Goal: Task Accomplishment & Management: Use online tool/utility

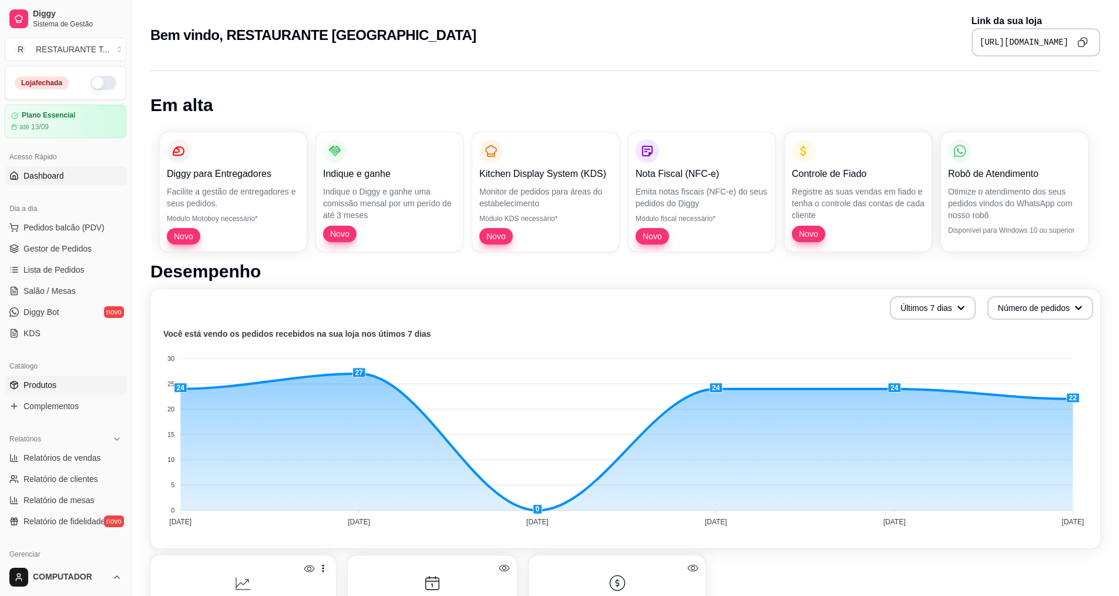
click at [82, 391] on link "Produtos" at bounding box center [66, 384] width 122 height 19
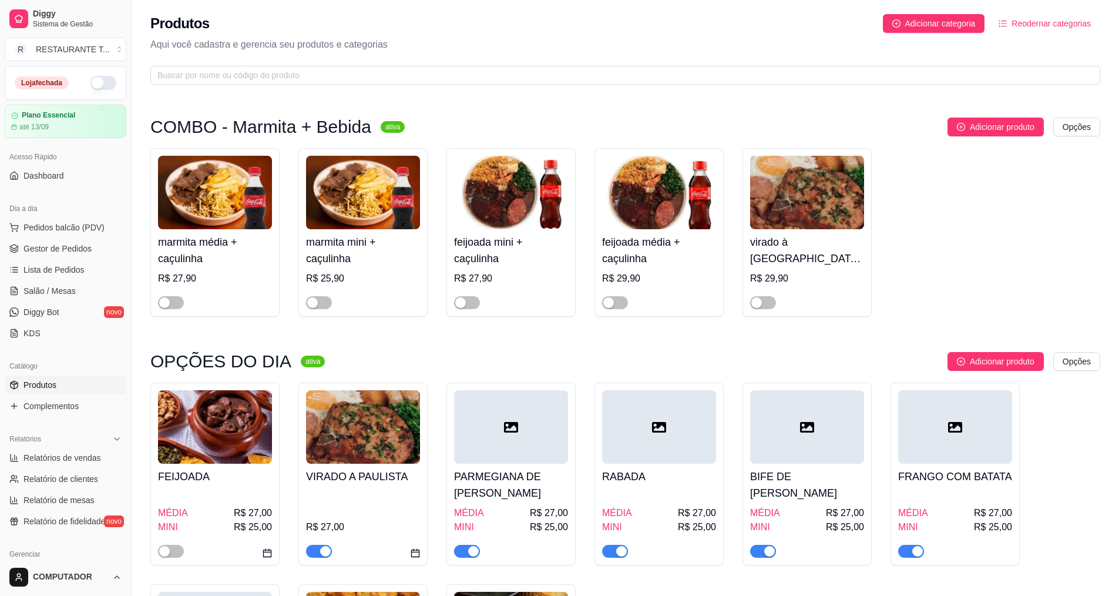
click at [321, 556] on div "button" at bounding box center [325, 551] width 11 height 11
click at [490, 502] on div "PARMEGIANA DE FRANGO MÉDIA R$ 27,00 MINI R$ 25,00" at bounding box center [511, 510] width 114 height 94
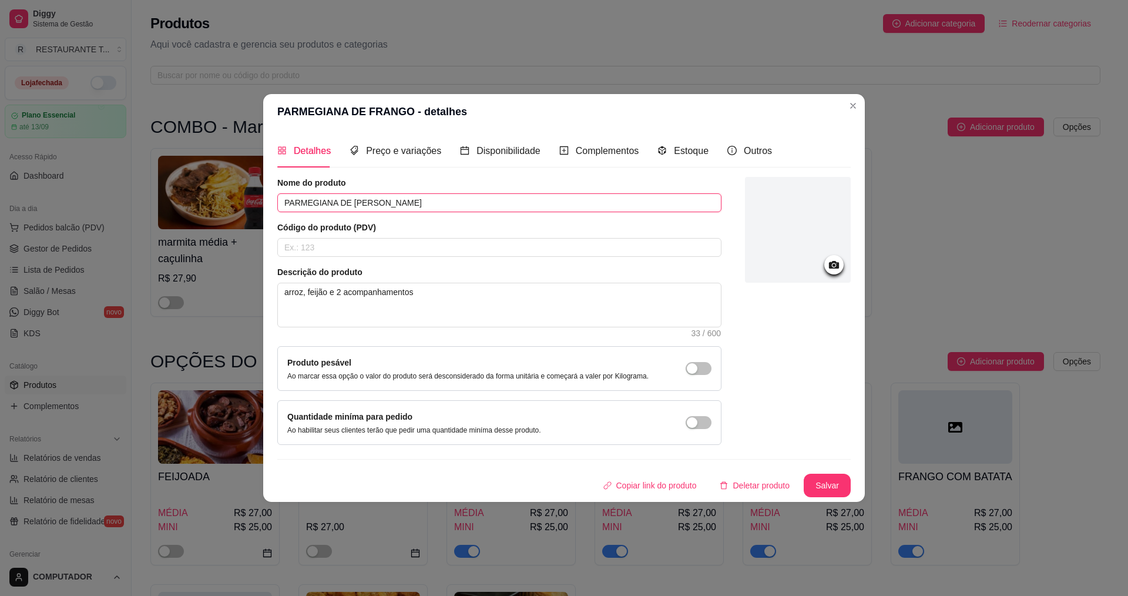
click at [476, 195] on input "PARMEGIANA DE [PERSON_NAME]" at bounding box center [499, 202] width 444 height 19
type input "P"
type input "COSTELA ASSADA"
click at [828, 483] on button "Salvar" at bounding box center [827, 485] width 46 height 23
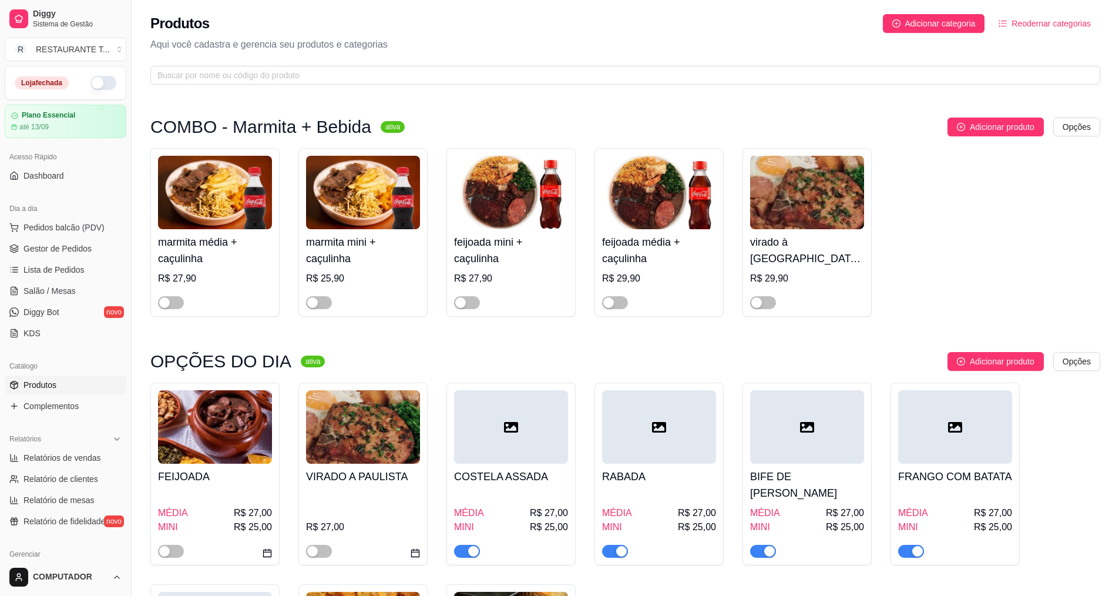
click at [640, 479] on h4 "RABADA" at bounding box center [659, 476] width 114 height 16
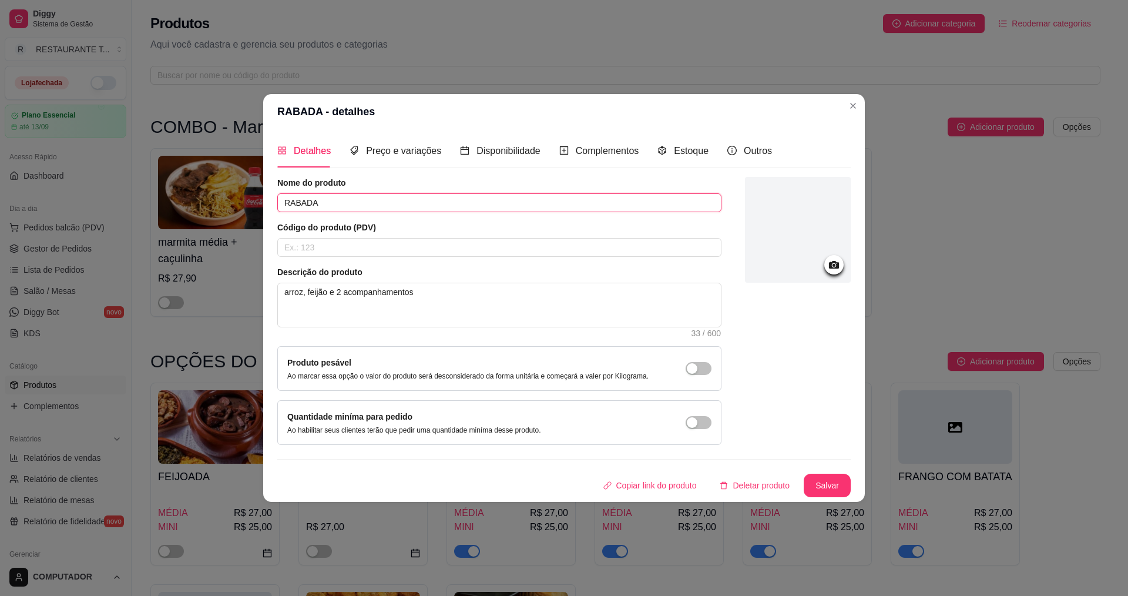
click at [423, 197] on input "RABADA" at bounding box center [499, 202] width 444 height 19
type input "R"
click at [337, 203] on input "FILE DE PEIXA FRITO" at bounding box center [499, 202] width 444 height 19
type input "FILE DE PEIXE FRITO"
click at [819, 489] on button "Salvar" at bounding box center [827, 485] width 46 height 23
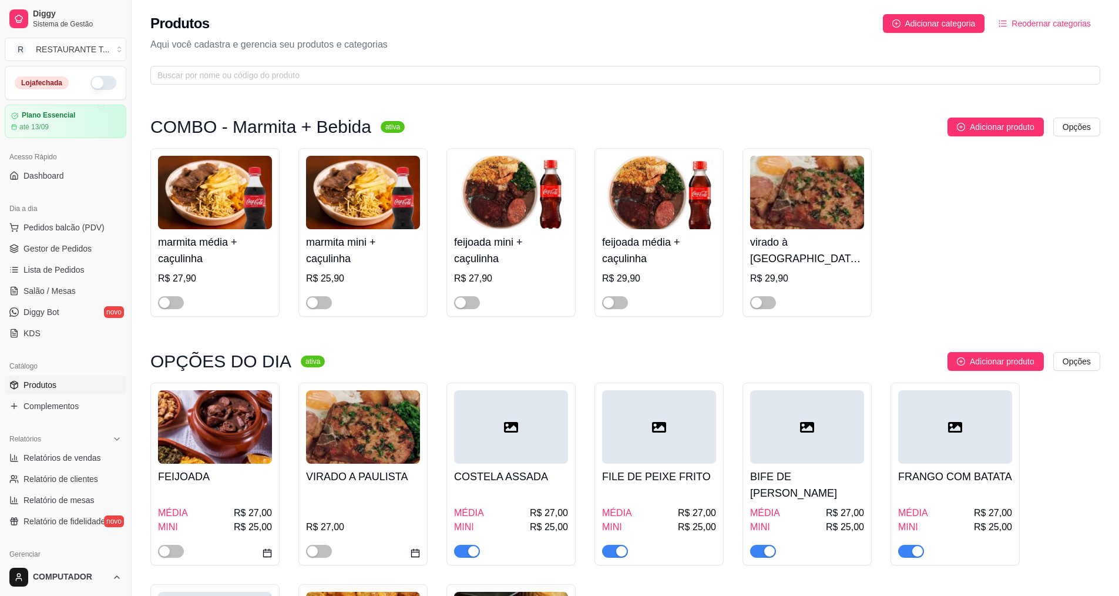
click at [826, 480] on h4 "BIFE DE [PERSON_NAME]" at bounding box center [807, 484] width 114 height 33
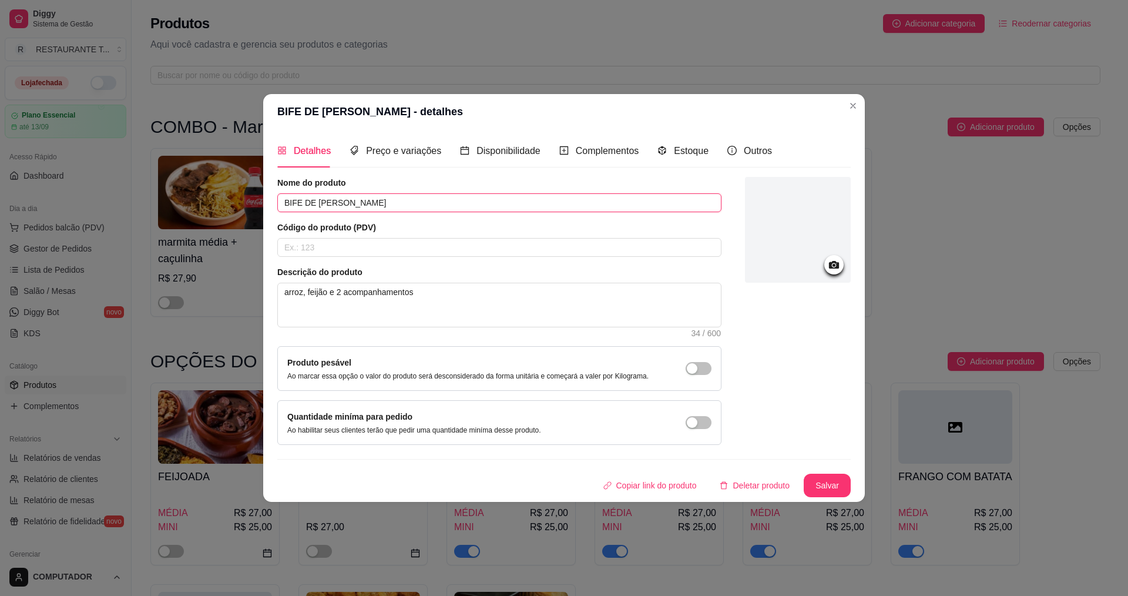
click at [469, 201] on input "BIFE DE [PERSON_NAME]" at bounding box center [499, 202] width 444 height 19
type input "B"
type input "ALMONDEGAS AO MOLHO"
click at [832, 483] on button "Salvar" at bounding box center [827, 485] width 46 height 23
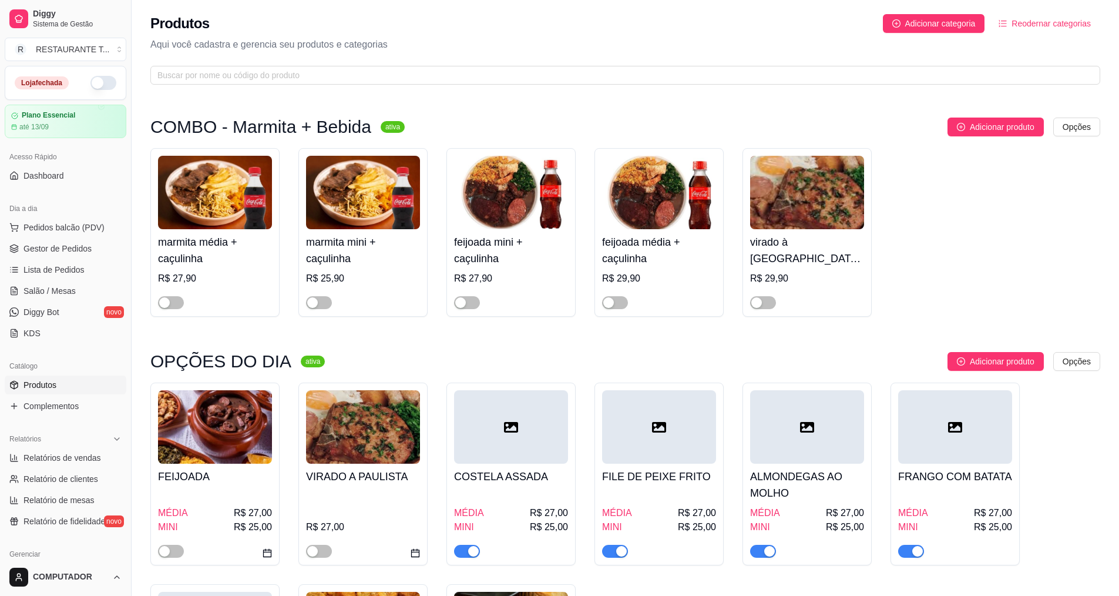
click at [924, 485] on div "FRANGO COM BATATA MÉDIA R$ 27,00 MINI R$ 25,00" at bounding box center [955, 510] width 114 height 94
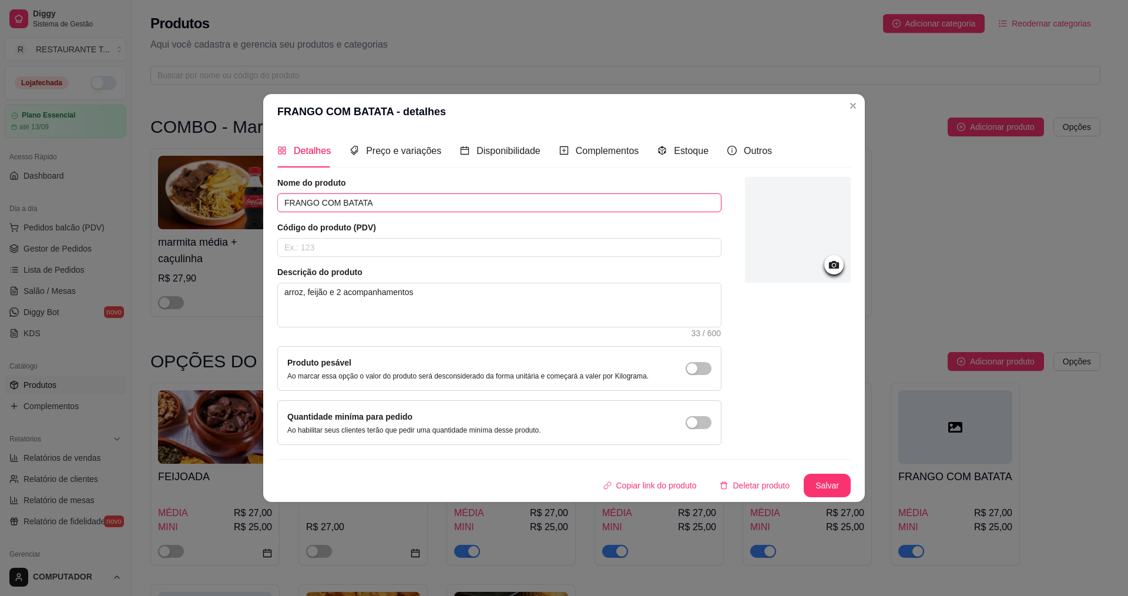
click at [428, 198] on input "FRANGO COM BATATA" at bounding box center [499, 202] width 444 height 19
type input "F"
type input "DOBRADINHA"
click at [820, 488] on button "Salvar" at bounding box center [827, 484] width 47 height 23
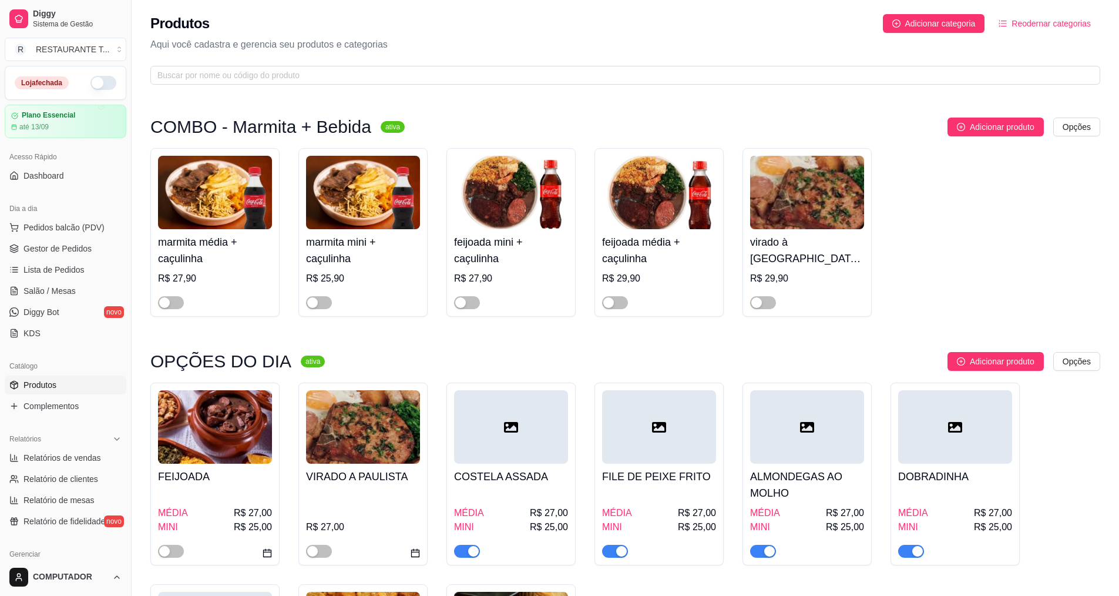
scroll to position [176, 0]
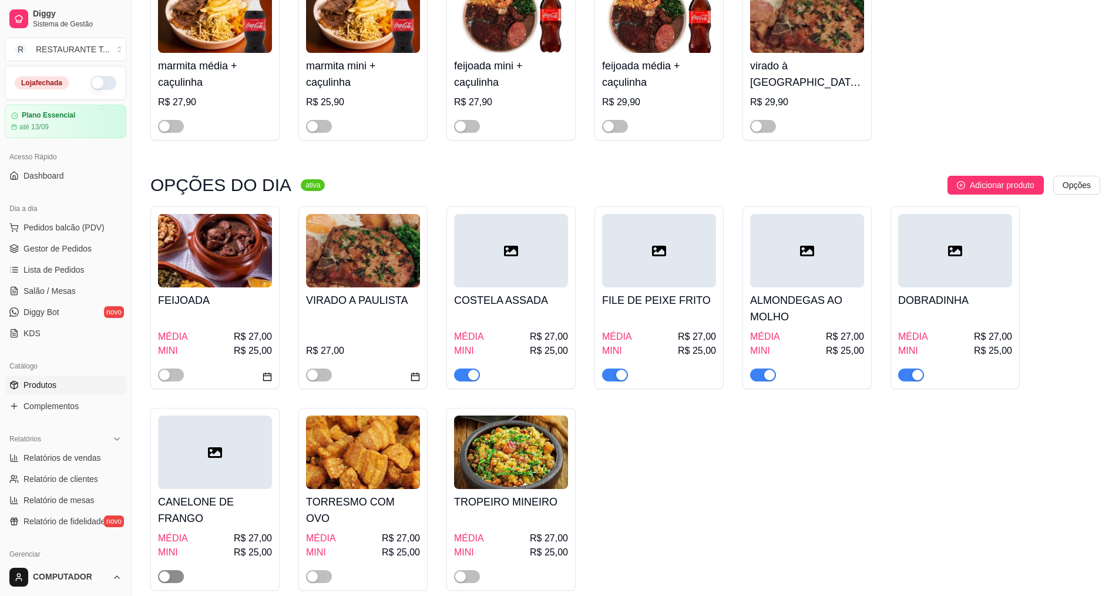
click at [178, 577] on span "button" at bounding box center [171, 576] width 26 height 13
click at [223, 507] on h4 "CANELONE DE FRANGO" at bounding box center [215, 509] width 114 height 33
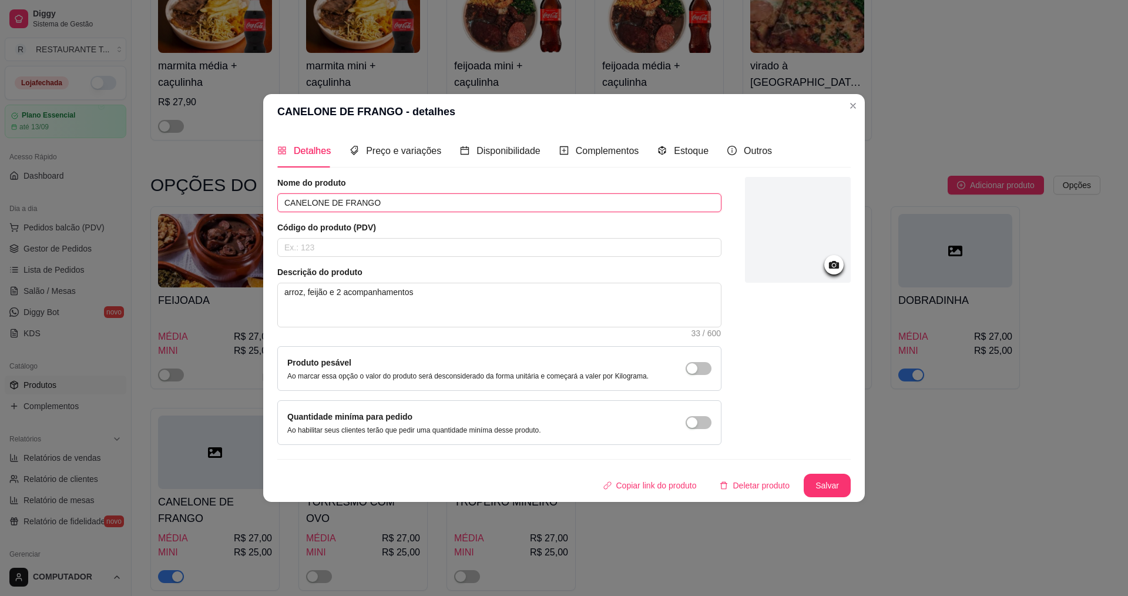
click at [391, 204] on input "CANELONE DE FRANGO" at bounding box center [499, 202] width 444 height 19
type input "C"
type input "FILE SUINO ASSADO"
click at [843, 487] on button "Salvar" at bounding box center [827, 485] width 46 height 23
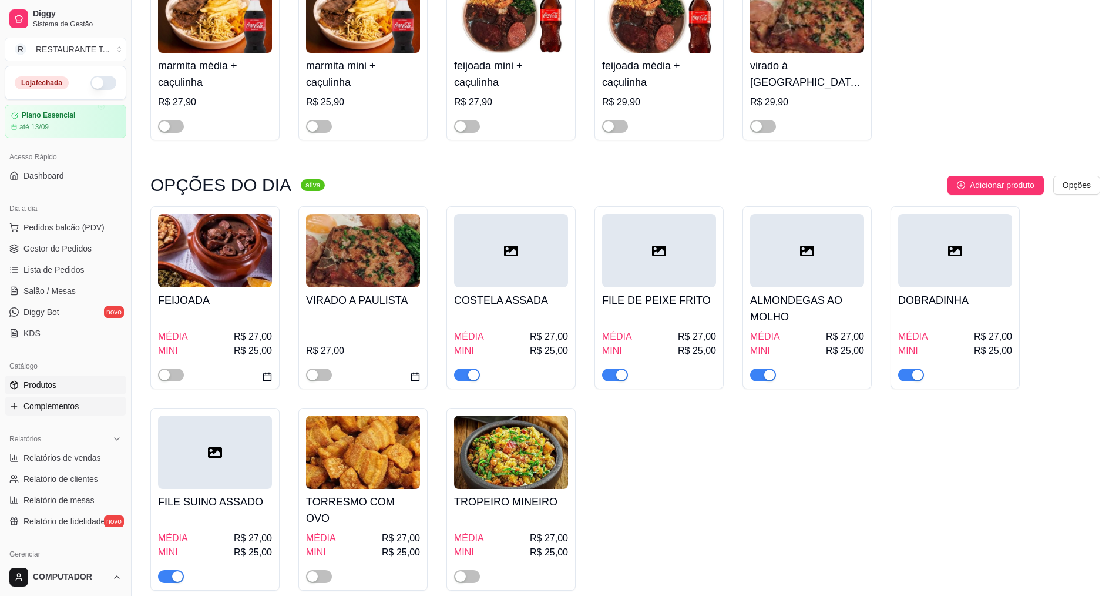
click at [43, 403] on span "Complementos" at bounding box center [50, 406] width 55 height 12
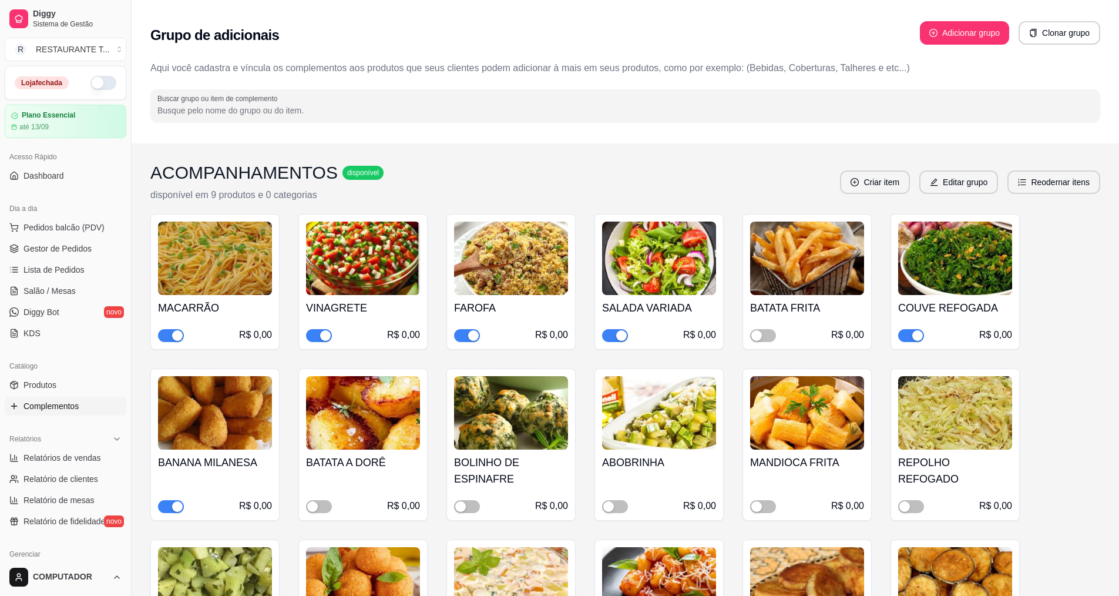
click at [909, 337] on span "button" at bounding box center [911, 335] width 26 height 13
click at [467, 506] on button "button" at bounding box center [467, 506] width 26 height 13
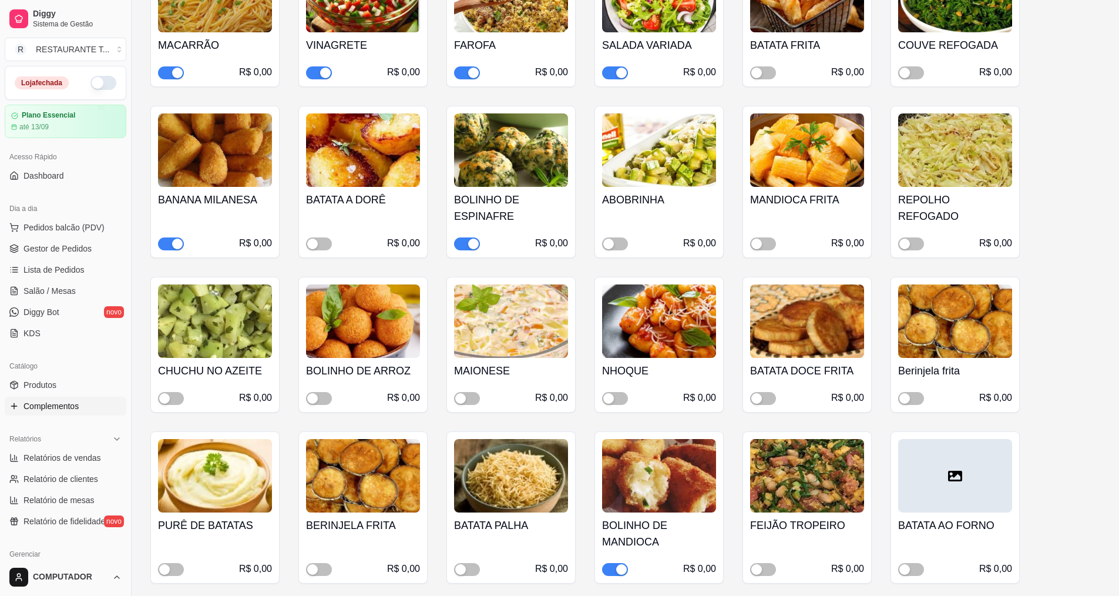
scroll to position [352, 0]
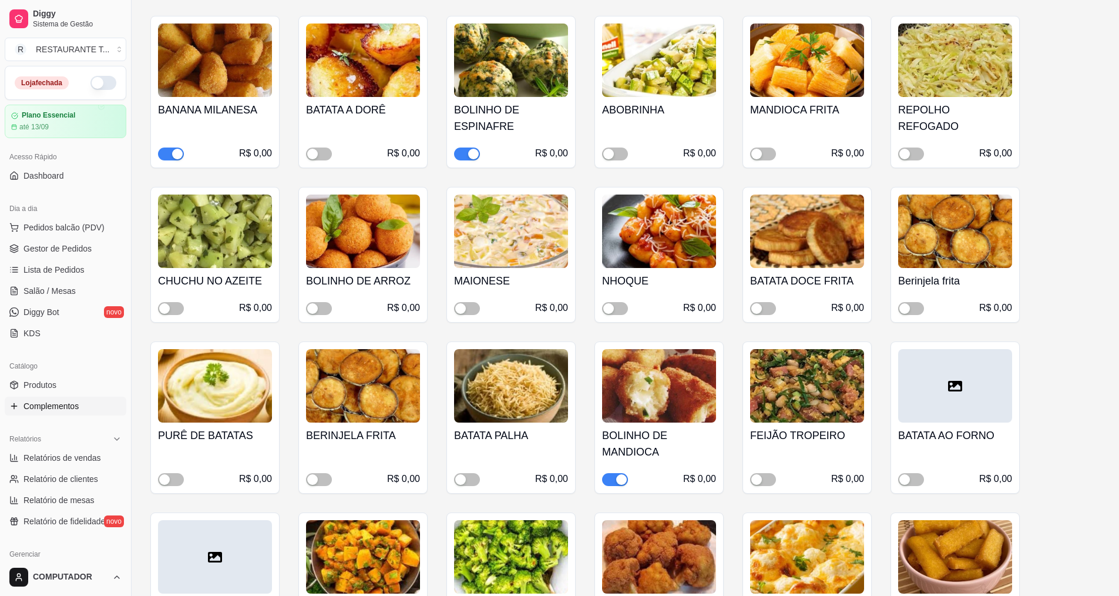
click at [616, 482] on div "button" at bounding box center [621, 479] width 11 height 11
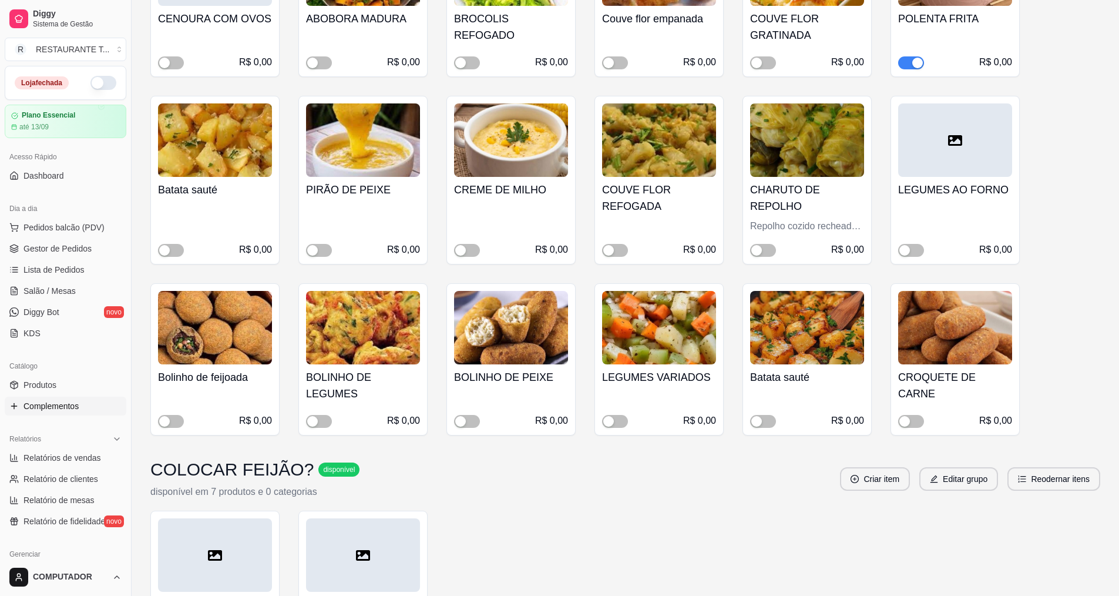
scroll to position [764, 0]
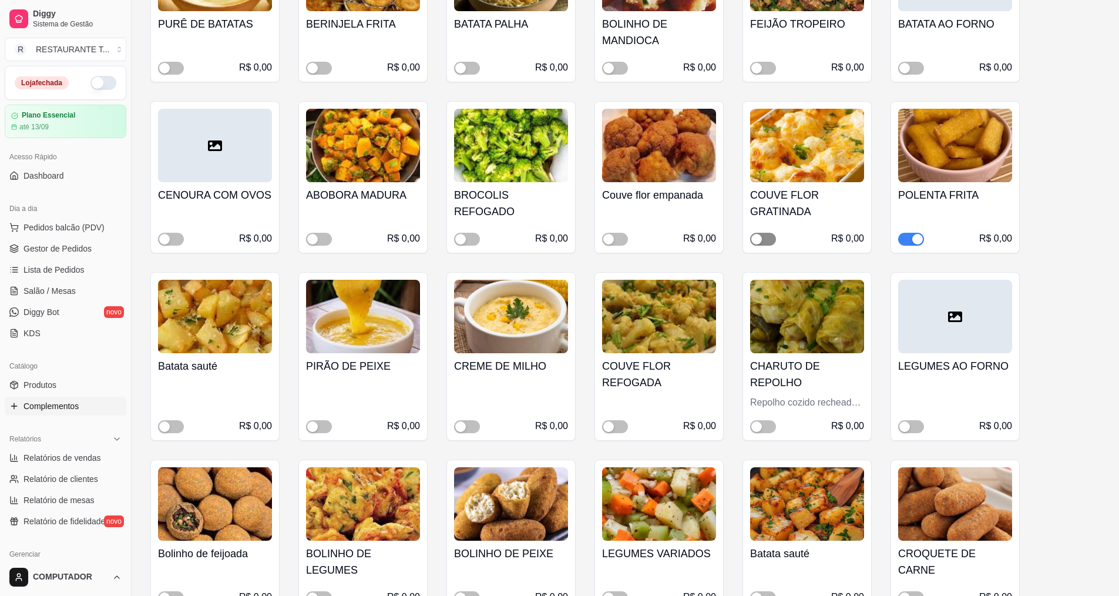
click at [764, 240] on button "button" at bounding box center [763, 239] width 26 height 13
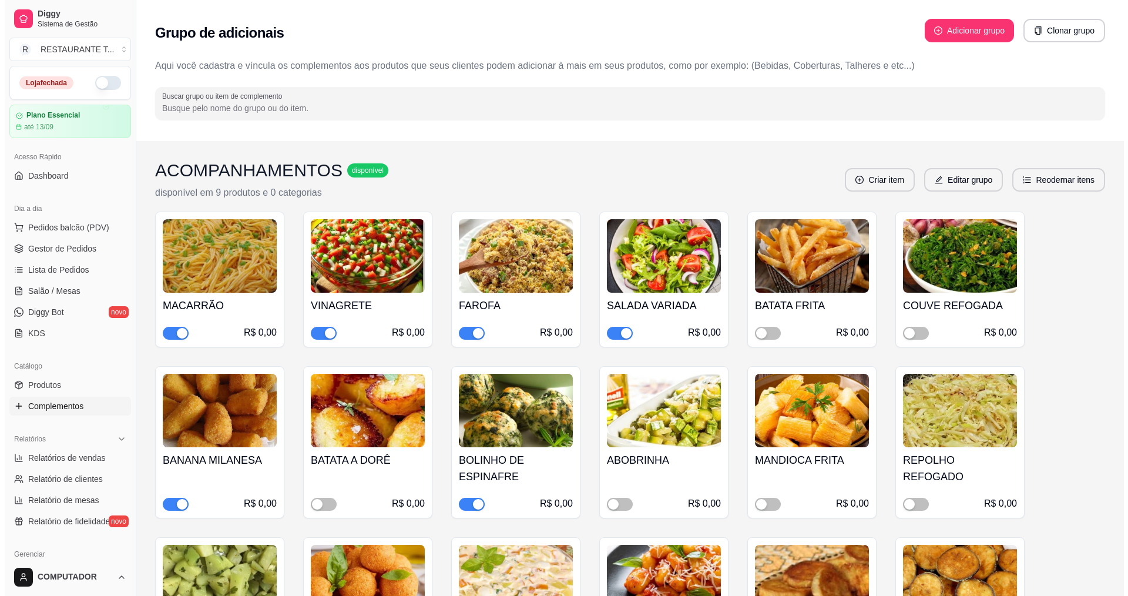
scroll to position [0, 0]
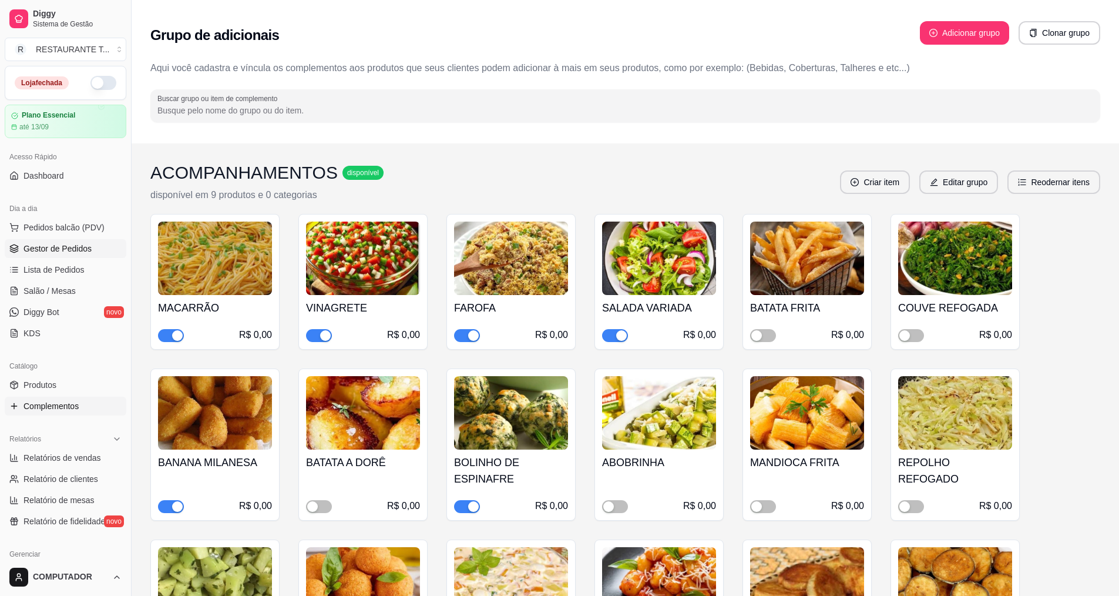
click at [62, 255] on link "Gestor de Pedidos" at bounding box center [66, 248] width 122 height 19
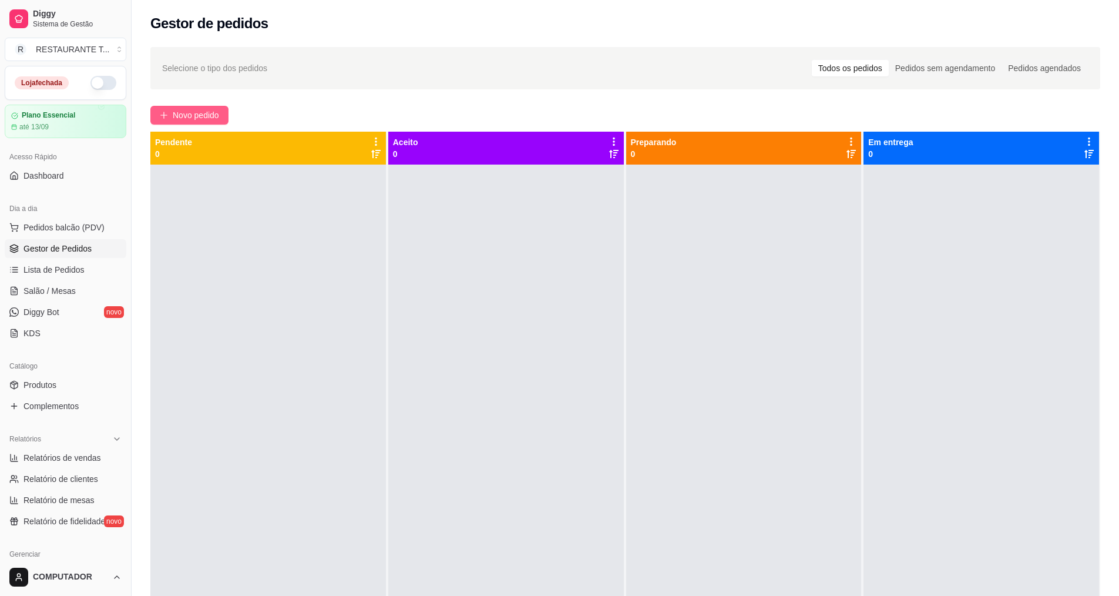
click at [166, 108] on button "Novo pedido" at bounding box center [189, 115] width 78 height 19
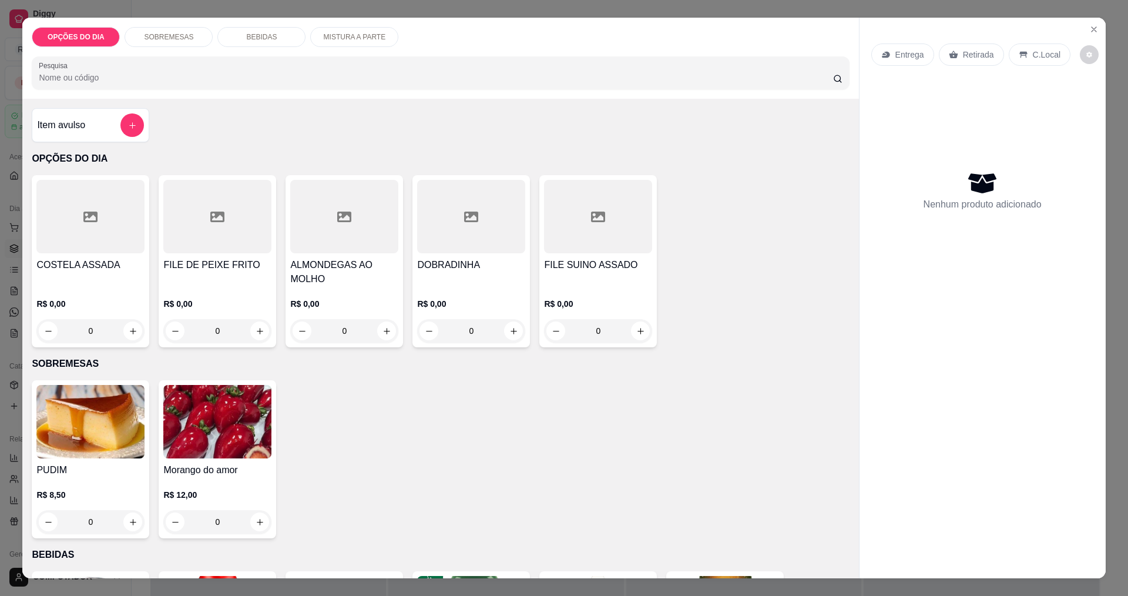
click at [260, 326] on div "0" at bounding box center [217, 330] width 108 height 23
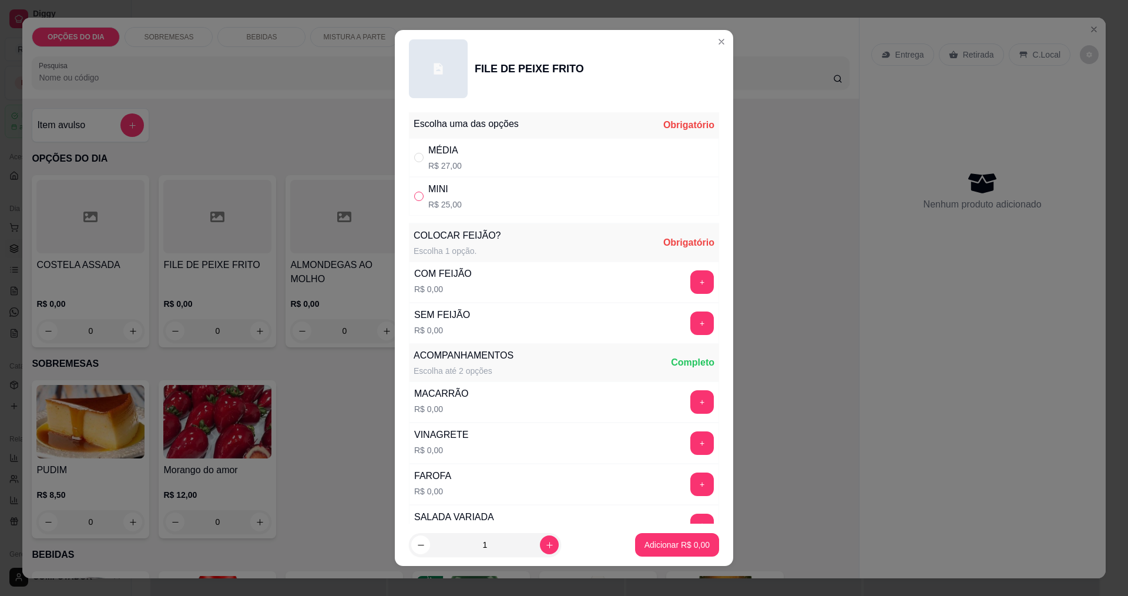
click at [414, 198] on input "" at bounding box center [418, 195] width 9 height 9
radio input "true"
click at [691, 280] on button "+" at bounding box center [702, 281] width 23 height 23
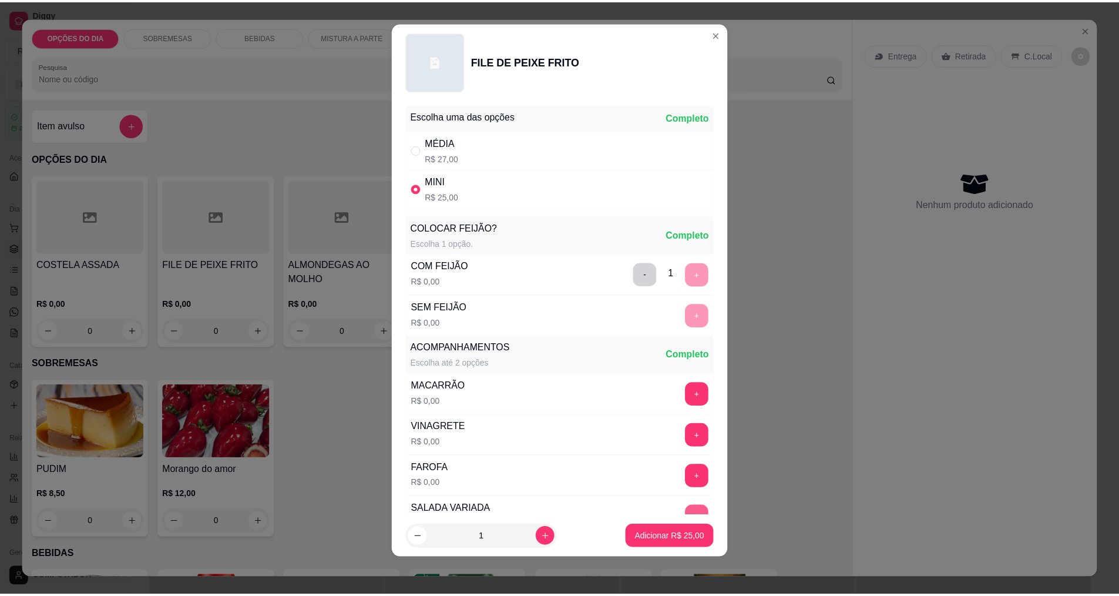
scroll to position [236, 0]
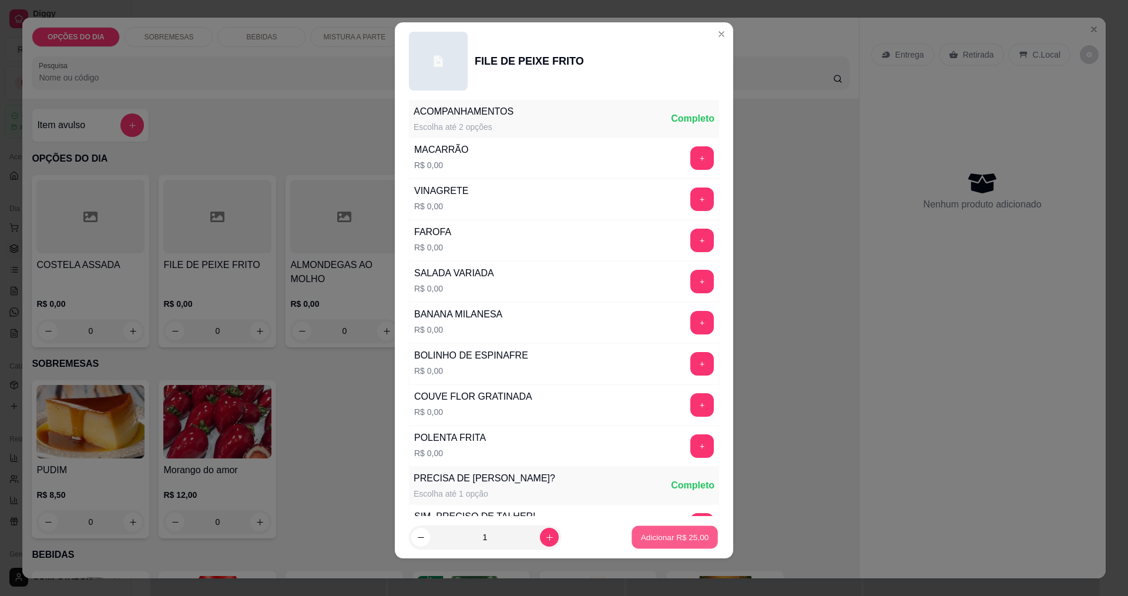
click at [687, 533] on p "Adicionar R$ 25,00" at bounding box center [675, 537] width 68 height 11
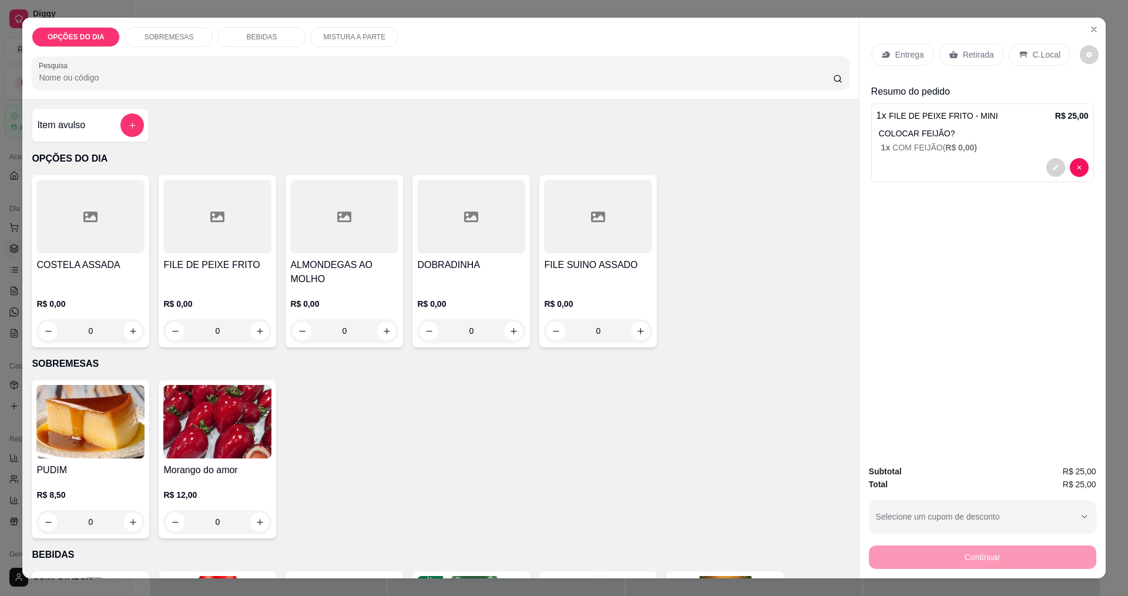
click at [904, 50] on p "Entrega" at bounding box center [909, 55] width 29 height 12
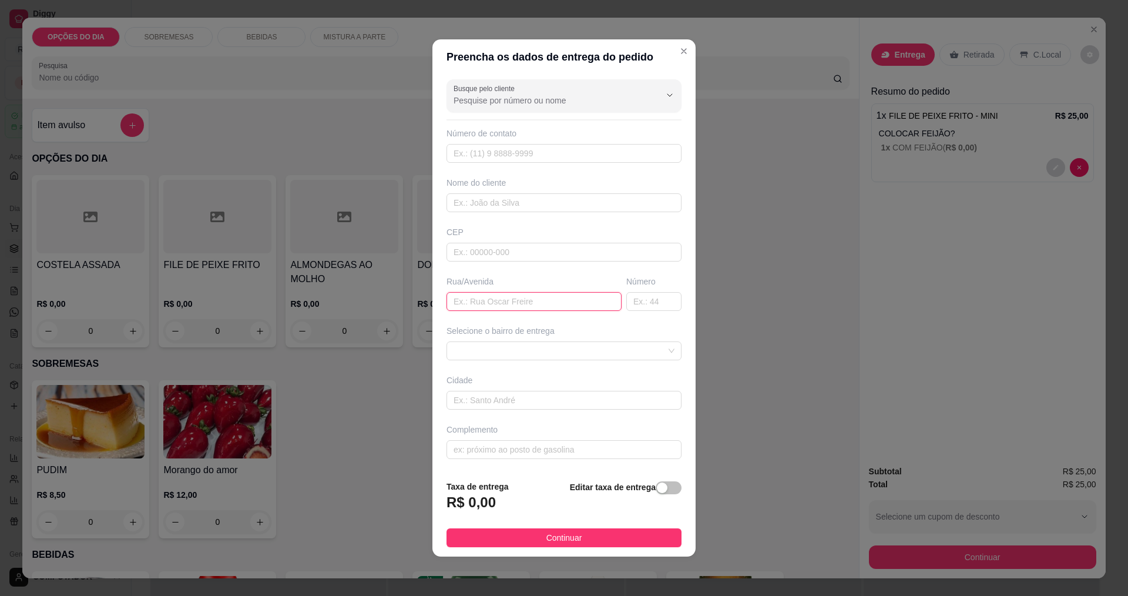
click at [511, 302] on input "text" at bounding box center [533, 301] width 175 height 19
type input "SAIRAS"
click at [549, 355] on span at bounding box center [563, 351] width 221 height 18
type input "51"
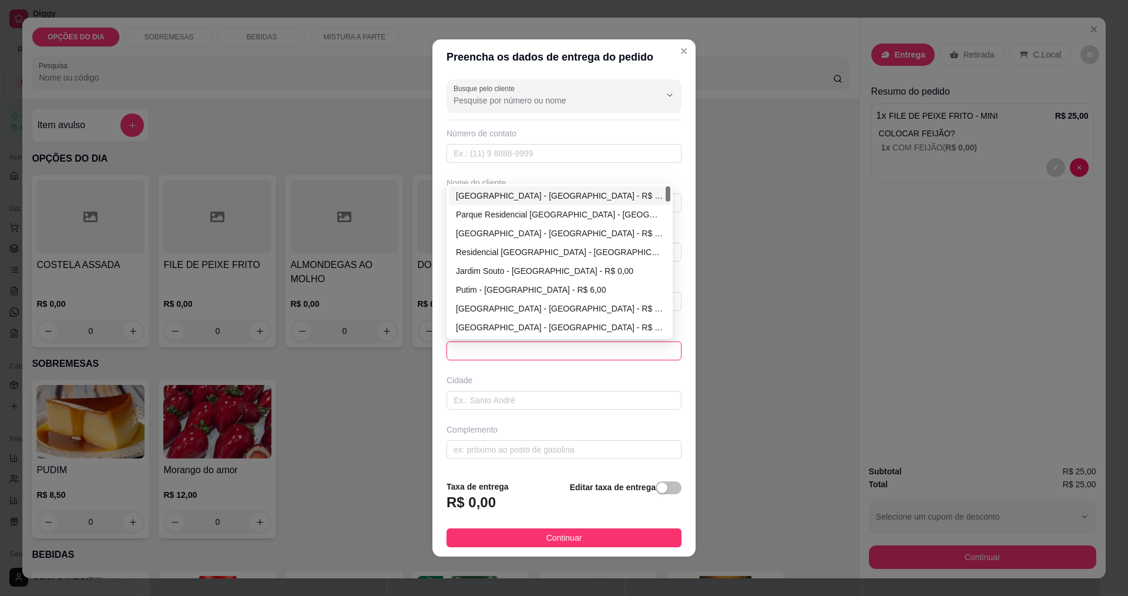
click at [509, 197] on div "[GEOGRAPHIC_DATA] - [GEOGRAPHIC_DATA] - R$ 0,00" at bounding box center [559, 195] width 207 height 13
type input "[GEOGRAPHIC_DATA]"
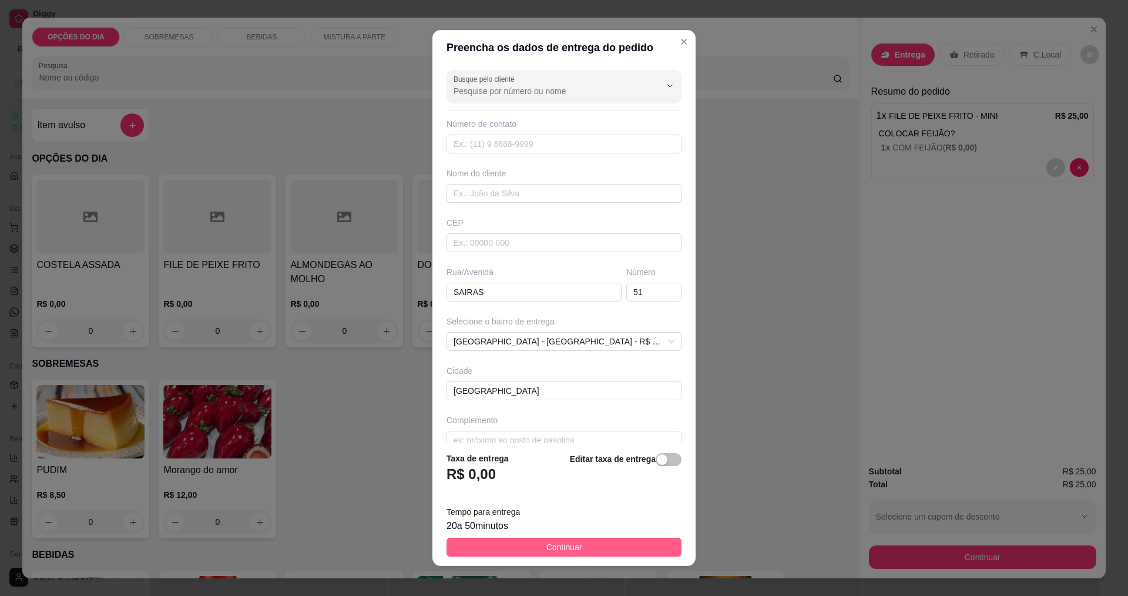
click at [515, 540] on button "Continuar" at bounding box center [563, 546] width 235 height 19
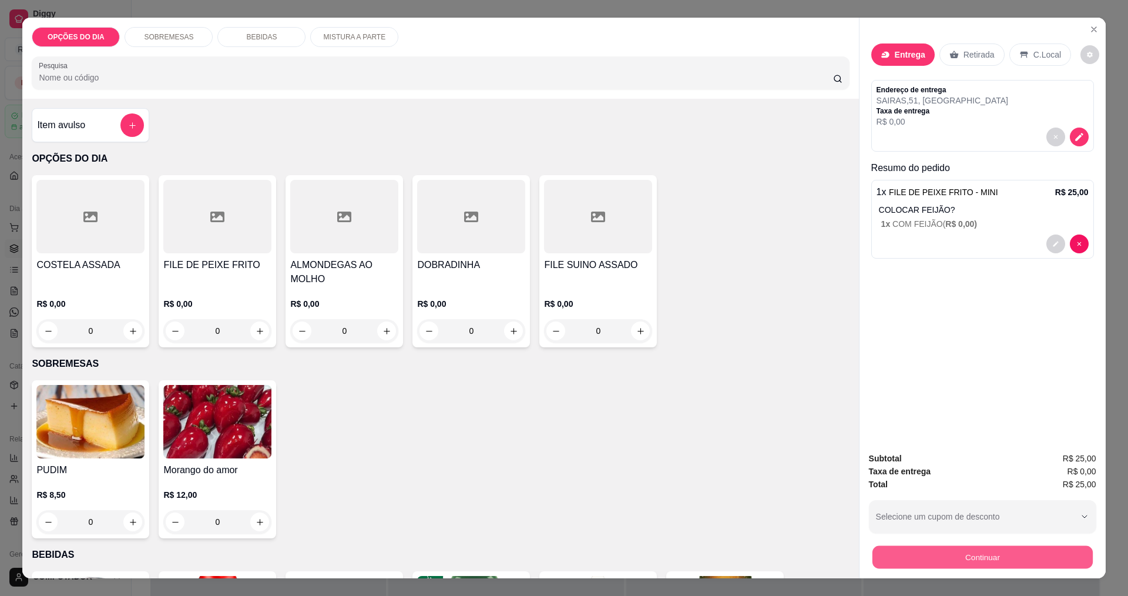
click at [986, 560] on button "Continuar" at bounding box center [982, 556] width 220 height 23
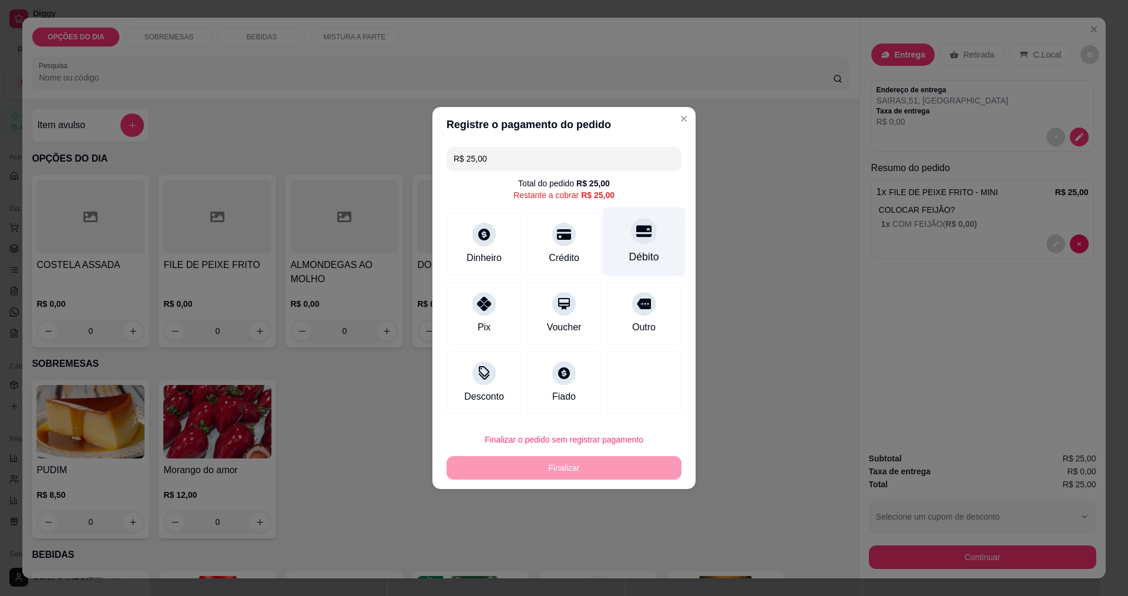
click at [648, 250] on div "Débito" at bounding box center [644, 241] width 83 height 69
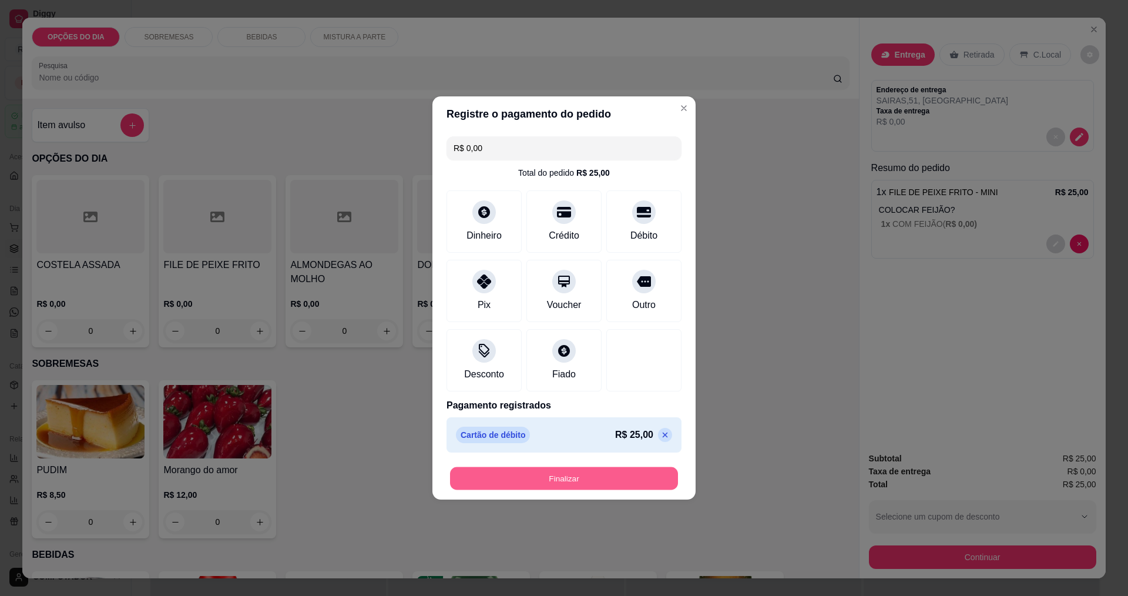
click at [617, 482] on button "Finalizar" at bounding box center [564, 478] width 228 height 23
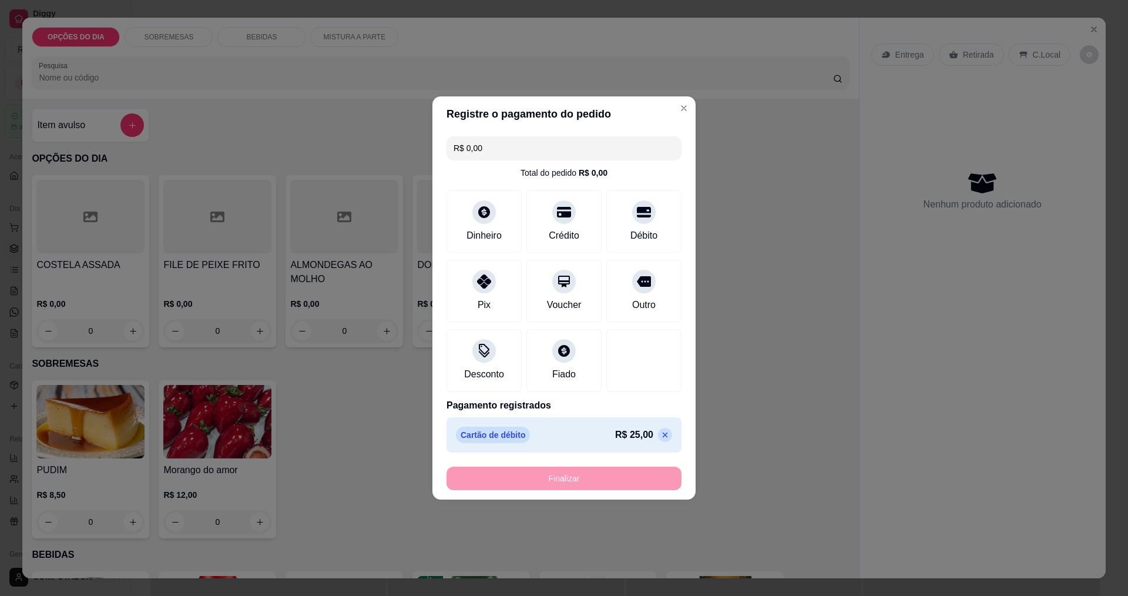
type input "-R$ 25,00"
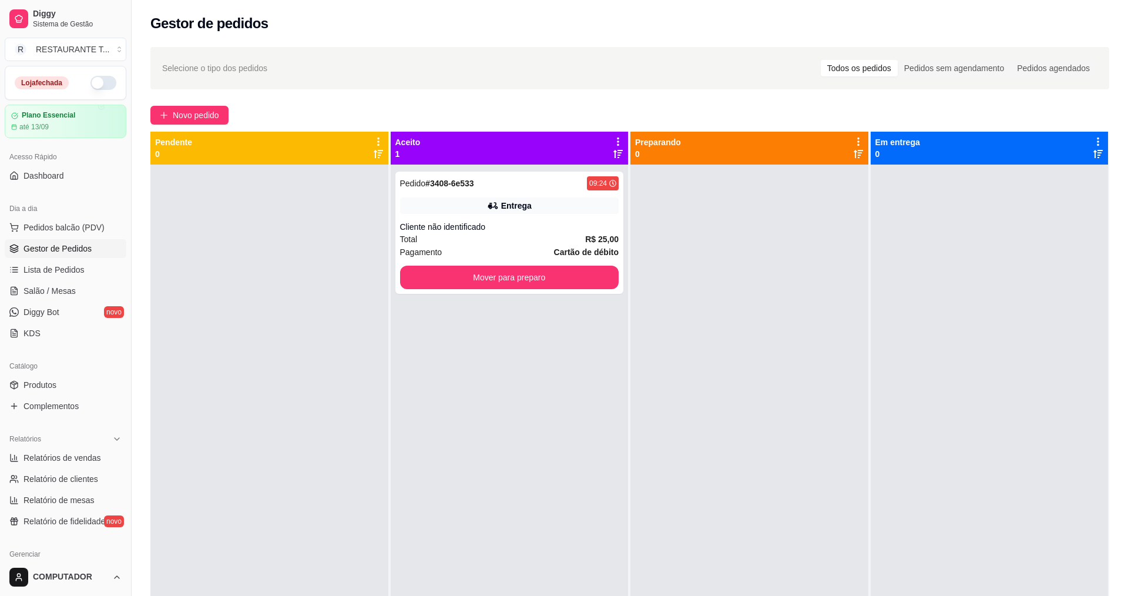
click at [650, 229] on div at bounding box center [749, 462] width 238 height 596
click at [561, 280] on button "Mover para preparo" at bounding box center [506, 277] width 210 height 23
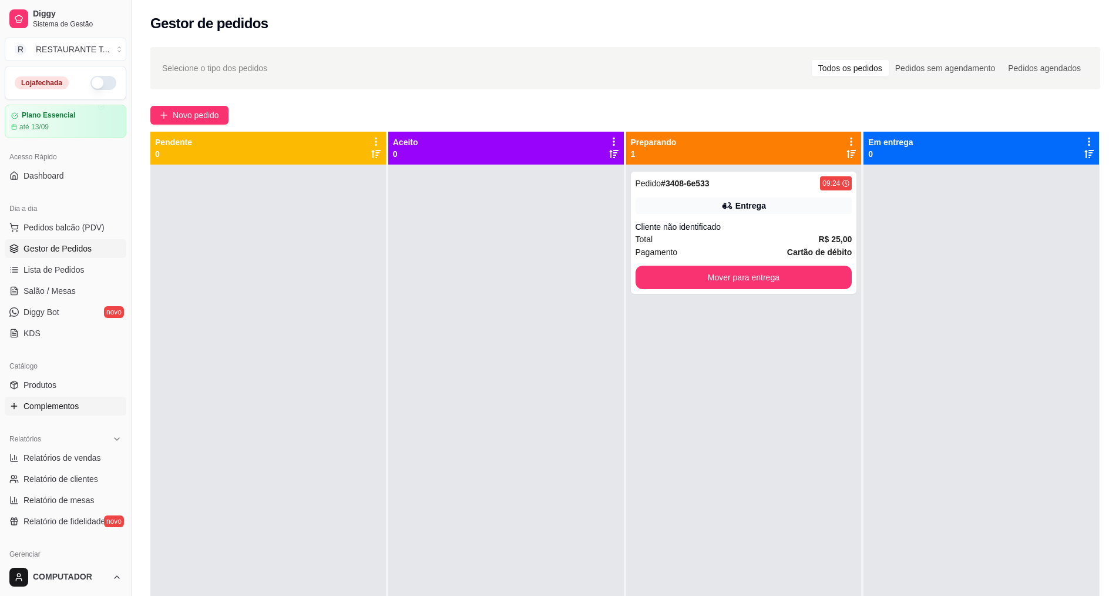
click at [25, 404] on span "Complementos" at bounding box center [50, 406] width 55 height 12
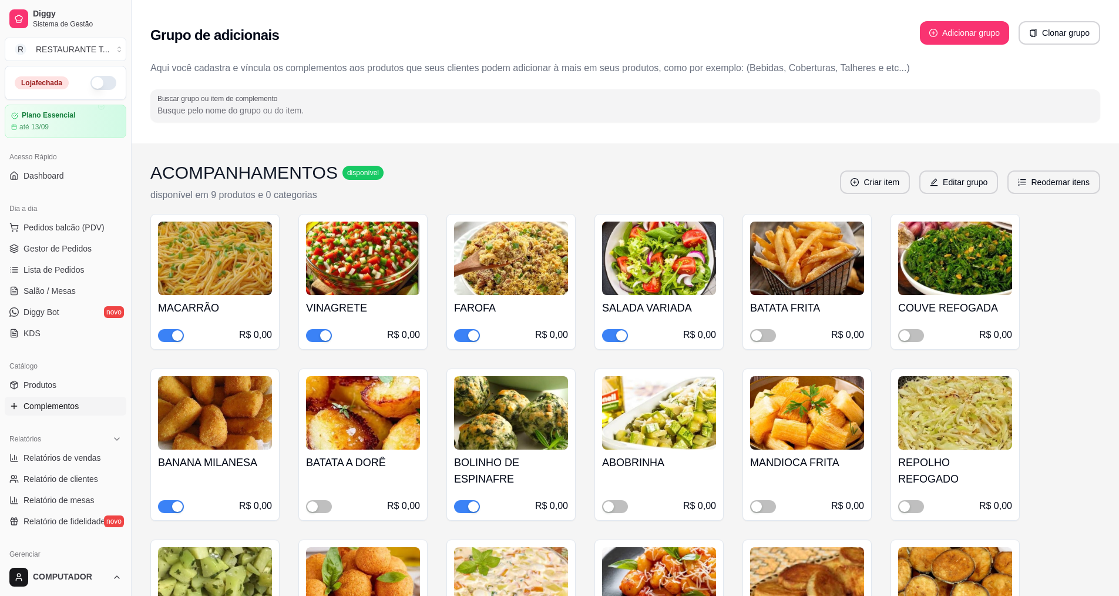
click at [173, 506] on div "button" at bounding box center [177, 506] width 11 height 11
click at [54, 244] on span "Gestor de Pedidos" at bounding box center [57, 249] width 68 height 12
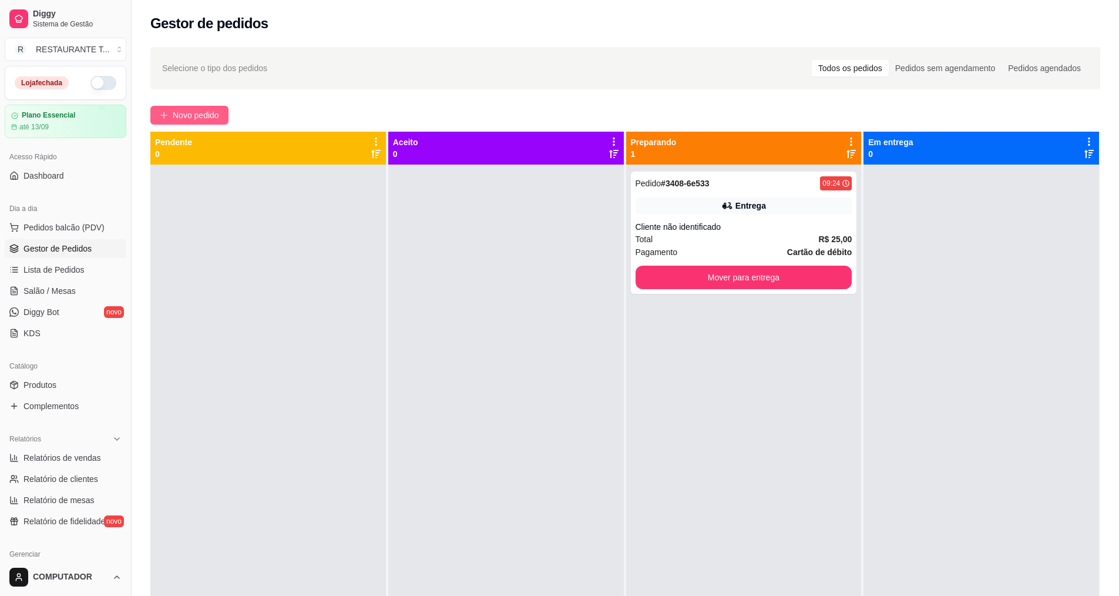
click at [163, 117] on icon "plus" at bounding box center [164, 115] width 8 height 8
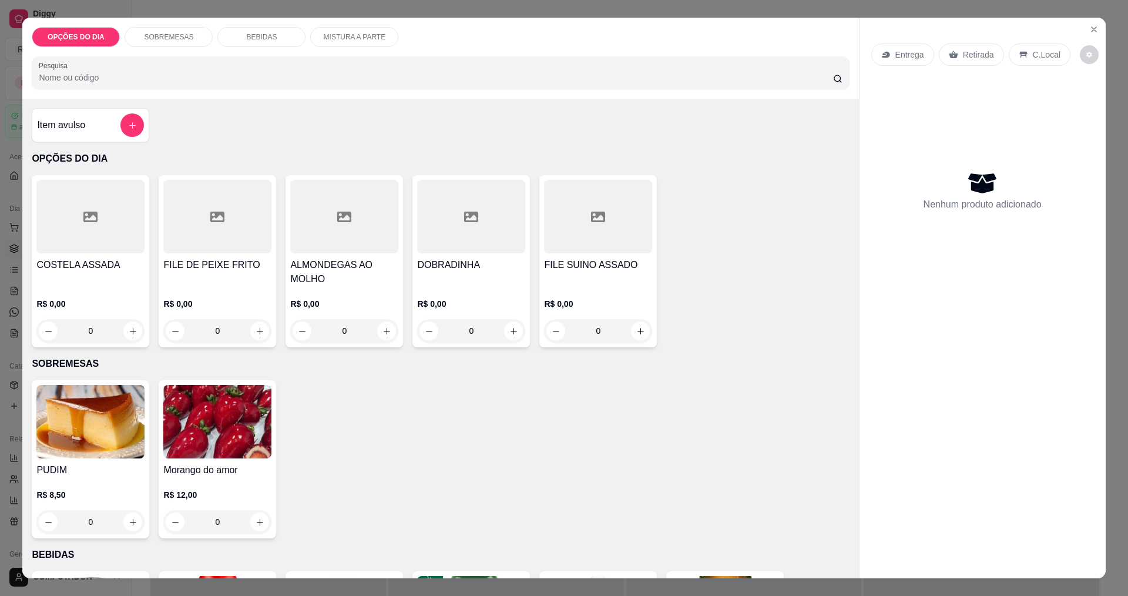
click at [509, 335] on div "0" at bounding box center [471, 330] width 108 height 23
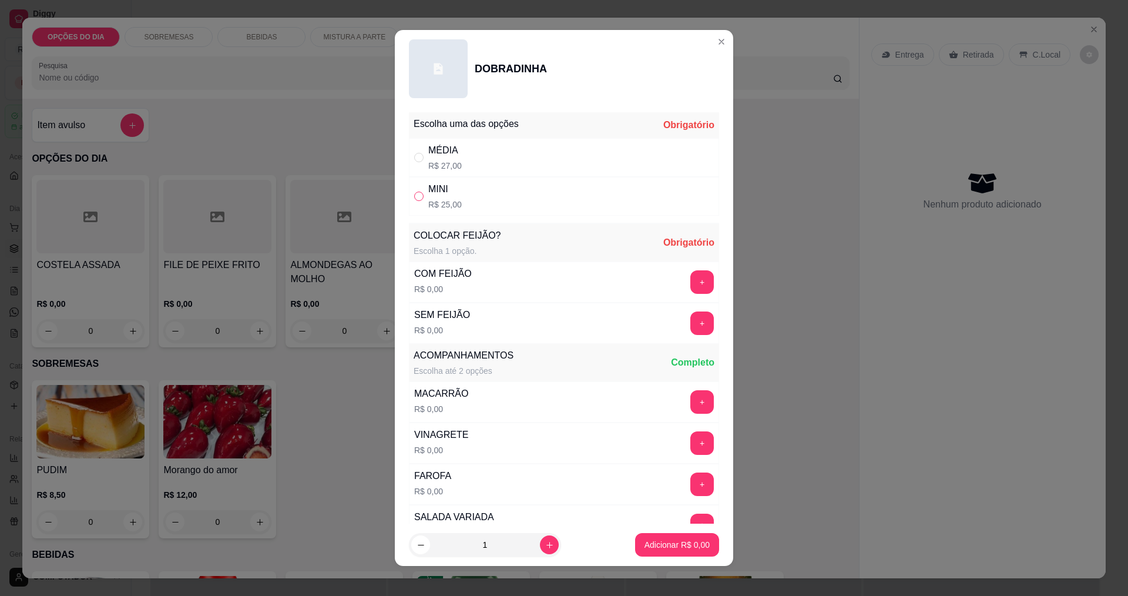
click at [414, 199] on input "" at bounding box center [418, 195] width 9 height 9
radio input "true"
click at [691, 286] on button "+" at bounding box center [702, 281] width 23 height 23
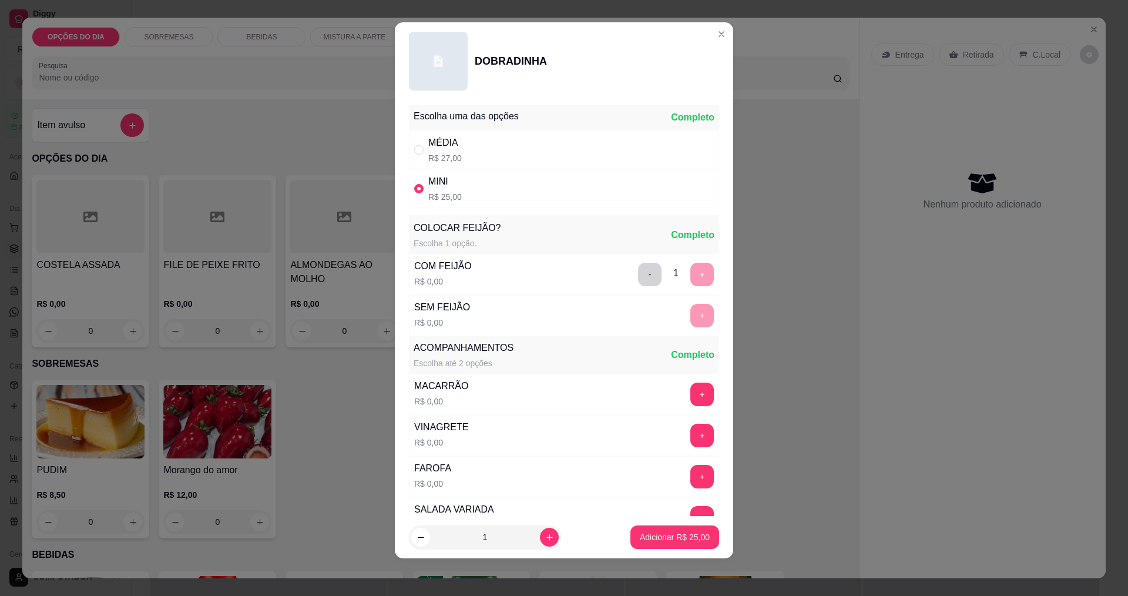
scroll to position [236, 0]
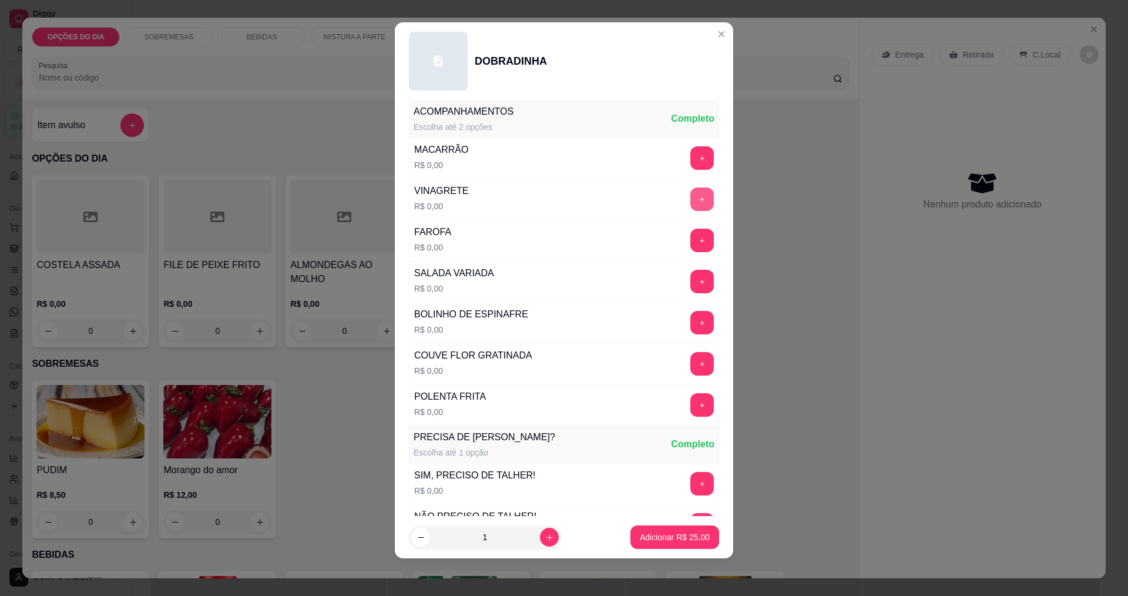
click at [690, 201] on button "+" at bounding box center [701, 198] width 23 height 23
click at [691, 370] on button "+" at bounding box center [702, 363] width 23 height 23
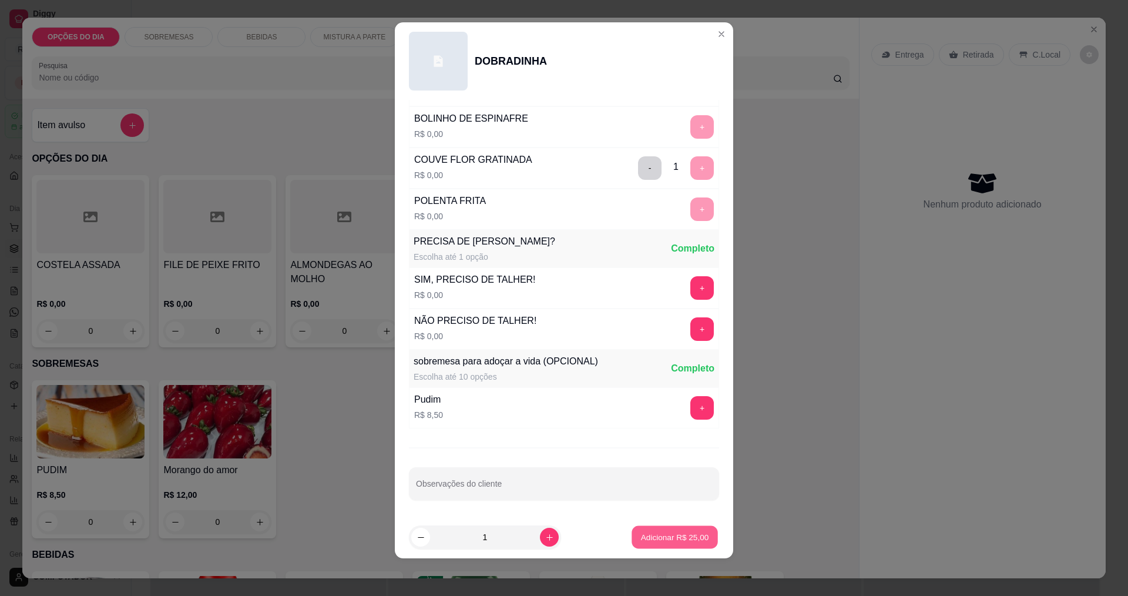
click at [646, 539] on p "Adicionar R$ 25,00" at bounding box center [675, 537] width 68 height 11
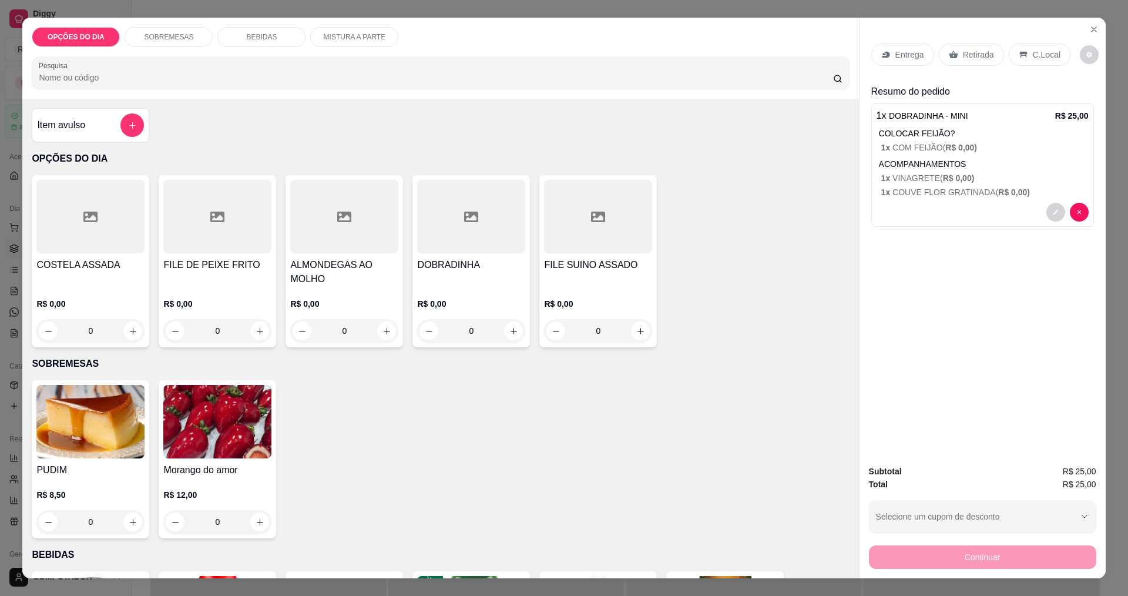
click at [896, 59] on p "Entrega" at bounding box center [909, 55] width 29 height 12
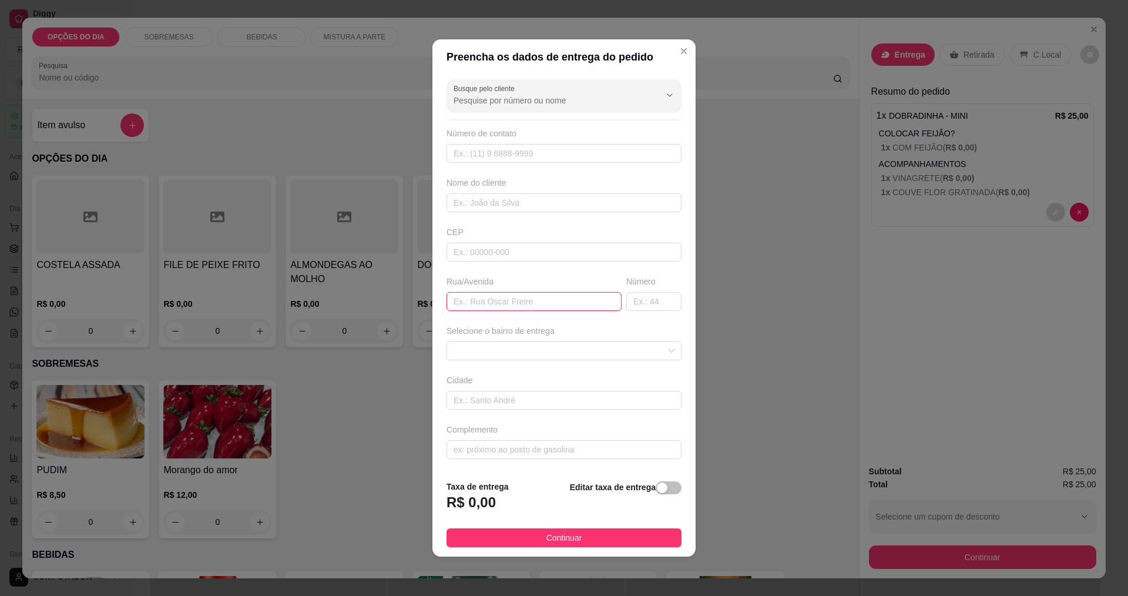
click at [560, 304] on input "text" at bounding box center [533, 301] width 175 height 19
type input "PRAÇA ELIDIAS"
click at [554, 348] on span at bounding box center [563, 351] width 221 height 18
type input "137"
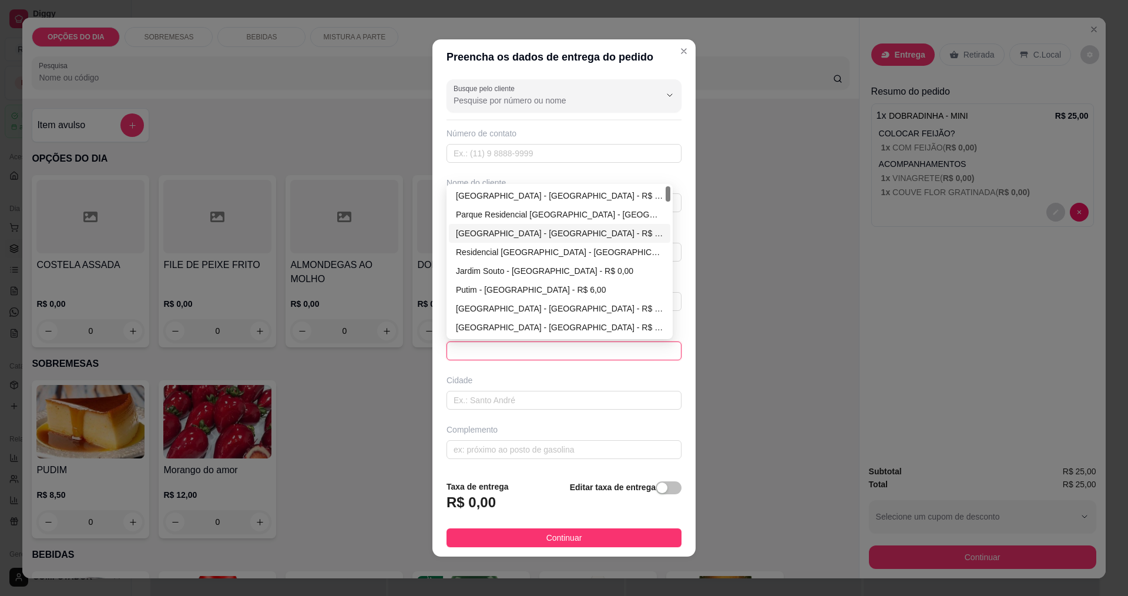
click at [503, 234] on div "[GEOGRAPHIC_DATA] - [GEOGRAPHIC_DATA] - R$ 0,00" at bounding box center [559, 233] width 207 height 13
type input "[GEOGRAPHIC_DATA]"
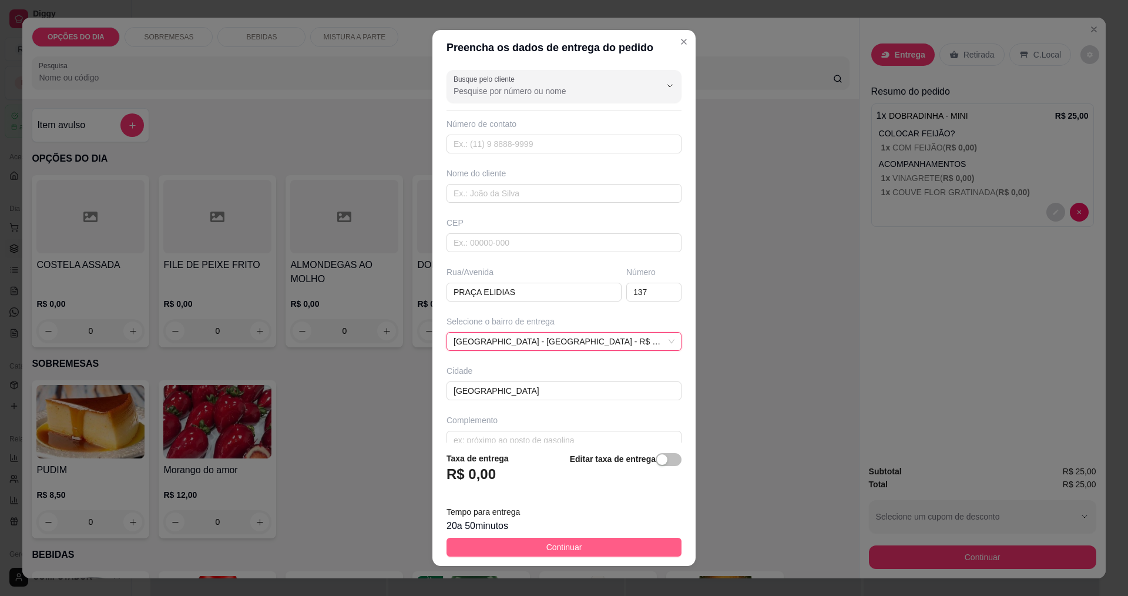
click at [527, 549] on button "Continuar" at bounding box center [563, 546] width 235 height 19
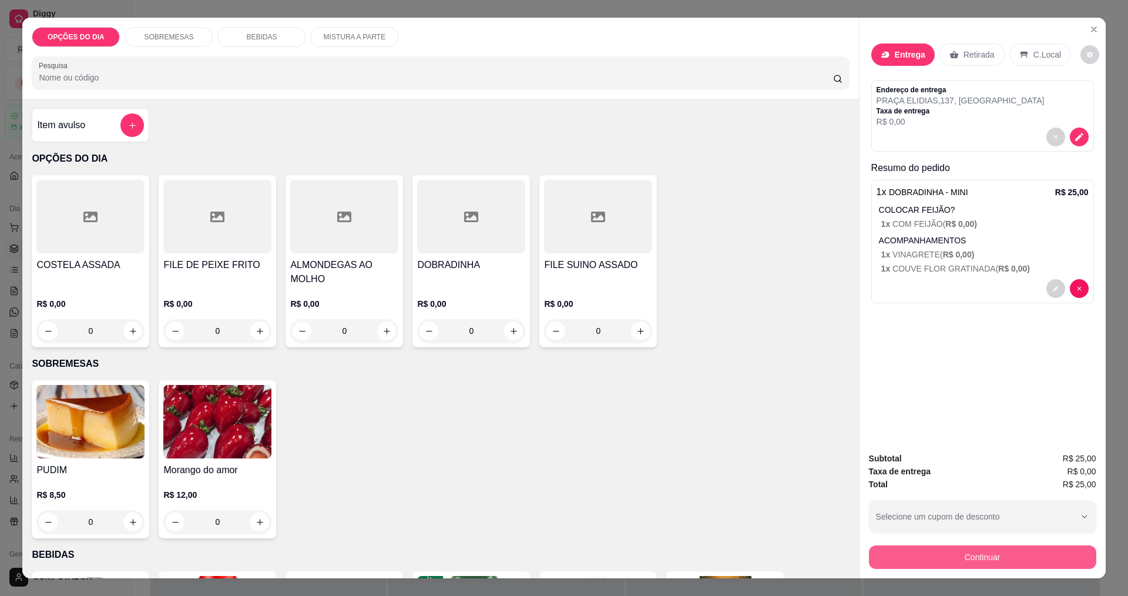
click at [1044, 564] on button "Continuar" at bounding box center [982, 556] width 227 height 23
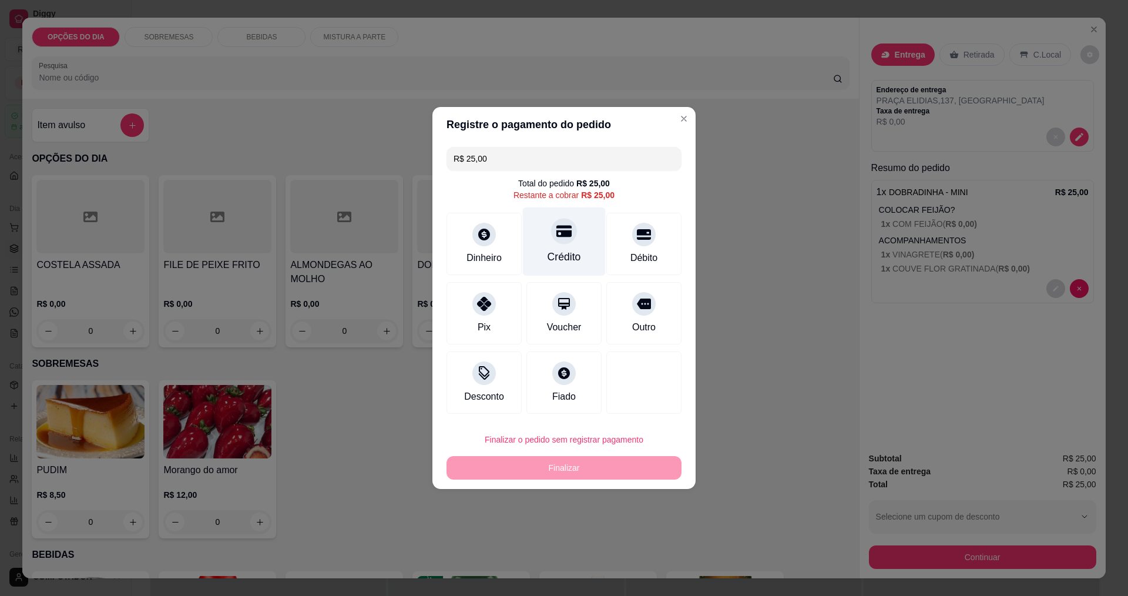
click at [549, 254] on div "Crédito" at bounding box center [563, 256] width 33 height 15
type input "R$ 0,00"
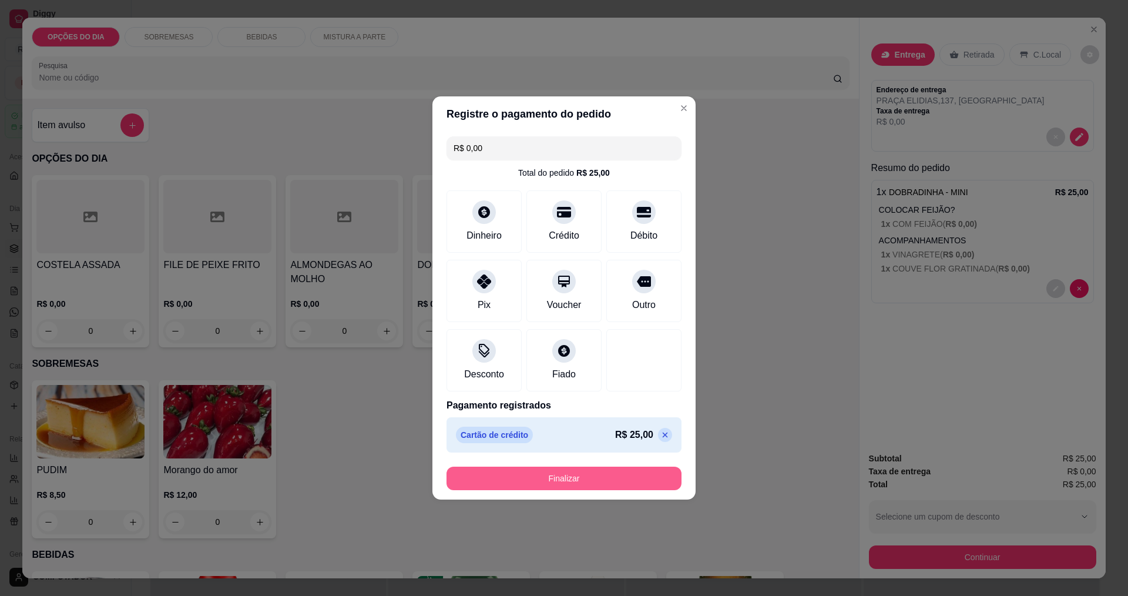
click at [559, 480] on button "Finalizar" at bounding box center [563, 477] width 235 height 23
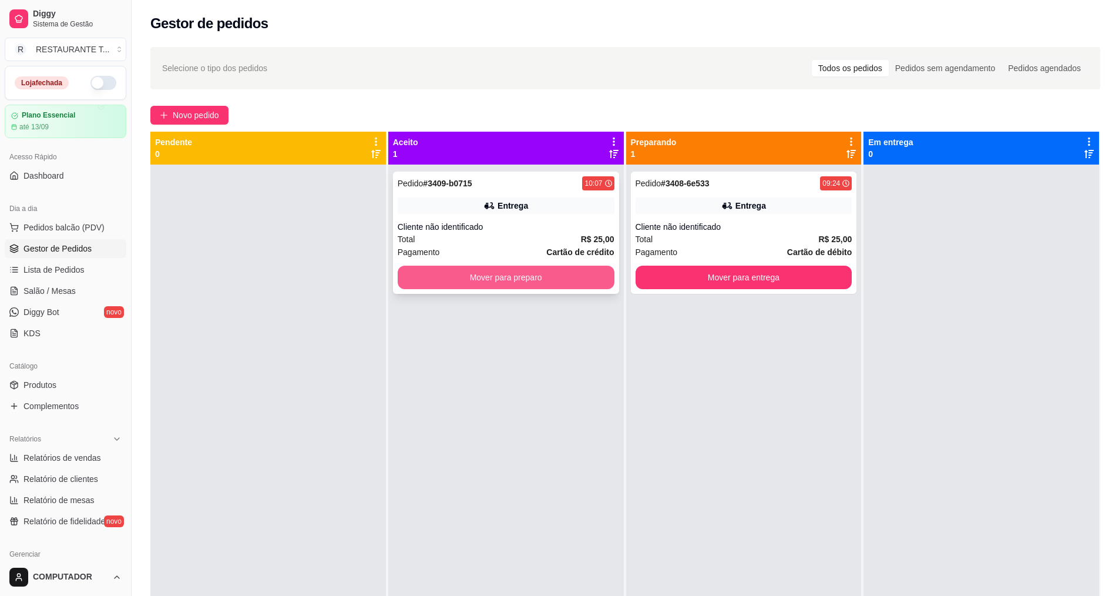
click at [581, 275] on button "Mover para preparo" at bounding box center [506, 276] width 217 height 23
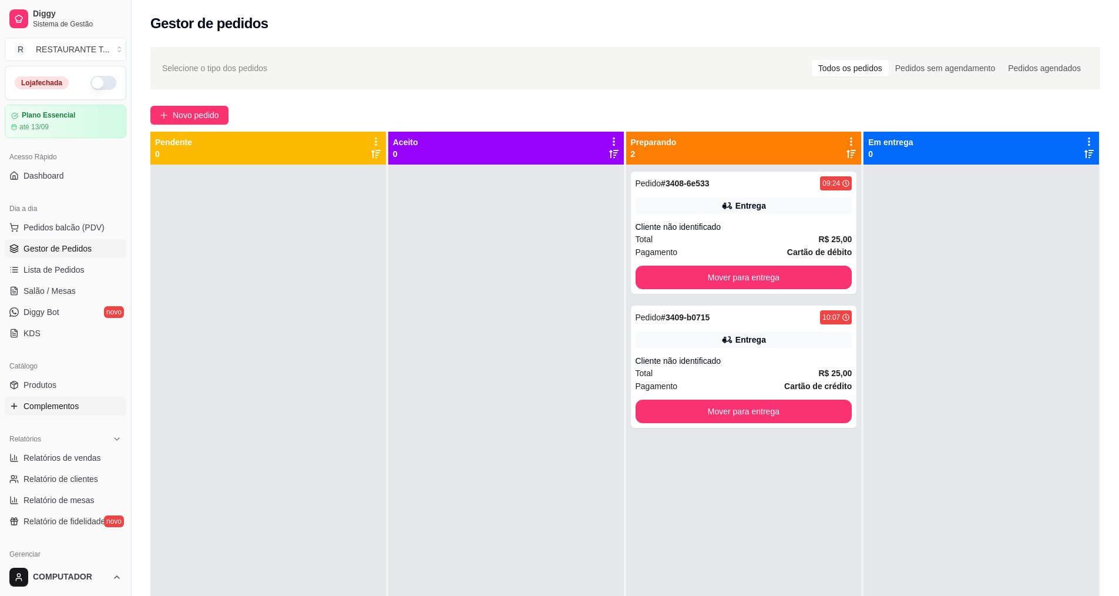
click at [86, 411] on link "Complementos" at bounding box center [66, 405] width 122 height 19
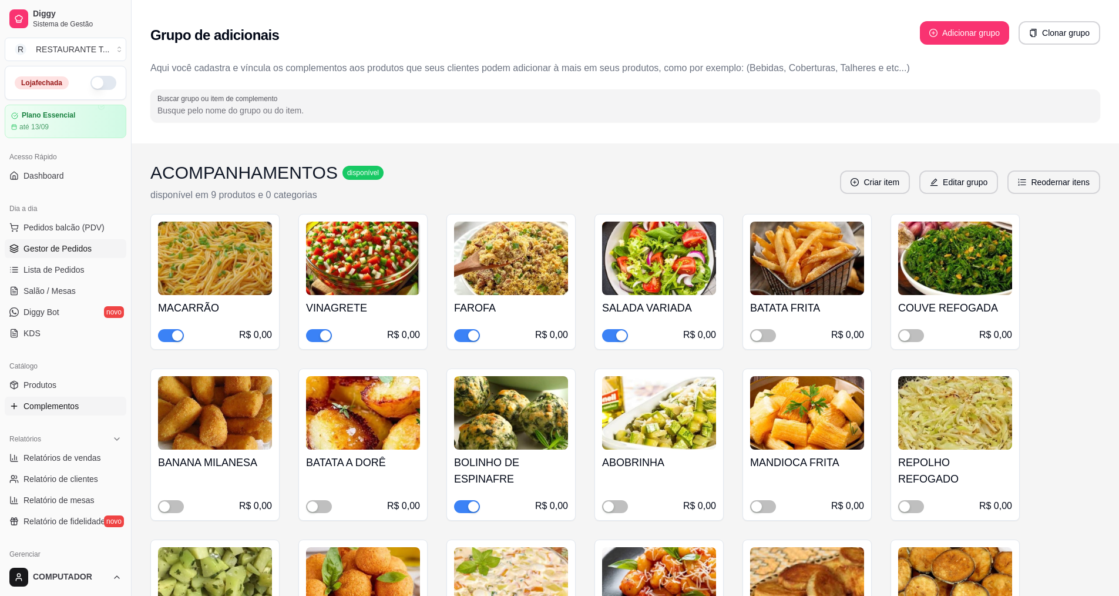
click at [62, 254] on link "Gestor de Pedidos" at bounding box center [66, 248] width 122 height 19
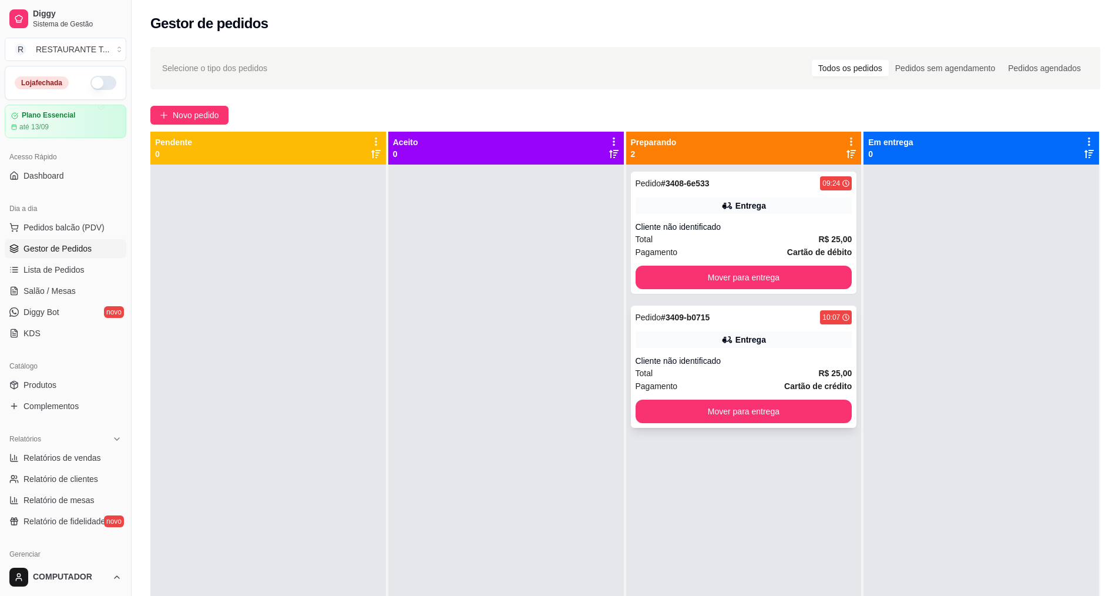
click at [699, 344] on div "Entrega" at bounding box center [744, 339] width 217 height 16
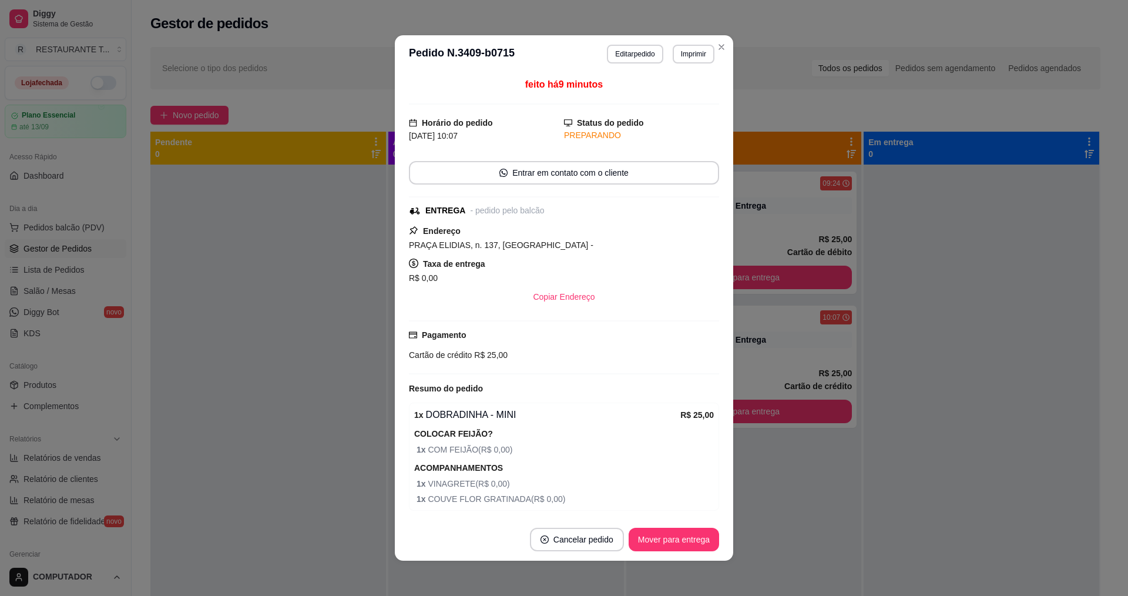
click at [613, 55] on button "Editar pedido" at bounding box center [635, 54] width 56 height 19
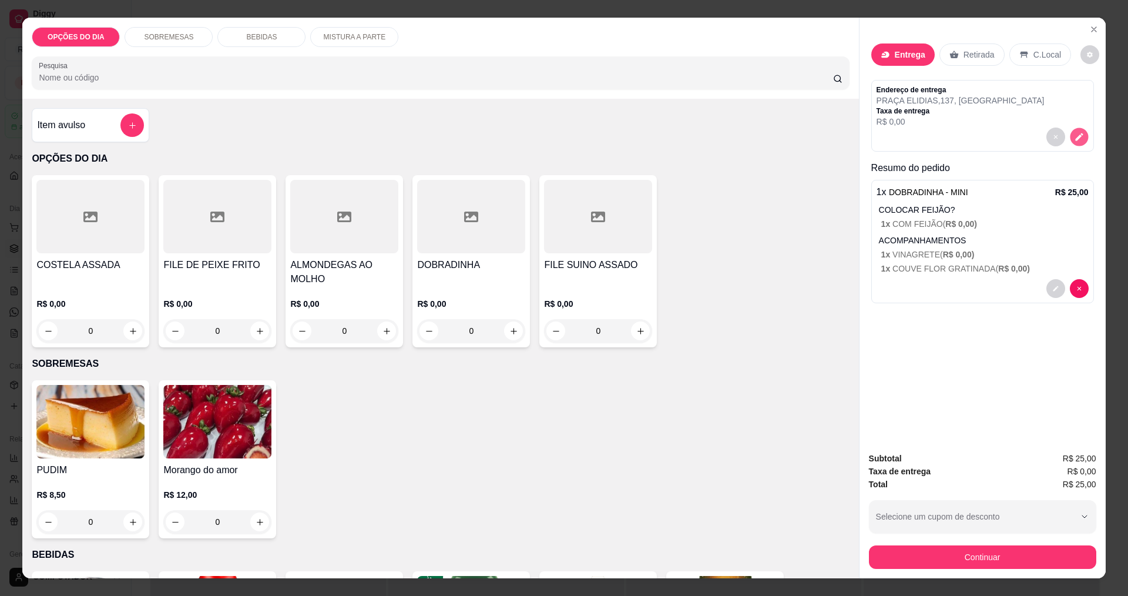
click at [1075, 137] on icon "decrease-product-quantity" at bounding box center [1079, 137] width 8 height 8
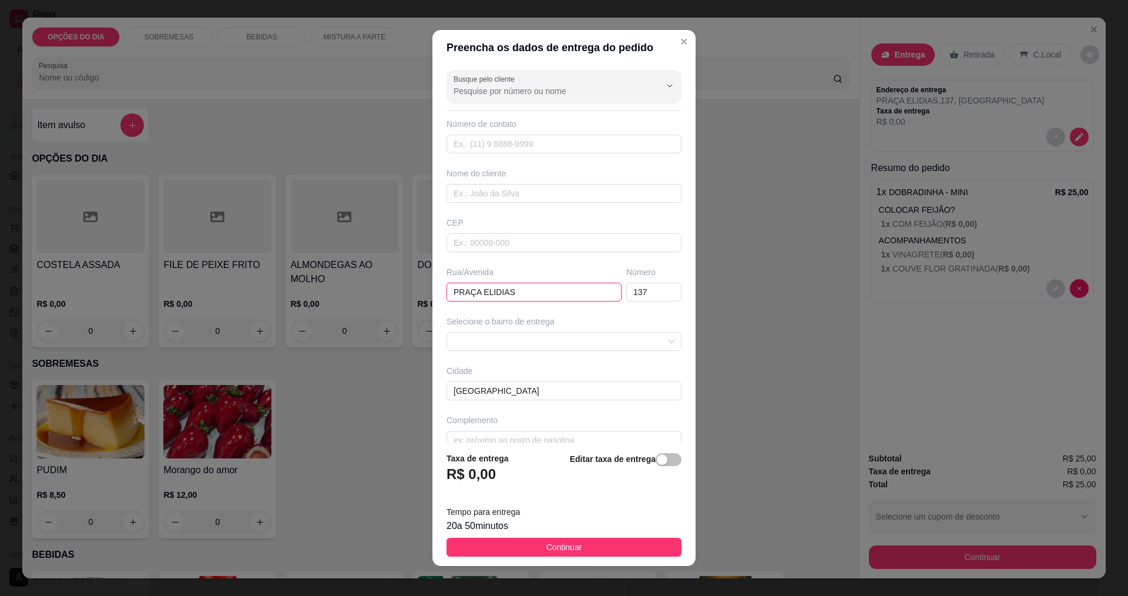
click at [556, 295] on input "PRAÇA ELIDIAS" at bounding box center [533, 292] width 175 height 19
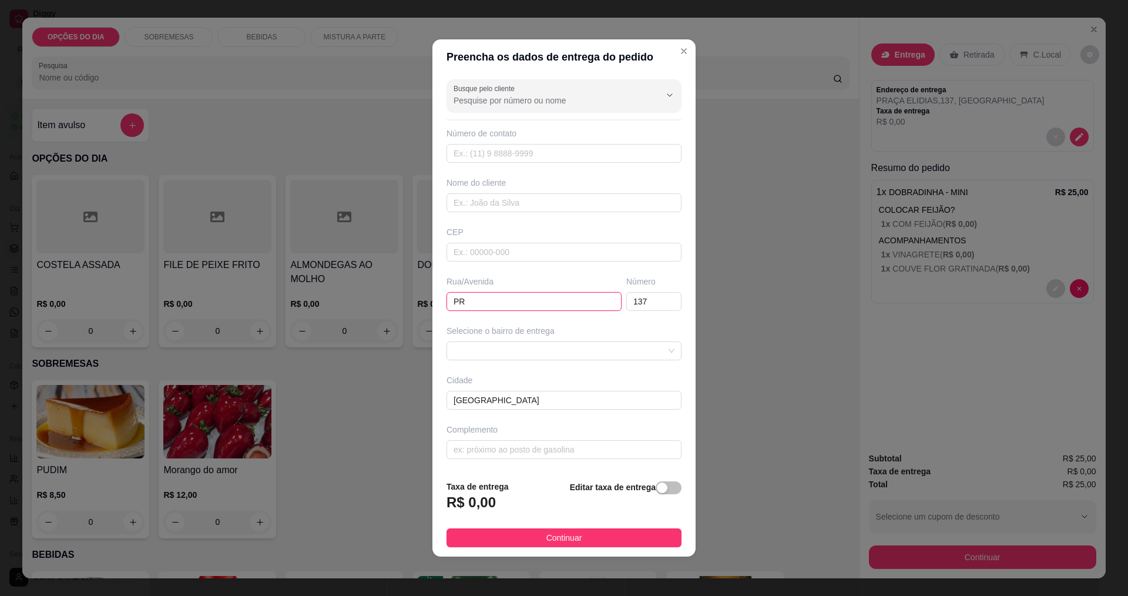
type input "P"
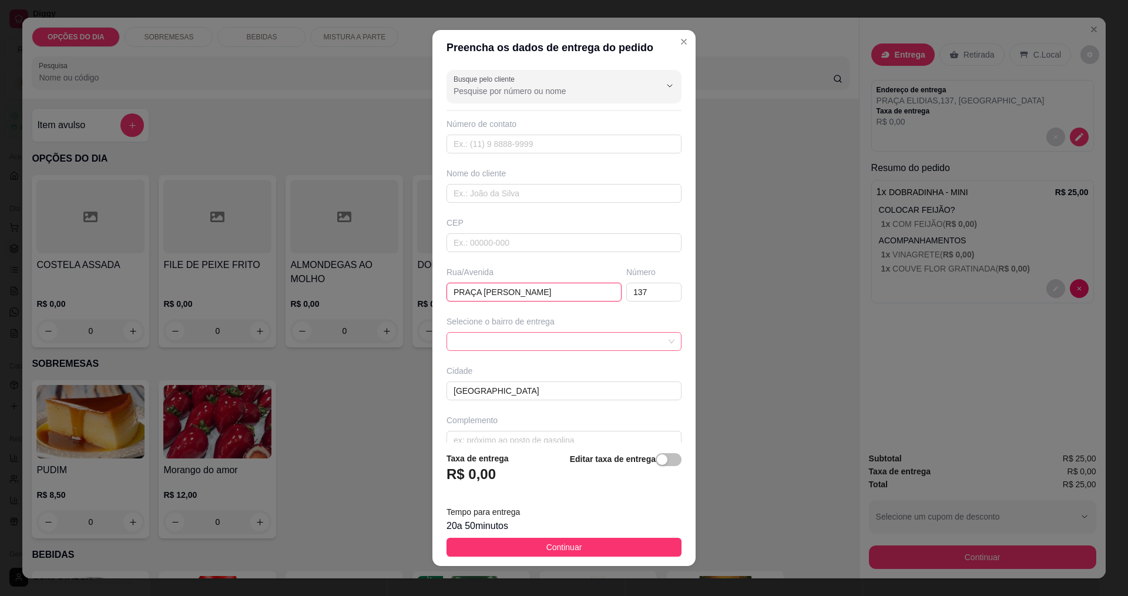
click at [547, 342] on span at bounding box center [563, 341] width 221 height 18
type input "PRAÇA [PERSON_NAME]"
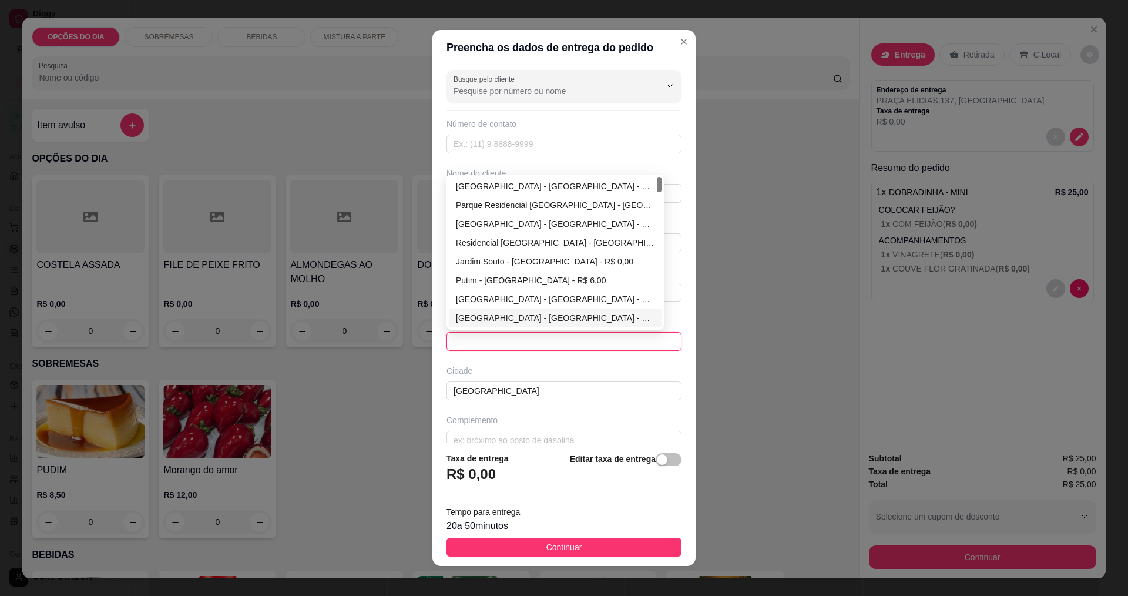
click at [522, 220] on div "[GEOGRAPHIC_DATA] - [GEOGRAPHIC_DATA] - R$ 0,00" at bounding box center [555, 223] width 199 height 13
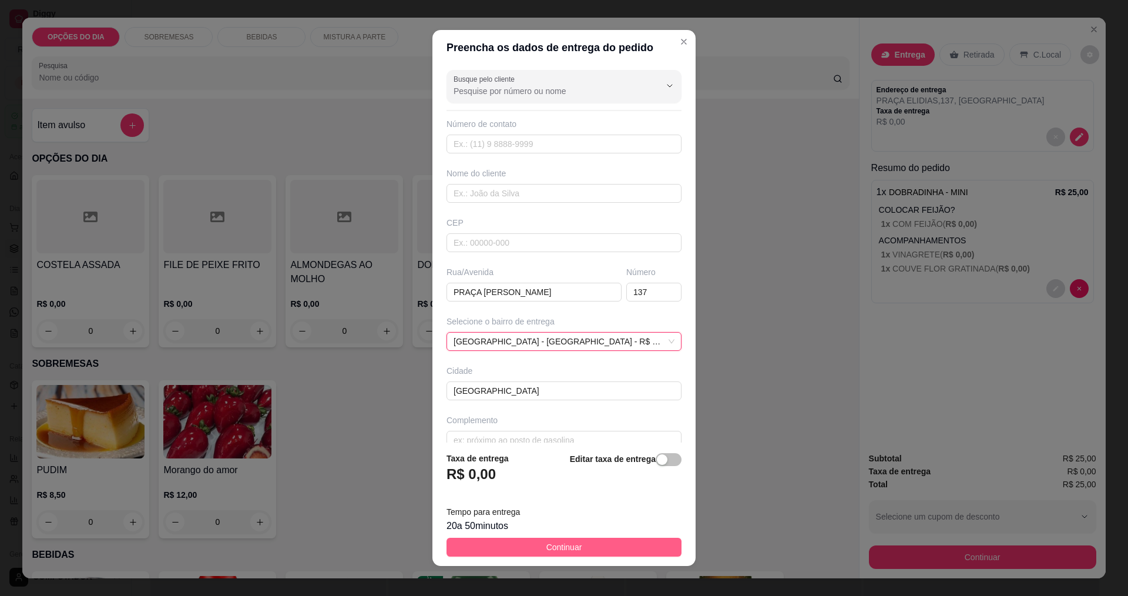
click at [557, 551] on span "Continuar" at bounding box center [564, 546] width 36 height 13
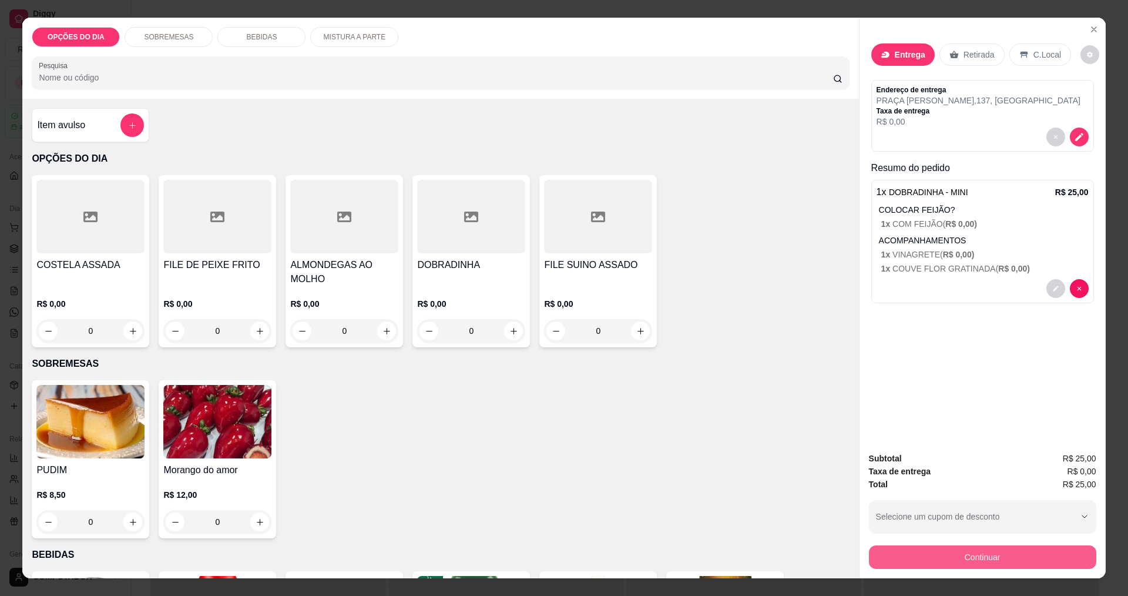
click at [929, 561] on button "Continuar" at bounding box center [982, 556] width 227 height 23
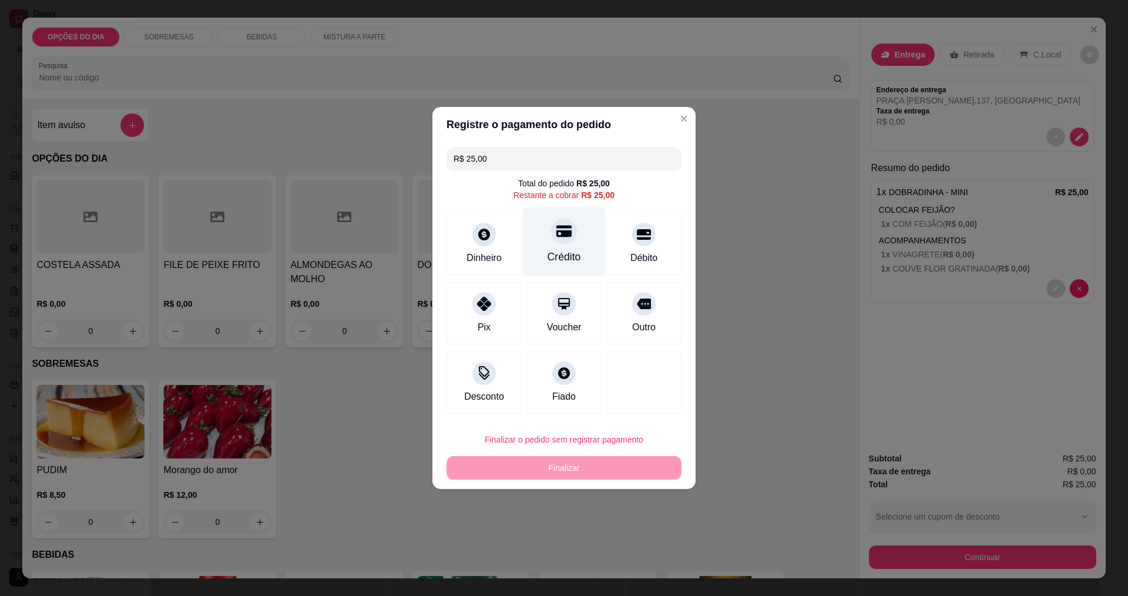
click at [587, 244] on div "Crédito" at bounding box center [564, 241] width 83 height 69
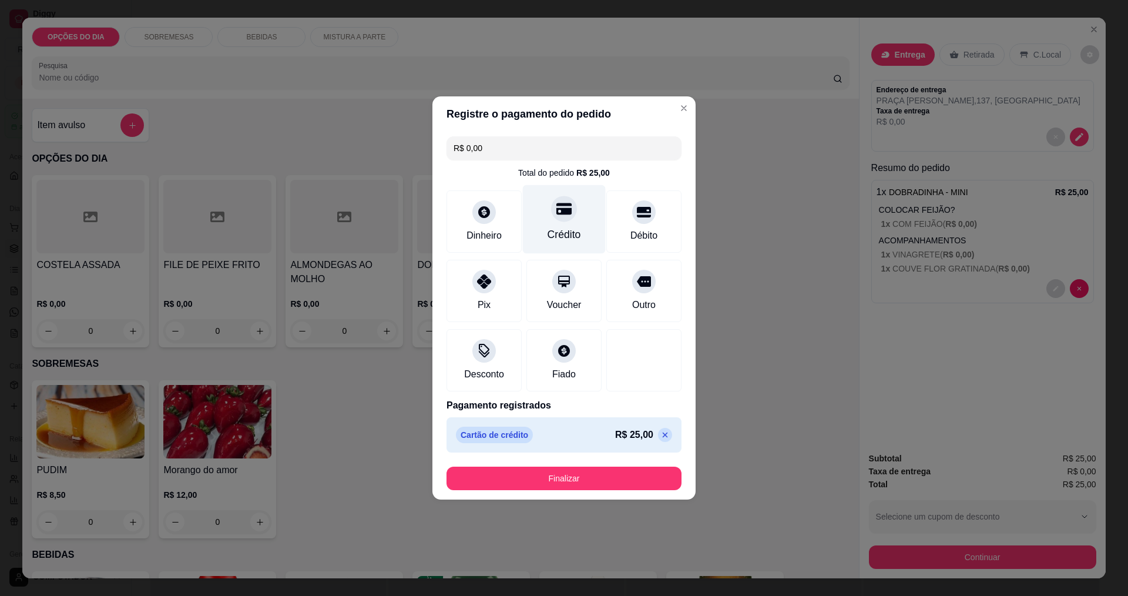
type input "R$ 0,00"
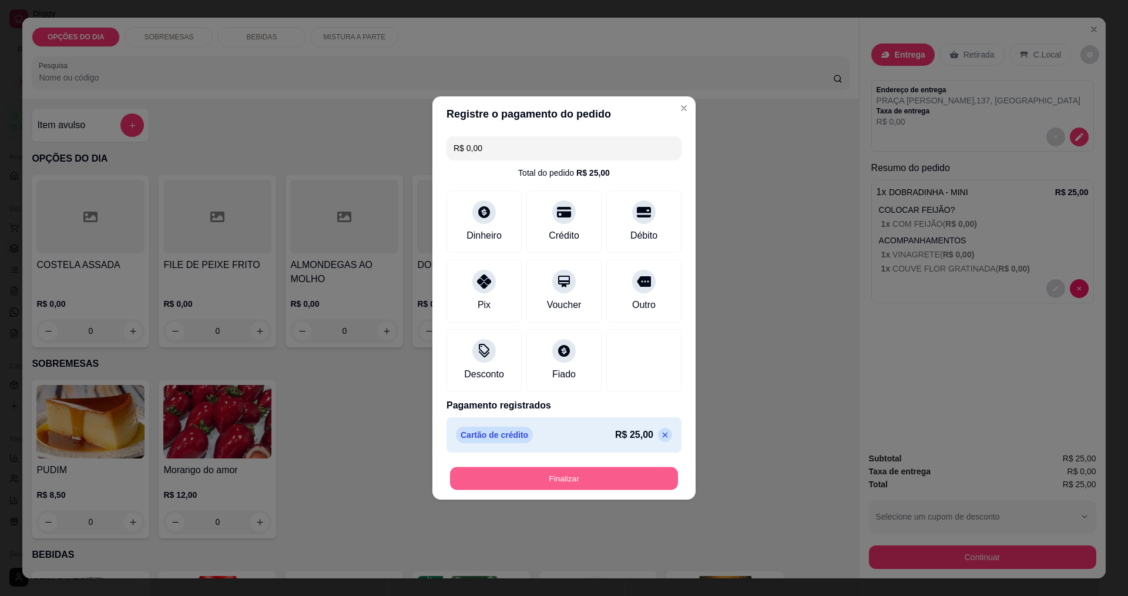
click at [634, 474] on button "Finalizar" at bounding box center [564, 478] width 228 height 23
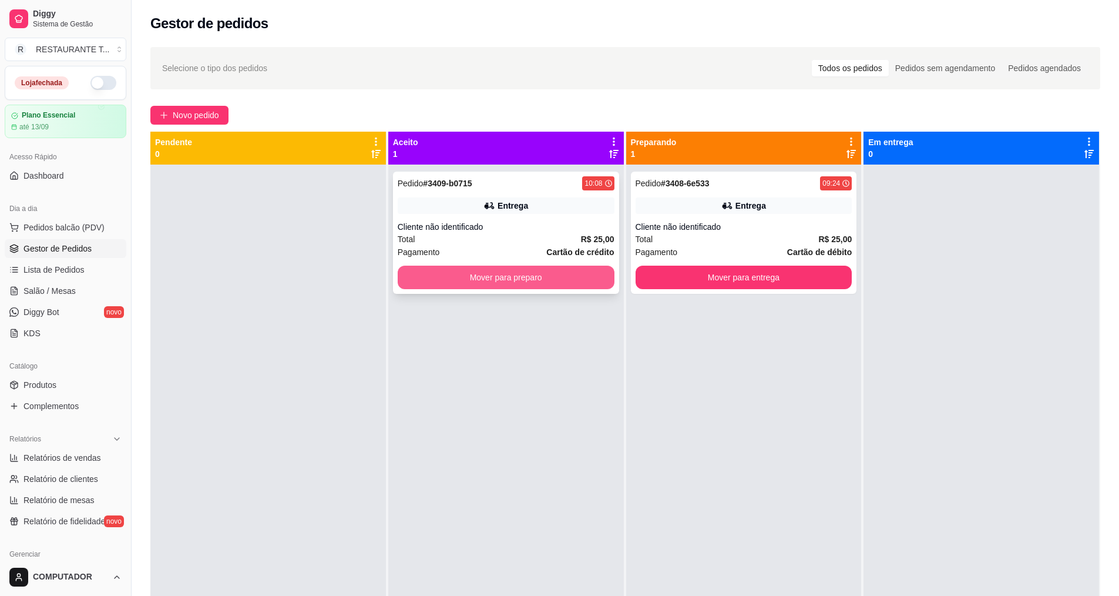
click at [549, 281] on button "Mover para preparo" at bounding box center [506, 276] width 217 height 23
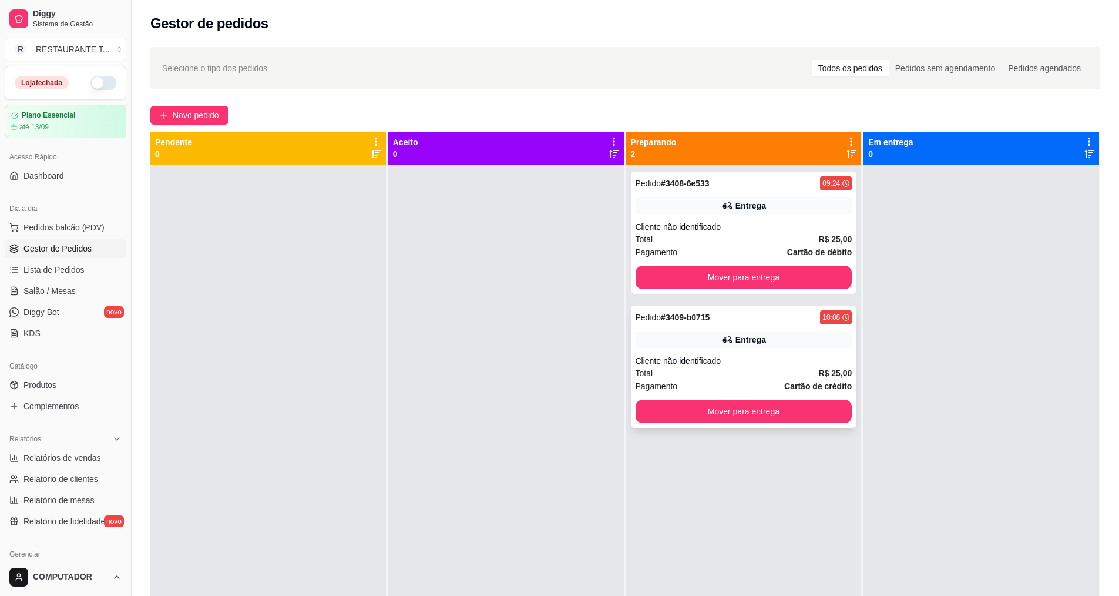
click at [798, 373] on div "Total R$ 25,00" at bounding box center [744, 373] width 217 height 13
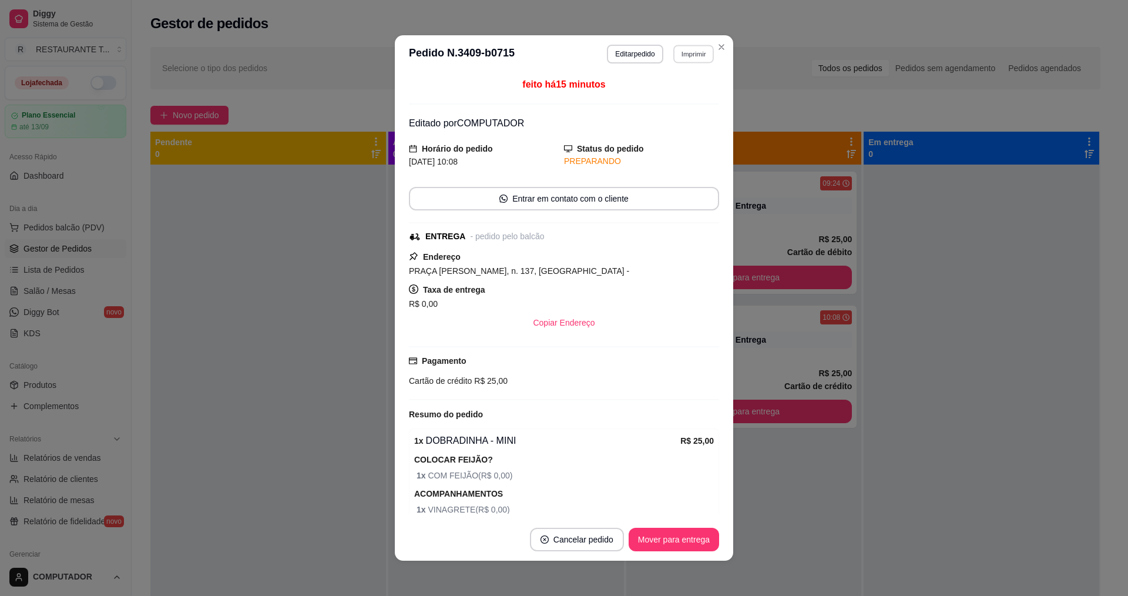
click at [688, 58] on button "Imprimir" at bounding box center [693, 54] width 41 height 18
click at [677, 103] on button "IMPRESSORA" at bounding box center [668, 95] width 82 height 18
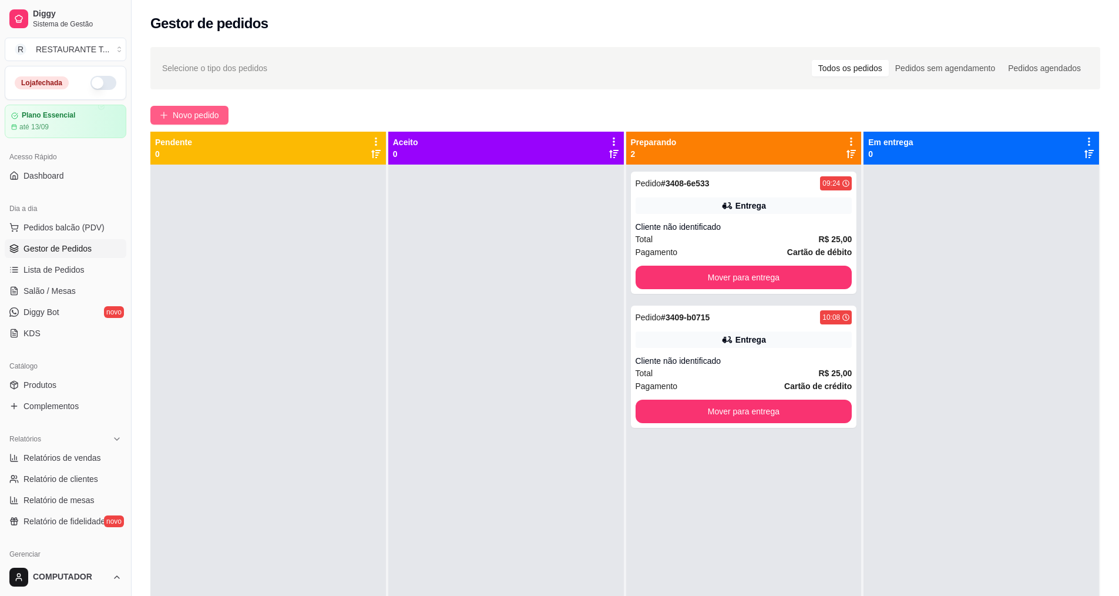
click at [213, 112] on span "Novo pedido" at bounding box center [196, 115] width 46 height 13
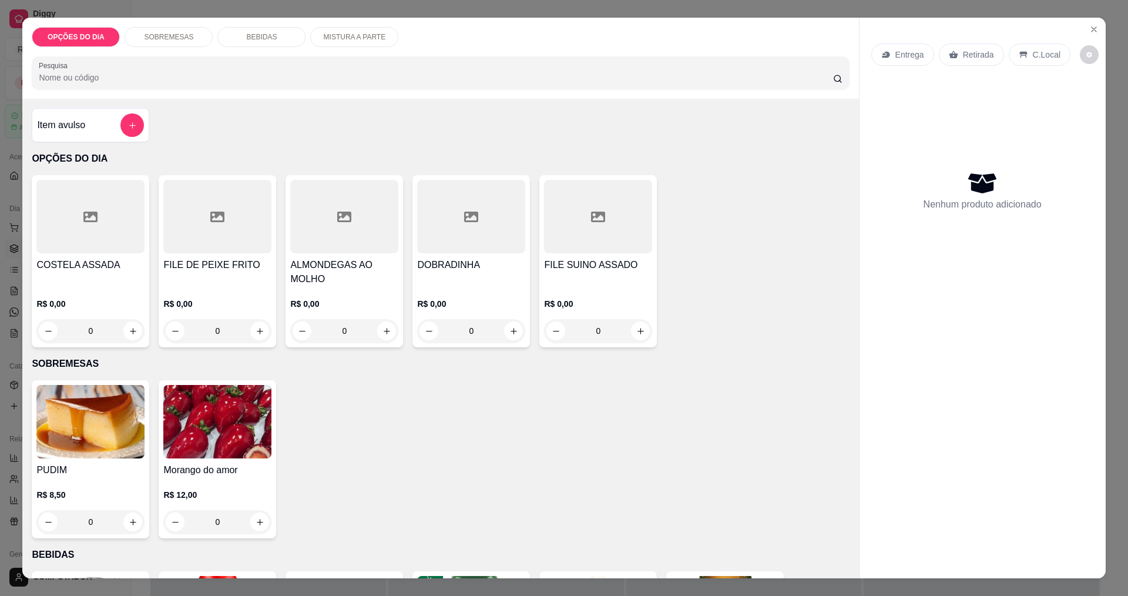
click at [127, 330] on div "0" at bounding box center [90, 330] width 108 height 23
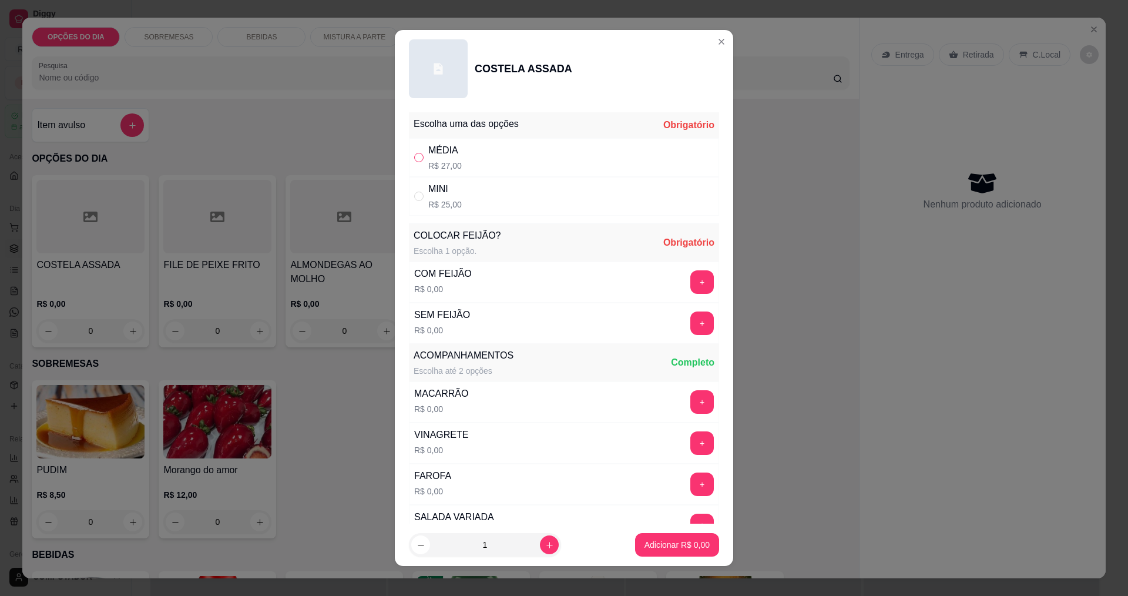
click at [417, 160] on input "" at bounding box center [418, 157] width 9 height 9
radio input "true"
click at [691, 282] on button "+" at bounding box center [702, 281] width 23 height 23
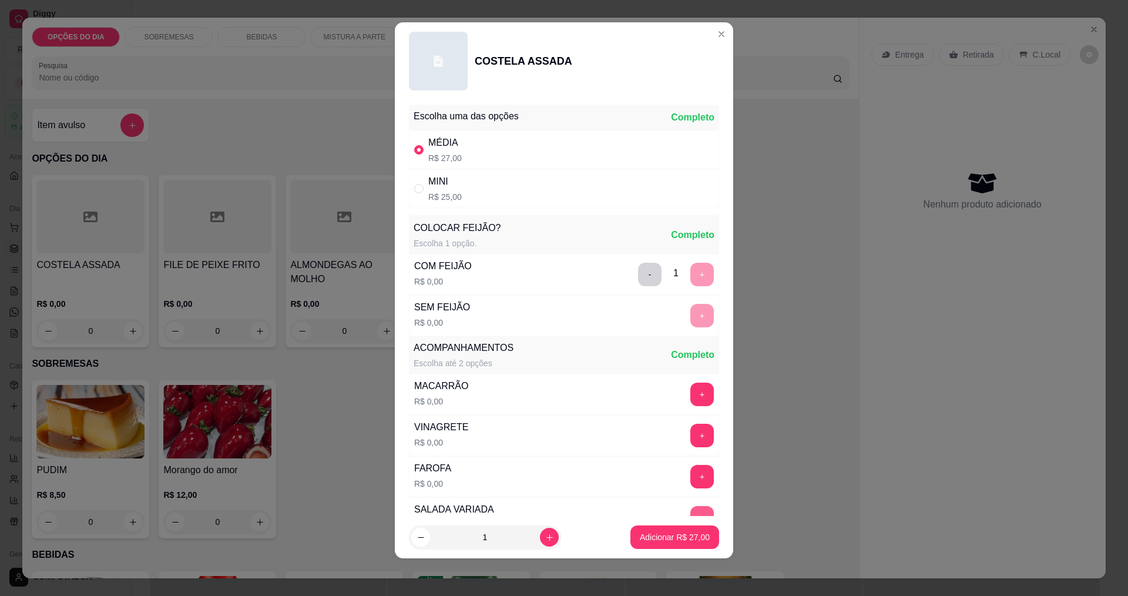
scroll to position [236, 0]
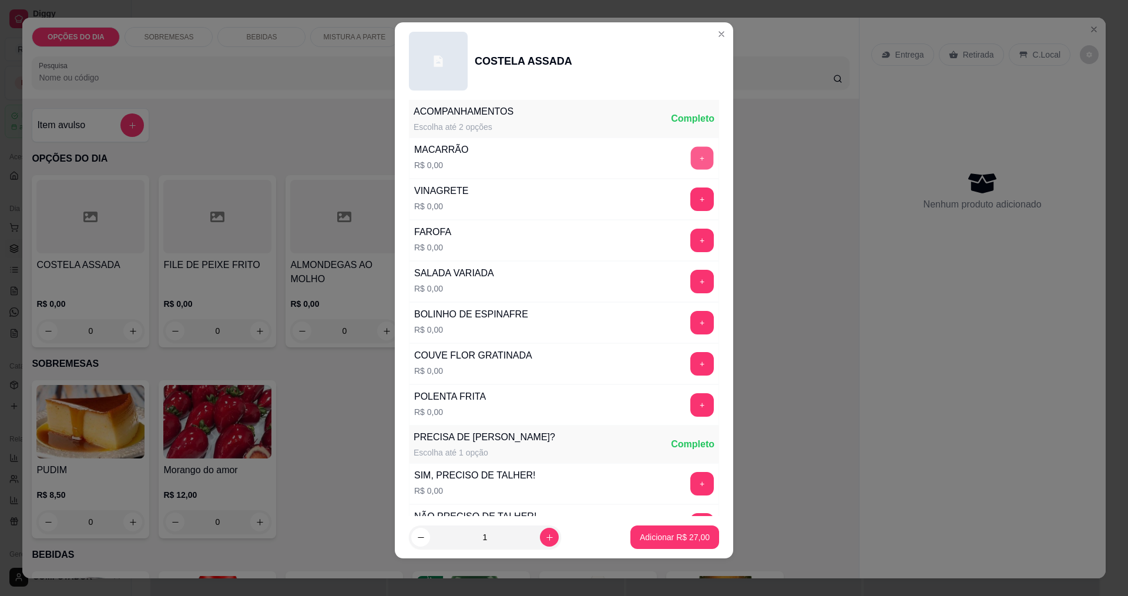
click at [691, 161] on button "+" at bounding box center [702, 157] width 23 height 23
click at [691, 324] on button "+" at bounding box center [702, 322] width 23 height 23
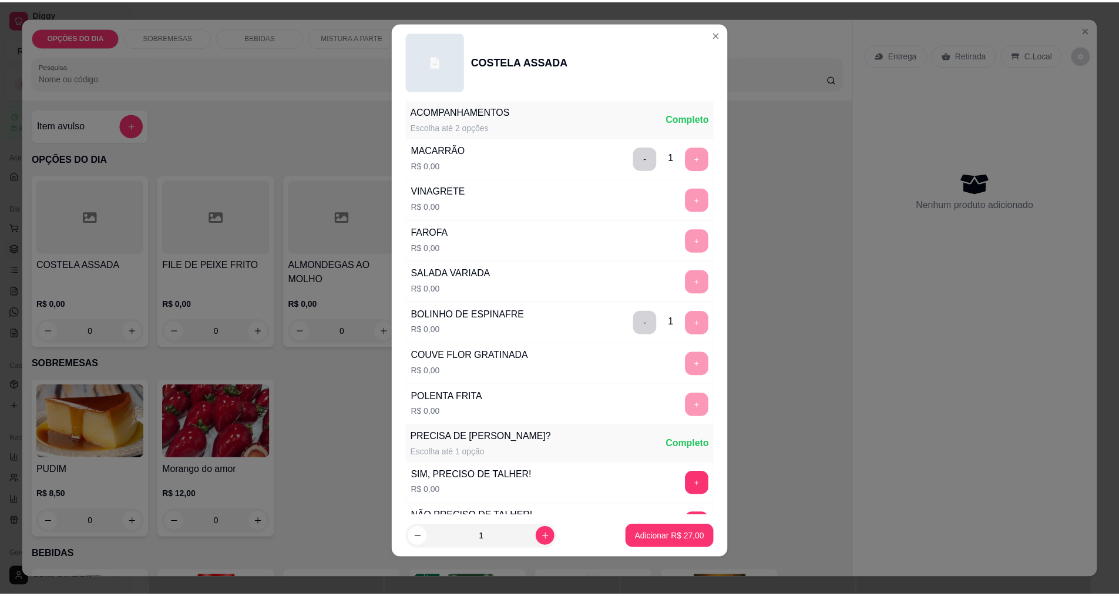
scroll to position [432, 0]
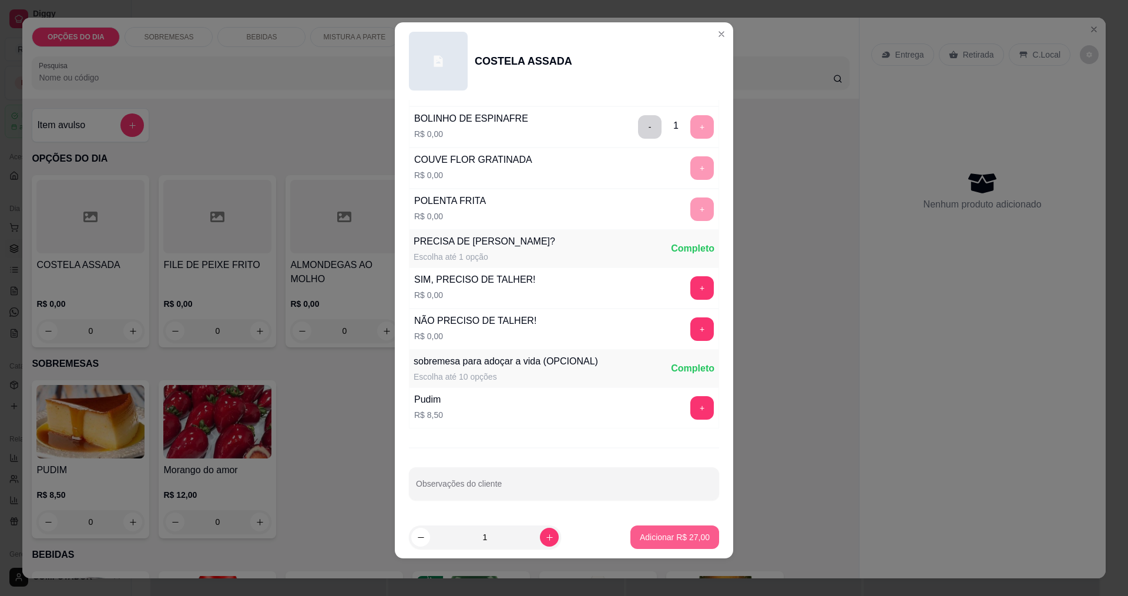
click at [673, 536] on p "Adicionar R$ 27,00" at bounding box center [675, 537] width 70 height 12
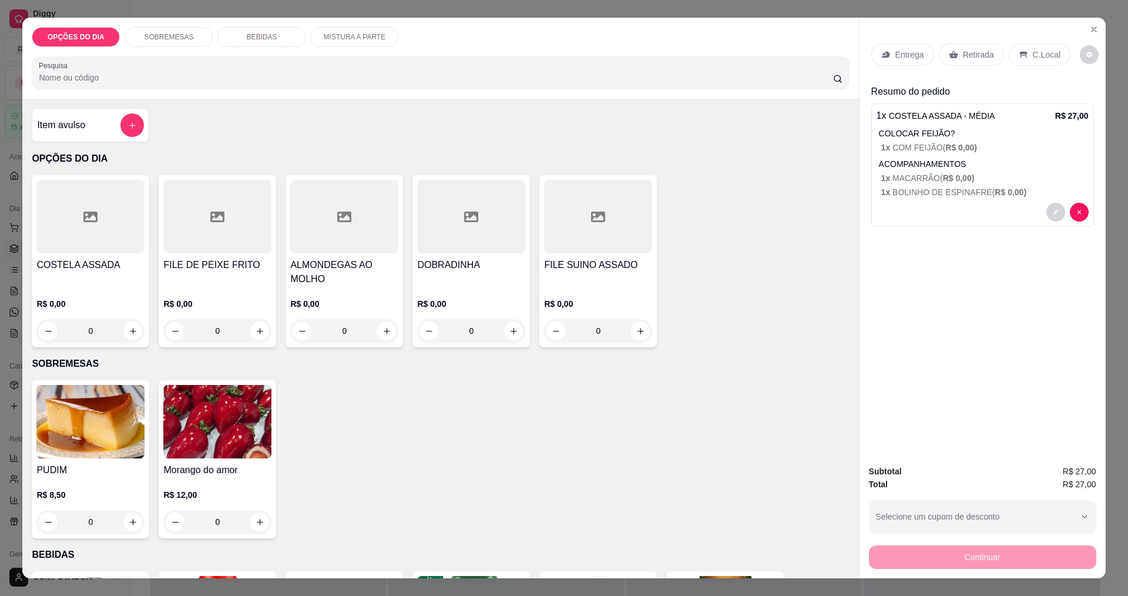
click at [902, 55] on p "Entrega" at bounding box center [909, 55] width 29 height 12
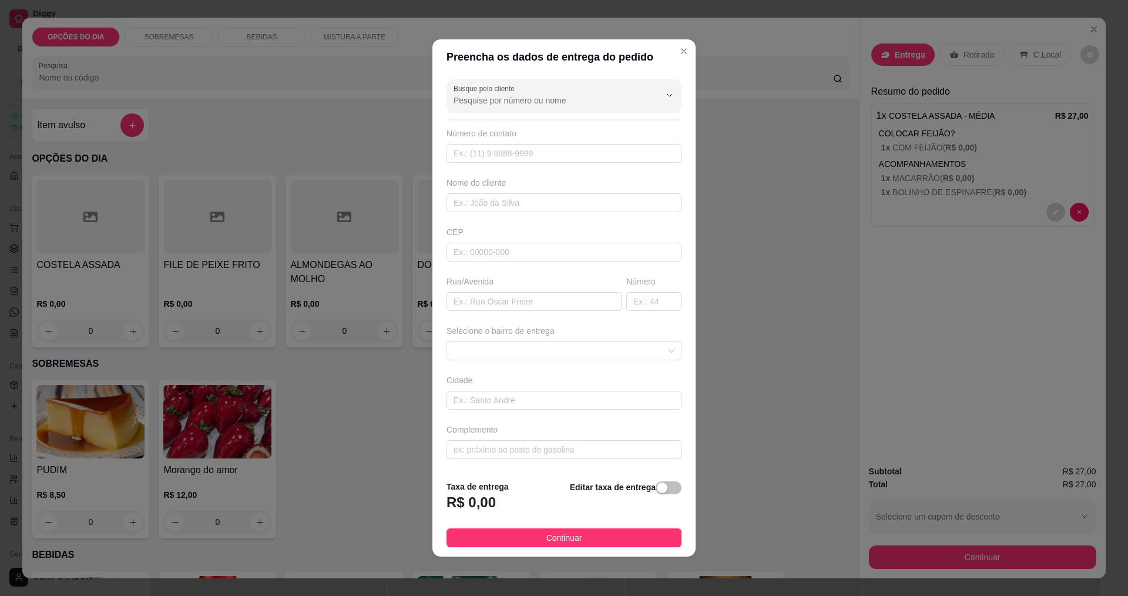
click at [551, 95] on input "Busque pelo cliente" at bounding box center [547, 101] width 188 height 12
type input "[PERSON_NAME]"
click at [515, 153] on span "[PERSON_NAME]" at bounding box center [554, 149] width 196 height 12
type input "12997343716"
type input "[PERSON_NAME]"
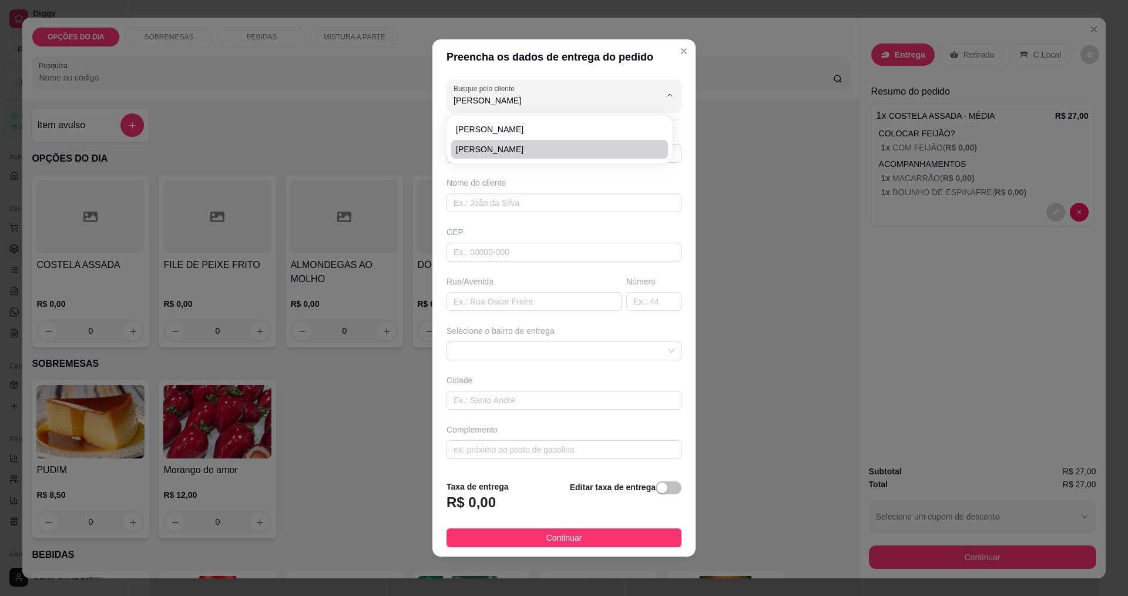
type input "[PERSON_NAME]"
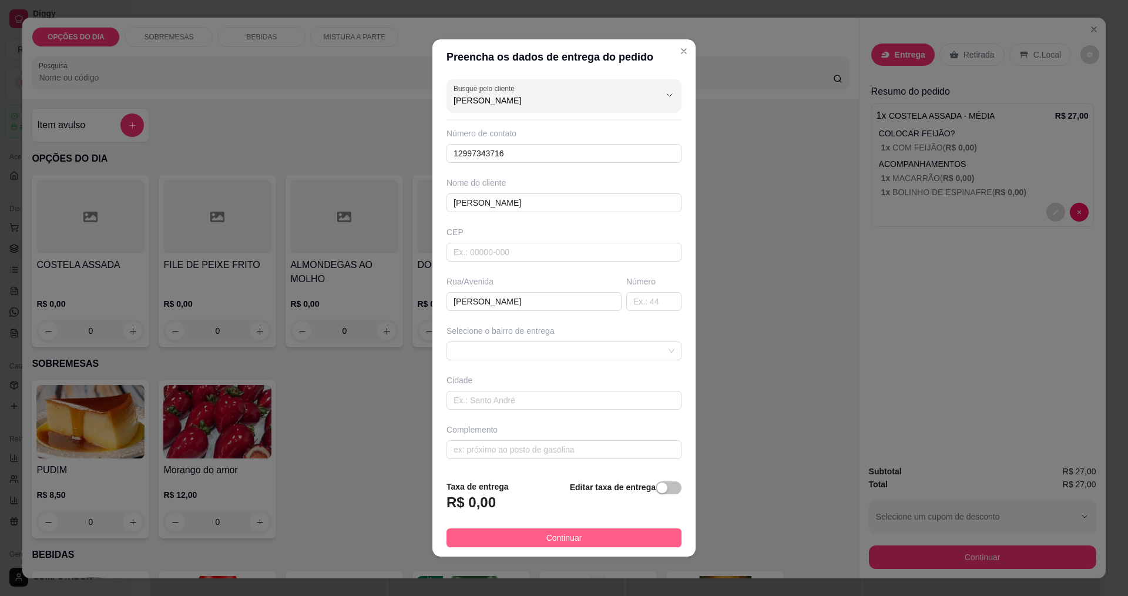
click at [552, 530] on button "Continuar" at bounding box center [563, 537] width 235 height 19
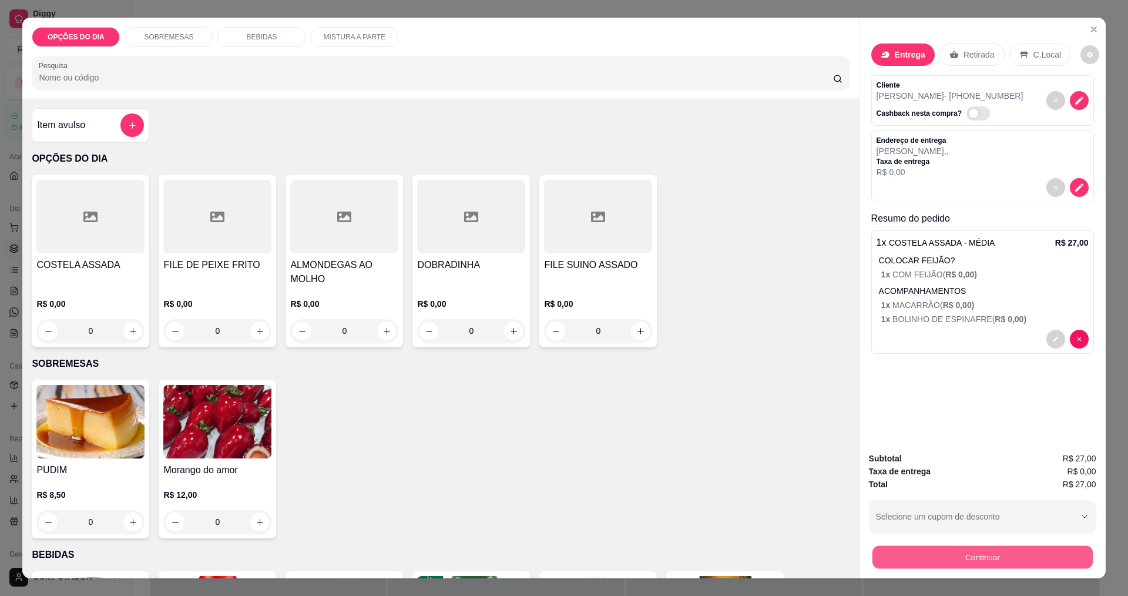
click at [1059, 563] on button "Continuar" at bounding box center [982, 556] width 220 height 23
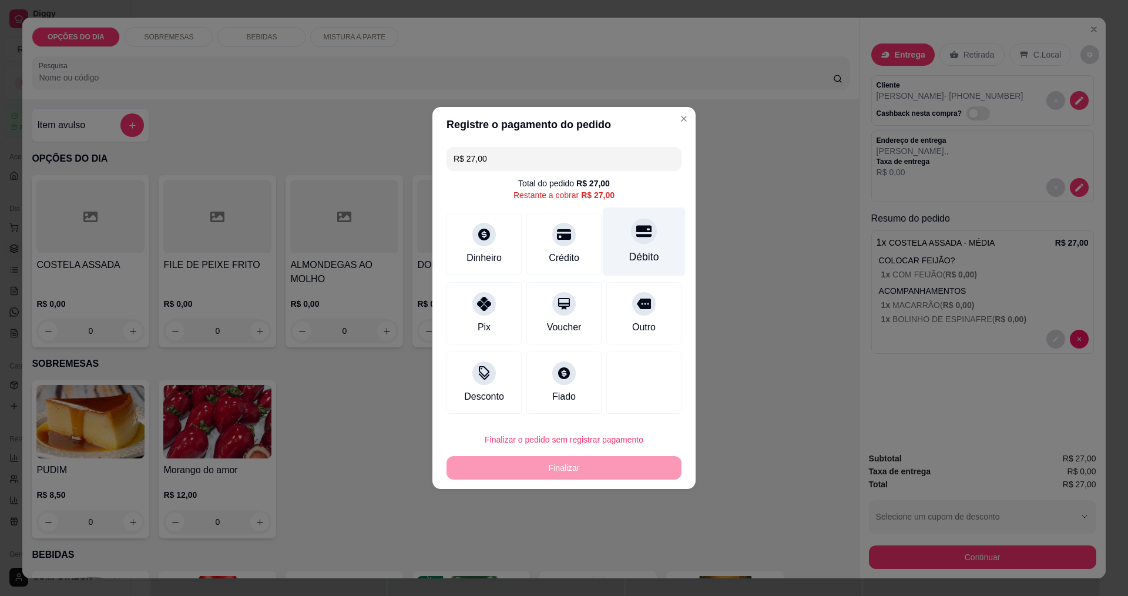
click at [638, 256] on div "Débito" at bounding box center [644, 256] width 30 height 15
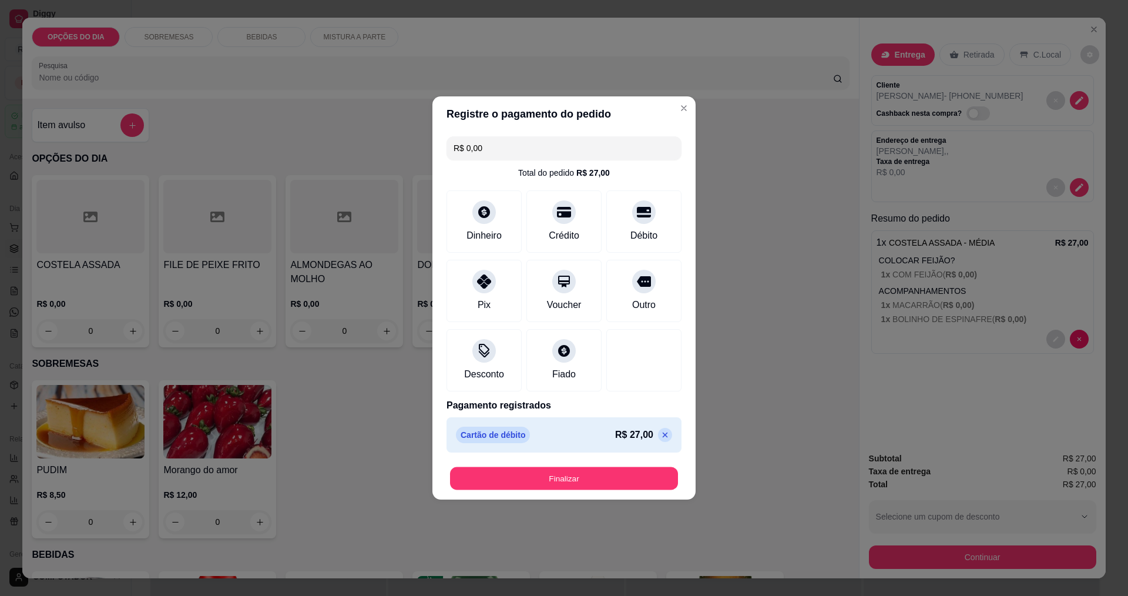
click at [648, 478] on button "Finalizar" at bounding box center [564, 478] width 228 height 23
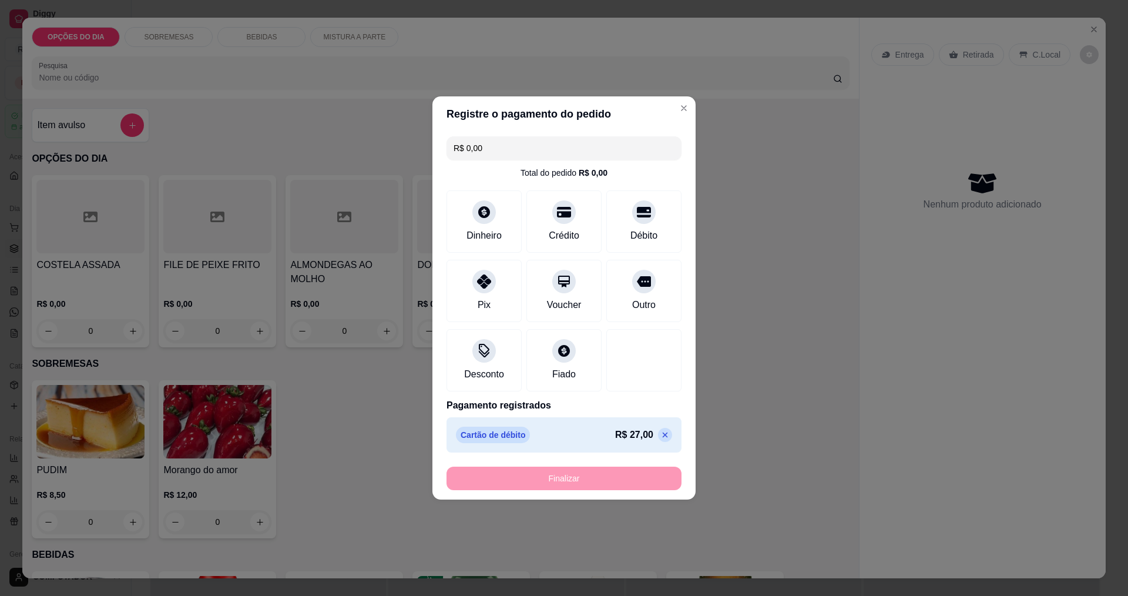
type input "-R$ 27,00"
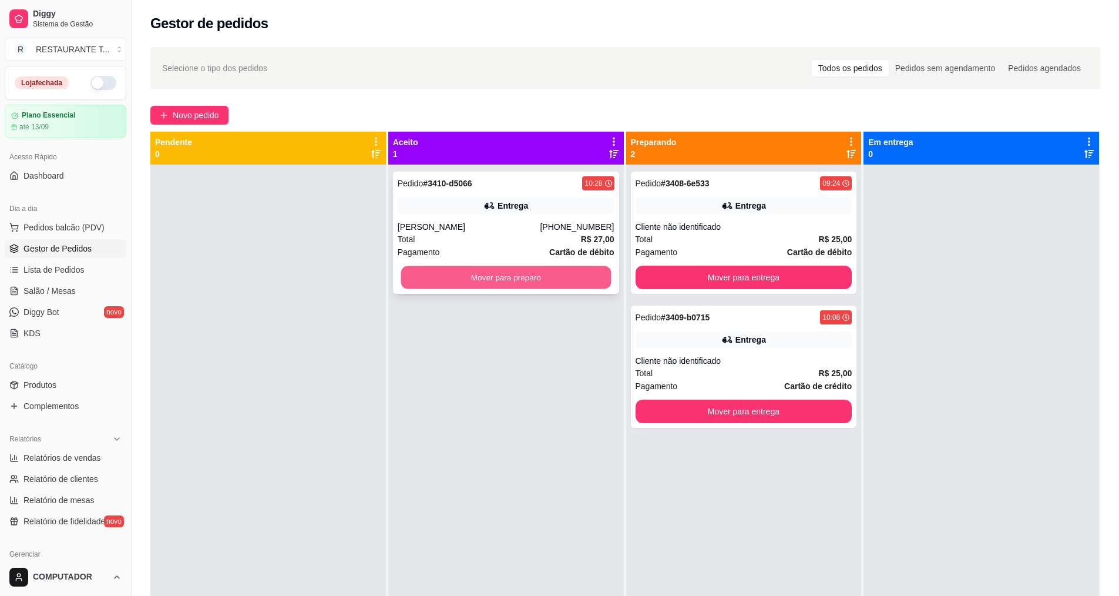
click at [562, 275] on button "Mover para preparo" at bounding box center [506, 277] width 210 height 23
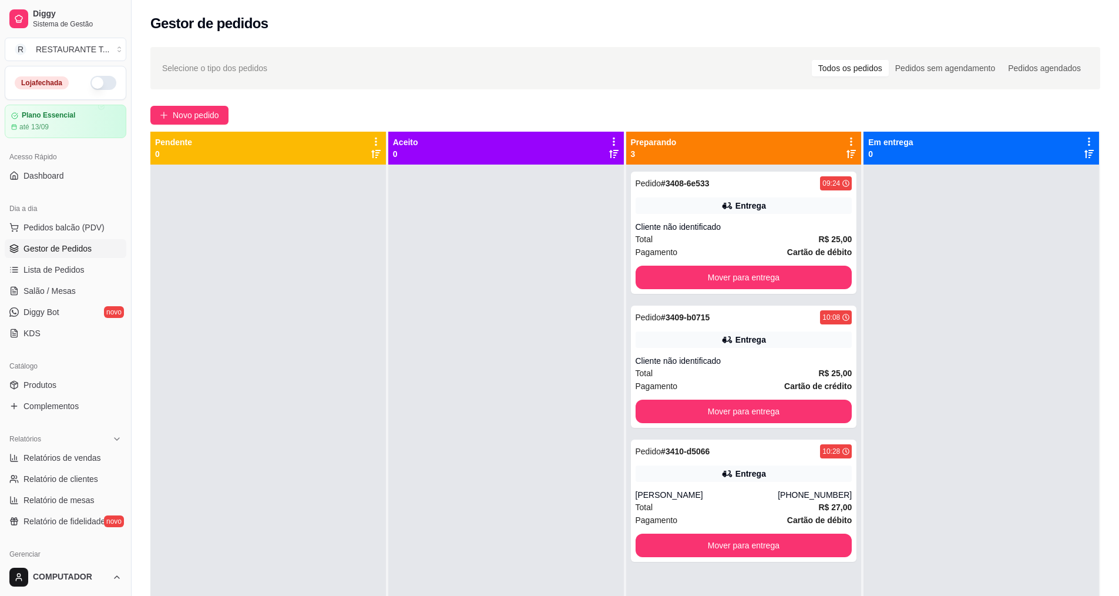
click at [110, 86] on div "Loja fechada" at bounding box center [65, 82] width 120 height 33
click at [100, 81] on button "button" at bounding box center [103, 83] width 26 height 14
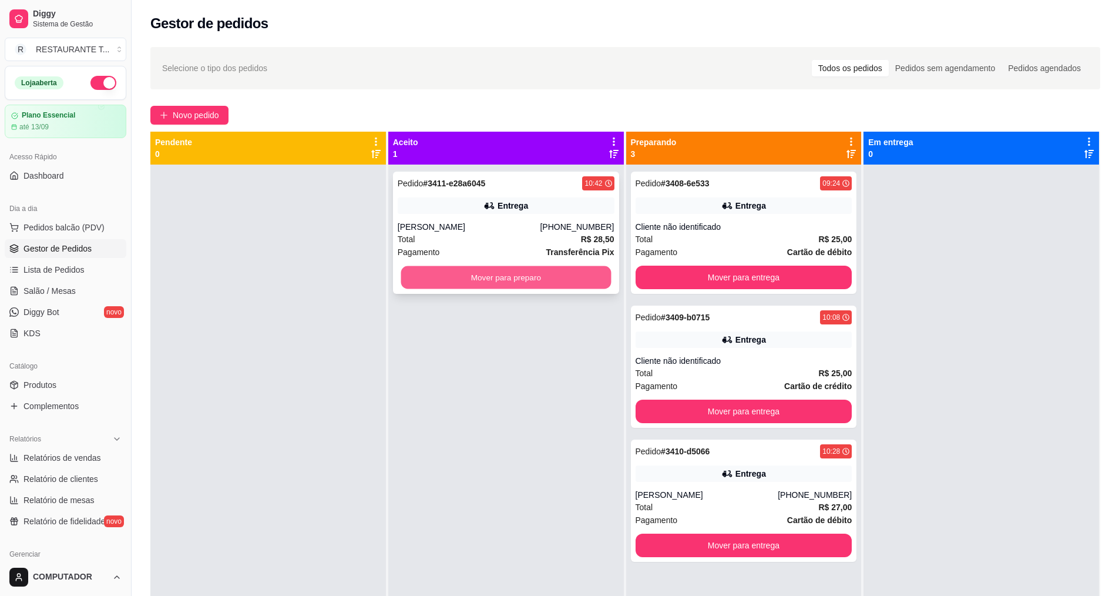
click at [401, 271] on button "Mover para preparo" at bounding box center [506, 277] width 210 height 23
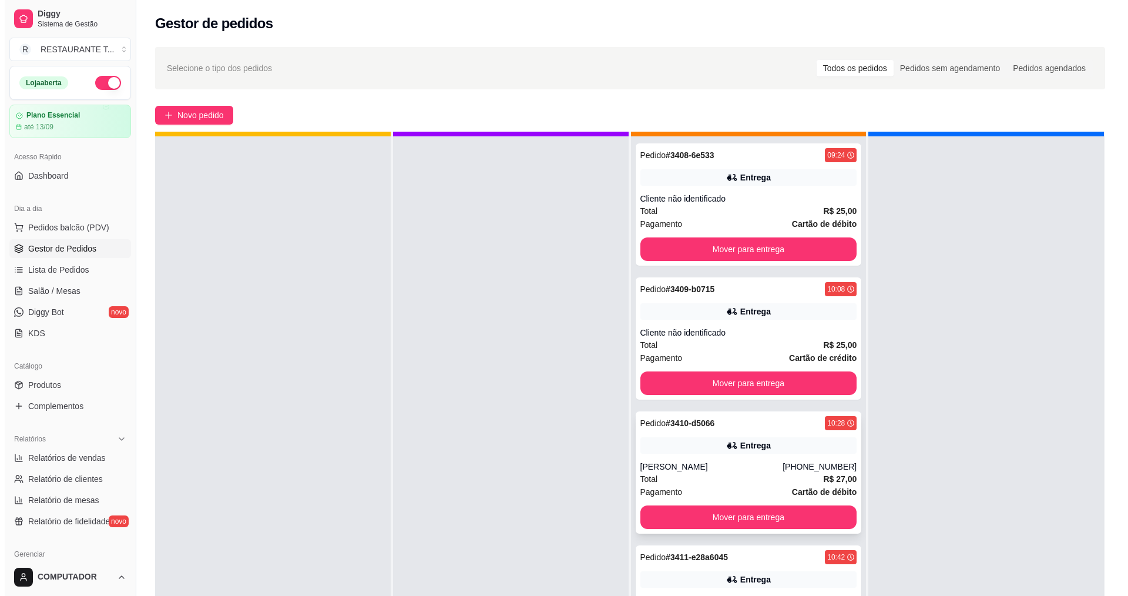
scroll to position [33, 0]
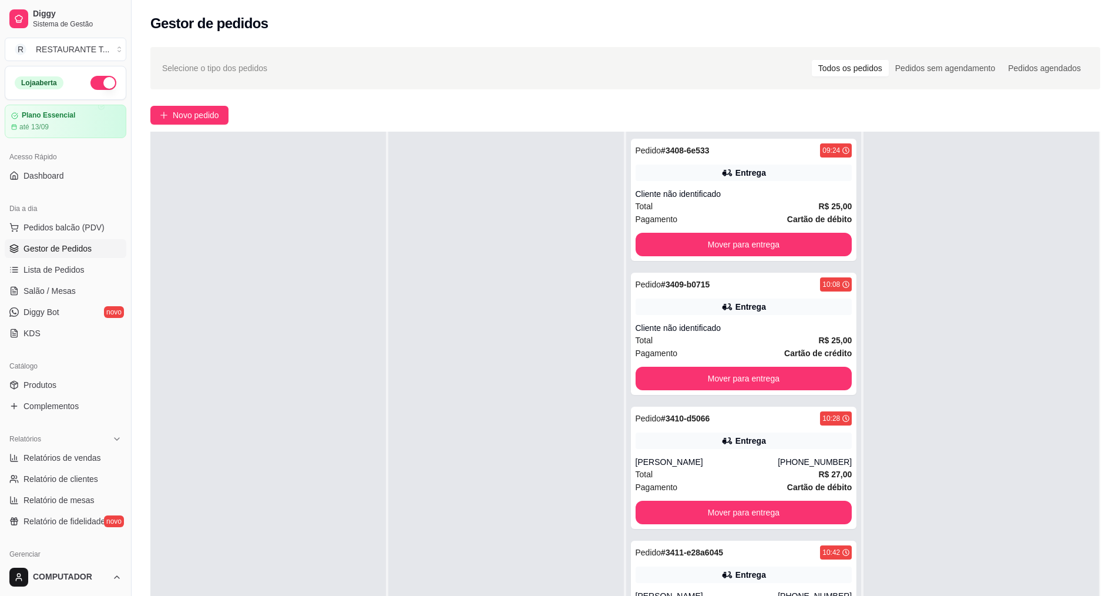
click at [213, 125] on div "Selecione o tipo dos pedidos Todos os pedidos Pedidos sem agendamento Pedidos a…" at bounding box center [625, 390] width 987 height 701
click at [214, 120] on span "Novo pedido" at bounding box center [196, 115] width 46 height 13
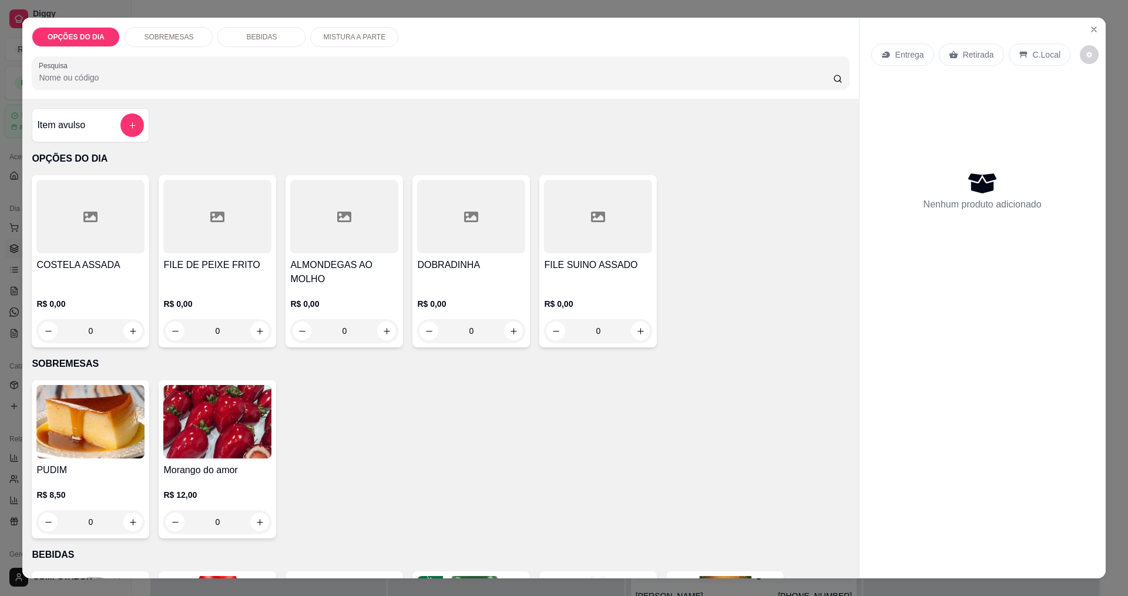
click at [128, 329] on div "0" at bounding box center [90, 330] width 108 height 23
click at [1084, 33] on button "Close" at bounding box center [1093, 29] width 19 height 19
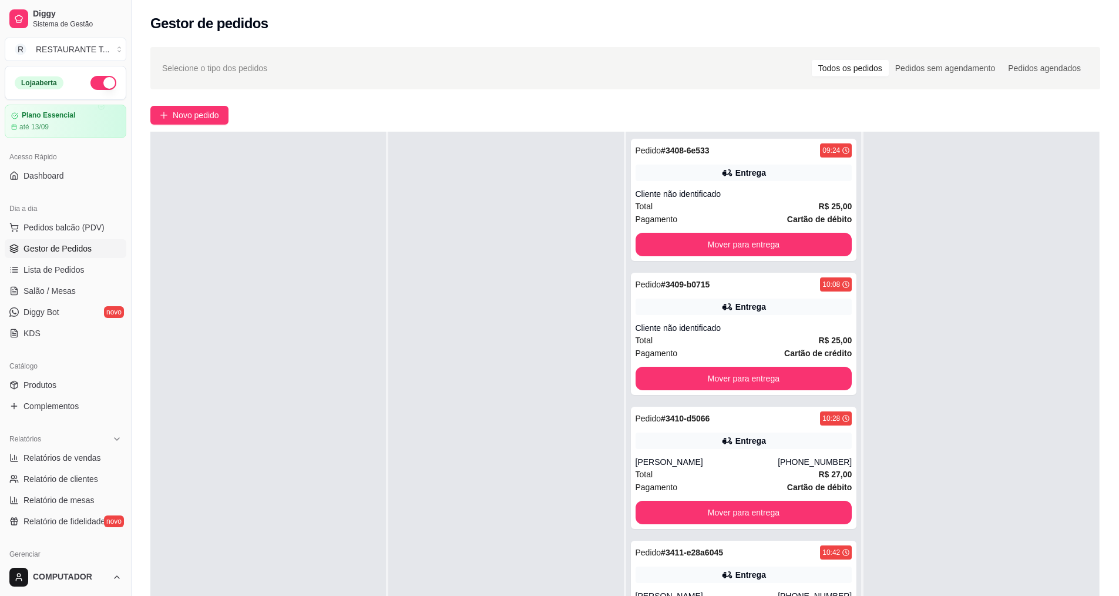
click at [1088, 30] on div "Gestor de pedidos" at bounding box center [625, 23] width 950 height 19
click at [194, 123] on button "Novo pedido" at bounding box center [189, 115] width 78 height 19
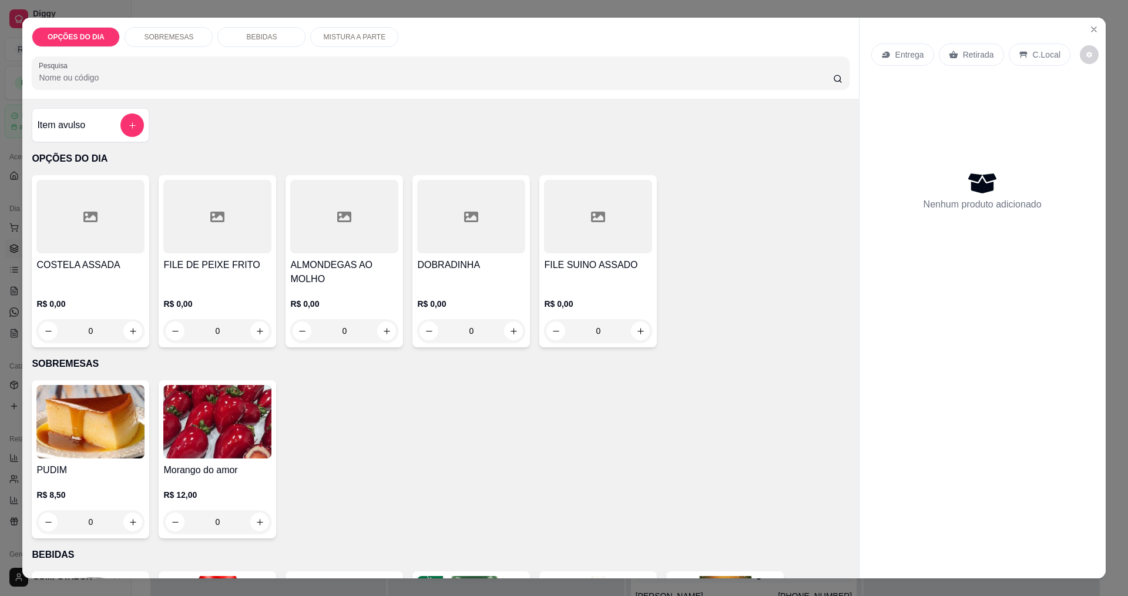
click at [129, 340] on div "0" at bounding box center [90, 330] width 108 height 23
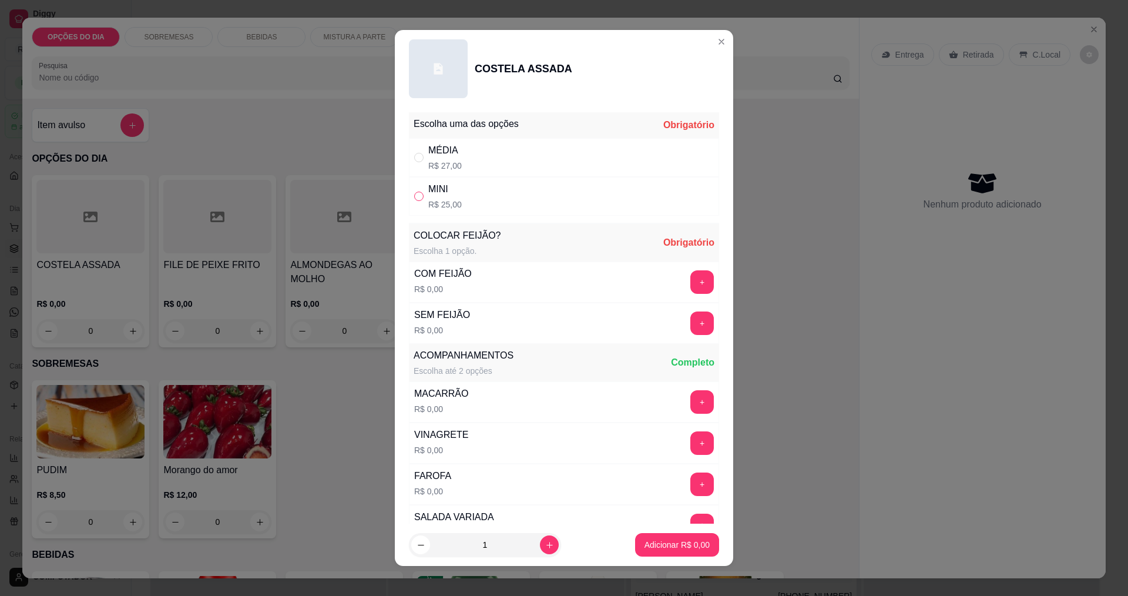
click at [414, 197] on input "" at bounding box center [418, 195] width 9 height 9
radio input "true"
click at [691, 281] on button "+" at bounding box center [702, 281] width 23 height 23
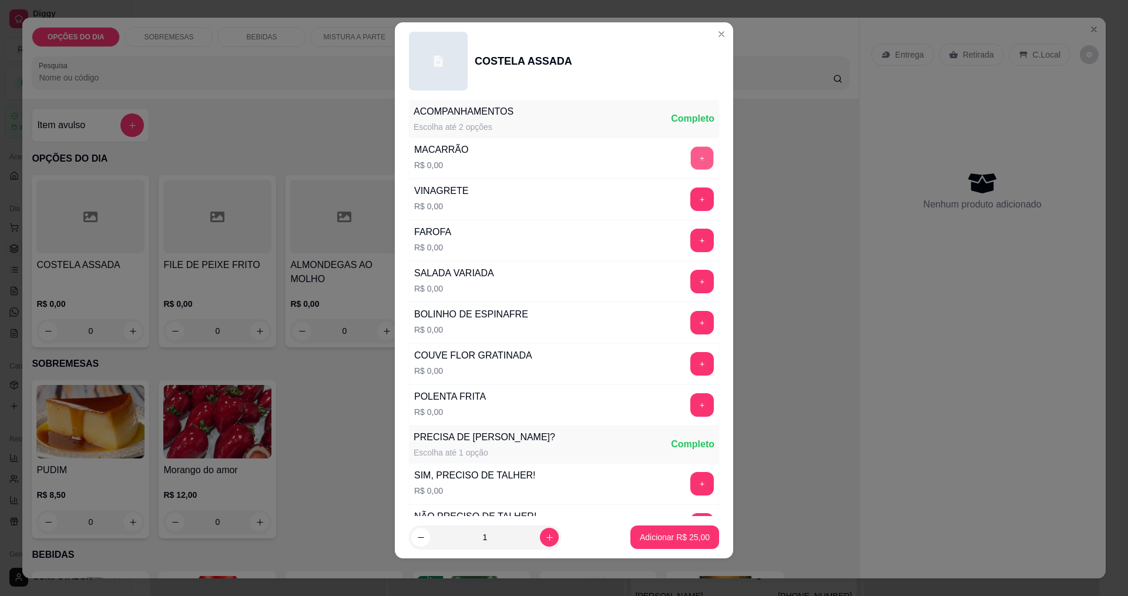
click at [691, 163] on button "+" at bounding box center [702, 157] width 23 height 23
click at [691, 245] on button "+" at bounding box center [702, 239] width 23 height 23
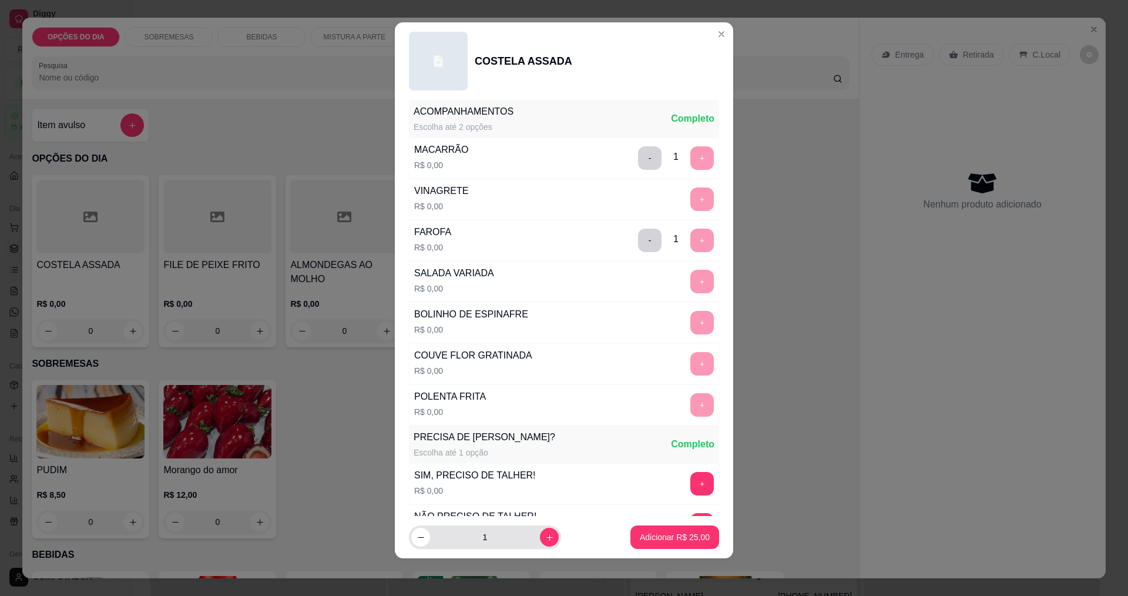
scroll to position [432, 0]
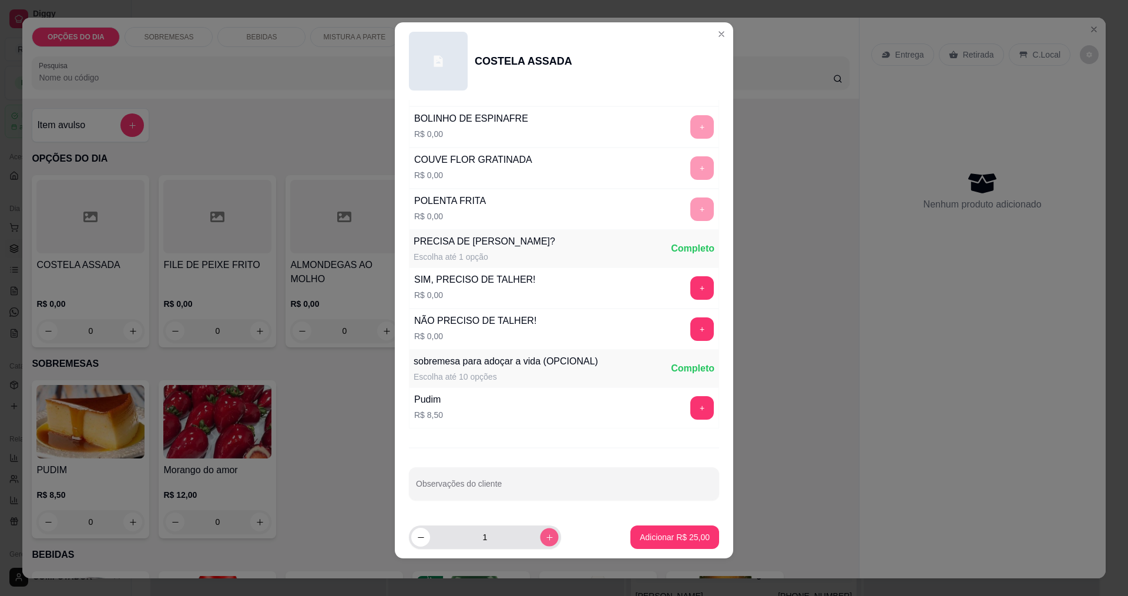
click at [545, 540] on icon "increase-product-quantity" at bounding box center [549, 537] width 9 height 9
type input "3"
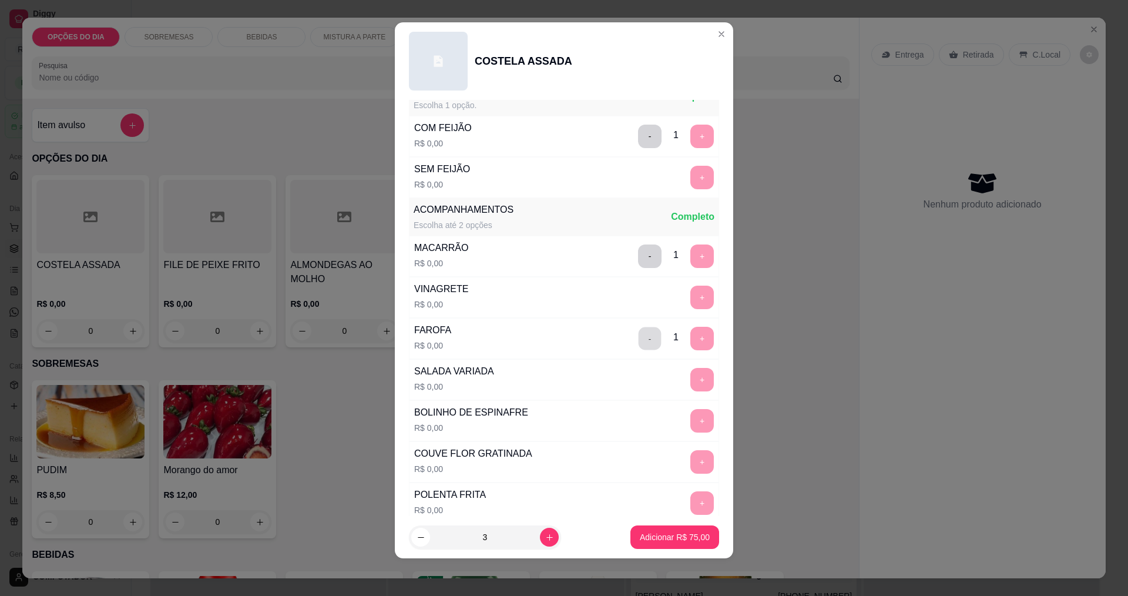
click at [638, 339] on button "-" at bounding box center [649, 338] width 23 height 23
click at [691, 304] on button "+" at bounding box center [702, 296] width 23 height 23
click at [691, 542] on p "Adicionar R$ 75,00" at bounding box center [675, 537] width 68 height 11
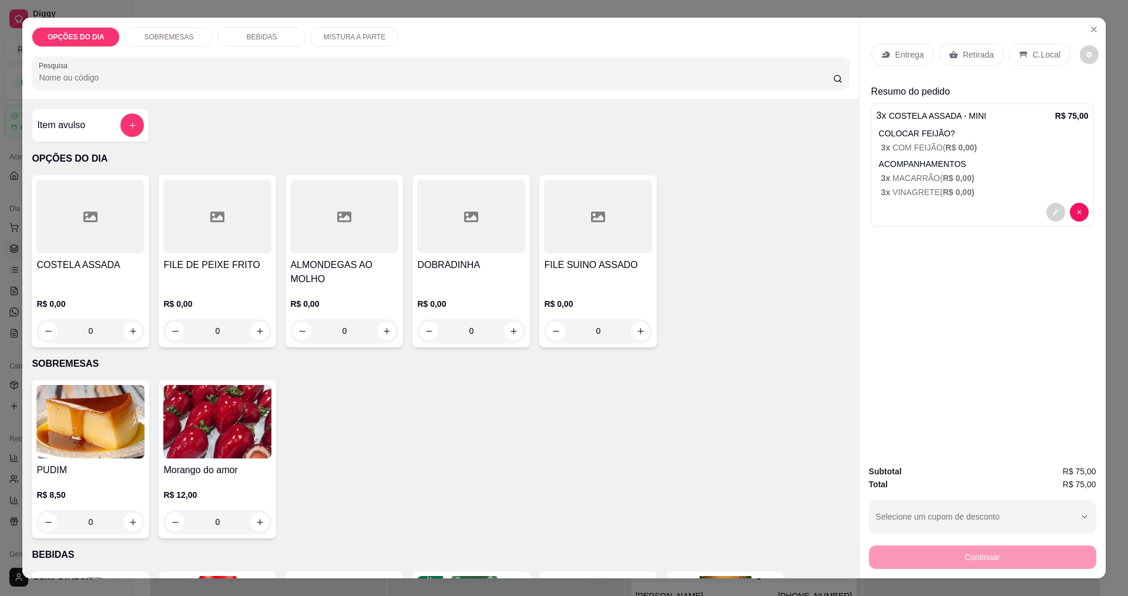
click at [907, 56] on p "Entrega" at bounding box center [909, 55] width 29 height 12
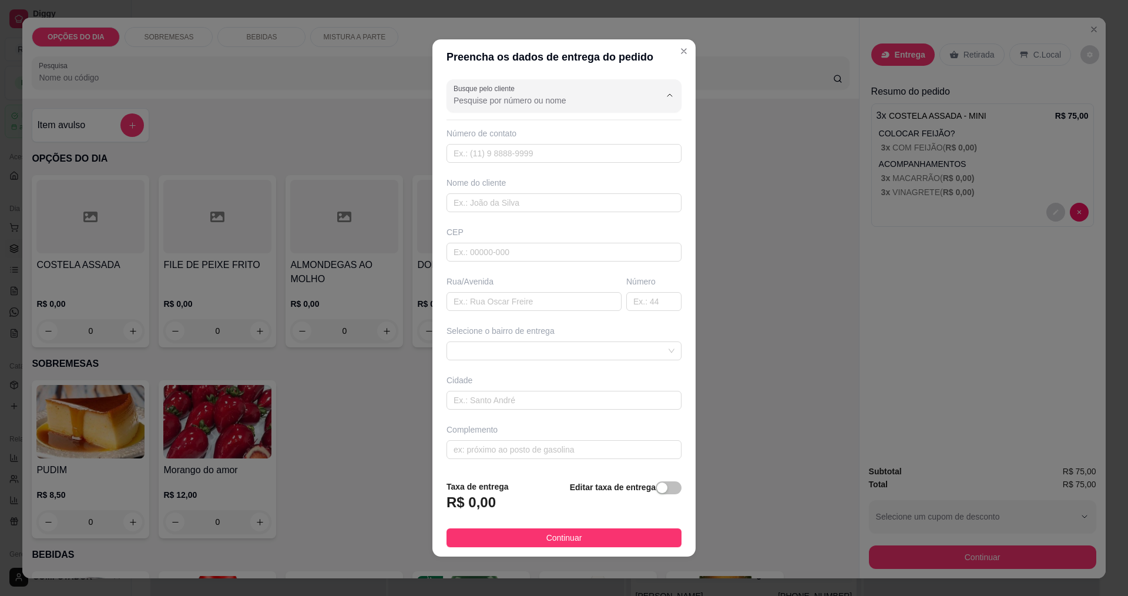
click at [502, 99] on input "Busque pelo cliente" at bounding box center [547, 101] width 188 height 12
type input "g"
type input "G"
click at [575, 303] on input "text" at bounding box center [533, 301] width 175 height 19
type input "G"
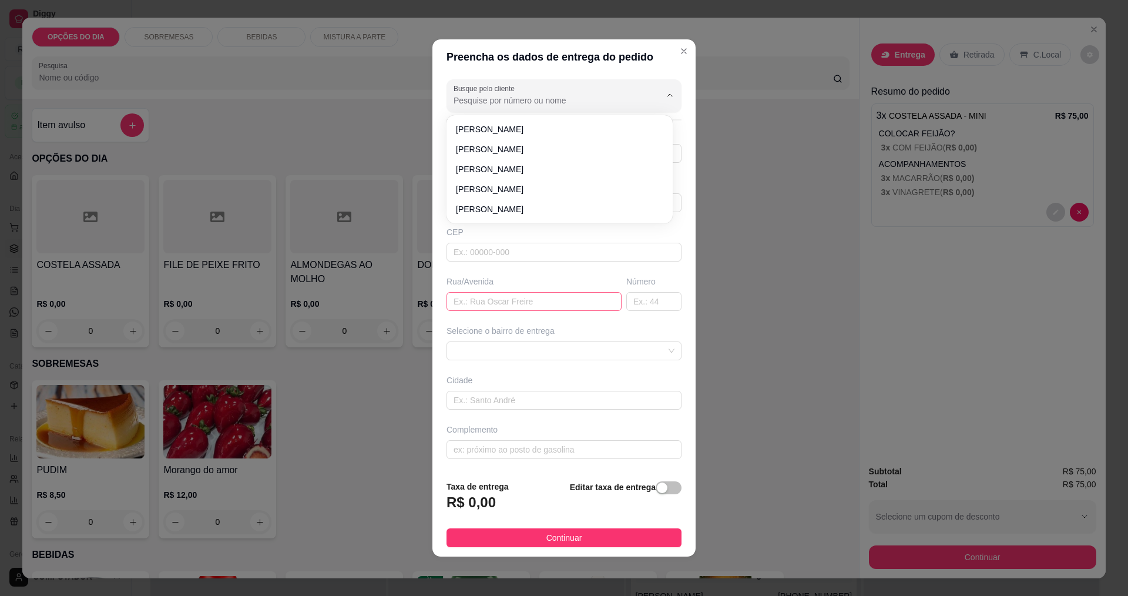
click at [533, 302] on input "text" at bounding box center [533, 301] width 175 height 19
type input "G"
click at [529, 299] on input "text" at bounding box center [533, 301] width 175 height 19
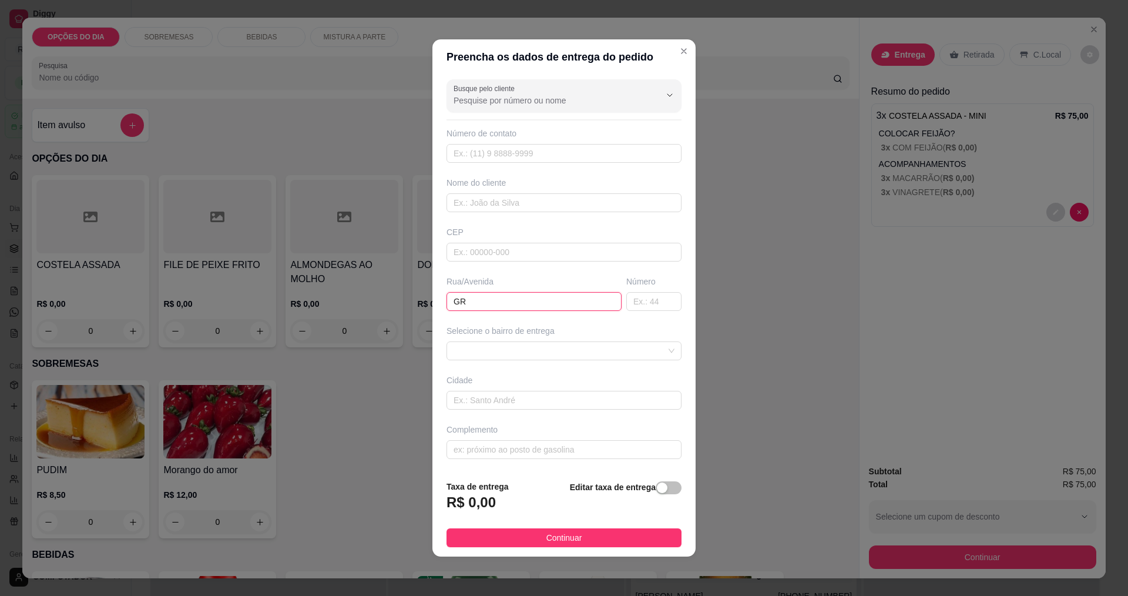
type input "GRF"
click at [553, 536] on span "Continuar" at bounding box center [564, 537] width 36 height 13
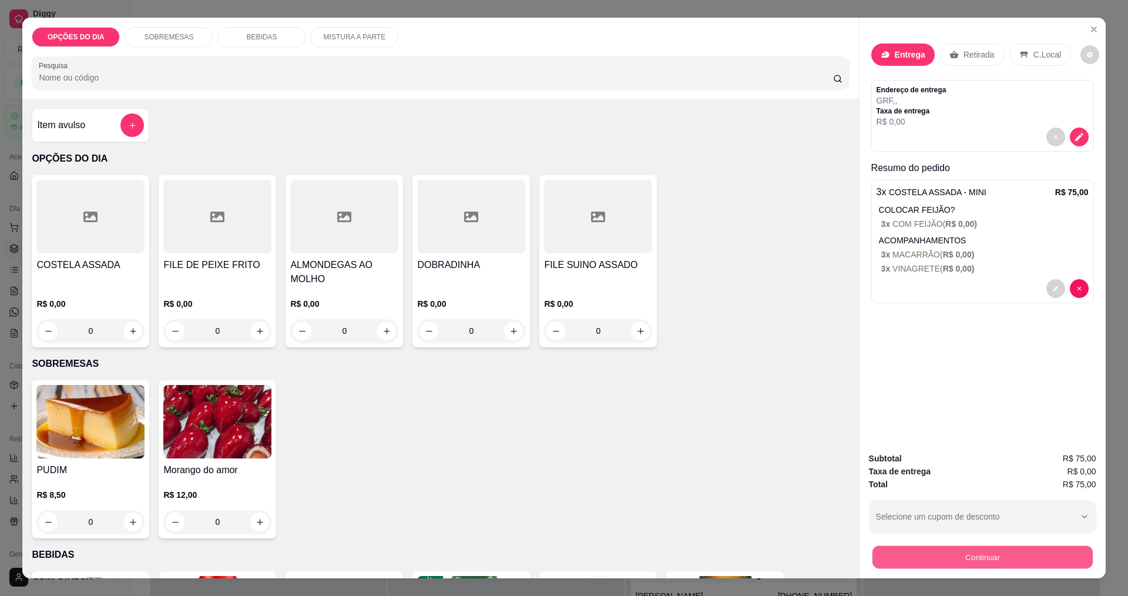
click at [896, 555] on button "Continuar" at bounding box center [982, 556] width 220 height 23
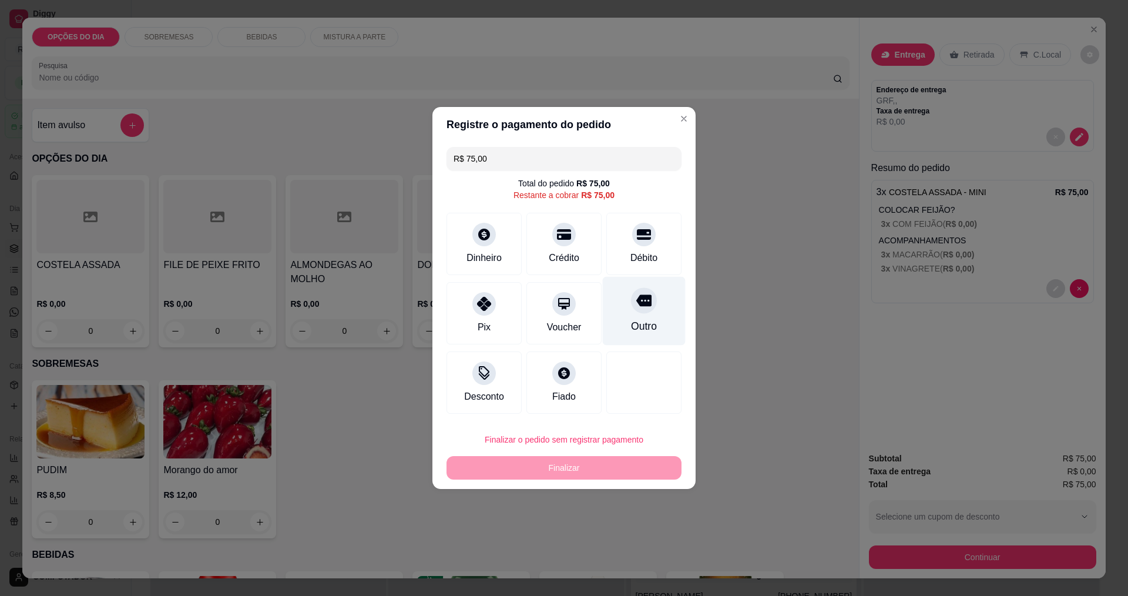
click at [656, 321] on div "Outro" at bounding box center [644, 311] width 83 height 69
type input "R$ 0,00"
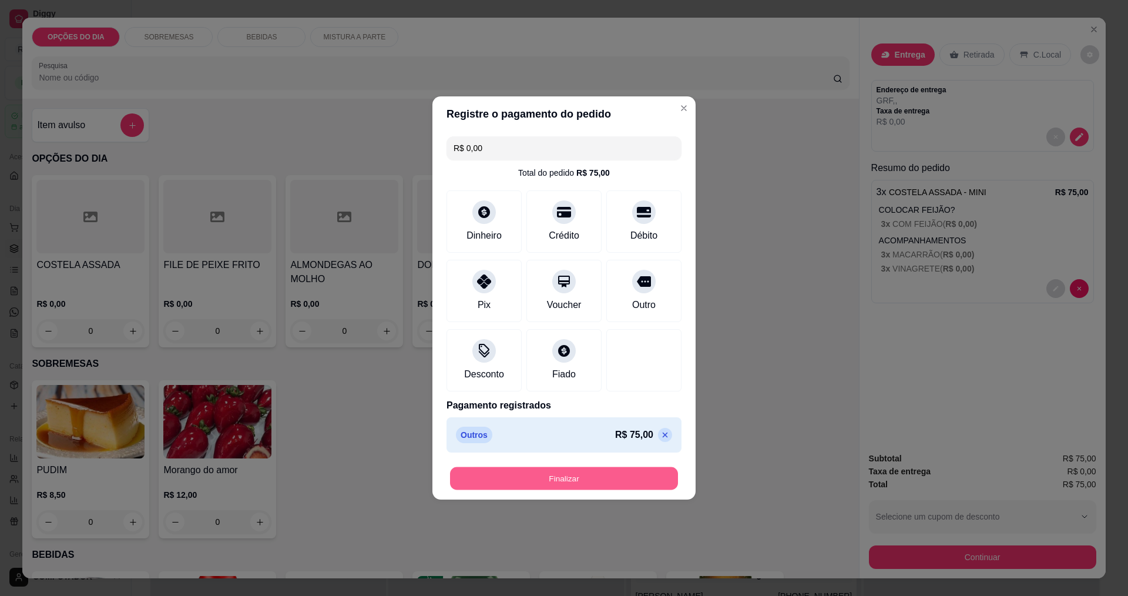
click at [623, 483] on button "Finalizar" at bounding box center [564, 478] width 228 height 23
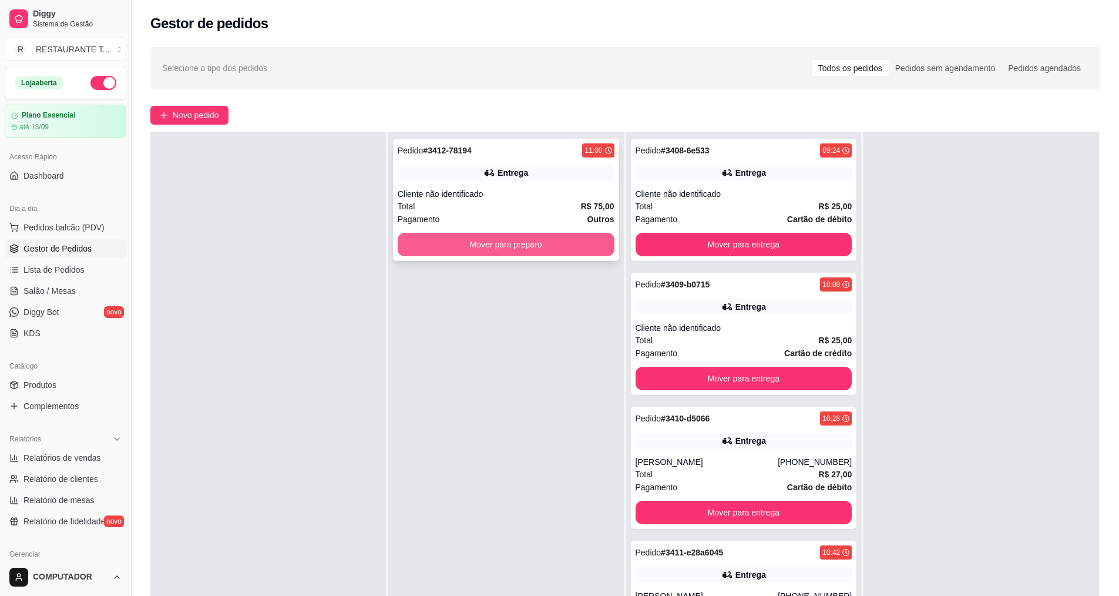
click at [466, 250] on button "Mover para preparo" at bounding box center [506, 244] width 217 height 23
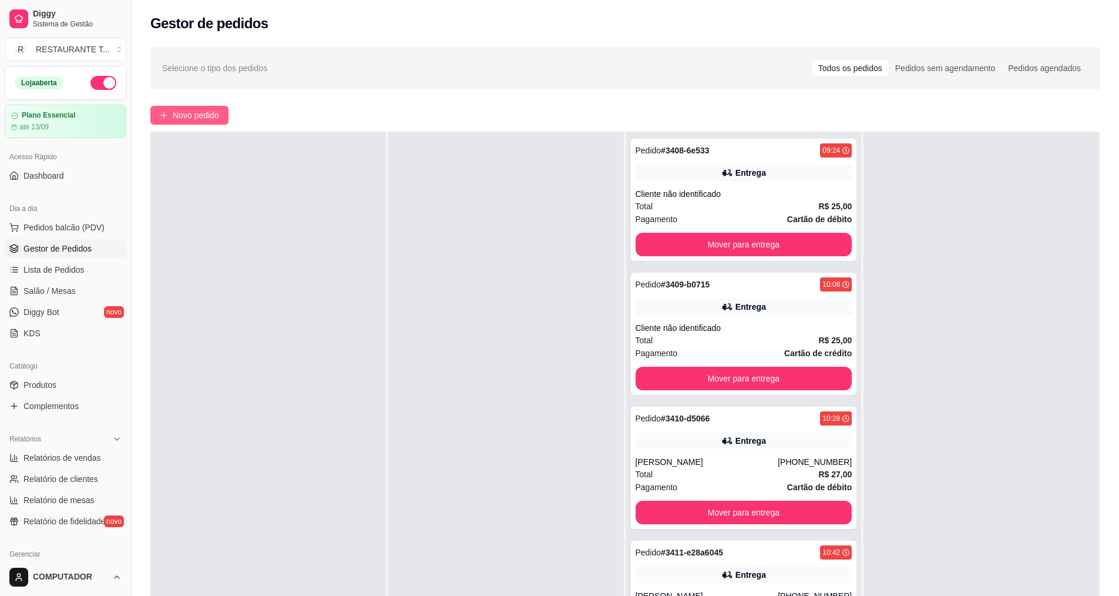
click at [219, 122] on button "Novo pedido" at bounding box center [189, 115] width 78 height 19
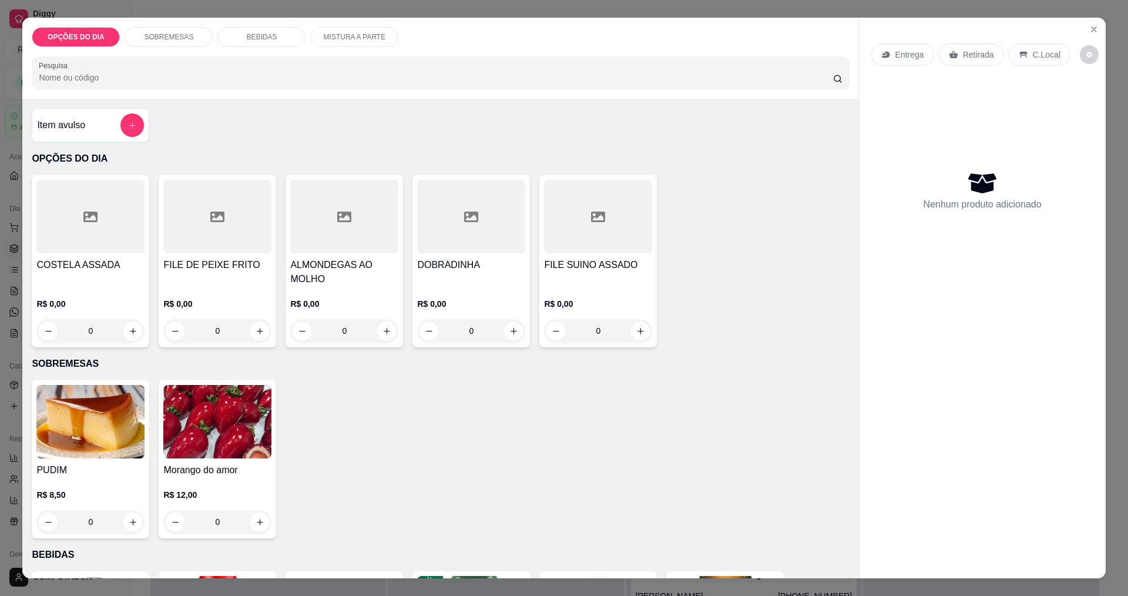
click at [132, 336] on div "0" at bounding box center [90, 330] width 108 height 23
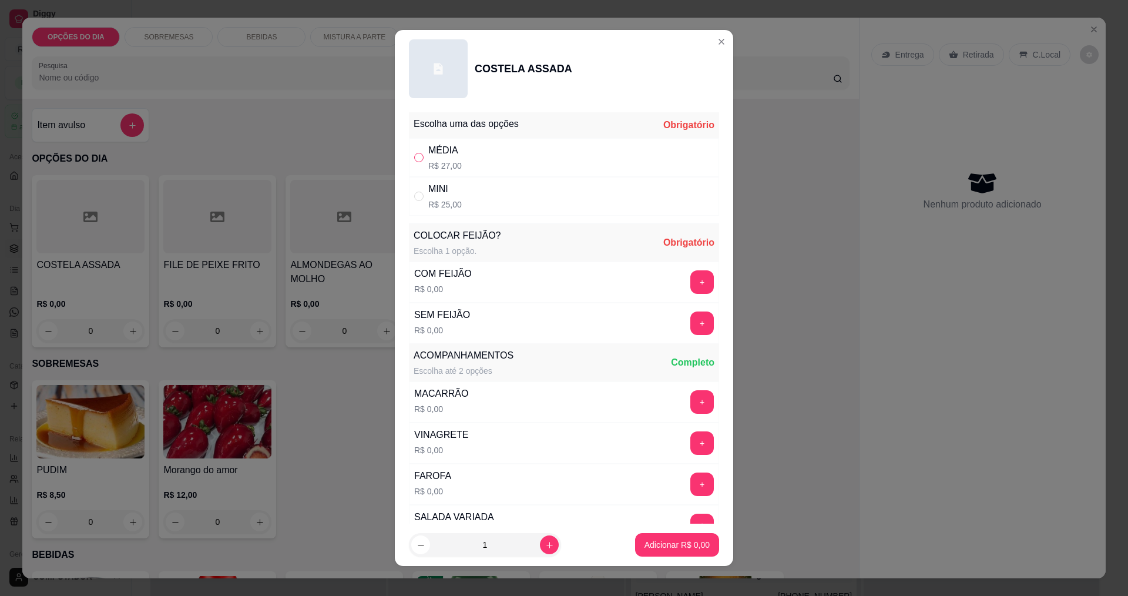
click at [416, 160] on input "" at bounding box center [418, 157] width 9 height 9
radio input "true"
click at [691, 282] on button "+" at bounding box center [702, 281] width 23 height 23
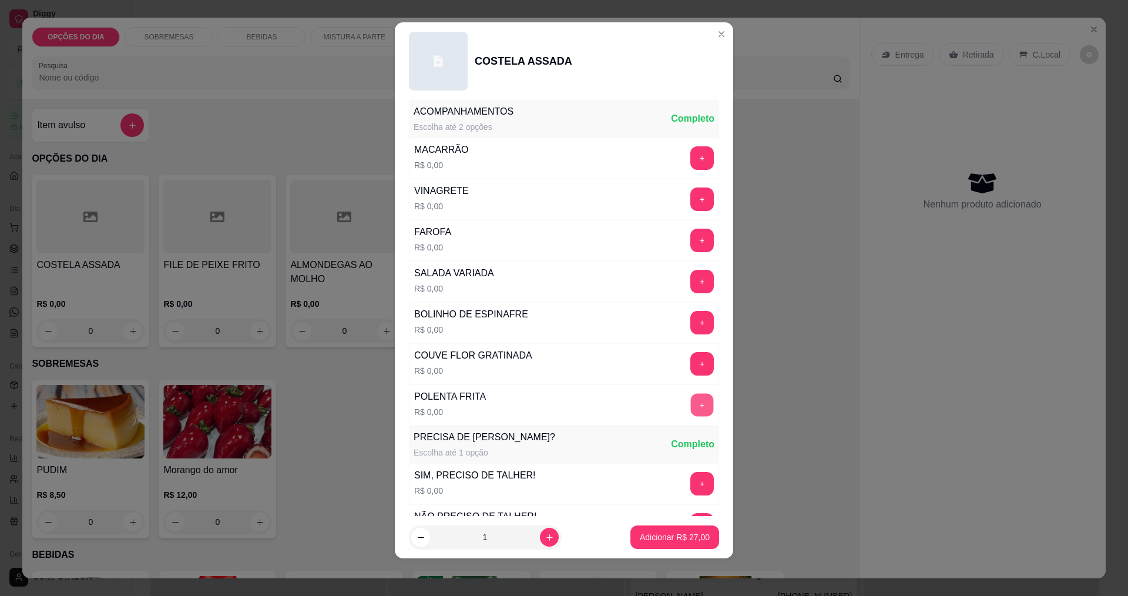
click at [691, 405] on button "+" at bounding box center [702, 404] width 23 height 23
click at [672, 535] on p "Adicionar R$ 27,00" at bounding box center [675, 537] width 68 height 11
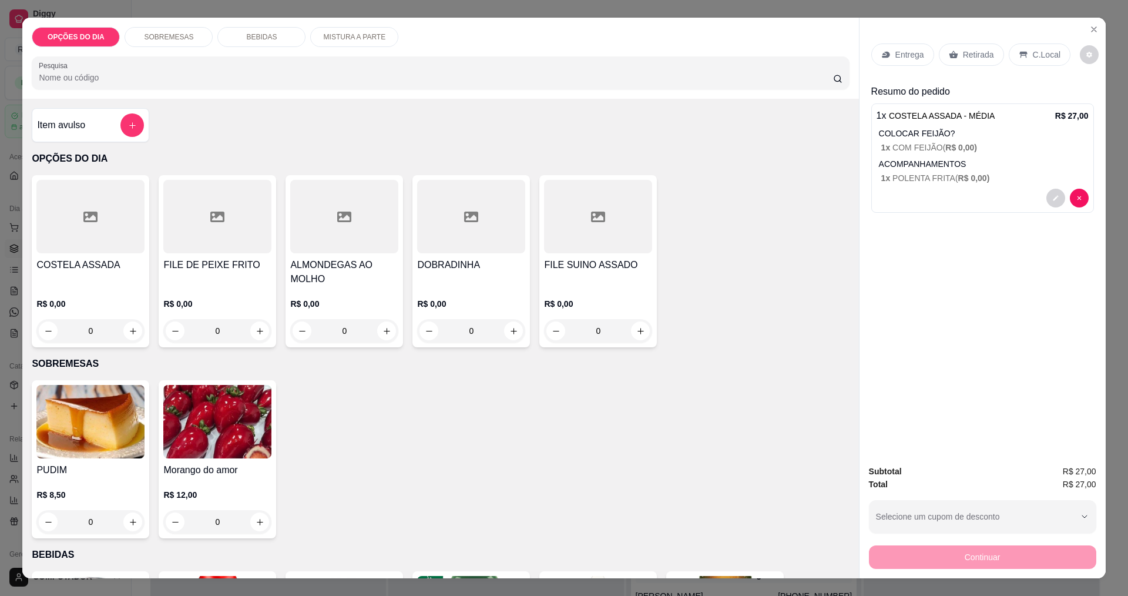
click at [260, 335] on div "0" at bounding box center [217, 330] width 108 height 23
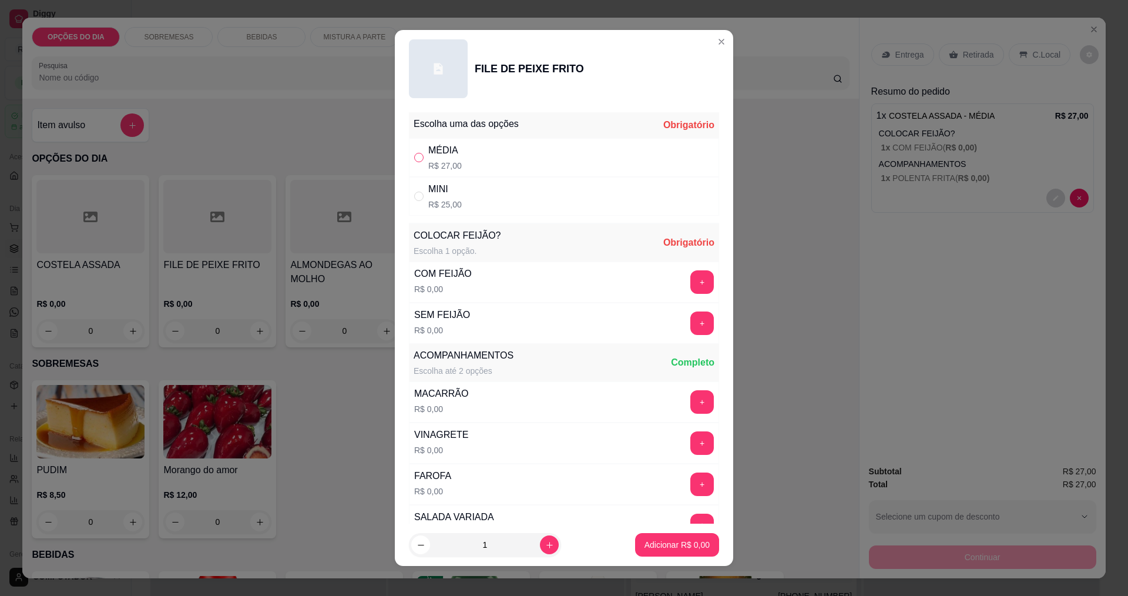
click at [414, 160] on input "" at bounding box center [418, 157] width 9 height 9
radio input "true"
click at [691, 287] on button "+" at bounding box center [702, 281] width 23 height 23
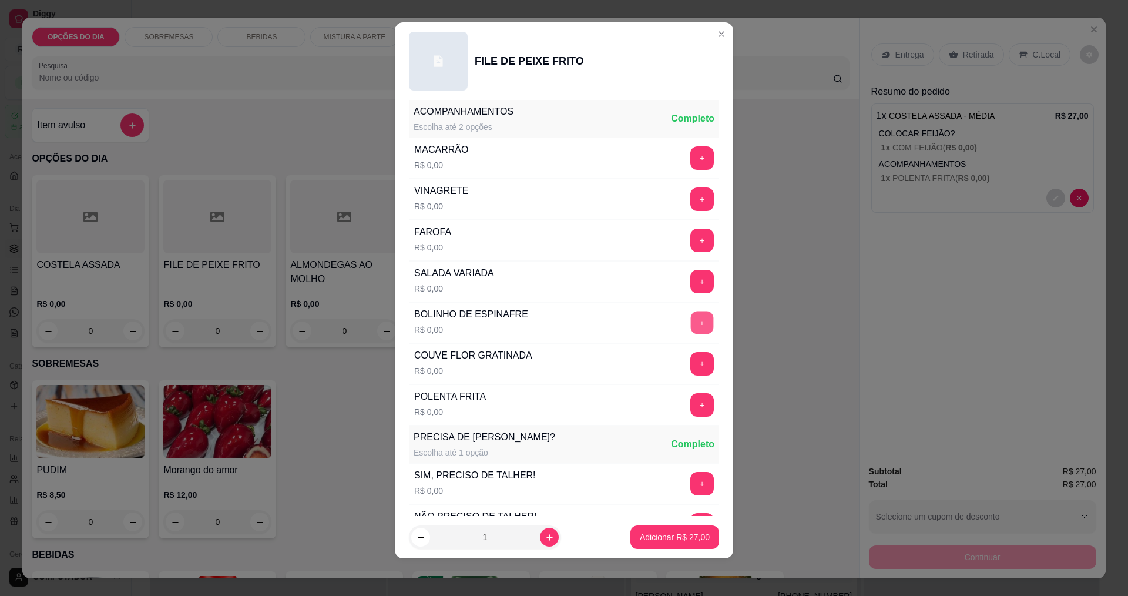
click at [691, 323] on button "+" at bounding box center [702, 322] width 23 height 23
click at [691, 200] on button "+" at bounding box center [702, 198] width 23 height 23
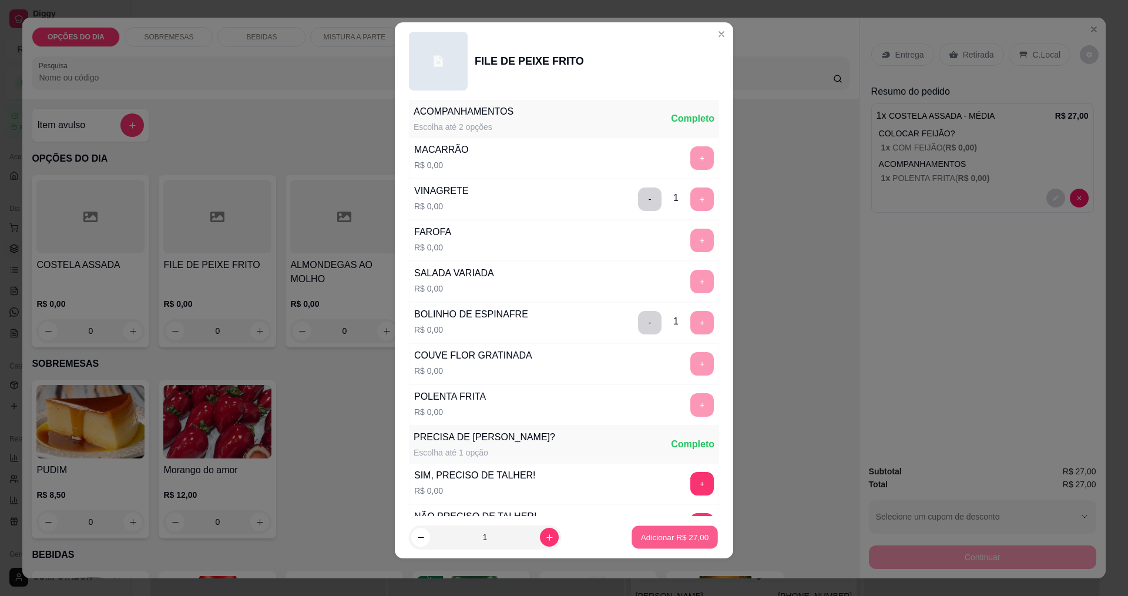
click at [653, 540] on p "Adicionar R$ 27,00" at bounding box center [675, 537] width 68 height 11
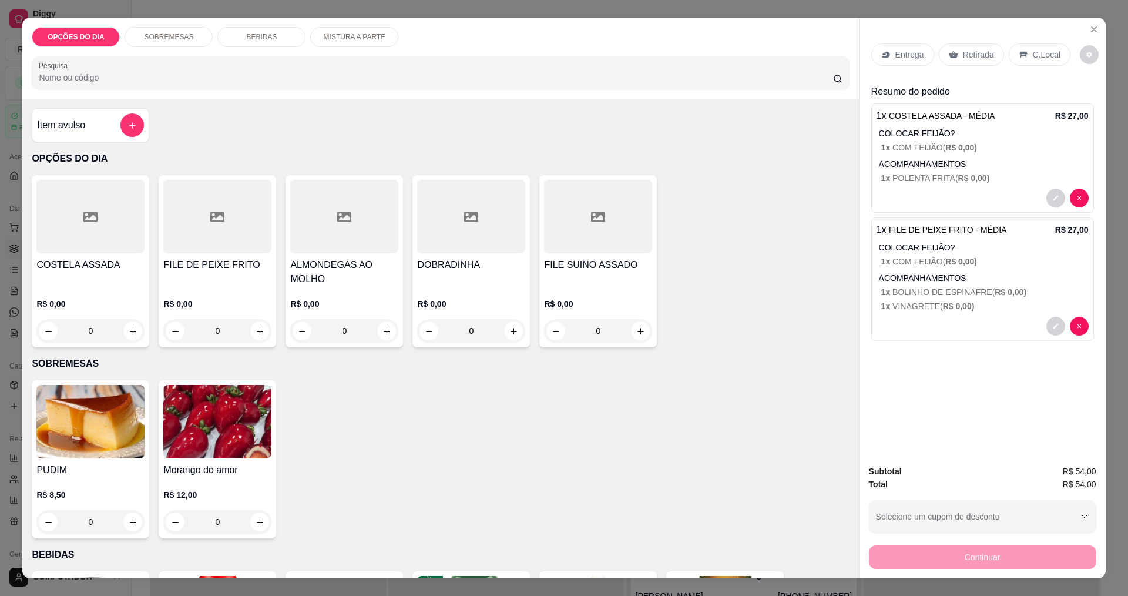
click at [253, 333] on div "0" at bounding box center [217, 330] width 108 height 23
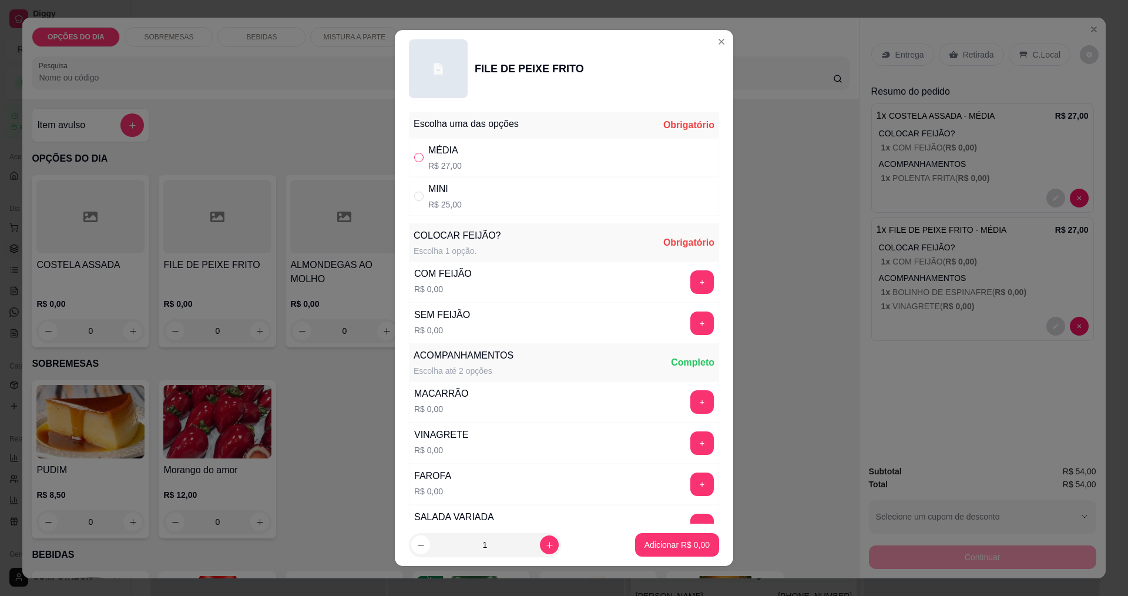
click at [414, 161] on input "" at bounding box center [418, 157] width 9 height 9
radio input "true"
click at [691, 284] on button "+" at bounding box center [702, 281] width 23 height 23
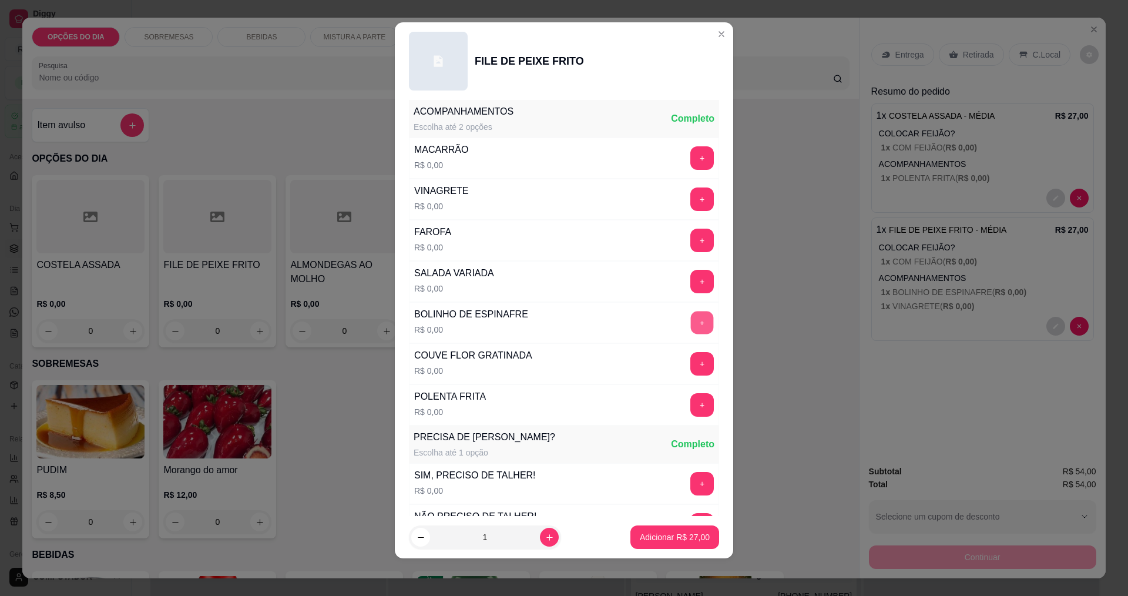
click at [691, 325] on button "+" at bounding box center [702, 322] width 23 height 23
click at [691, 363] on button "+" at bounding box center [702, 363] width 23 height 23
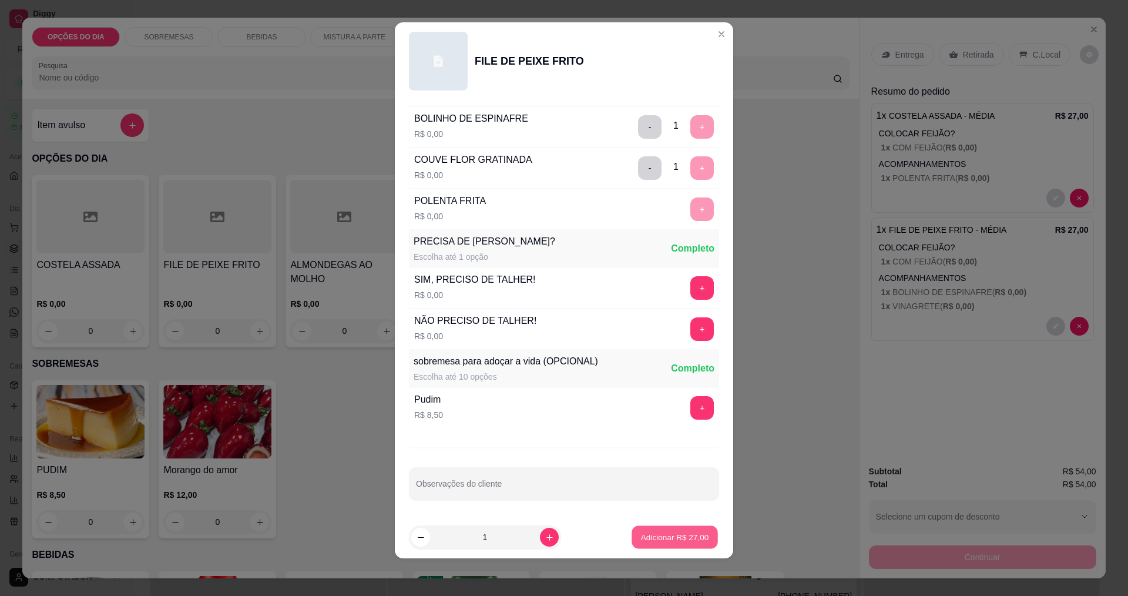
click at [657, 534] on p "Adicionar R$ 27,00" at bounding box center [675, 537] width 68 height 11
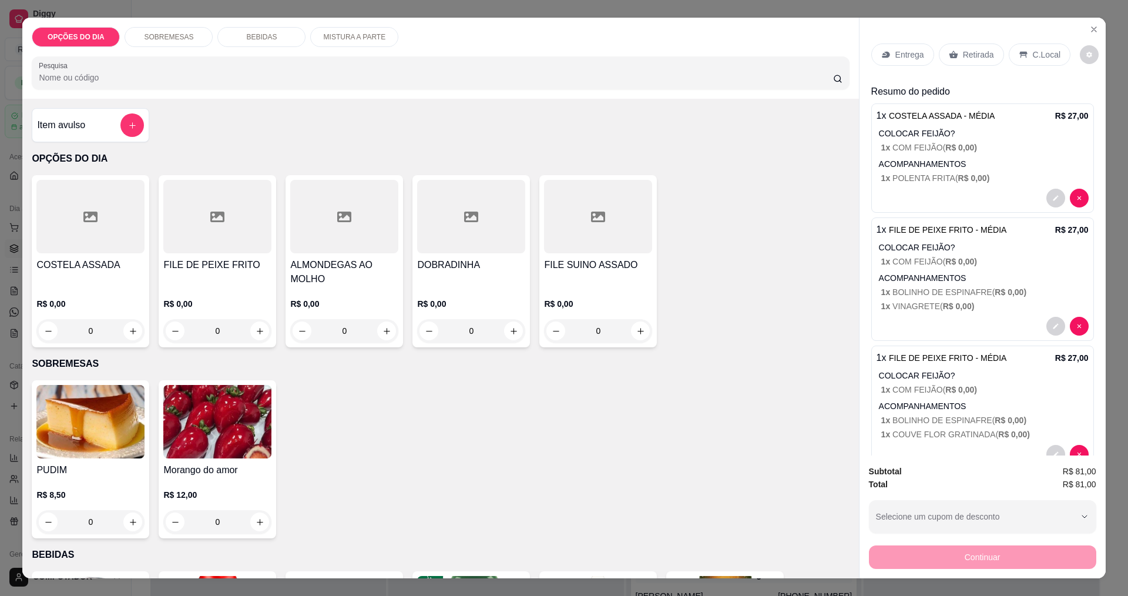
click at [382, 334] on div "0" at bounding box center [344, 330] width 108 height 23
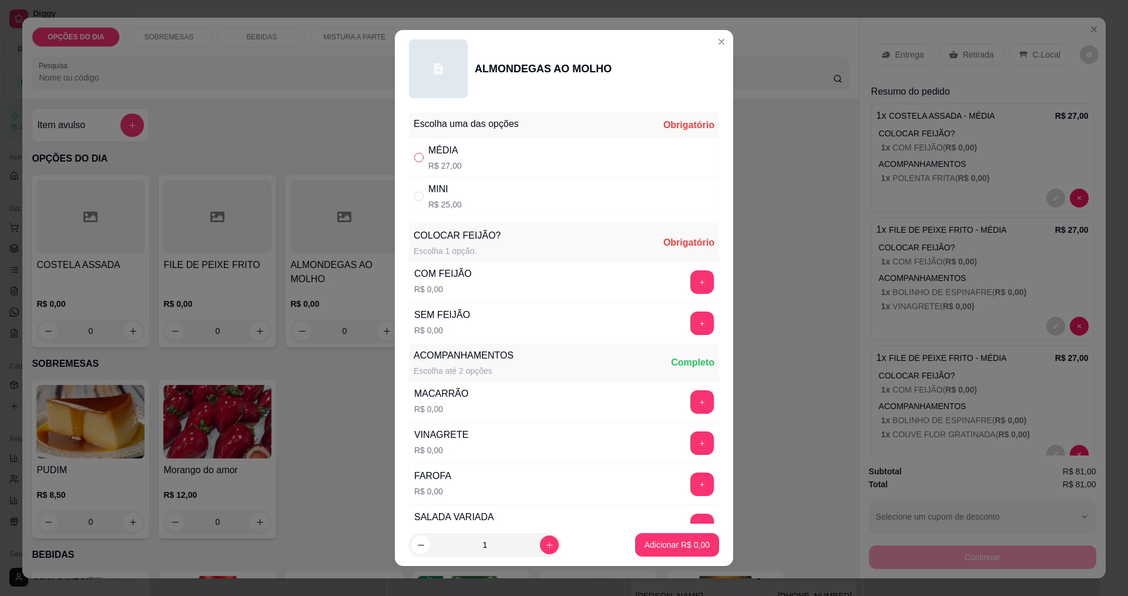
click at [414, 157] on input "" at bounding box center [418, 157] width 9 height 9
radio input "true"
click at [690, 285] on button "+" at bounding box center [701, 281] width 23 height 23
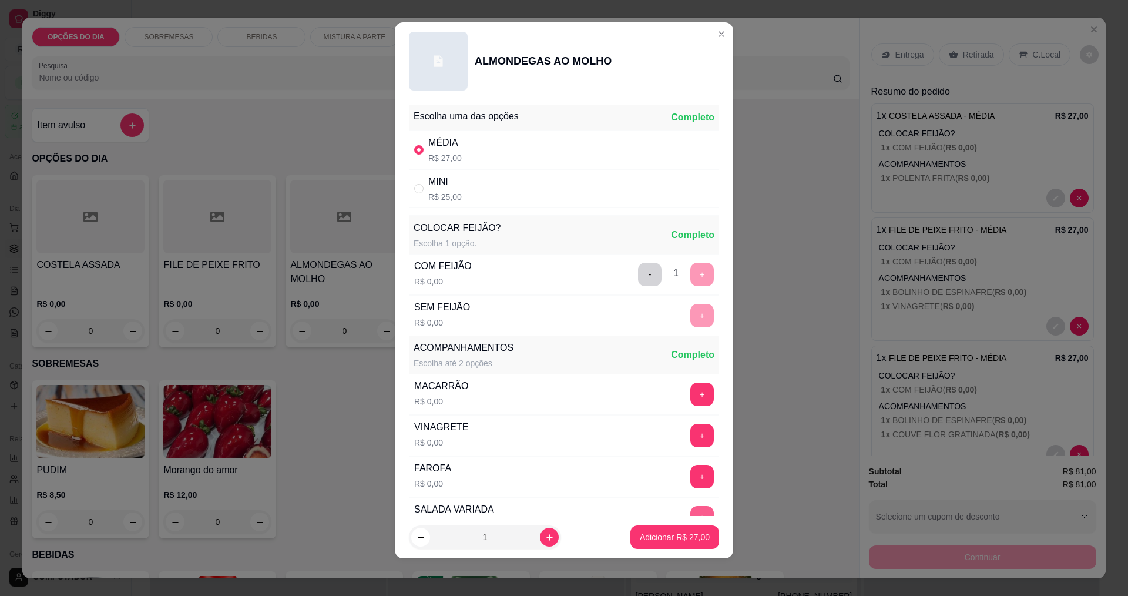
scroll to position [236, 0]
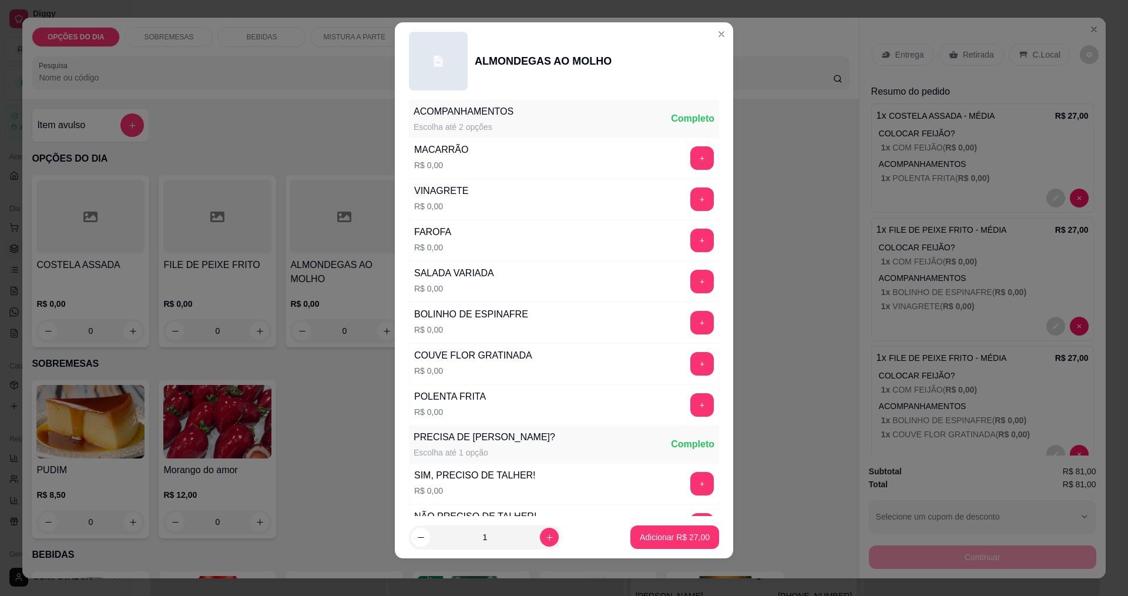
click at [690, 362] on button "+" at bounding box center [701, 363] width 23 height 23
click at [691, 405] on button "+" at bounding box center [702, 404] width 23 height 23
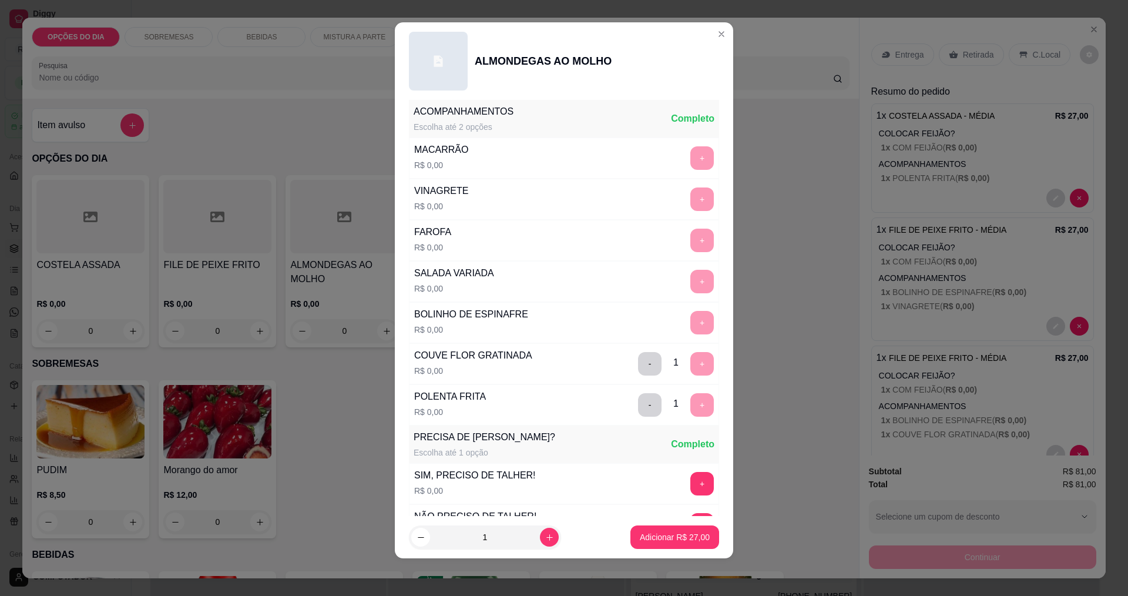
click at [677, 543] on button "Adicionar R$ 27,00" at bounding box center [674, 536] width 89 height 23
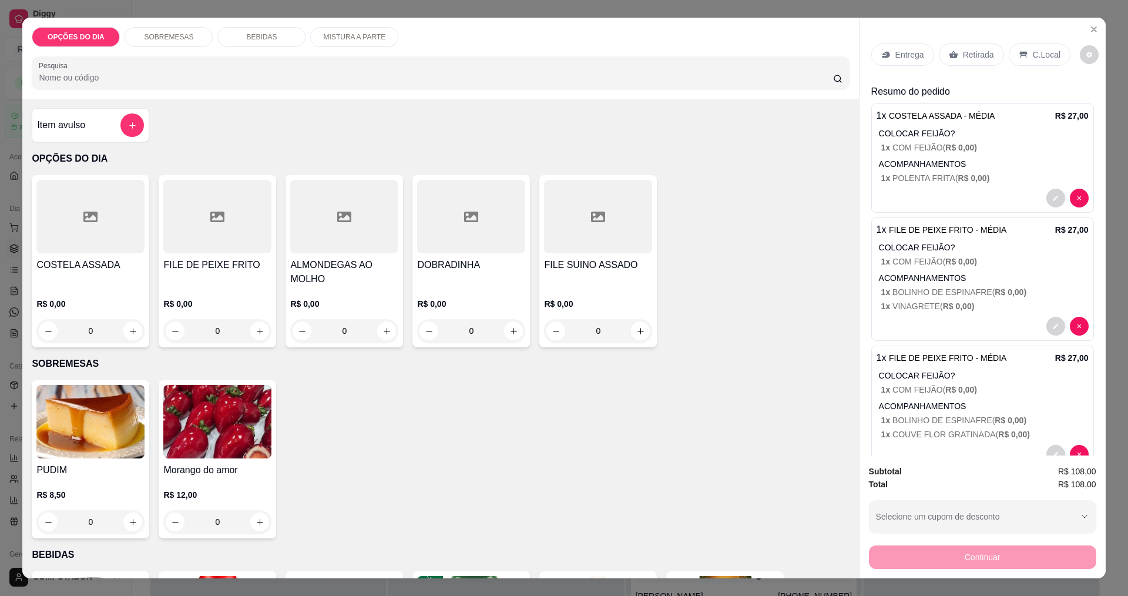
click at [132, 336] on div "0" at bounding box center [90, 330] width 108 height 23
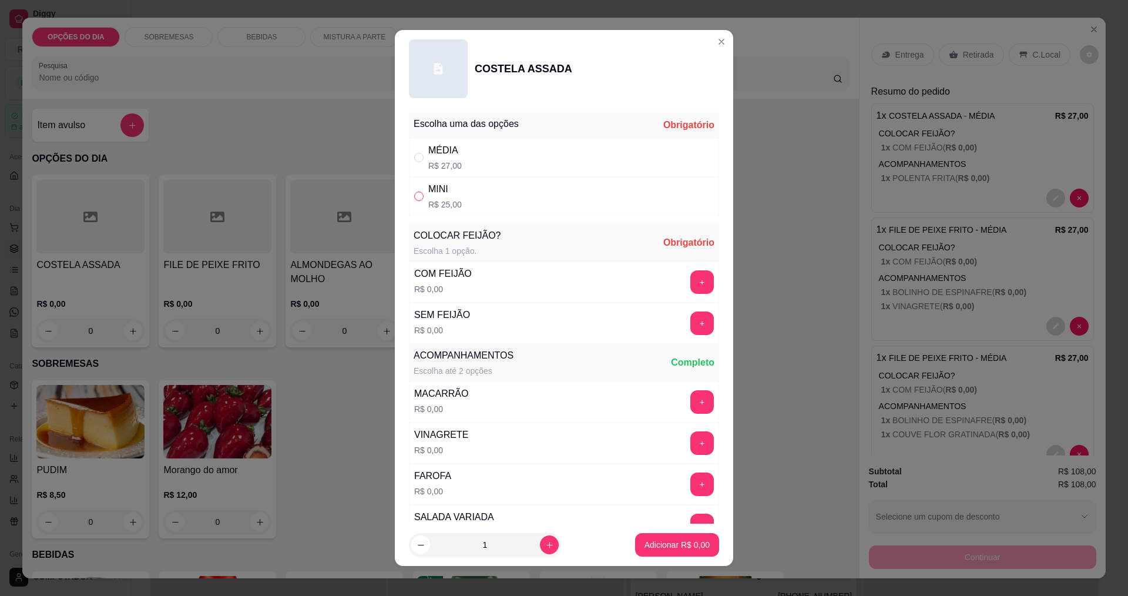
click at [415, 199] on input "" at bounding box center [418, 195] width 9 height 9
radio input "true"
click at [691, 283] on button "+" at bounding box center [702, 281] width 23 height 23
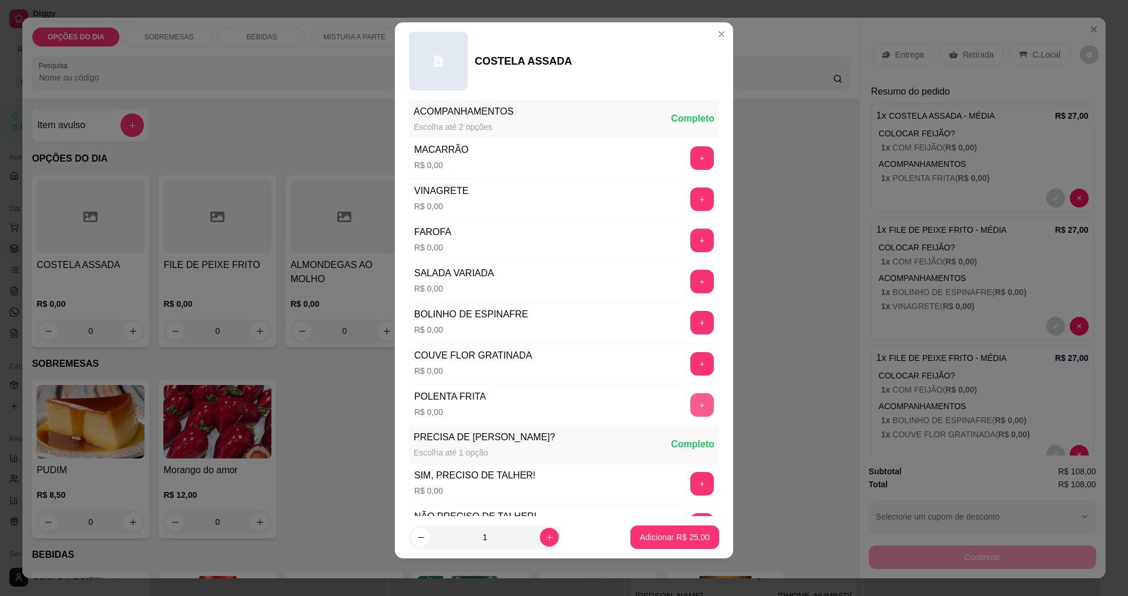
click at [690, 406] on button "+" at bounding box center [701, 404] width 23 height 23
click at [661, 539] on p "Adicionar R$ 25,00" at bounding box center [675, 537] width 68 height 11
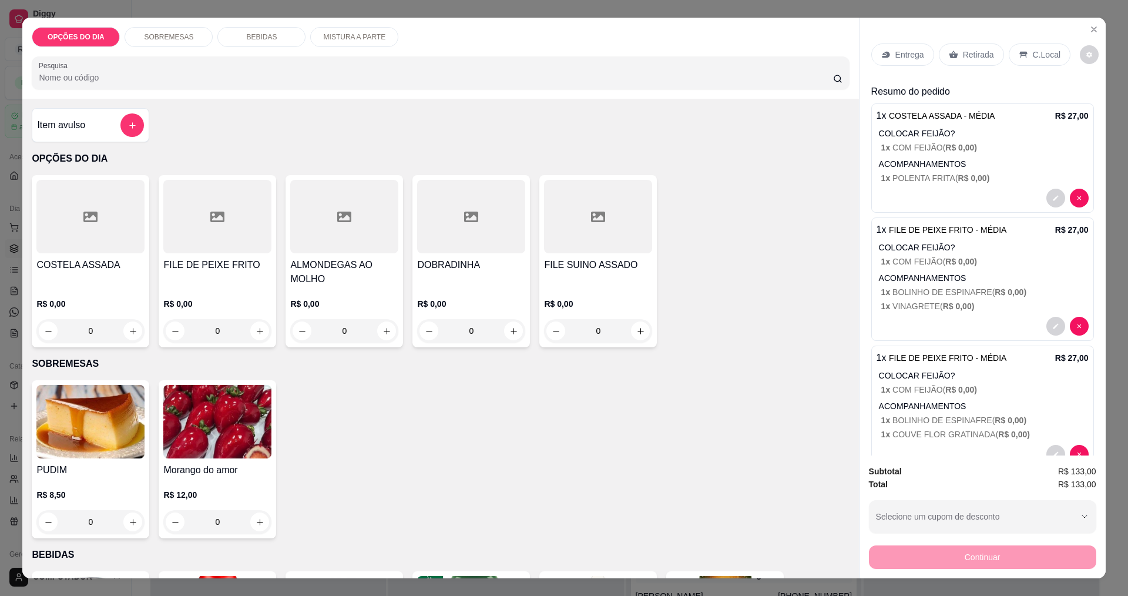
click at [505, 328] on div "0" at bounding box center [471, 330] width 108 height 23
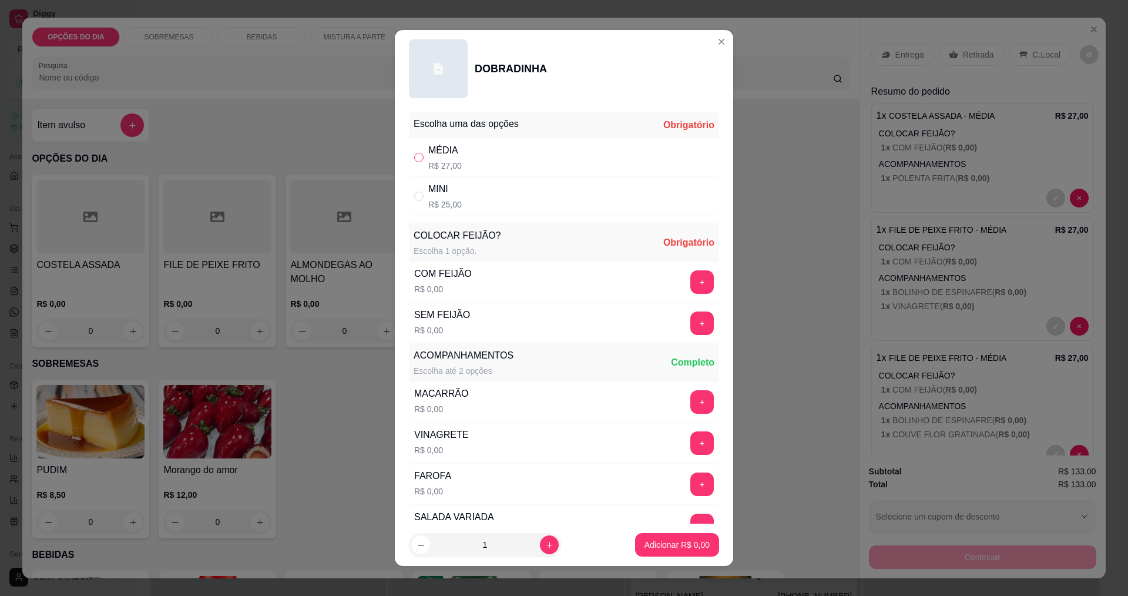
click at [414, 159] on input "" at bounding box center [418, 157] width 9 height 9
radio input "true"
click at [691, 283] on button "+" at bounding box center [702, 281] width 23 height 23
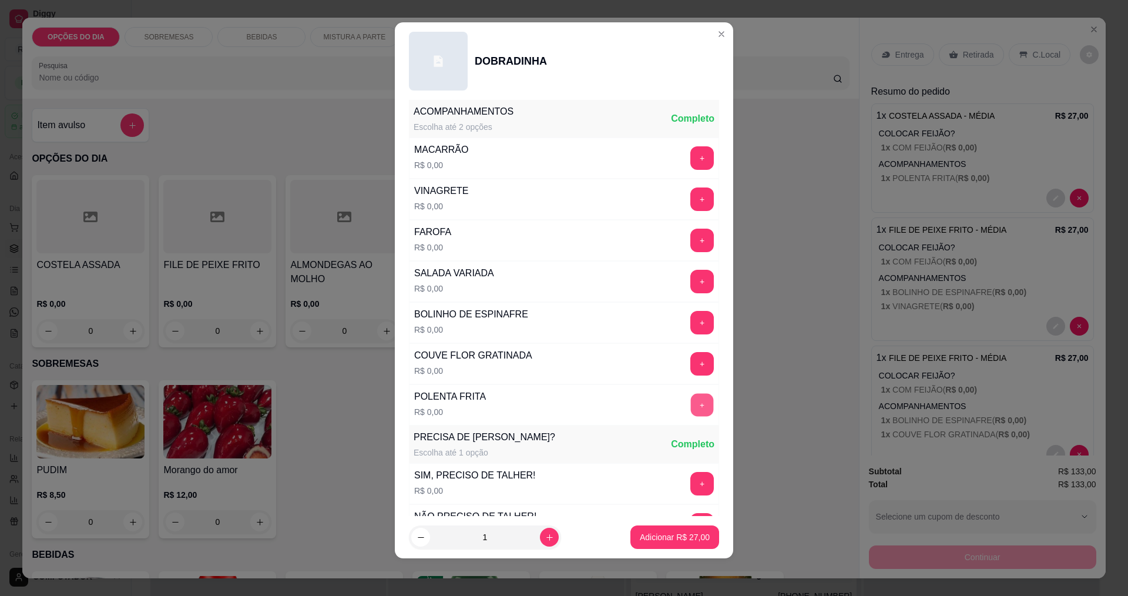
click at [691, 406] on button "+" at bounding box center [702, 404] width 23 height 23
click at [691, 203] on button "+" at bounding box center [702, 198] width 23 height 23
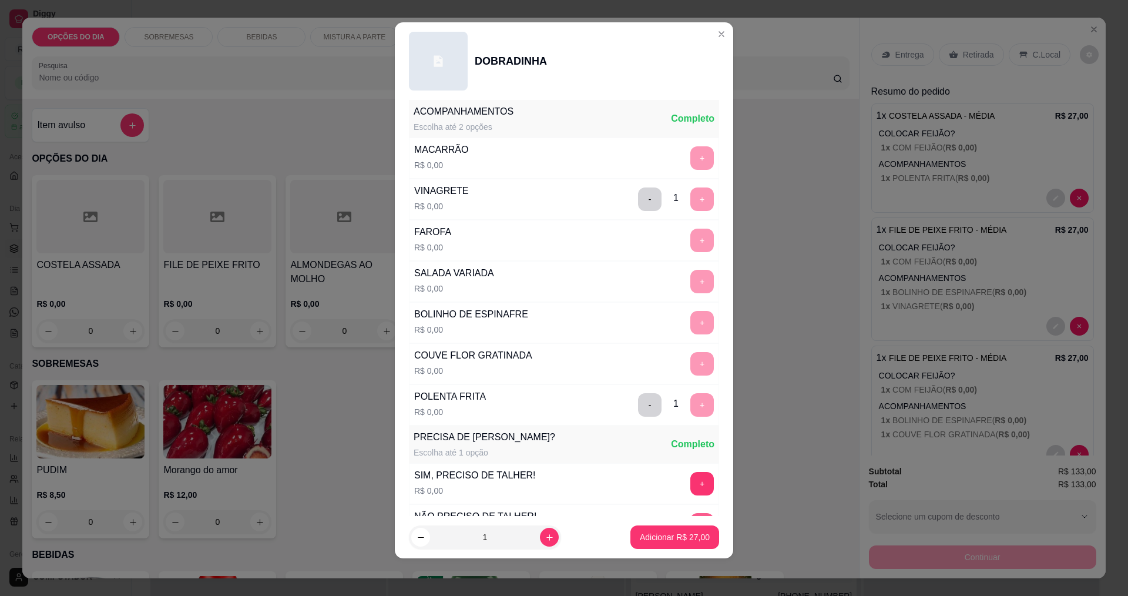
click at [653, 535] on p "Adicionar R$ 27,00" at bounding box center [675, 537] width 70 height 12
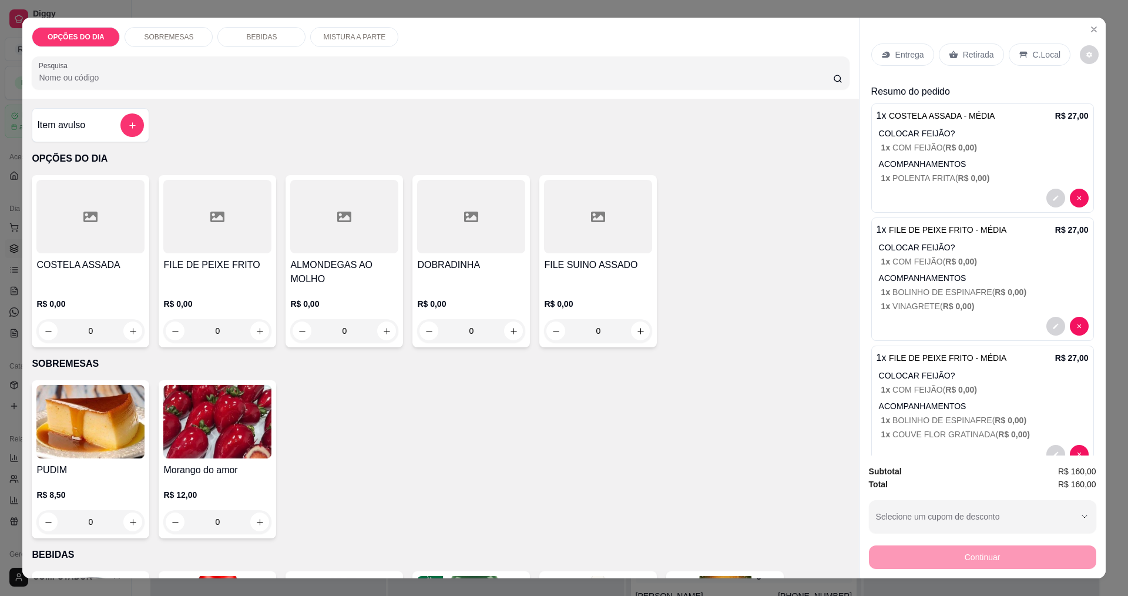
click at [382, 330] on div "0" at bounding box center [344, 330] width 108 height 23
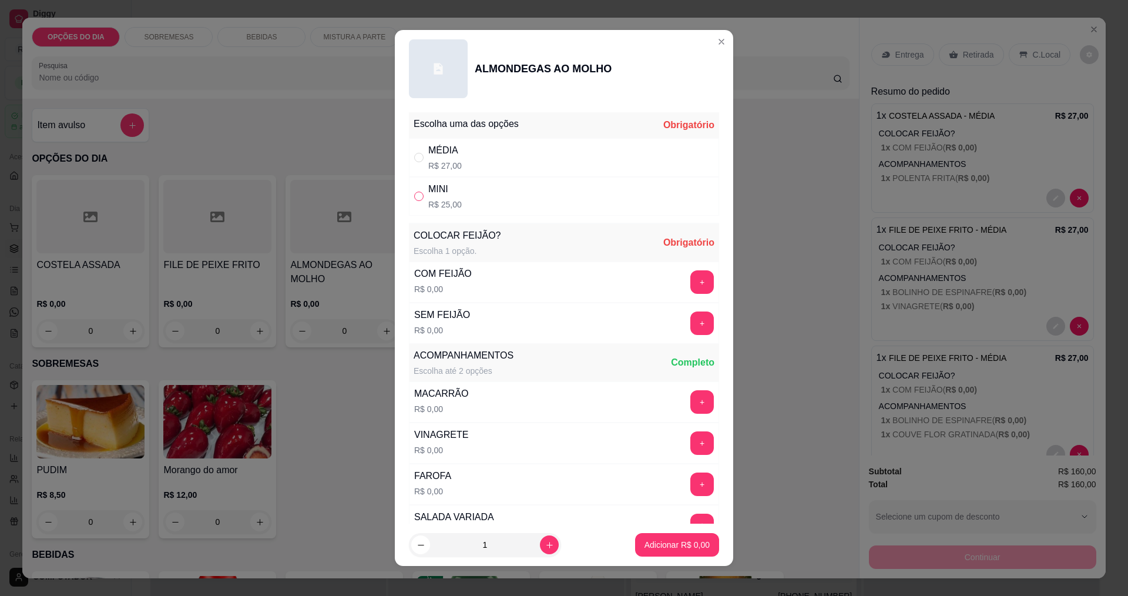
click at [415, 195] on input "" at bounding box center [418, 195] width 9 height 9
radio input "true"
click at [691, 284] on button "+" at bounding box center [702, 281] width 23 height 23
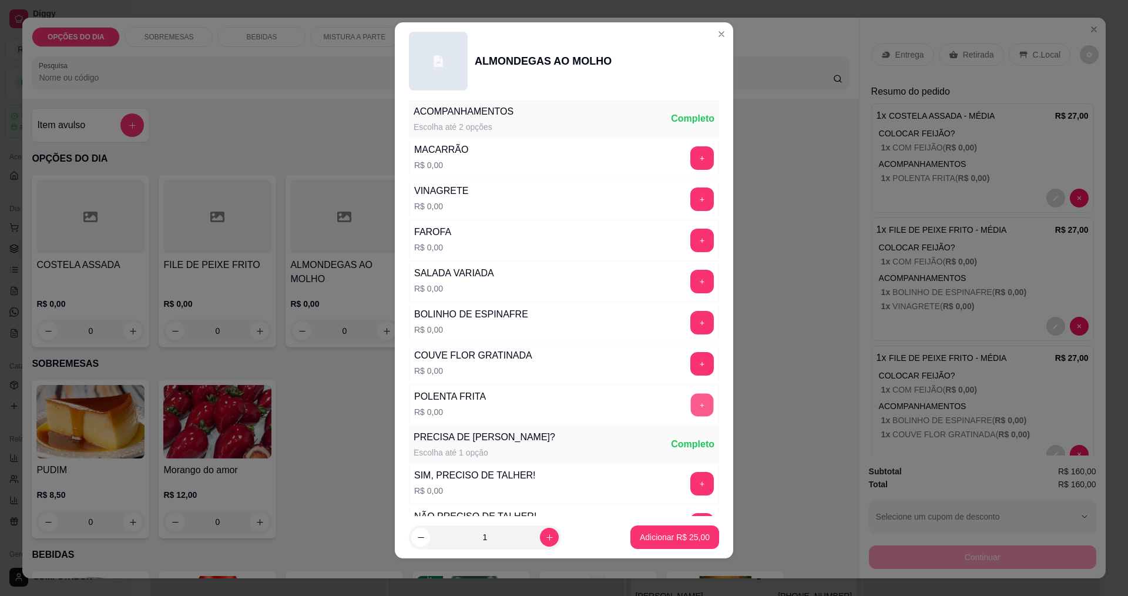
click at [691, 408] on button "+" at bounding box center [702, 404] width 23 height 23
click at [691, 364] on button "+" at bounding box center [702, 363] width 23 height 23
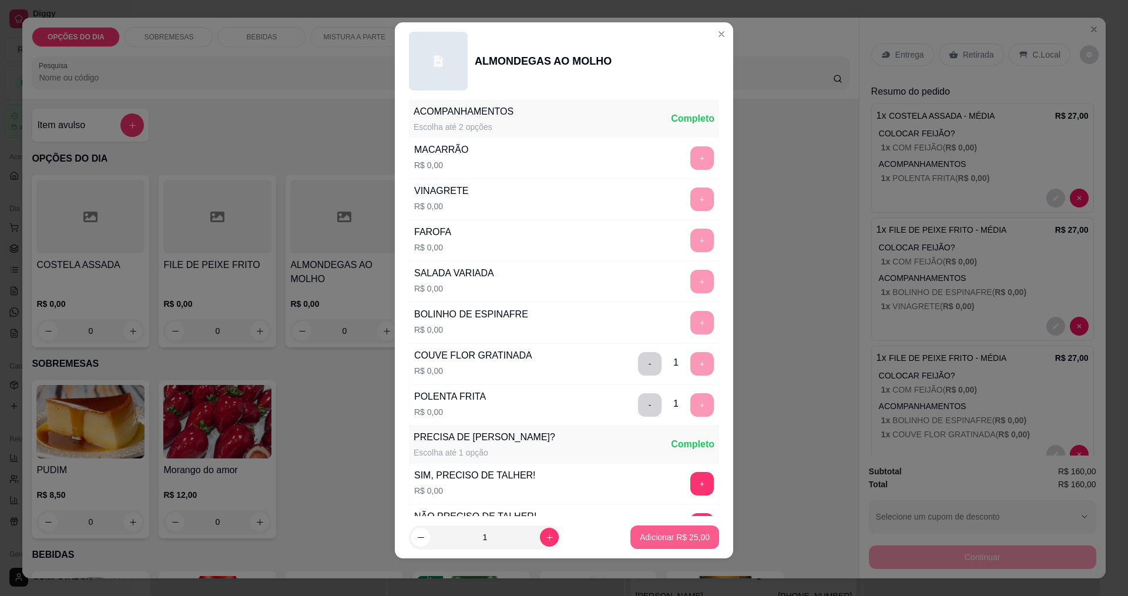
scroll to position [432, 0]
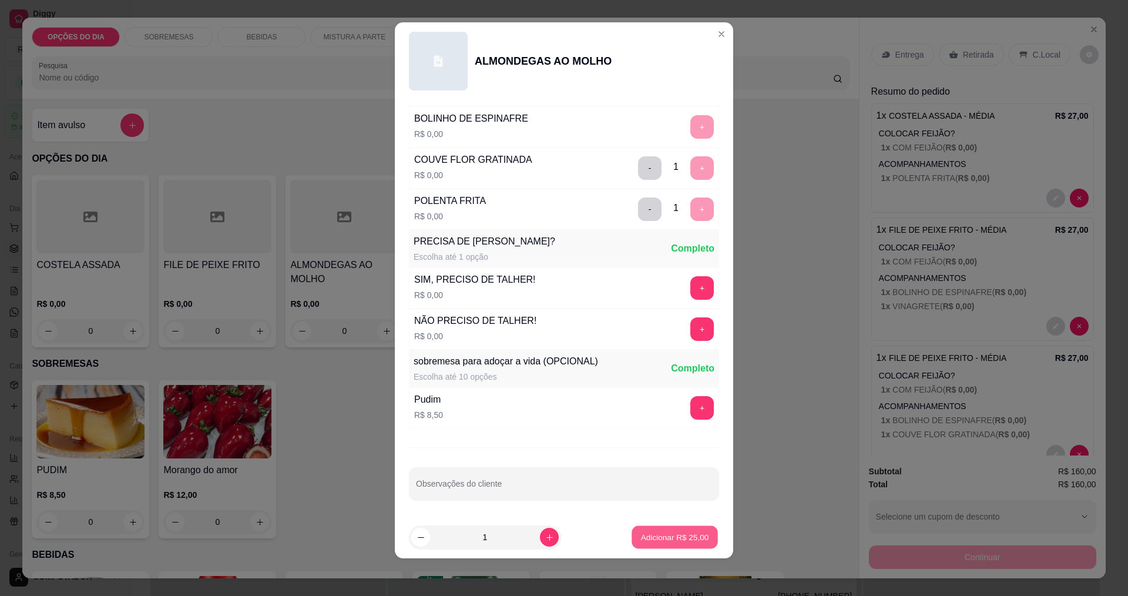
click at [669, 540] on p "Adicionar R$ 25,00" at bounding box center [675, 537] width 68 height 11
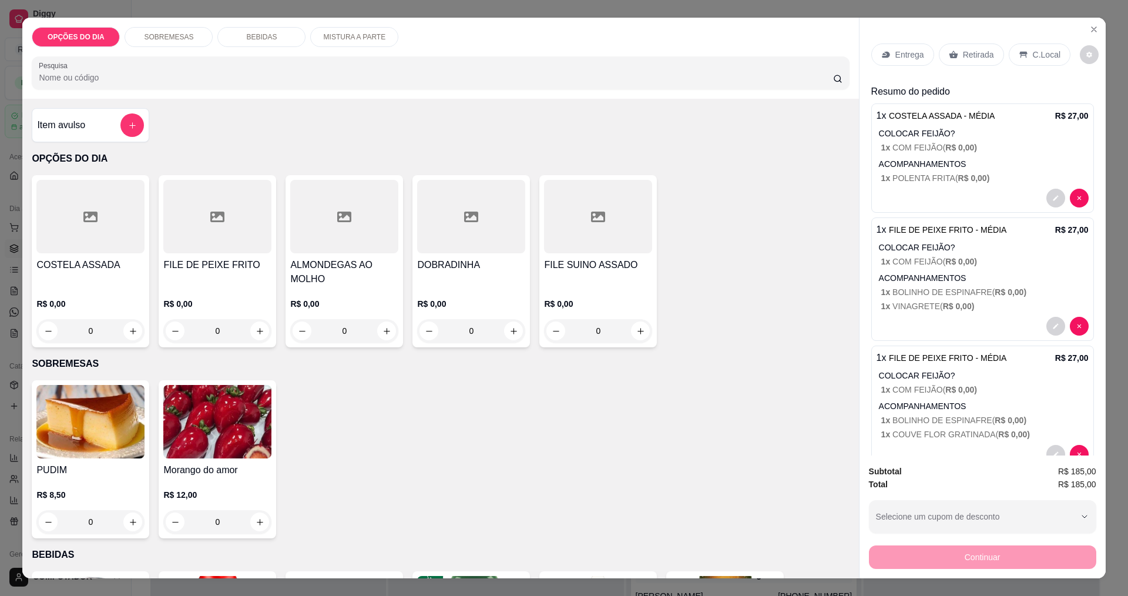
click at [376, 335] on div "0" at bounding box center [344, 330] width 108 height 23
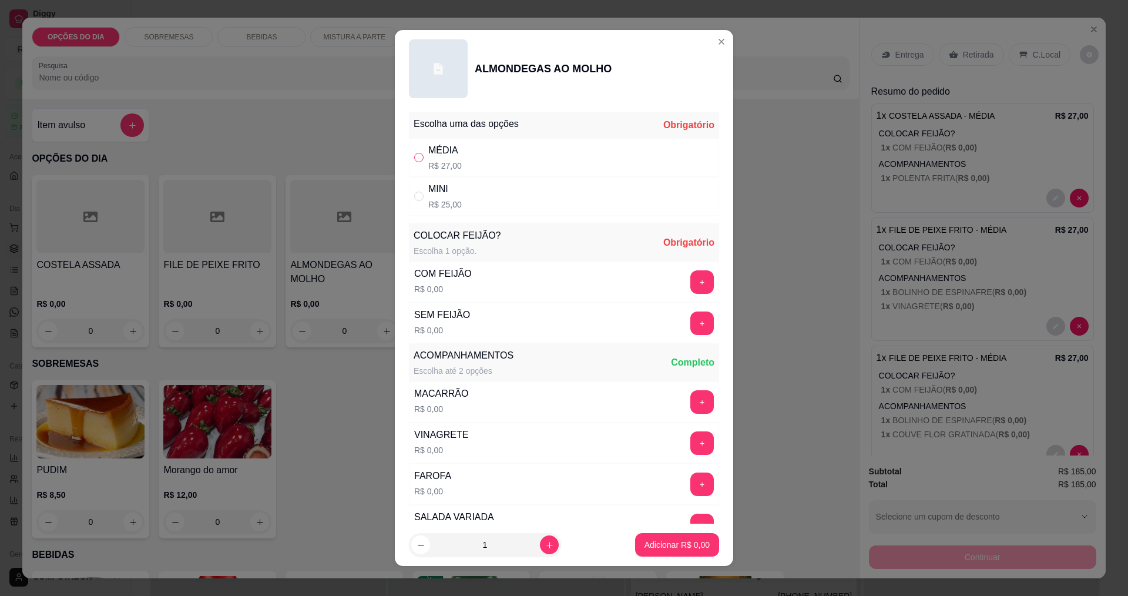
click at [414, 158] on input "" at bounding box center [418, 157] width 9 height 9
radio input "true"
click at [691, 288] on button "+" at bounding box center [702, 281] width 23 height 23
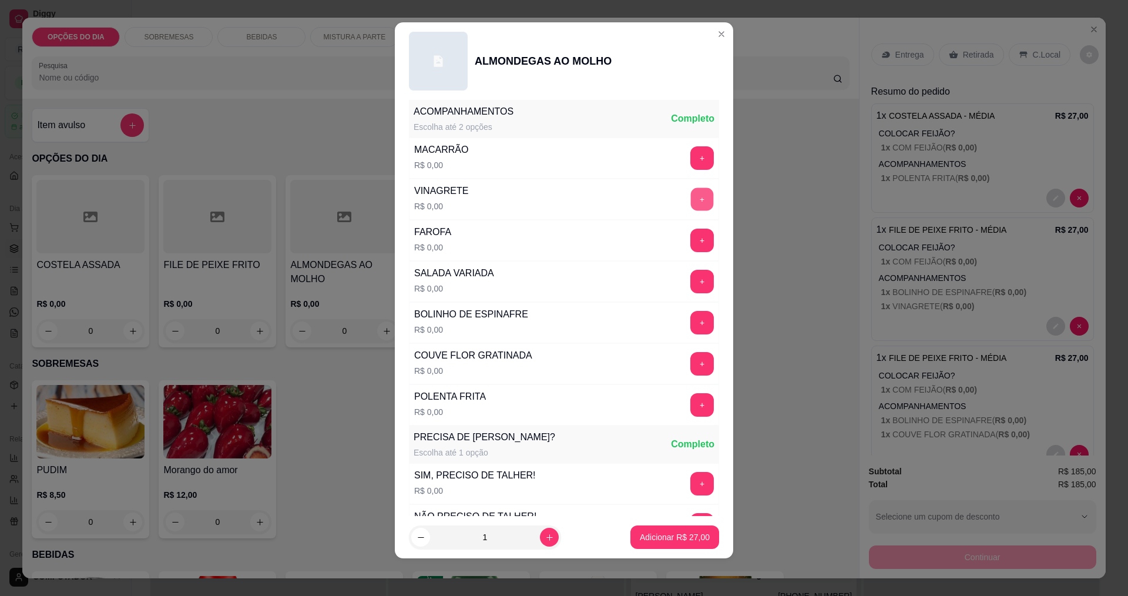
click at [691, 200] on button "+" at bounding box center [702, 198] width 23 height 23
click at [690, 320] on button "+" at bounding box center [701, 322] width 23 height 23
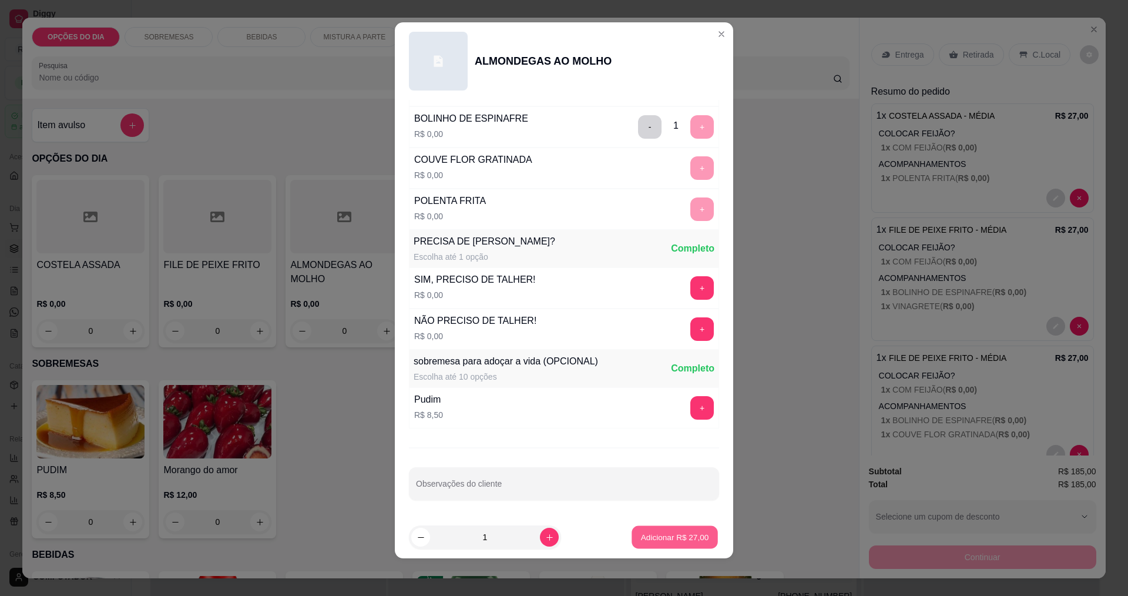
click at [647, 541] on p "Adicionar R$ 27,00" at bounding box center [675, 537] width 68 height 11
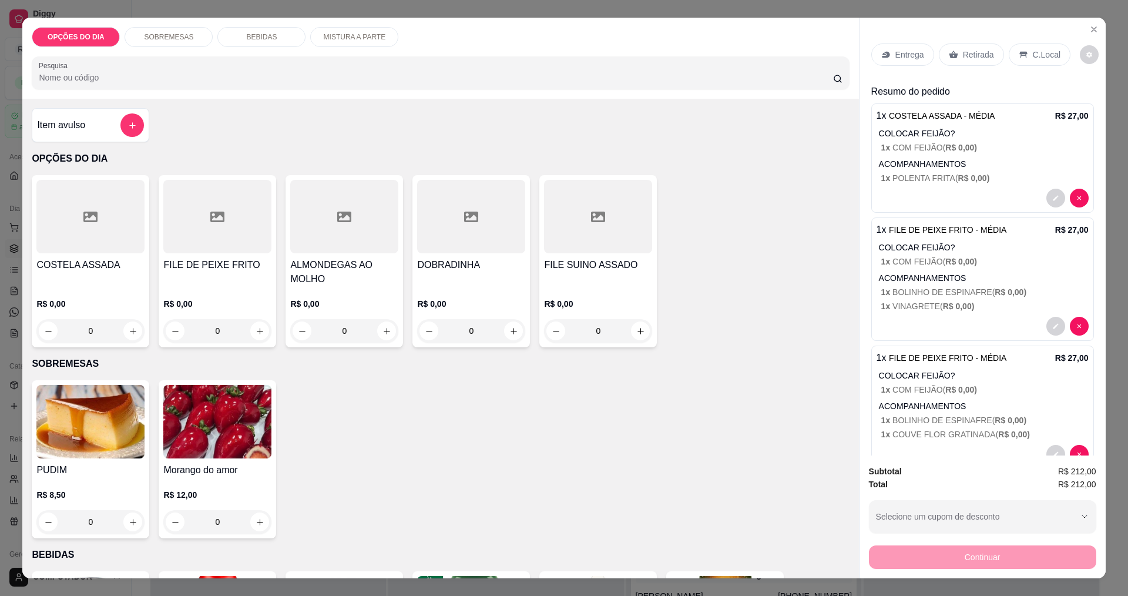
scroll to position [352, 0]
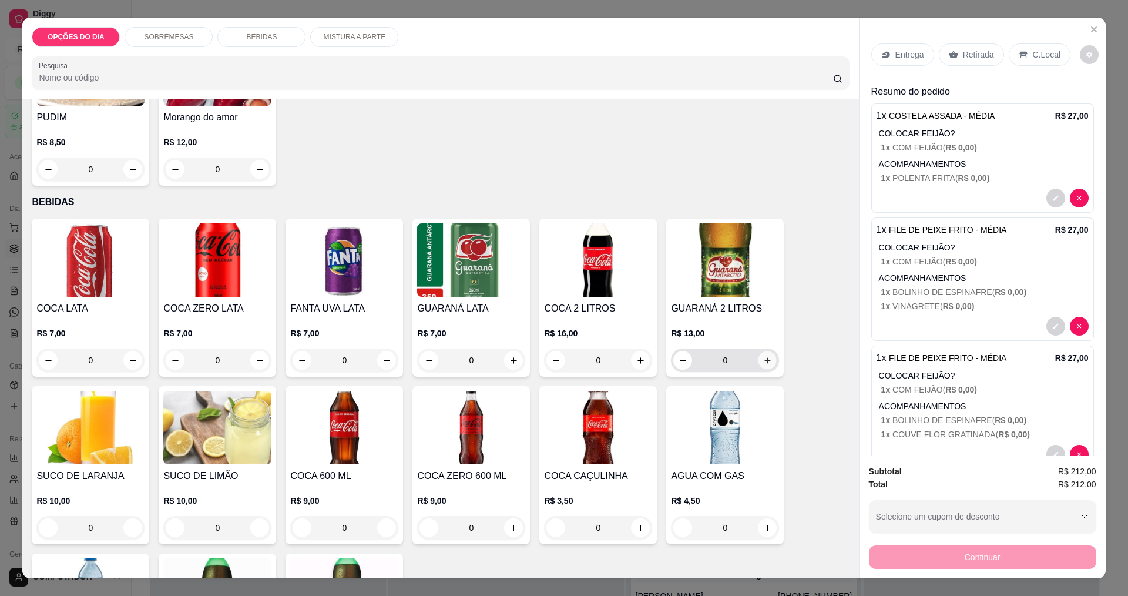
click at [763, 357] on icon "increase-product-quantity" at bounding box center [767, 360] width 9 height 9
type input "1"
click at [888, 58] on div "Entrega" at bounding box center [902, 54] width 63 height 22
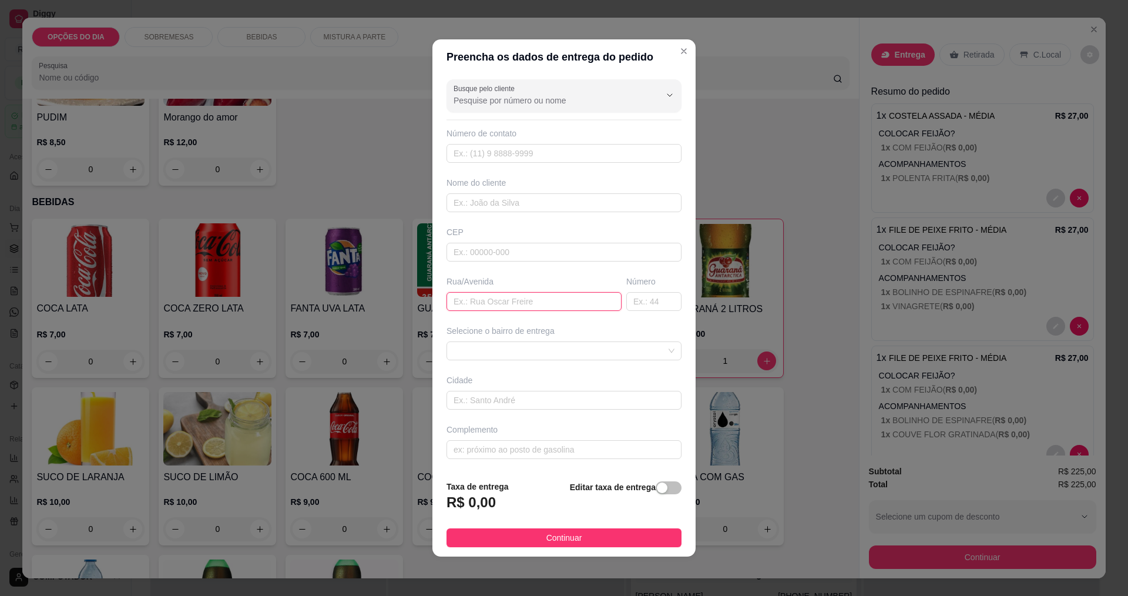
click at [544, 302] on input "text" at bounding box center [533, 301] width 175 height 19
click at [554, 342] on span at bounding box center [563, 351] width 221 height 18
type input "PORTALE MARMORES"
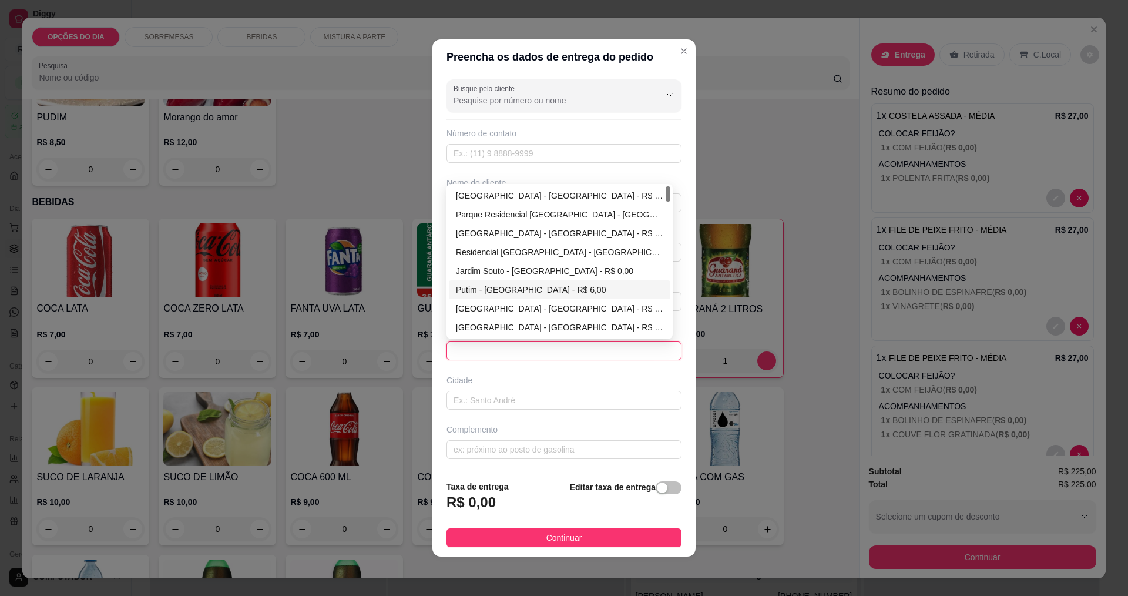
click at [488, 288] on div "Putim - [GEOGRAPHIC_DATA] - R$ 6,00" at bounding box center [559, 289] width 207 height 13
type input "[GEOGRAPHIC_DATA]"
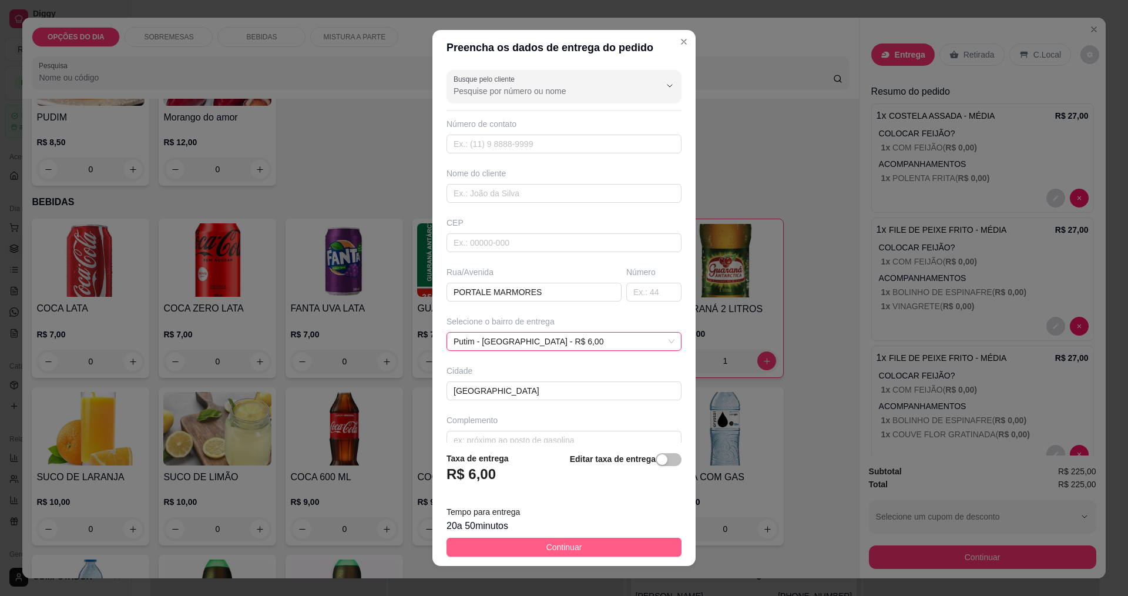
click at [565, 546] on span "Continuar" at bounding box center [564, 546] width 36 height 13
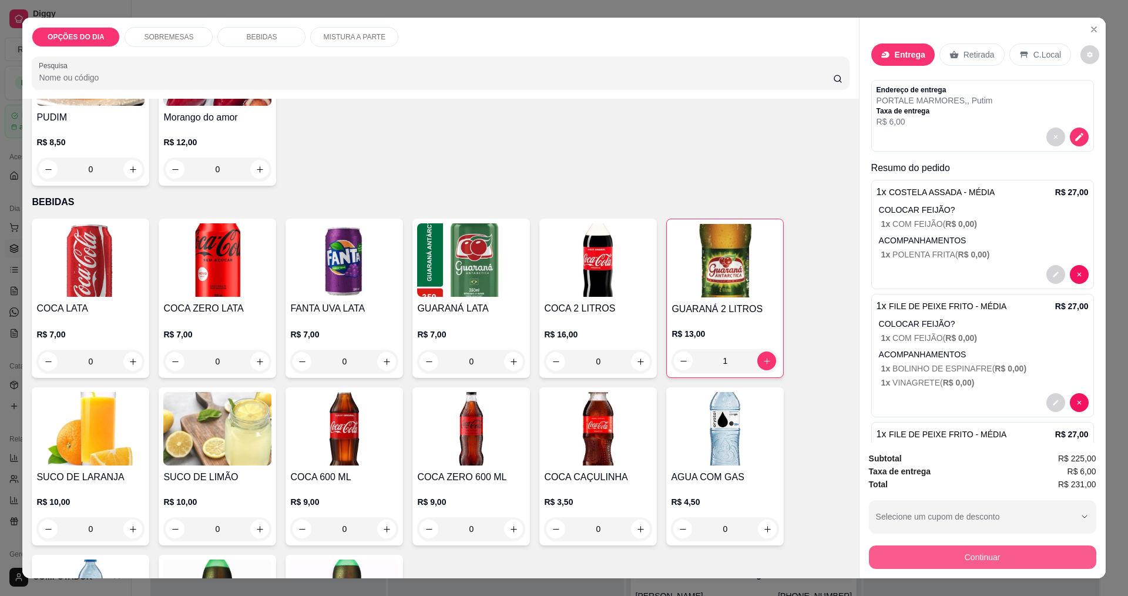
click at [927, 563] on button "Continuar" at bounding box center [982, 556] width 227 height 23
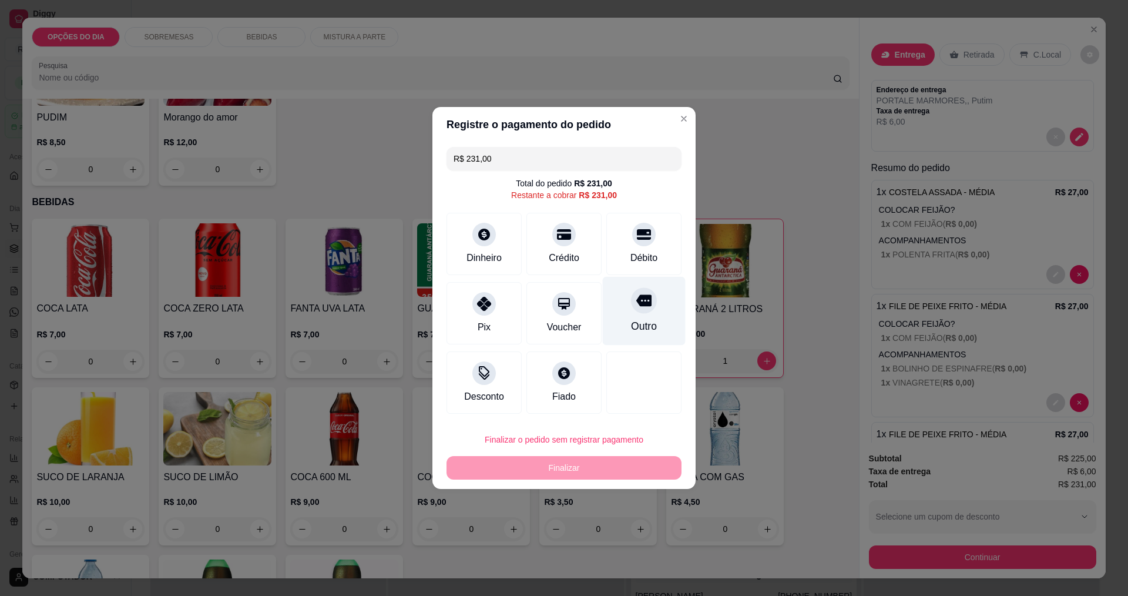
click at [613, 293] on div "Outro" at bounding box center [644, 311] width 83 height 69
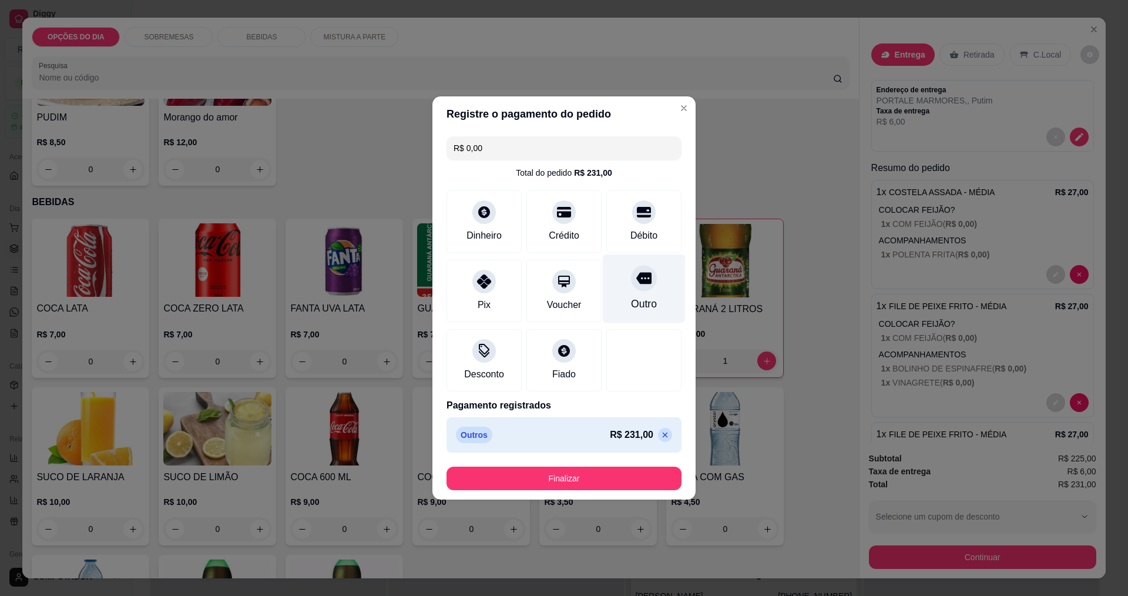
type input "R$ 0,00"
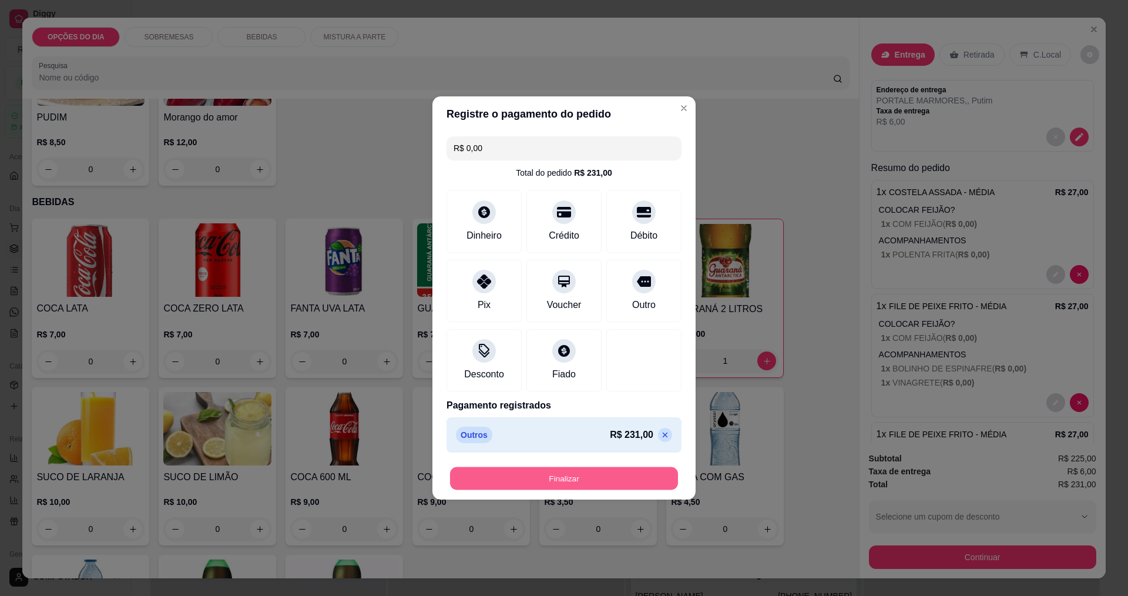
click at [604, 480] on button "Finalizar" at bounding box center [564, 478] width 228 height 23
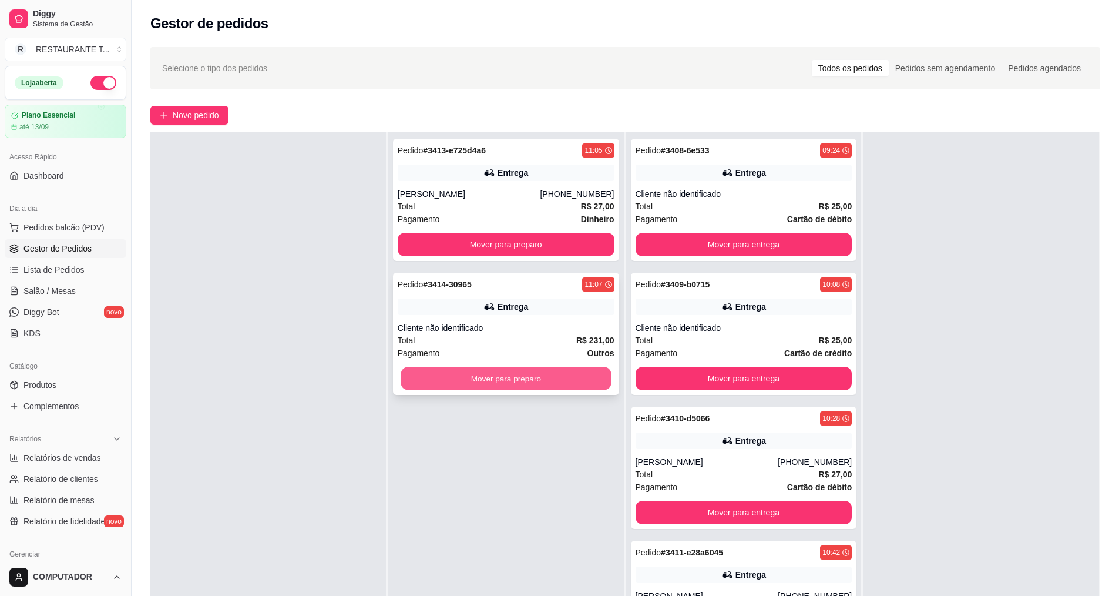
click at [600, 372] on button "Mover para preparo" at bounding box center [506, 378] width 210 height 23
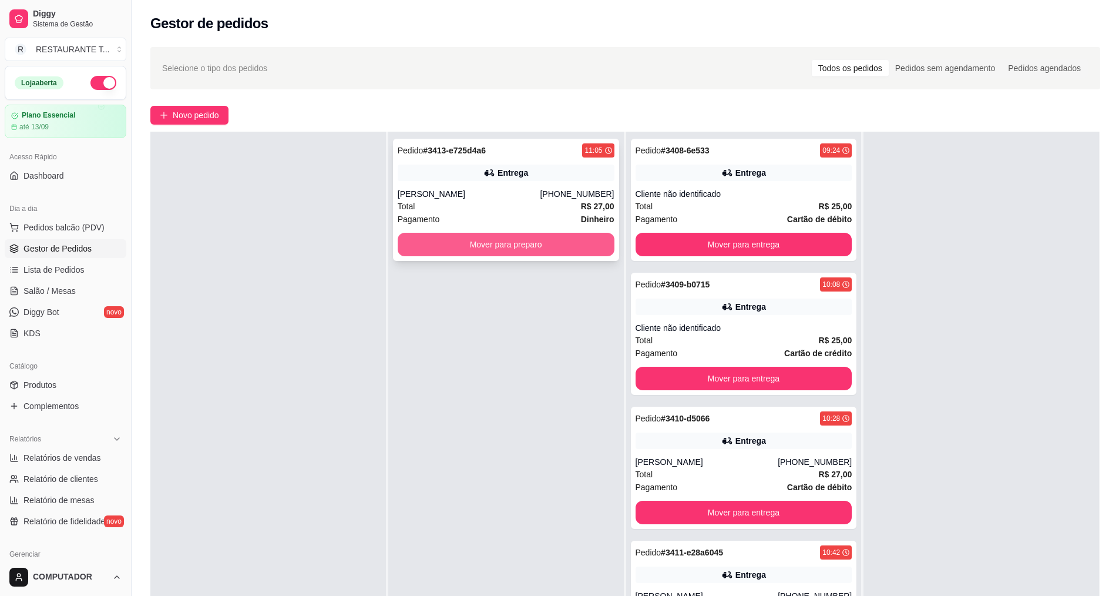
click at [552, 254] on button "Mover para preparo" at bounding box center [506, 244] width 217 height 23
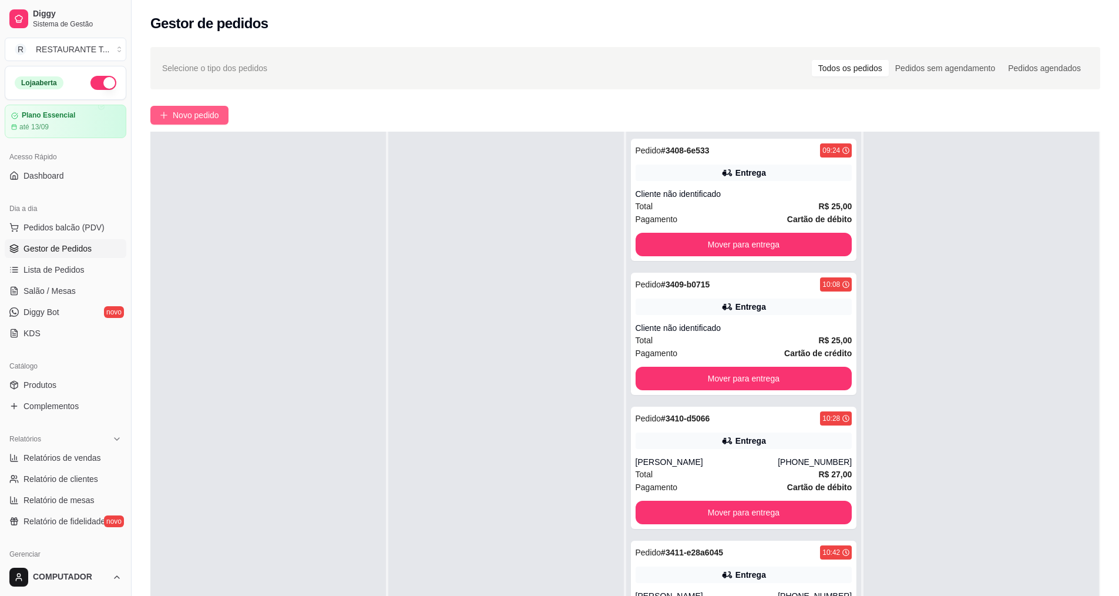
click at [197, 123] on button "Novo pedido" at bounding box center [189, 115] width 78 height 19
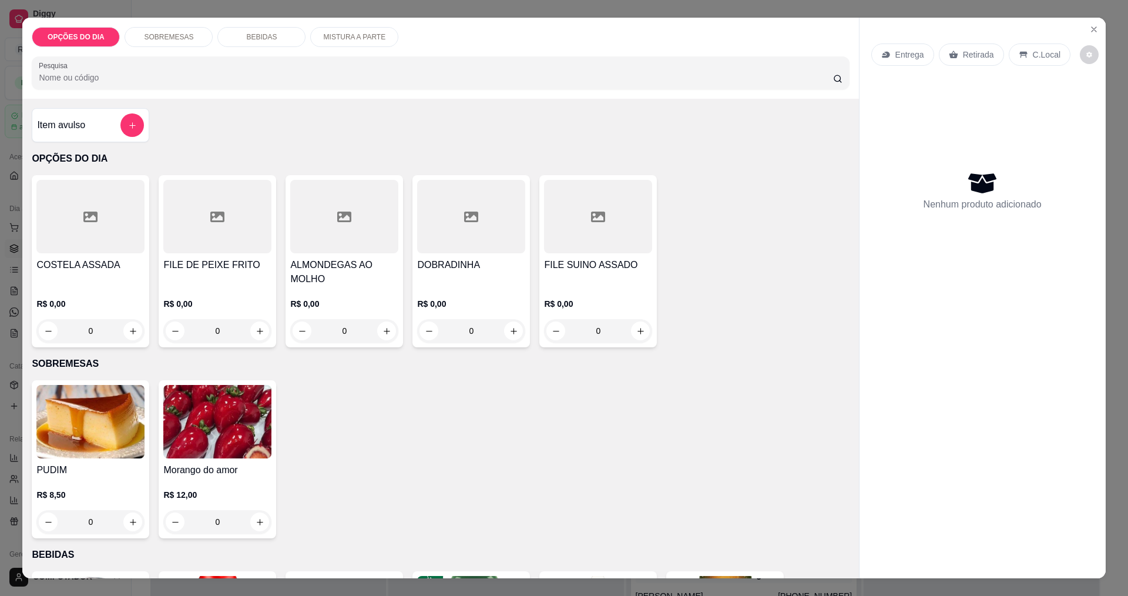
click at [116, 294] on div "R$ 0,00 0" at bounding box center [90, 314] width 108 height 56
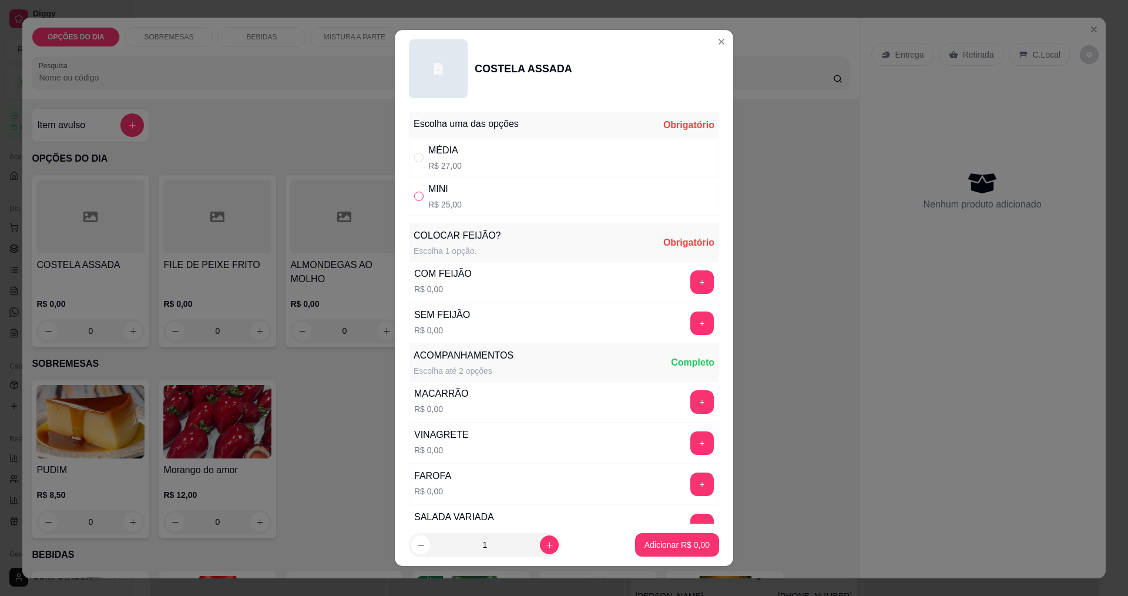
click at [414, 201] on label "" at bounding box center [418, 196] width 9 height 13
click at [414, 201] on input "" at bounding box center [418, 195] width 9 height 9
click at [418, 197] on input "" at bounding box center [418, 195] width 9 height 9
radio input "true"
click at [691, 283] on button "+" at bounding box center [702, 281] width 23 height 23
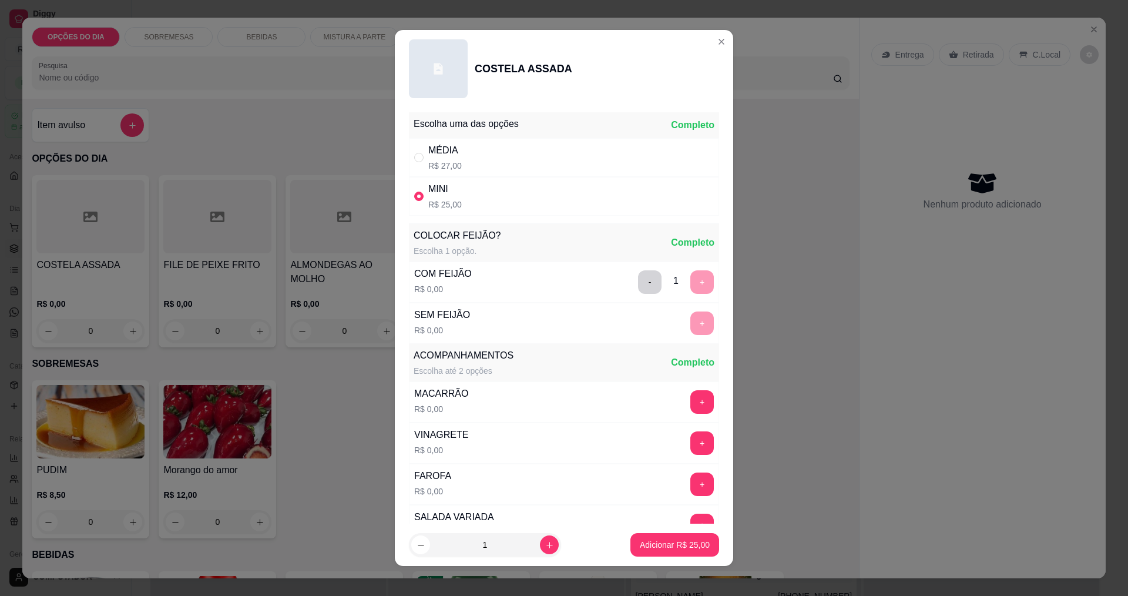
scroll to position [236, 0]
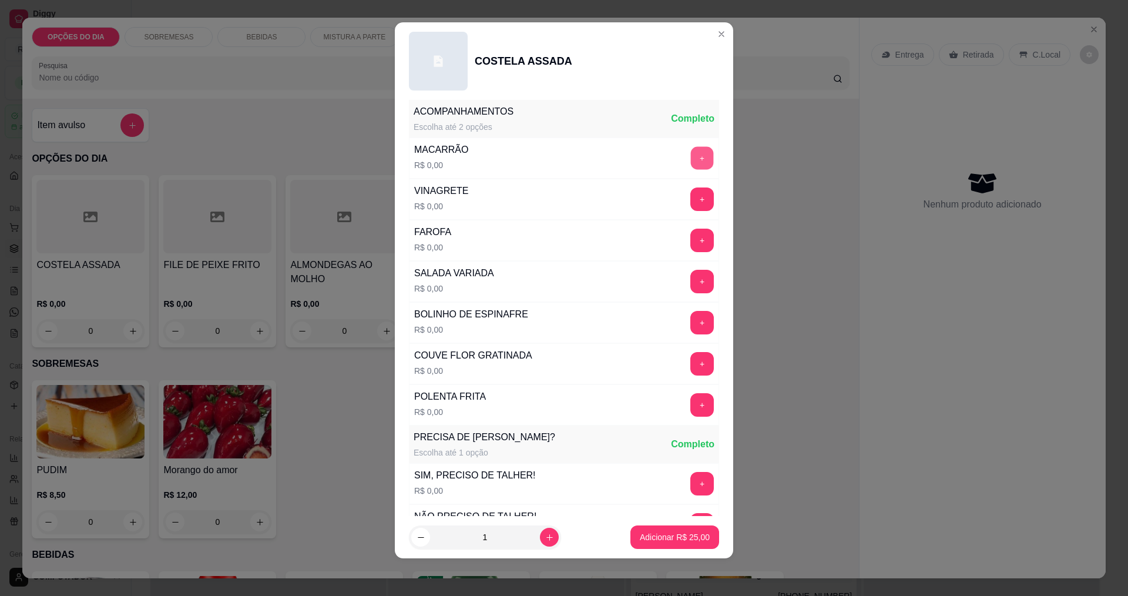
click at [691, 163] on button "+" at bounding box center [702, 157] width 23 height 23
click at [691, 368] on button "+" at bounding box center [702, 363] width 23 height 23
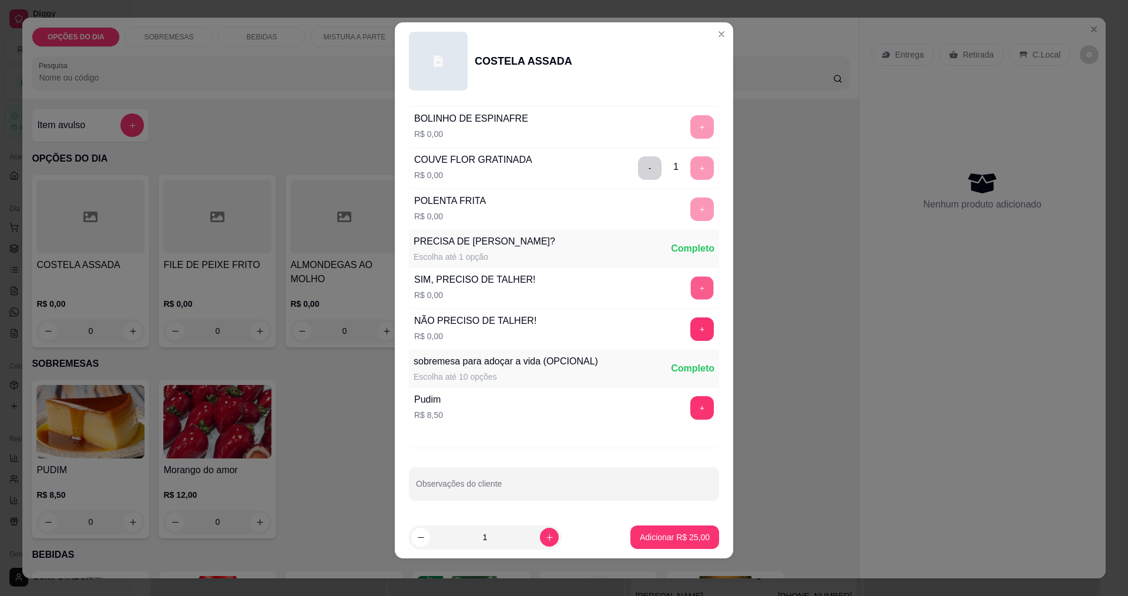
click at [691, 291] on button "+" at bounding box center [702, 287] width 23 height 23
click at [681, 291] on div "- 1 +" at bounding box center [675, 287] width 85 height 23
click at [640, 543] on button "Adicionar R$ 25,00" at bounding box center [674, 536] width 89 height 23
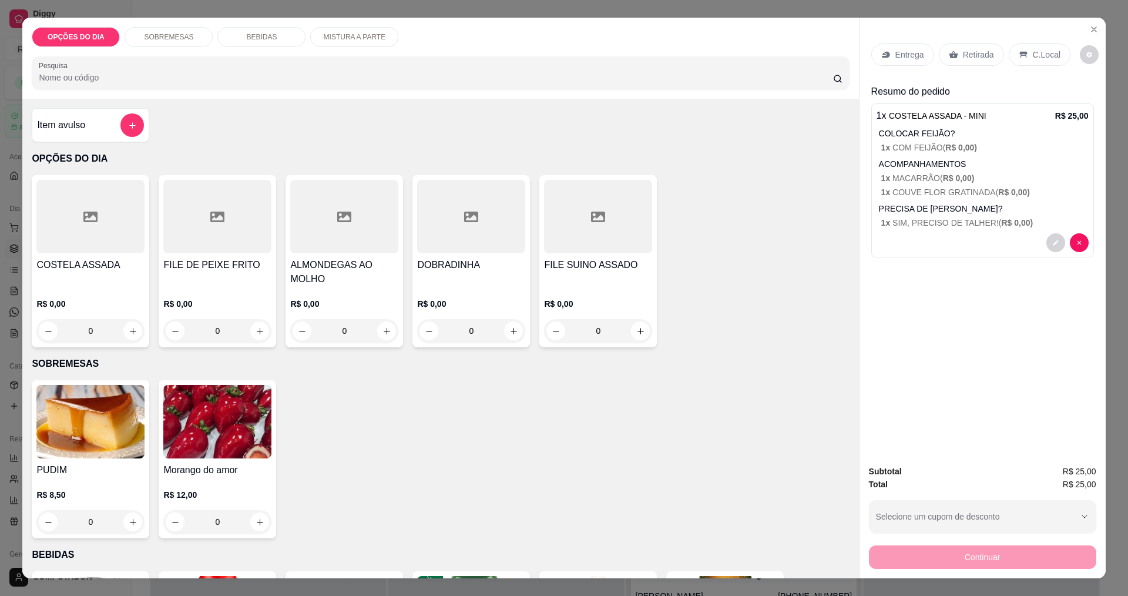
click at [895, 57] on p "Entrega" at bounding box center [909, 55] width 29 height 12
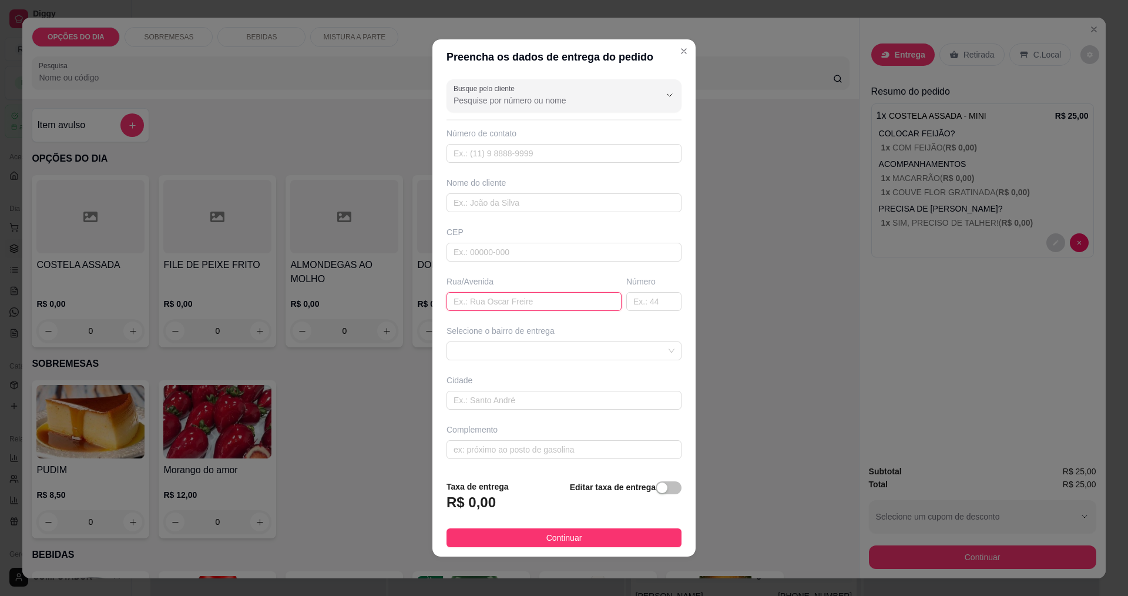
click at [529, 295] on input "text" at bounding box center [533, 301] width 175 height 19
type input "[PERSON_NAME]"
click at [535, 352] on span at bounding box center [563, 351] width 221 height 18
type input "177"
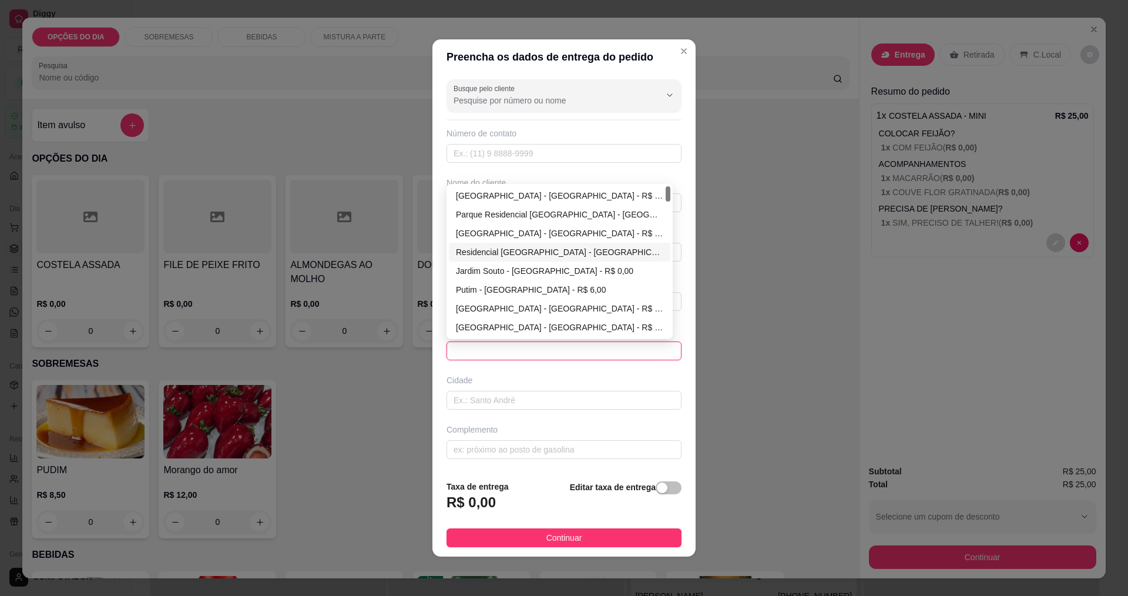
click at [533, 253] on div "Residencial [GEOGRAPHIC_DATA] - [GEOGRAPHIC_DATA] - R$ 0,00" at bounding box center [559, 252] width 207 height 13
type input "[GEOGRAPHIC_DATA]"
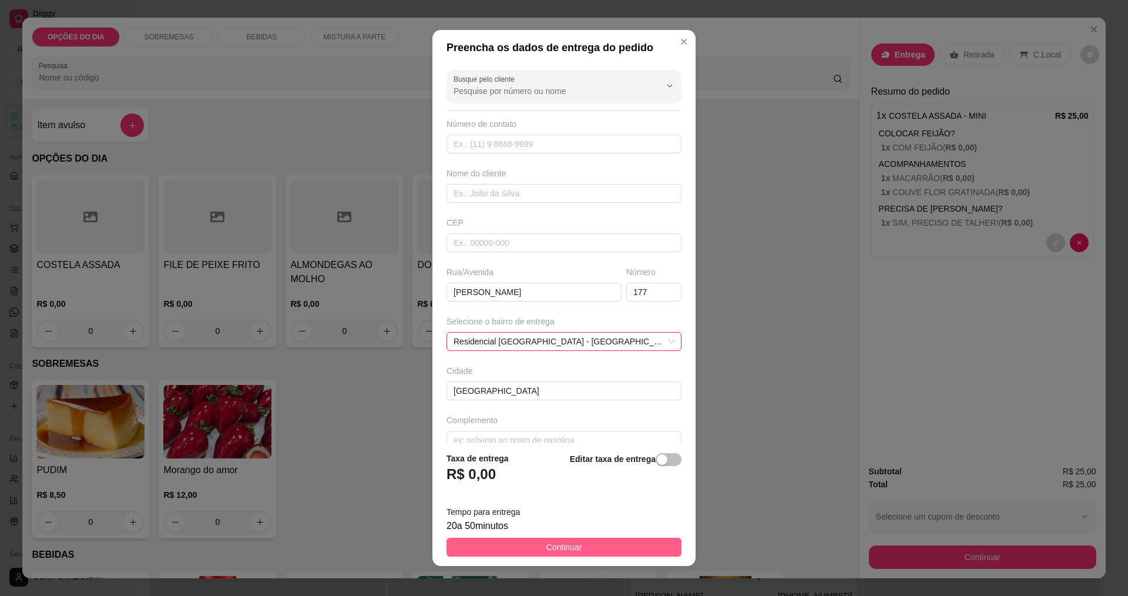
click at [589, 550] on button "Continuar" at bounding box center [563, 546] width 235 height 19
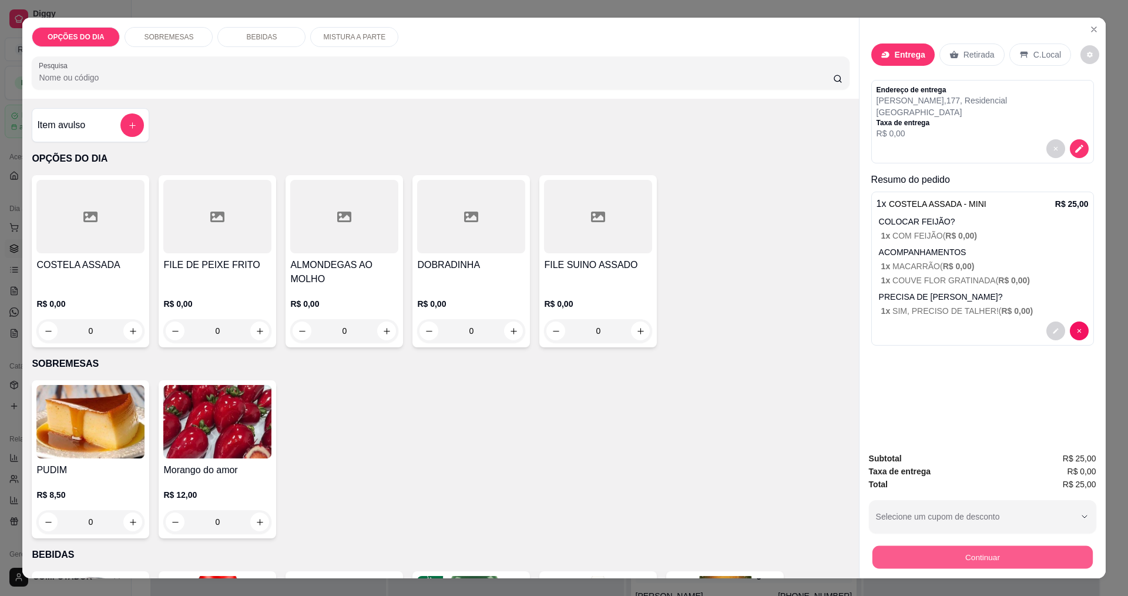
click at [955, 561] on button "Continuar" at bounding box center [982, 556] width 220 height 23
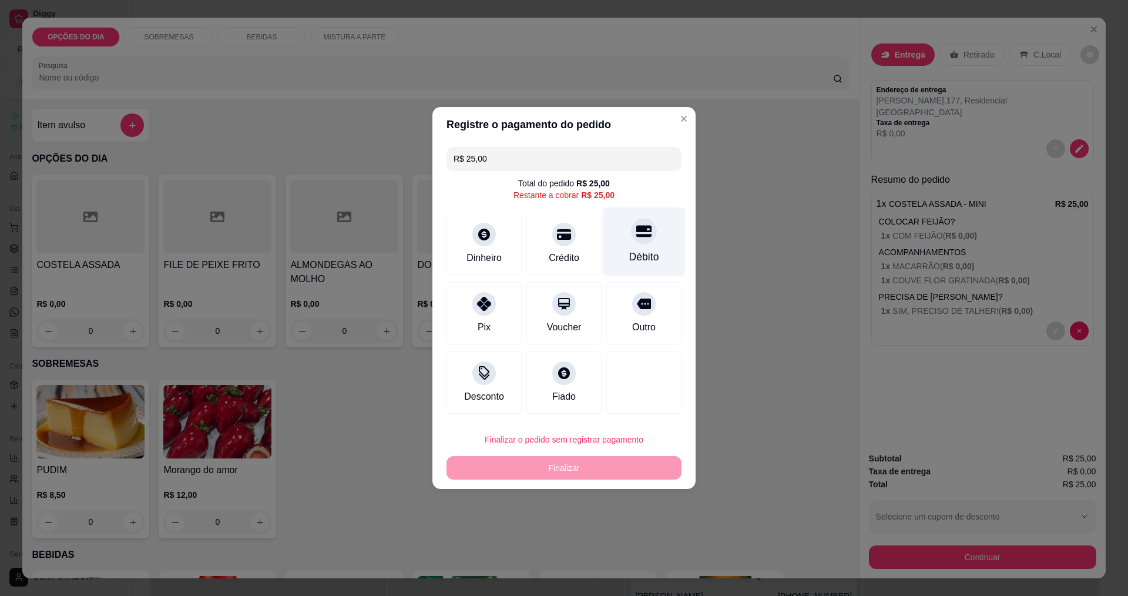
click at [629, 251] on div "Débito" at bounding box center [644, 256] width 30 height 15
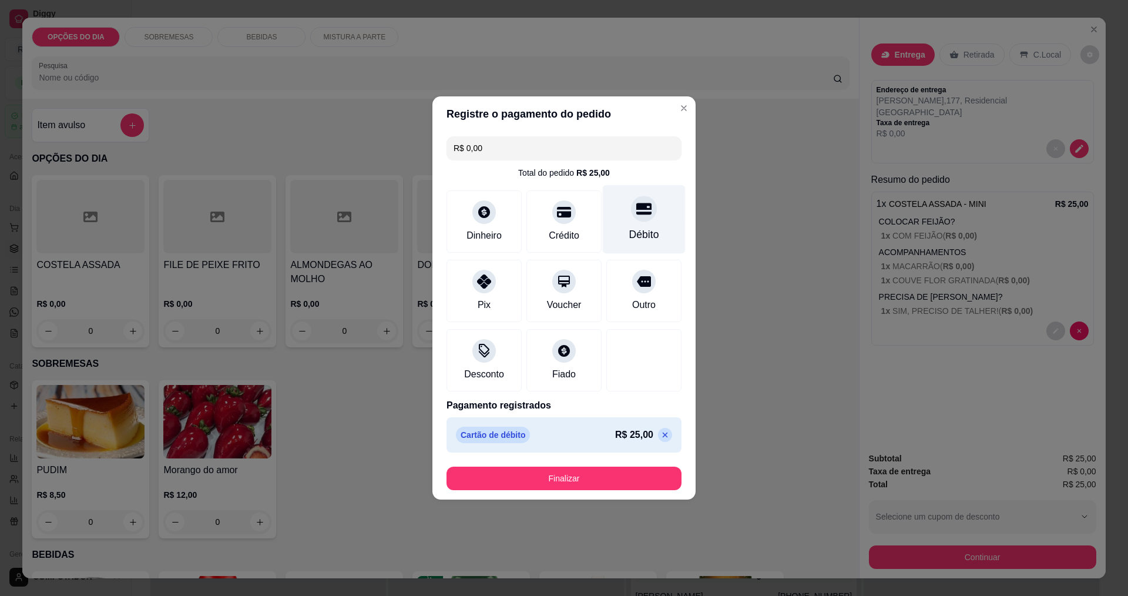
type input "R$ 0,00"
click at [628, 488] on button "Finalizar" at bounding box center [563, 477] width 235 height 23
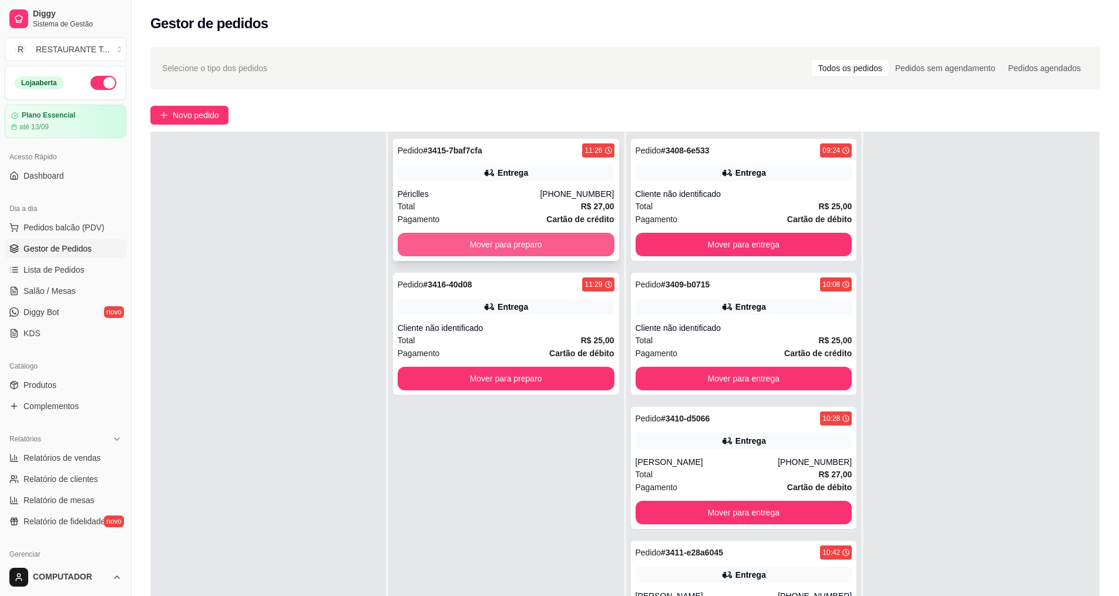
click at [515, 237] on button "Mover para preparo" at bounding box center [506, 244] width 217 height 23
click at [526, 248] on button "Mover para preparo" at bounding box center [506, 244] width 210 height 23
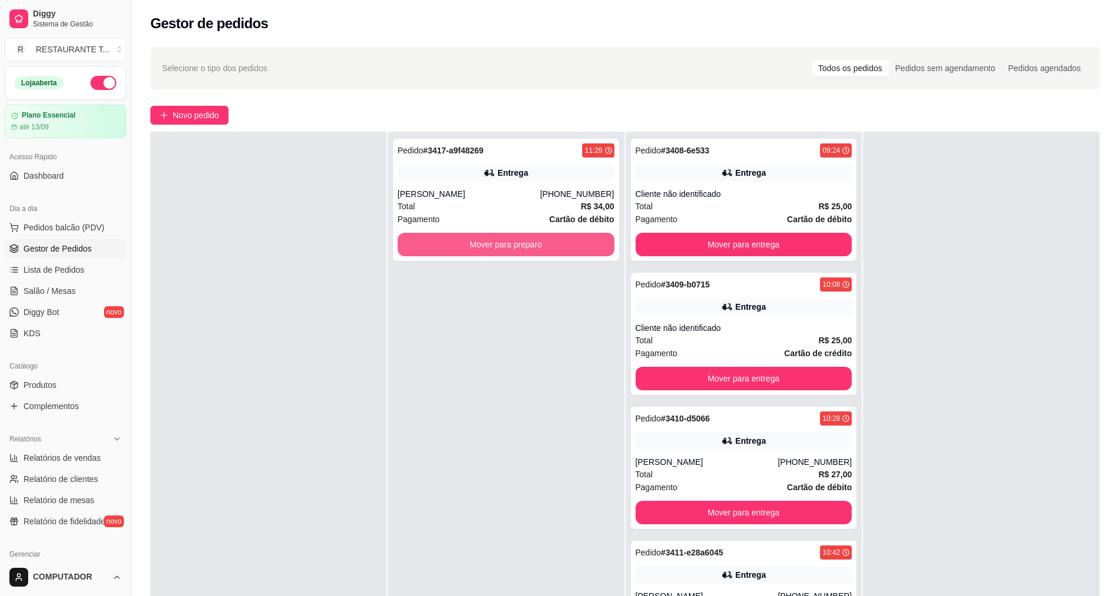
click at [526, 248] on button "Mover para preparo" at bounding box center [506, 244] width 217 height 23
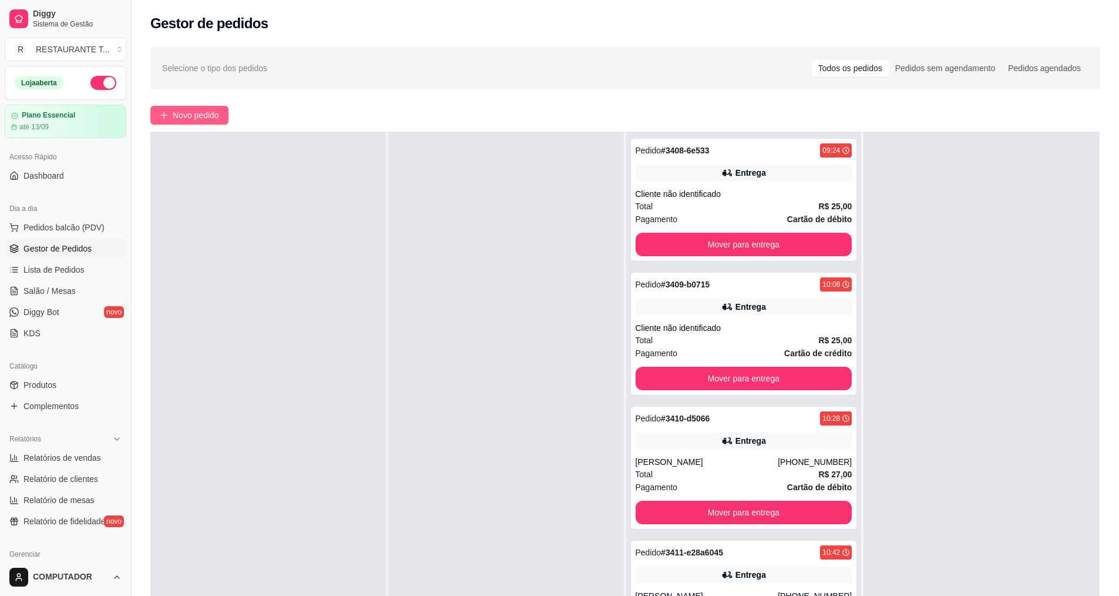
click at [207, 117] on span "Novo pedido" at bounding box center [196, 115] width 46 height 13
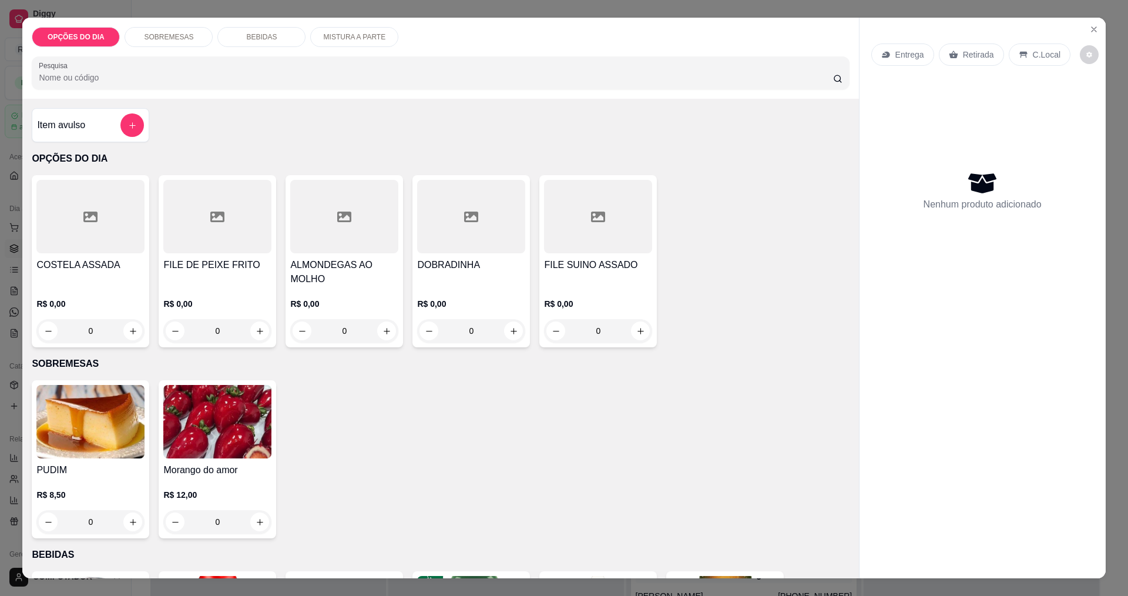
click at [129, 338] on div "0" at bounding box center [90, 330] width 108 height 23
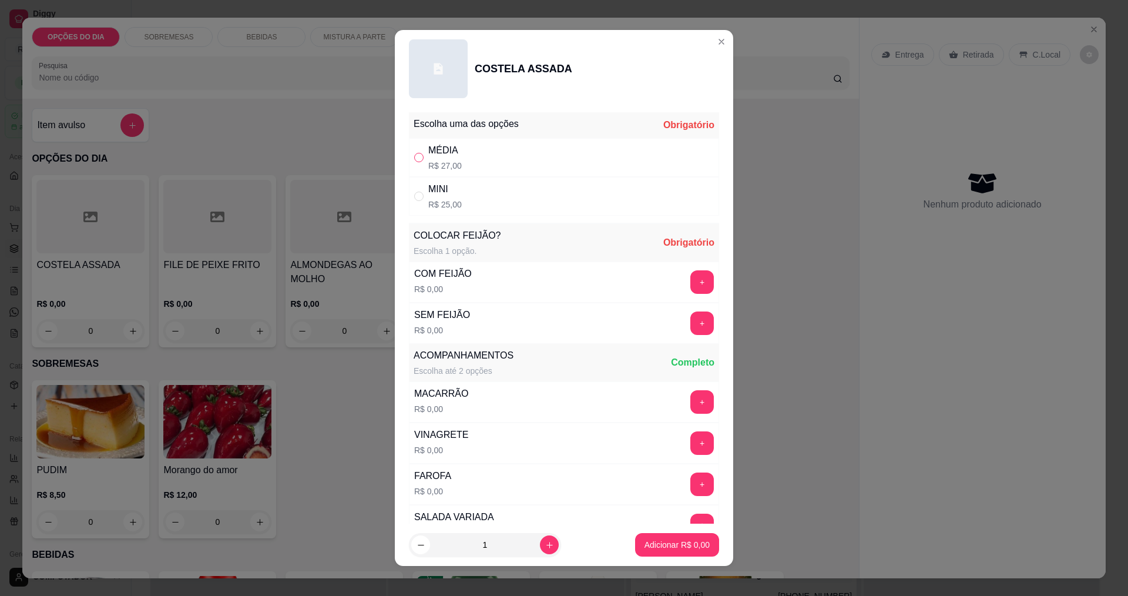
click at [414, 159] on input "" at bounding box center [418, 157] width 9 height 9
radio input "true"
click at [691, 327] on button "+" at bounding box center [702, 322] width 23 height 23
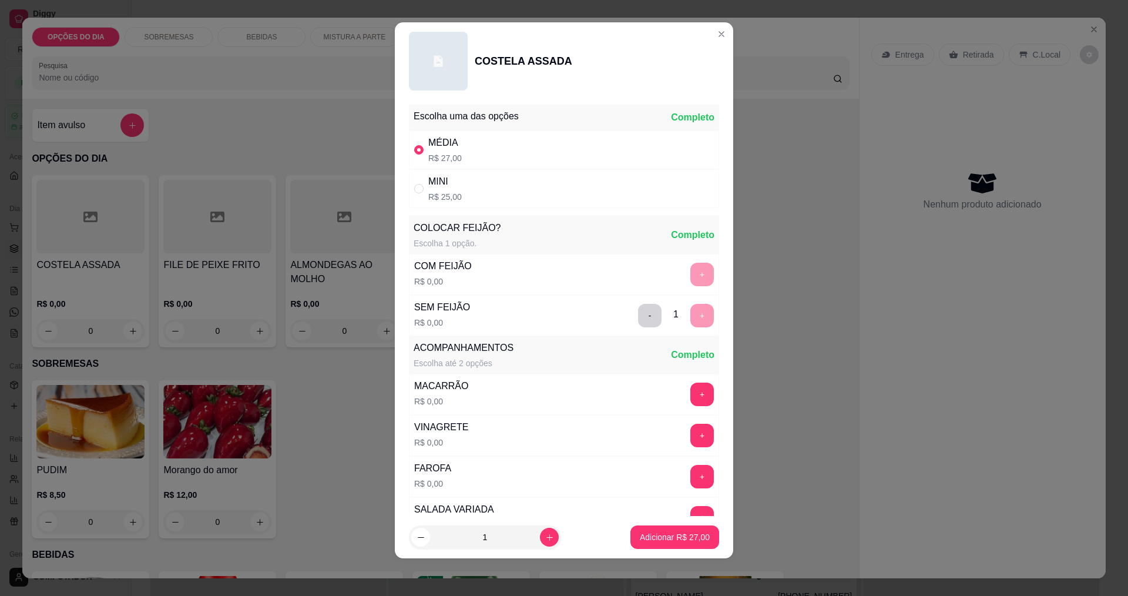
scroll to position [236, 0]
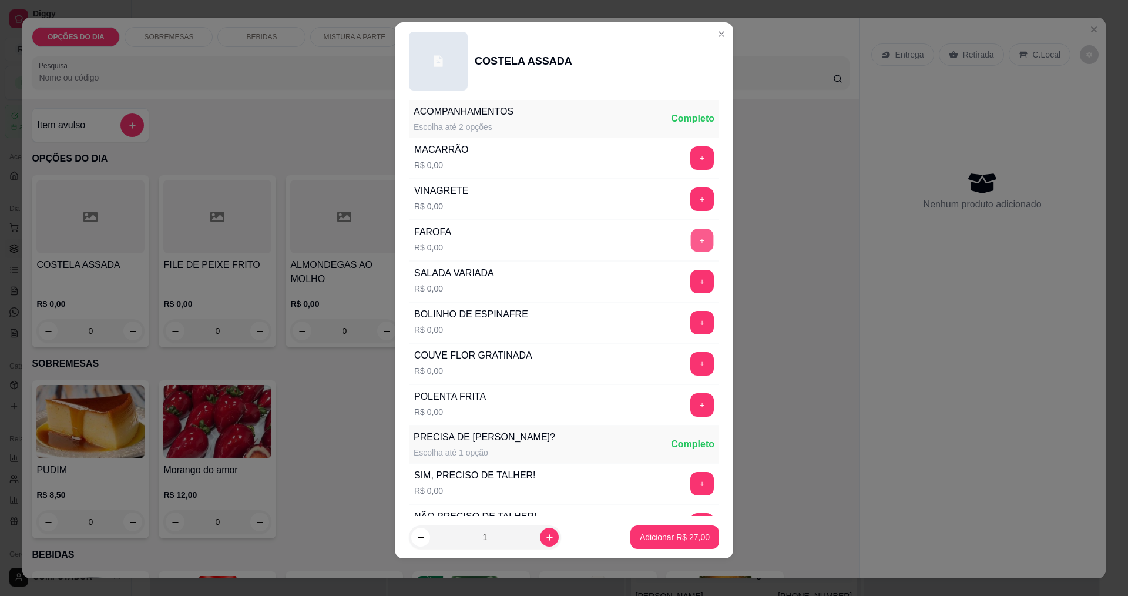
click at [691, 240] on button "+" at bounding box center [702, 239] width 23 height 23
click at [690, 198] on button "+" at bounding box center [701, 198] width 23 height 23
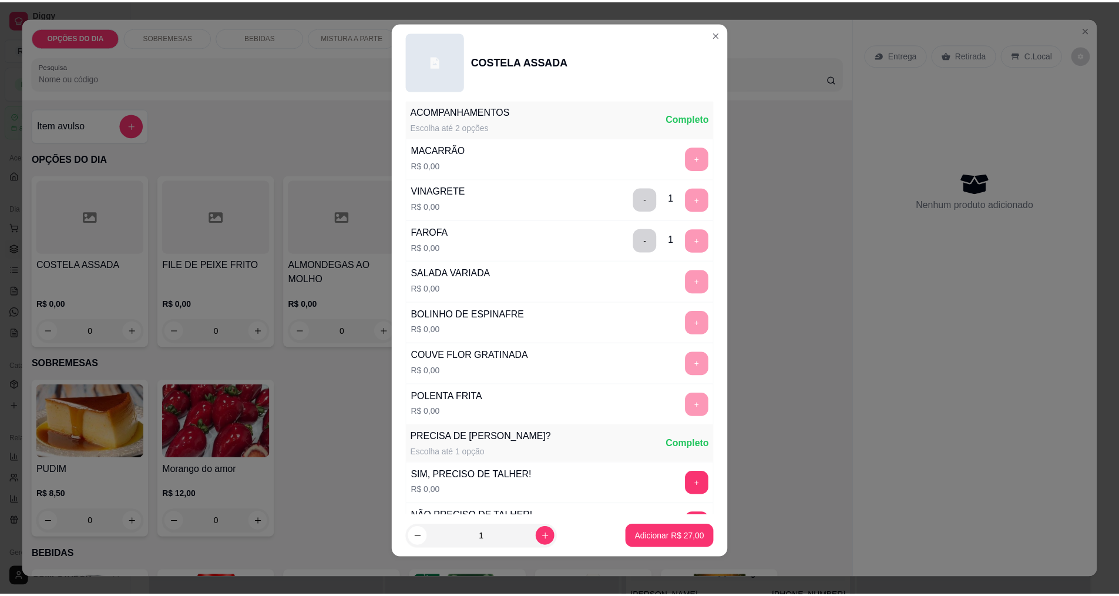
scroll to position [432, 0]
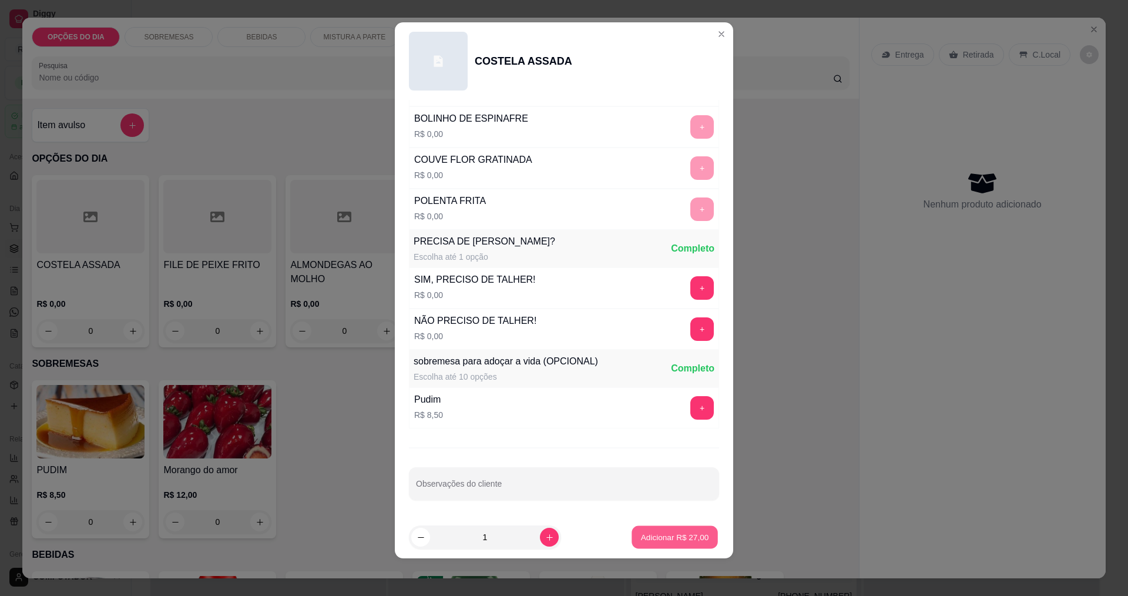
click at [641, 538] on p "Adicionar R$ 27,00" at bounding box center [675, 537] width 68 height 11
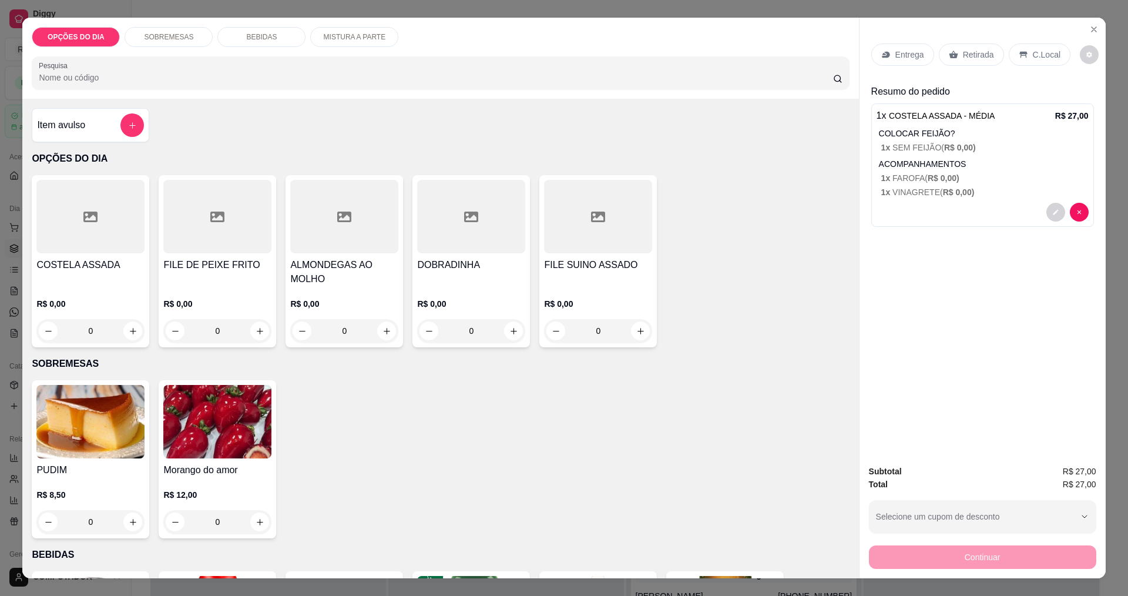
click at [899, 53] on p "Entrega" at bounding box center [909, 55] width 29 height 12
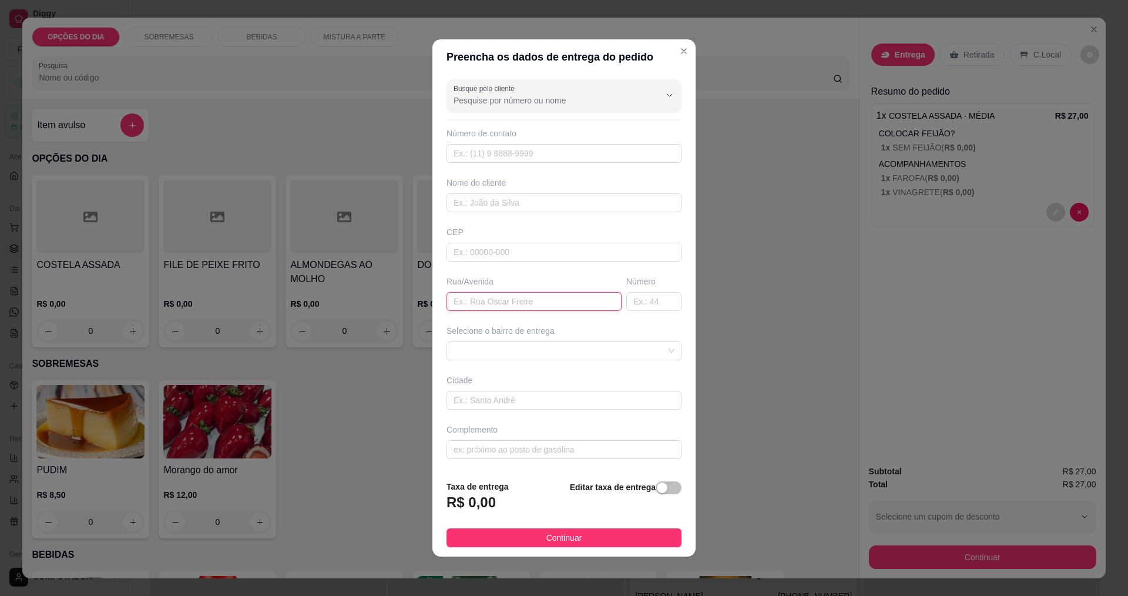
click at [488, 301] on input "text" at bounding box center [533, 301] width 175 height 19
type input "NETURNO"
click at [572, 352] on span at bounding box center [563, 351] width 221 height 18
type input "171"
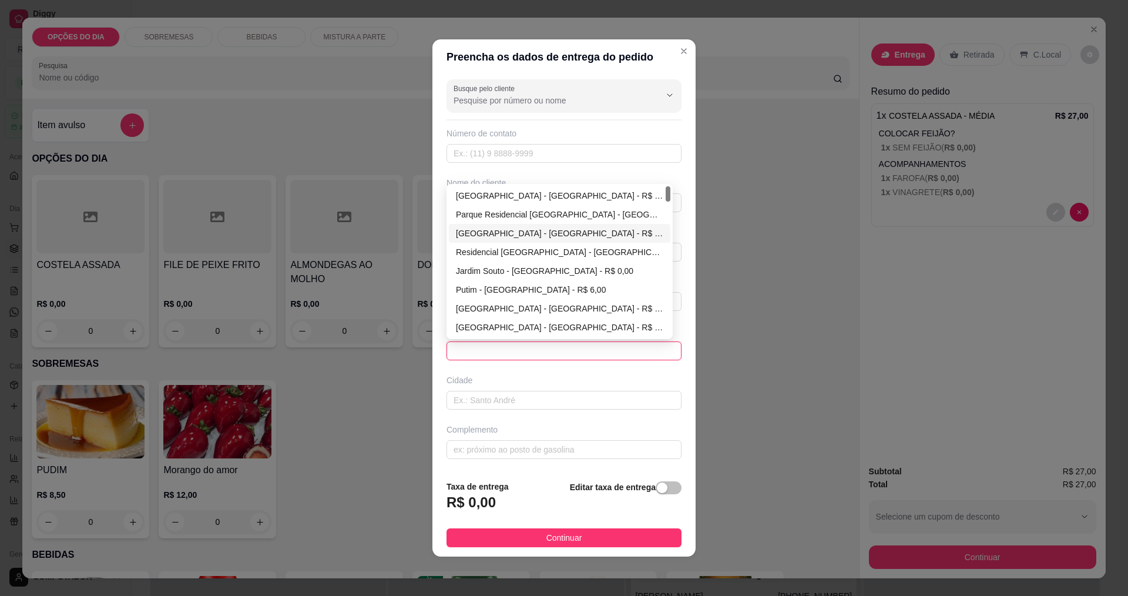
click at [494, 230] on div "[GEOGRAPHIC_DATA] - [GEOGRAPHIC_DATA] - R$ 0,00" at bounding box center [559, 233] width 207 height 13
type input "[GEOGRAPHIC_DATA]"
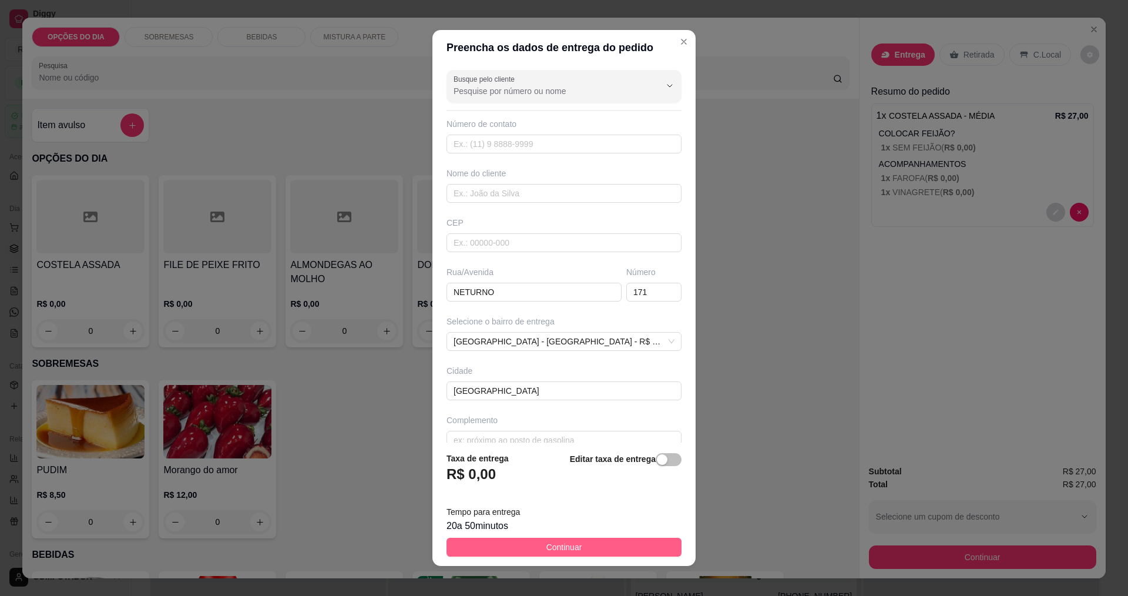
click at [589, 544] on button "Continuar" at bounding box center [563, 546] width 235 height 19
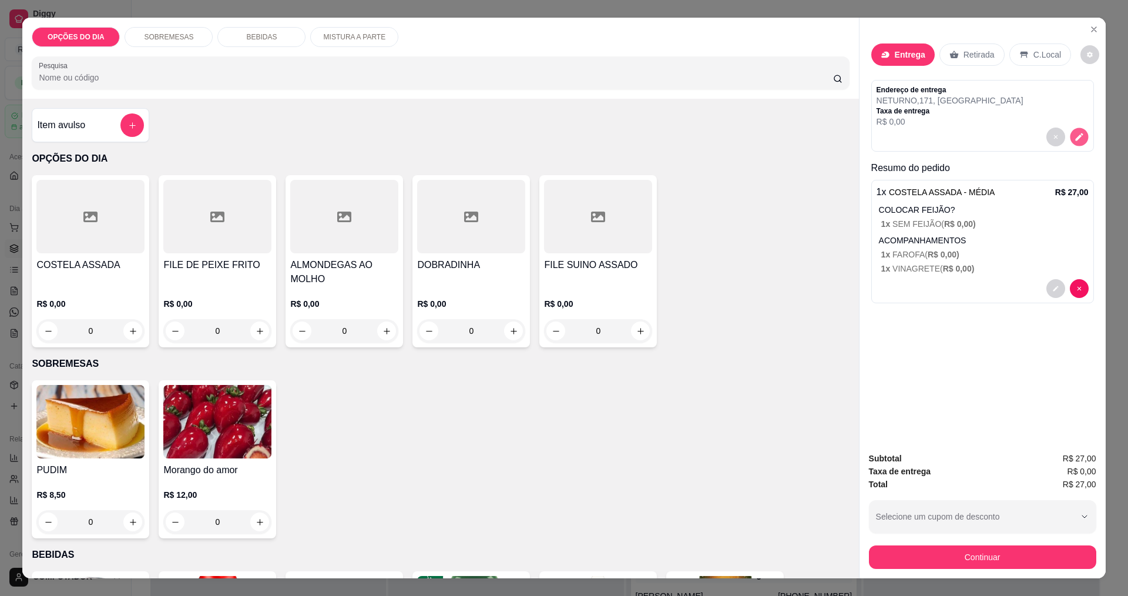
click at [1078, 143] on button "decrease-product-quantity" at bounding box center [1079, 137] width 18 height 18
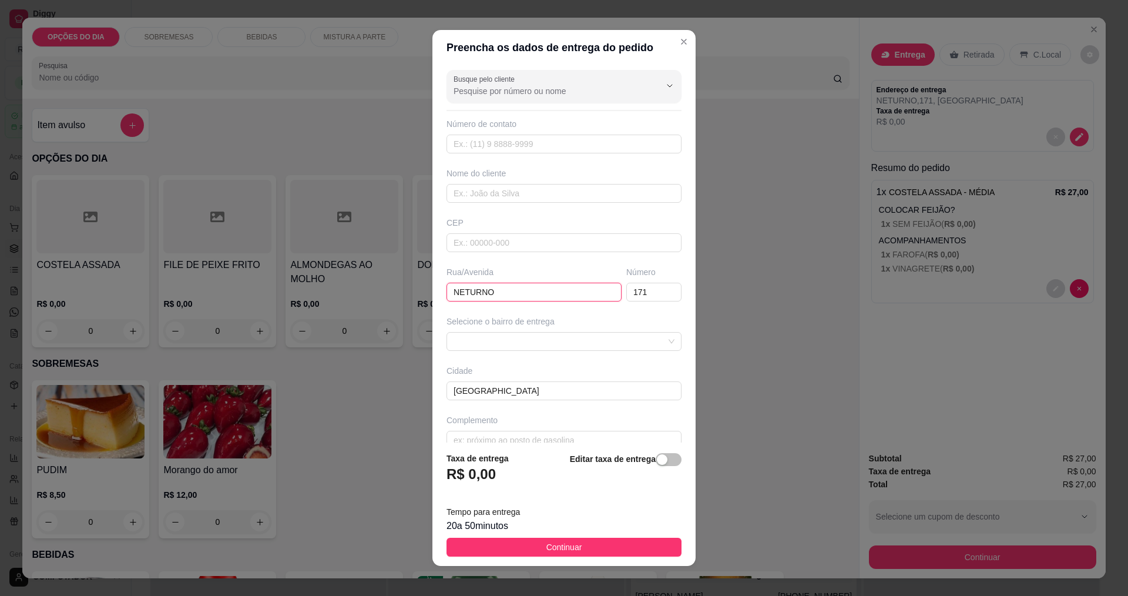
click at [509, 291] on input "NETURNO" at bounding box center [533, 292] width 175 height 19
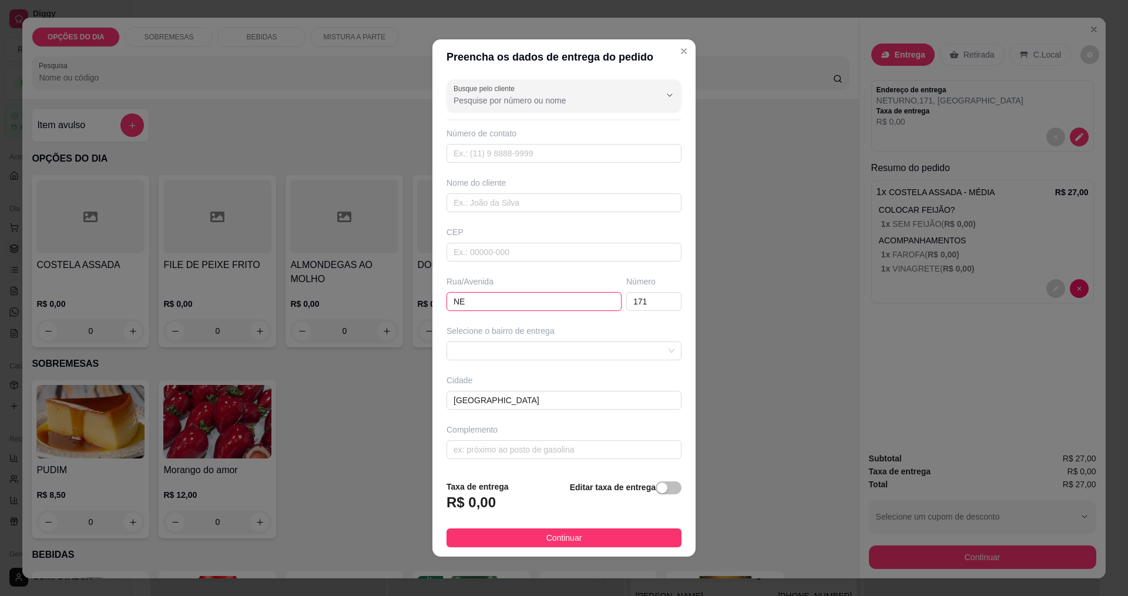
type input "N"
type input "SATURNO"
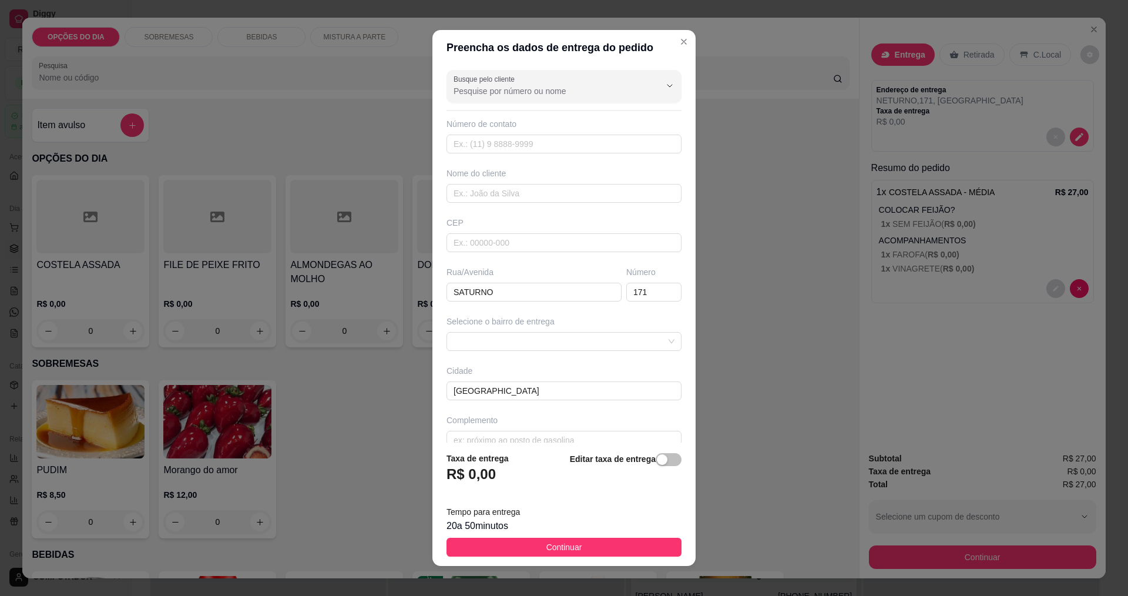
click at [554, 533] on footer "Taxa de entrega R$ 0,00 Editar taxa de entrega Tempo para entrega 20 a 50 minut…" at bounding box center [563, 503] width 263 height 123
click at [559, 546] on span "Continuar" at bounding box center [564, 546] width 36 height 13
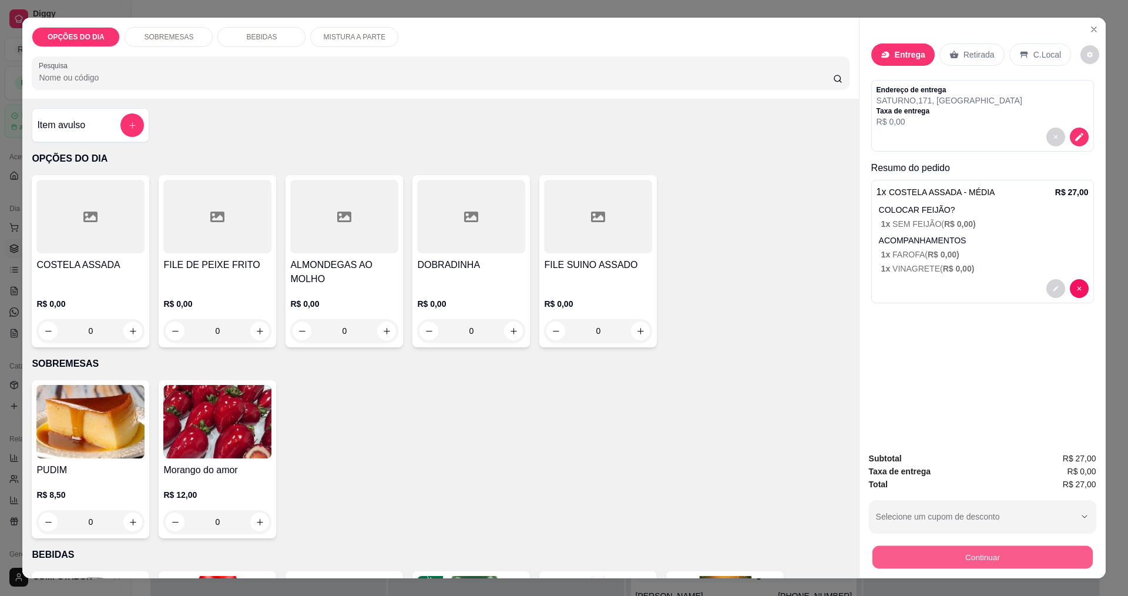
click at [936, 560] on button "Continuar" at bounding box center [982, 556] width 220 height 23
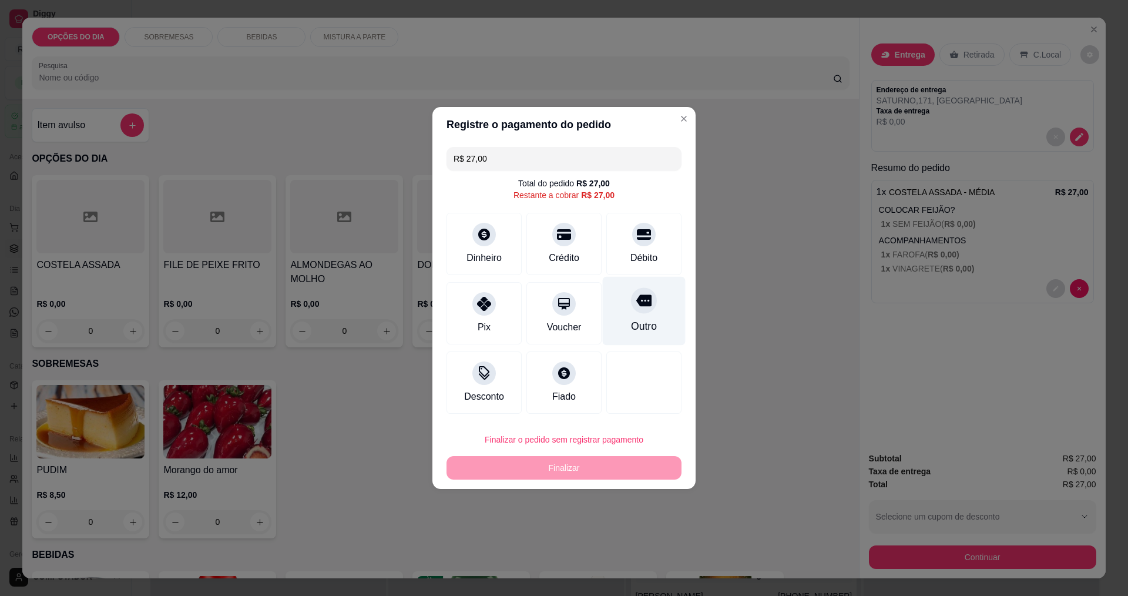
click at [614, 314] on div "Outro" at bounding box center [644, 311] width 83 height 69
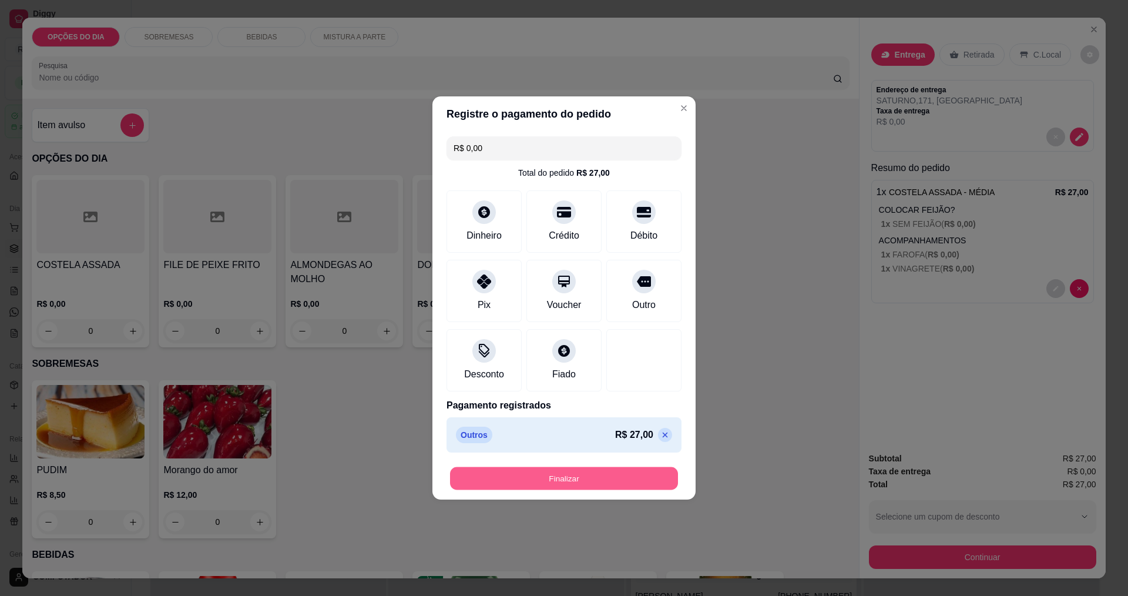
click at [627, 478] on button "Finalizar" at bounding box center [564, 478] width 228 height 23
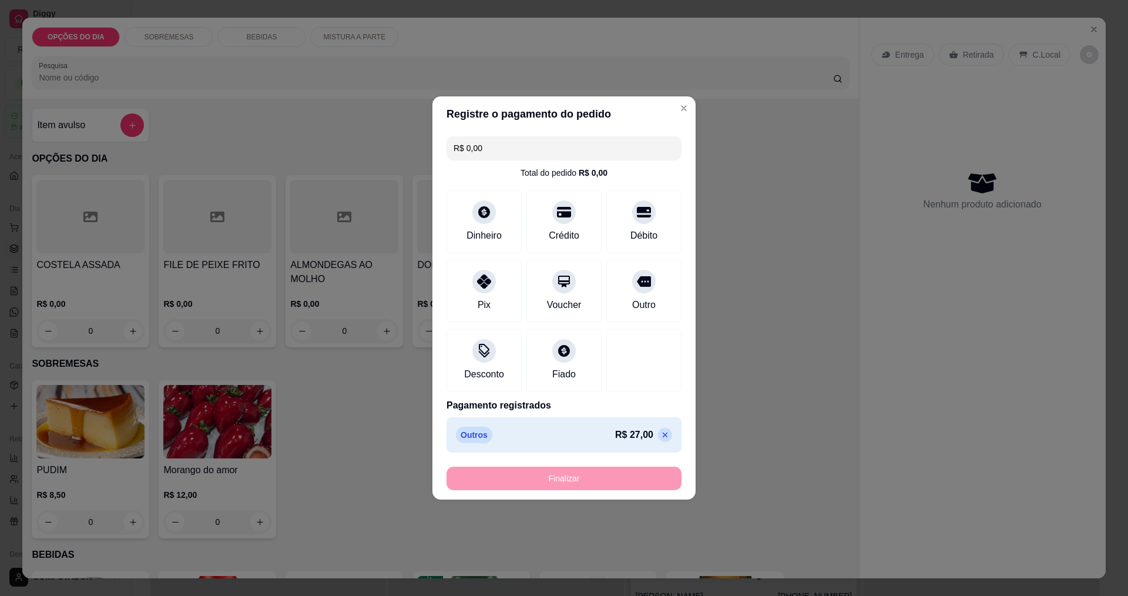
type input "-R$ 27,00"
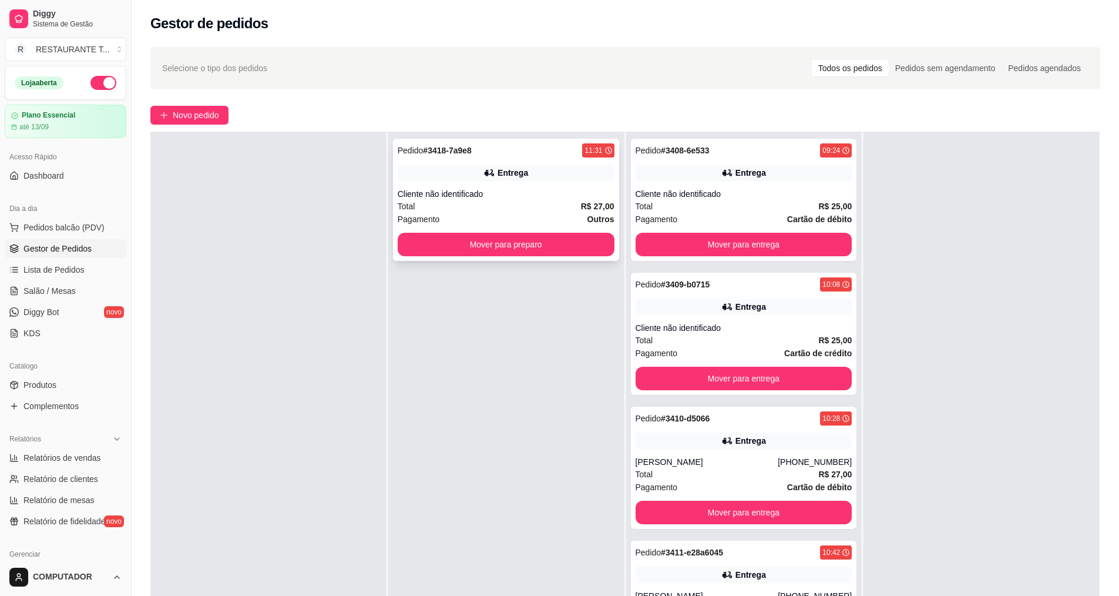
click at [582, 151] on div "11:31" at bounding box center [598, 150] width 32 height 14
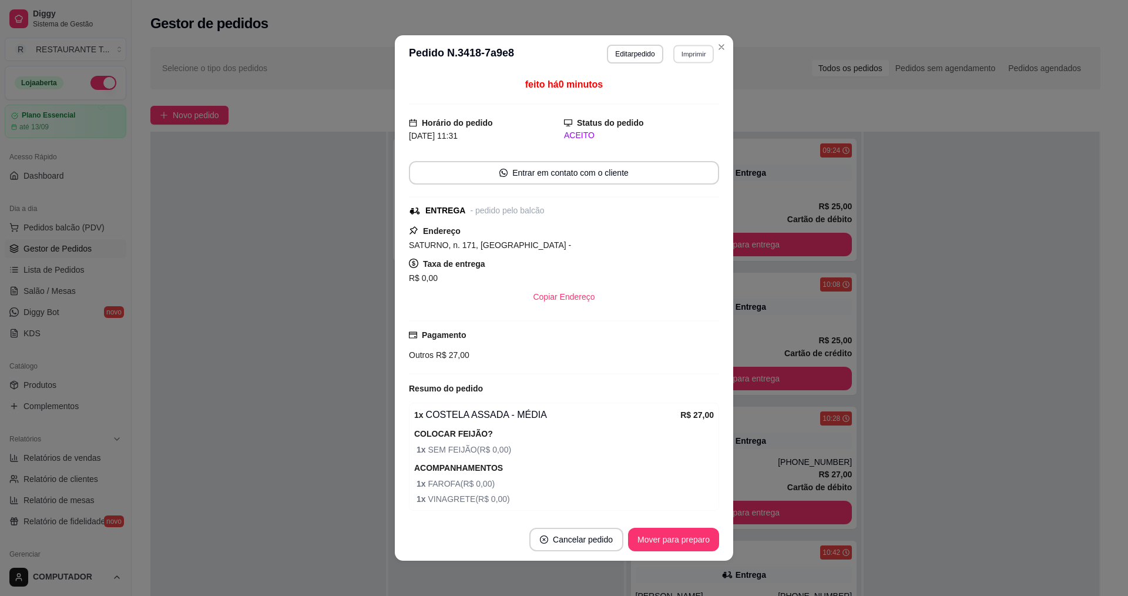
click at [683, 55] on button "Imprimir" at bounding box center [693, 54] width 41 height 18
click at [660, 93] on button "IMPRESSORA" at bounding box center [668, 95] width 82 height 18
click at [670, 543] on button "Mover para preparo" at bounding box center [673, 539] width 88 height 23
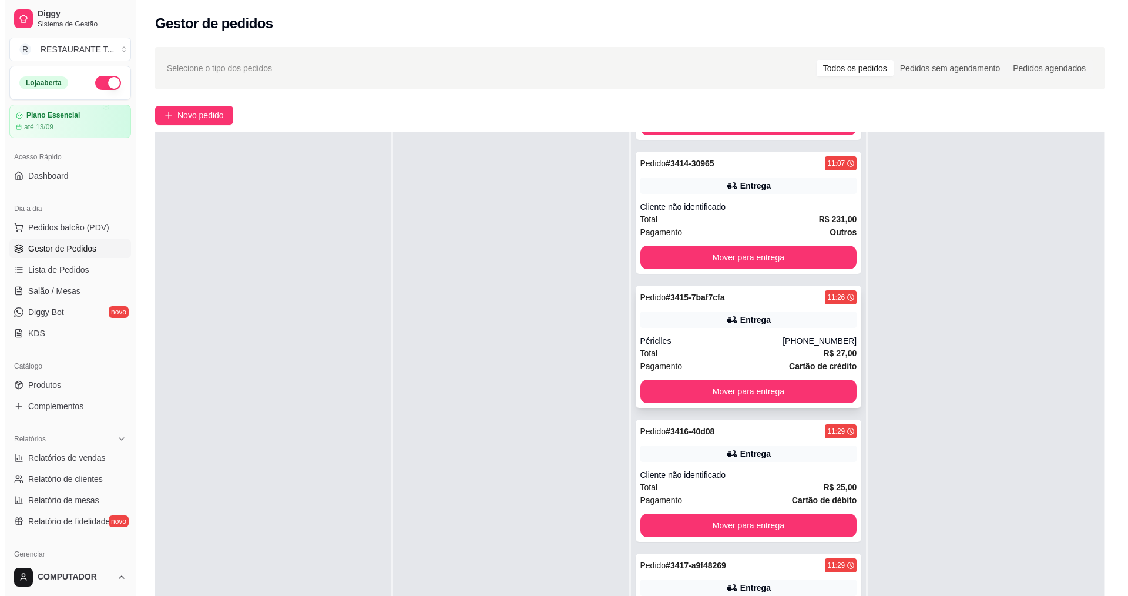
scroll to position [889, 0]
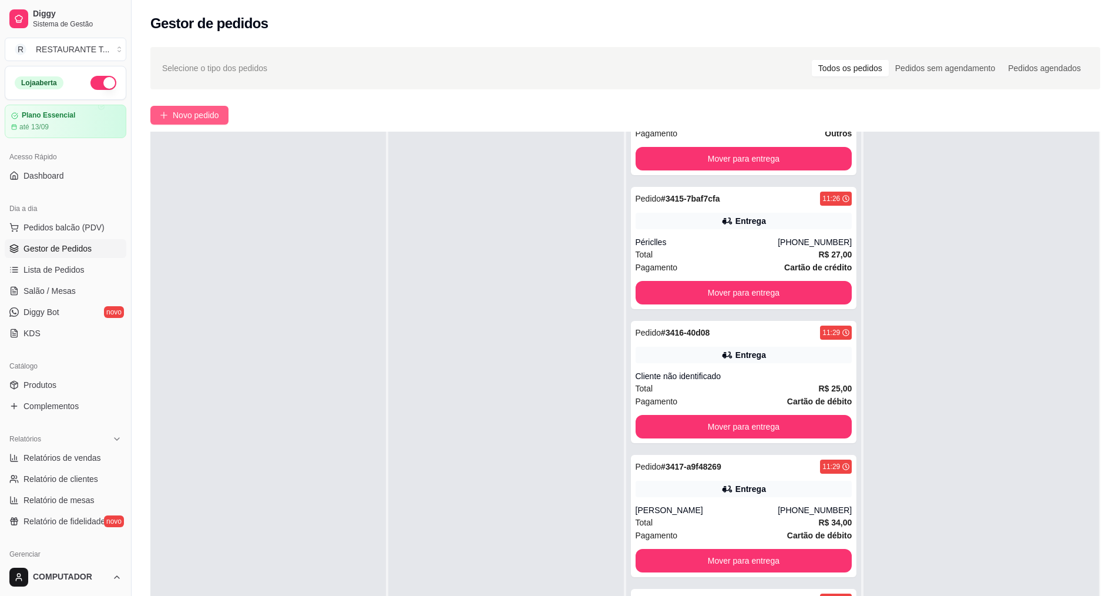
click at [216, 119] on span "Novo pedido" at bounding box center [196, 115] width 46 height 13
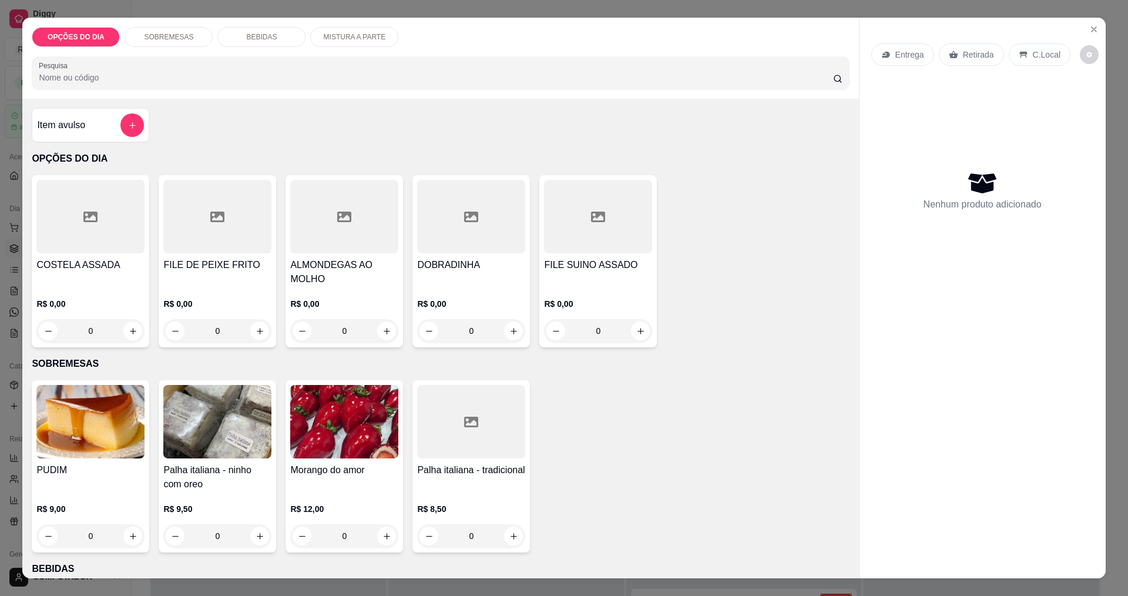
click at [132, 337] on div "0" at bounding box center [90, 330] width 108 height 23
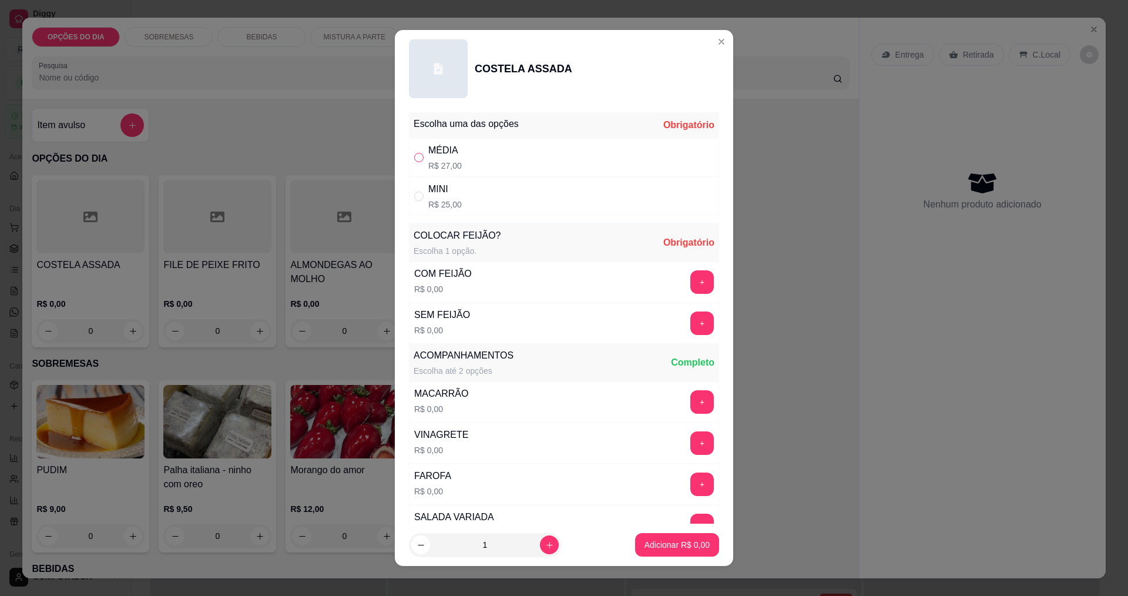
click at [419, 159] on input "" at bounding box center [418, 157] width 9 height 9
radio input "true"
click at [691, 281] on button "+" at bounding box center [702, 281] width 23 height 23
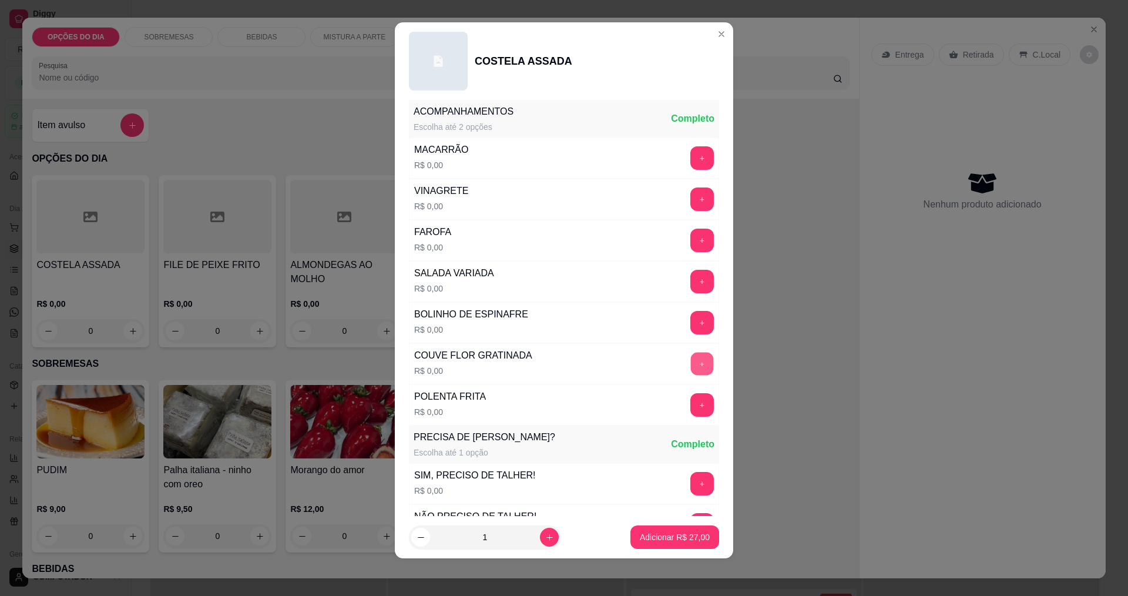
click at [691, 367] on button "+" at bounding box center [702, 363] width 23 height 23
click at [691, 278] on button "+" at bounding box center [702, 281] width 23 height 23
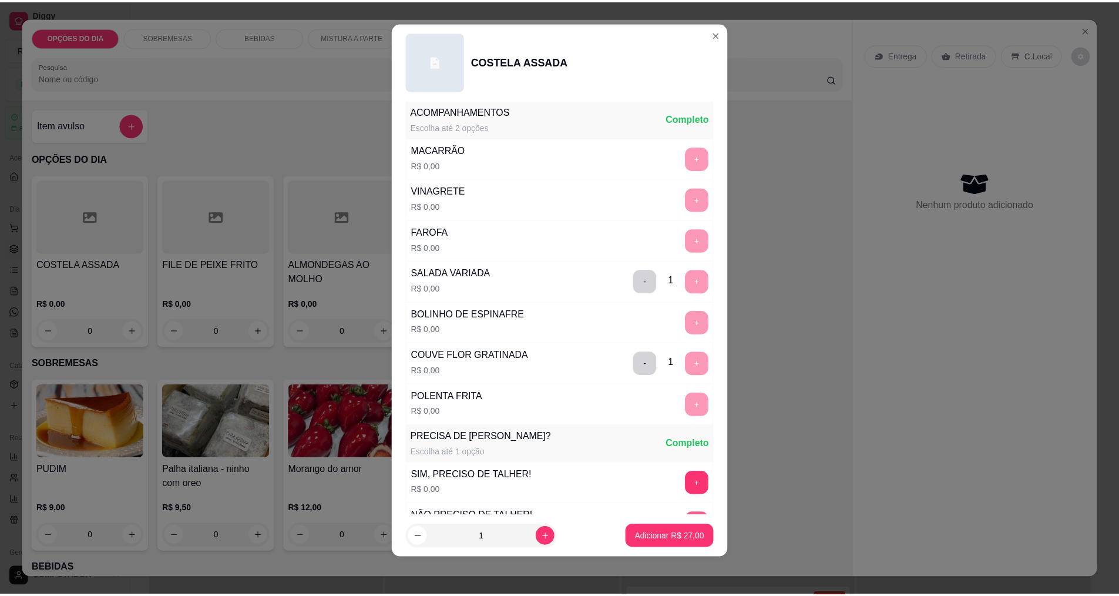
scroll to position [473, 0]
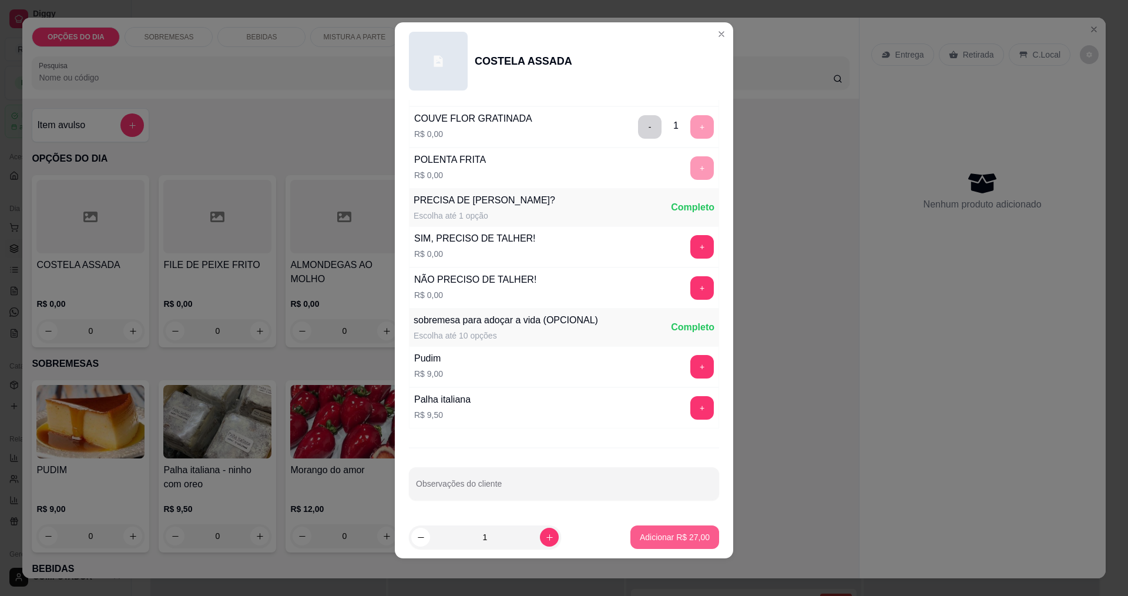
click at [665, 541] on p "Adicionar R$ 27,00" at bounding box center [675, 537] width 70 height 12
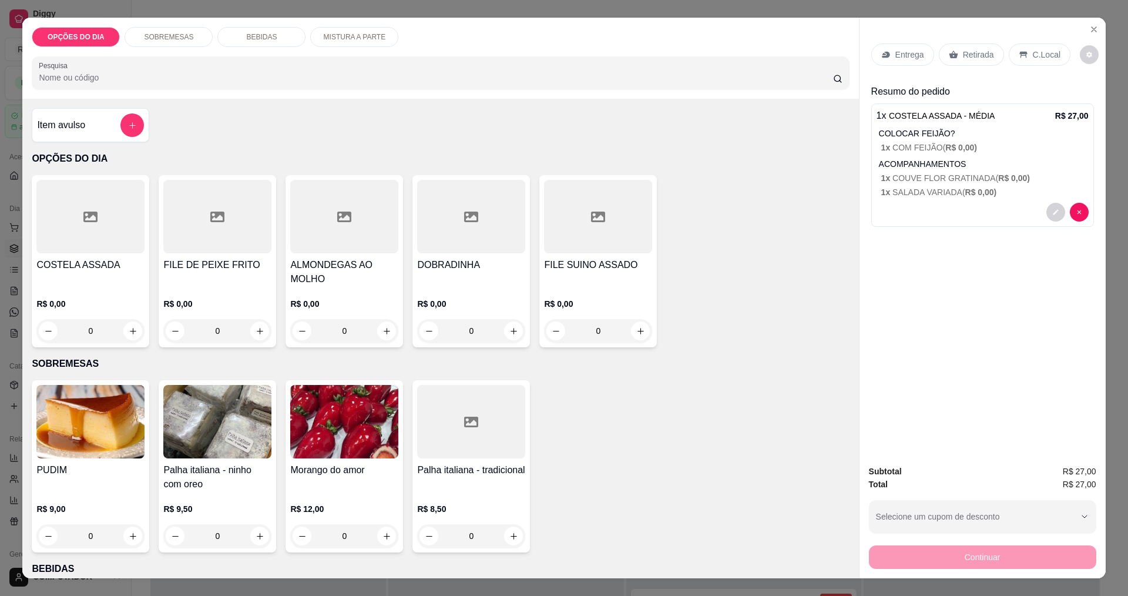
click at [888, 60] on div "Entrega" at bounding box center [902, 54] width 63 height 22
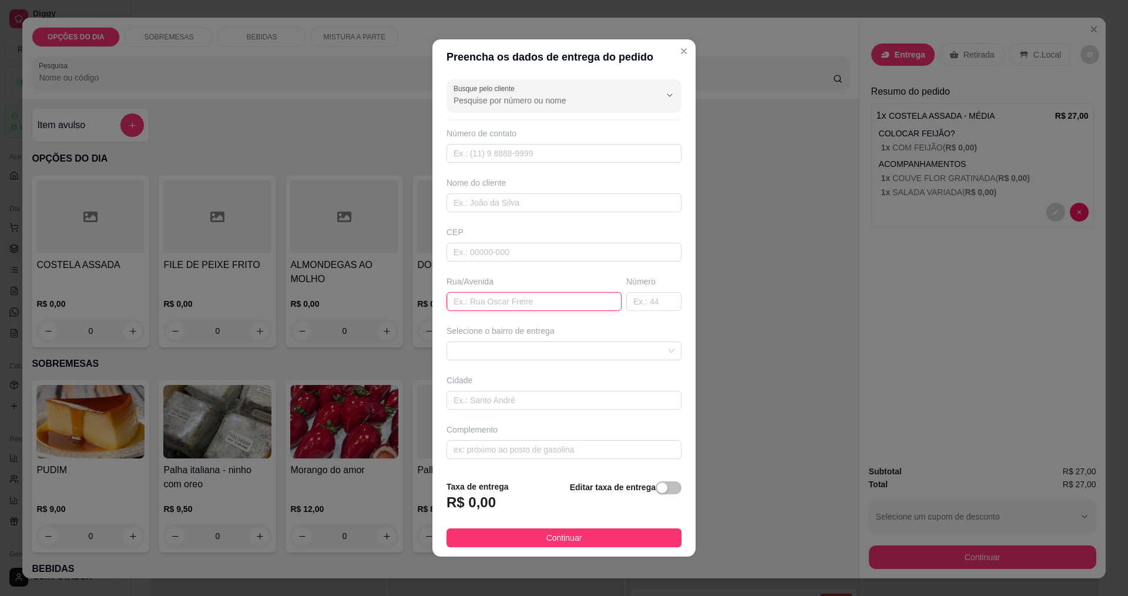
click at [495, 302] on input "text" at bounding box center [533, 301] width 175 height 19
type input "SATURNO"
click at [552, 352] on span at bounding box center [563, 351] width 221 height 18
type input "347"
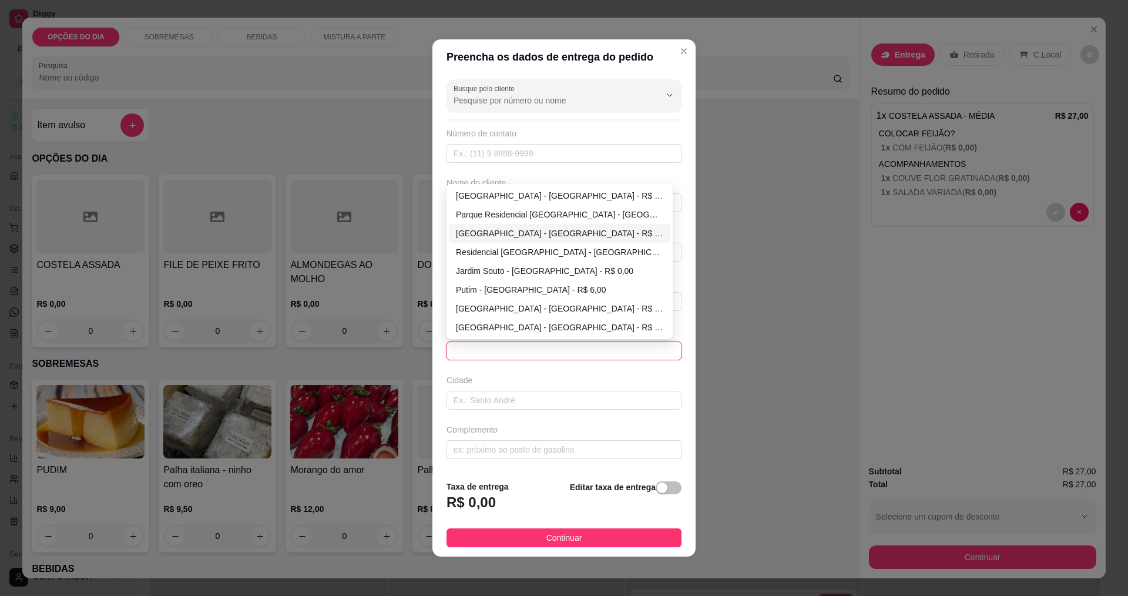
click at [490, 232] on div "[GEOGRAPHIC_DATA] - [GEOGRAPHIC_DATA] - R$ 0,00" at bounding box center [559, 233] width 207 height 13
type input "[GEOGRAPHIC_DATA]"
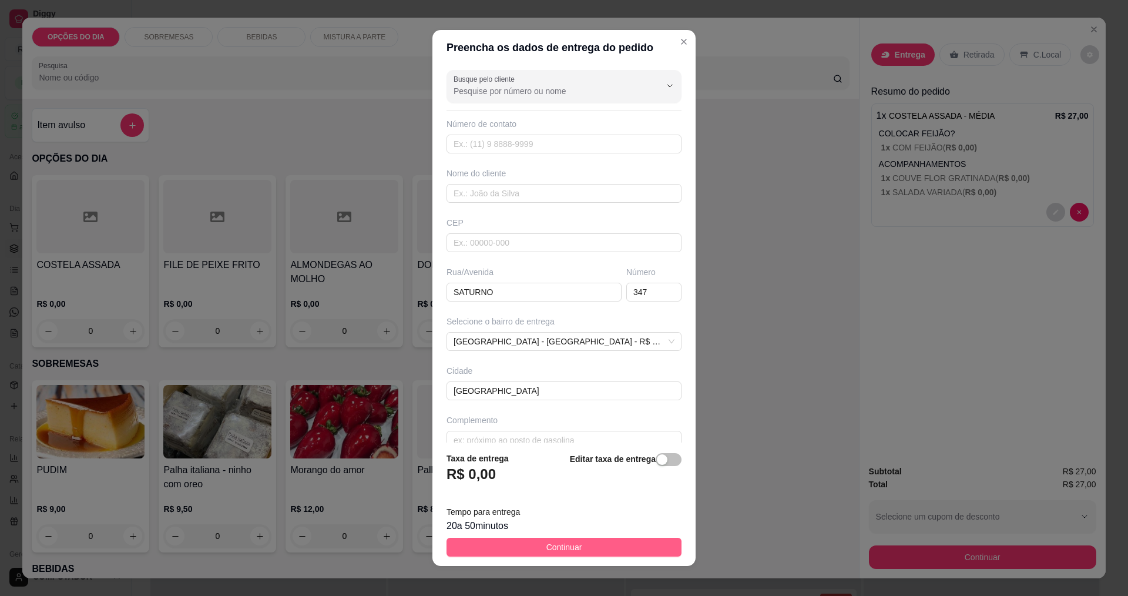
click at [554, 543] on span "Continuar" at bounding box center [564, 546] width 36 height 13
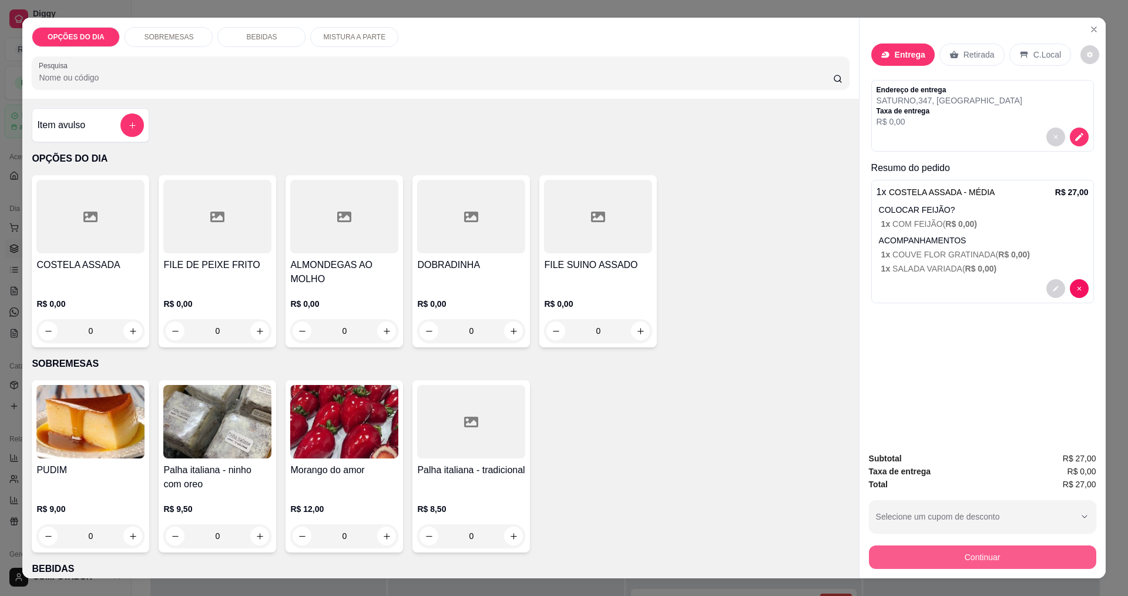
click at [1011, 556] on button "Continuar" at bounding box center [982, 556] width 227 height 23
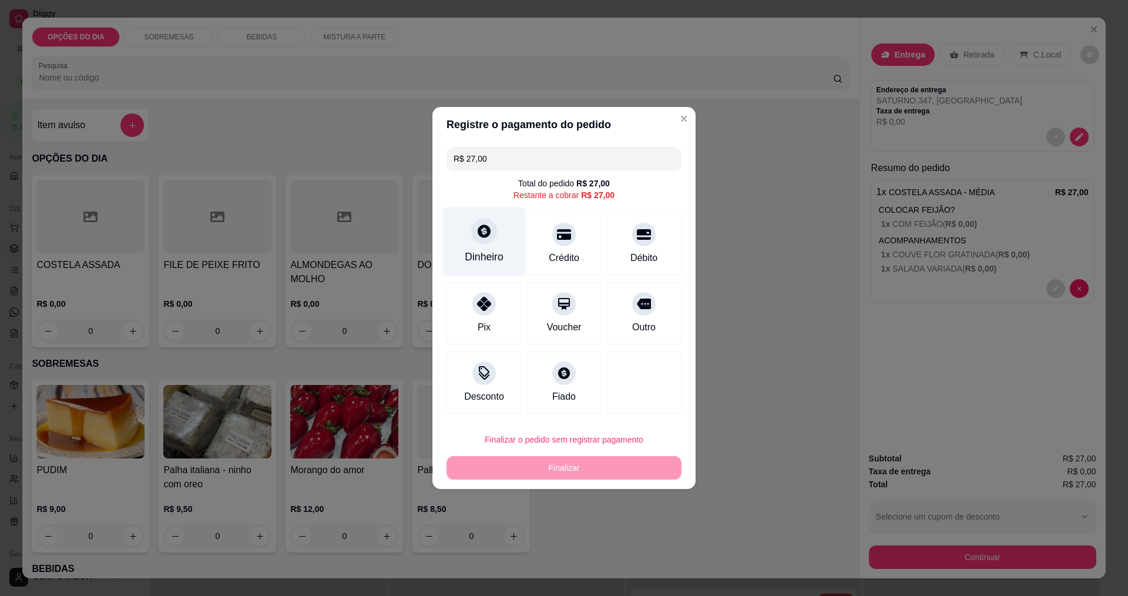
click at [489, 254] on div "Dinheiro" at bounding box center [484, 256] width 39 height 15
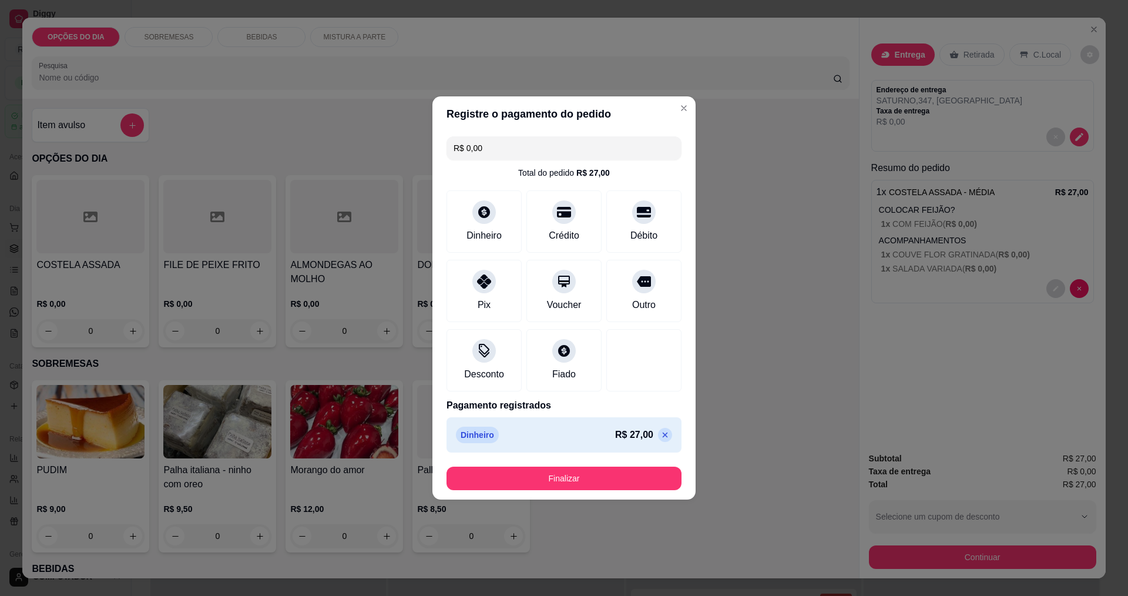
click at [619, 484] on button "Finalizar" at bounding box center [563, 477] width 235 height 23
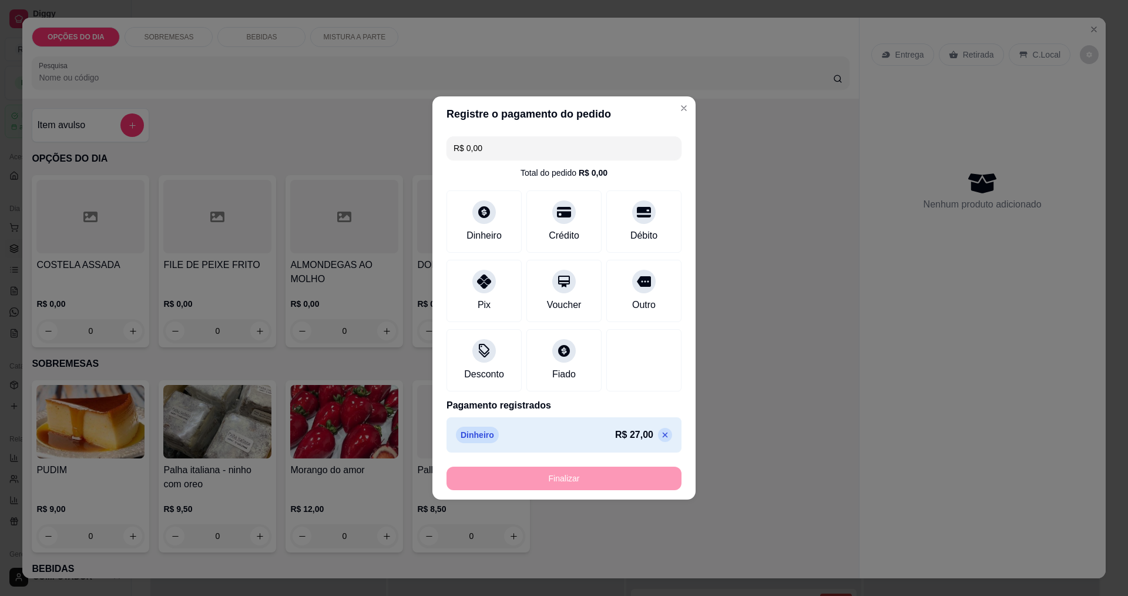
type input "-R$ 27,00"
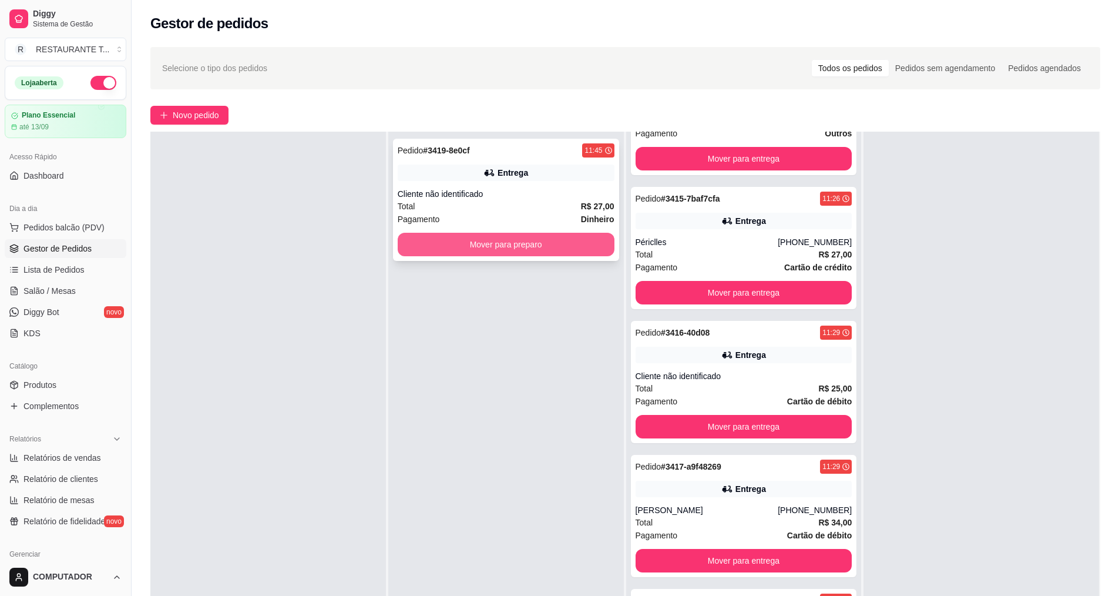
click at [537, 246] on button "Mover para preparo" at bounding box center [506, 244] width 217 height 23
click at [536, 248] on button "Mover para preparo" at bounding box center [506, 244] width 210 height 23
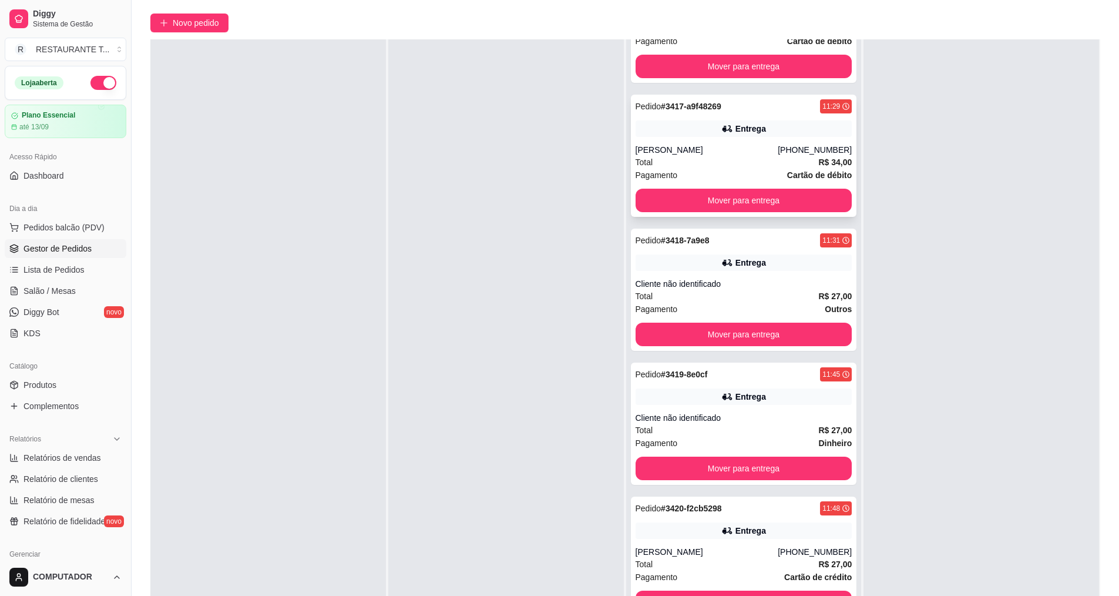
scroll to position [176, 0]
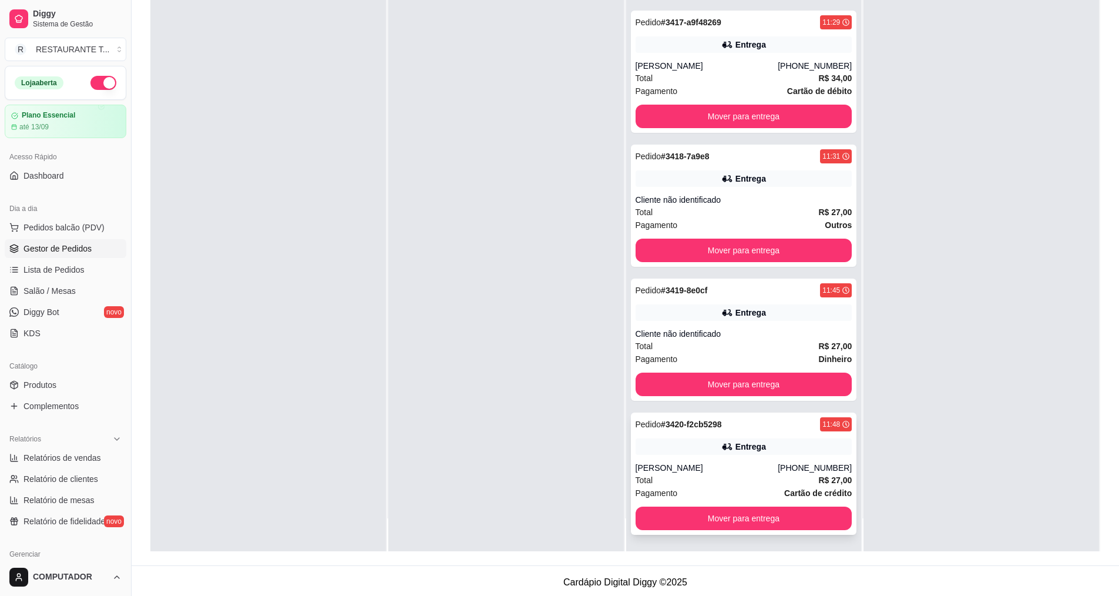
click at [721, 452] on icon at bounding box center [727, 447] width 12 height 12
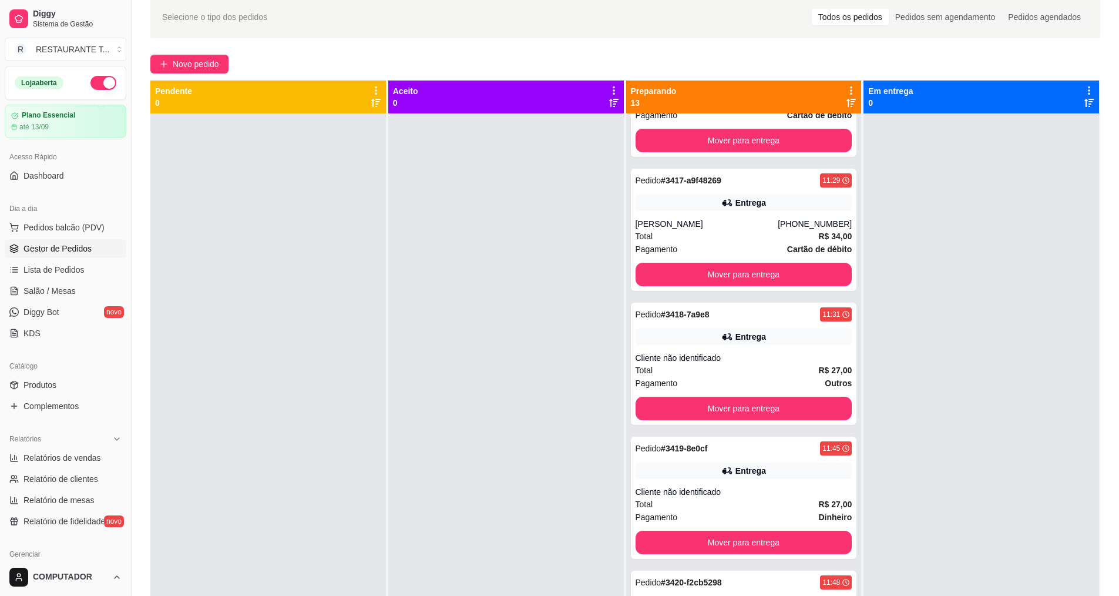
scroll to position [0, 0]
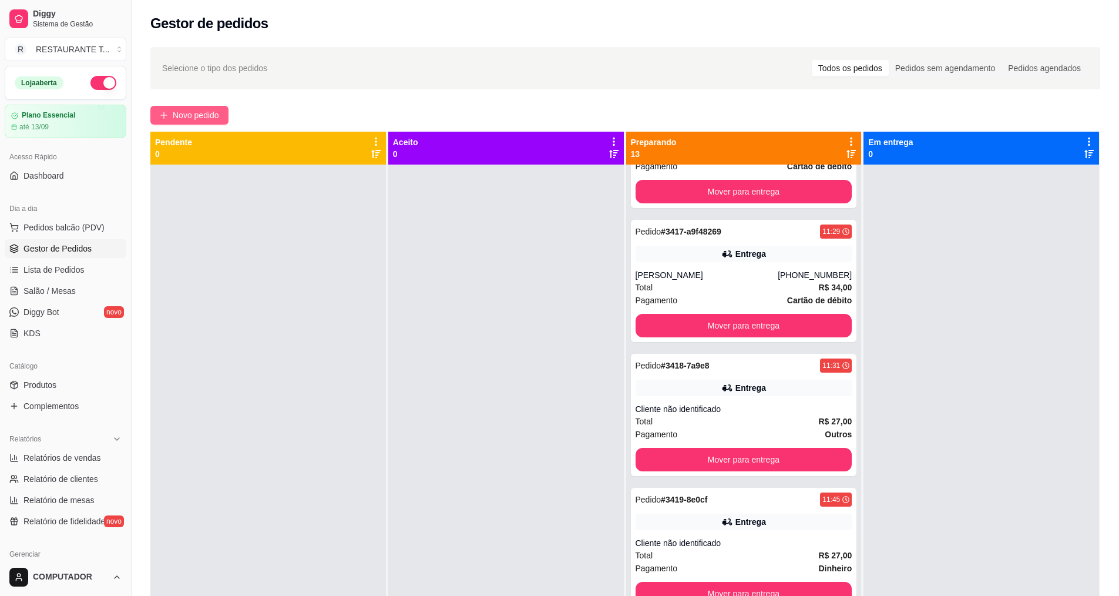
click at [196, 120] on span "Novo pedido" at bounding box center [196, 115] width 46 height 13
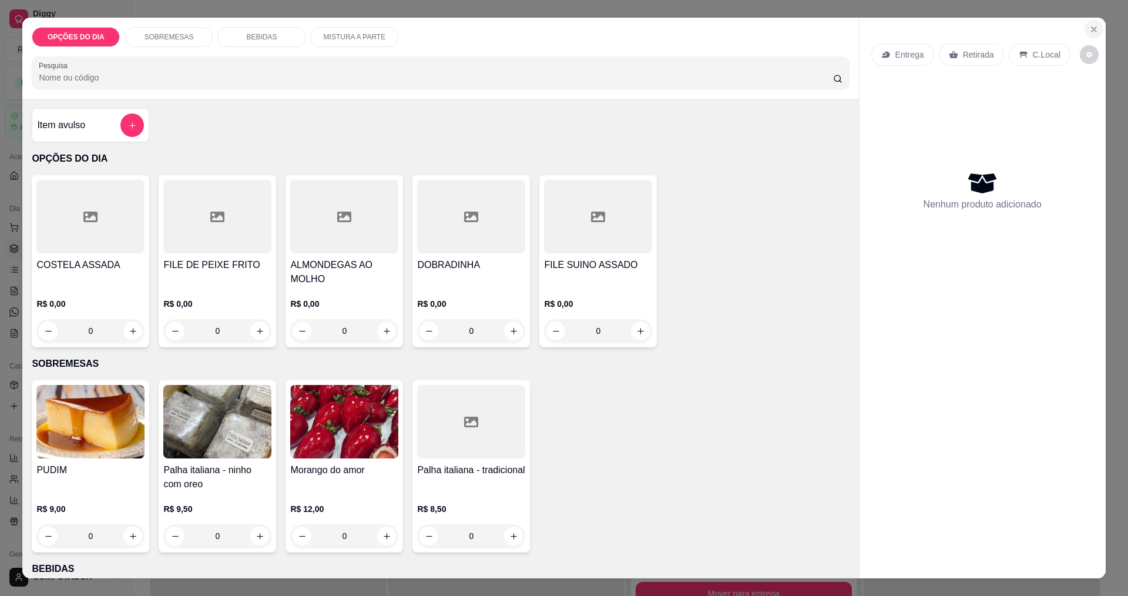
click at [1089, 26] on icon "Close" at bounding box center [1093, 29] width 9 height 9
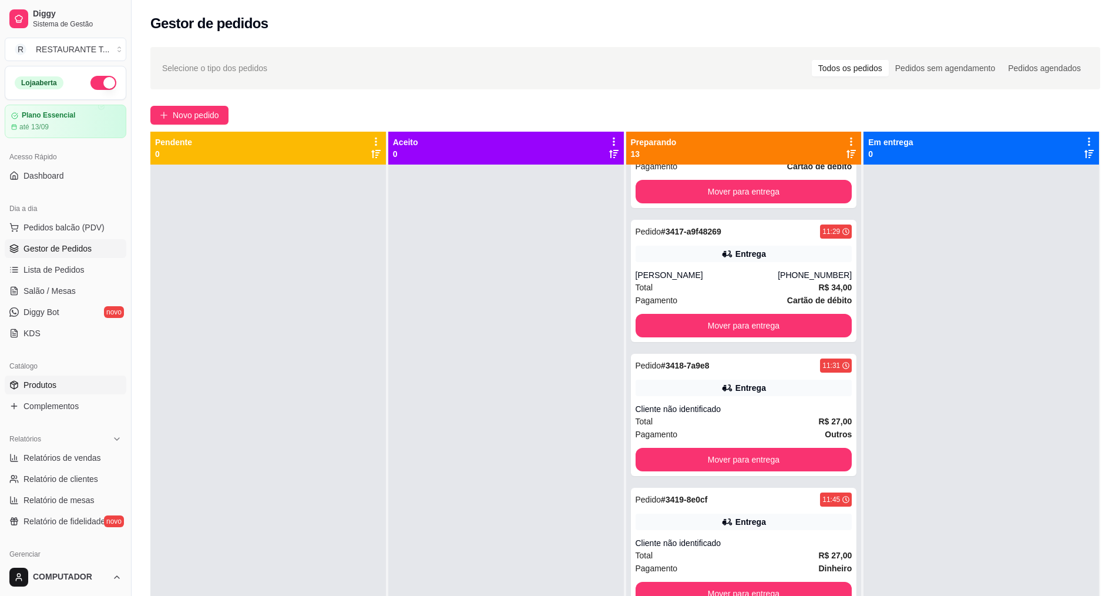
click at [65, 383] on link "Produtos" at bounding box center [66, 384] width 122 height 19
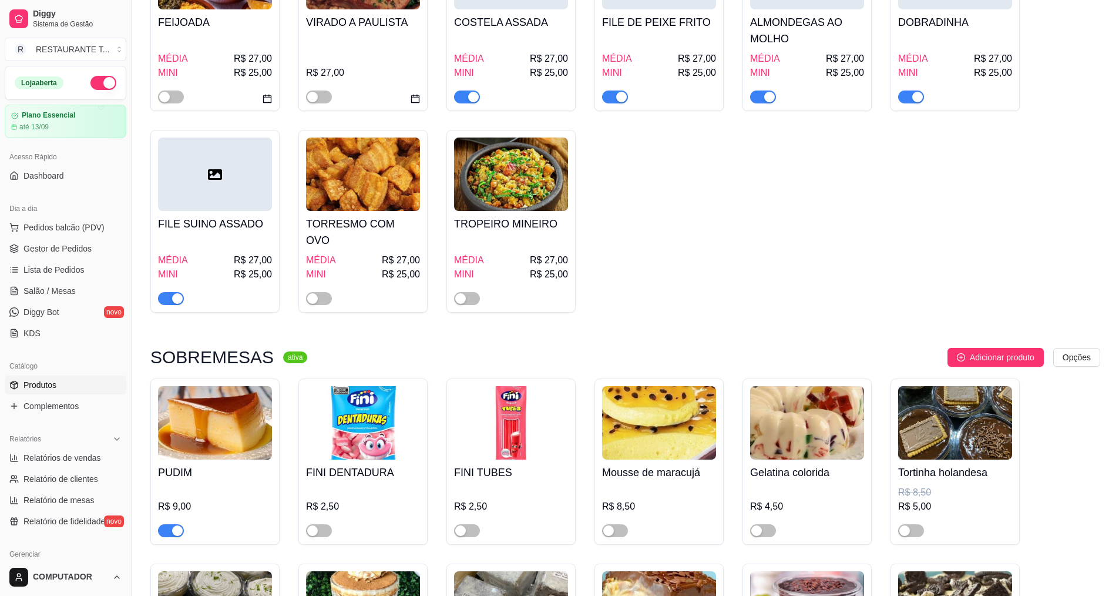
scroll to position [411, 0]
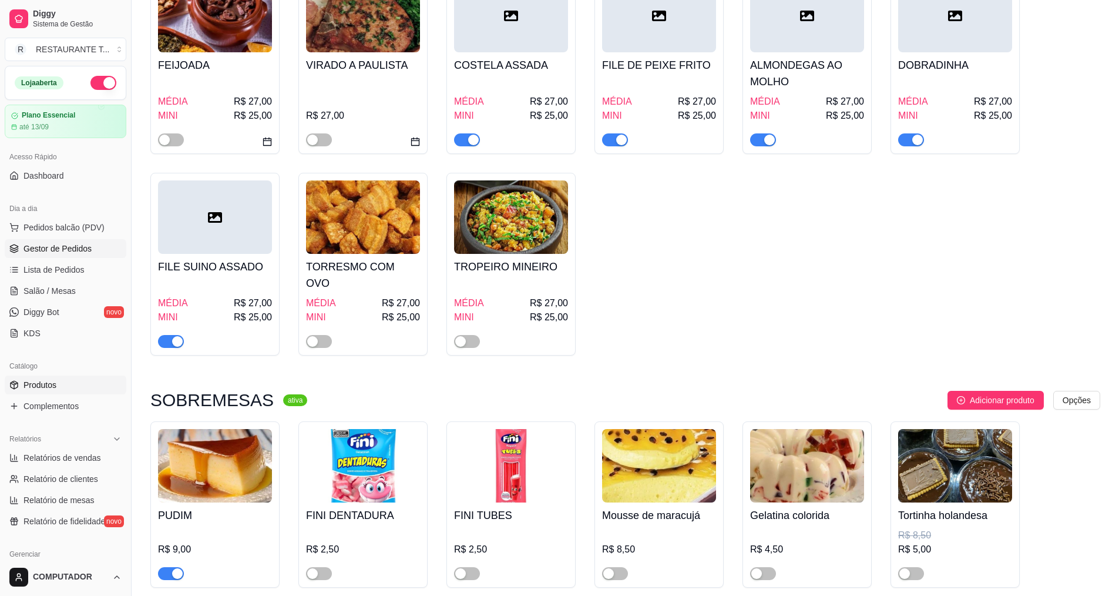
click at [69, 243] on span "Gestor de Pedidos" at bounding box center [57, 249] width 68 height 12
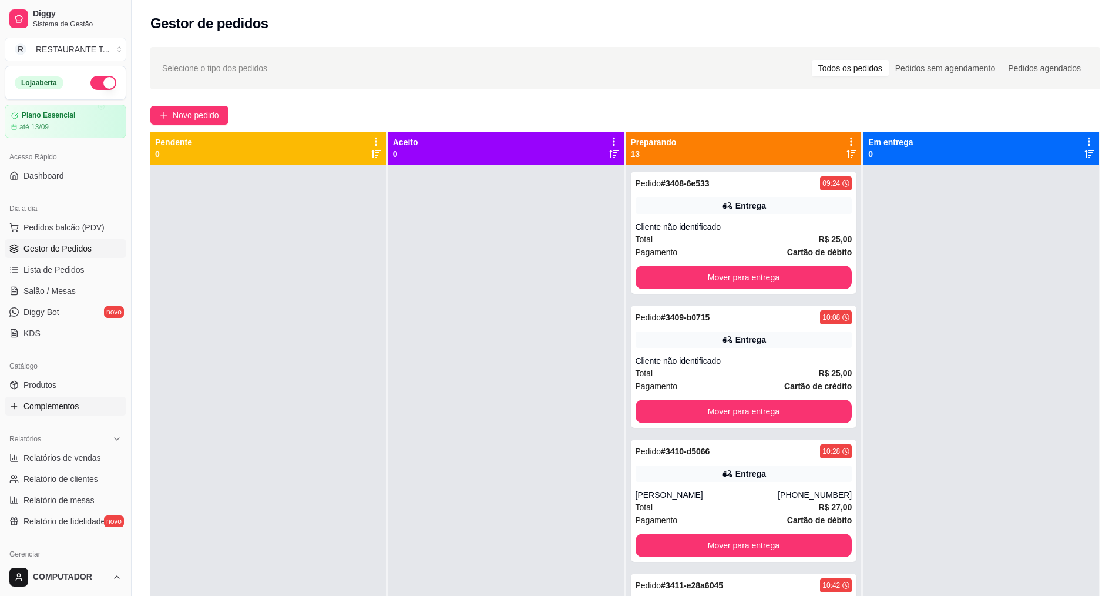
click at [48, 410] on span "Complementos" at bounding box center [50, 406] width 55 height 12
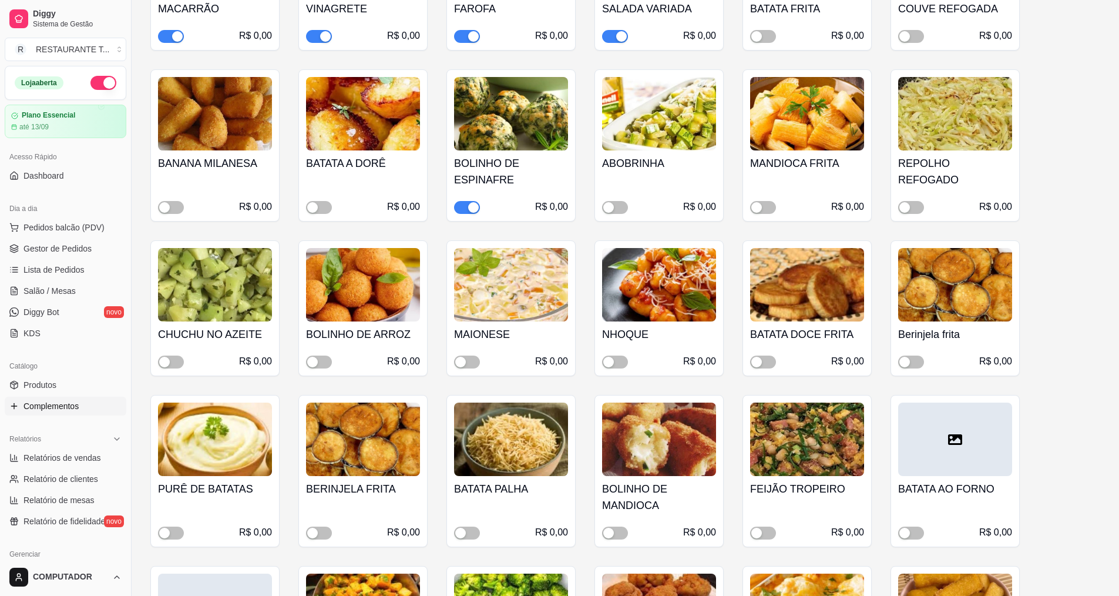
scroll to position [294, 0]
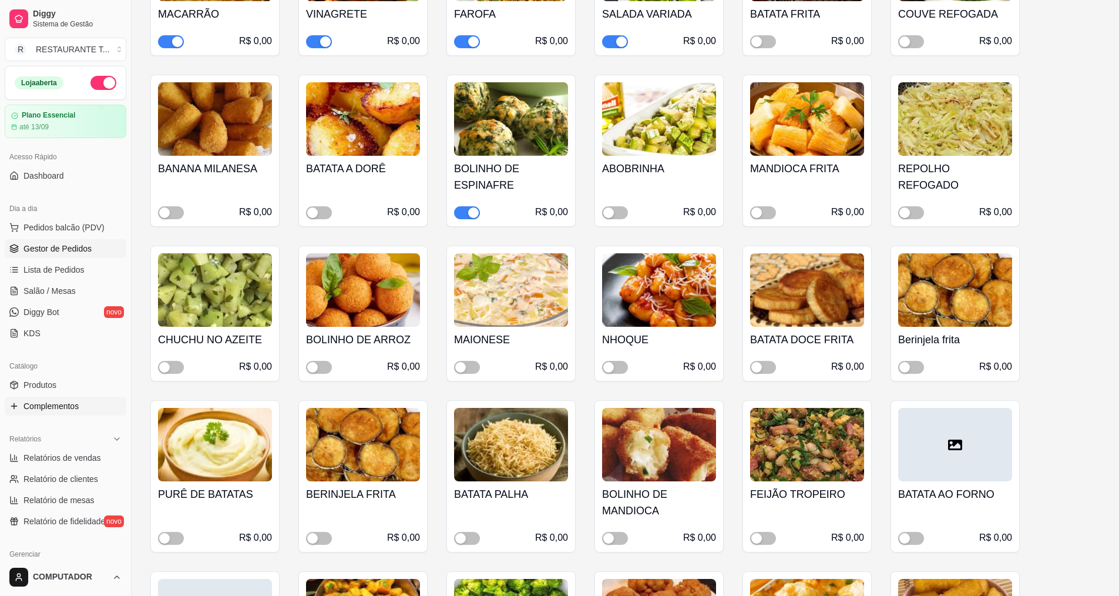
click at [60, 246] on span "Gestor de Pedidos" at bounding box center [57, 249] width 68 height 12
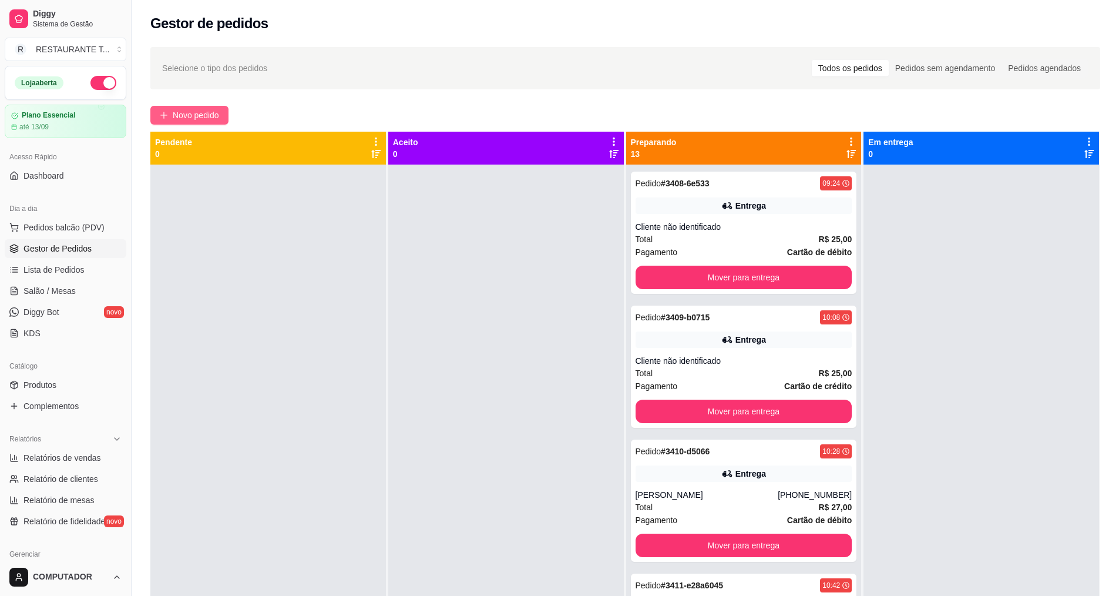
click at [177, 119] on span "Novo pedido" at bounding box center [196, 115] width 46 height 13
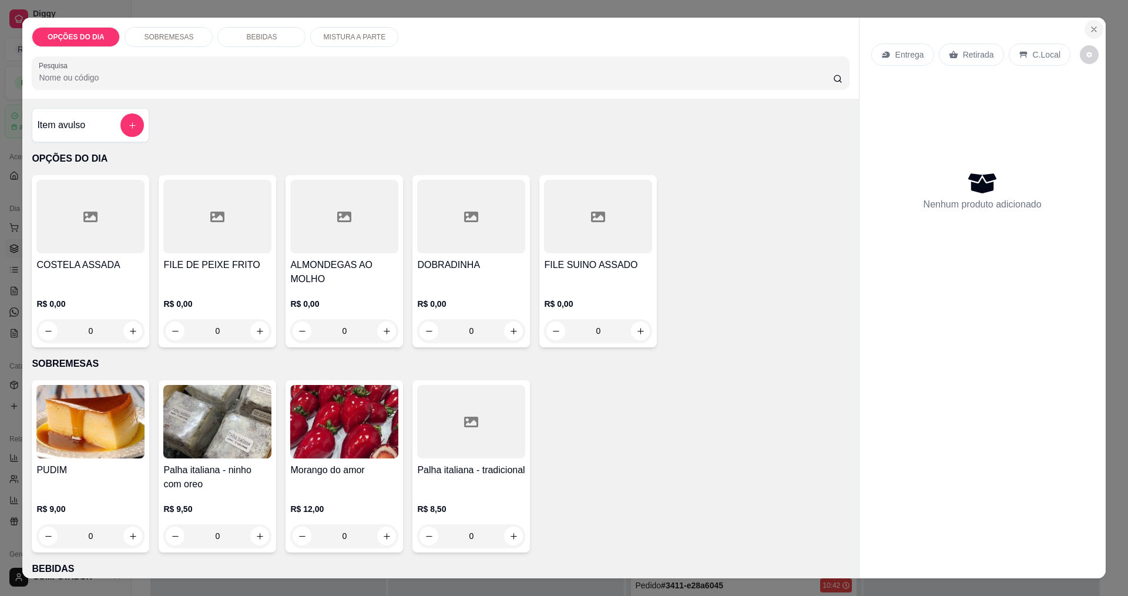
click at [1091, 33] on icon "Close" at bounding box center [1093, 29] width 9 height 9
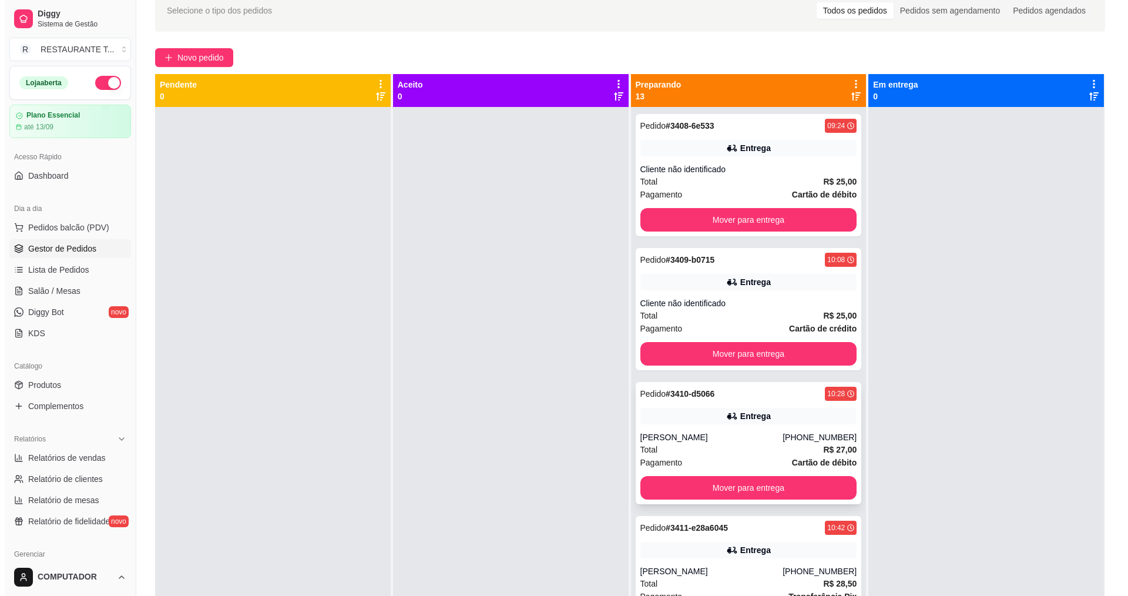
scroll to position [3, 0]
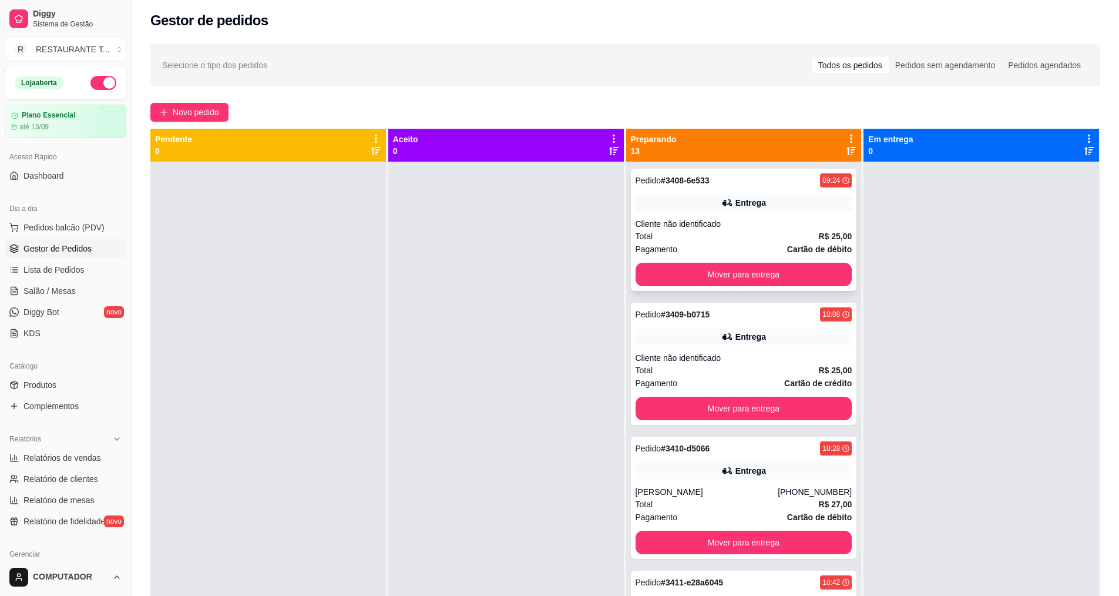
click at [717, 241] on div "Total R$ 25,00" at bounding box center [744, 236] width 217 height 13
click at [724, 361] on div "Cliente não identificado" at bounding box center [744, 358] width 217 height 12
click at [196, 109] on span "Novo pedido" at bounding box center [196, 112] width 46 height 13
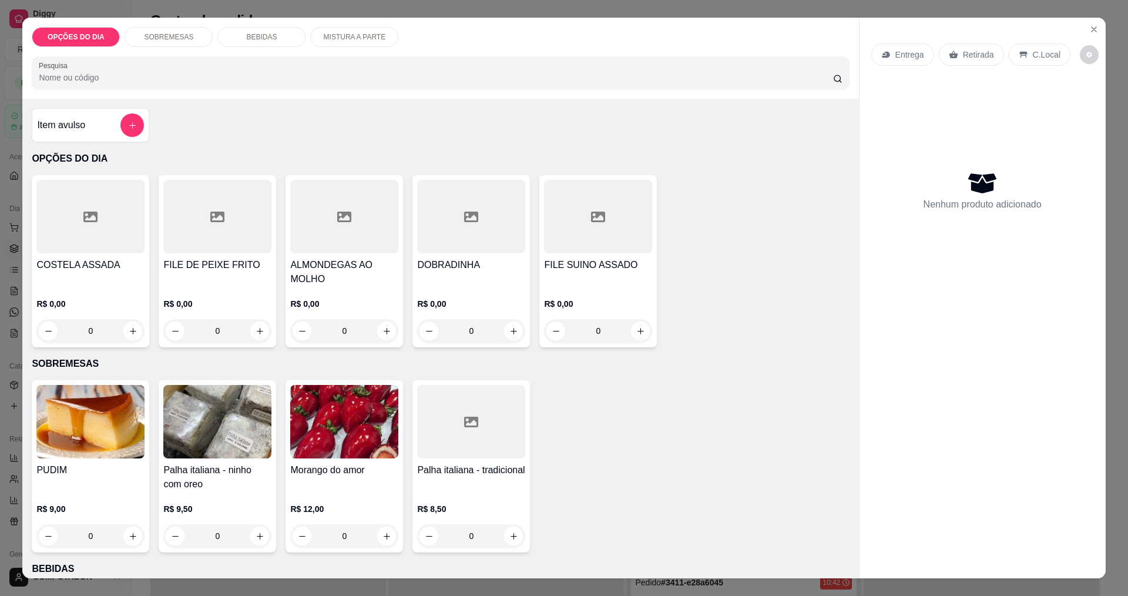
click at [256, 335] on div "0" at bounding box center [217, 330] width 108 height 23
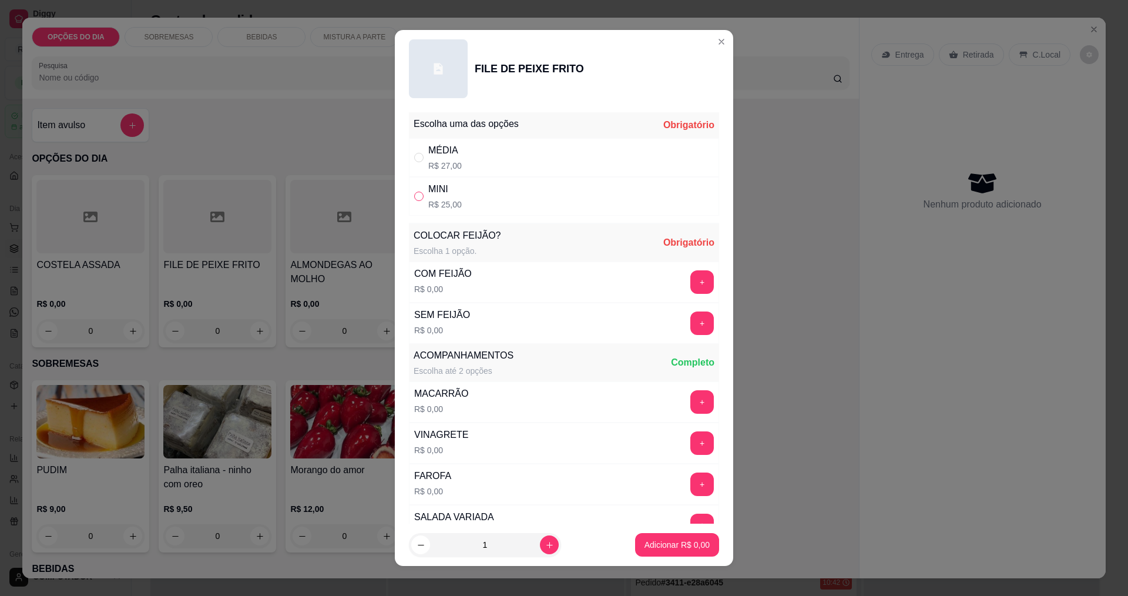
click at [414, 196] on input "" at bounding box center [418, 195] width 9 height 9
radio input "true"
click at [690, 288] on button "+" at bounding box center [701, 281] width 23 height 23
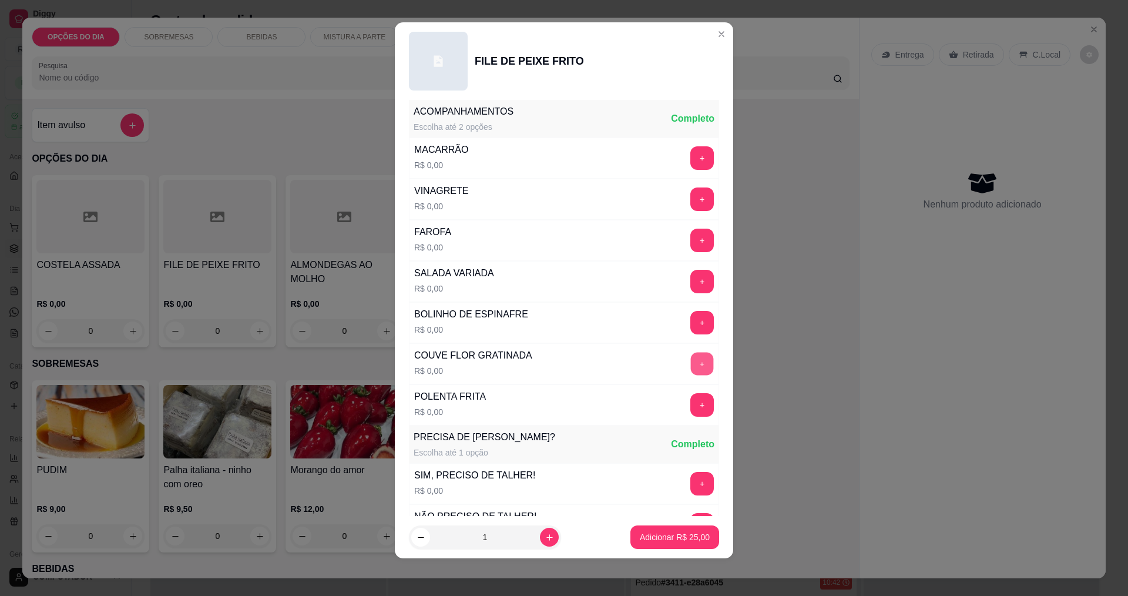
click at [691, 365] on button "+" at bounding box center [702, 363] width 23 height 23
click at [691, 164] on button "+" at bounding box center [702, 157] width 23 height 23
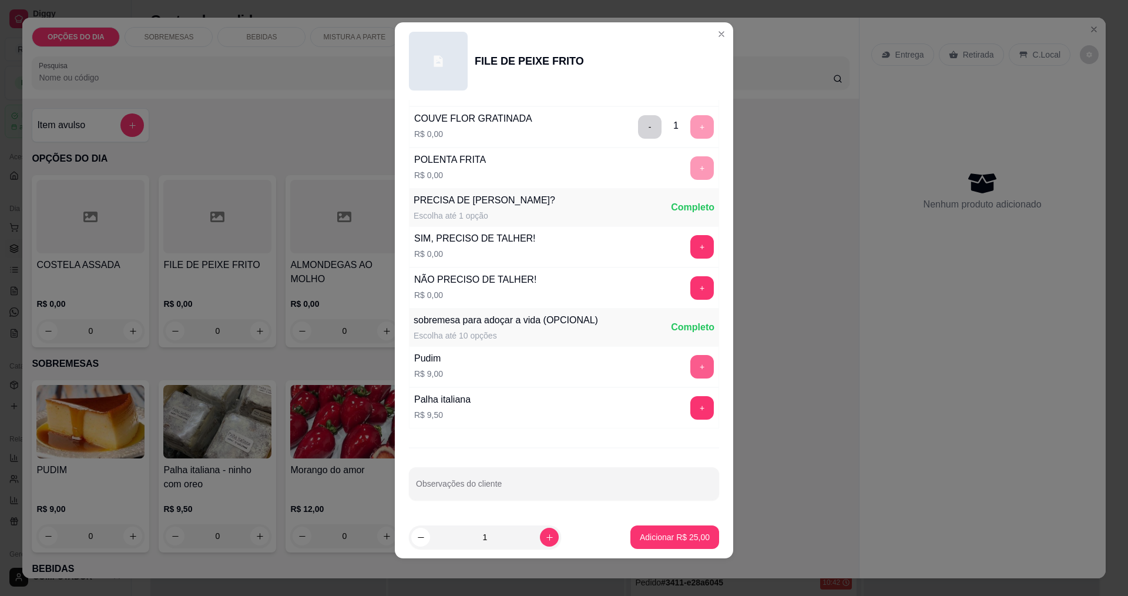
click at [664, 534] on p "Adicionar R$ 25,00" at bounding box center [675, 537] width 70 height 12
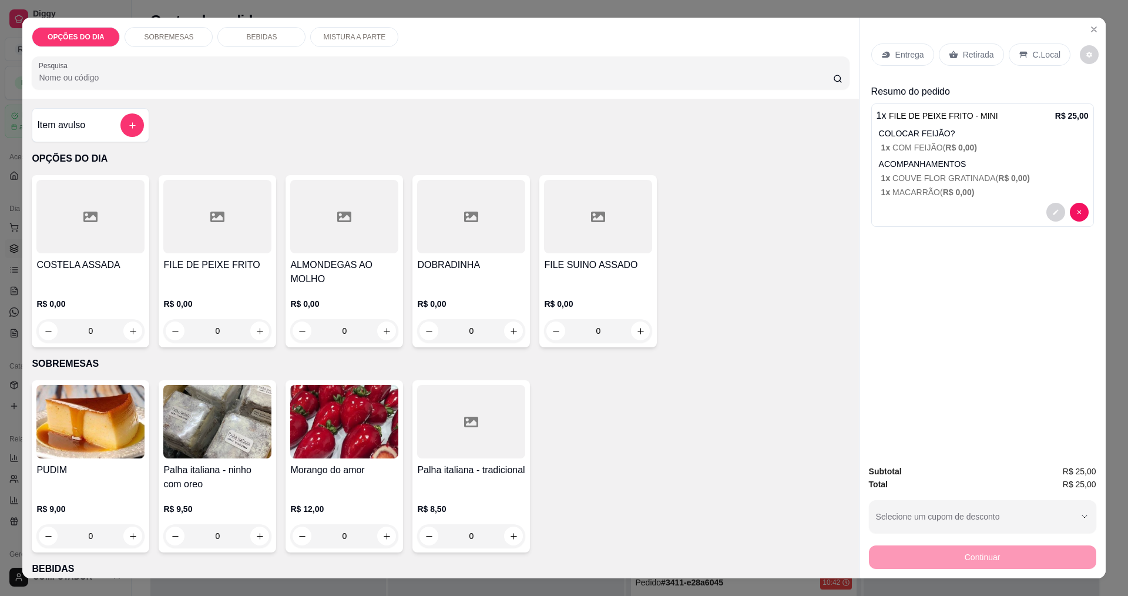
click at [256, 333] on div "0" at bounding box center [217, 330] width 108 height 23
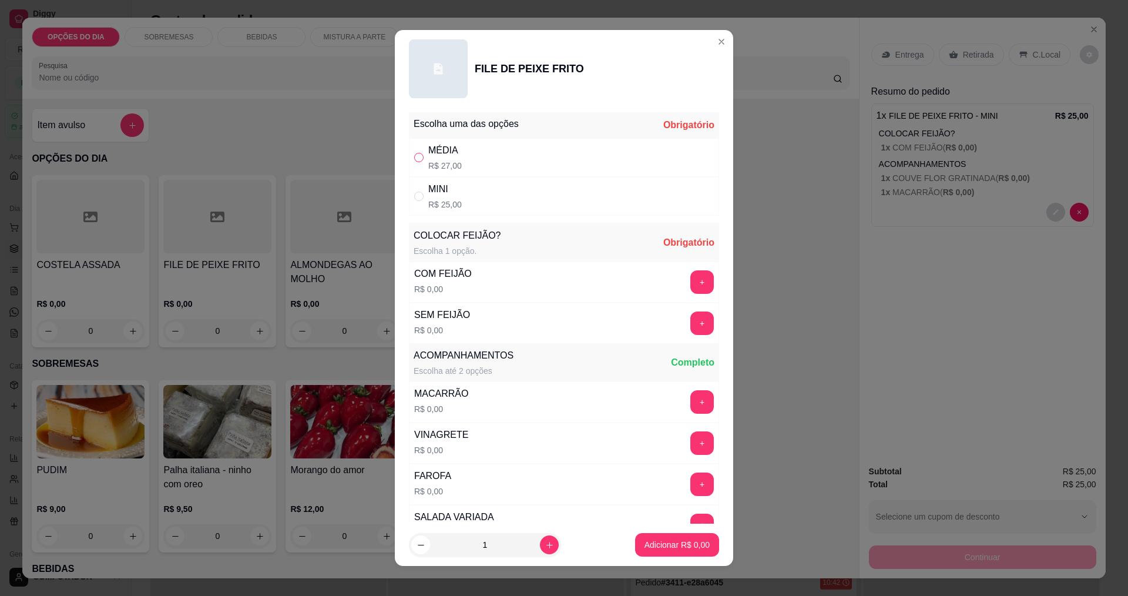
click at [418, 160] on input "" at bounding box center [418, 157] width 9 height 9
radio input "true"
click at [691, 290] on button "+" at bounding box center [702, 281] width 23 height 23
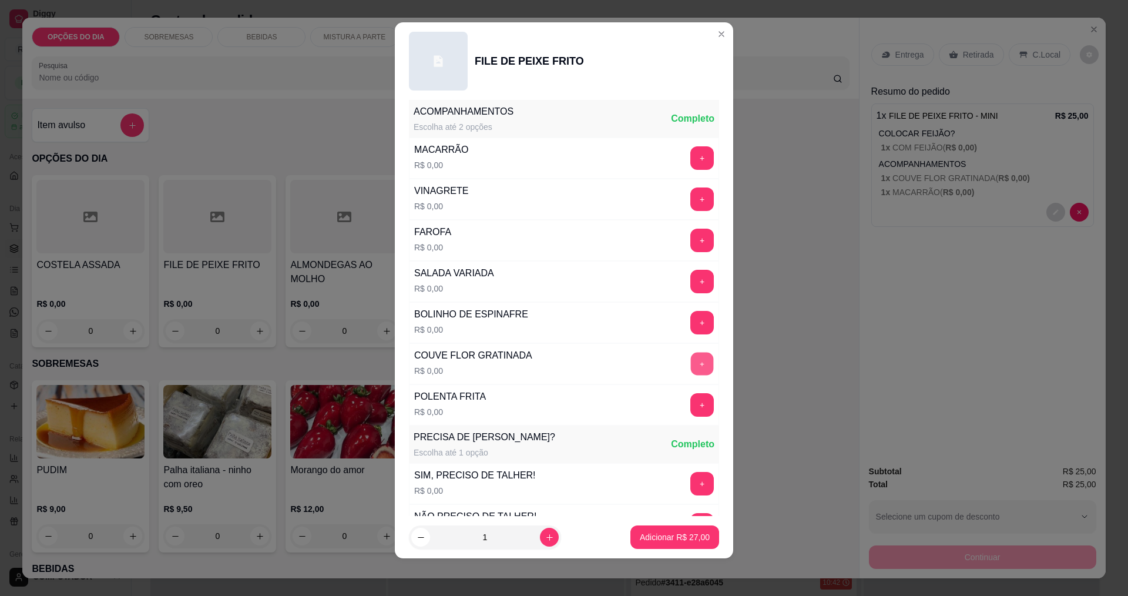
click at [691, 368] on button "+" at bounding box center [702, 363] width 23 height 23
click at [691, 154] on button "+" at bounding box center [702, 157] width 23 height 23
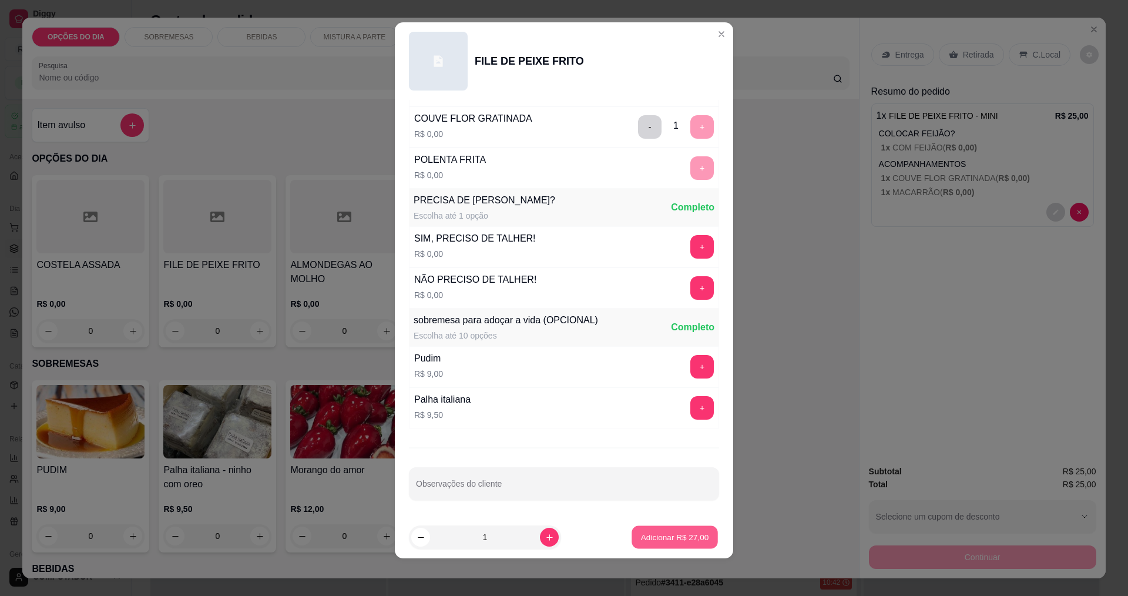
click at [641, 532] on p "Adicionar R$ 27,00" at bounding box center [675, 537] width 68 height 11
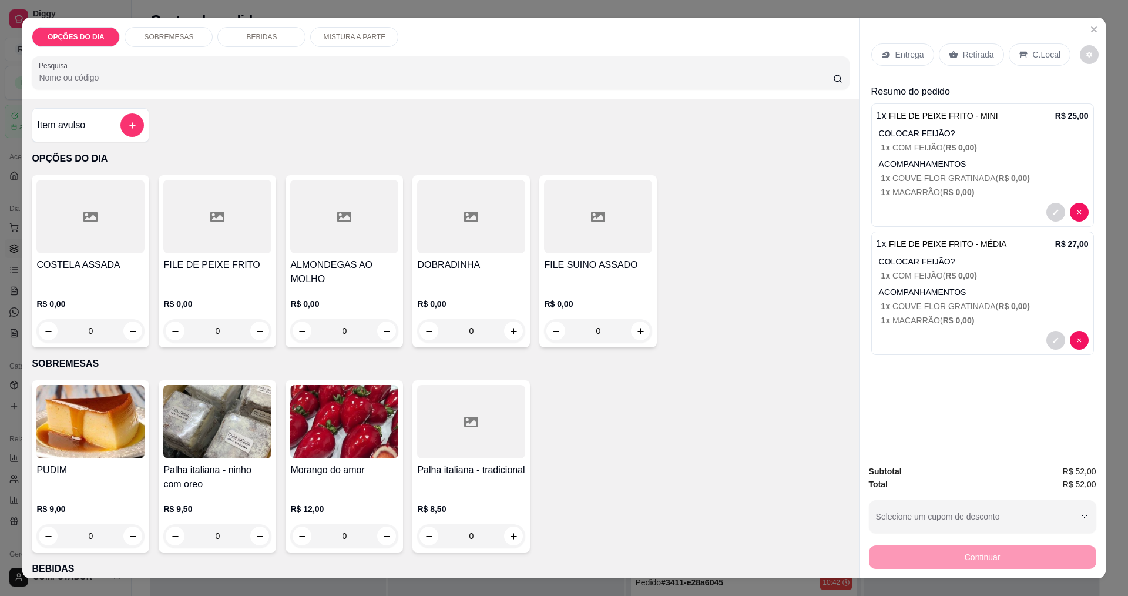
click at [895, 55] on p "Entrega" at bounding box center [909, 55] width 29 height 12
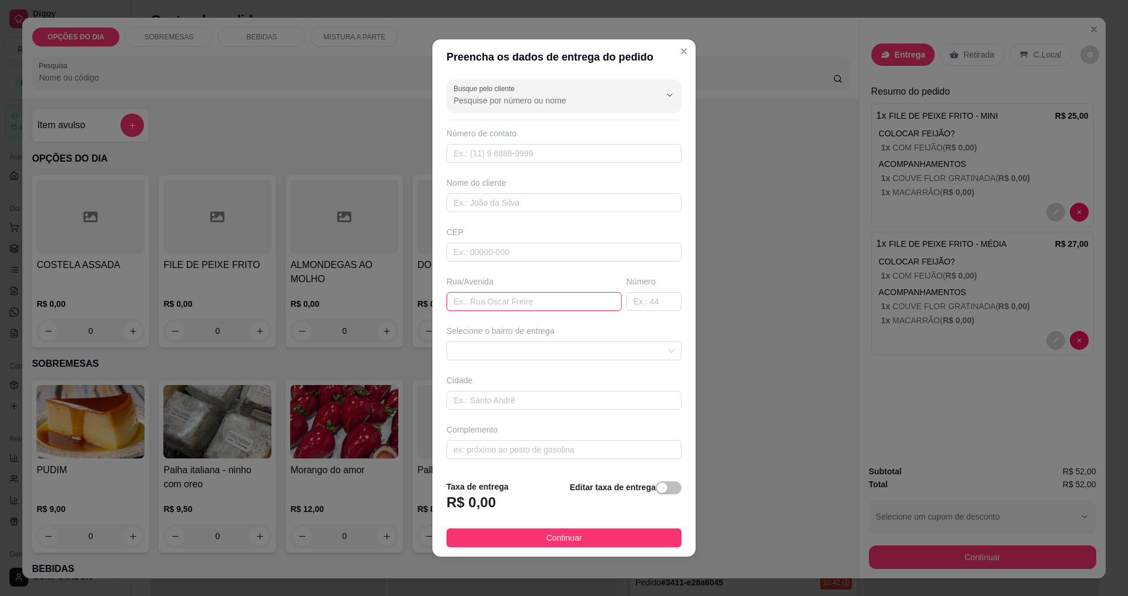
click at [553, 299] on input "text" at bounding box center [533, 301] width 175 height 19
type input "RUA 3"
click at [489, 352] on span at bounding box center [563, 351] width 221 height 18
type input "100"
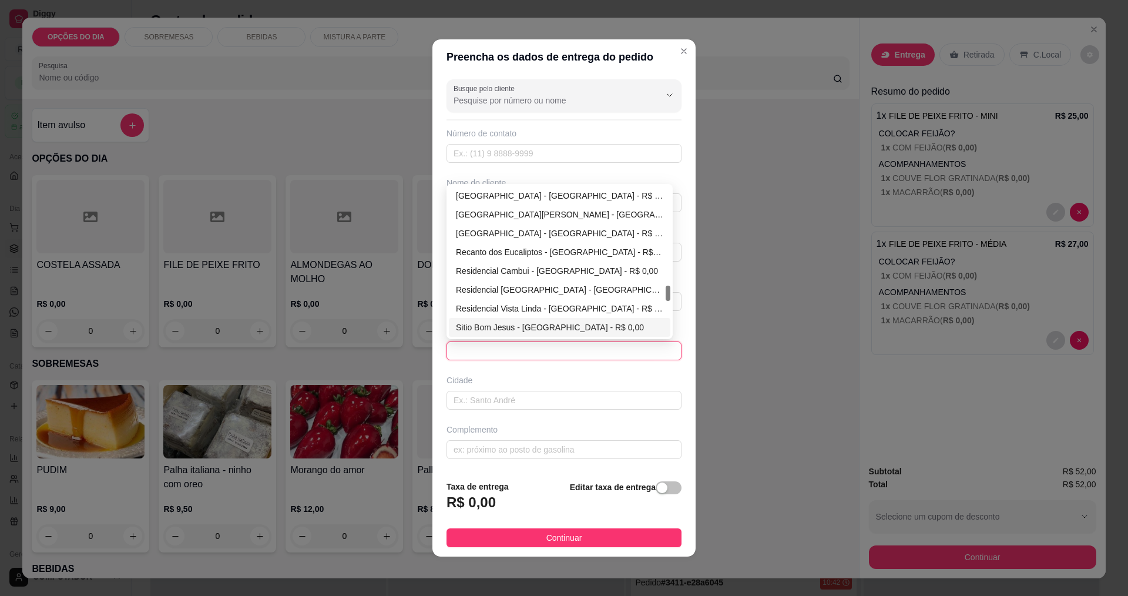
click at [469, 327] on div "Sitio Bom Jesus - [GEOGRAPHIC_DATA] - R$ 0,00" at bounding box center [559, 327] width 207 height 13
type input "[GEOGRAPHIC_DATA]"
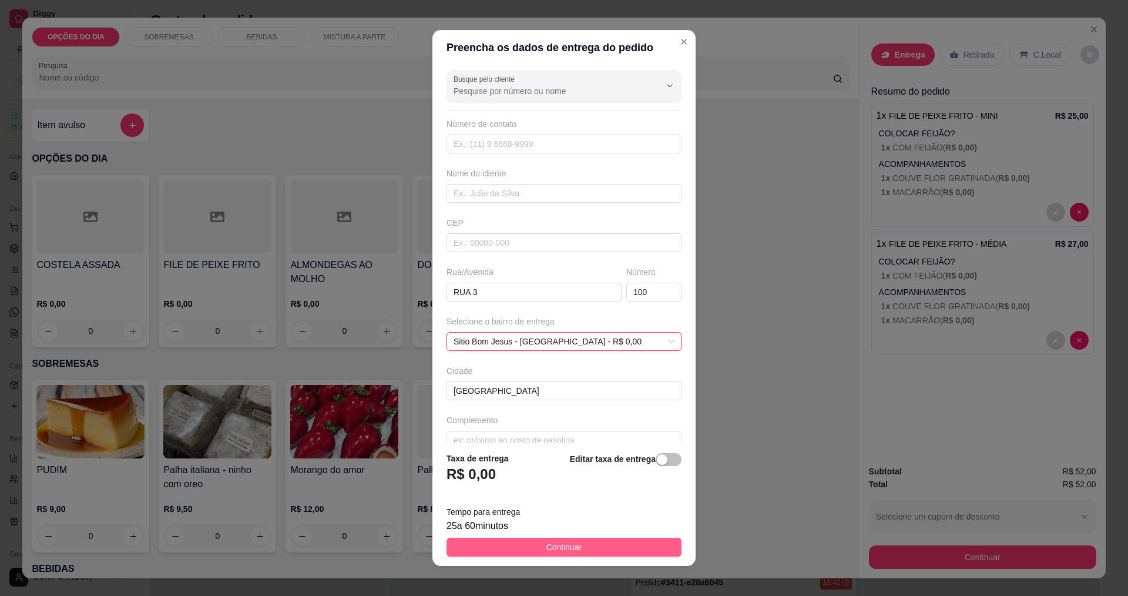
click at [509, 551] on button "Continuar" at bounding box center [563, 546] width 235 height 19
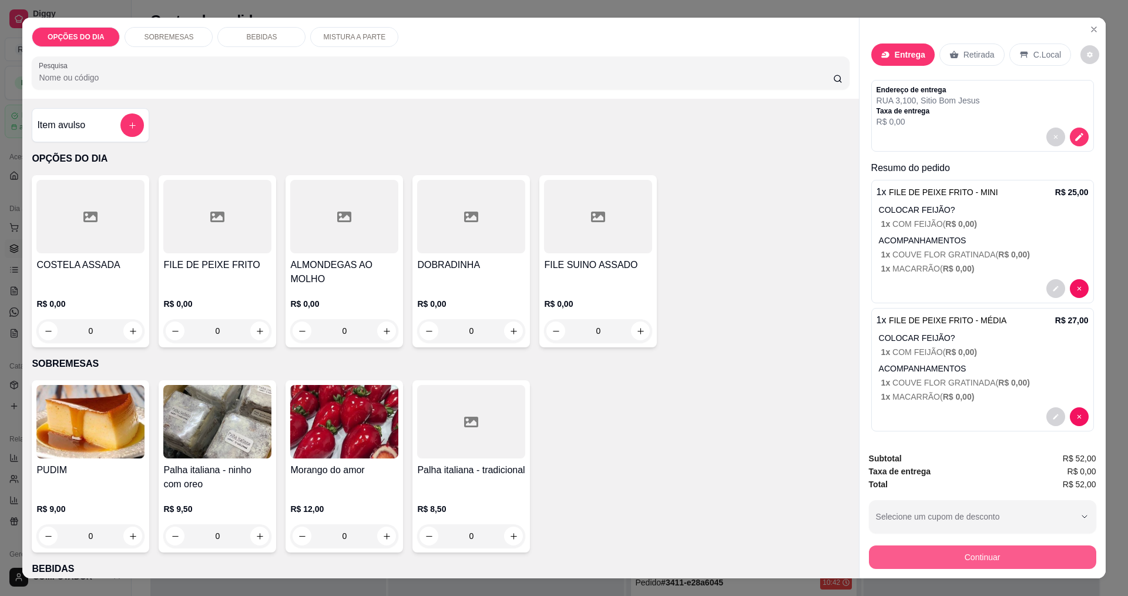
click at [985, 563] on button "Continuar" at bounding box center [982, 556] width 227 height 23
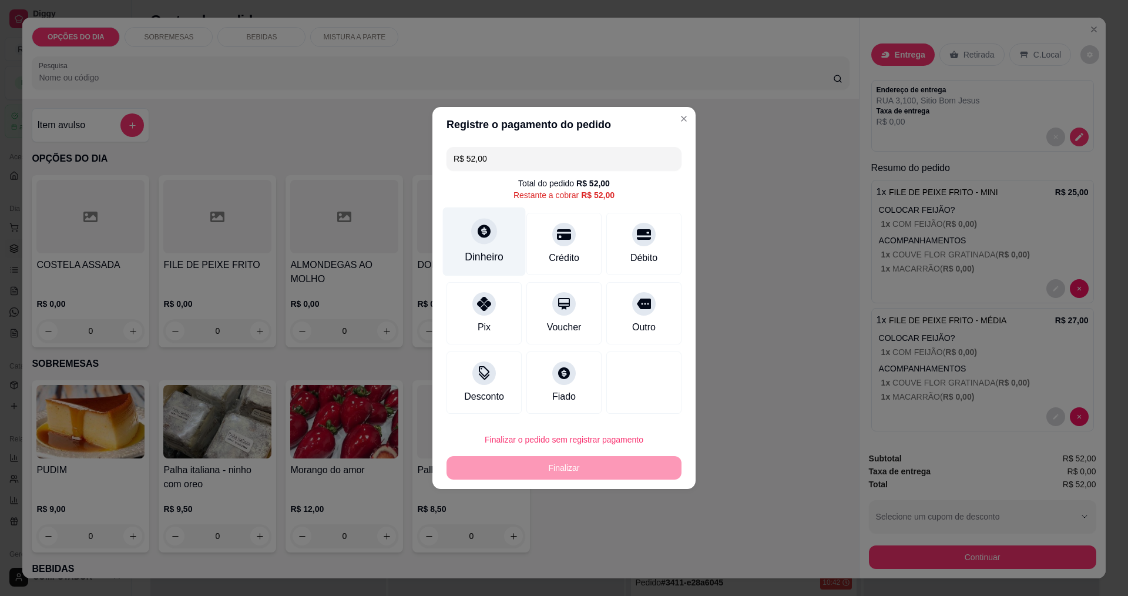
click at [481, 263] on div "Dinheiro" at bounding box center [484, 256] width 39 height 15
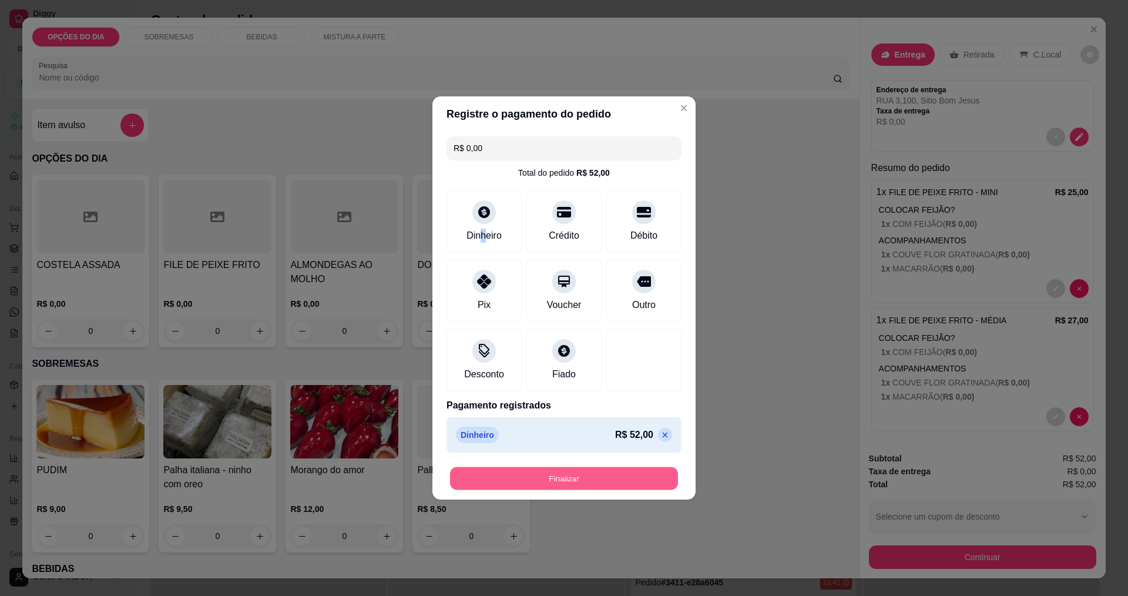
click at [563, 480] on button "Finalizar" at bounding box center [564, 478] width 228 height 23
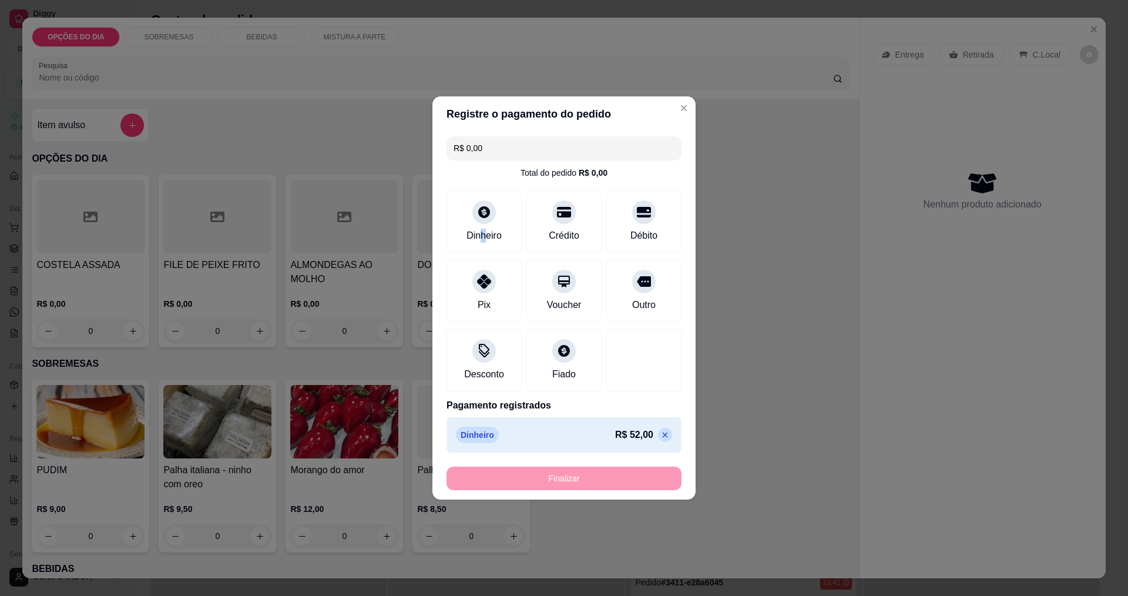
type input "-R$ 52,00"
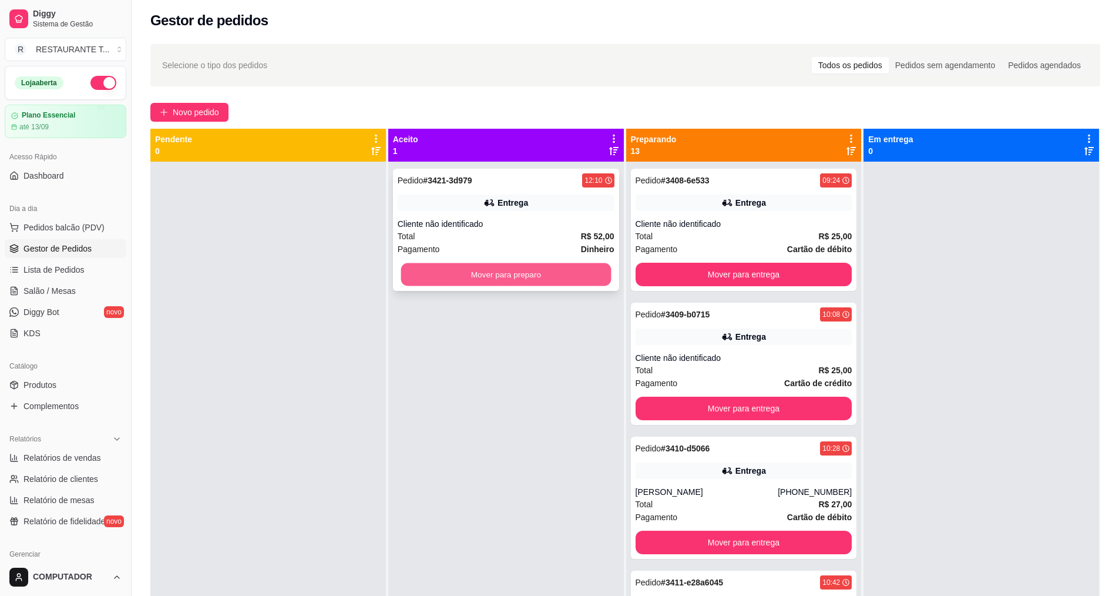
click at [439, 275] on button "Mover para preparo" at bounding box center [506, 274] width 210 height 23
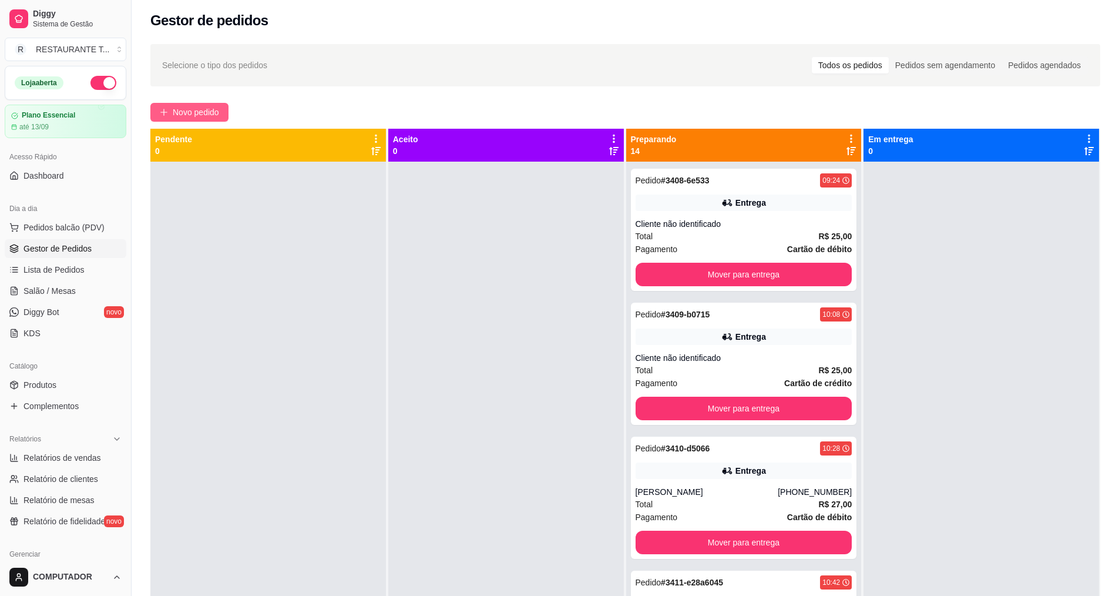
click at [215, 117] on span "Novo pedido" at bounding box center [196, 112] width 46 height 13
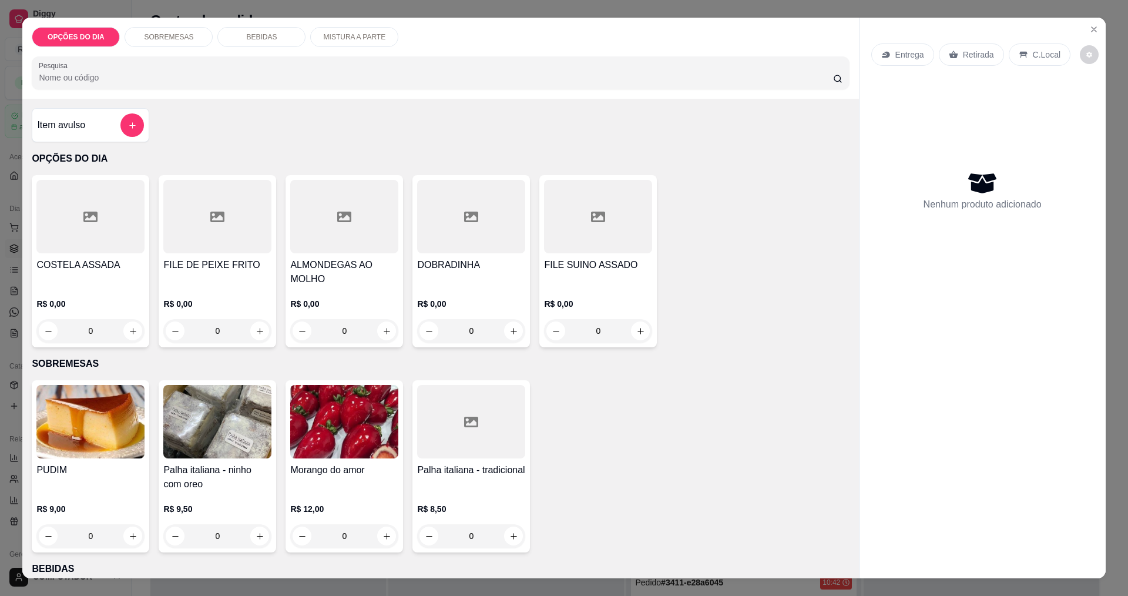
click at [129, 330] on div "0" at bounding box center [90, 330] width 108 height 23
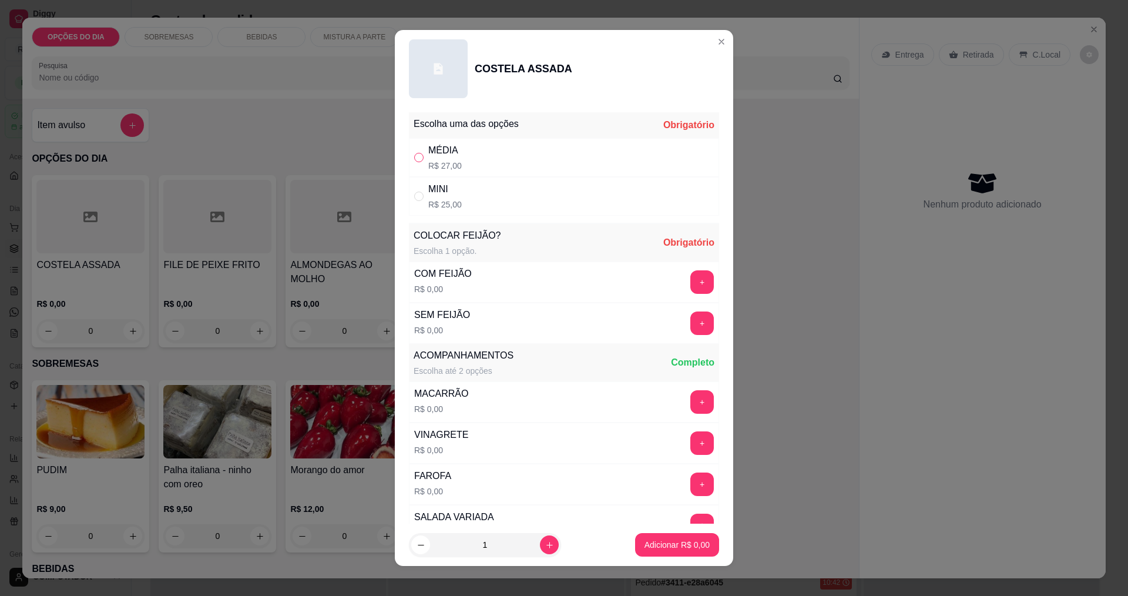
click at [414, 160] on input "" at bounding box center [418, 157] width 9 height 9
radio input "true"
click at [691, 326] on button "+" at bounding box center [702, 322] width 23 height 23
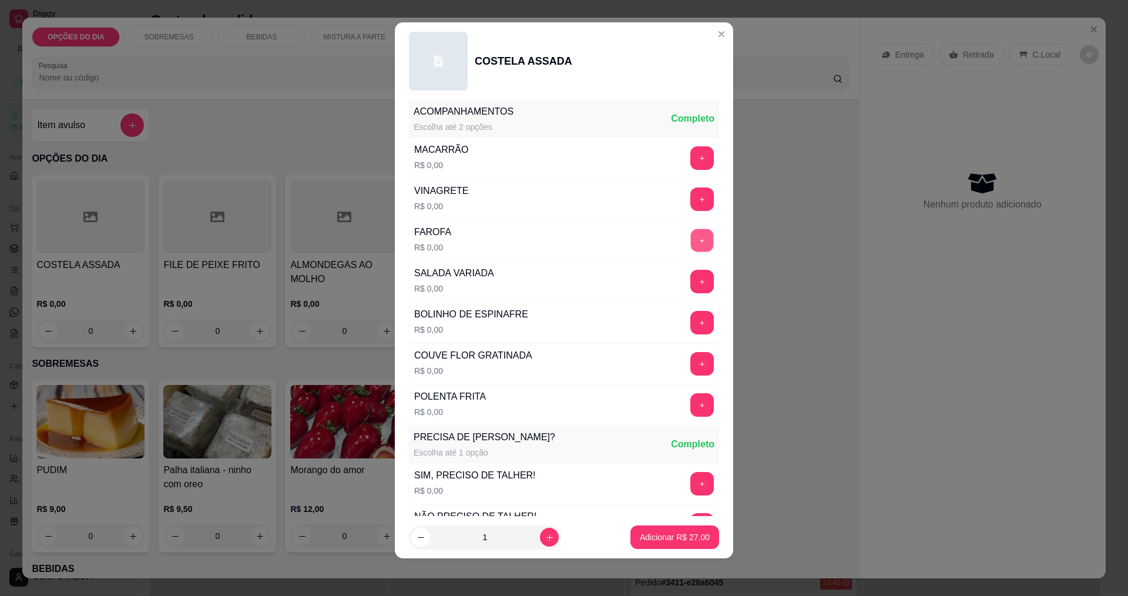
click at [691, 242] on button "+" at bounding box center [702, 239] width 23 height 23
click at [691, 324] on button "+" at bounding box center [702, 322] width 23 height 23
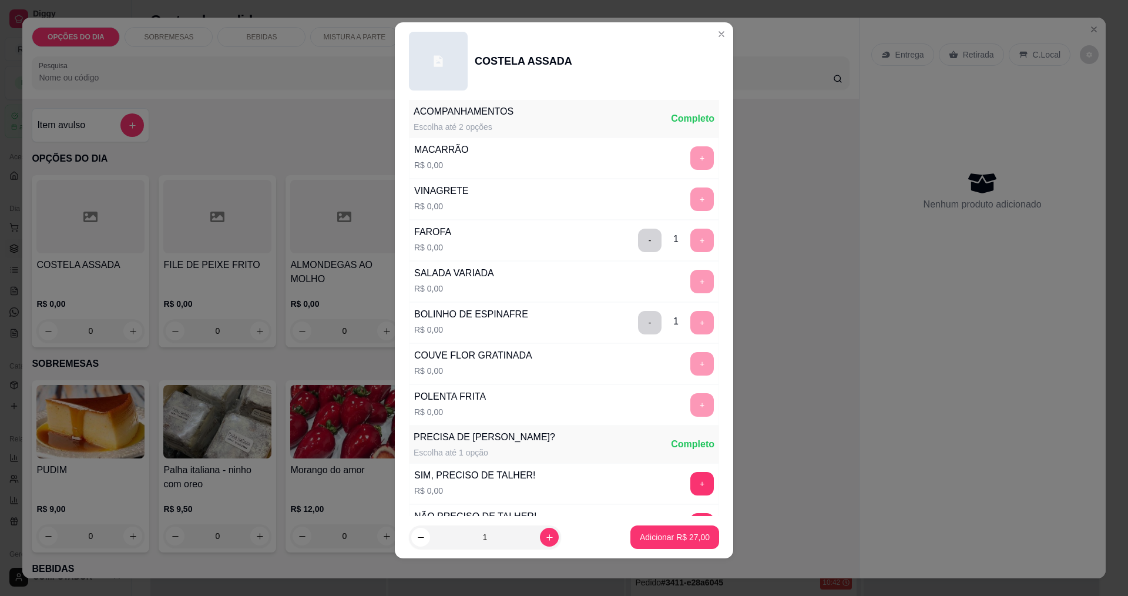
scroll to position [473, 0]
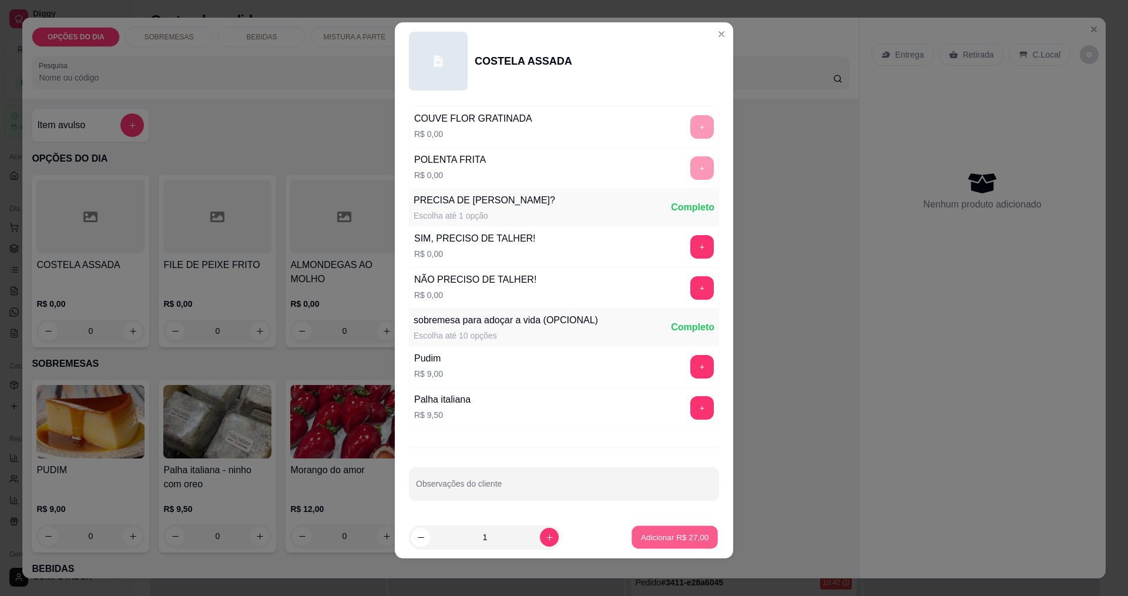
click at [648, 539] on p "Adicionar R$ 27,00" at bounding box center [675, 537] width 68 height 11
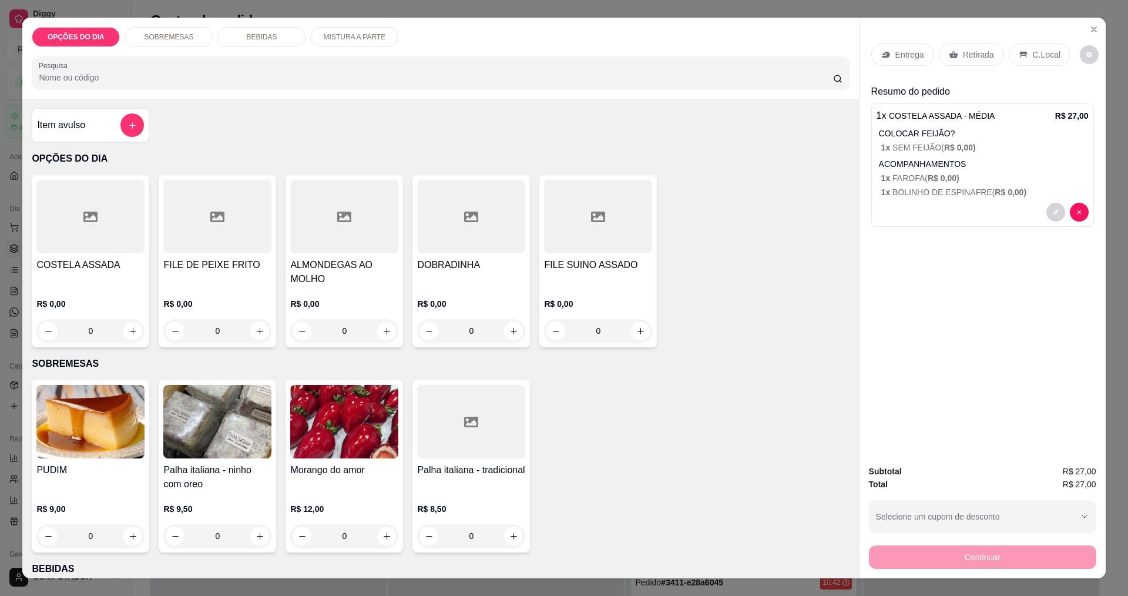
click at [888, 55] on div "Entrega" at bounding box center [902, 54] width 63 height 22
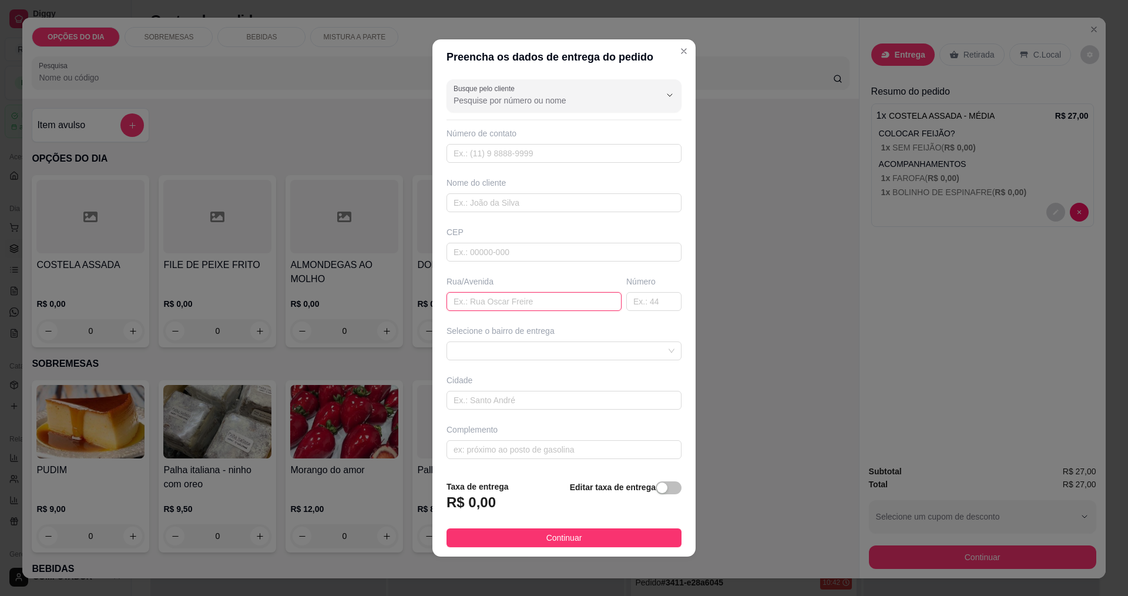
click at [533, 305] on input "text" at bounding box center [533, 301] width 175 height 19
type input "CAPRICORNIO"
click at [519, 347] on span at bounding box center [563, 351] width 221 height 18
type input "12"
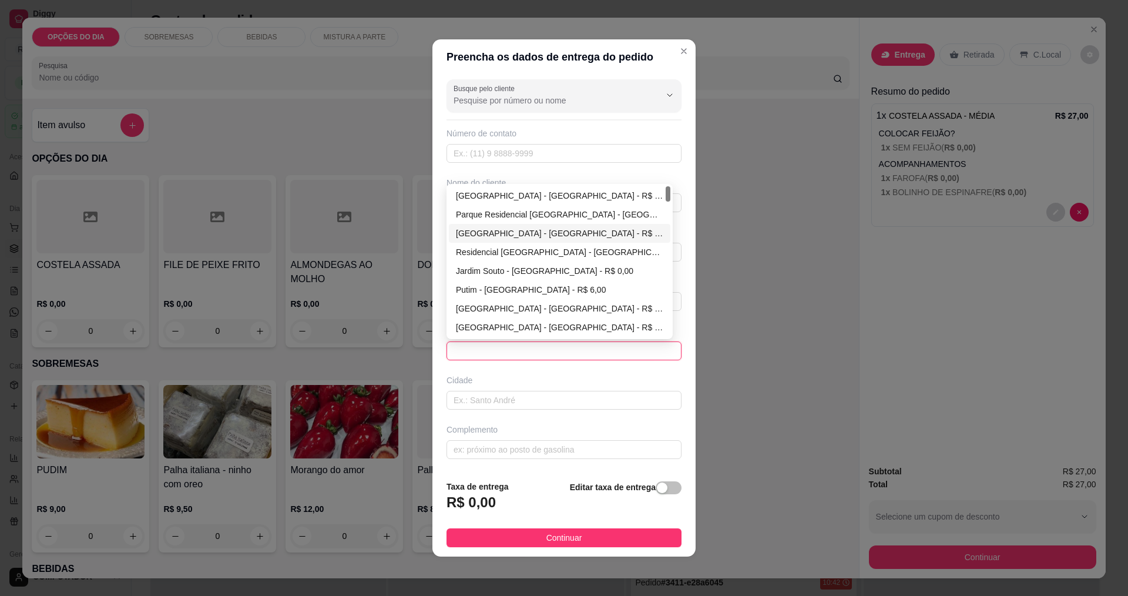
click at [488, 233] on div "[GEOGRAPHIC_DATA] - [GEOGRAPHIC_DATA] - R$ 0,00" at bounding box center [559, 233] width 207 height 13
type input "[GEOGRAPHIC_DATA]"
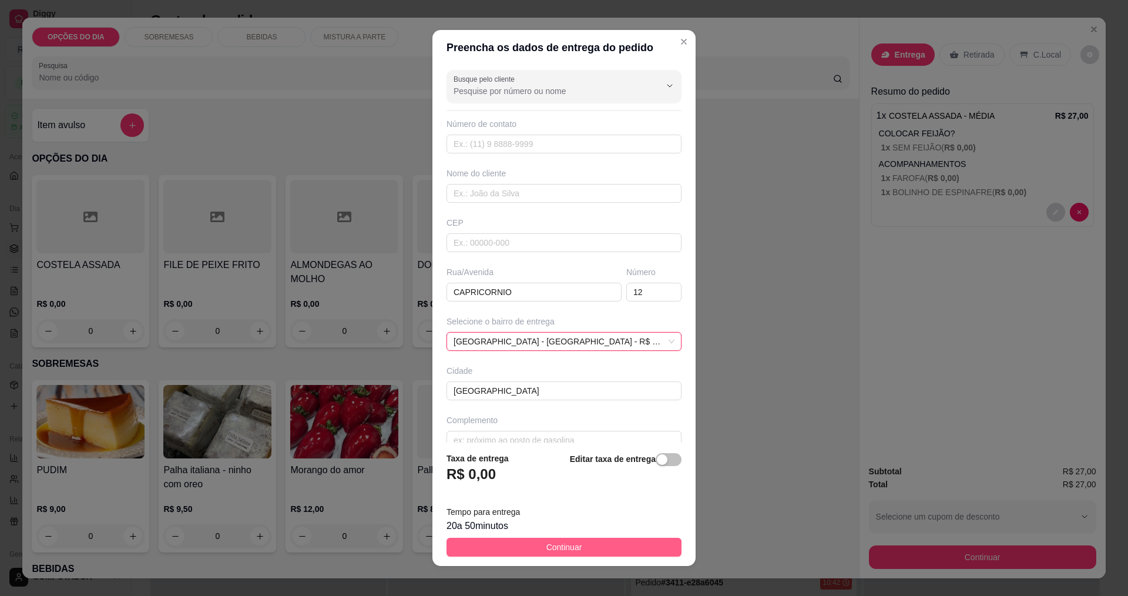
click at [575, 544] on button "Continuar" at bounding box center [563, 546] width 235 height 19
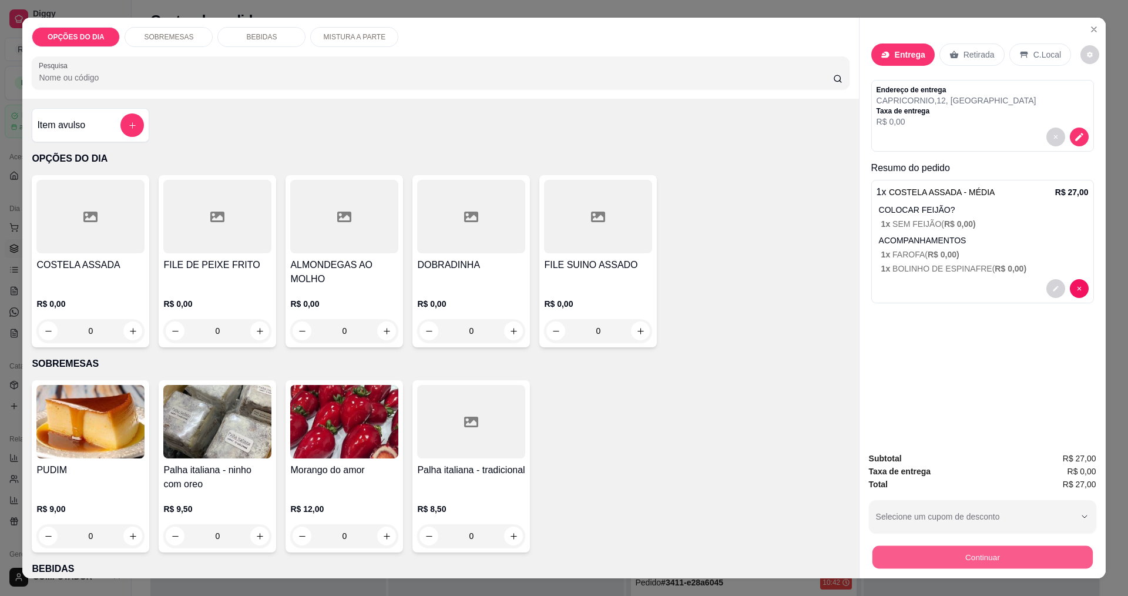
click at [923, 550] on button "Continuar" at bounding box center [982, 556] width 220 height 23
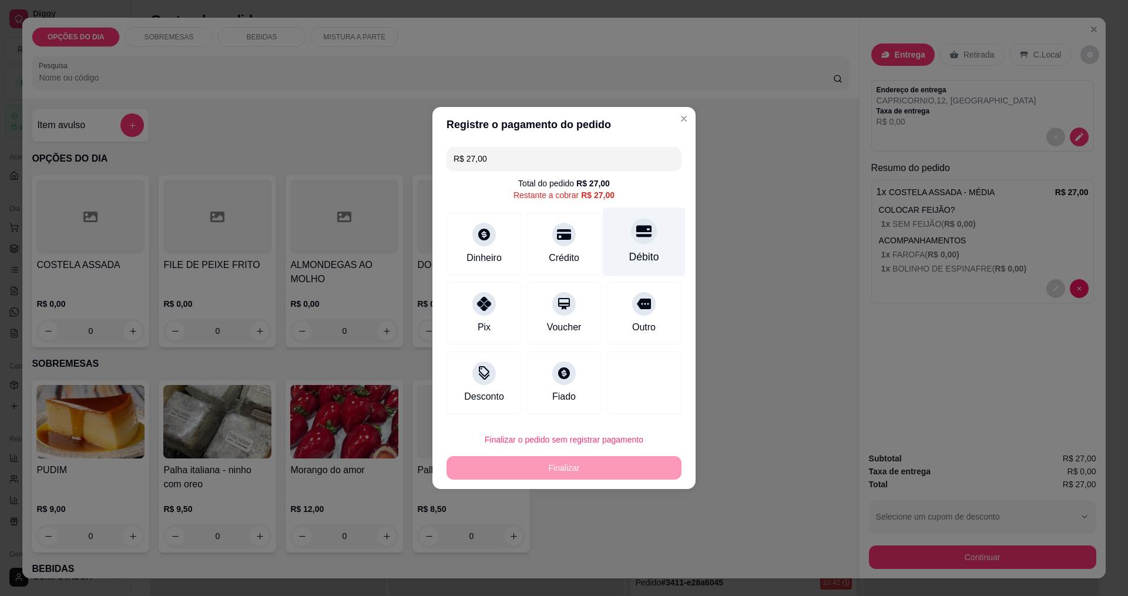
click at [629, 255] on div "Débito" at bounding box center [644, 256] width 30 height 15
type input "R$ 0,00"
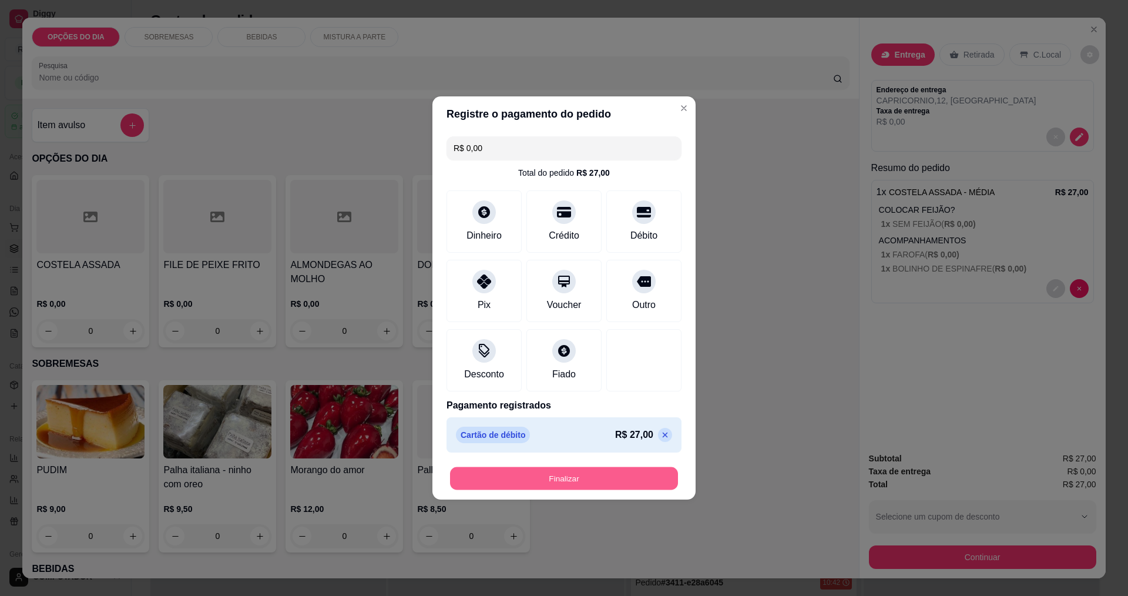
click at [621, 486] on button "Finalizar" at bounding box center [564, 478] width 228 height 23
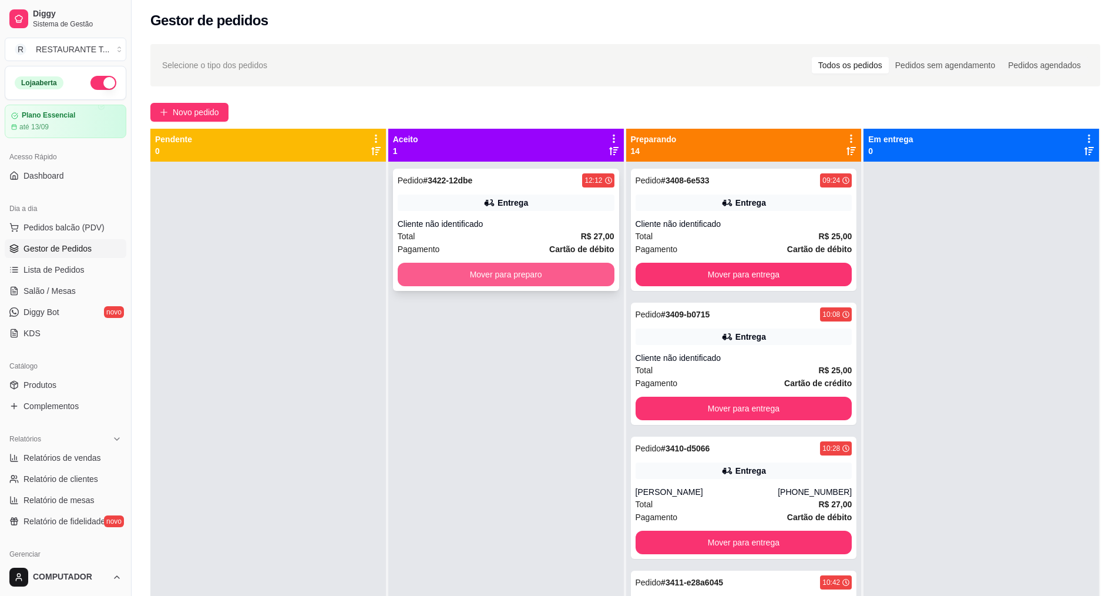
click at [510, 269] on button "Mover para preparo" at bounding box center [506, 274] width 217 height 23
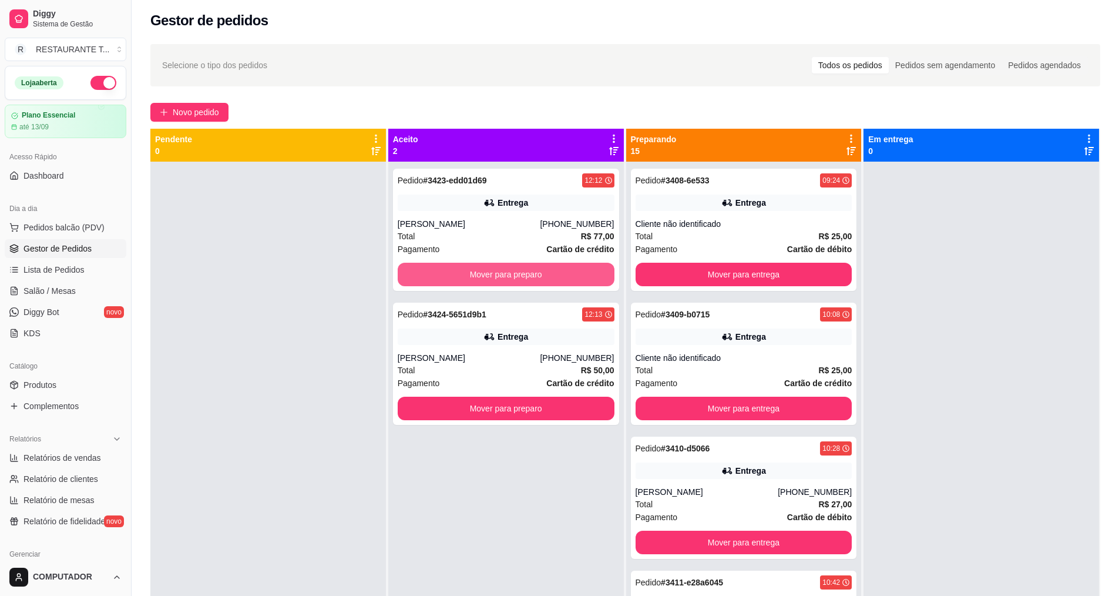
click at [511, 268] on button "Mover para preparo" at bounding box center [506, 274] width 217 height 23
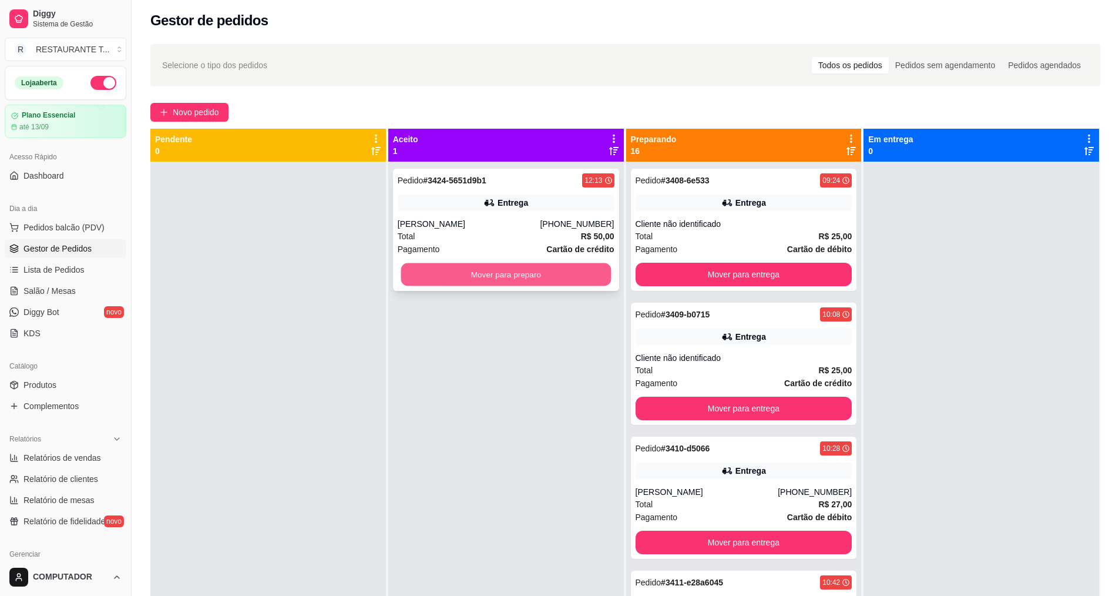
click at [556, 278] on button "Mover para preparo" at bounding box center [506, 274] width 210 height 23
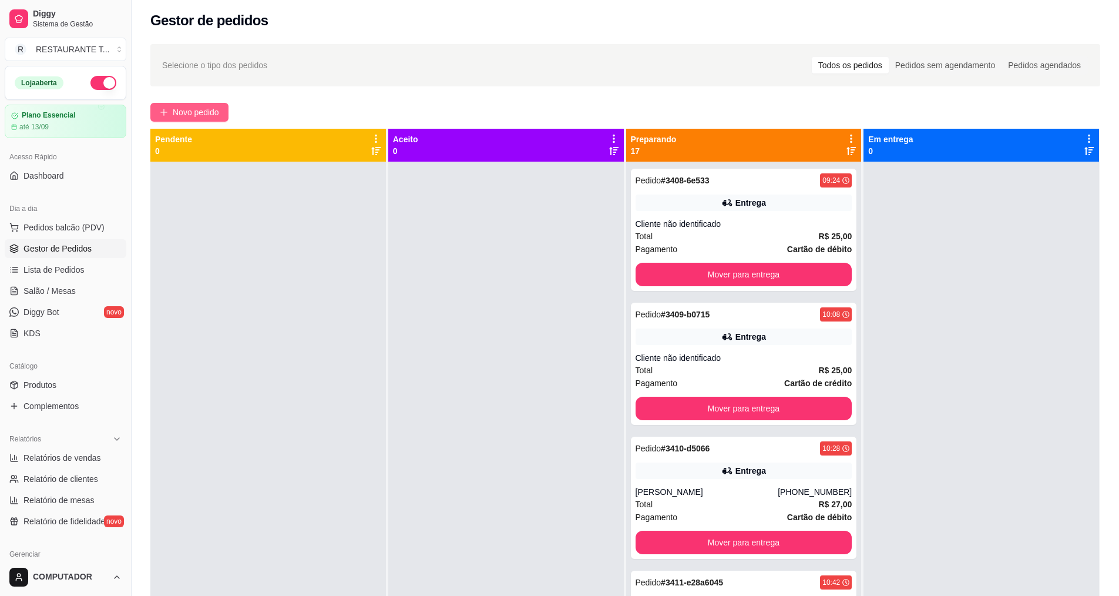
click at [161, 113] on icon "plus" at bounding box center [164, 112] width 8 height 8
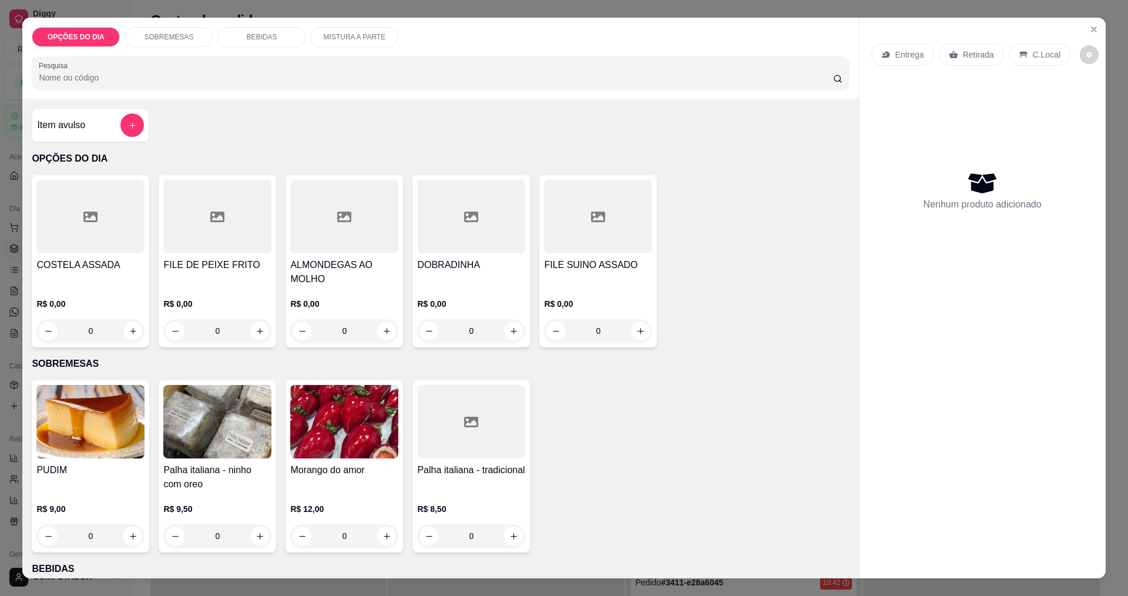
click at [259, 334] on div "0" at bounding box center [217, 330] width 108 height 23
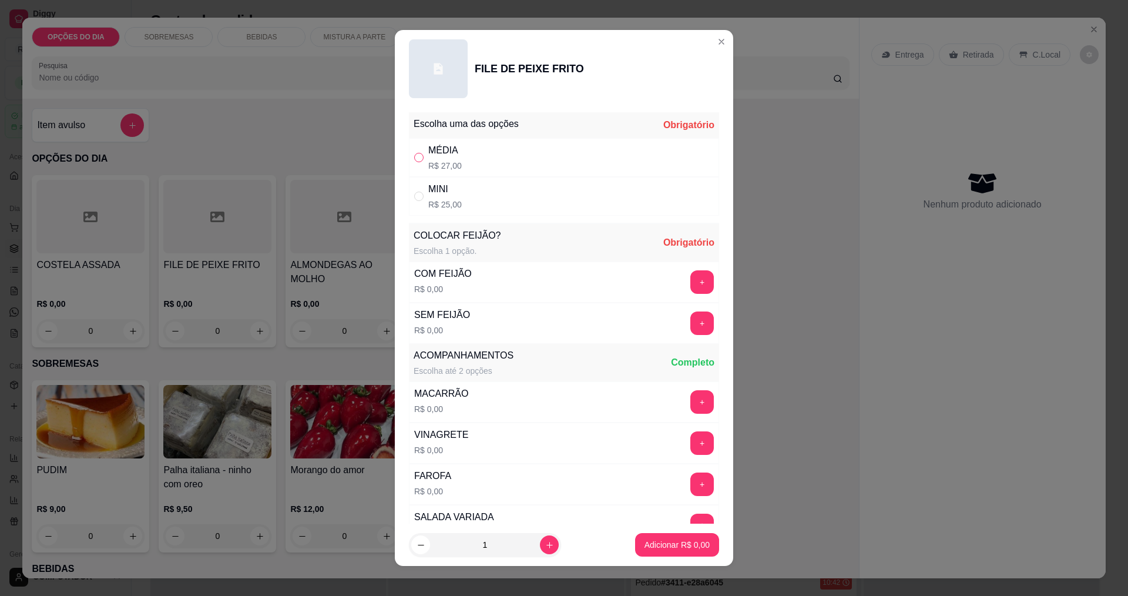
click at [416, 160] on input "" at bounding box center [418, 157] width 9 height 9
radio input "true"
click at [691, 289] on button "+" at bounding box center [702, 281] width 23 height 23
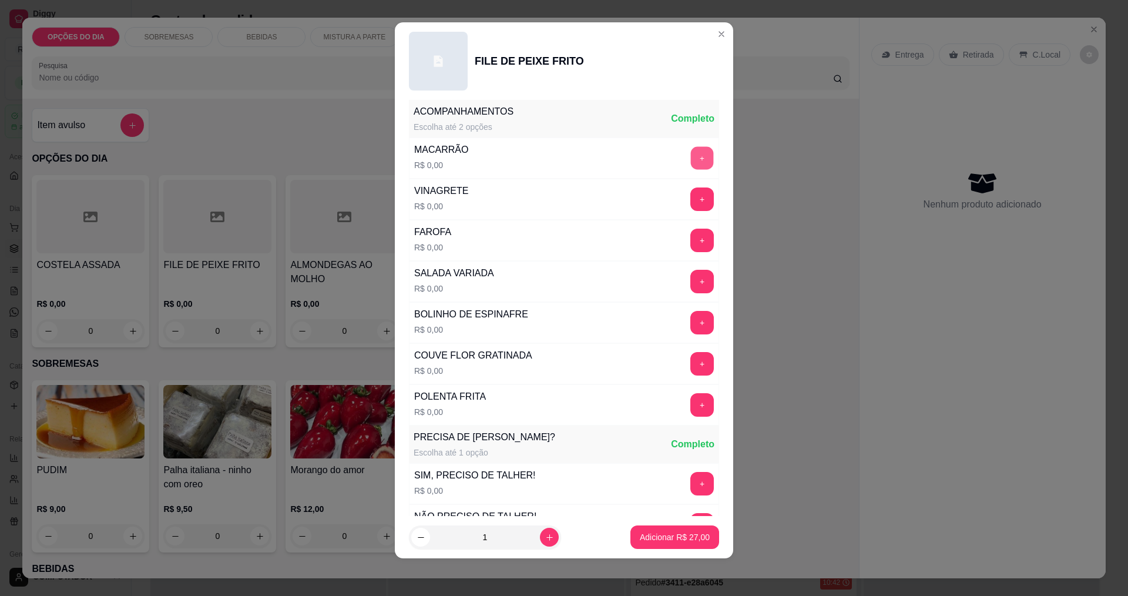
click at [691, 162] on button "+" at bounding box center [702, 157] width 23 height 23
click at [690, 325] on button "+" at bounding box center [701, 322] width 23 height 23
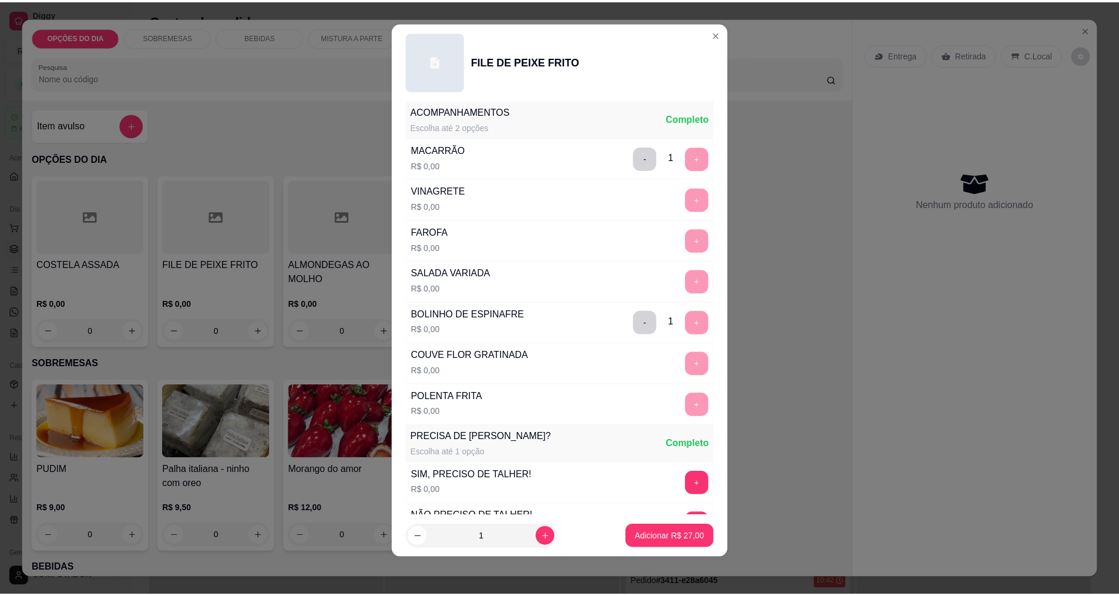
scroll to position [473, 0]
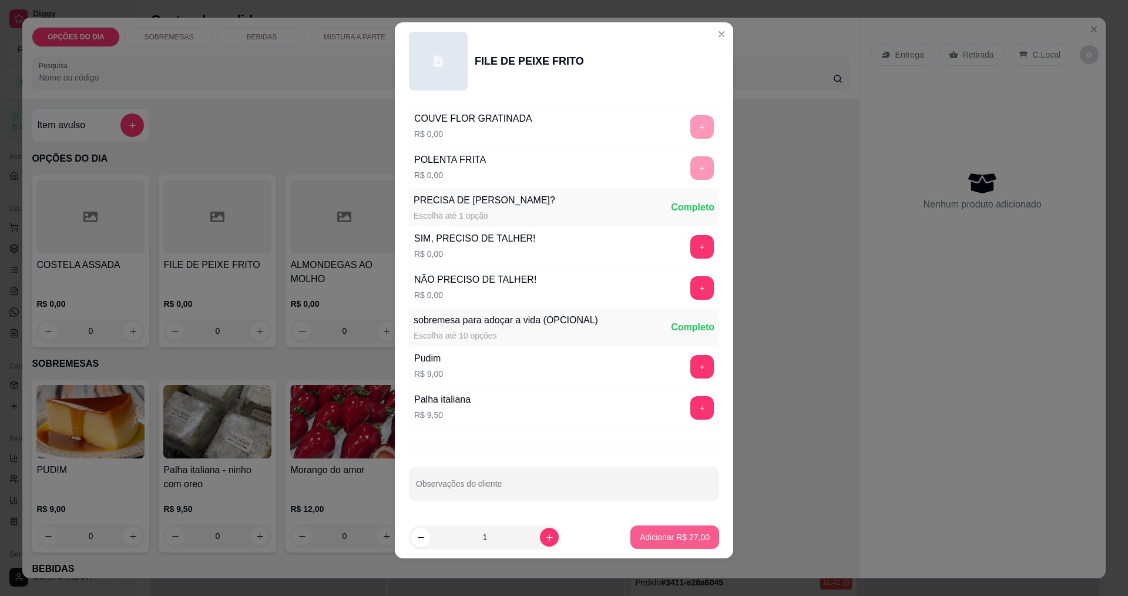
click at [656, 543] on button "Adicionar R$ 27,00" at bounding box center [674, 536] width 89 height 23
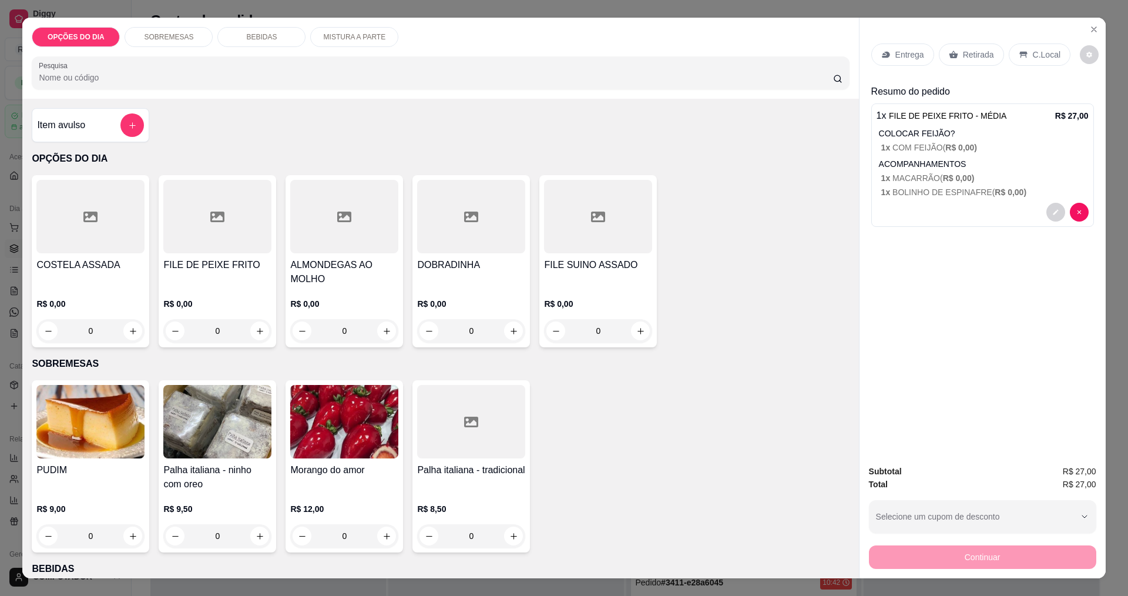
click at [895, 60] on p "Entrega" at bounding box center [909, 55] width 29 height 12
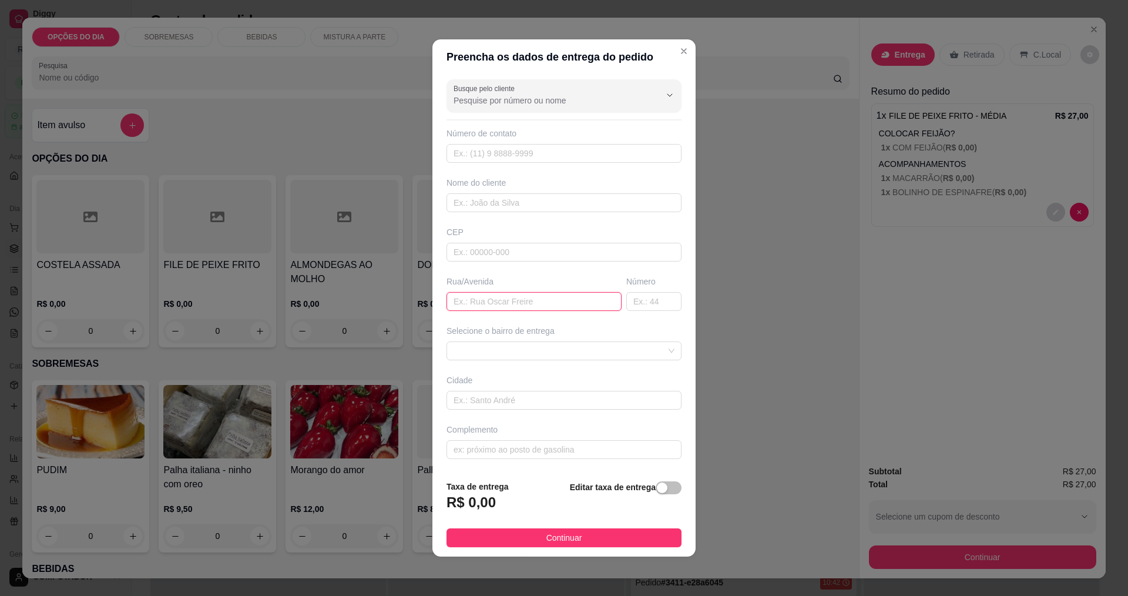
click at [550, 302] on input "text" at bounding box center [533, 301] width 175 height 19
type input "[PERSON_NAME]"
click at [550, 357] on span at bounding box center [563, 351] width 221 height 18
type input "1071"
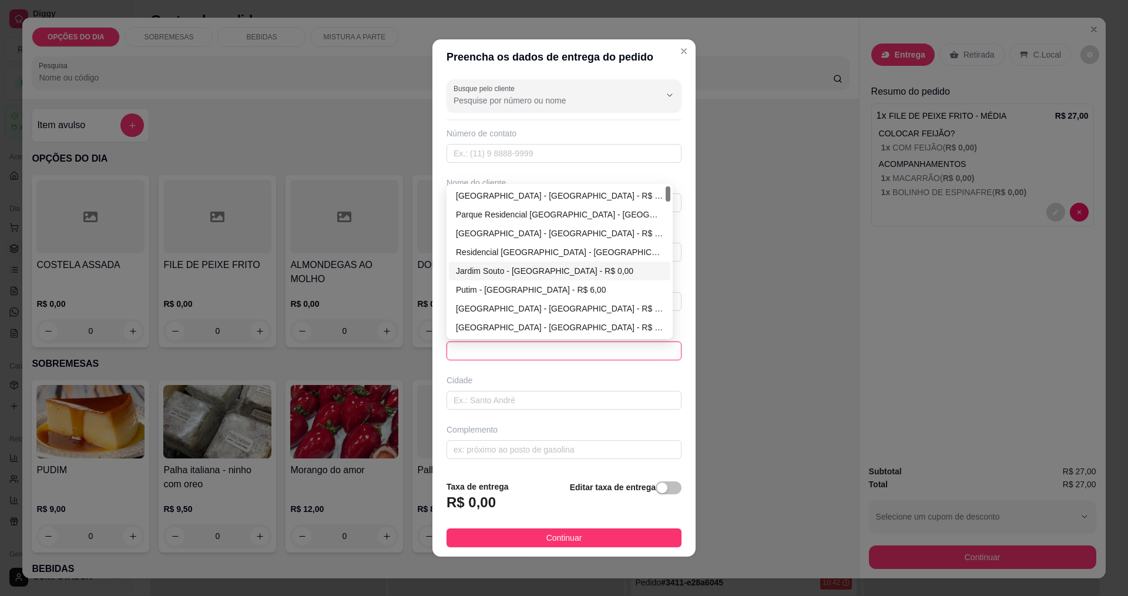
click at [490, 237] on div "[GEOGRAPHIC_DATA] - [GEOGRAPHIC_DATA] - R$ 0,00" at bounding box center [559, 233] width 207 height 13
type input "[GEOGRAPHIC_DATA]"
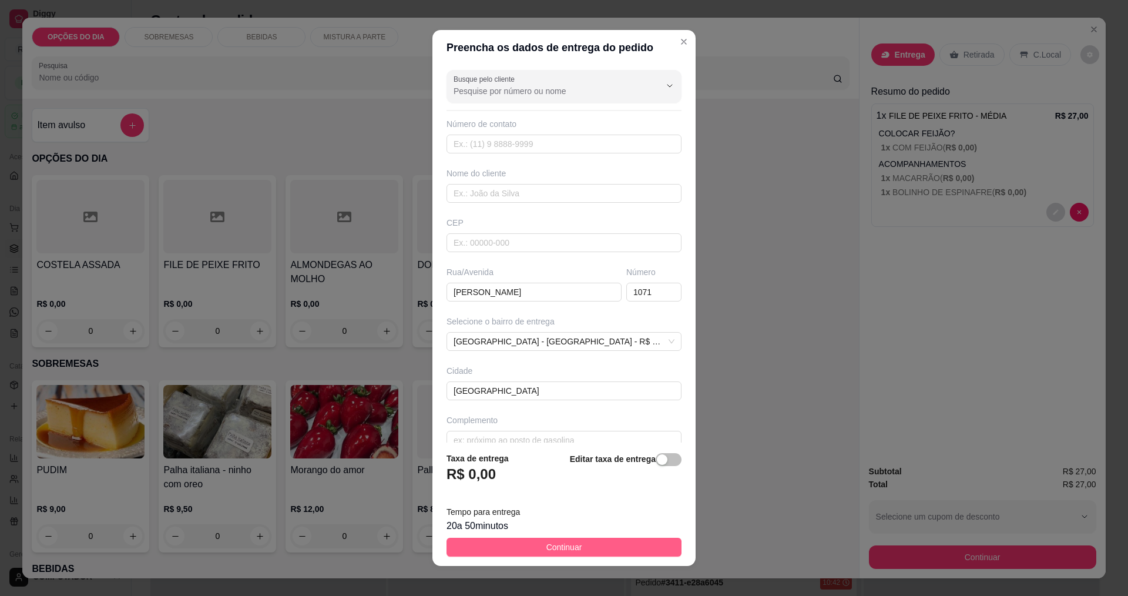
click at [508, 548] on button "Continuar" at bounding box center [563, 546] width 235 height 19
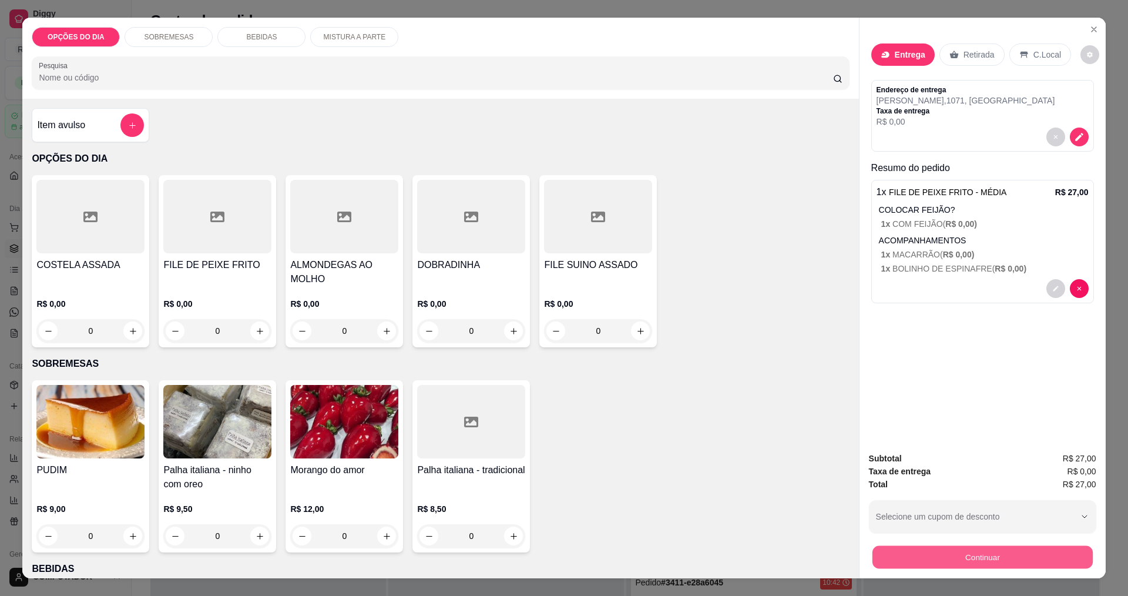
click at [913, 568] on button "Continuar" at bounding box center [982, 556] width 220 height 23
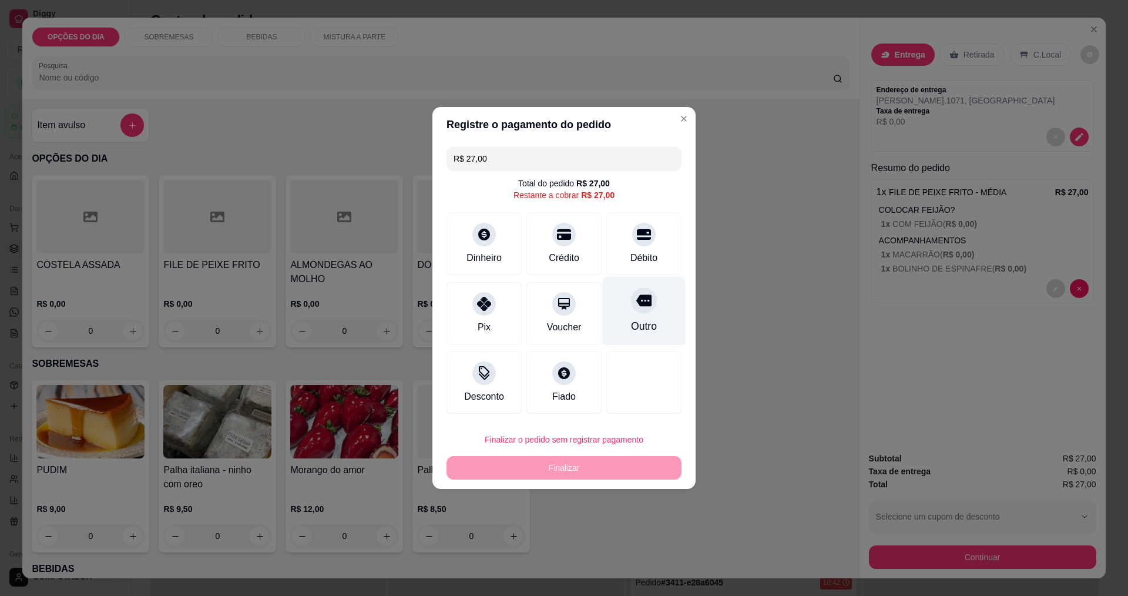
click at [646, 328] on div "Outro" at bounding box center [644, 325] width 26 height 15
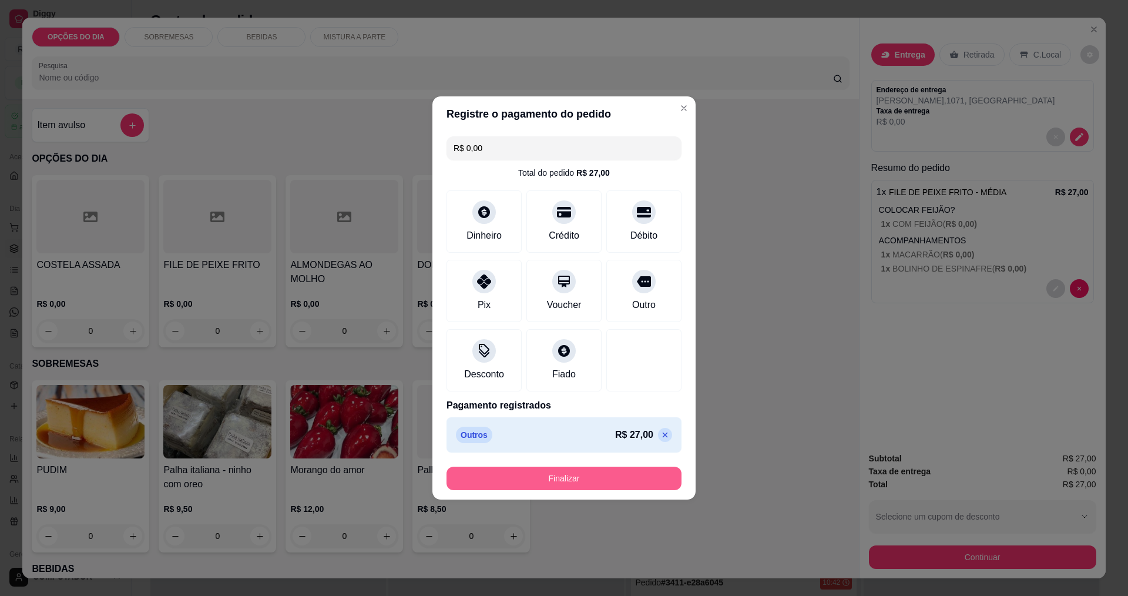
click at [614, 476] on button "Finalizar" at bounding box center [563, 477] width 235 height 23
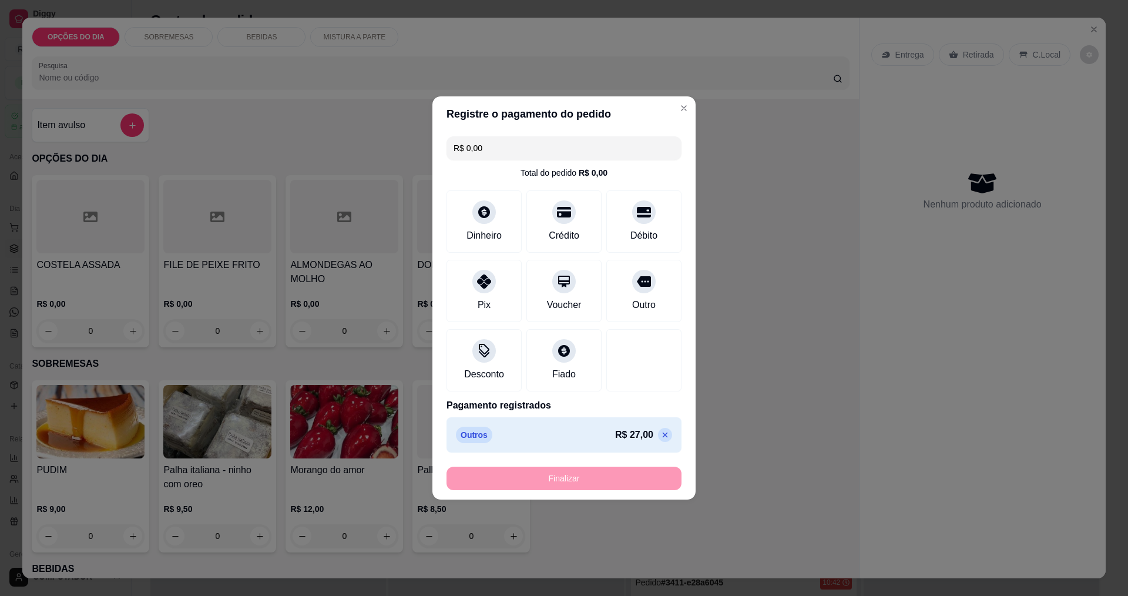
type input "-R$ 27,00"
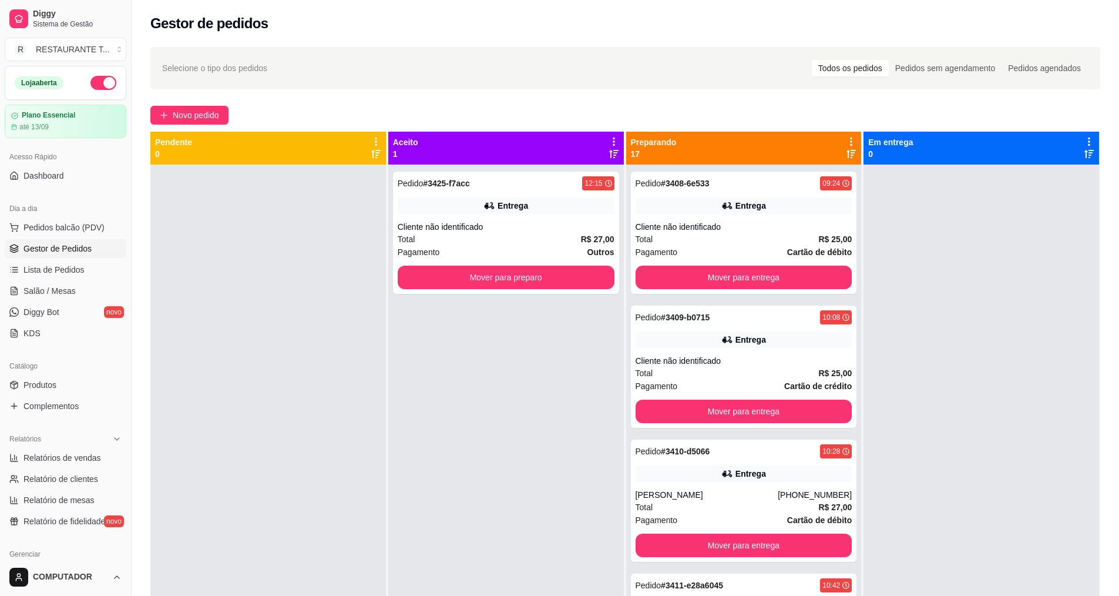
click at [484, 252] on div "Pagamento Outros" at bounding box center [506, 252] width 217 height 13
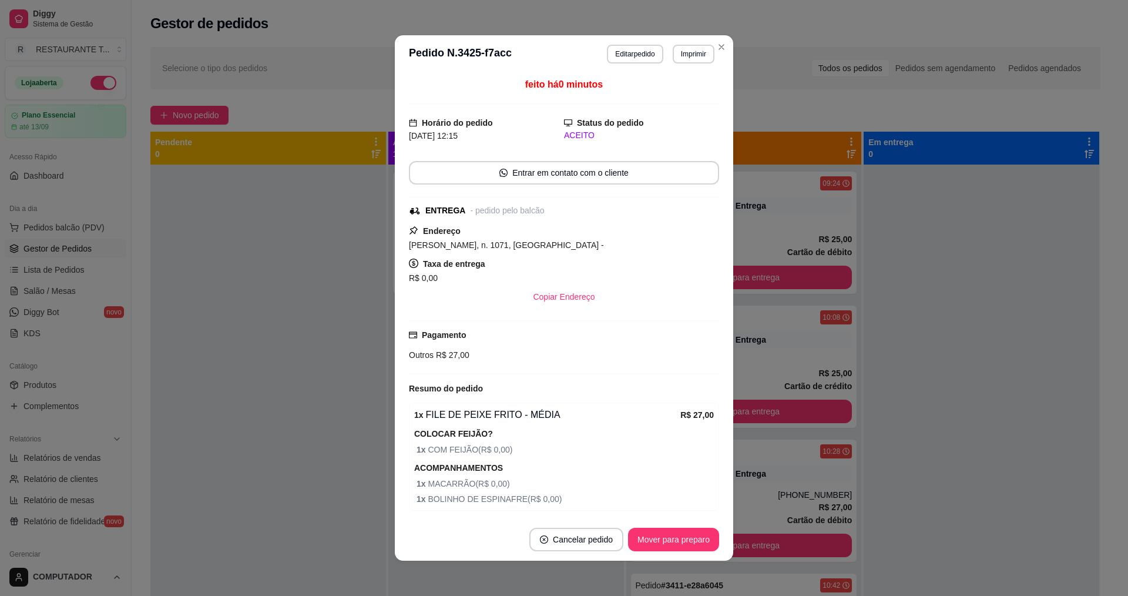
click at [441, 240] on span "[PERSON_NAME], n. 1071, [GEOGRAPHIC_DATA] -" at bounding box center [506, 244] width 195 height 9
click at [625, 59] on button "Editar pedido" at bounding box center [635, 54] width 55 height 18
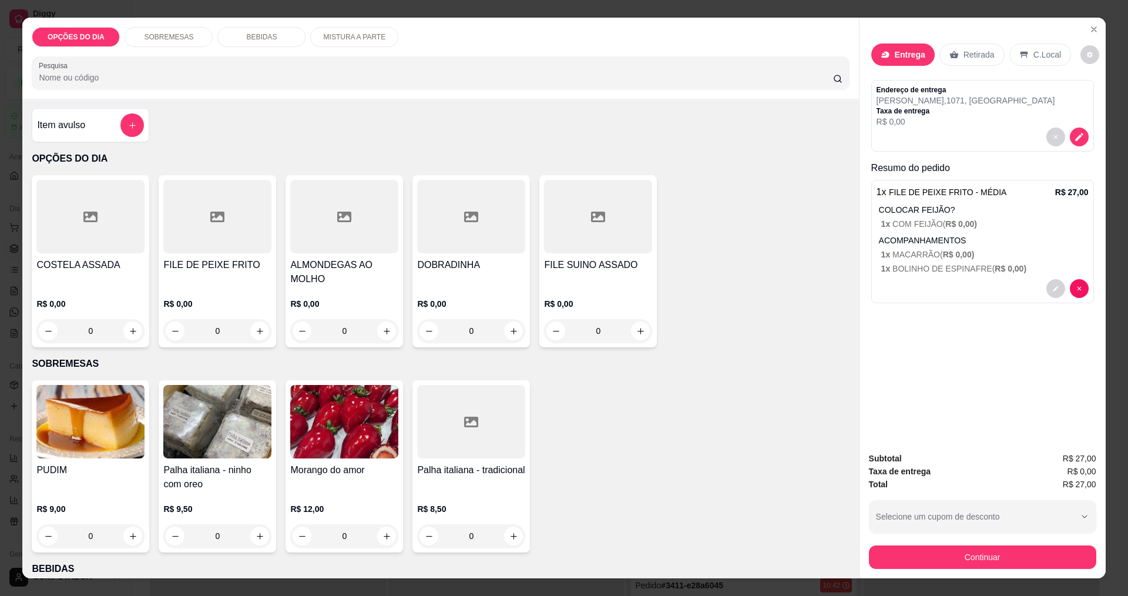
click at [918, 117] on p "R$ 0,00" at bounding box center [965, 122] width 179 height 12
click at [1075, 141] on icon "decrease-product-quantity" at bounding box center [1079, 137] width 10 height 10
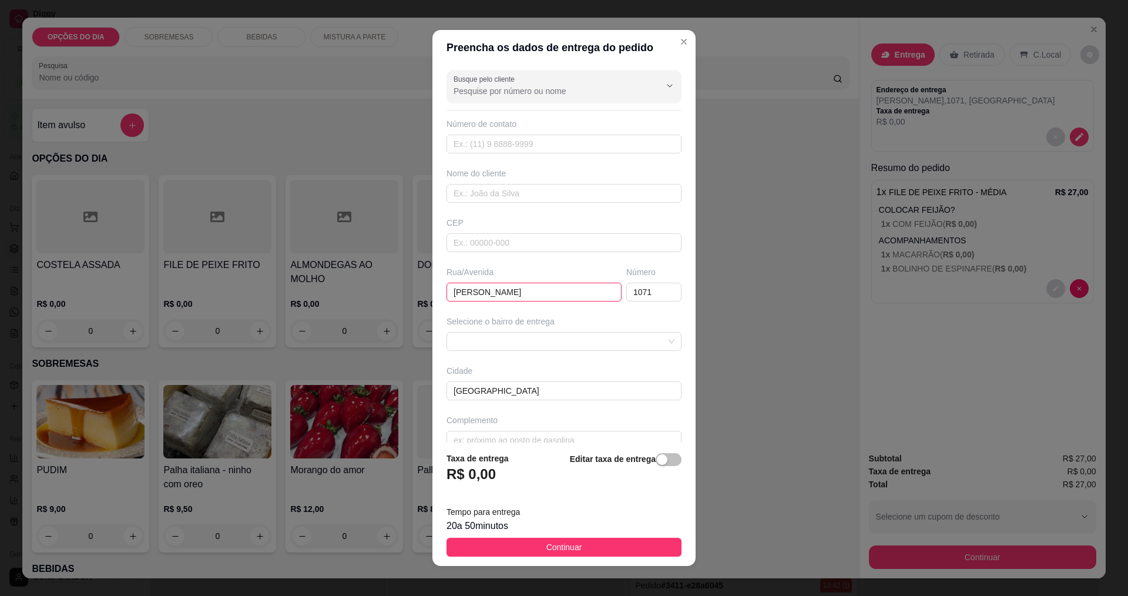
click at [559, 293] on input "[PERSON_NAME]" at bounding box center [533, 292] width 175 height 19
type input "[PERSON_NAME]"
click at [577, 550] on button "Continuar" at bounding box center [563, 546] width 235 height 19
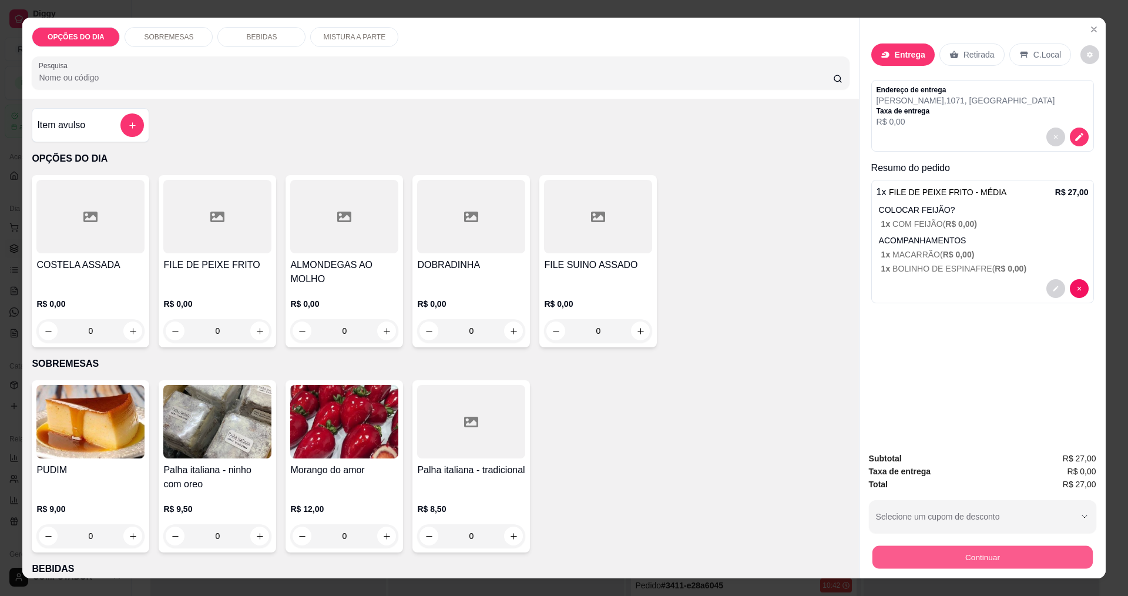
click at [940, 553] on button "Continuar" at bounding box center [982, 556] width 220 height 23
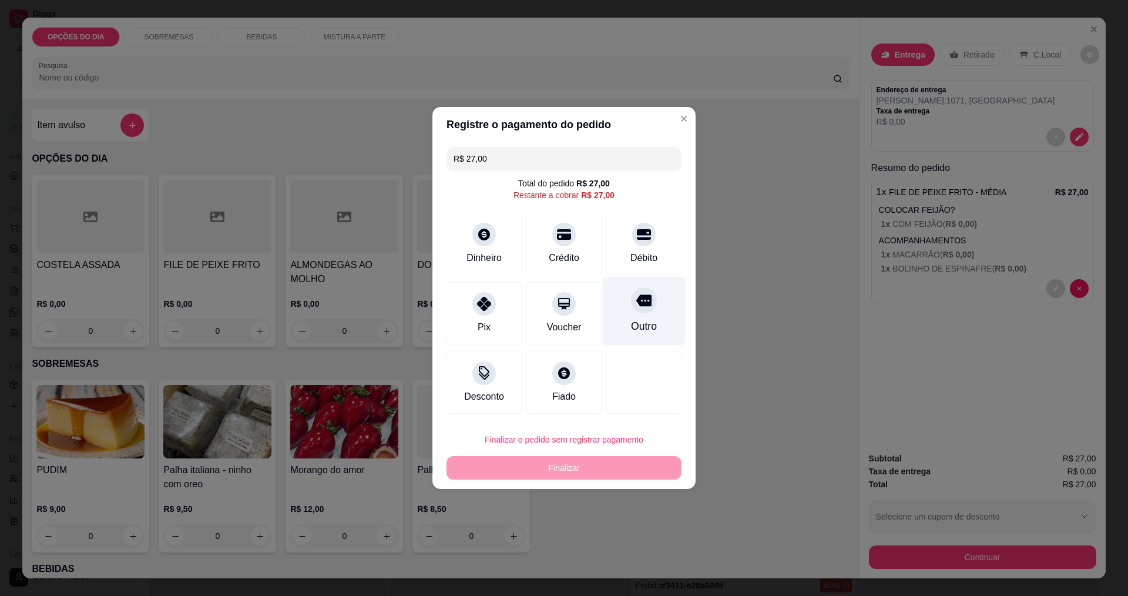
click at [636, 306] on icon at bounding box center [643, 301] width 15 height 12
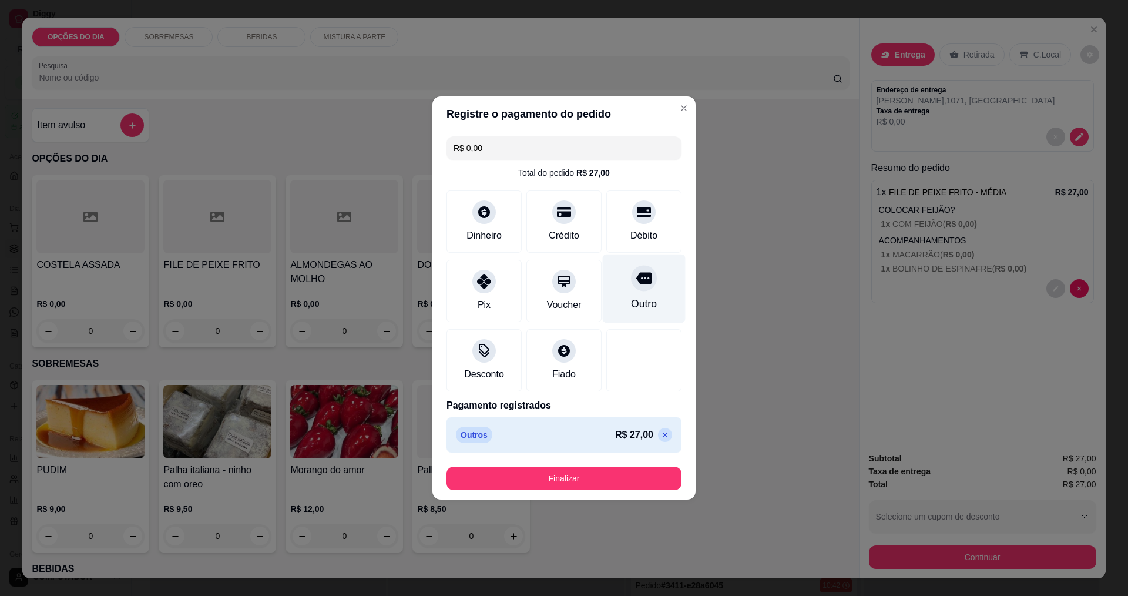
type input "R$ 0,00"
click at [637, 471] on button "Finalizar" at bounding box center [564, 478] width 228 height 23
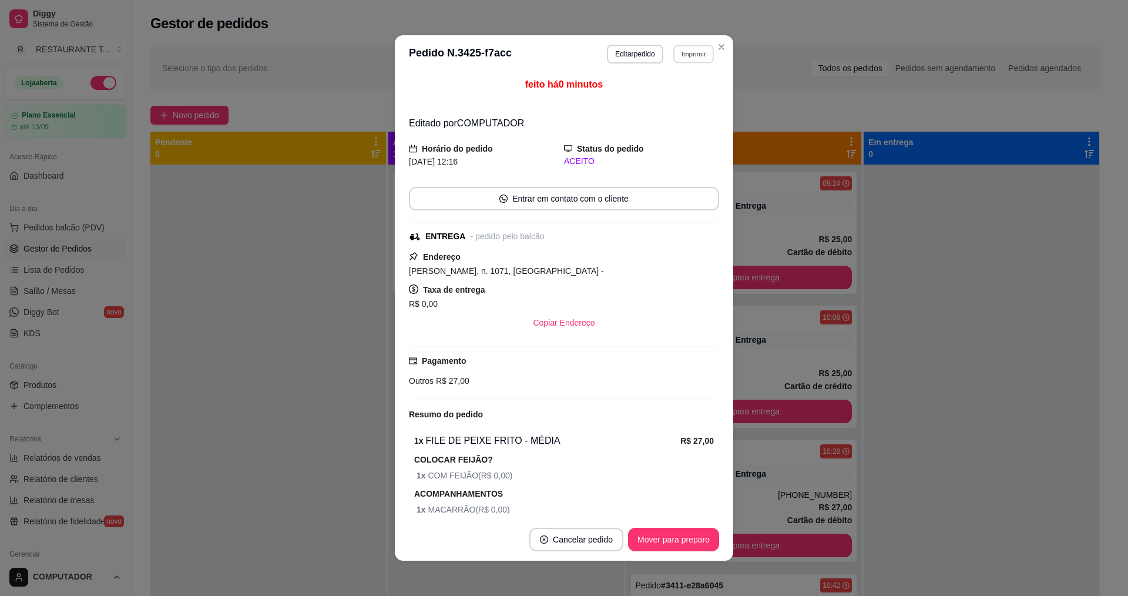
click at [686, 59] on button "Imprimir" at bounding box center [693, 54] width 41 height 18
click at [686, 98] on button "IMPRESSORA" at bounding box center [668, 95] width 82 height 18
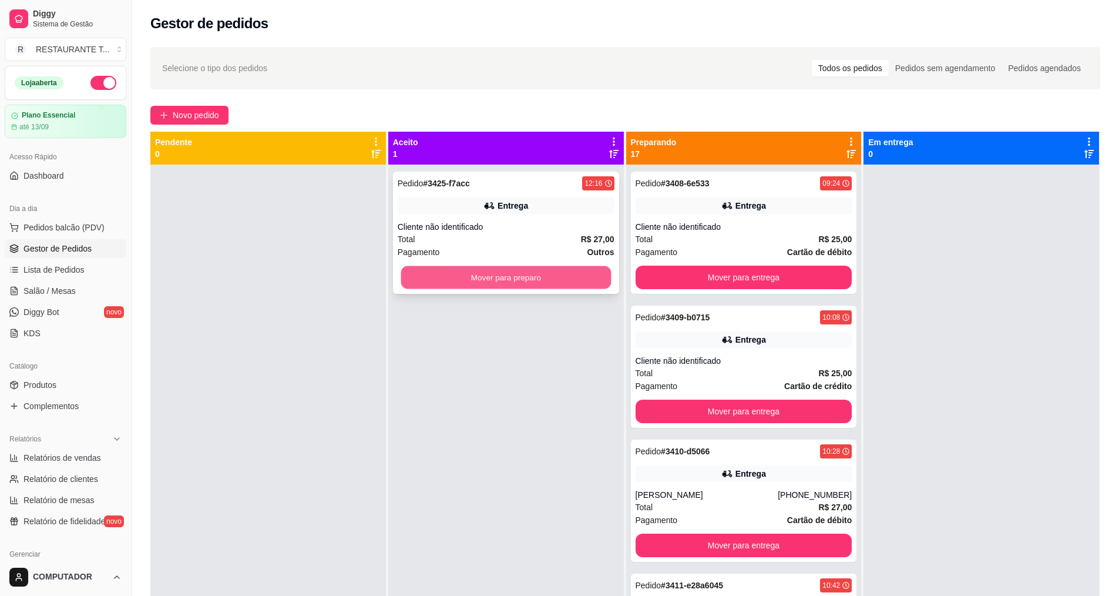
click at [550, 282] on button "Mover para preparo" at bounding box center [506, 277] width 210 height 23
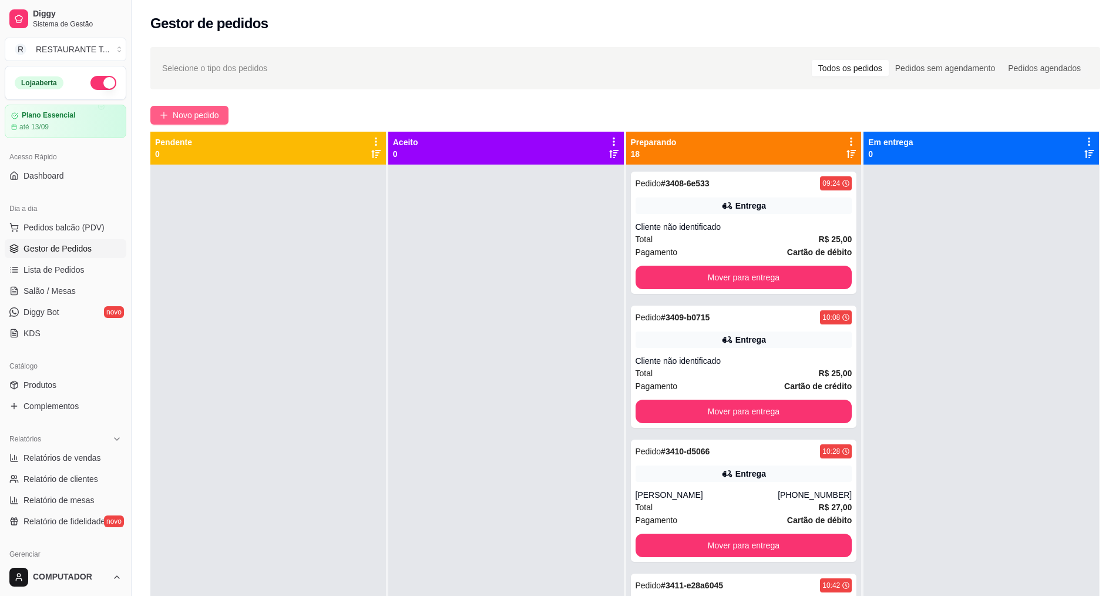
click at [206, 110] on span "Novo pedido" at bounding box center [196, 115] width 46 height 13
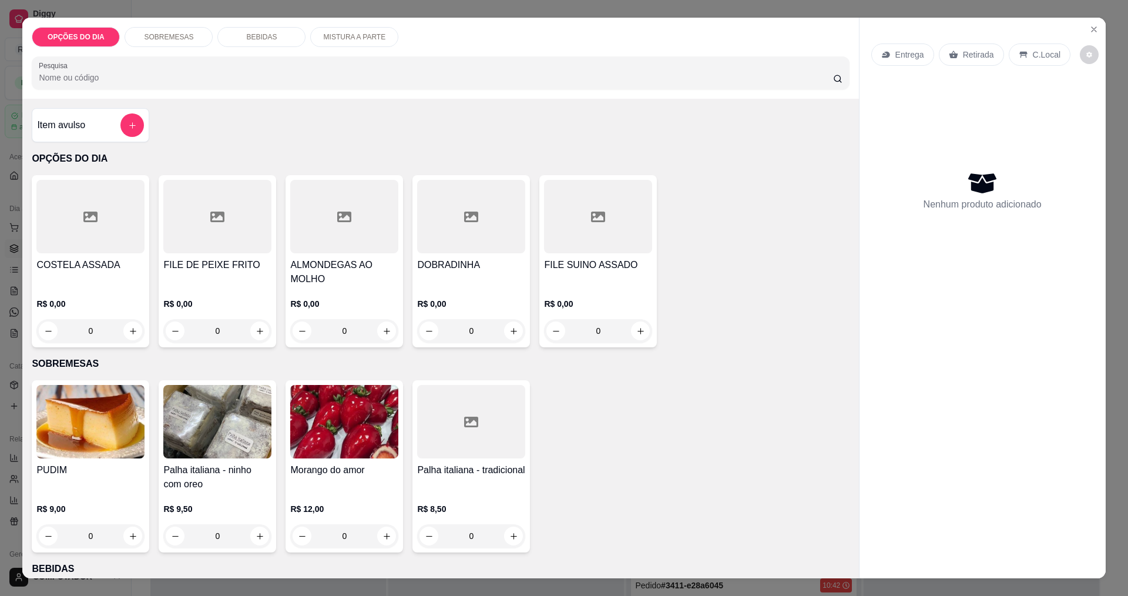
click at [130, 335] on div "0" at bounding box center [90, 330] width 108 height 23
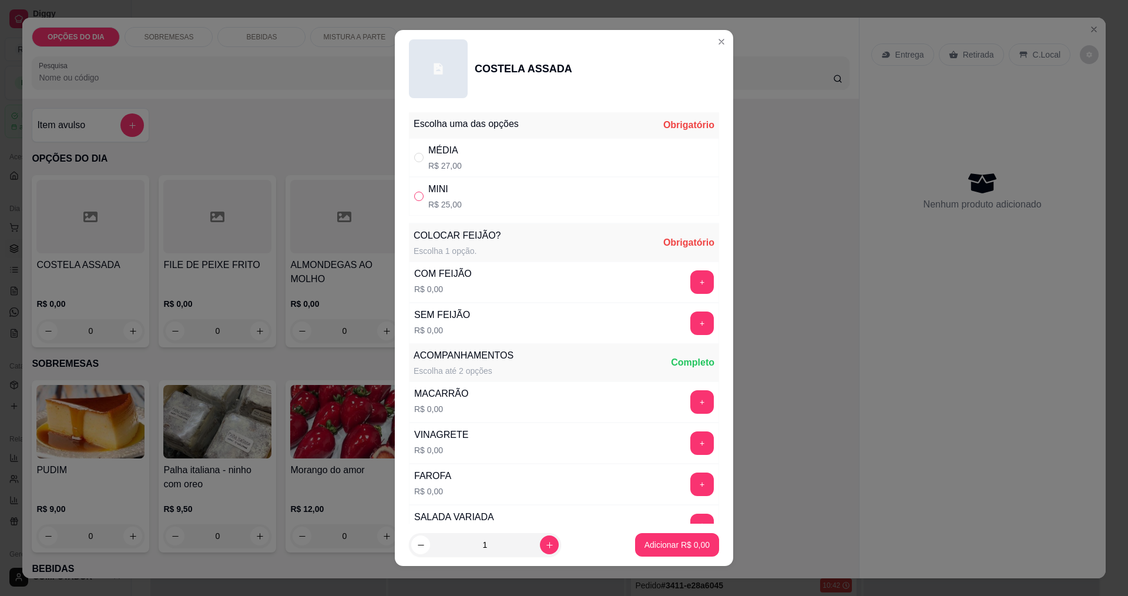
click at [417, 194] on input "" at bounding box center [418, 195] width 9 height 9
radio input "true"
click at [691, 281] on button "+" at bounding box center [702, 281] width 23 height 23
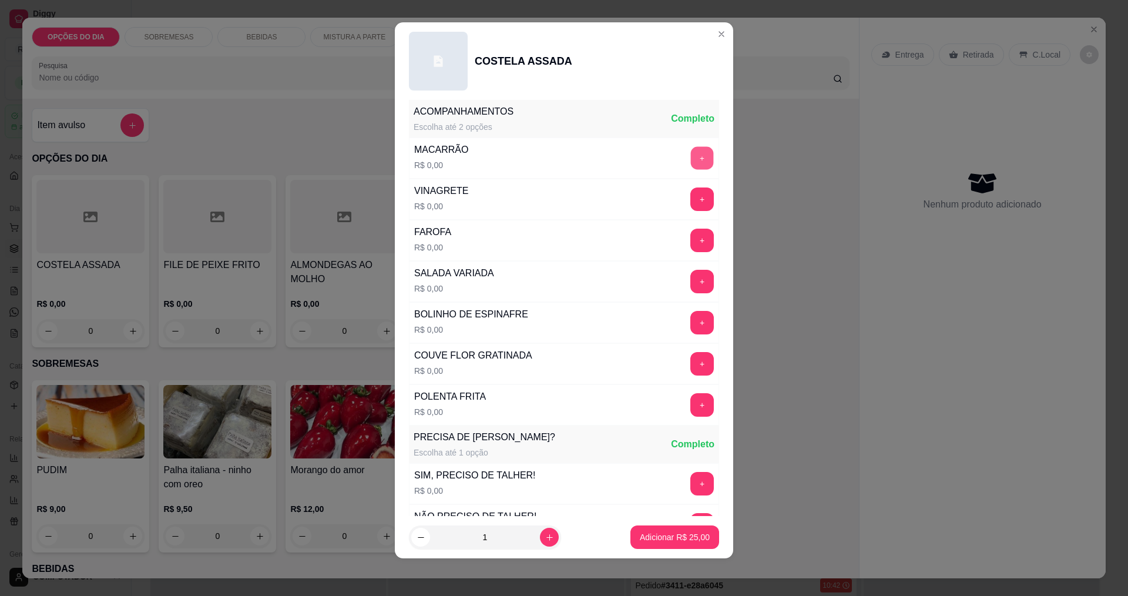
click at [691, 162] on button "+" at bounding box center [702, 157] width 23 height 23
click at [691, 368] on button "+" at bounding box center [702, 363] width 23 height 23
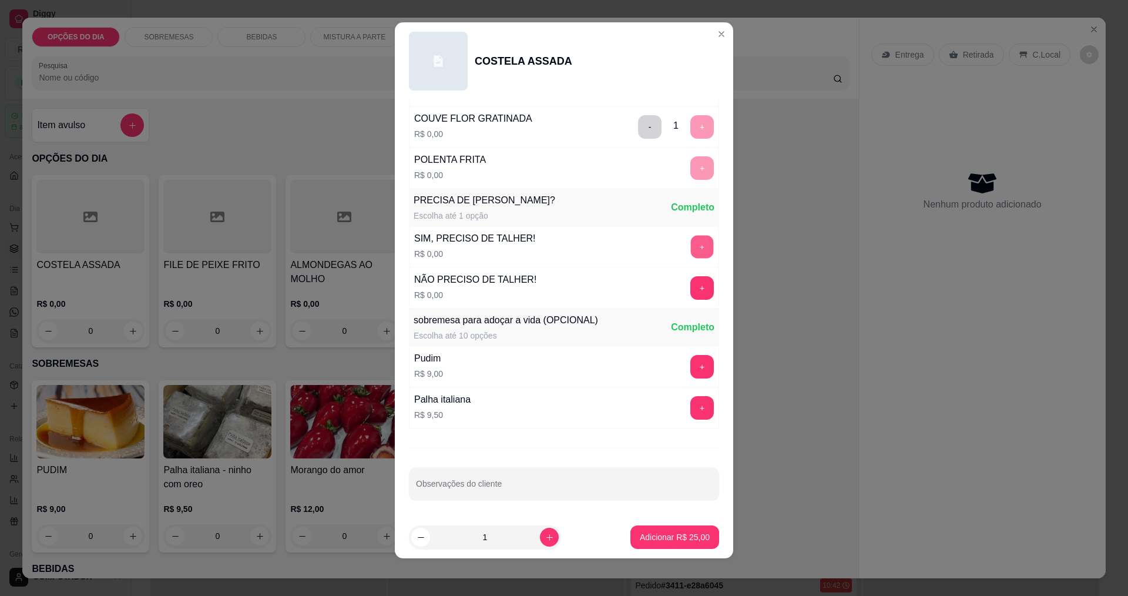
click at [691, 251] on button "+" at bounding box center [702, 246] width 23 height 23
click at [644, 538] on p "Adicionar R$ 25,00" at bounding box center [675, 537] width 68 height 11
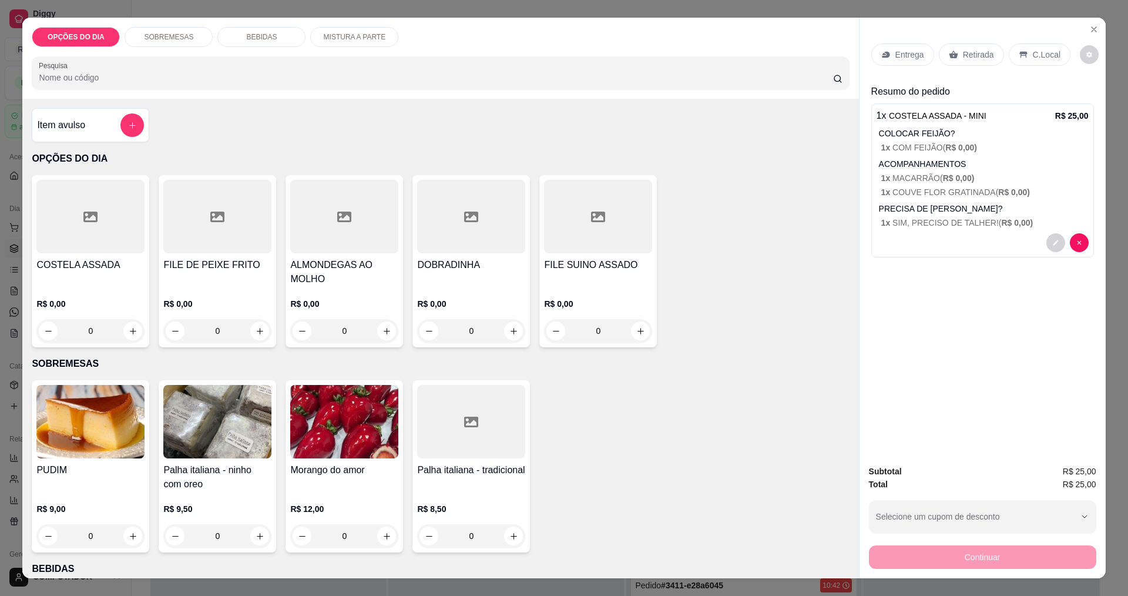
click at [895, 51] on p "Entrega" at bounding box center [909, 55] width 29 height 12
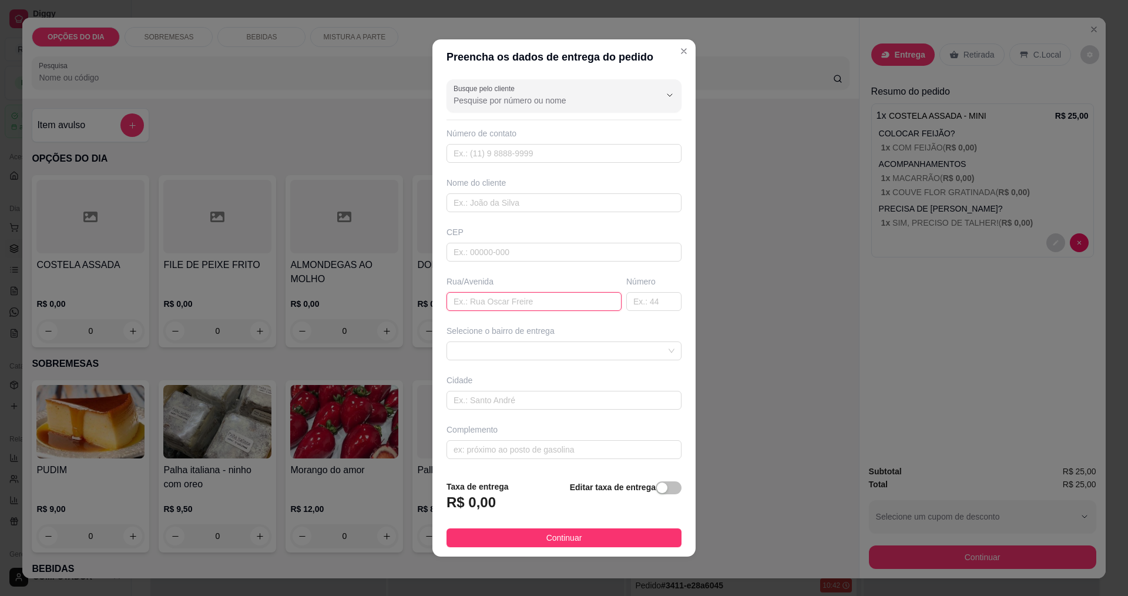
click at [551, 298] on input "text" at bounding box center [533, 301] width 175 height 19
type input "[PERSON_NAME]"
click at [558, 352] on span at bounding box center [563, 351] width 221 height 18
type input "177"
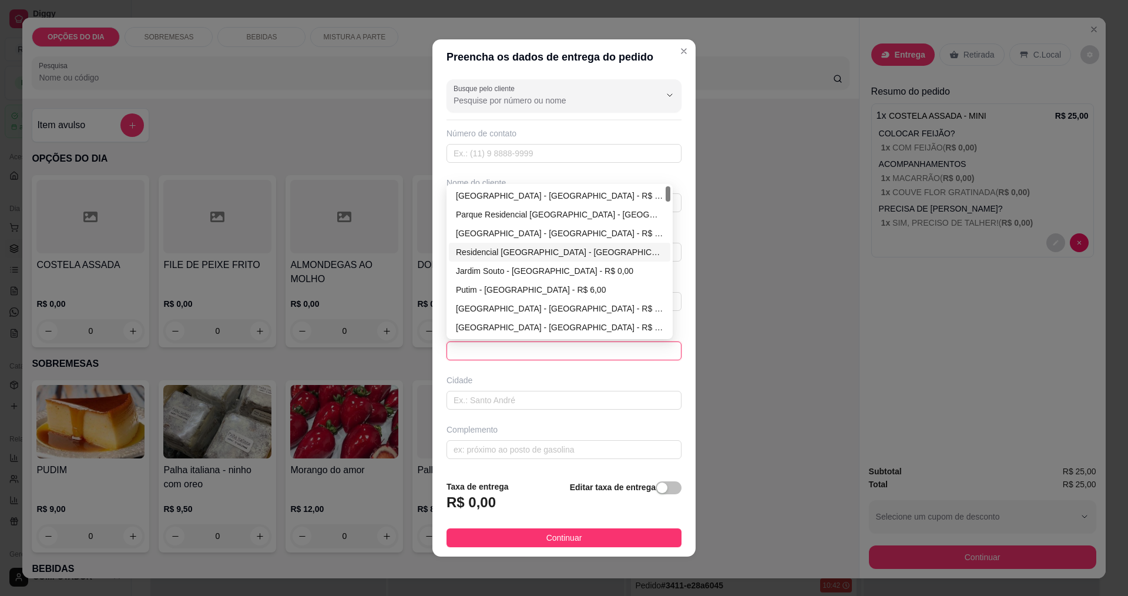
click at [500, 255] on div "Residencial [GEOGRAPHIC_DATA] - [GEOGRAPHIC_DATA] - R$ 0,00" at bounding box center [559, 252] width 207 height 13
type input "[GEOGRAPHIC_DATA]"
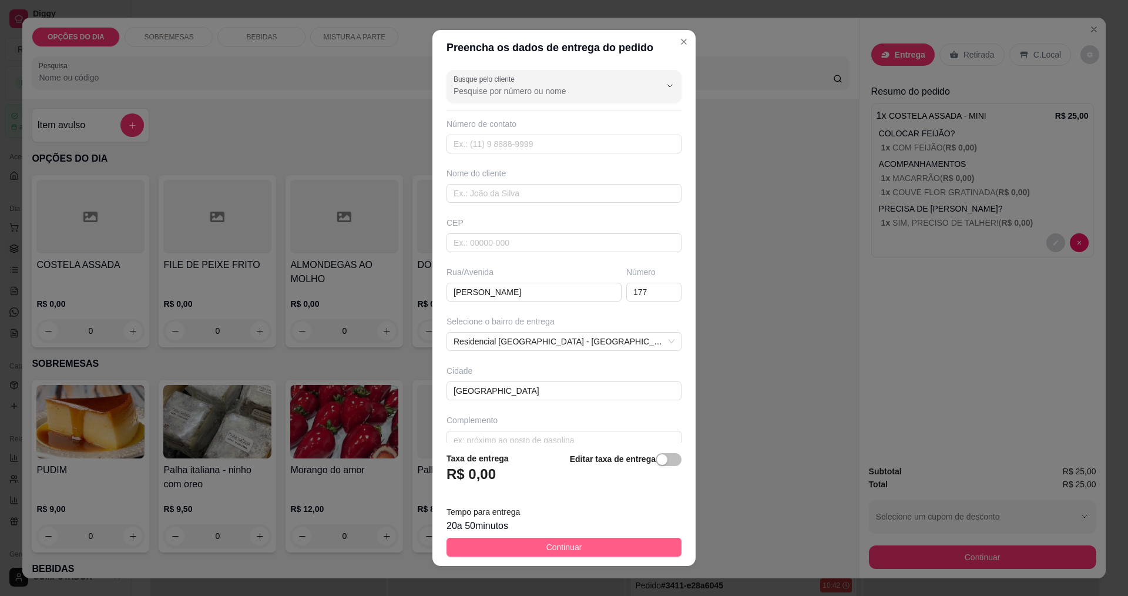
click at [533, 550] on button "Continuar" at bounding box center [563, 546] width 235 height 19
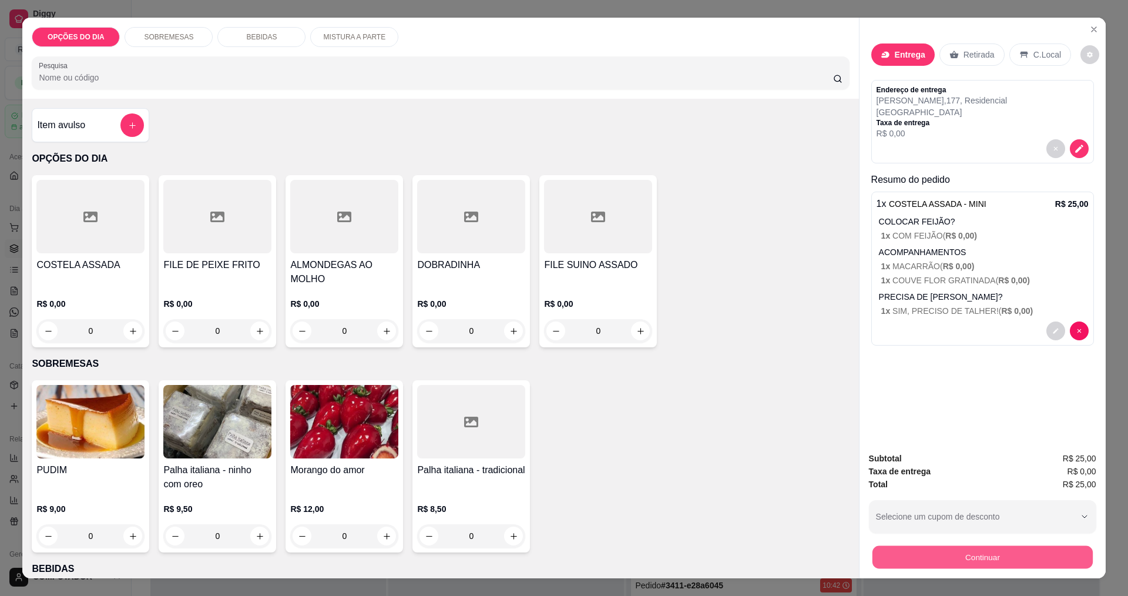
click at [923, 561] on button "Continuar" at bounding box center [982, 556] width 220 height 23
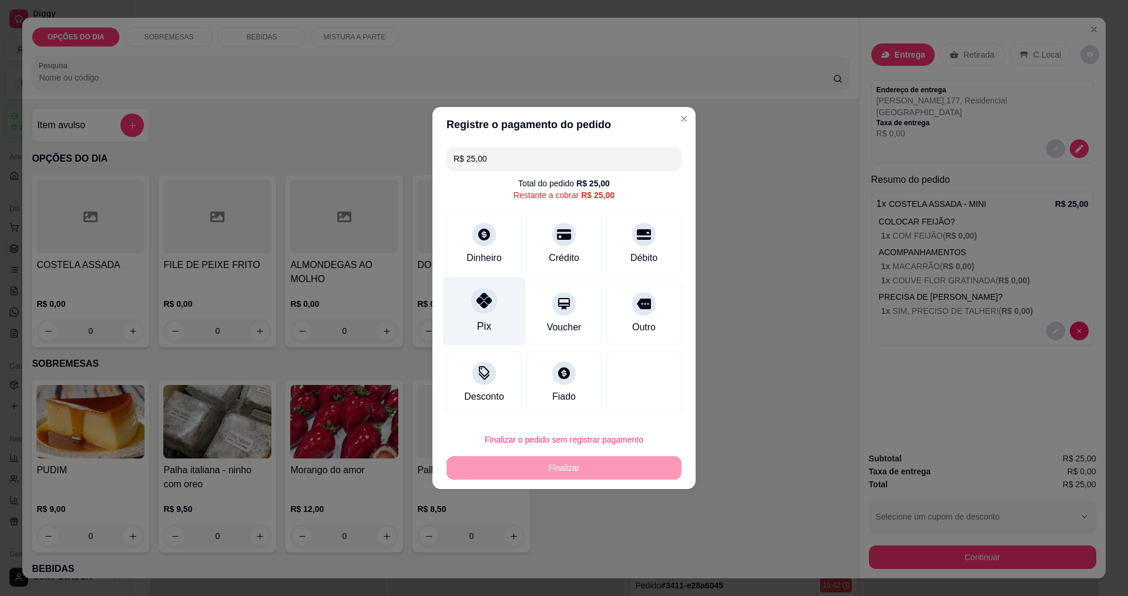
click at [503, 311] on div "Pix" at bounding box center [484, 311] width 83 height 69
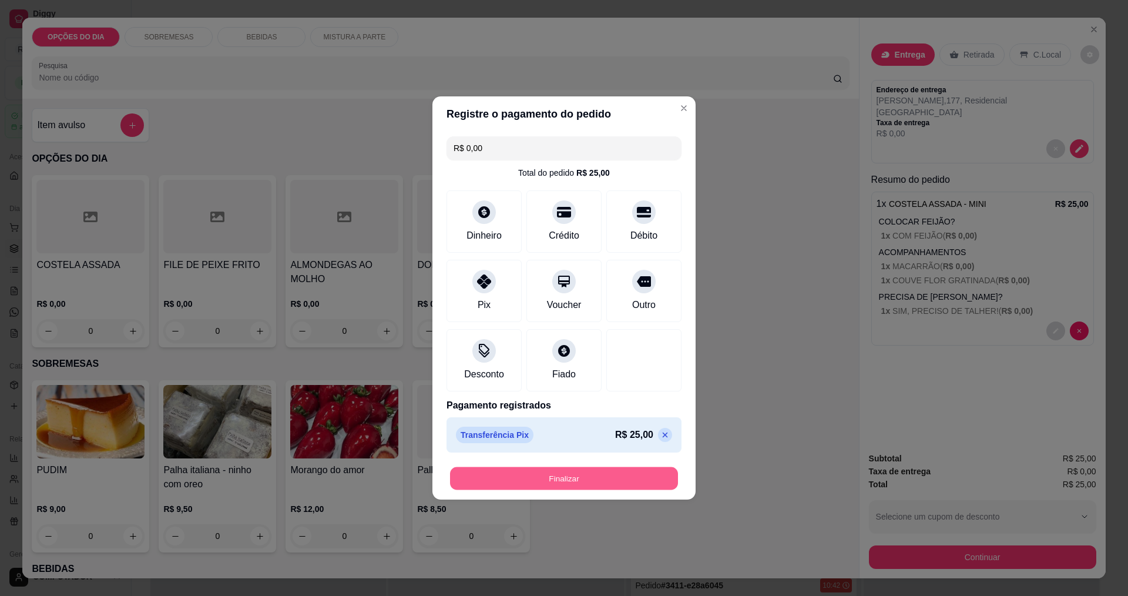
click at [517, 479] on button "Finalizar" at bounding box center [564, 478] width 228 height 23
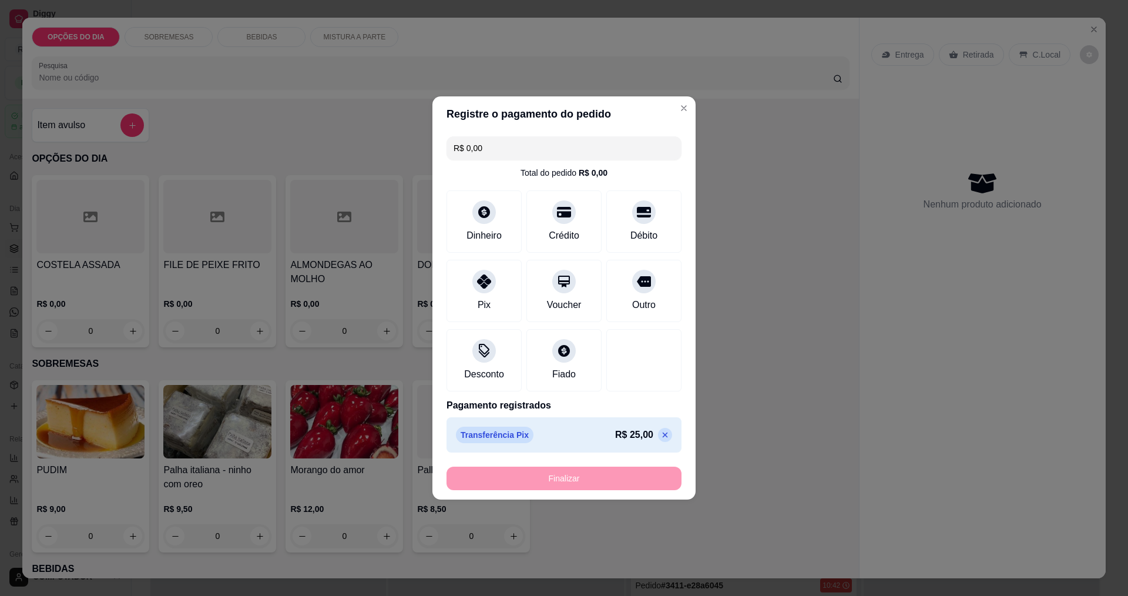
type input "-R$ 25,00"
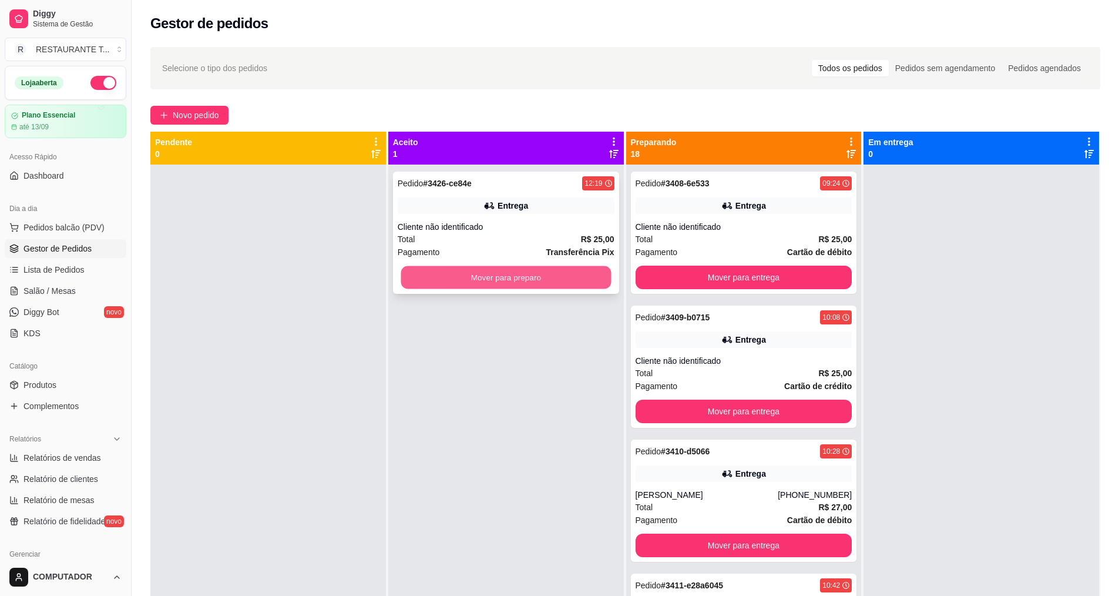
click at [443, 272] on button "Mover para preparo" at bounding box center [506, 277] width 210 height 23
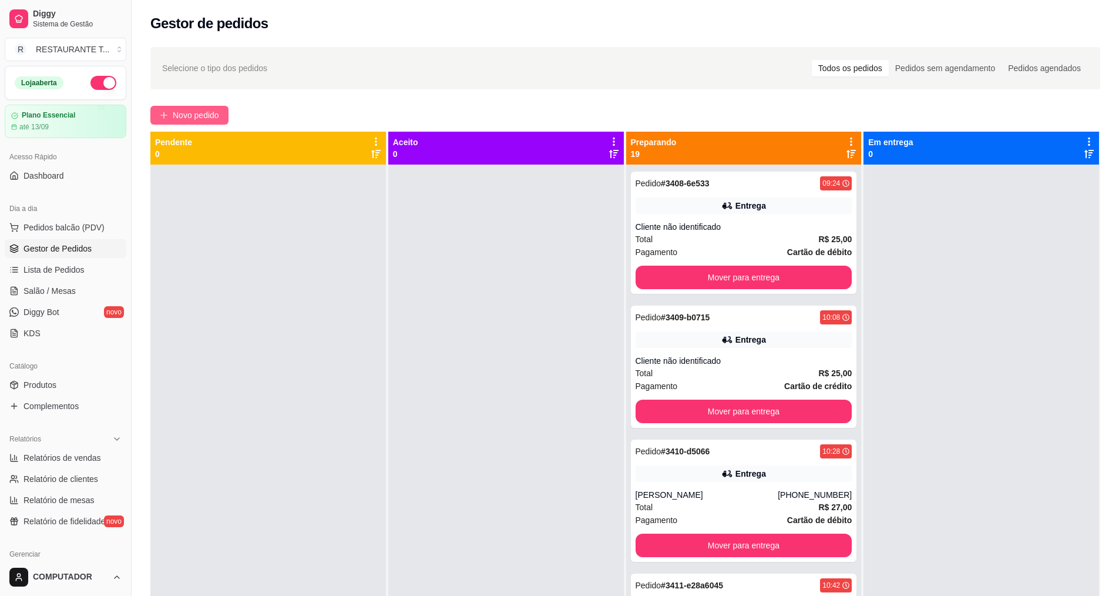
click at [193, 117] on span "Novo pedido" at bounding box center [196, 115] width 46 height 13
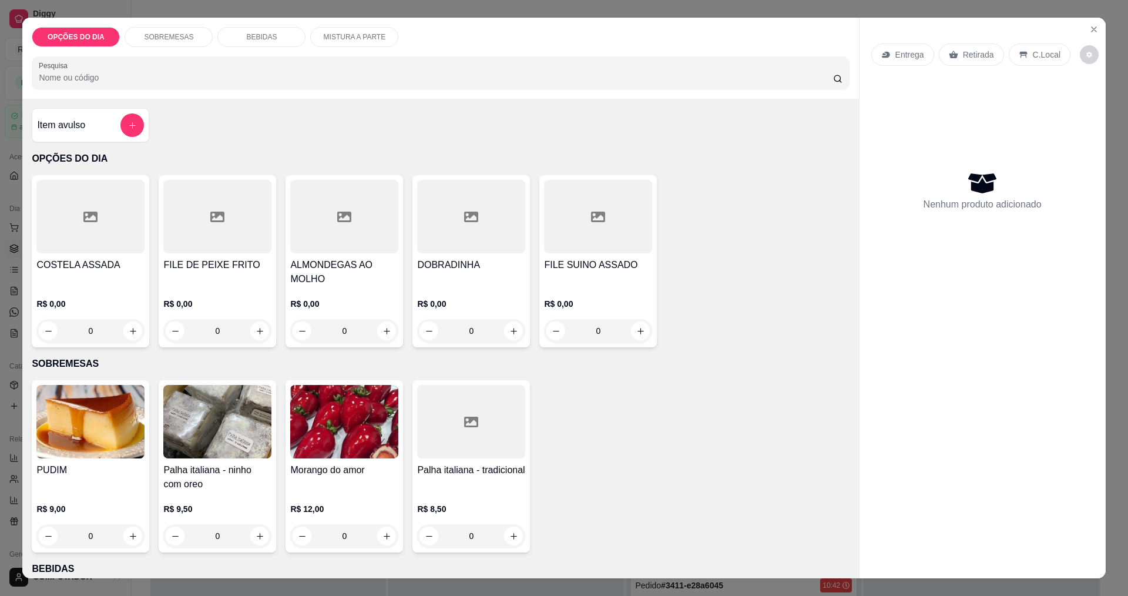
click at [127, 340] on div "0" at bounding box center [90, 330] width 108 height 23
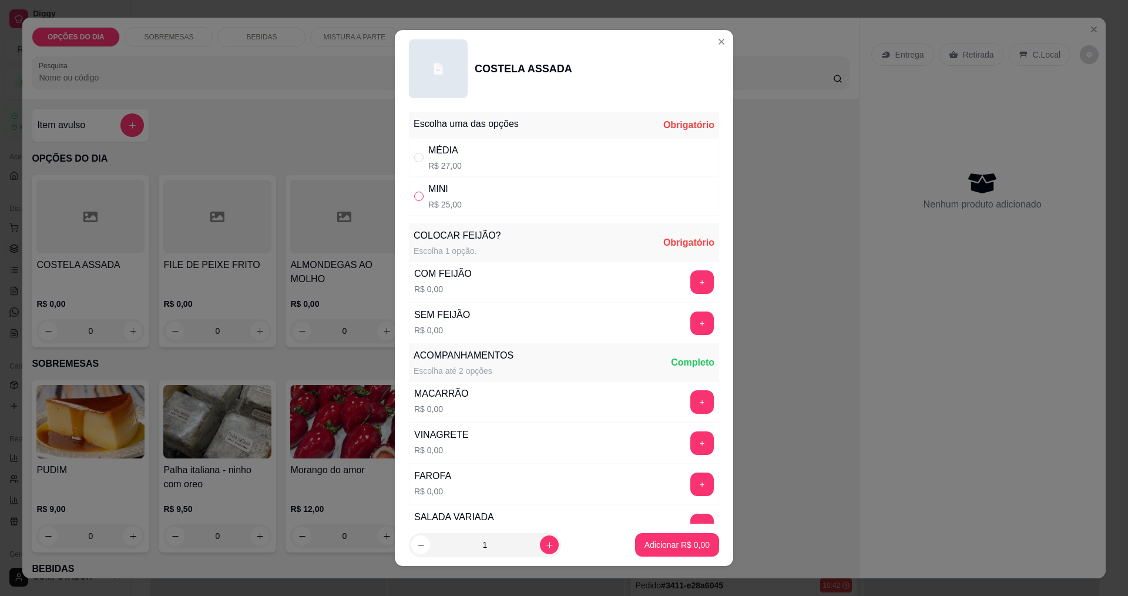
click at [414, 195] on input "" at bounding box center [418, 195] width 9 height 9
radio input "true"
click at [691, 290] on button "+" at bounding box center [702, 281] width 23 height 23
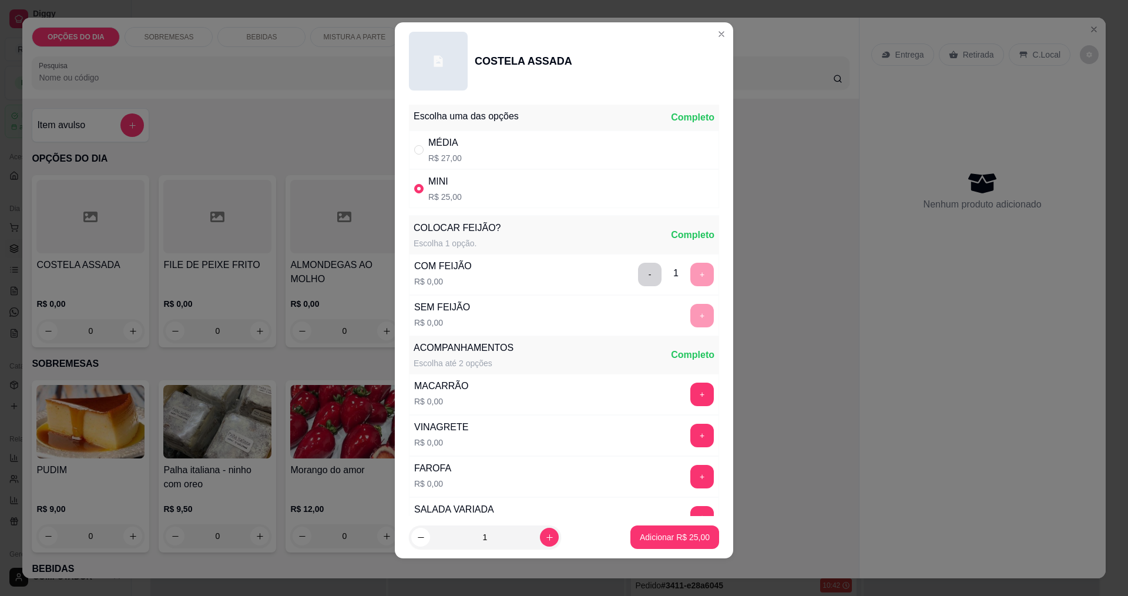
scroll to position [236, 0]
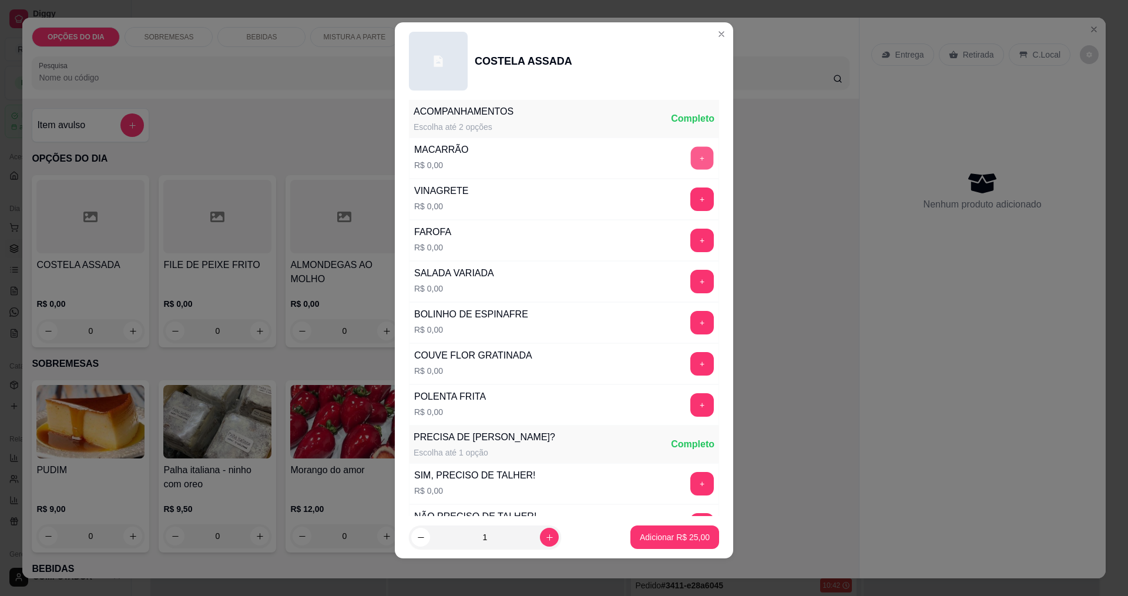
click at [691, 164] on button "+" at bounding box center [702, 157] width 23 height 23
click at [691, 410] on button "+" at bounding box center [702, 404] width 23 height 23
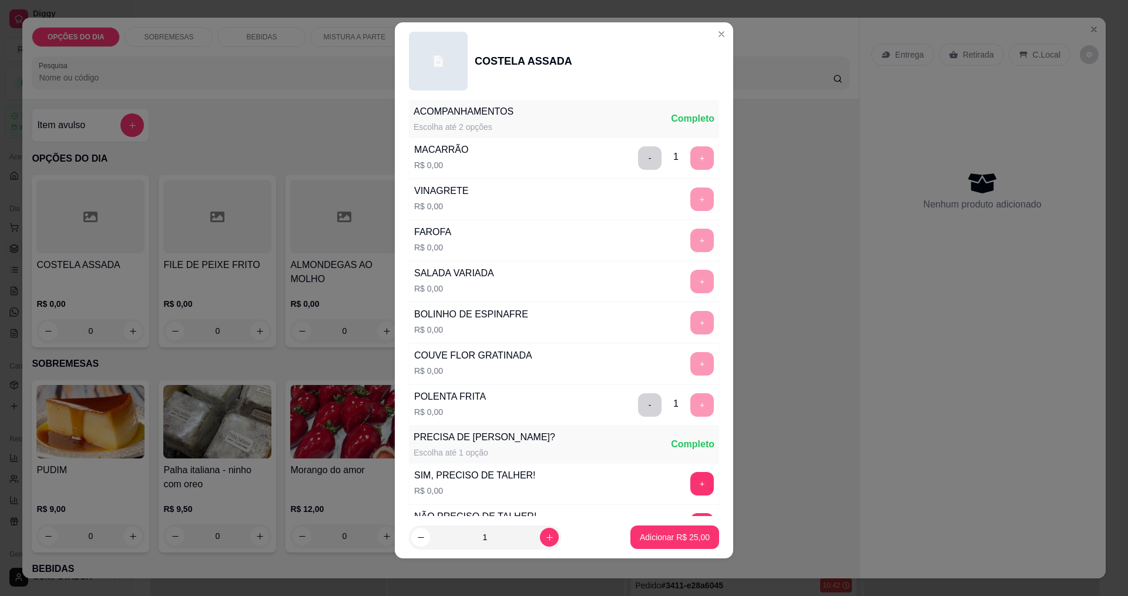
scroll to position [473, 0]
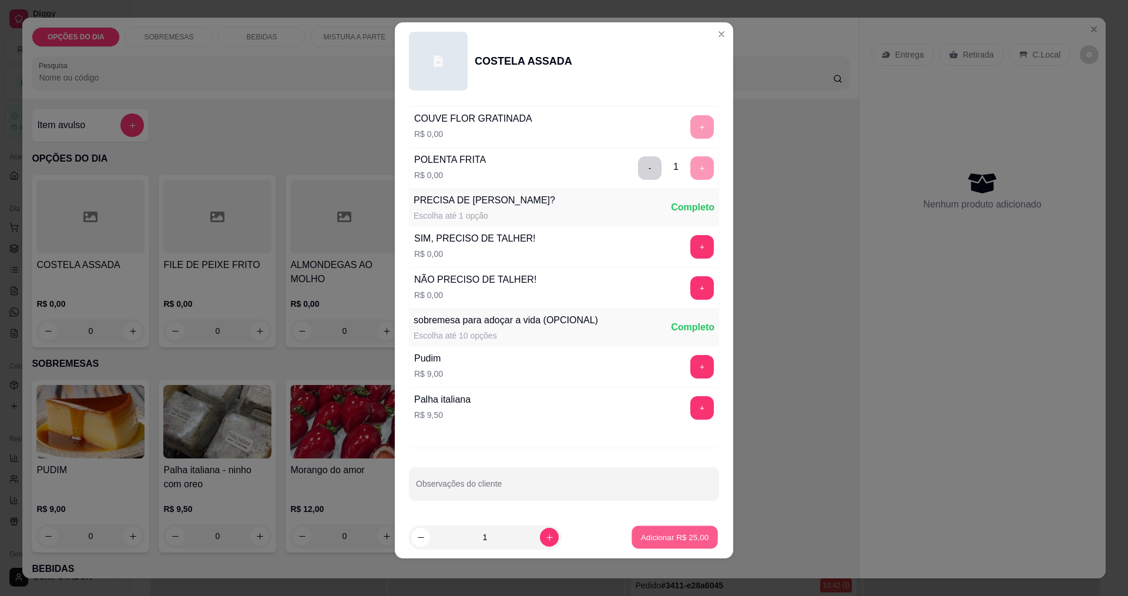
click at [660, 532] on p "Adicionar R$ 25,00" at bounding box center [675, 537] width 68 height 11
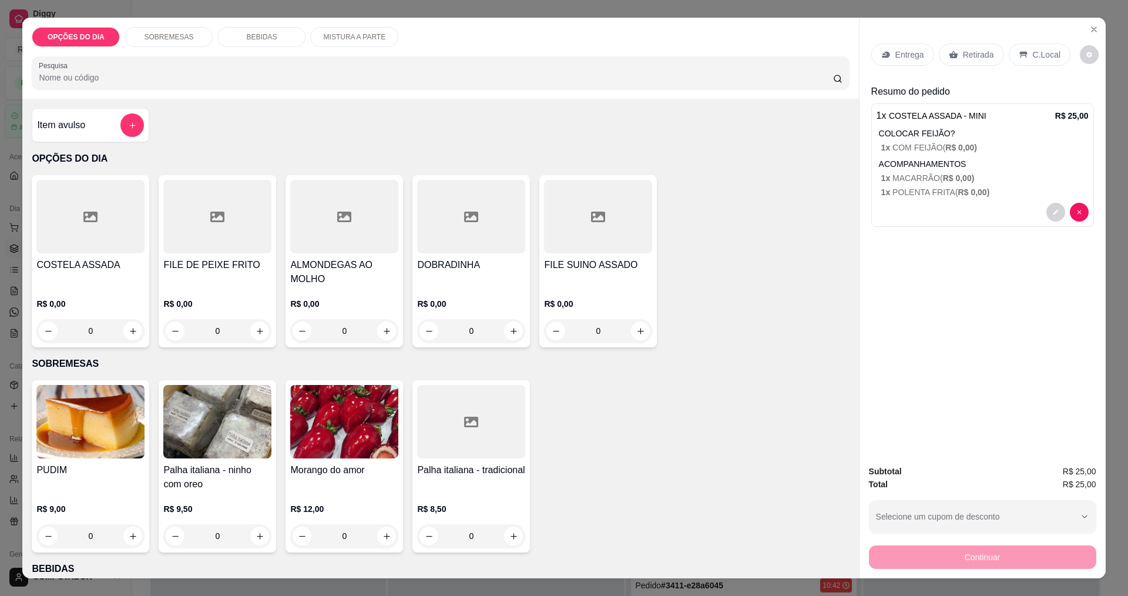
click at [256, 337] on div "0" at bounding box center [217, 330] width 108 height 23
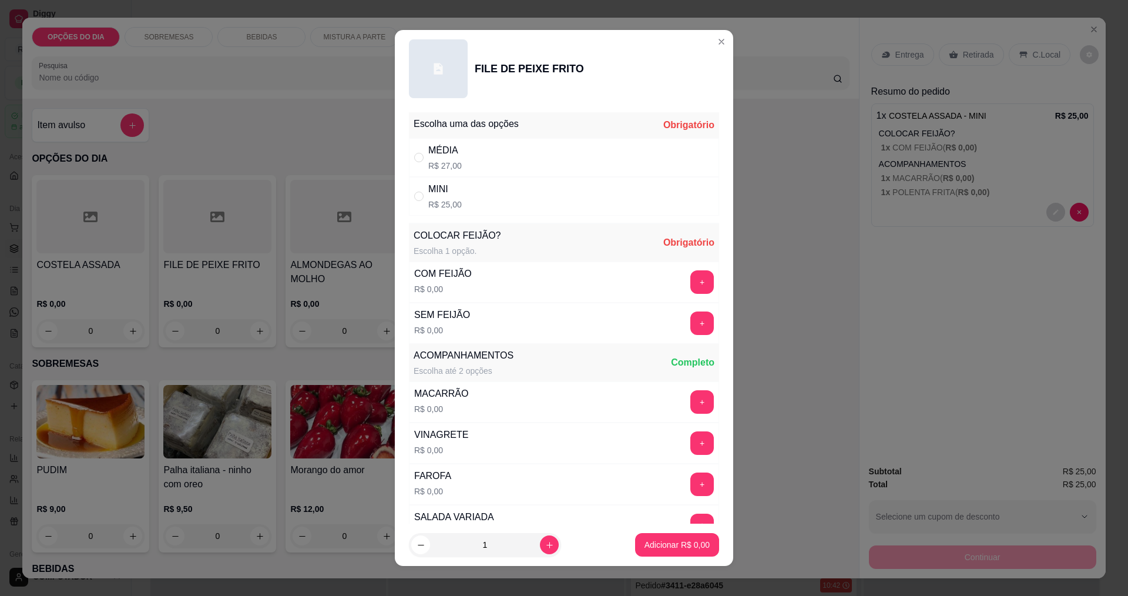
click at [409, 195] on div "MINI R$ 25,00" at bounding box center [564, 196] width 310 height 39
radio input "true"
click at [691, 277] on button "+" at bounding box center [702, 281] width 23 height 23
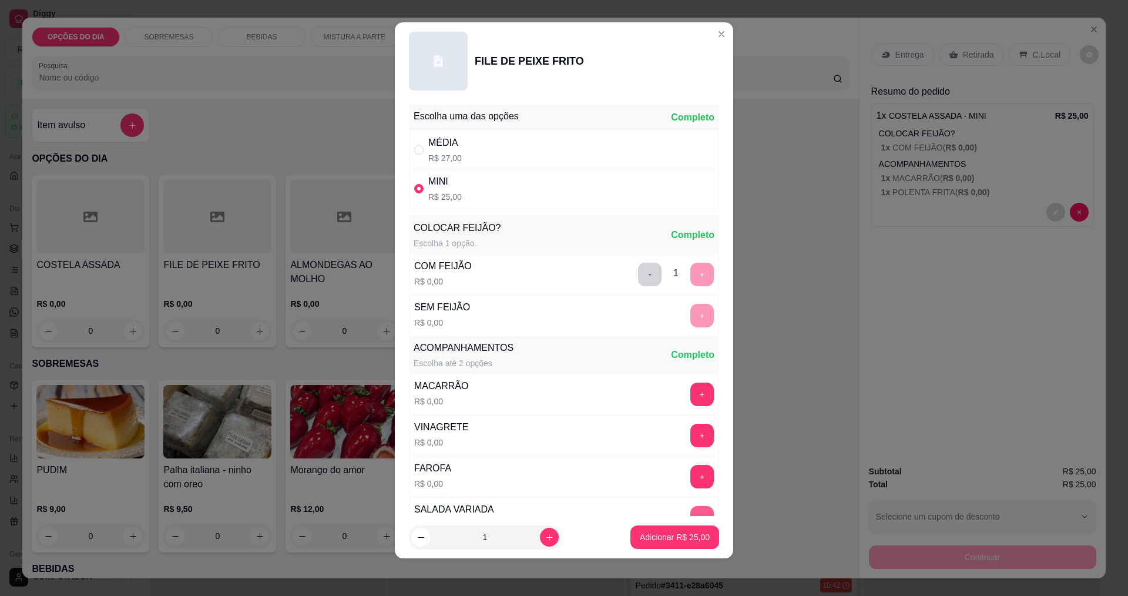
scroll to position [236, 0]
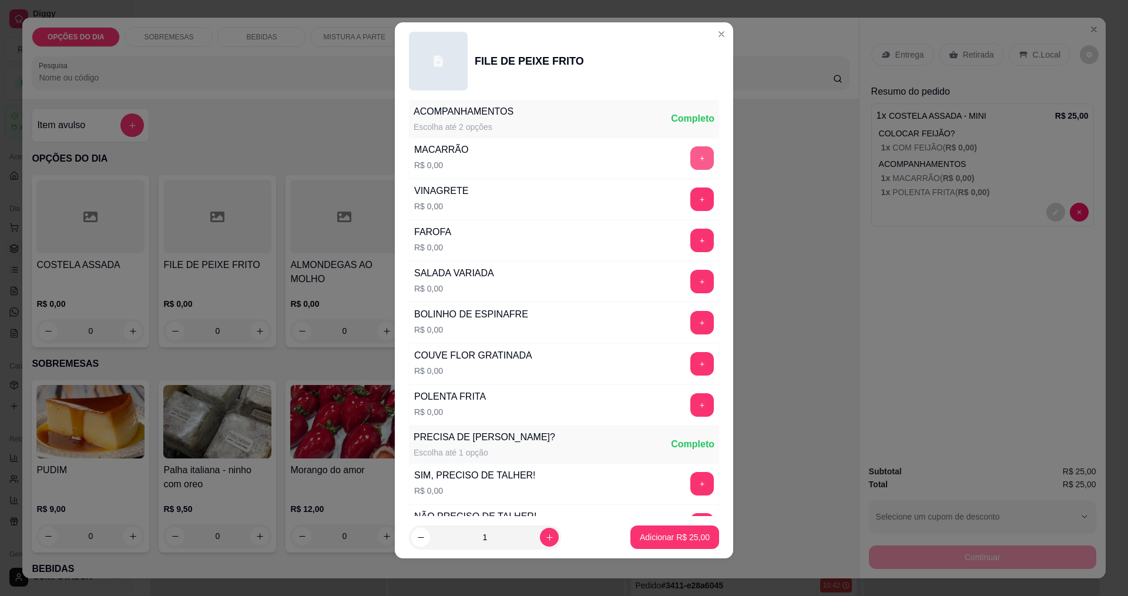
click at [690, 159] on button "+" at bounding box center [701, 157] width 23 height 23
click at [691, 402] on button "+" at bounding box center [702, 404] width 23 height 23
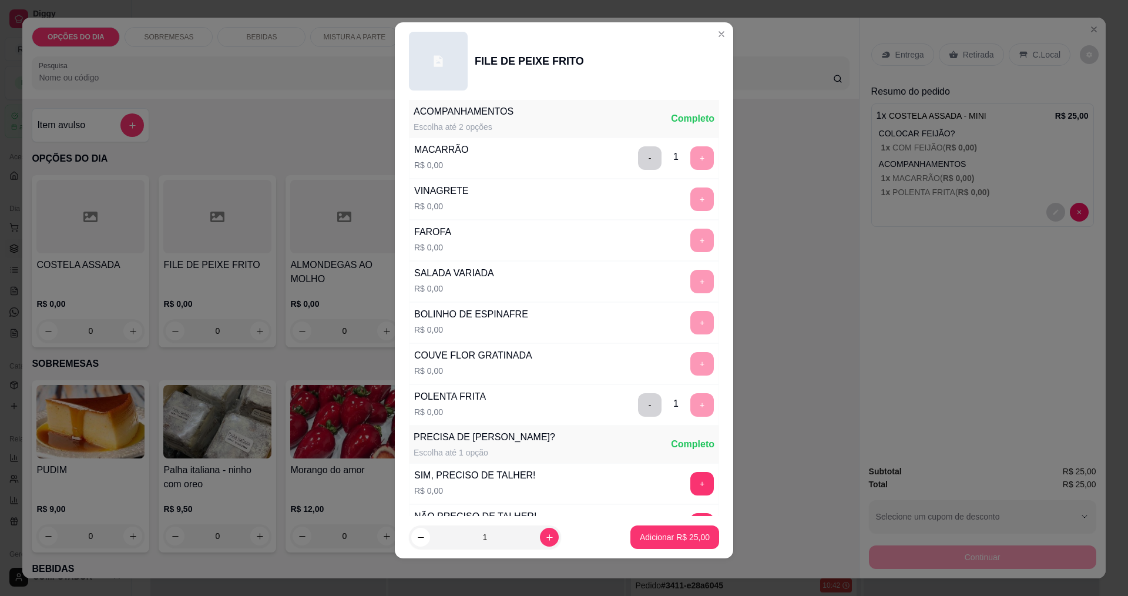
scroll to position [473, 0]
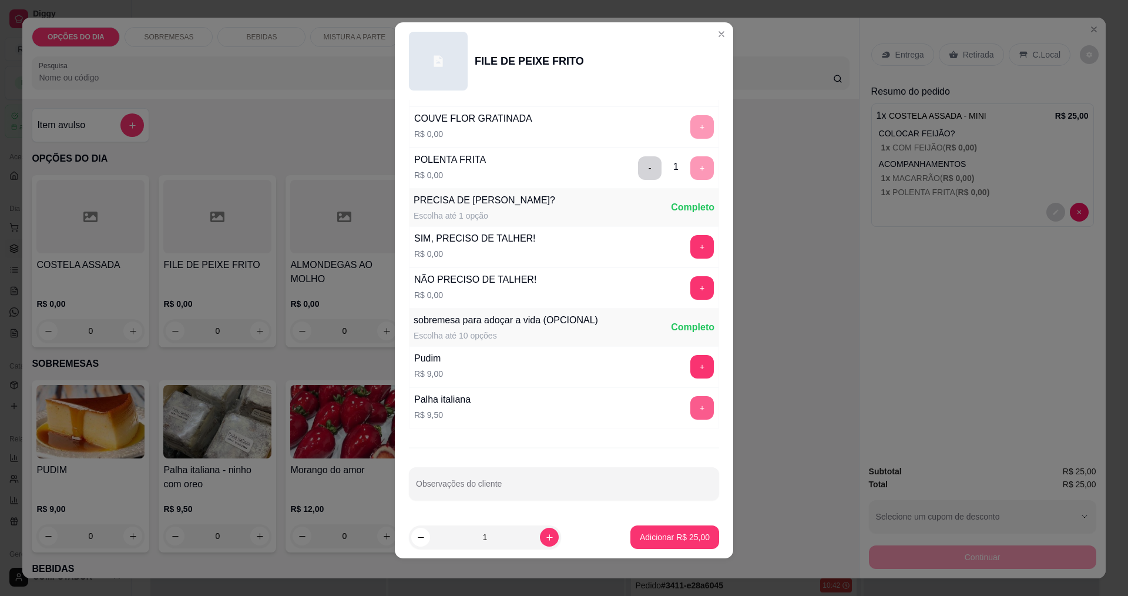
click at [648, 542] on p "Adicionar R$ 25,00" at bounding box center [675, 537] width 70 height 12
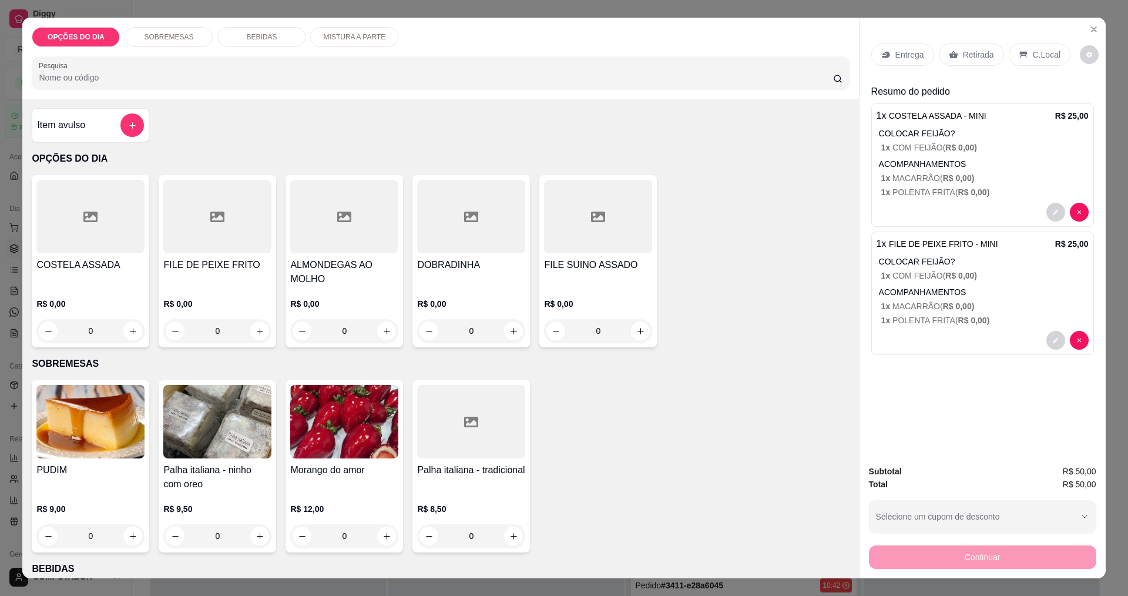
click at [895, 60] on p "Entrega" at bounding box center [909, 55] width 29 height 12
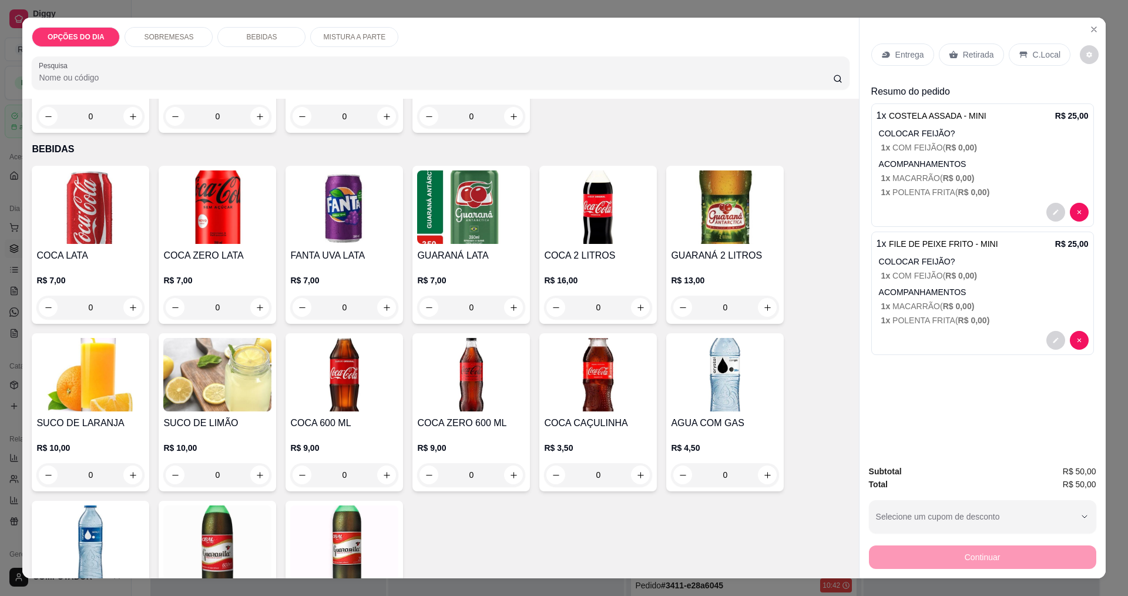
scroll to position [654, 0]
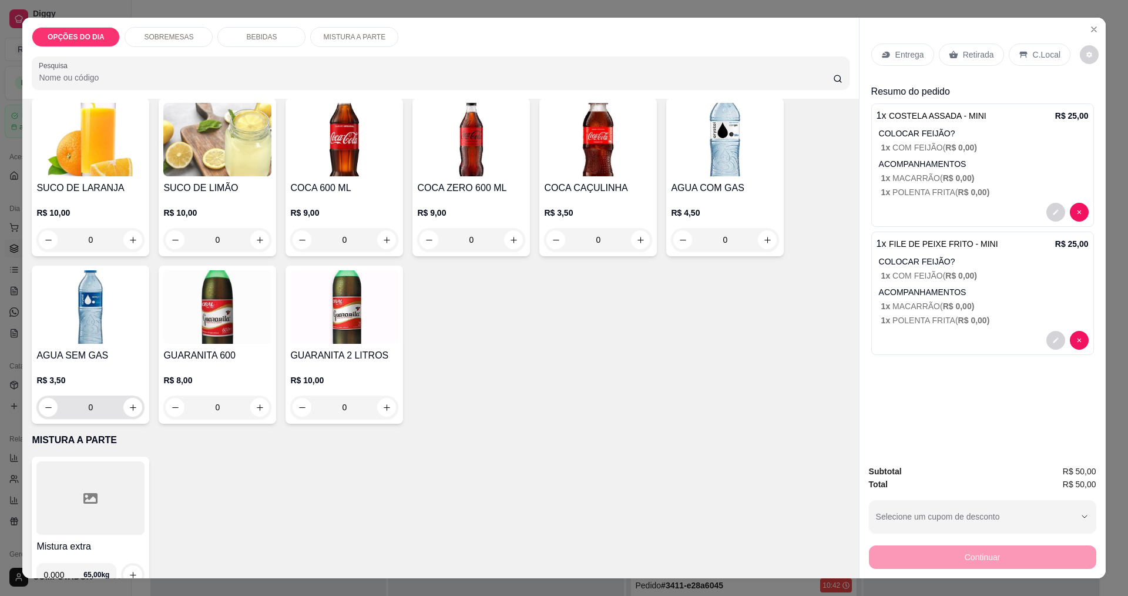
click at [129, 414] on button "increase-product-quantity" at bounding box center [132, 407] width 19 height 19
click at [130, 414] on button "increase-product-quantity" at bounding box center [132, 408] width 18 height 18
click at [130, 414] on button "increase-product-quantity" at bounding box center [132, 407] width 19 height 19
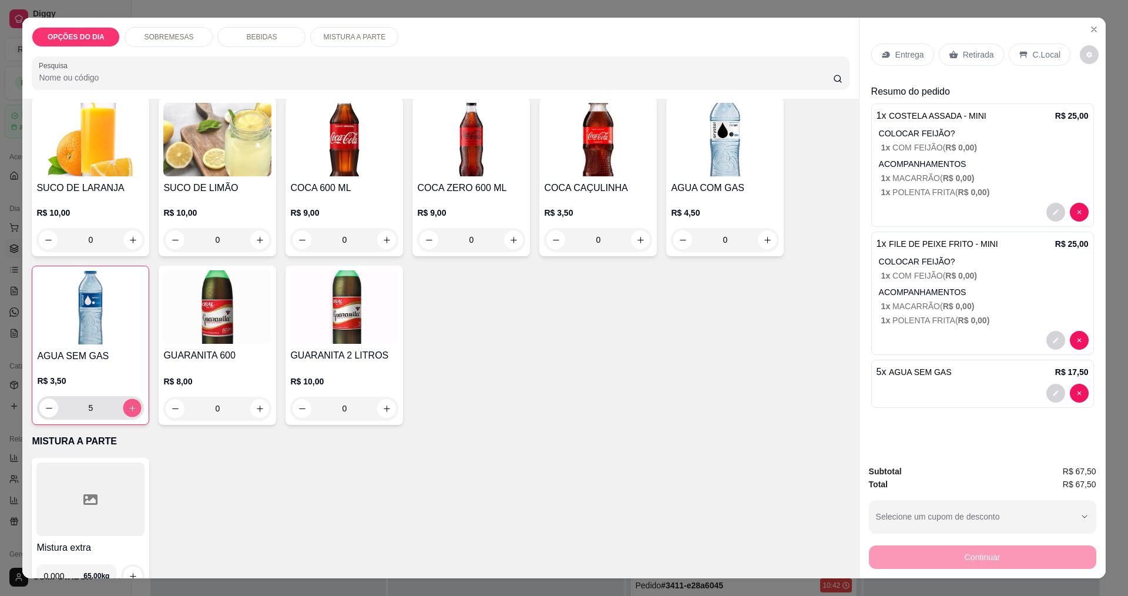
click at [130, 414] on button "increase-product-quantity" at bounding box center [132, 408] width 18 height 18
type input "7"
click at [383, 232] on button "increase-product-quantity" at bounding box center [387, 240] width 18 height 18
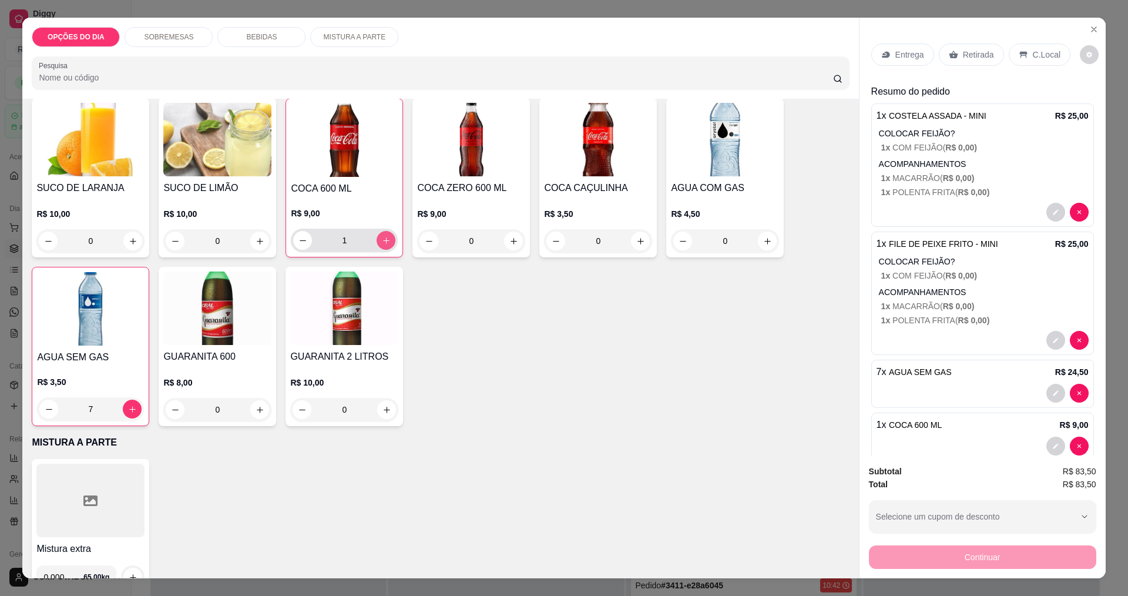
click at [383, 232] on button "increase-product-quantity" at bounding box center [386, 240] width 19 height 19
type input "2"
click at [901, 58] on p "Entrega" at bounding box center [909, 55] width 29 height 12
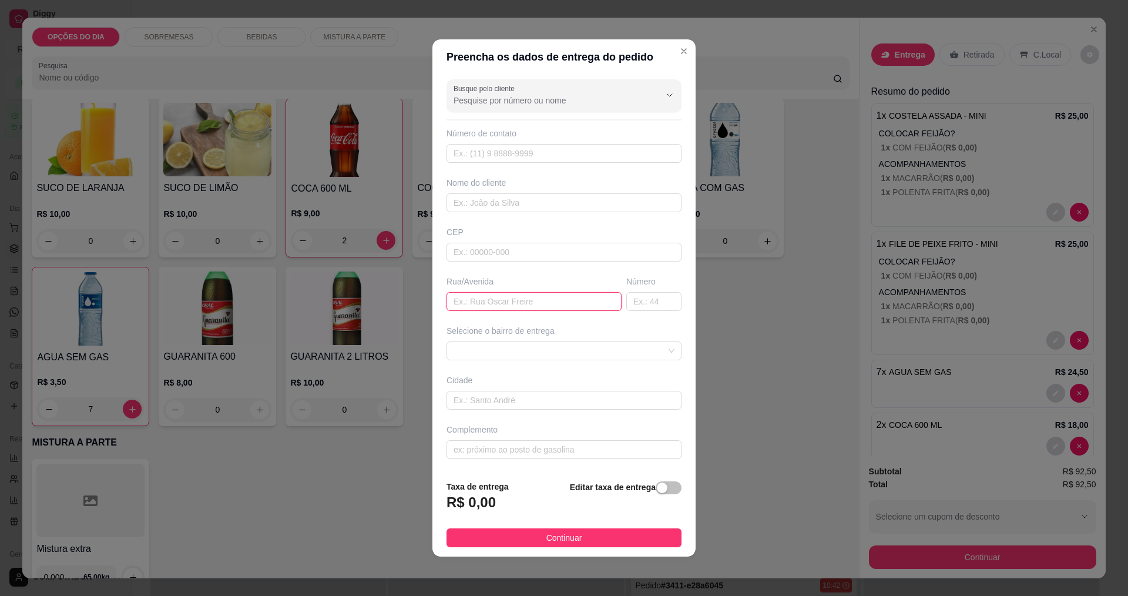
click at [576, 304] on input "text" at bounding box center [533, 301] width 175 height 19
type input "[GEOGRAPHIC_DATA]"
click at [580, 352] on span at bounding box center [563, 351] width 221 height 18
type input "542"
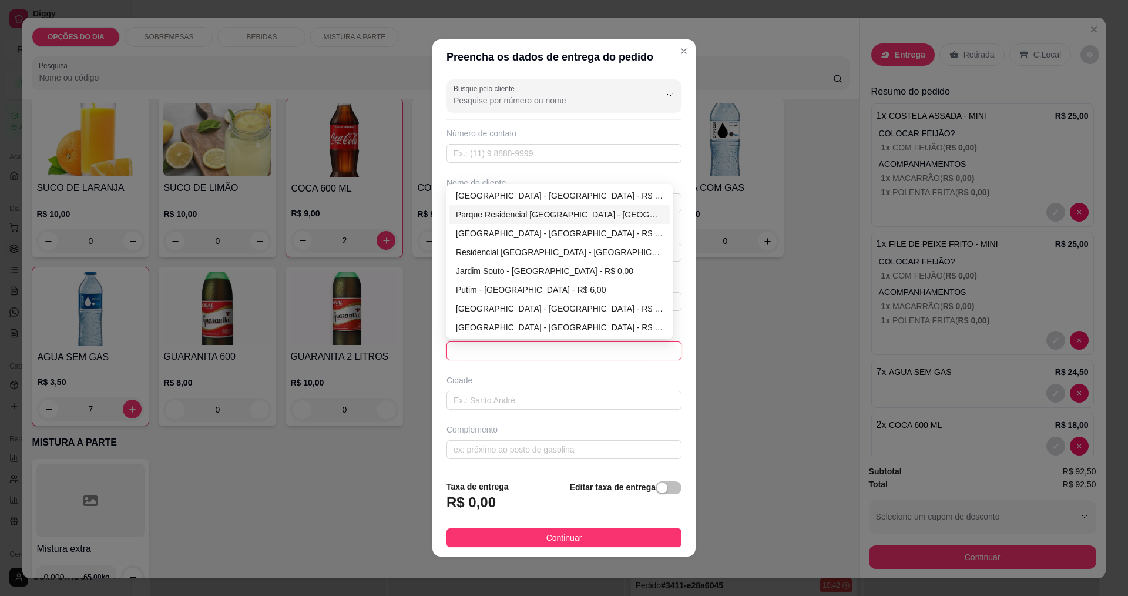
click at [508, 194] on div "[GEOGRAPHIC_DATA] - [GEOGRAPHIC_DATA] - R$ 0,00" at bounding box center [559, 195] width 207 height 13
type input "[GEOGRAPHIC_DATA]"
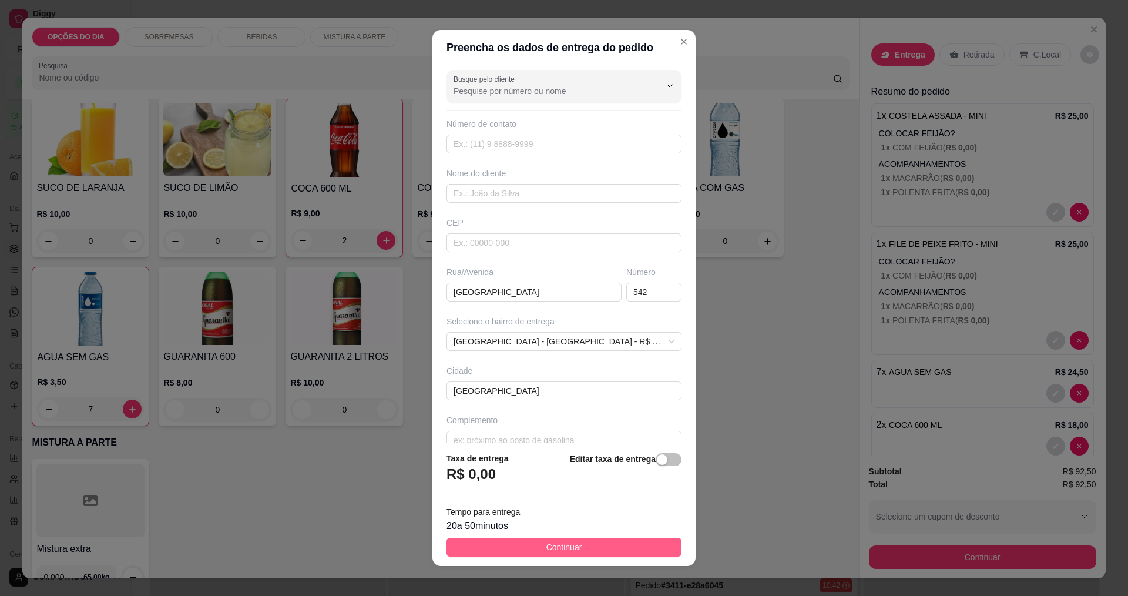
click at [586, 548] on button "Continuar" at bounding box center [563, 546] width 235 height 19
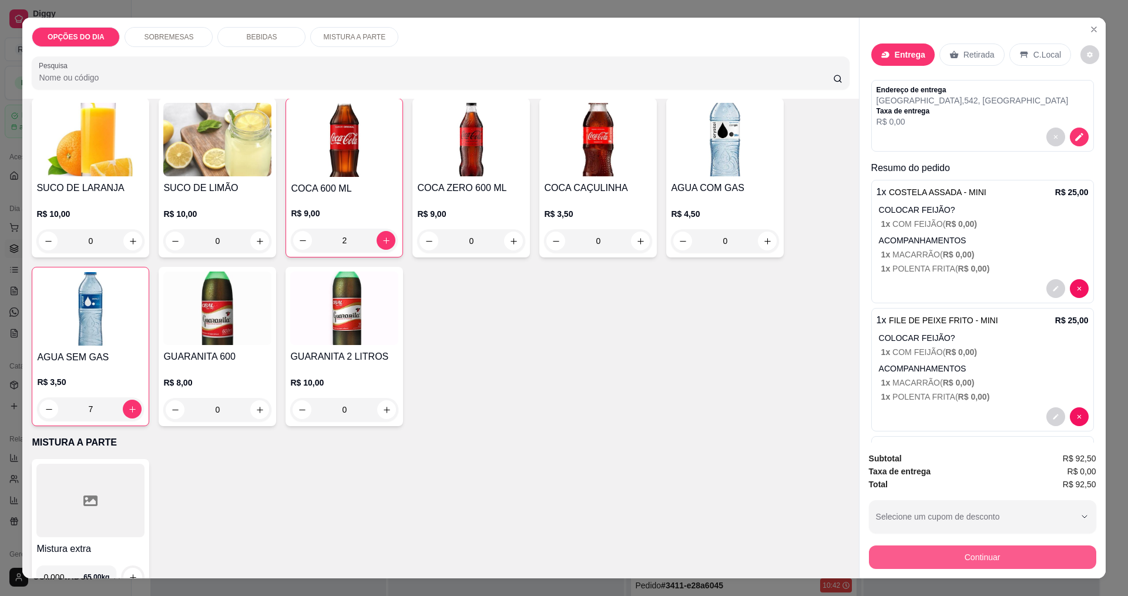
click at [952, 564] on button "Continuar" at bounding box center [982, 556] width 227 height 23
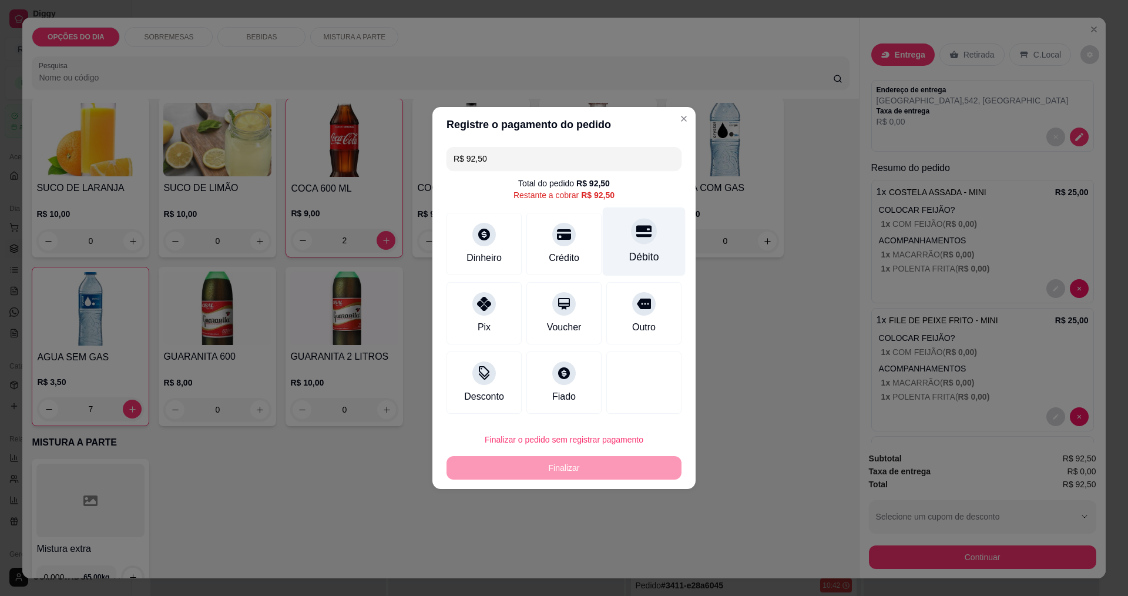
click at [629, 252] on div "Débito" at bounding box center [644, 256] width 30 height 15
type input "R$ 0,00"
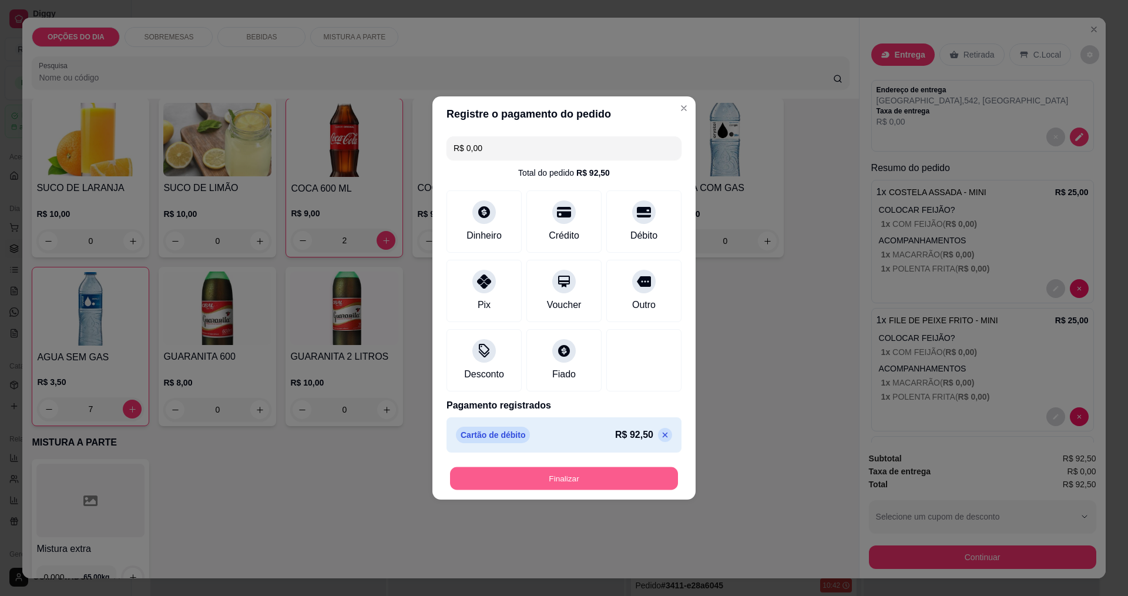
click at [599, 476] on button "Finalizar" at bounding box center [564, 478] width 228 height 23
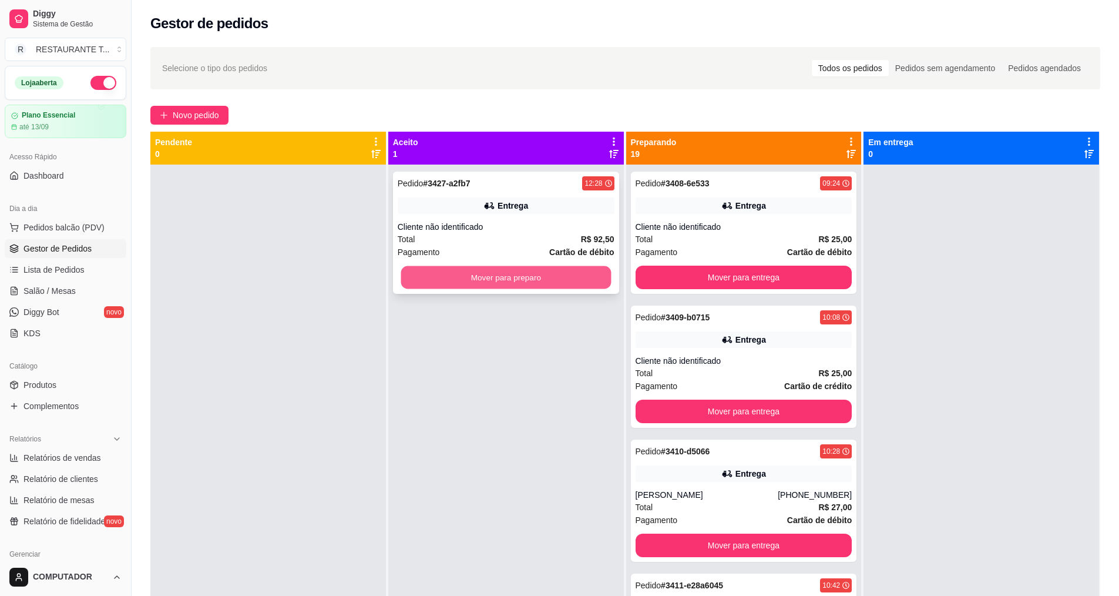
click at [576, 285] on button "Mover para preparo" at bounding box center [506, 277] width 210 height 23
click at [576, 286] on button "Mover para preparo" at bounding box center [506, 276] width 217 height 23
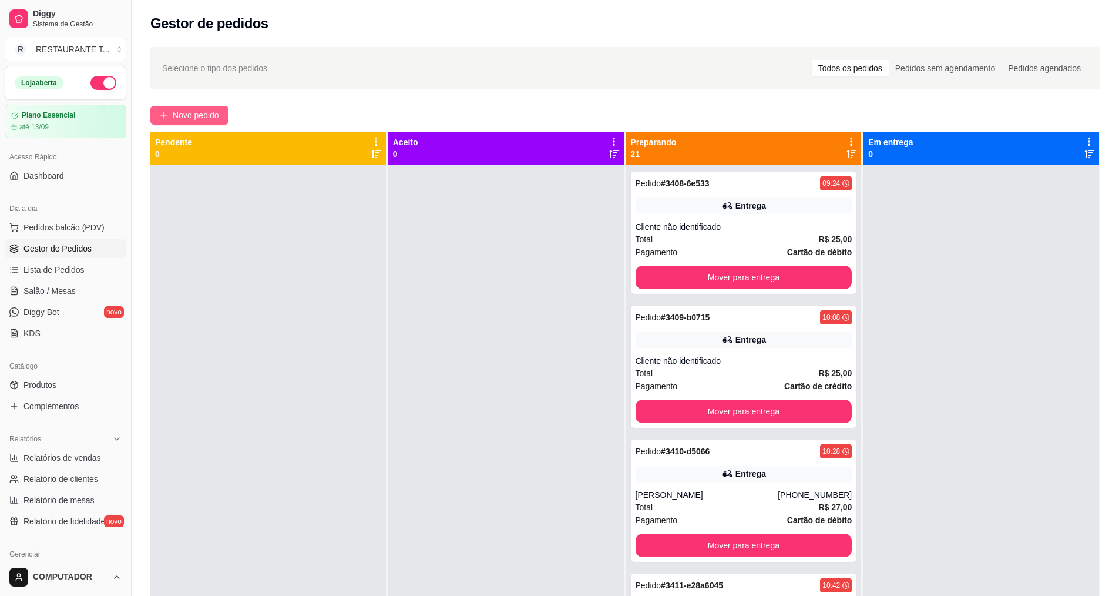
click at [178, 115] on span "Novo pedido" at bounding box center [196, 115] width 46 height 13
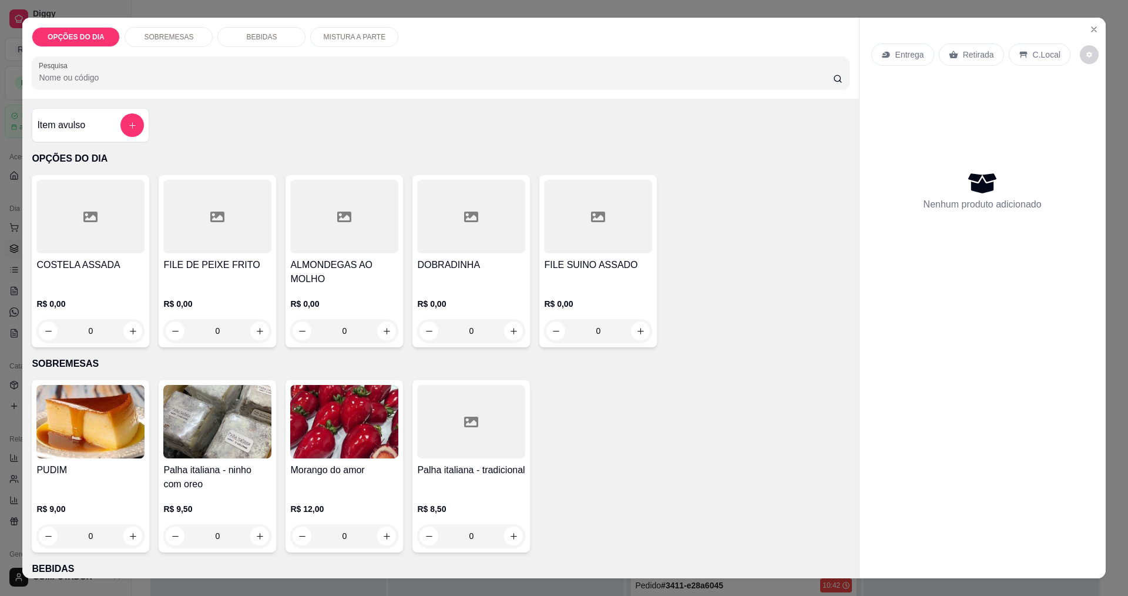
click at [129, 336] on div "0" at bounding box center [90, 330] width 108 height 23
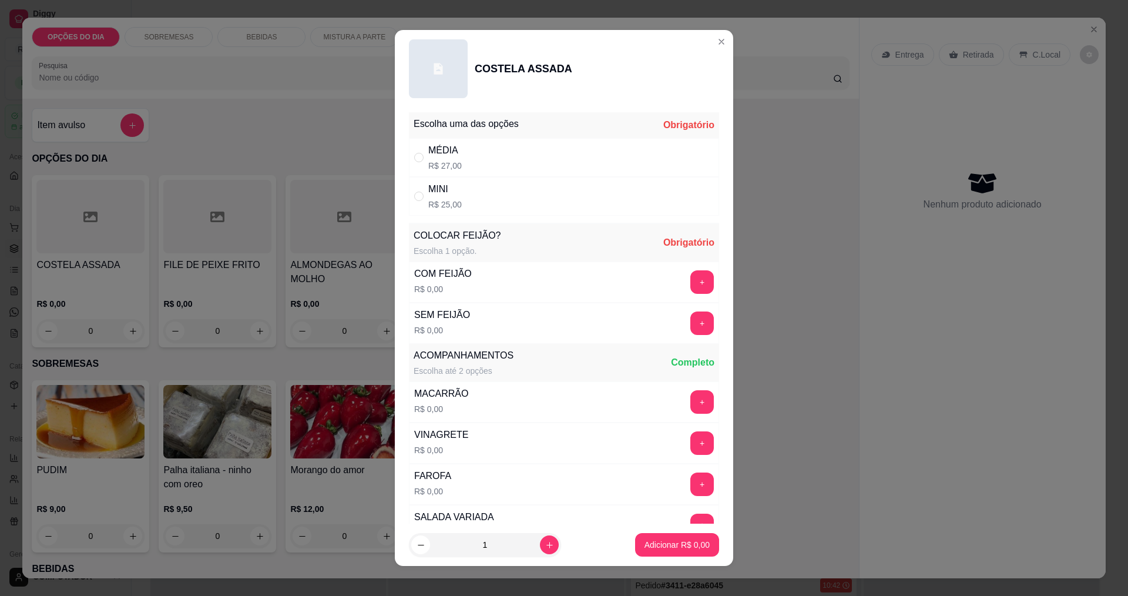
click at [414, 164] on div "MÉDIA R$ 27,00" at bounding box center [564, 157] width 310 height 39
radio input "true"
click at [691, 281] on button "+" at bounding box center [702, 281] width 23 height 23
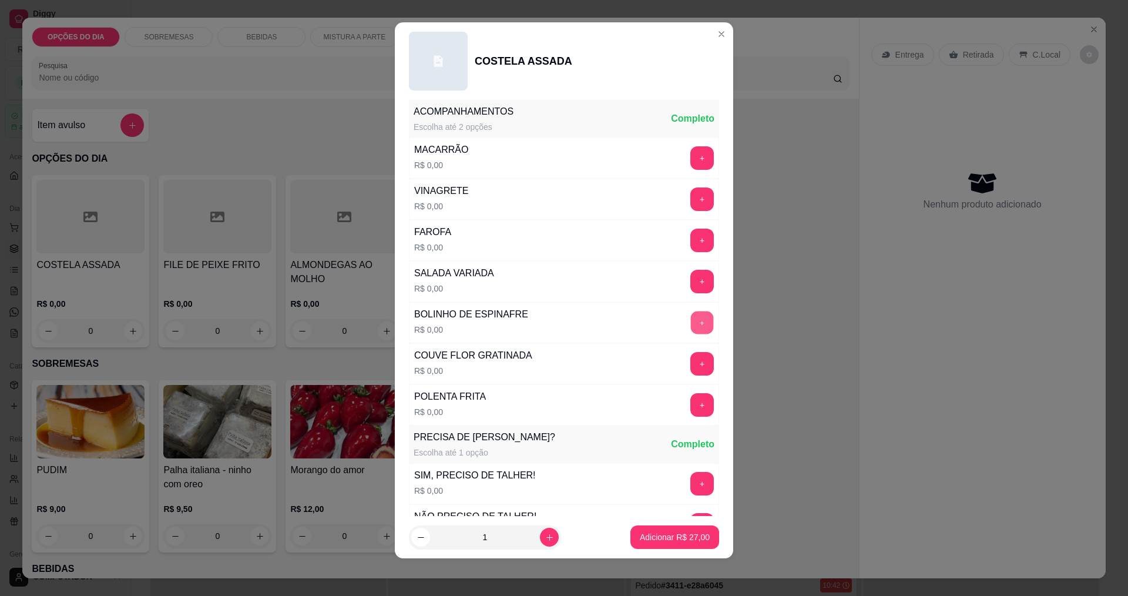
click at [691, 325] on button "+" at bounding box center [702, 322] width 23 height 23
click at [690, 362] on button "+" at bounding box center [701, 363] width 23 height 23
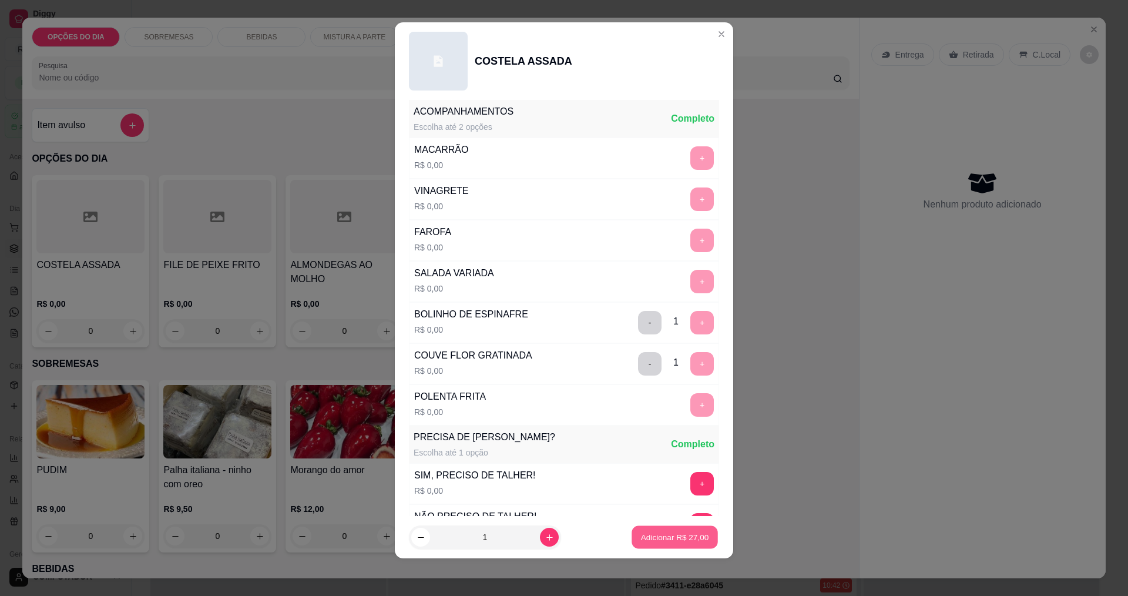
click at [653, 534] on p "Adicionar R$ 27,00" at bounding box center [675, 537] width 68 height 11
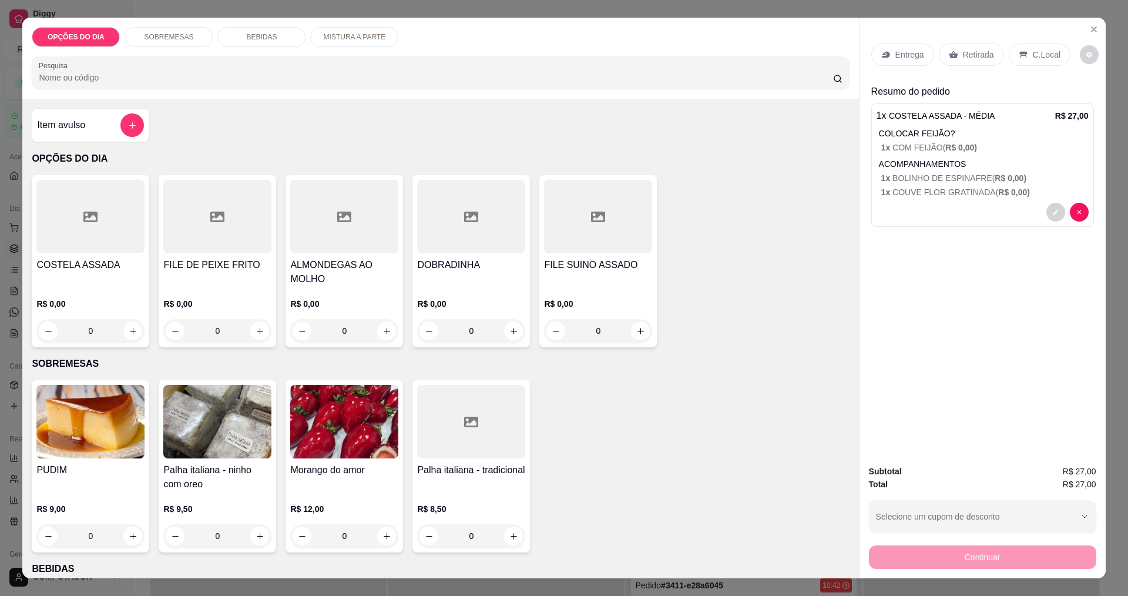
click at [883, 56] on icon at bounding box center [886, 55] width 8 height 6
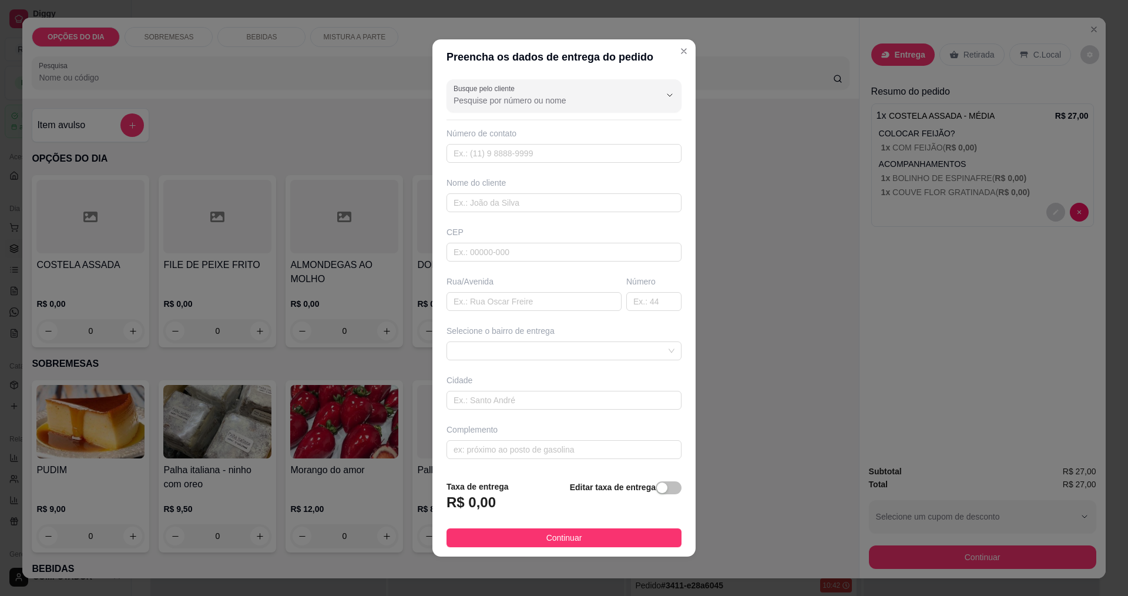
click at [539, 94] on div at bounding box center [563, 95] width 221 height 23
type input "ROSANA"
click at [477, 150] on span "ROSANA" at bounding box center [554, 149] width 196 height 12
type input "12997890057"
type input "ROSANA"
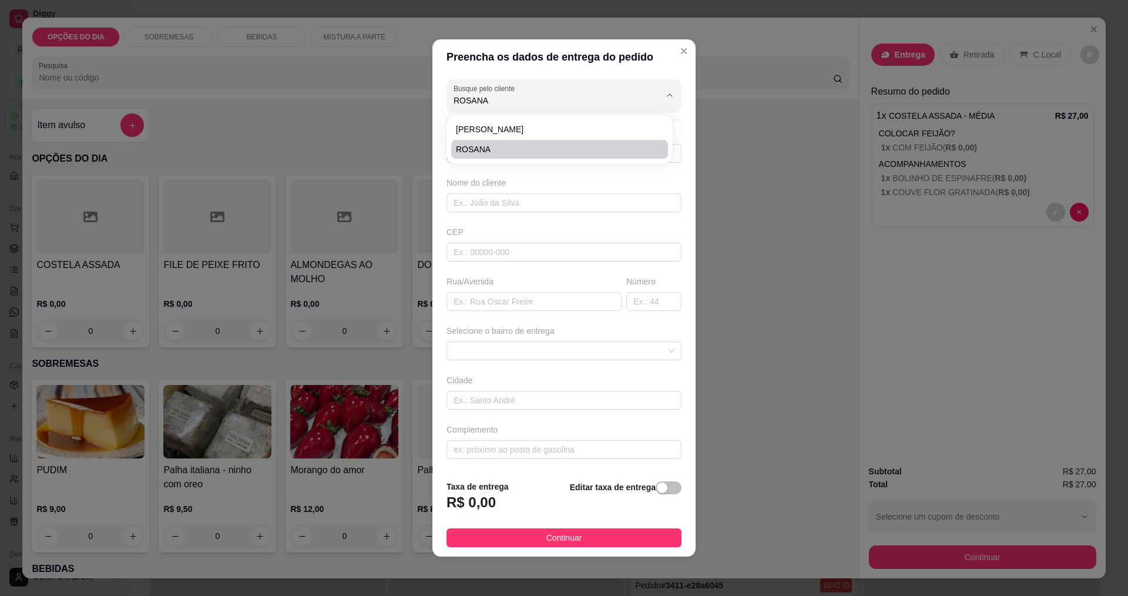
type input "[PERSON_NAME]"
type input "172"
type input "[GEOGRAPHIC_DATA]"
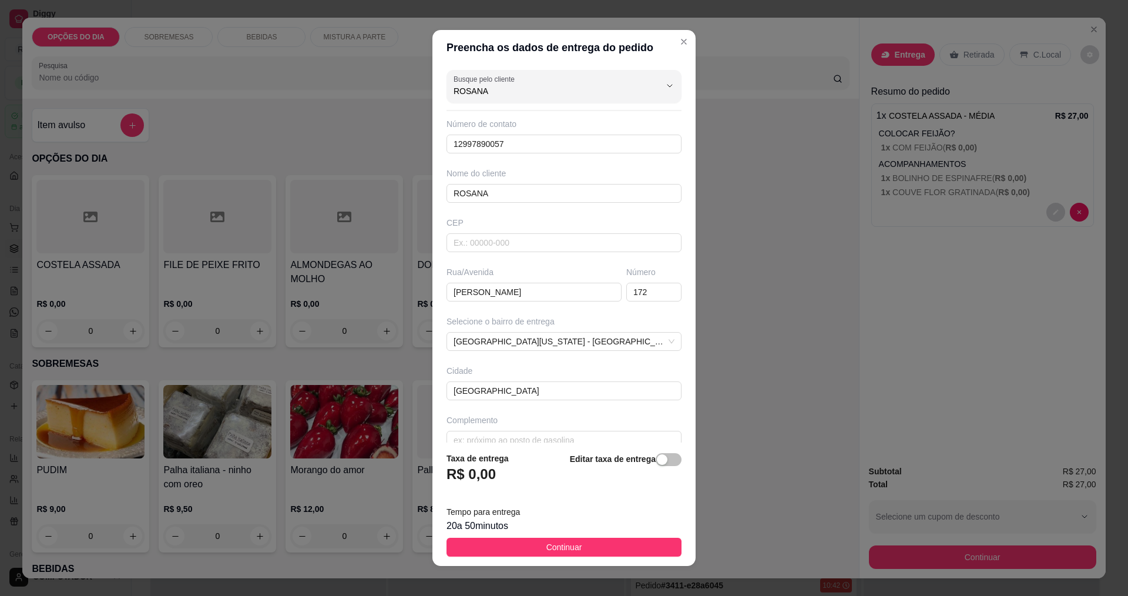
type input "ROSANA"
click at [547, 528] on div "20 a 50 minutos" at bounding box center [563, 526] width 235 height 14
click at [558, 547] on span "Continuar" at bounding box center [564, 546] width 36 height 13
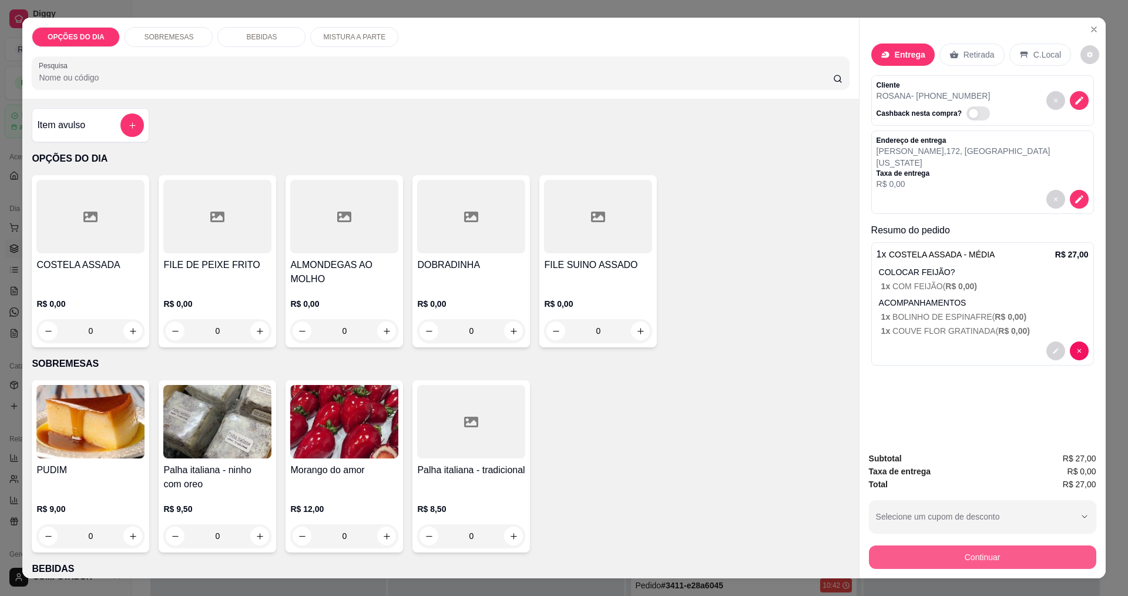
click at [1022, 564] on button "Continuar" at bounding box center [982, 556] width 227 height 23
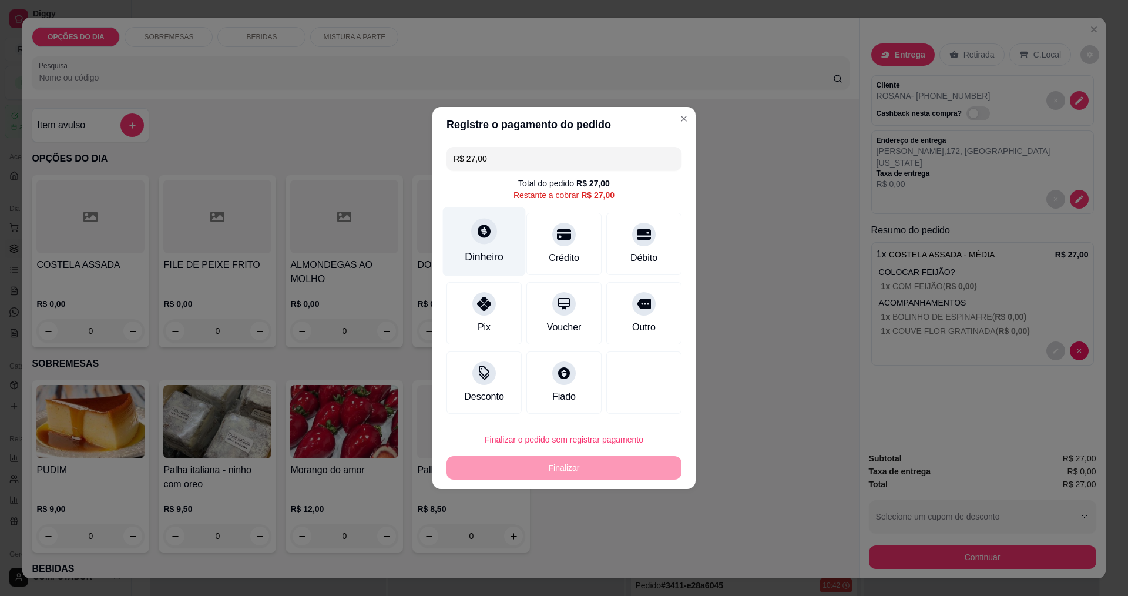
click at [480, 250] on div "Dinheiro" at bounding box center [484, 241] width 83 height 69
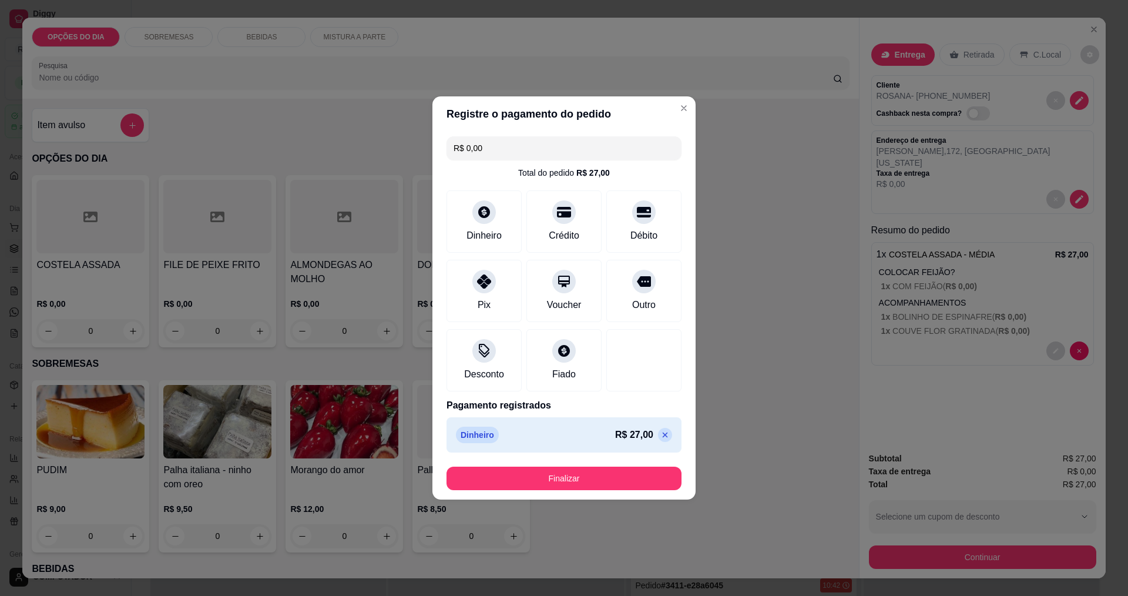
click at [615, 483] on button "Finalizar" at bounding box center [563, 477] width 235 height 23
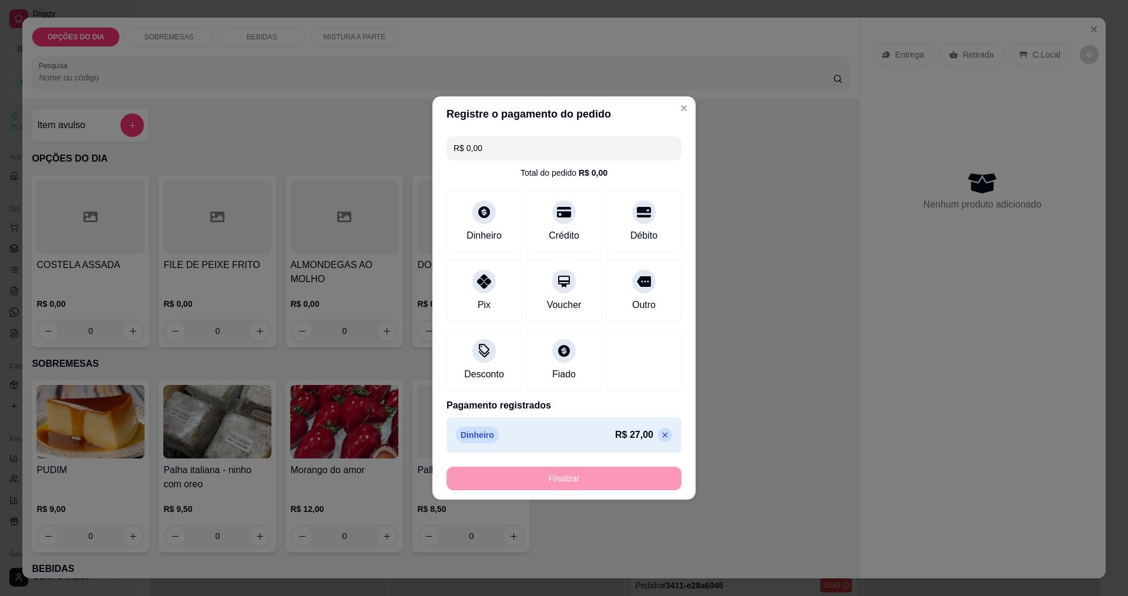
type input "-R$ 27,00"
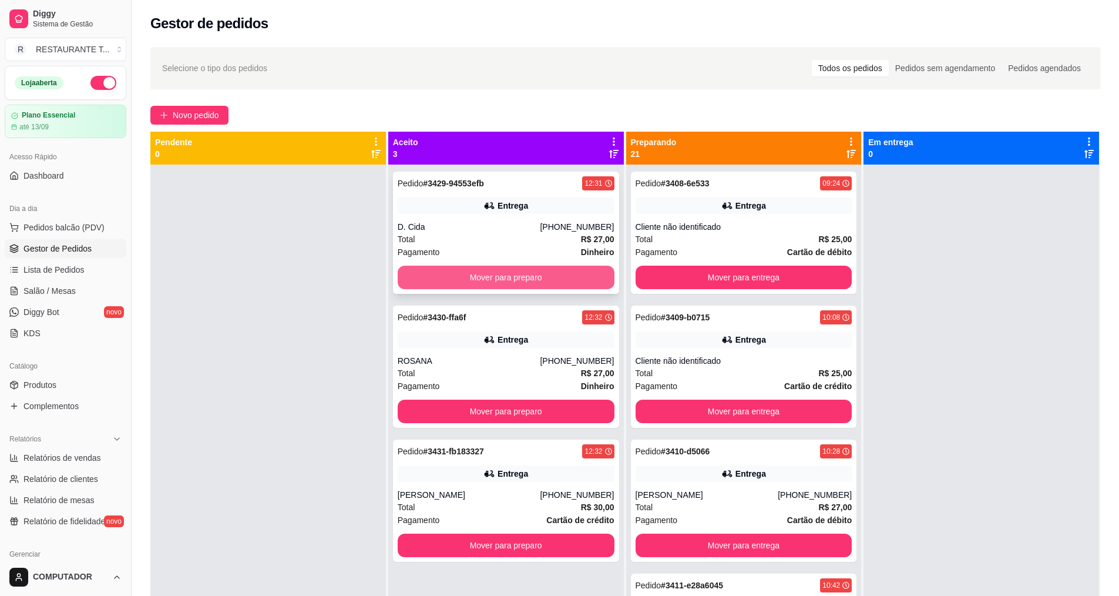
click at [587, 277] on button "Mover para preparo" at bounding box center [506, 276] width 217 height 23
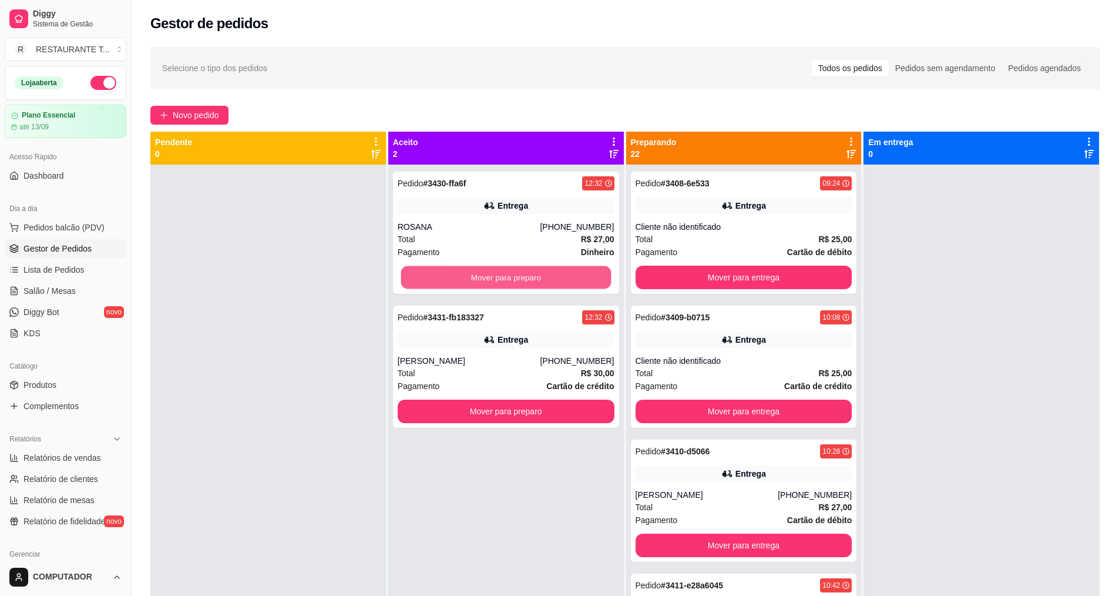
click at [587, 277] on button "Mover para preparo" at bounding box center [506, 277] width 210 height 23
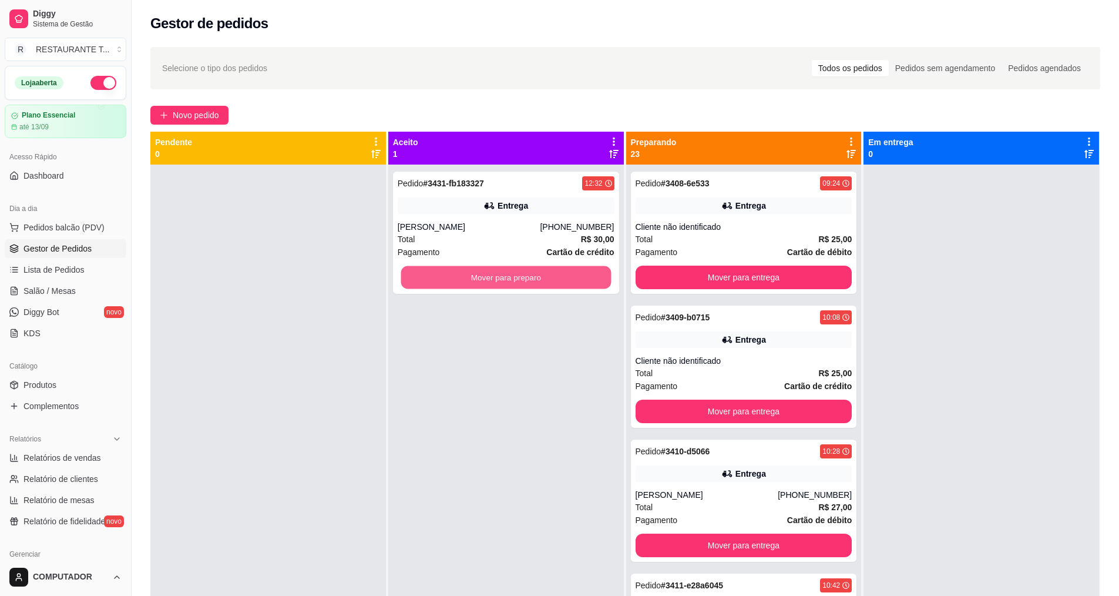
click at [587, 277] on button "Mover para preparo" at bounding box center [506, 277] width 210 height 23
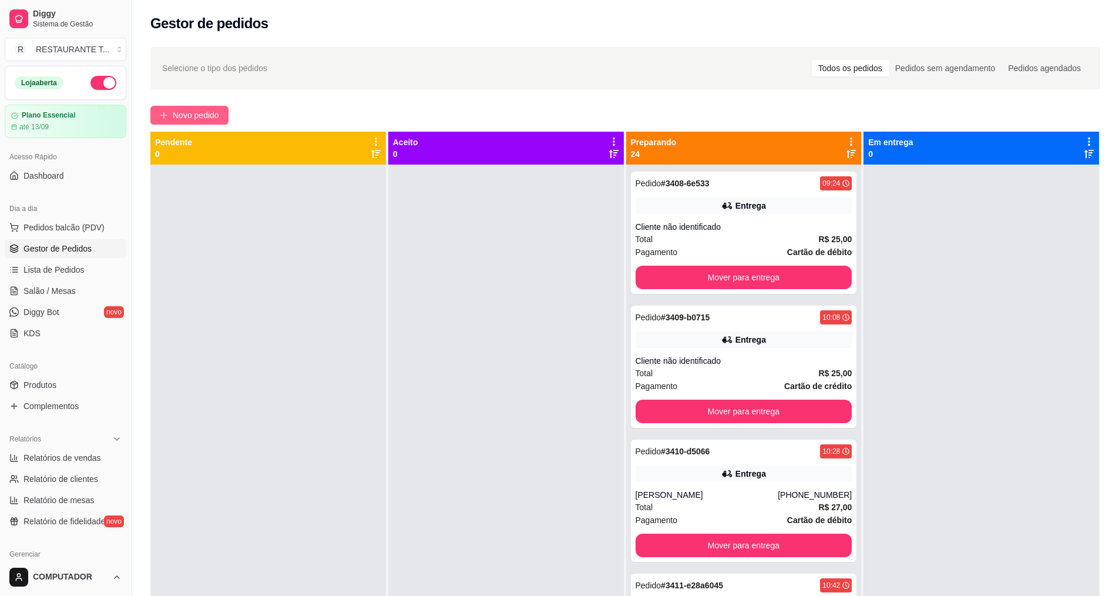
click at [186, 107] on button "Novo pedido" at bounding box center [189, 115] width 78 height 19
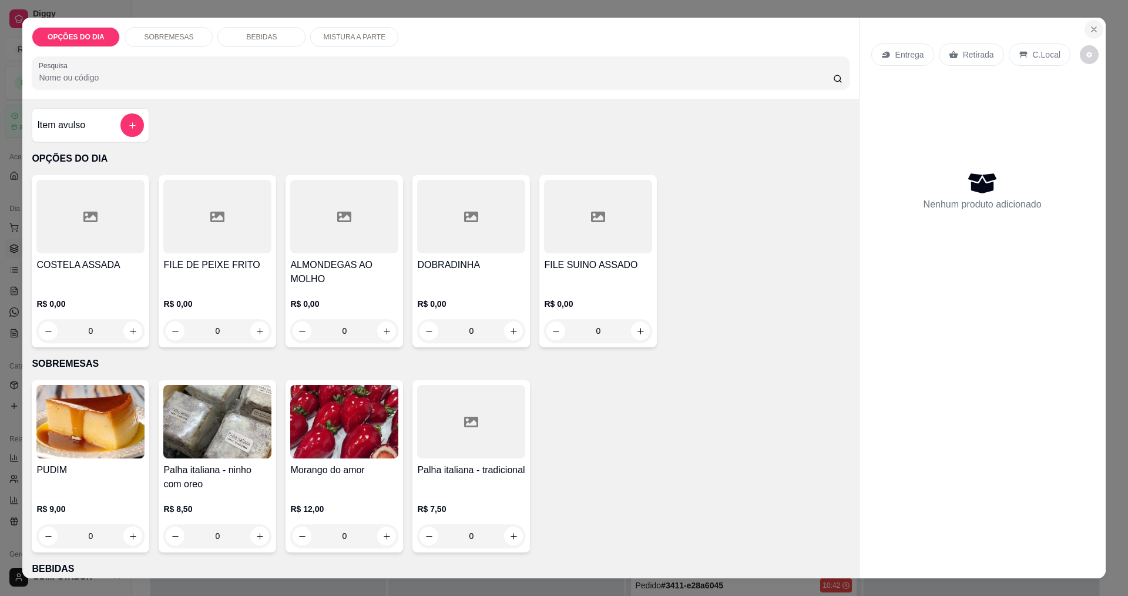
click at [1089, 29] on icon "Close" at bounding box center [1093, 29] width 9 height 9
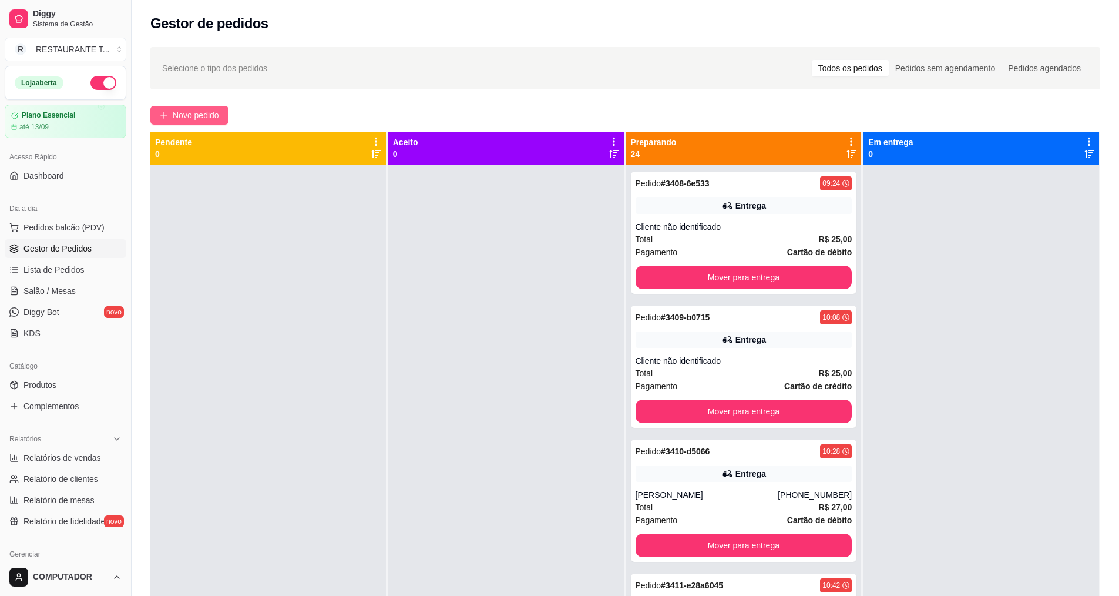
click at [214, 119] on span "Novo pedido" at bounding box center [196, 115] width 46 height 13
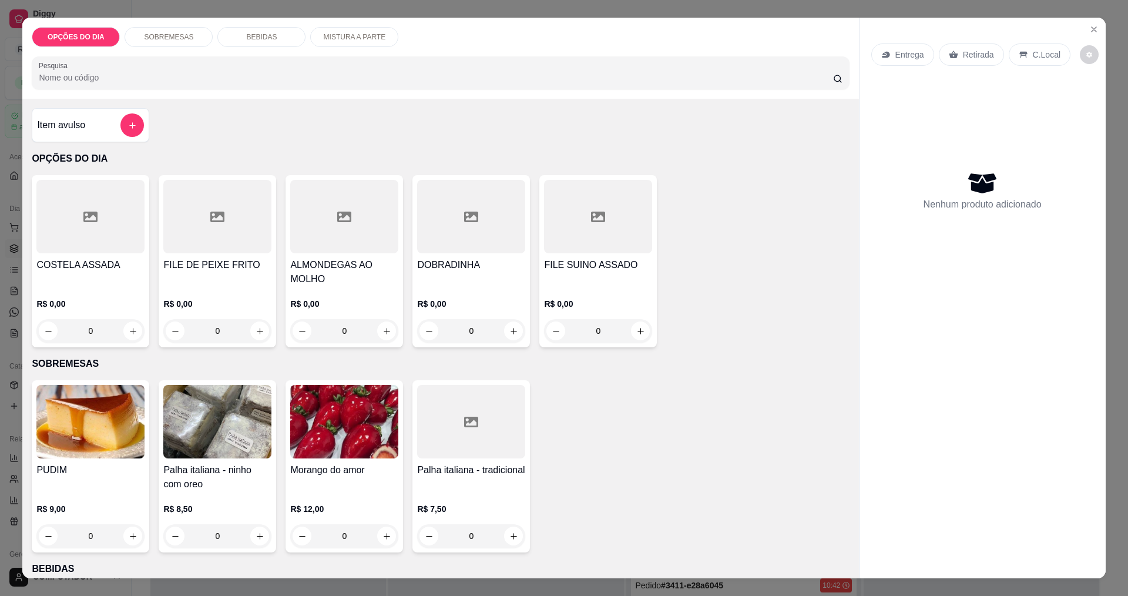
click at [129, 331] on div "0" at bounding box center [90, 330] width 108 height 23
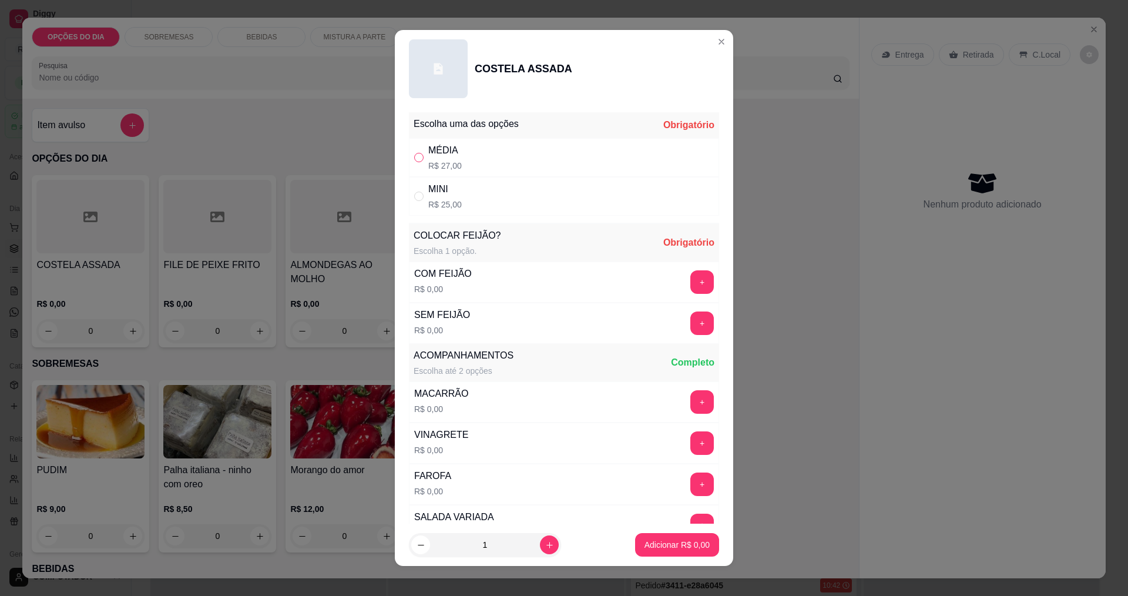
click at [418, 157] on input "" at bounding box center [418, 157] width 9 height 9
radio input "true"
click at [691, 280] on button "+" at bounding box center [702, 281] width 23 height 23
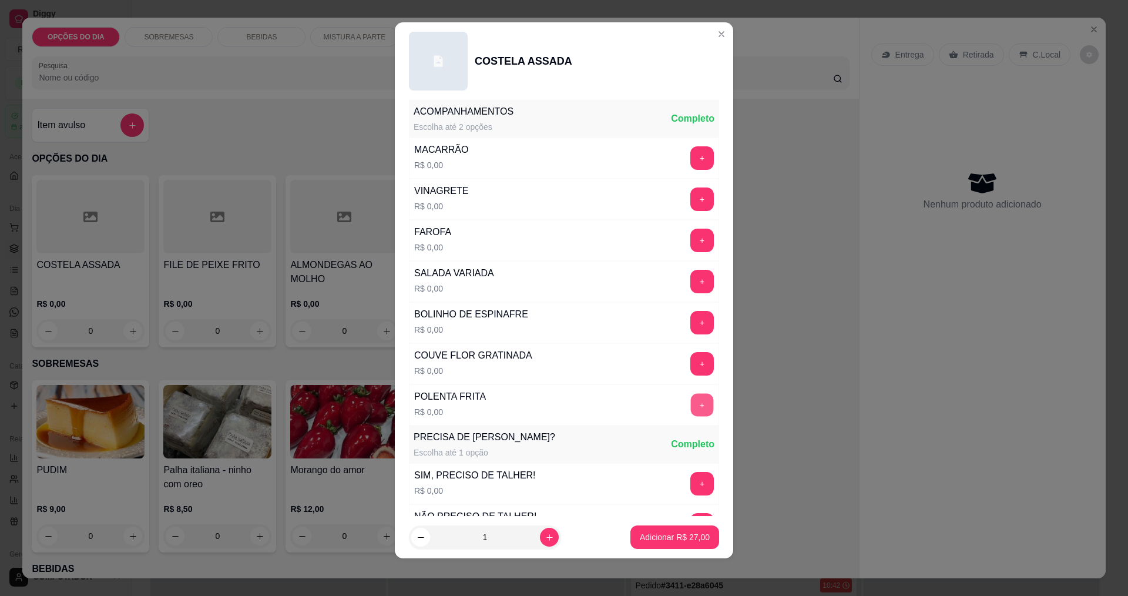
click at [691, 401] on button "+" at bounding box center [702, 404] width 23 height 23
click at [691, 284] on button "+" at bounding box center [702, 281] width 23 height 23
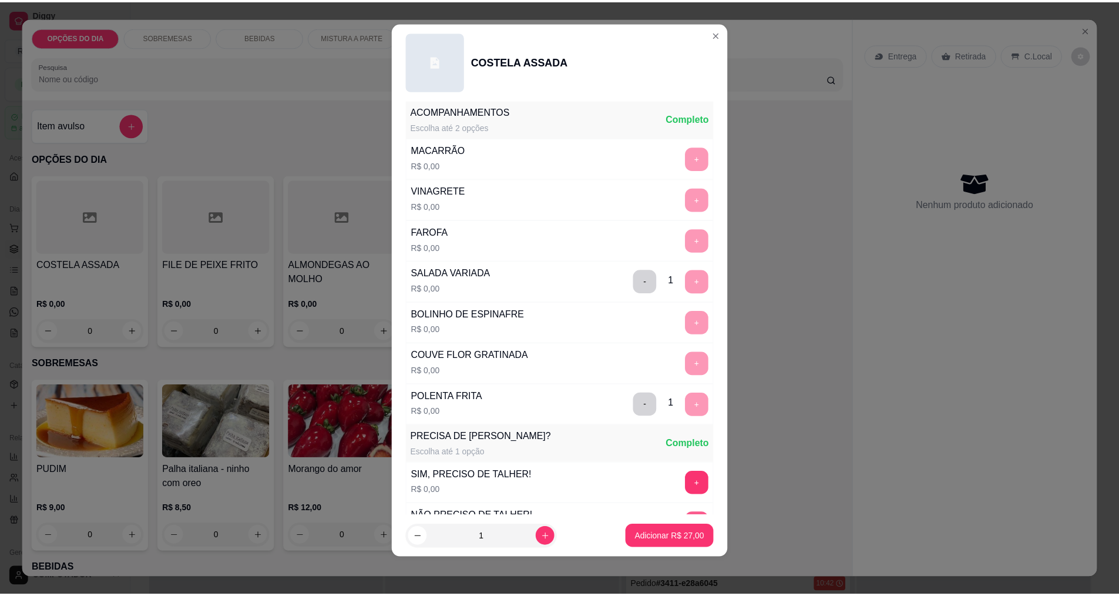
scroll to position [473, 0]
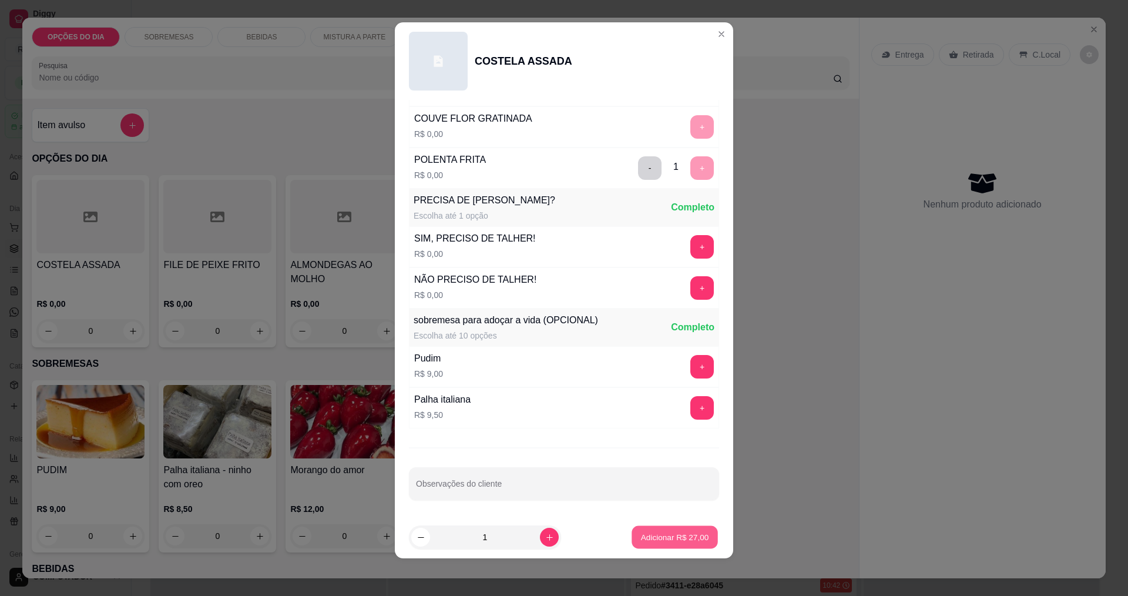
click at [651, 539] on p "Adicionar R$ 27,00" at bounding box center [675, 537] width 68 height 11
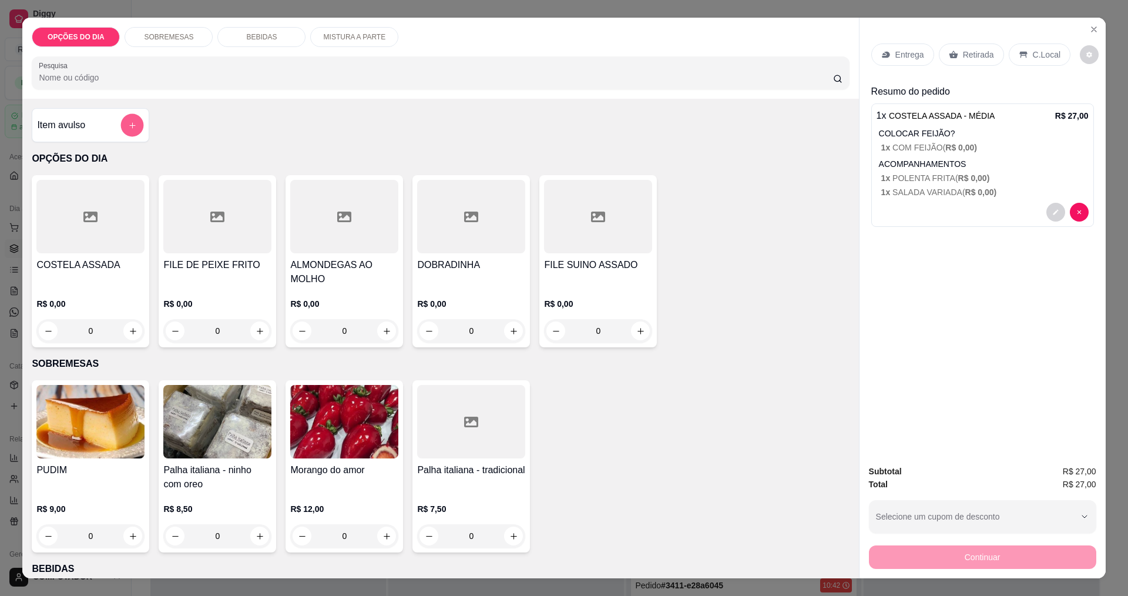
click at [129, 127] on icon "add-separate-item" at bounding box center [132, 125] width 6 height 6
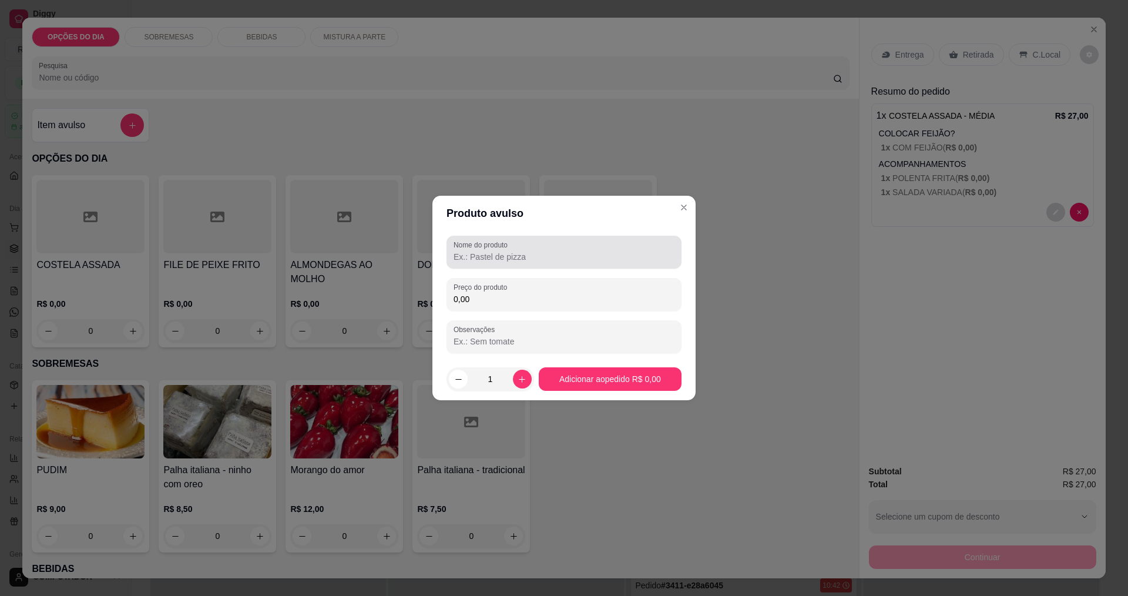
click at [473, 251] on input "Nome do produto" at bounding box center [563, 257] width 221 height 12
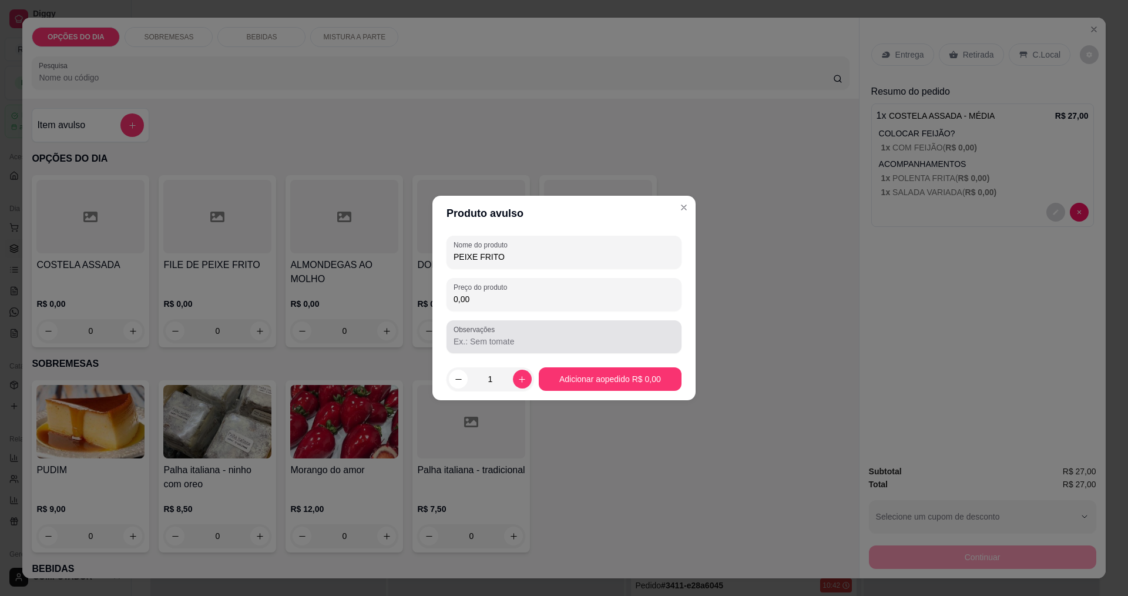
type input "PEIXE FRITO"
click at [523, 296] on input "0,00" at bounding box center [563, 299] width 221 height 12
type input "12,00"
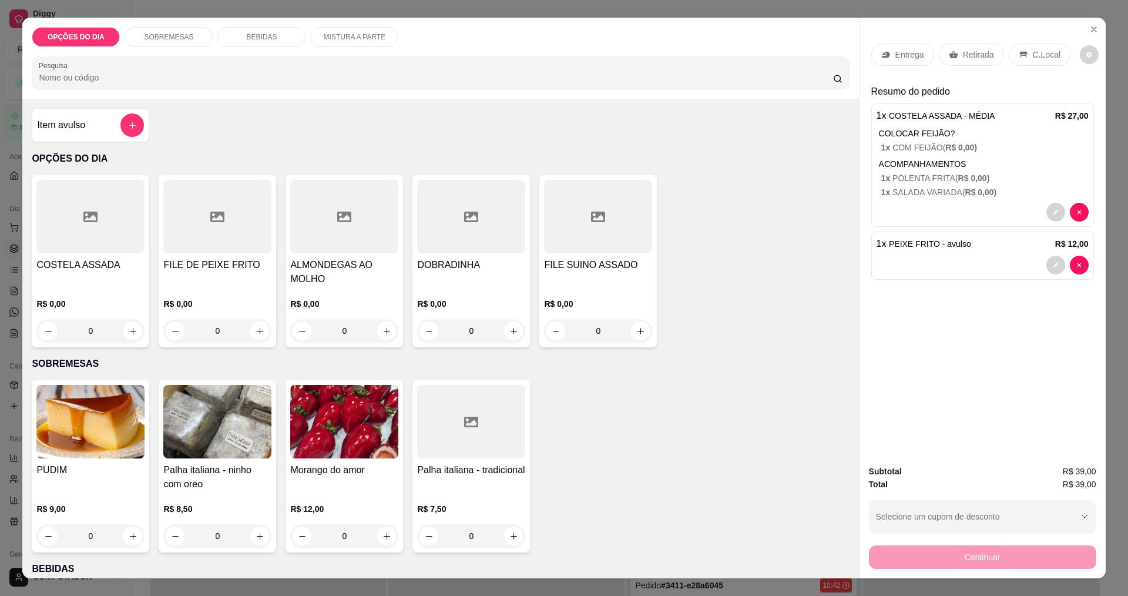
click at [904, 58] on p "Entrega" at bounding box center [909, 55] width 29 height 12
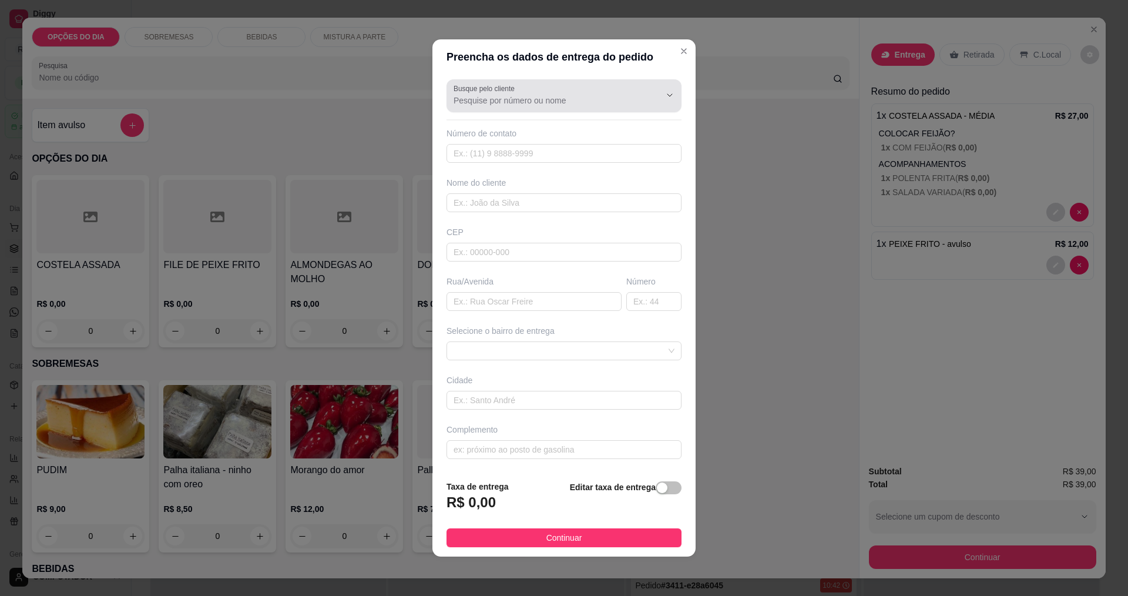
click at [630, 94] on div at bounding box center [563, 95] width 221 height 23
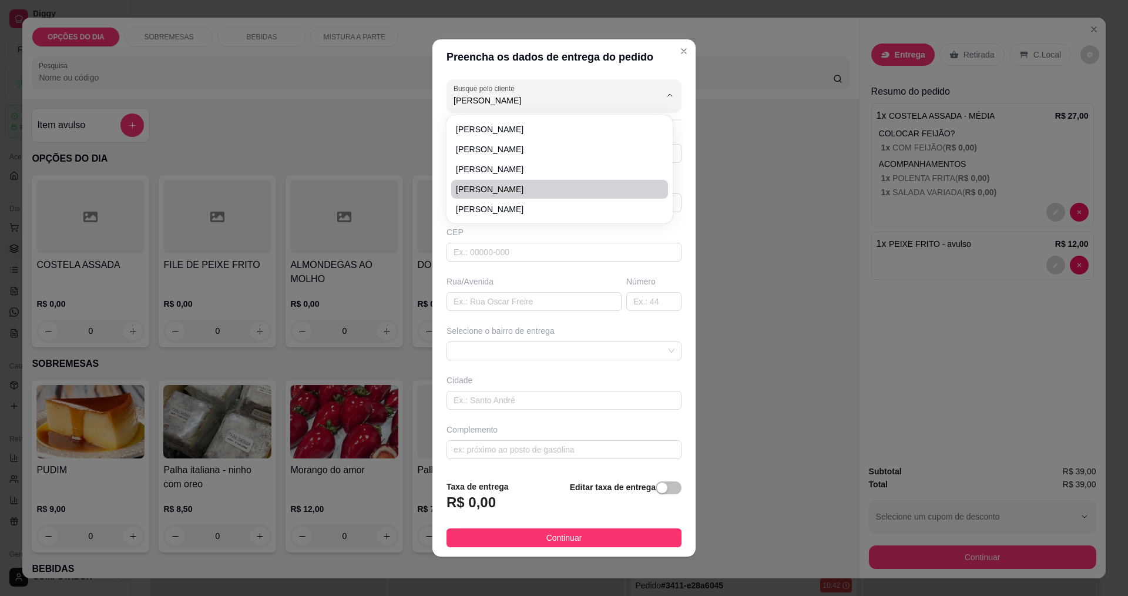
click at [495, 187] on span "[PERSON_NAME]" at bounding box center [554, 189] width 196 height 12
type input "[PERSON_NAME]"
type input "12988521256"
type input "[PERSON_NAME]"
type input "MADRE [PERSON_NAME]"
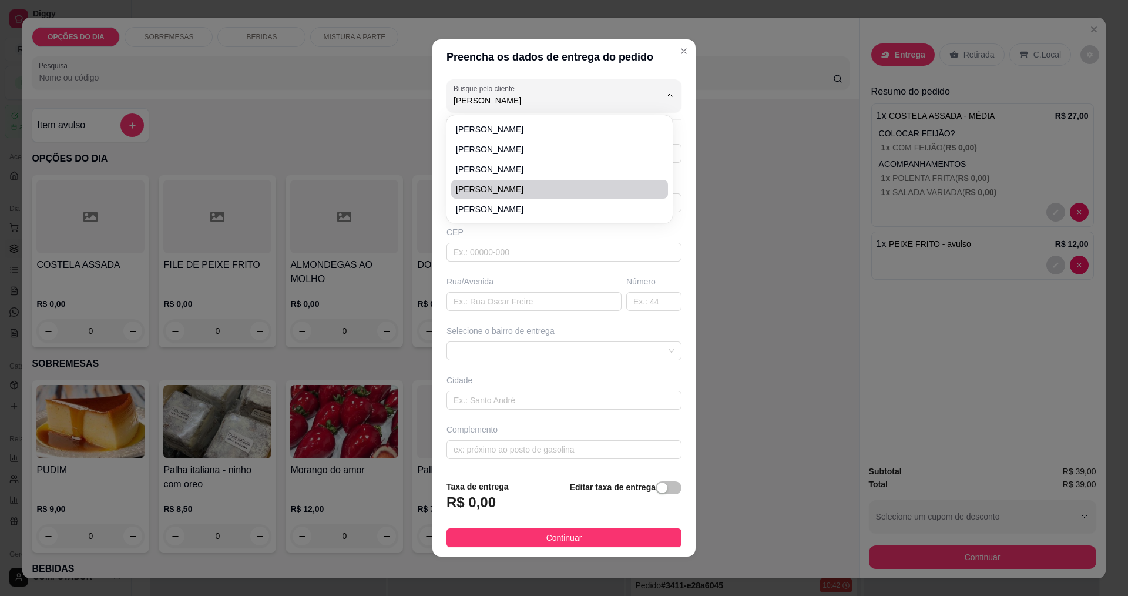
type input "1760"
type input "[GEOGRAPHIC_DATA]"
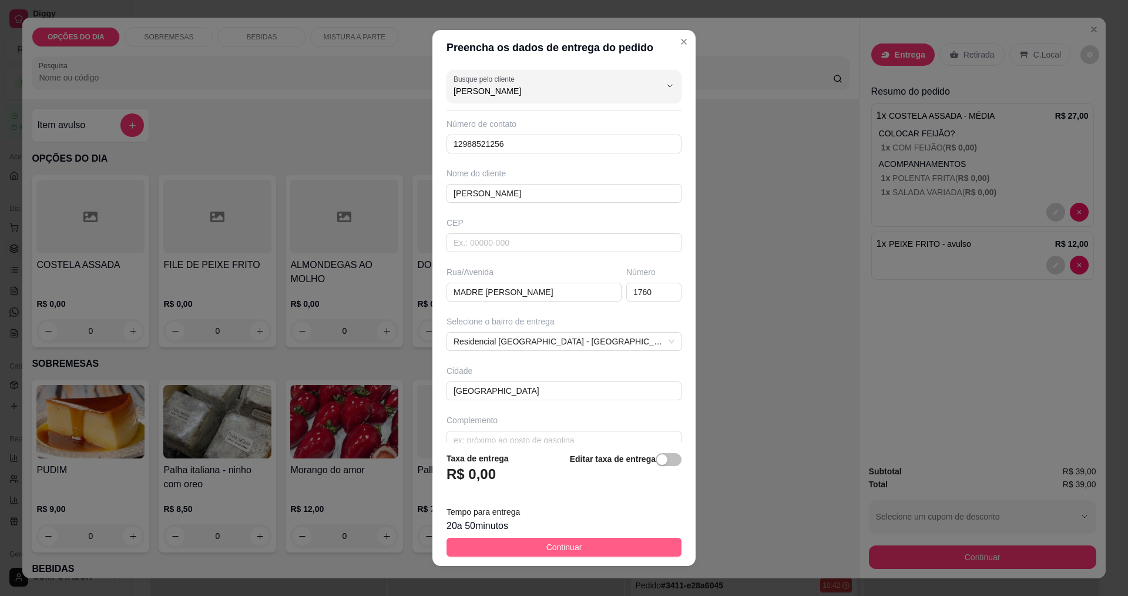
click at [566, 546] on span "Continuar" at bounding box center [564, 546] width 36 height 13
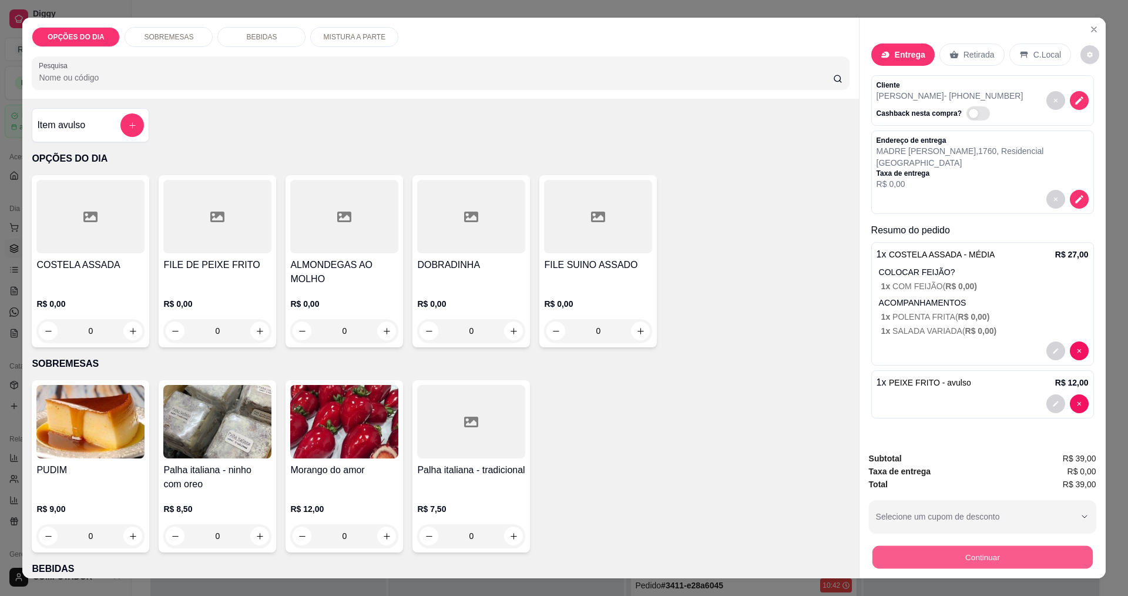
click at [938, 556] on button "Continuar" at bounding box center [982, 556] width 220 height 23
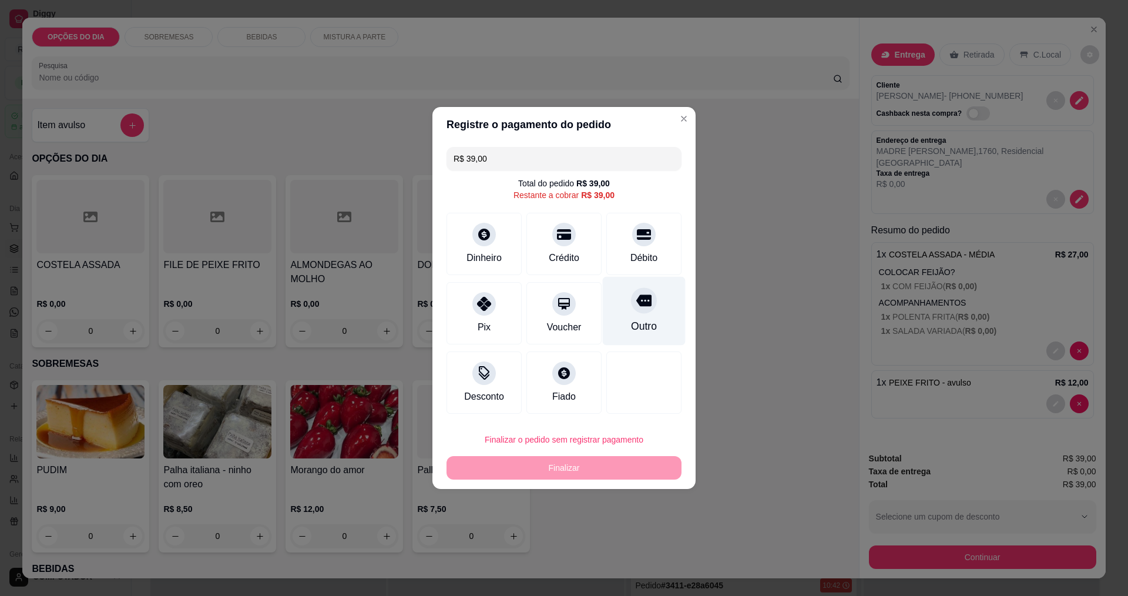
click at [631, 325] on div "Outro" at bounding box center [644, 325] width 26 height 15
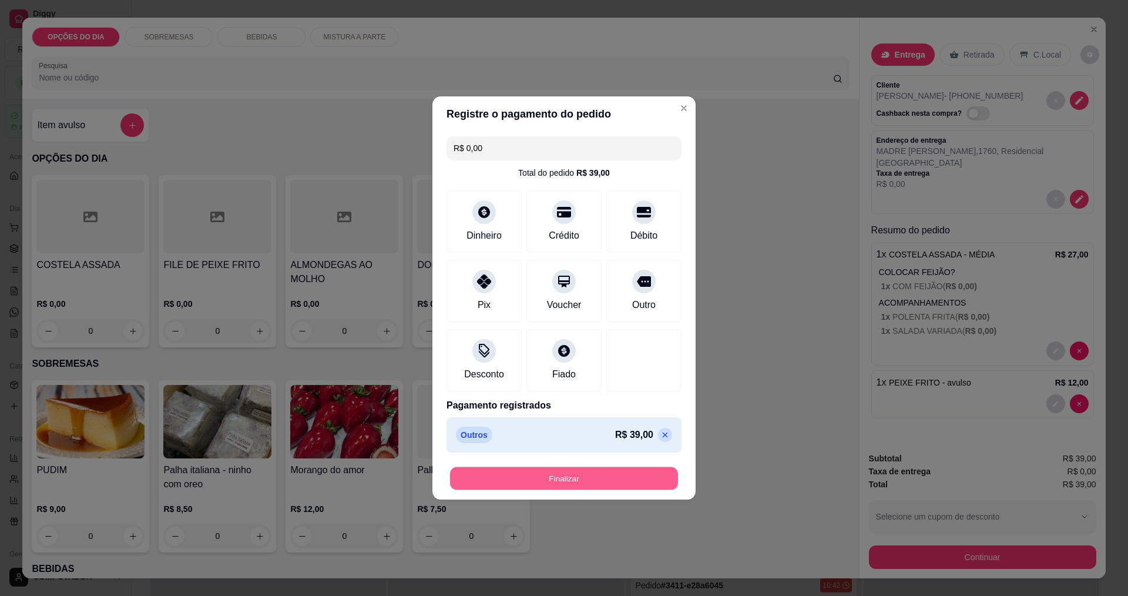
click at [607, 468] on button "Finalizar" at bounding box center [564, 478] width 228 height 23
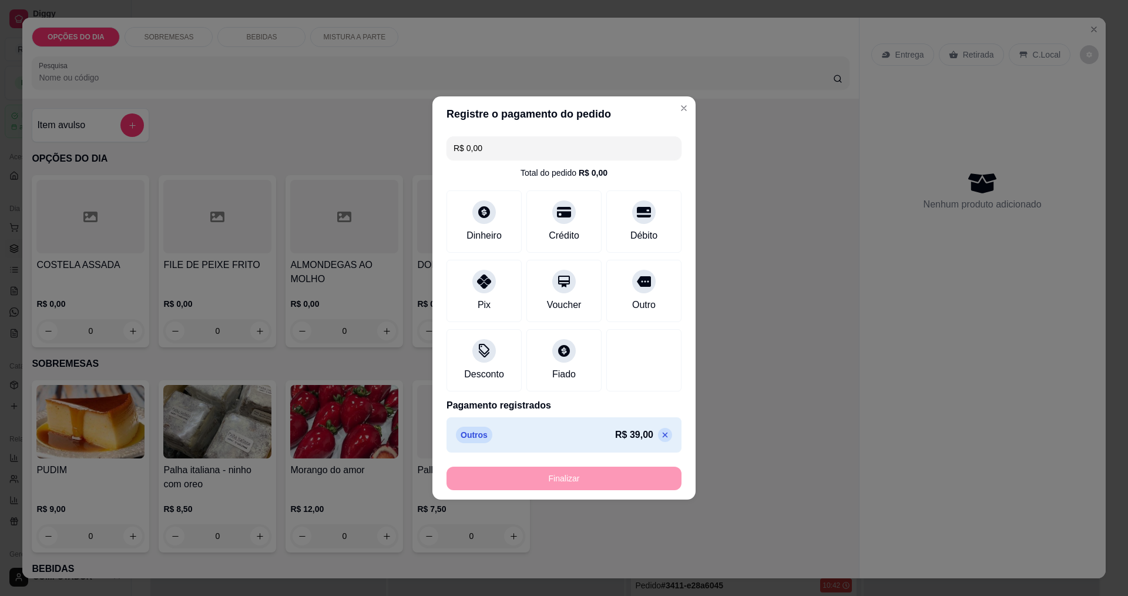
type input "-R$ 39,00"
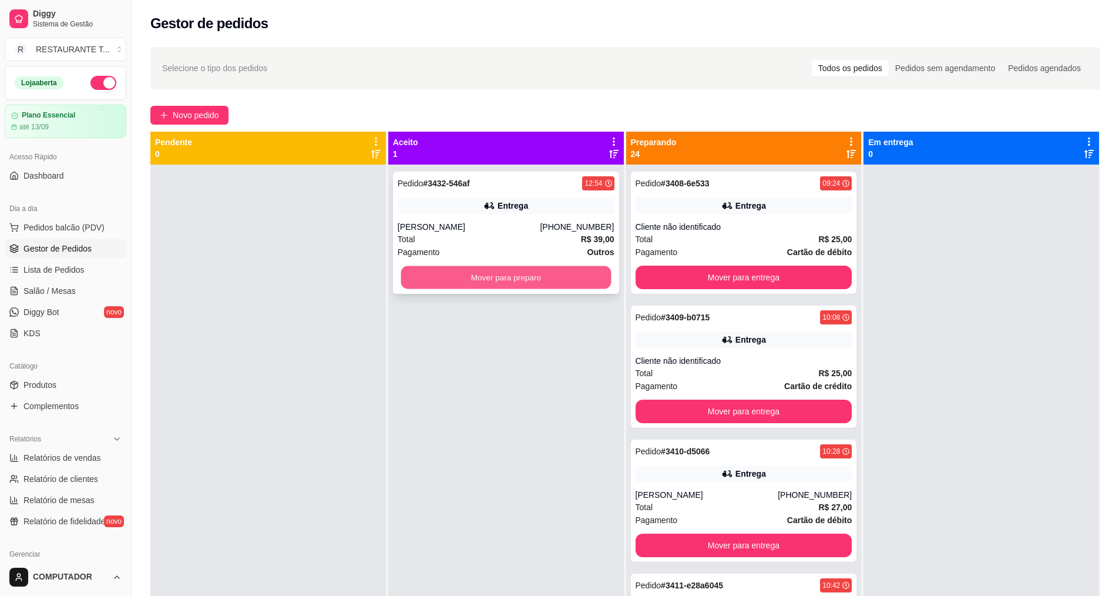
click at [460, 272] on button "Mover para preparo" at bounding box center [506, 277] width 210 height 23
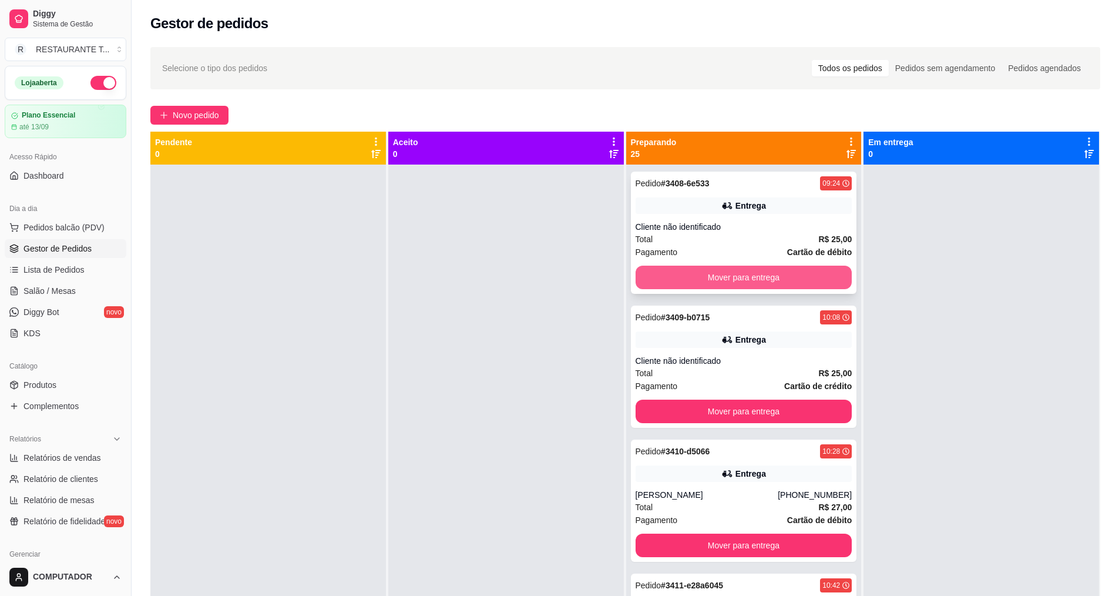
click at [708, 285] on button "Mover para entrega" at bounding box center [744, 276] width 217 height 23
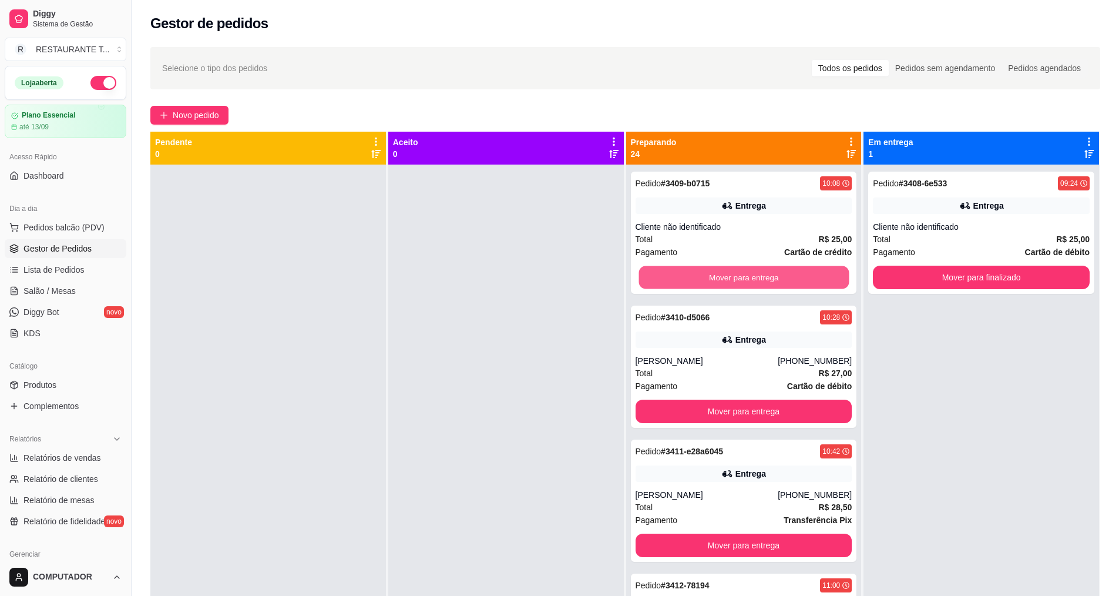
click at [708, 285] on button "Mover para entrega" at bounding box center [743, 277] width 210 height 23
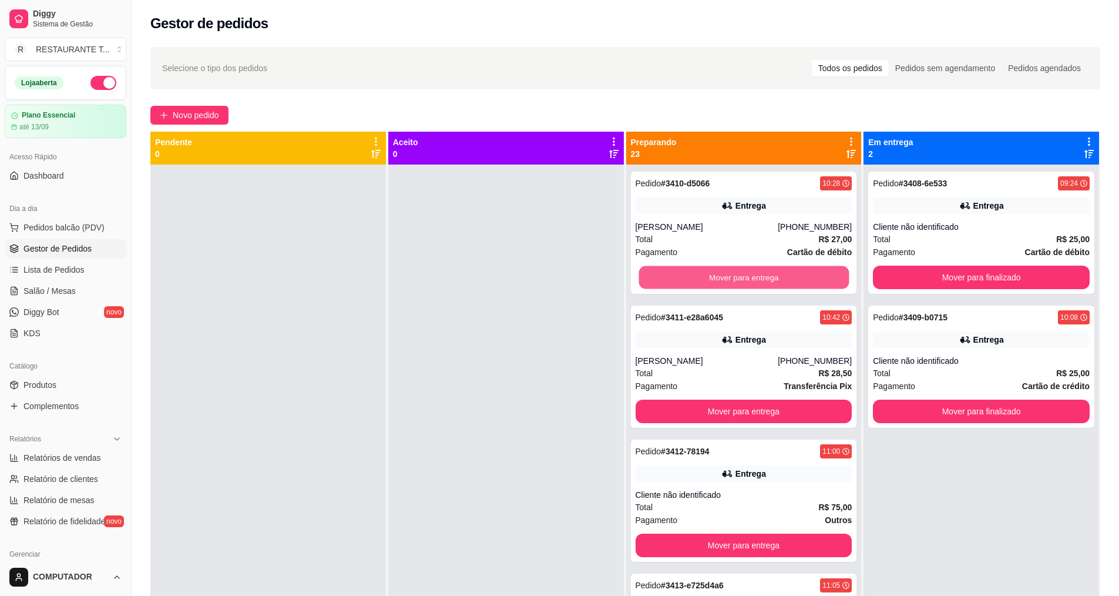
click at [708, 285] on button "Mover para entrega" at bounding box center [743, 277] width 210 height 23
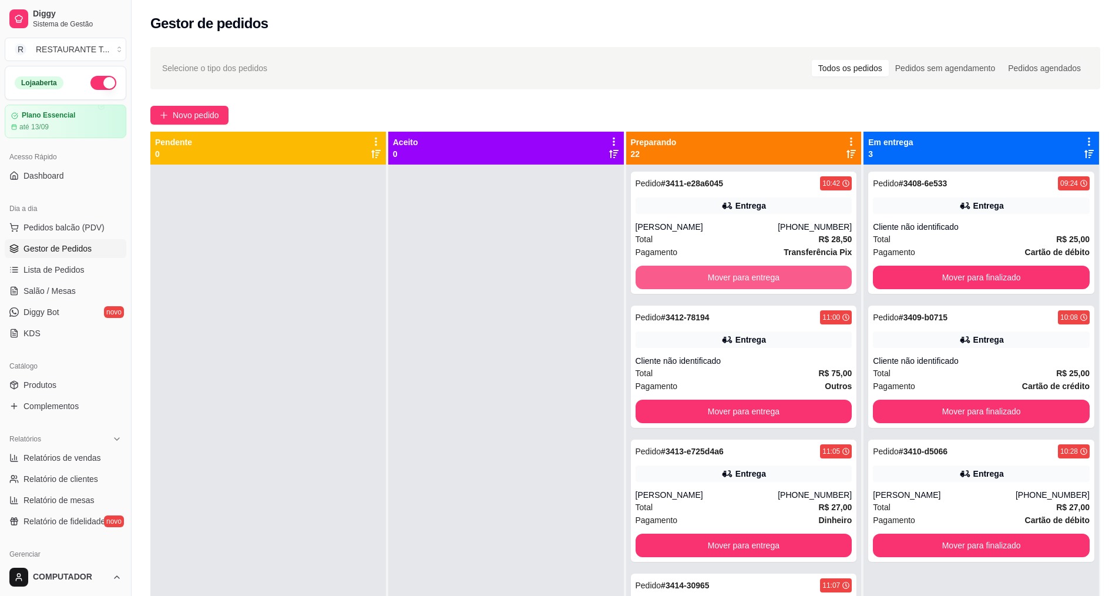
click at [708, 285] on button "Mover para entrega" at bounding box center [744, 276] width 217 height 23
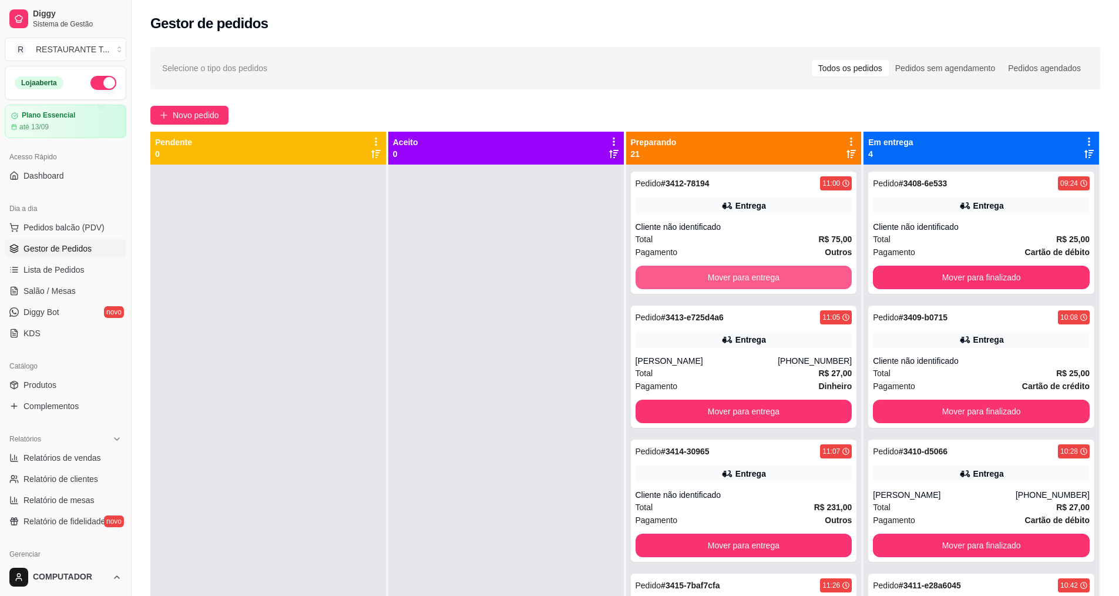
click at [708, 285] on button "Mover para entrega" at bounding box center [744, 276] width 217 height 23
click at [708, 285] on button "Mover para entrega" at bounding box center [743, 277] width 210 height 23
click at [708, 285] on button "Mover para entrega" at bounding box center [744, 276] width 217 height 23
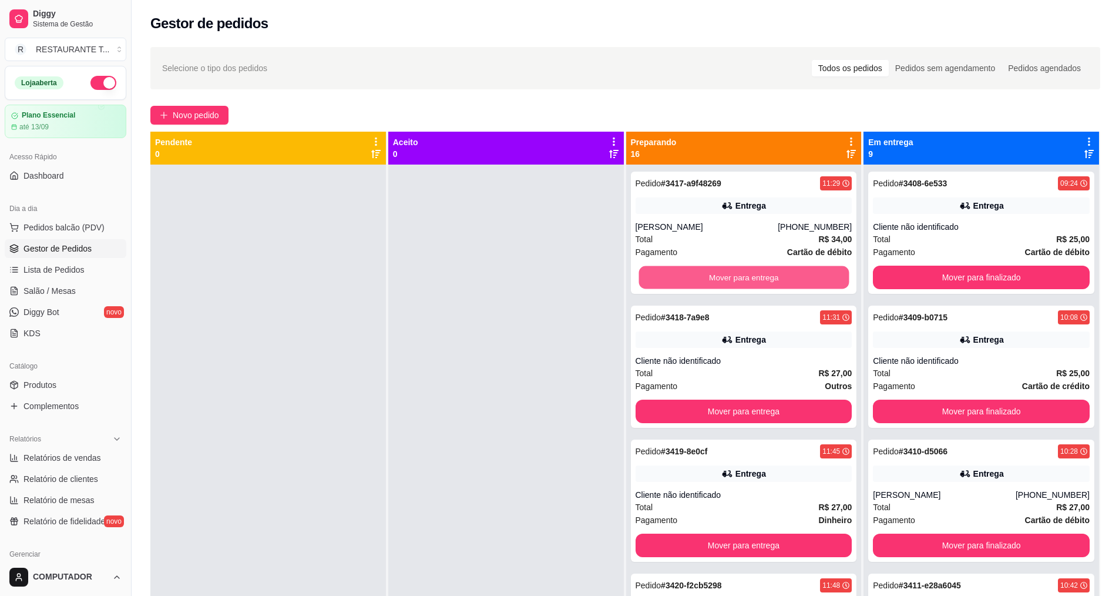
click at [708, 285] on button "Mover para entrega" at bounding box center [743, 277] width 210 height 23
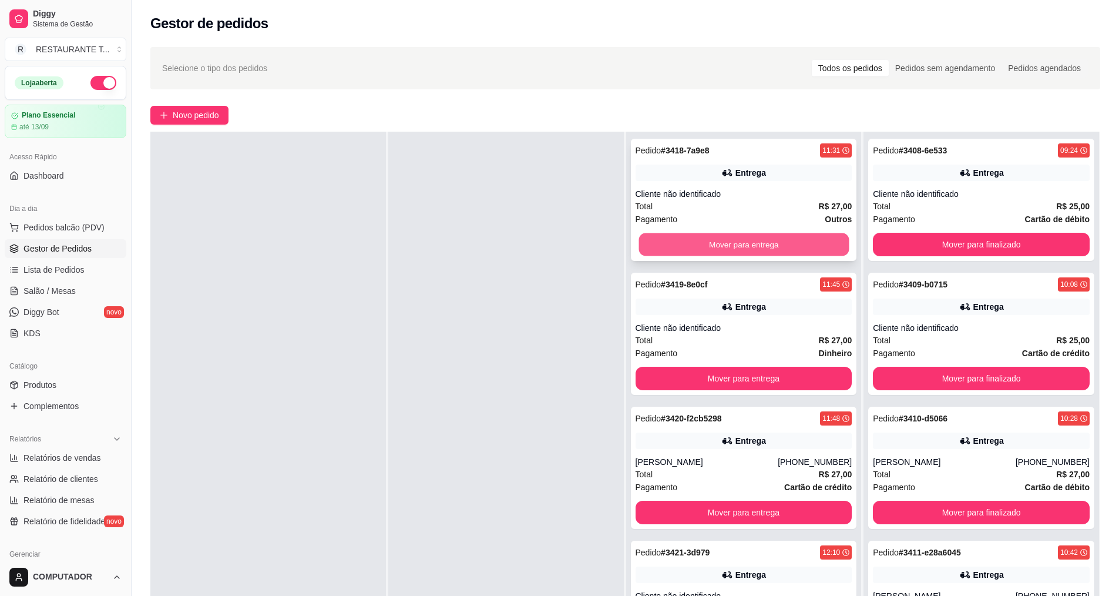
click at [707, 247] on button "Mover para entrega" at bounding box center [743, 244] width 210 height 23
click at [735, 170] on div "Entrega" at bounding box center [750, 173] width 31 height 12
click at [728, 250] on button "Mover para entrega" at bounding box center [744, 244] width 217 height 23
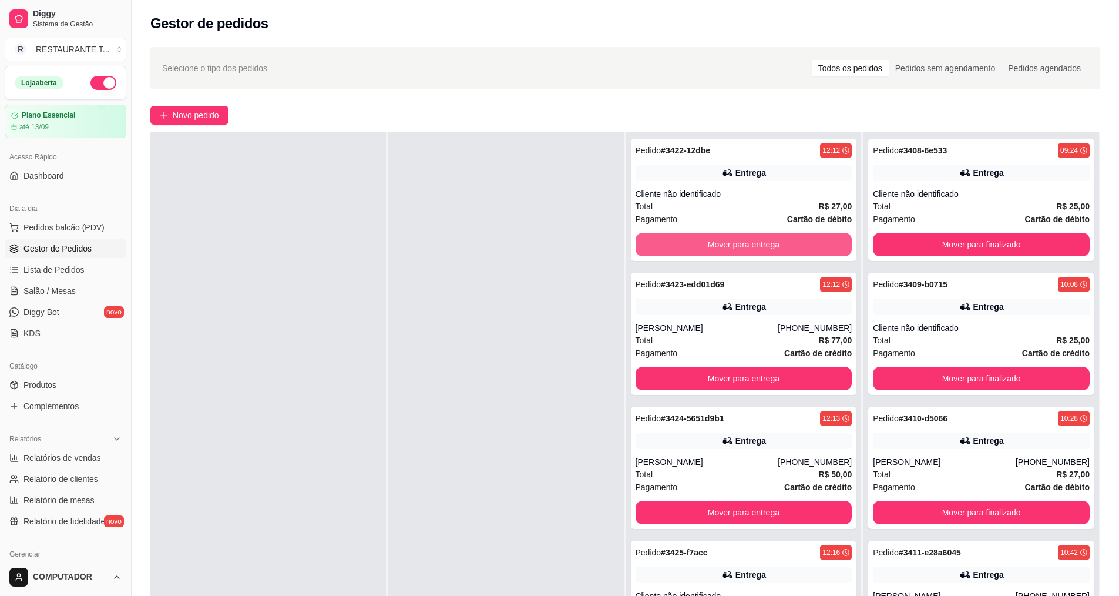
click at [728, 250] on button "Mover para entrega" at bounding box center [744, 244] width 217 height 23
click at [728, 250] on button "Mover para entrega" at bounding box center [743, 244] width 210 height 23
click at [728, 250] on button "Mover para entrega" at bounding box center [744, 244] width 217 height 23
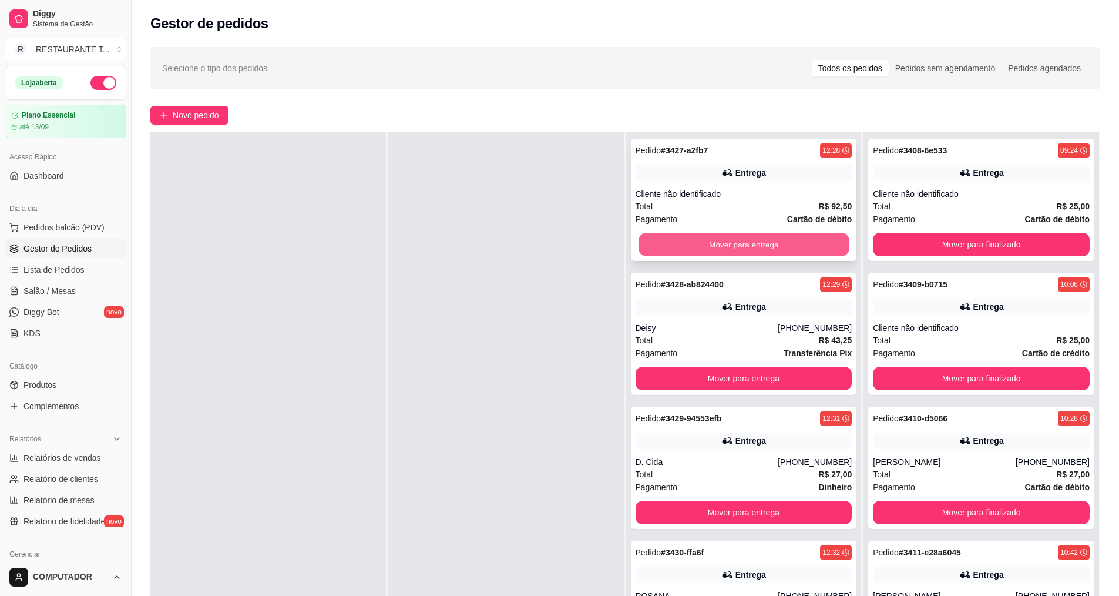
click at [714, 251] on button "Mover para entrega" at bounding box center [743, 244] width 210 height 23
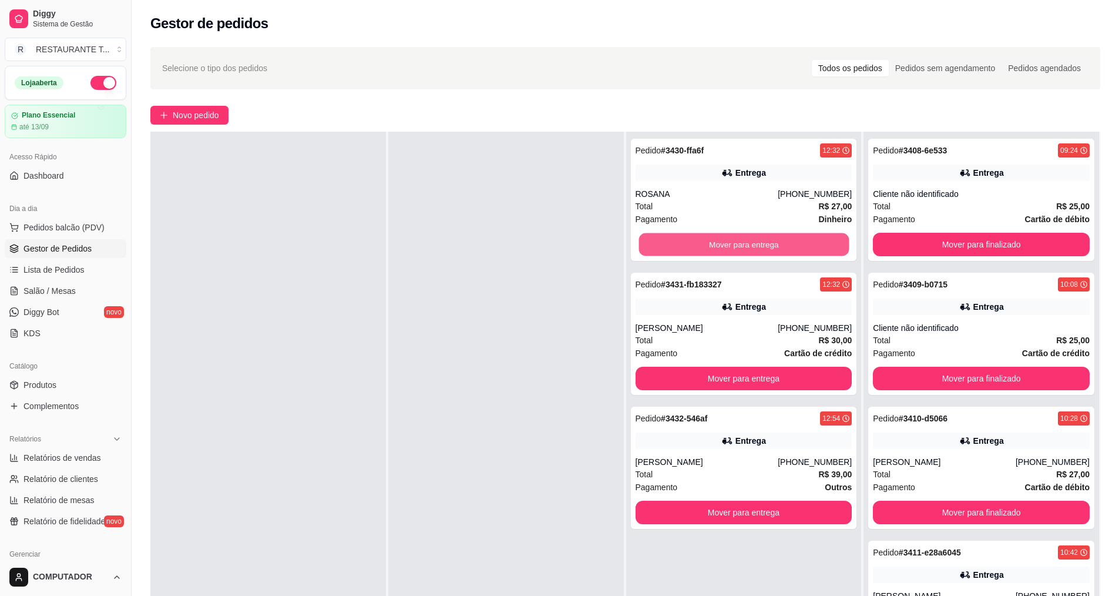
click at [714, 251] on button "Mover para entrega" at bounding box center [743, 244] width 210 height 23
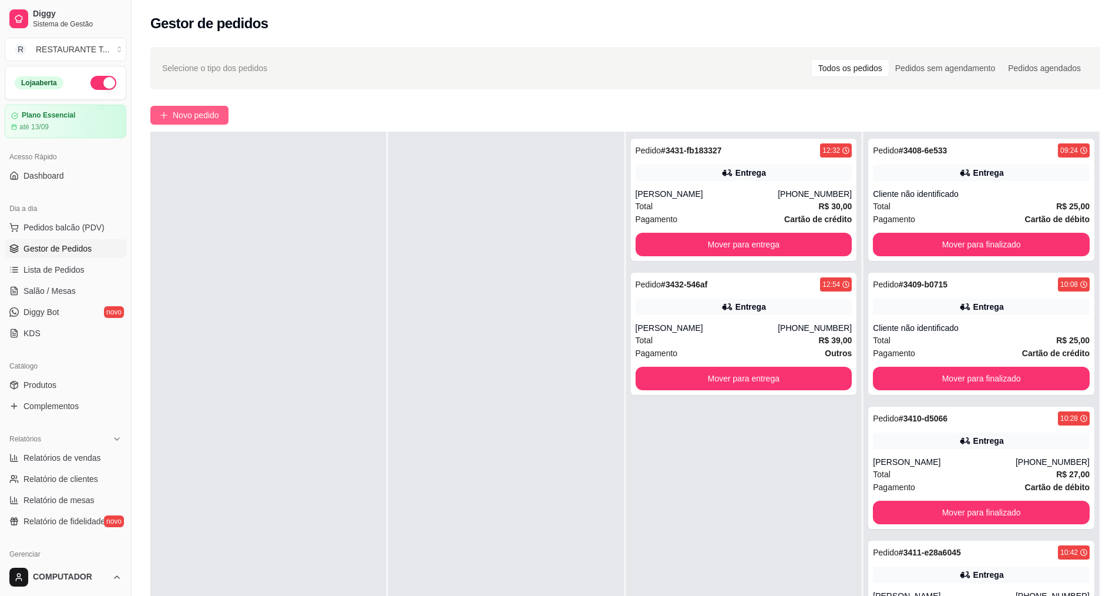
click at [198, 117] on span "Novo pedido" at bounding box center [196, 115] width 46 height 13
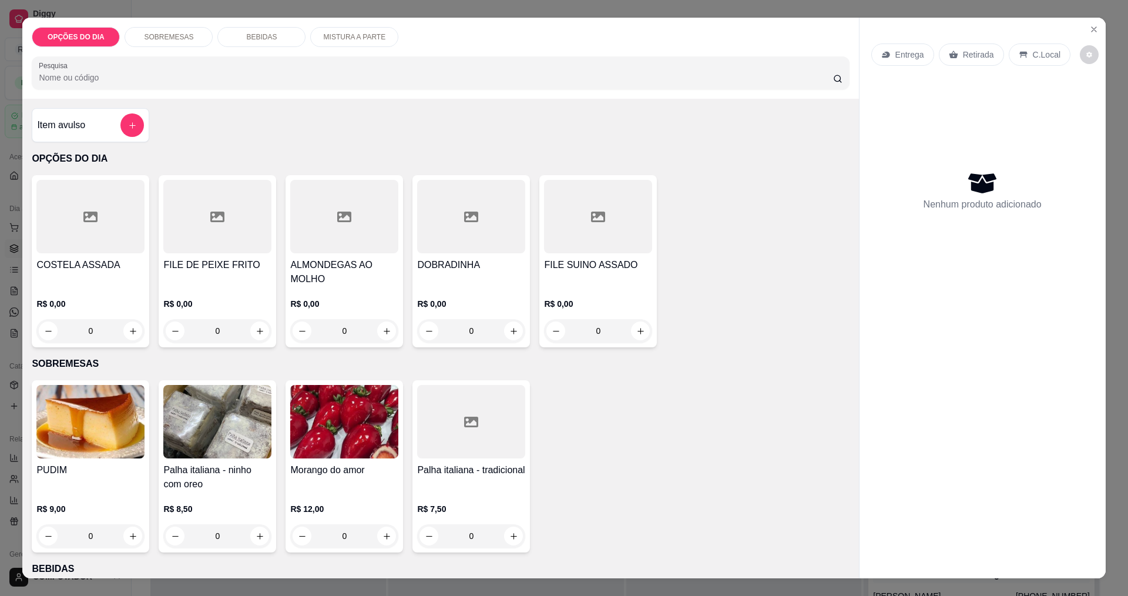
click at [512, 332] on div "0" at bounding box center [471, 330] width 108 height 23
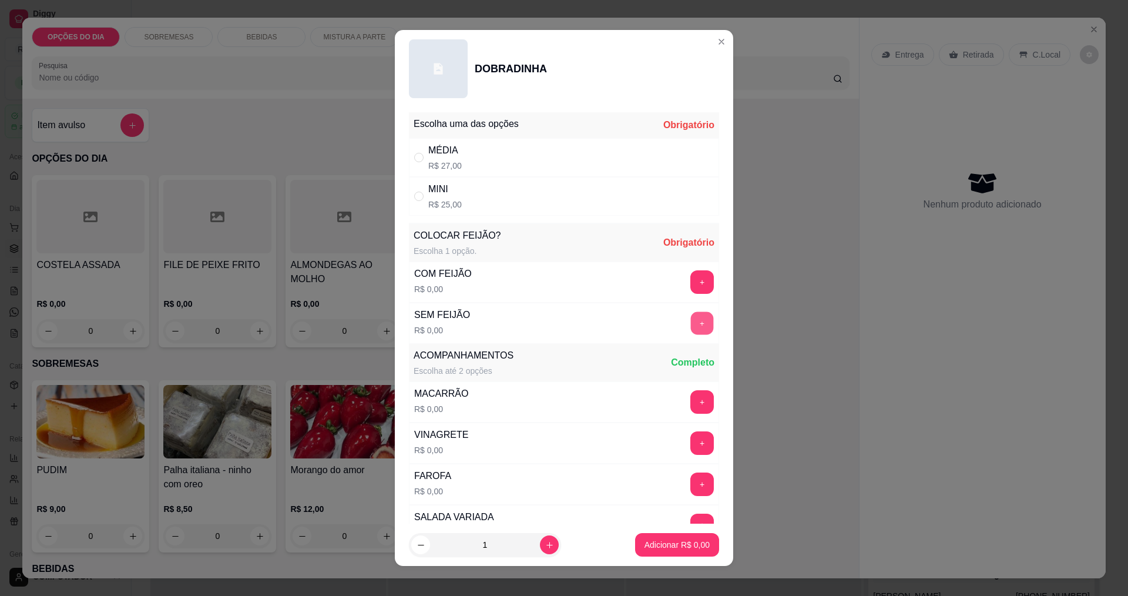
click at [691, 329] on button "+" at bounding box center [702, 322] width 23 height 23
click at [418, 382] on div "MACARRÃO R$ 0,00" at bounding box center [440, 402] width 63 height 40
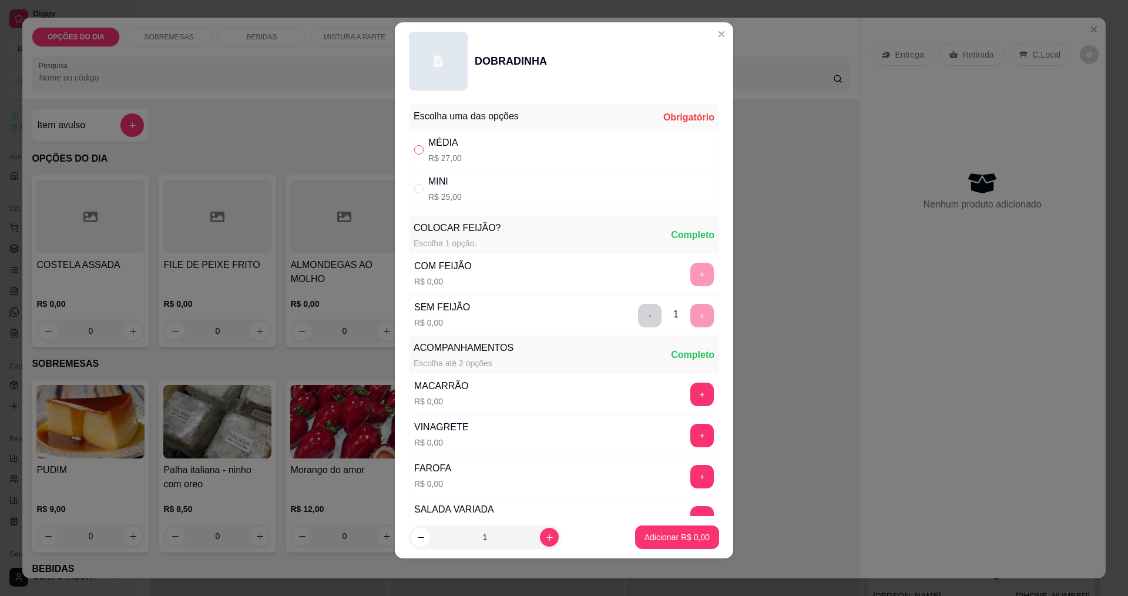
click at [414, 153] on input "" at bounding box center [418, 149] width 9 height 9
radio input "true"
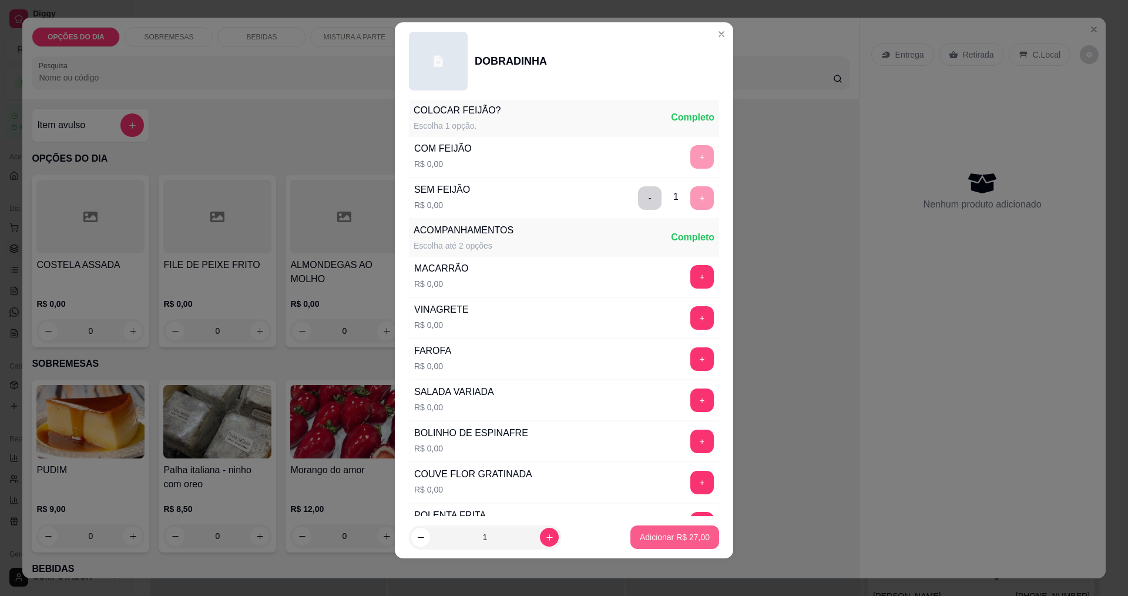
click at [640, 538] on p "Adicionar R$ 27,00" at bounding box center [675, 537] width 70 height 12
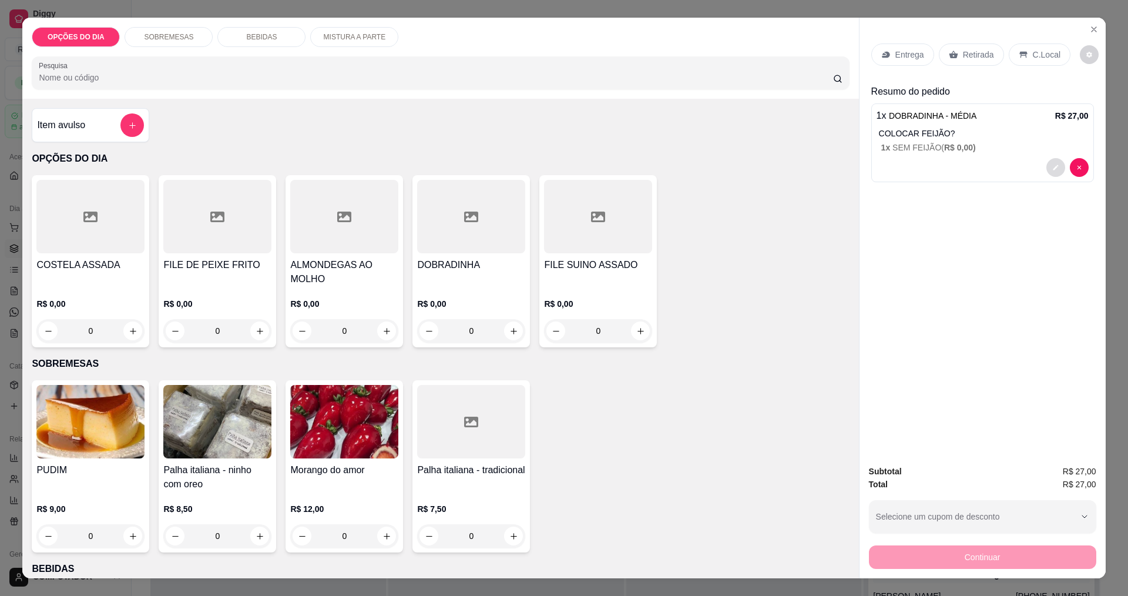
click at [1056, 164] on button "decrease-product-quantity" at bounding box center [1055, 167] width 19 height 19
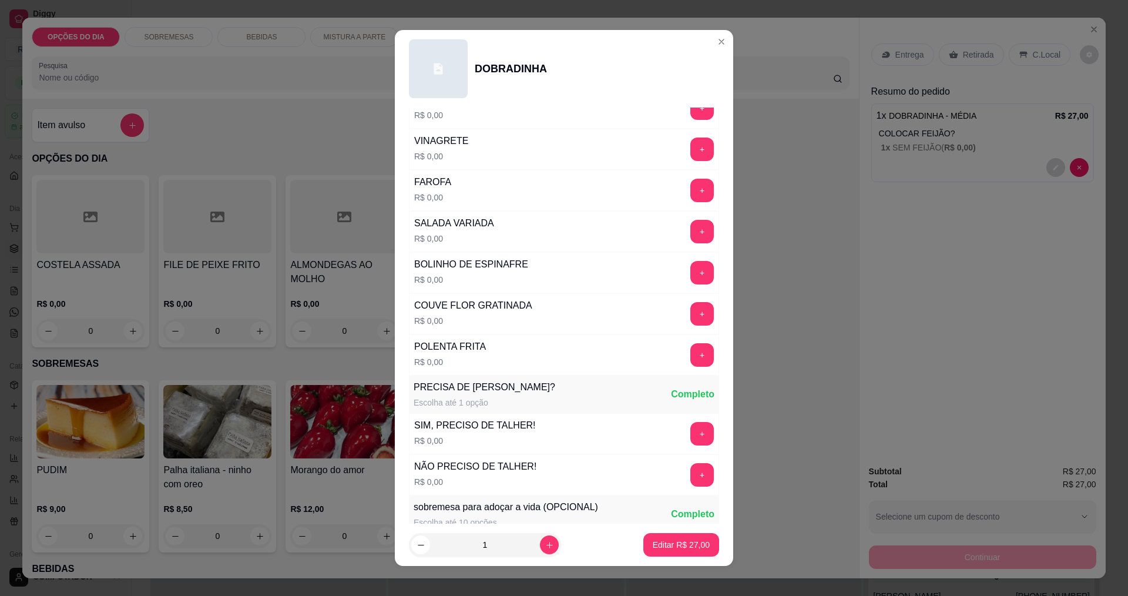
scroll to position [473, 0]
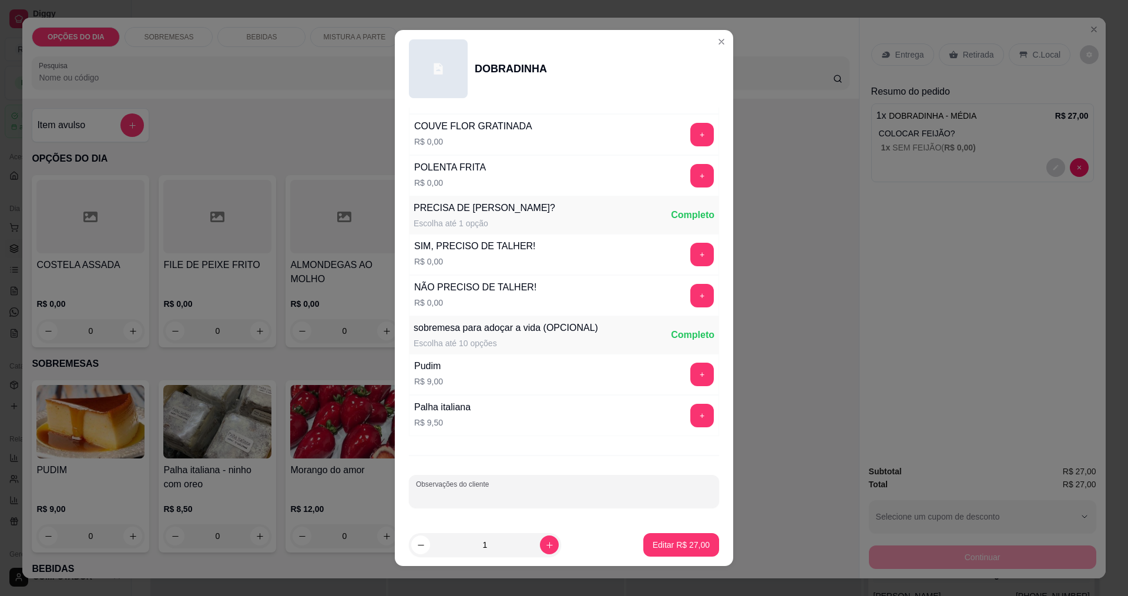
click at [514, 490] on input "Observações do cliente" at bounding box center [564, 496] width 296 height 12
type input "SEM ACOMPANHAMENTO SOMENTE ARROZ E DOBRADINHA"
click at [671, 540] on p "Editar R$ 27,00" at bounding box center [680, 544] width 55 height 11
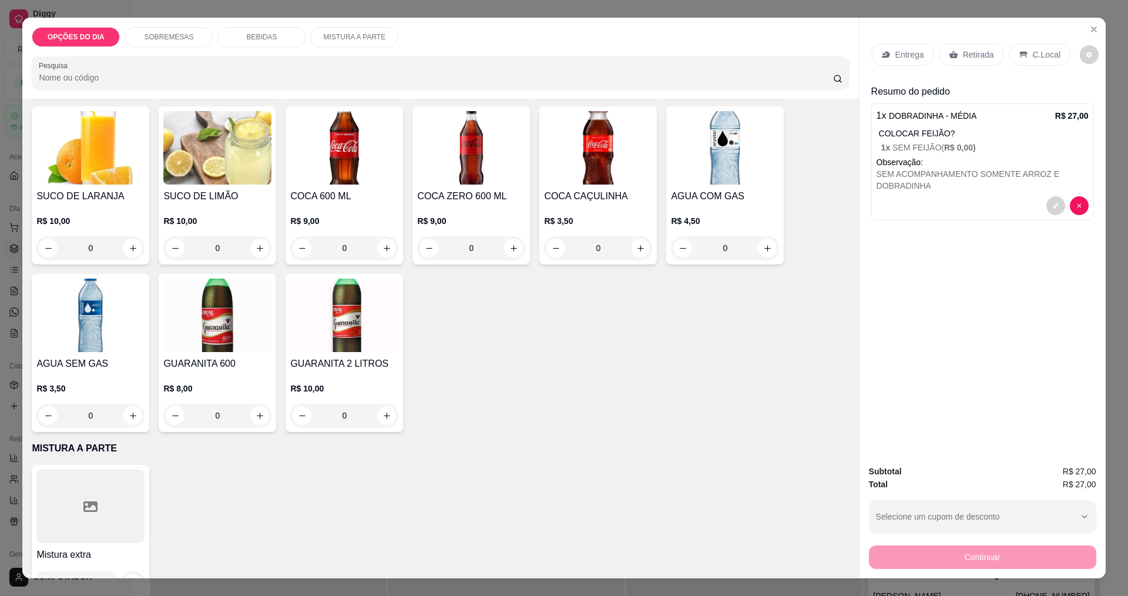
scroll to position [529, 0]
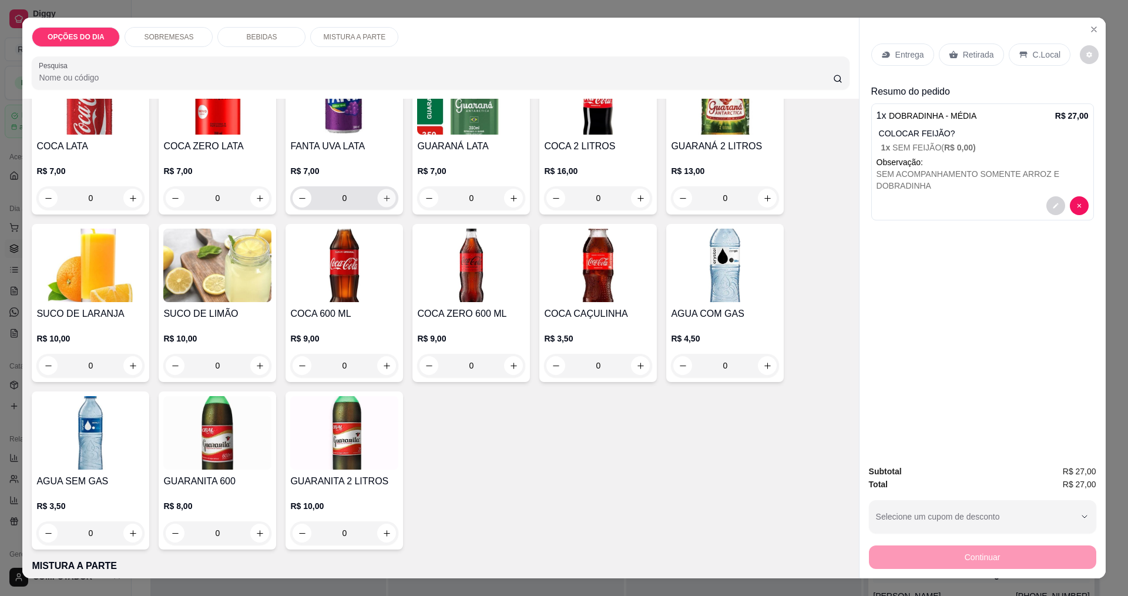
click at [385, 200] on icon "increase-product-quantity" at bounding box center [386, 198] width 9 height 9
type input "1"
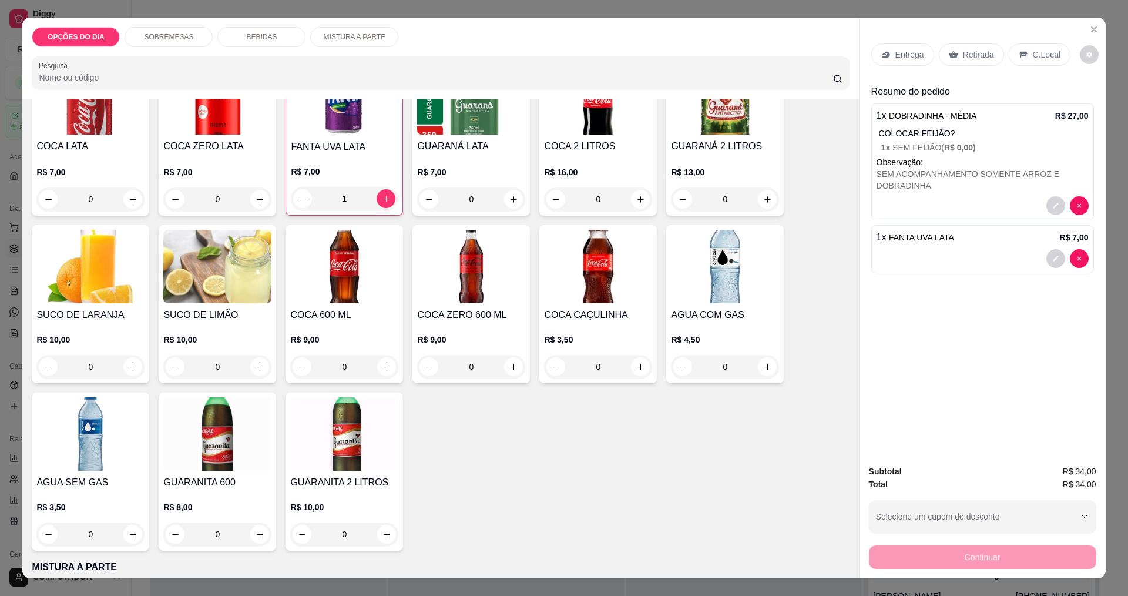
click at [899, 52] on p "Entrega" at bounding box center [909, 55] width 29 height 12
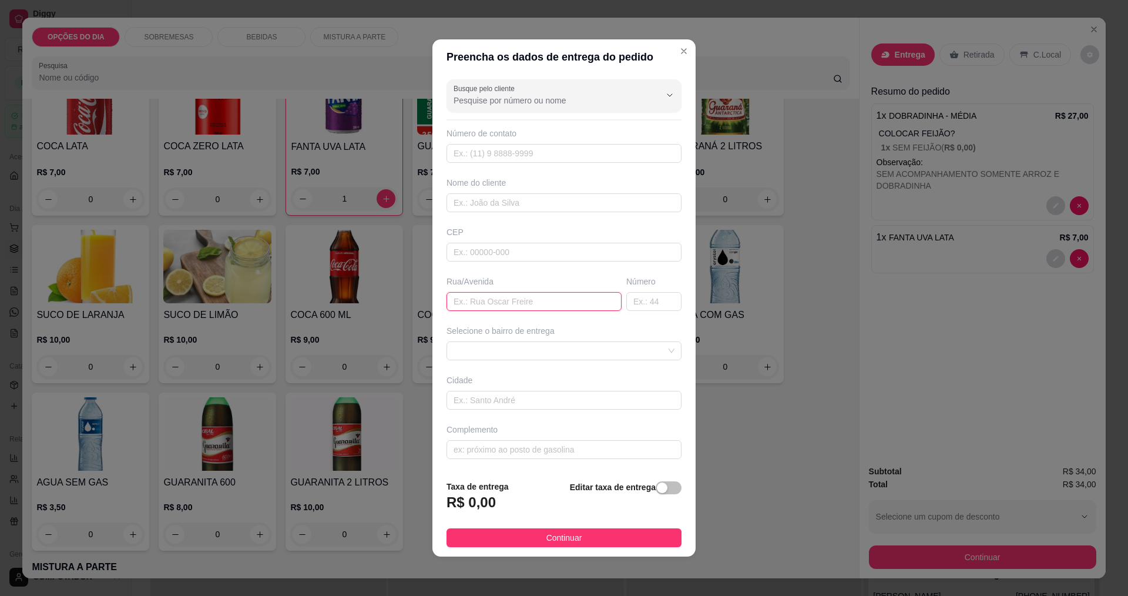
click at [532, 297] on input "text" at bounding box center [533, 301] width 175 height 19
click at [461, 92] on label "Busque pelo cliente" at bounding box center [485, 88] width 65 height 10
click at [461, 95] on input "Busque pelo cliente" at bounding box center [547, 101] width 188 height 12
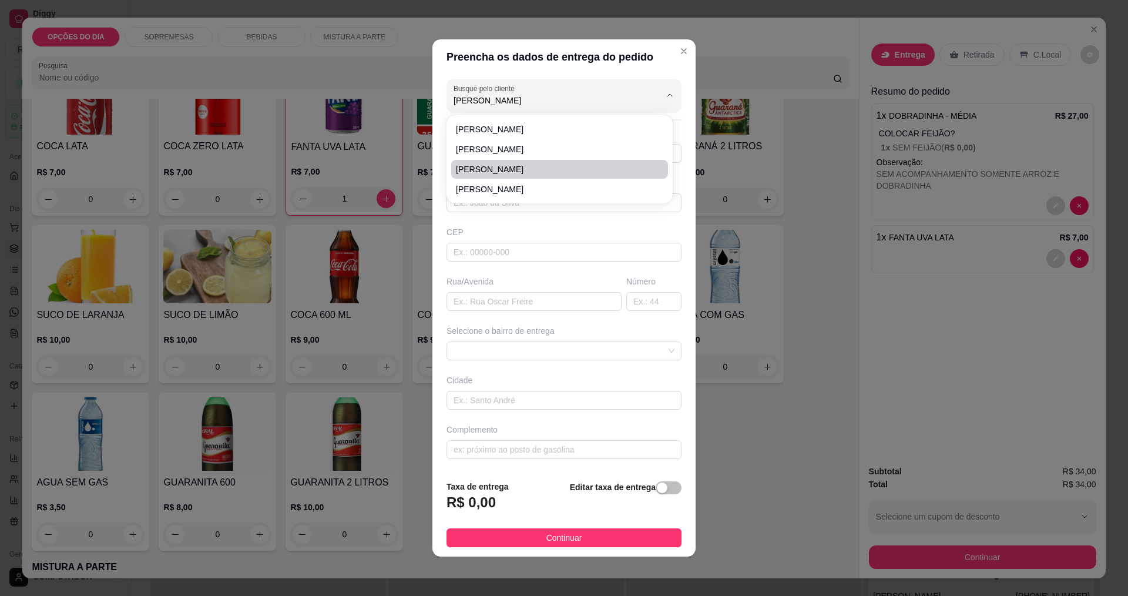
click at [496, 164] on span "[PERSON_NAME]" at bounding box center [554, 169] width 196 height 12
type input "[PERSON_NAME]"
type input "12997250348"
type input "[PERSON_NAME]"
type input "ADPM"
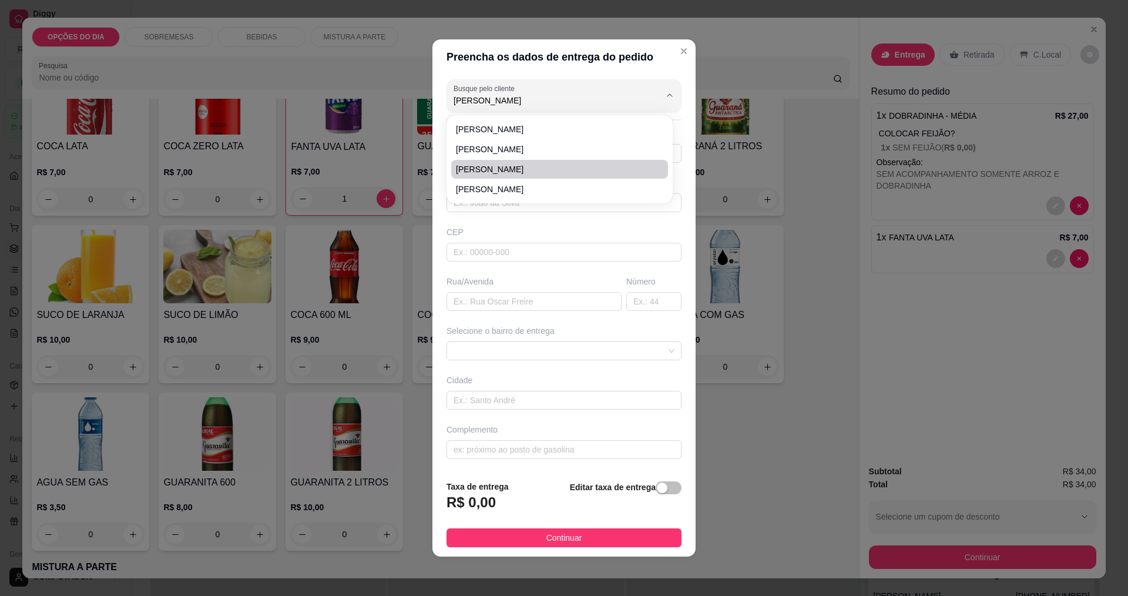
type input "[GEOGRAPHIC_DATA]"
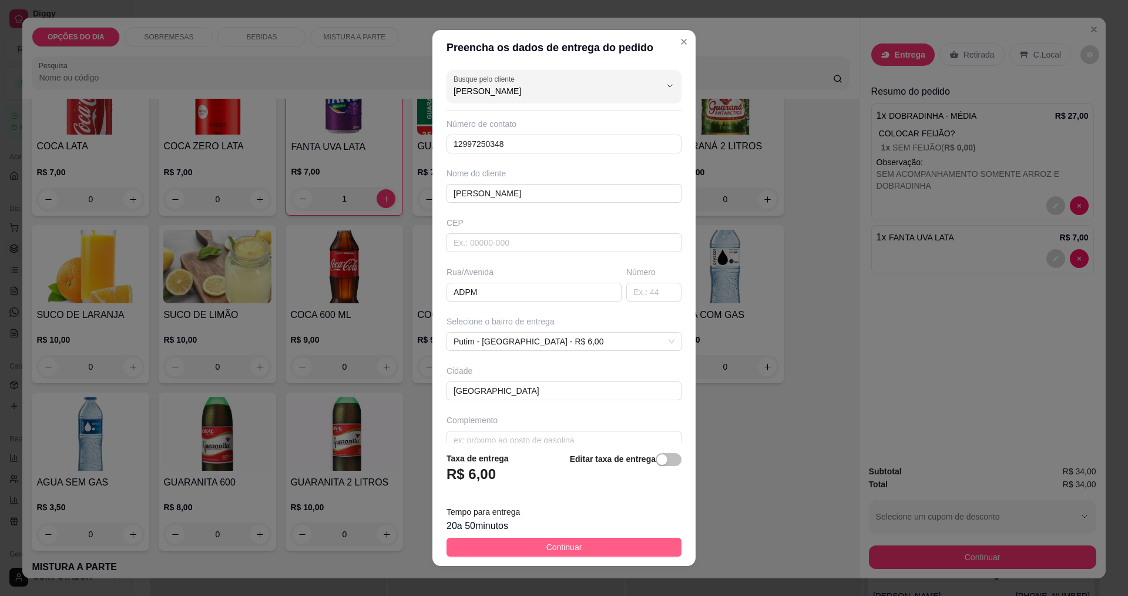
click at [566, 554] on button "Continuar" at bounding box center [563, 546] width 235 height 19
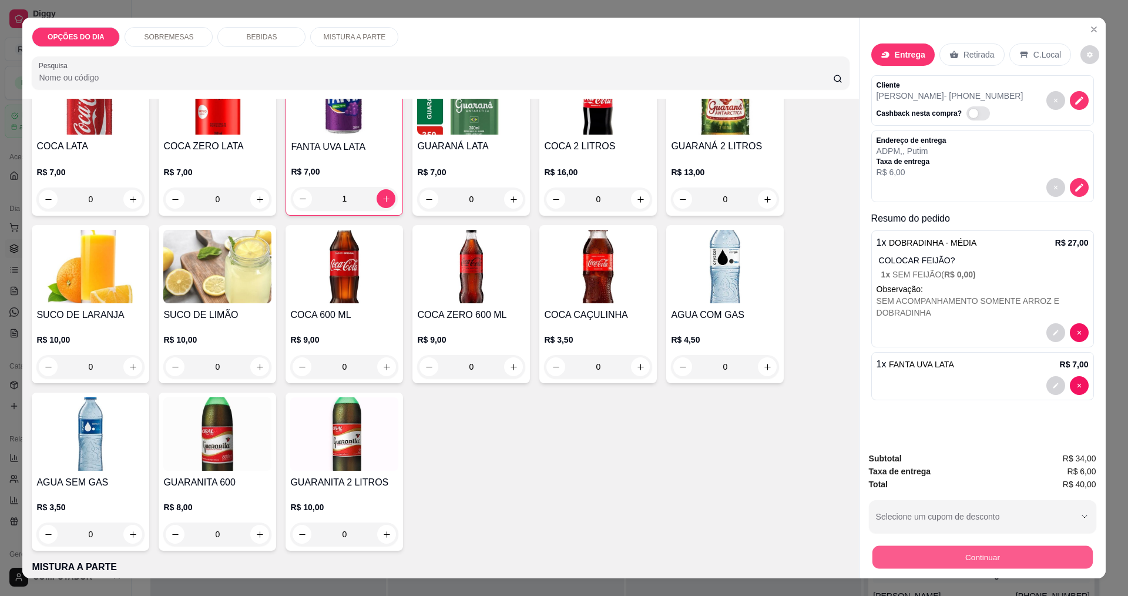
click at [872, 553] on button "Continuar" at bounding box center [982, 556] width 220 height 23
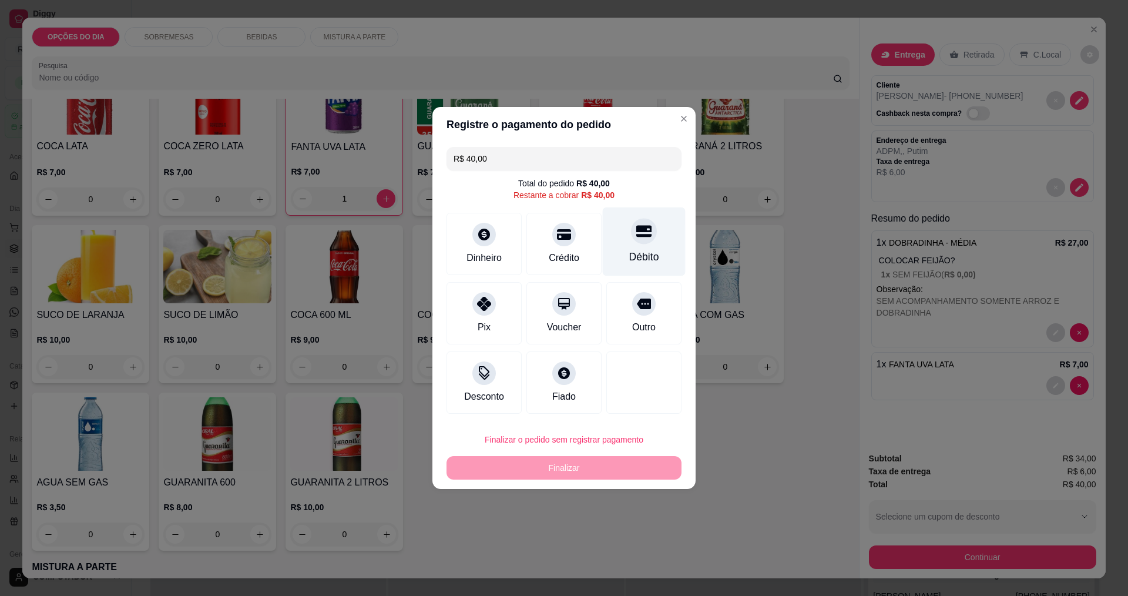
click at [622, 265] on div "Débito" at bounding box center [644, 241] width 83 height 69
type input "R$ 0,00"
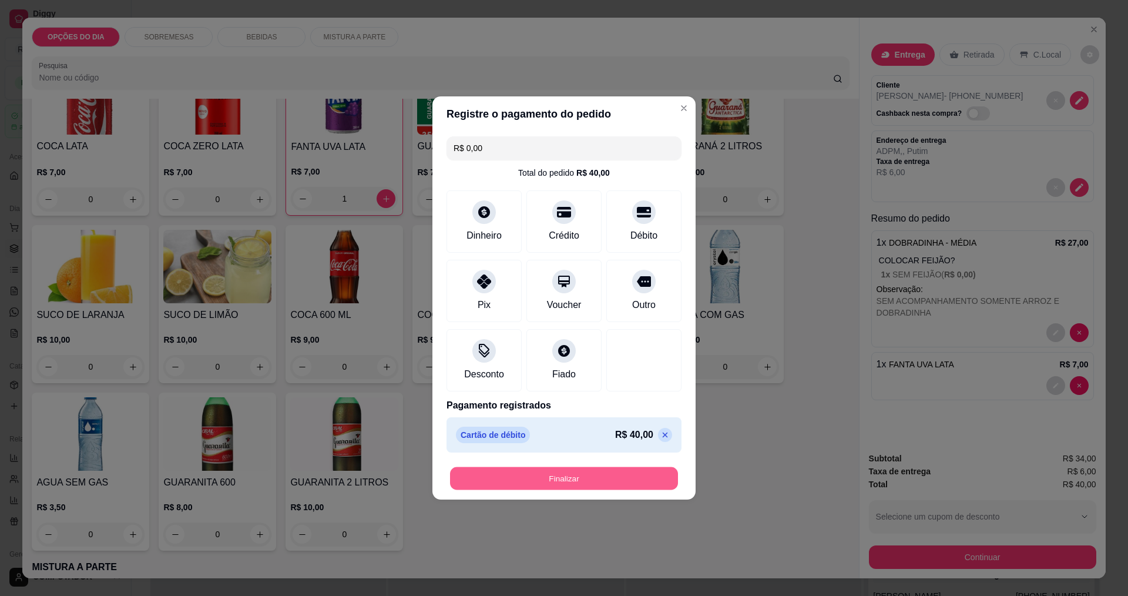
click at [614, 479] on button "Finalizar" at bounding box center [564, 478] width 228 height 23
type input "0"
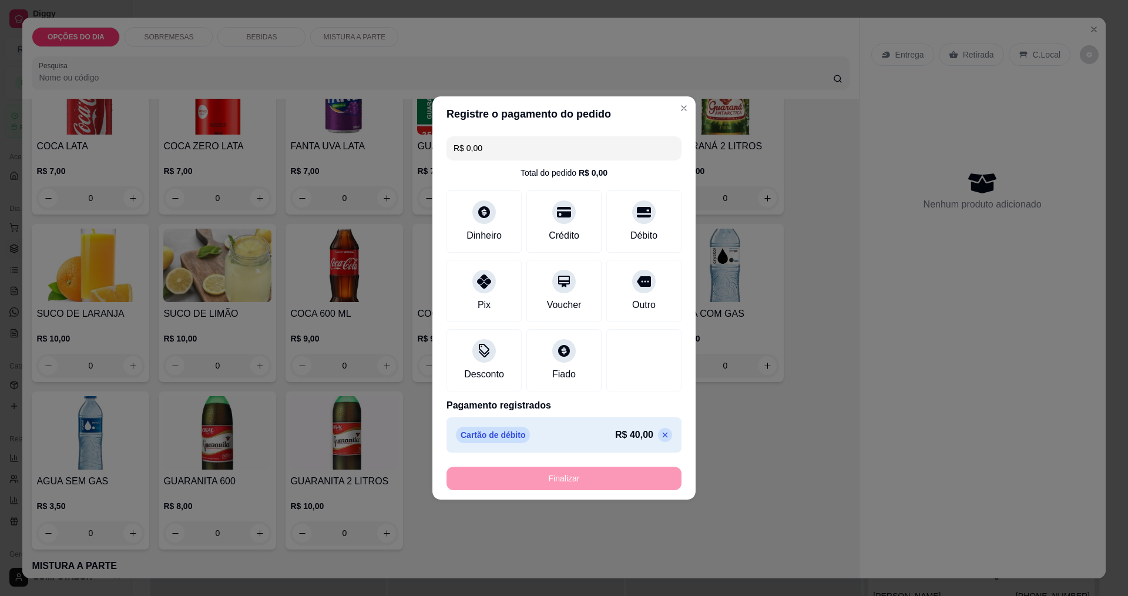
type input "-R$ 40,00"
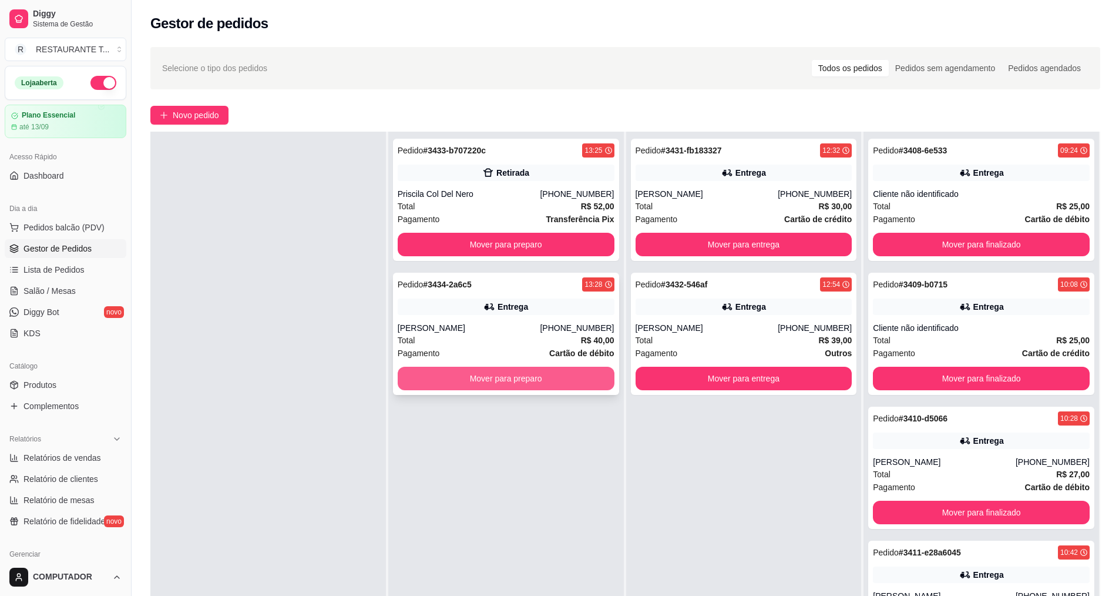
click at [462, 379] on button "Mover para preparo" at bounding box center [506, 378] width 217 height 23
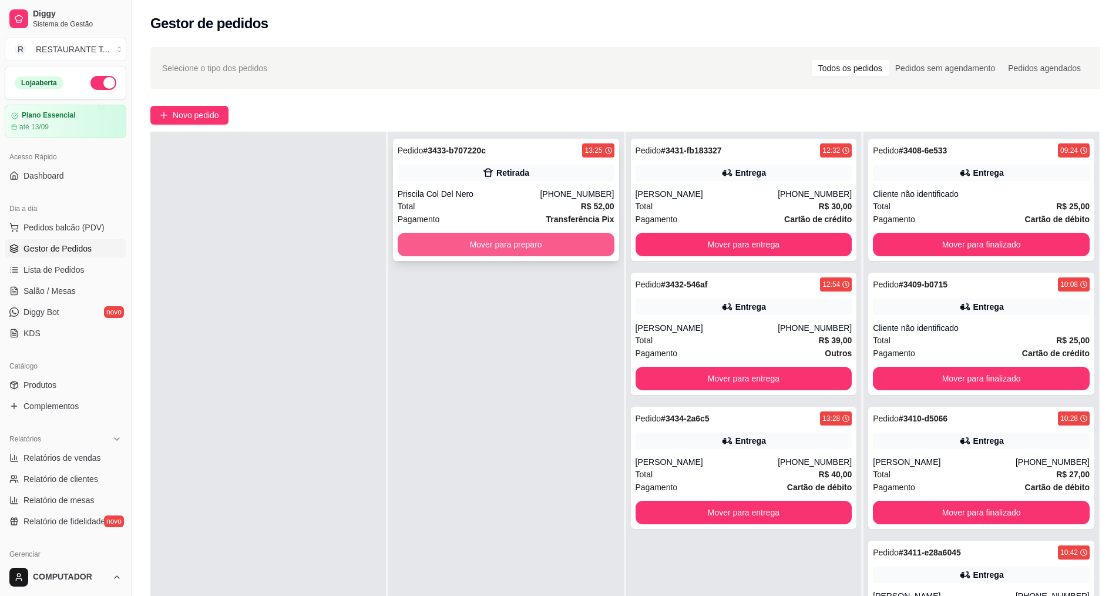
click at [505, 237] on button "Mover para preparo" at bounding box center [506, 244] width 217 height 23
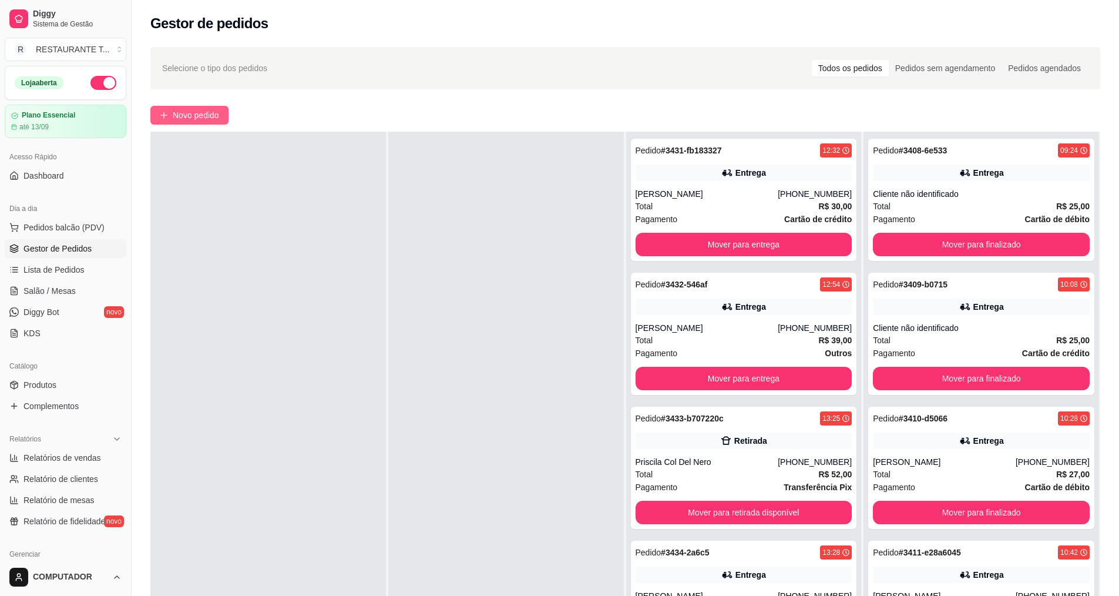
click at [216, 119] on span "Novo pedido" at bounding box center [196, 115] width 46 height 13
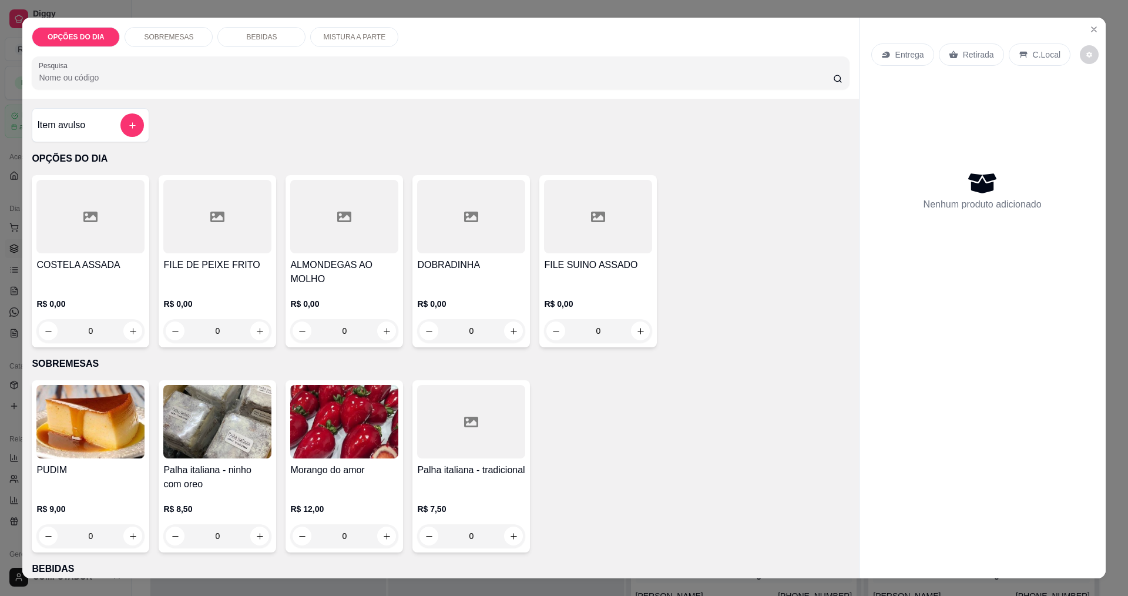
click at [127, 329] on div "0" at bounding box center [90, 330] width 108 height 23
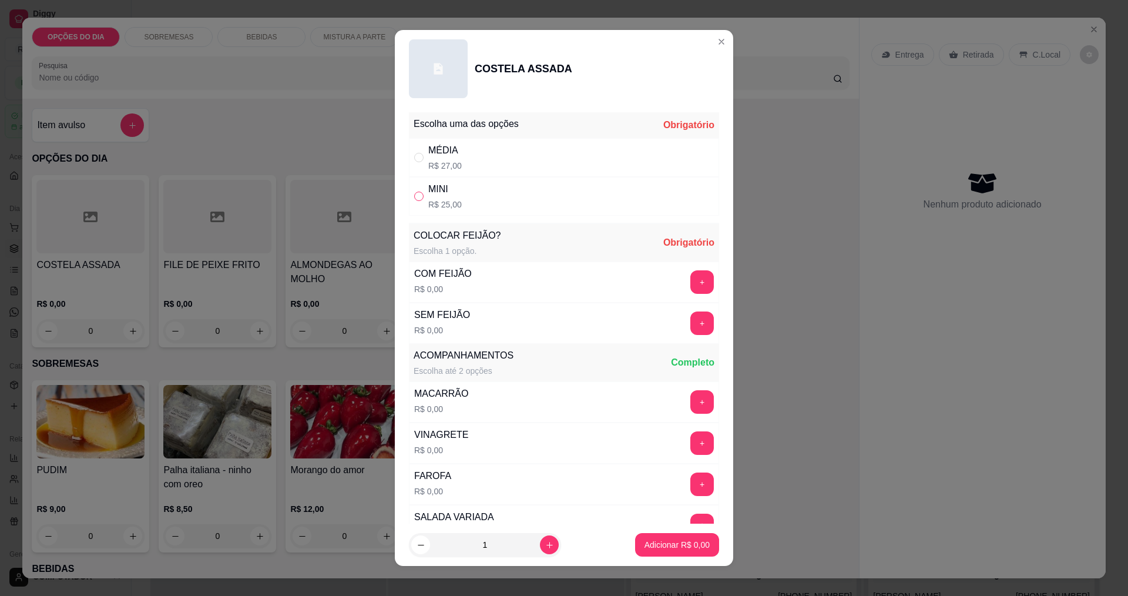
click at [418, 198] on input "" at bounding box center [418, 195] width 9 height 9
radio input "true"
click at [690, 315] on button "+" at bounding box center [701, 322] width 23 height 23
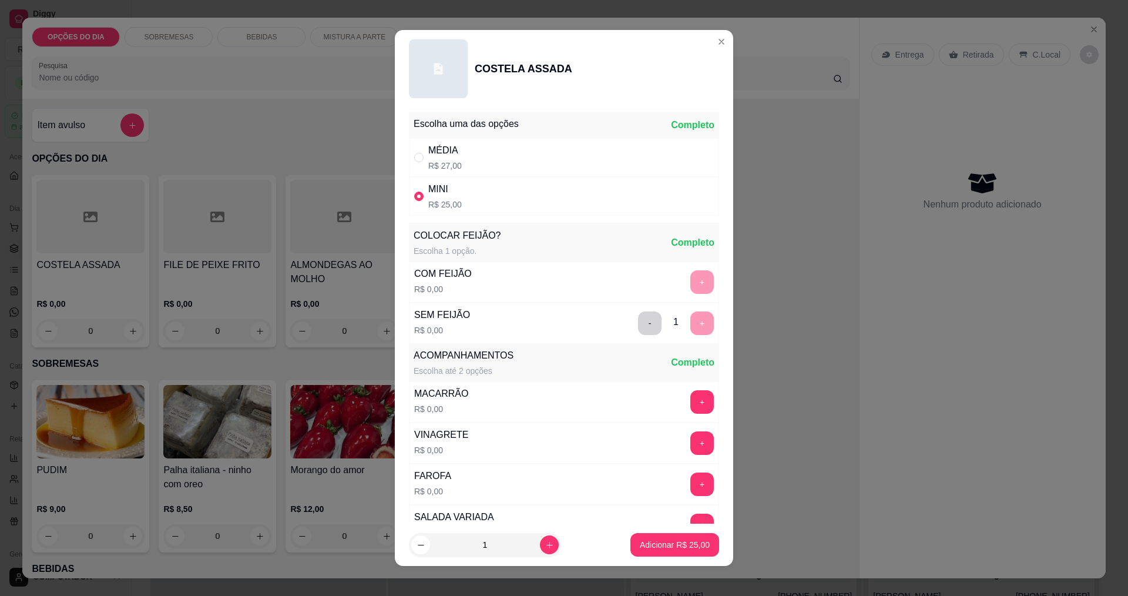
scroll to position [236, 0]
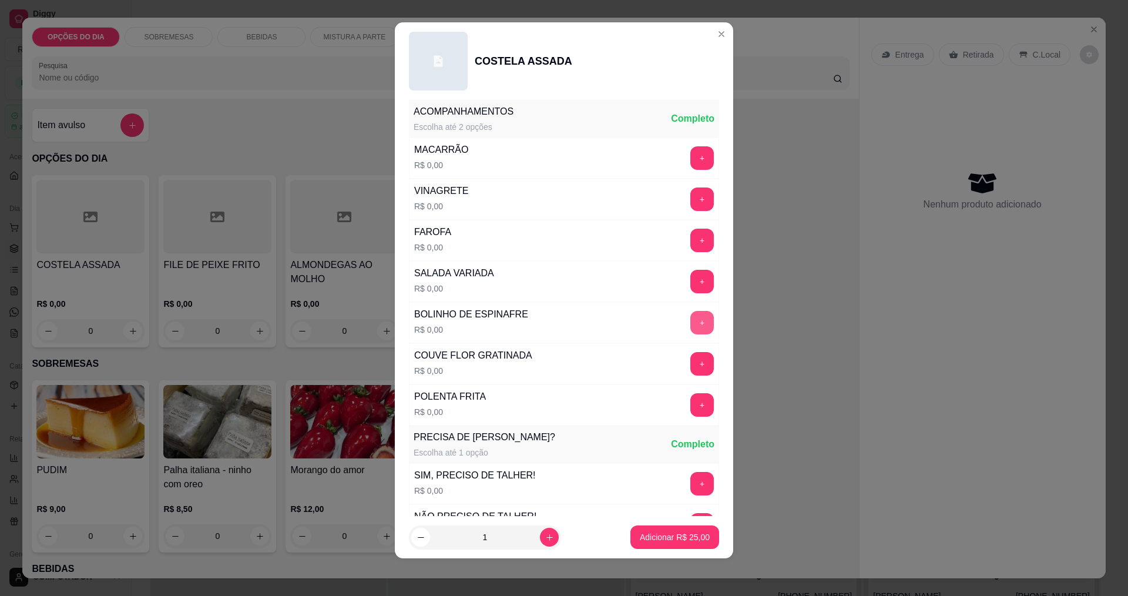
click at [690, 319] on button "+" at bounding box center [701, 322] width 23 height 23
click at [690, 357] on button "+" at bounding box center [701, 363] width 23 height 23
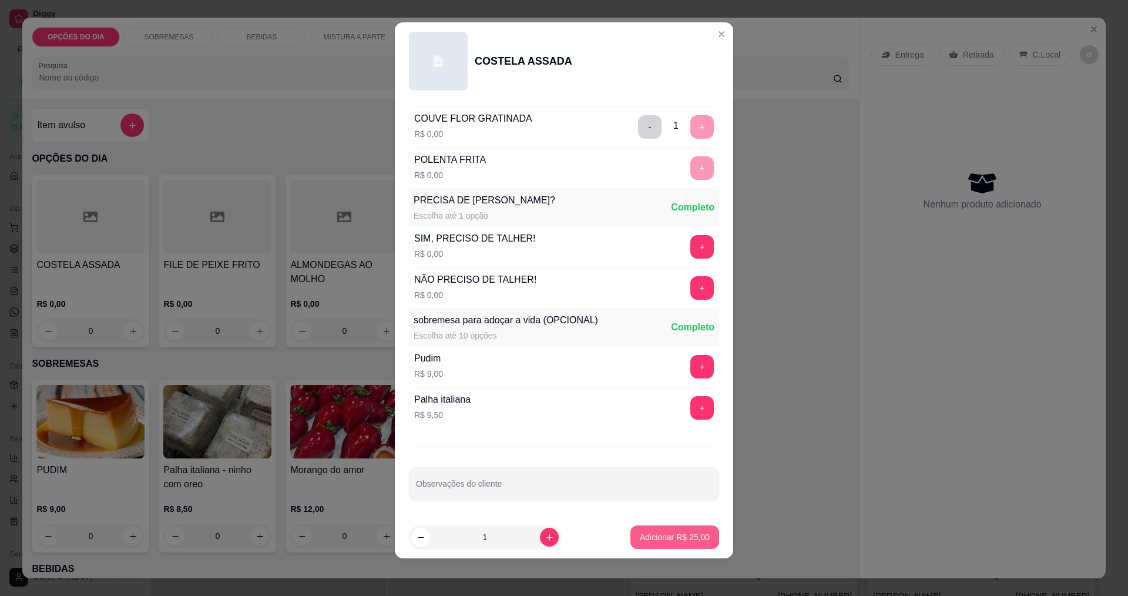
click at [660, 540] on p "Adicionar R$ 25,00" at bounding box center [675, 537] width 70 height 12
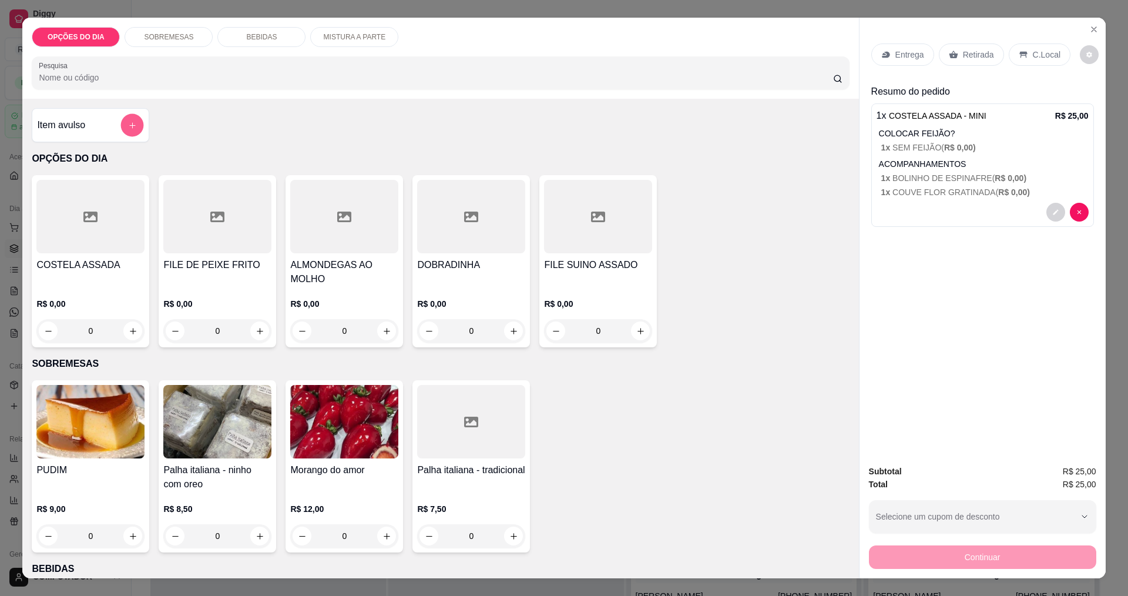
click at [127, 132] on button "add-separate-item" at bounding box center [132, 125] width 23 height 23
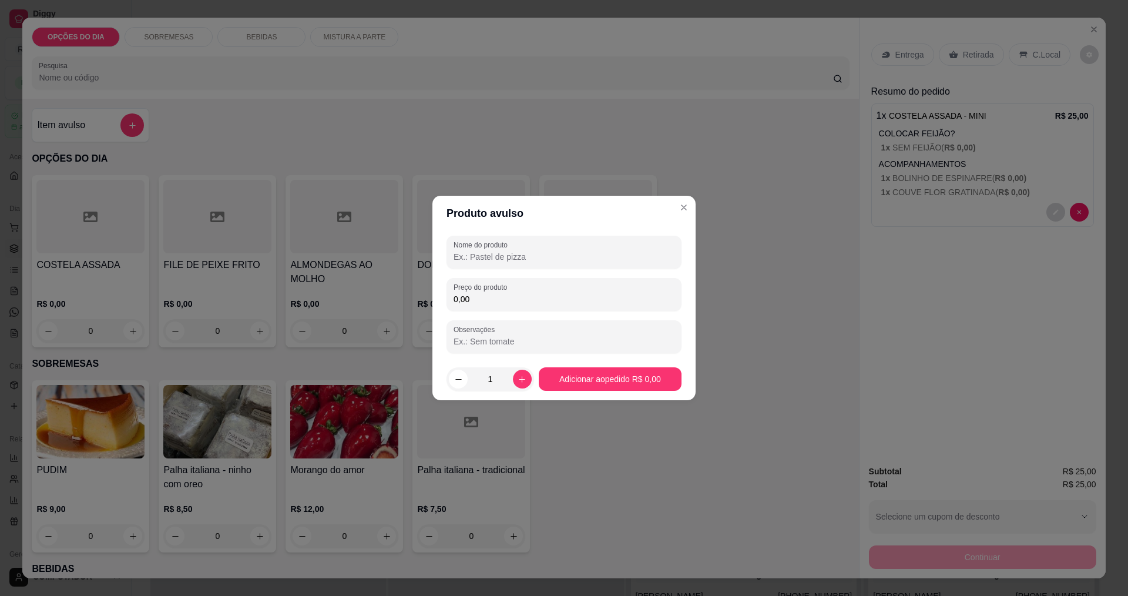
click at [464, 251] on input "Nome do produto" at bounding box center [563, 257] width 221 height 12
type input "FAROFA"
click at [487, 297] on input "0,00" at bounding box center [563, 299] width 221 height 12
type input "12,00"
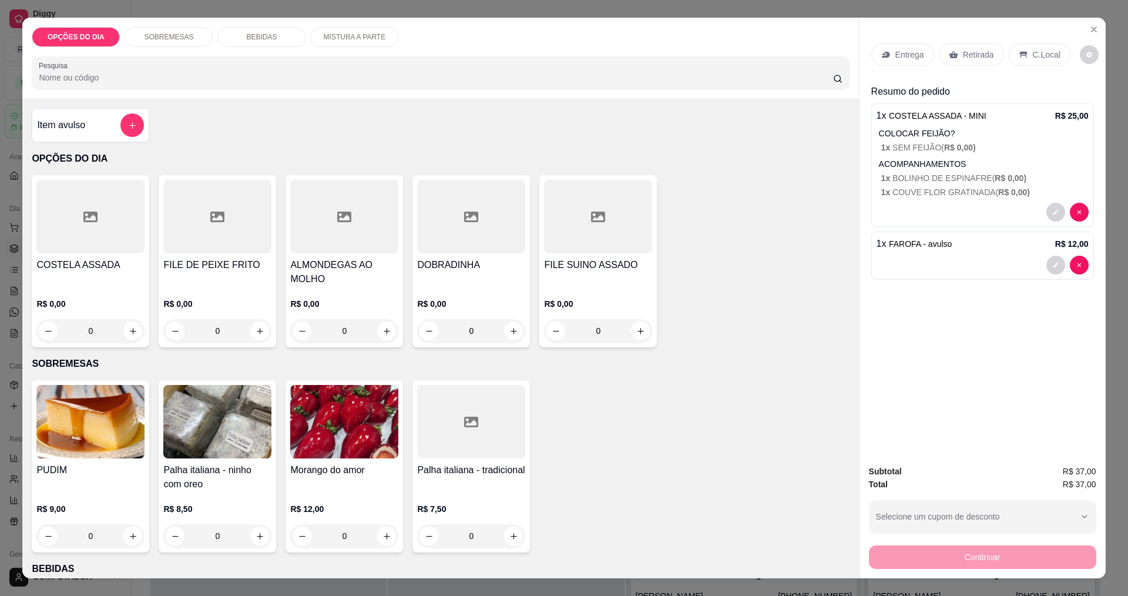
click at [883, 56] on icon at bounding box center [886, 55] width 8 height 6
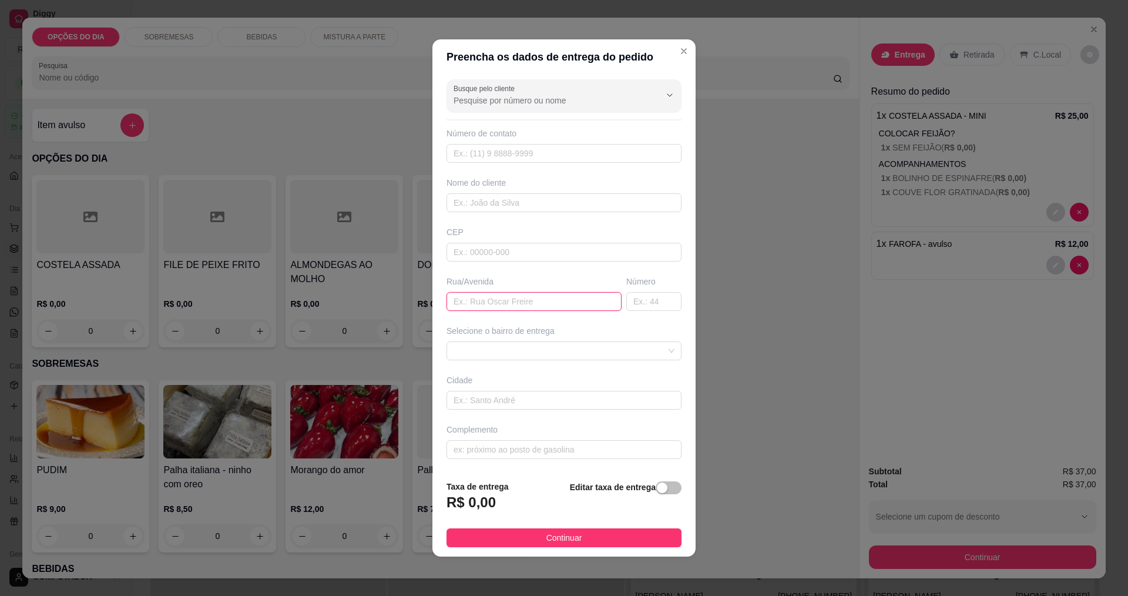
click at [532, 300] on input "text" at bounding box center [533, 301] width 175 height 19
type input "AVIAO PAULISTINHA"
click at [499, 353] on span at bounding box center [563, 351] width 221 height 18
type input "48"
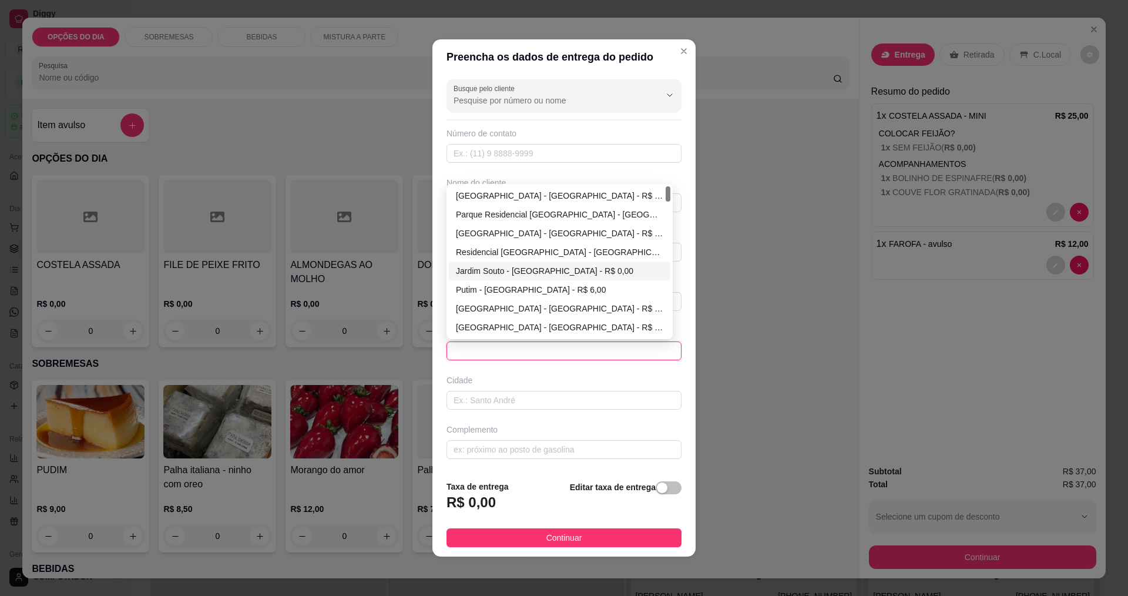
click at [489, 271] on div "Jardim Souto - [GEOGRAPHIC_DATA] - R$ 0,00" at bounding box center [559, 270] width 207 height 13
type input "[GEOGRAPHIC_DATA]"
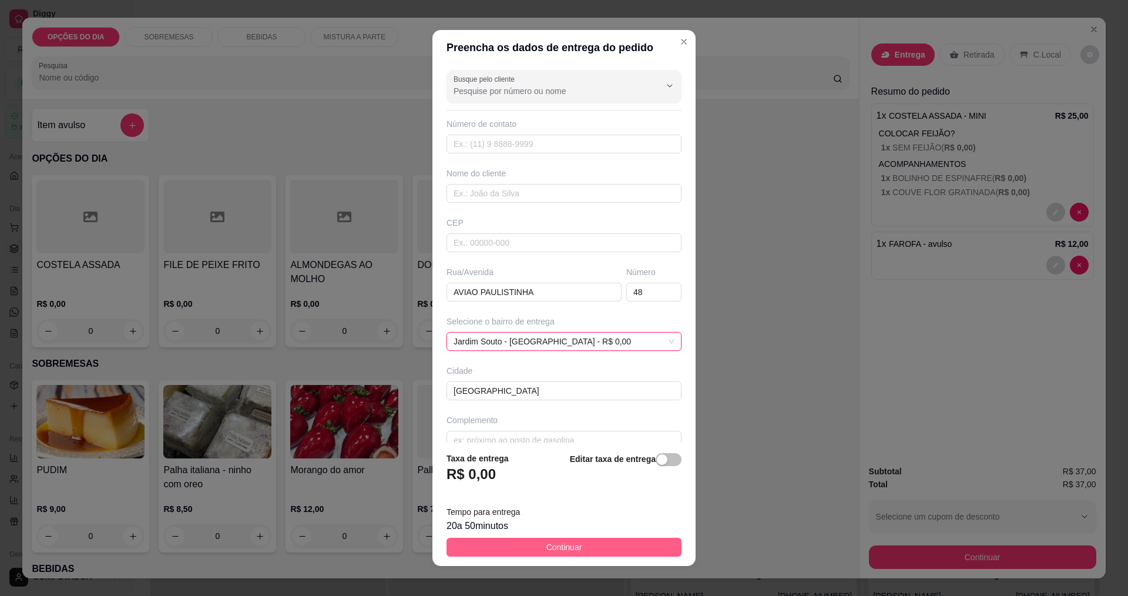
click at [531, 543] on button "Continuar" at bounding box center [563, 546] width 235 height 19
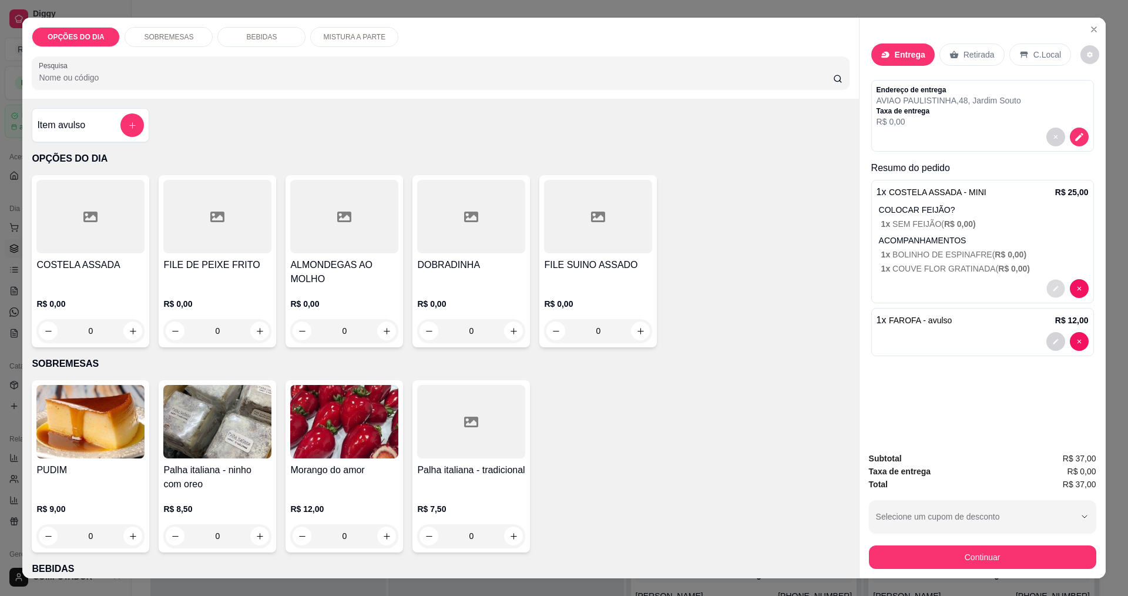
click at [1046, 290] on button "decrease-product-quantity" at bounding box center [1055, 289] width 18 height 18
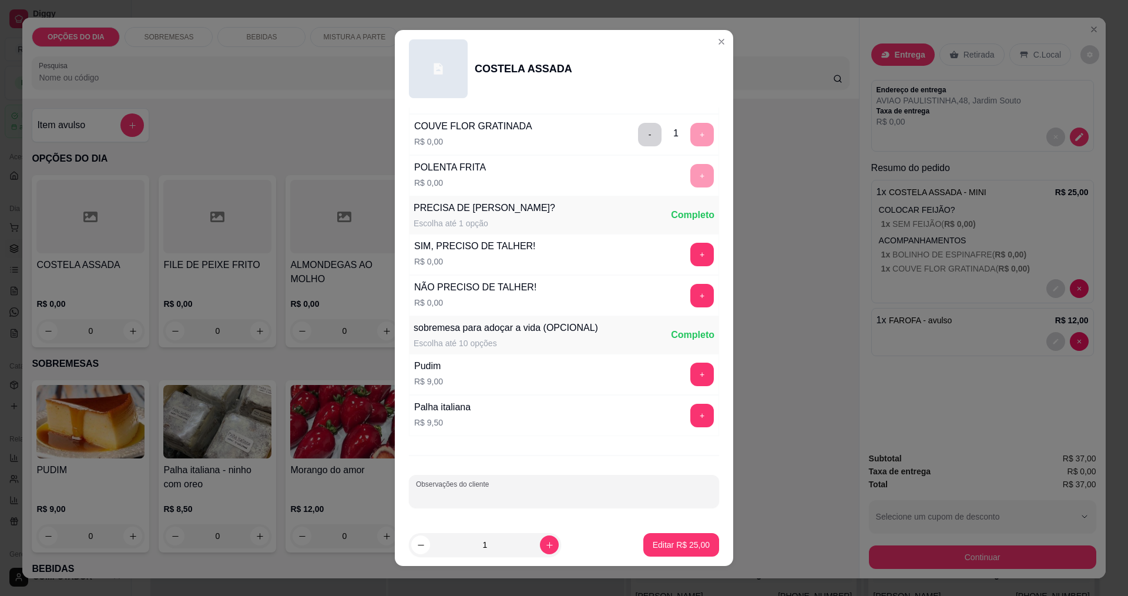
click at [445, 494] on div "Observações do cliente" at bounding box center [564, 491] width 310 height 33
type input "SEM ARROZ"
click at [656, 552] on button "Editar R$ 25,00" at bounding box center [680, 544] width 73 height 23
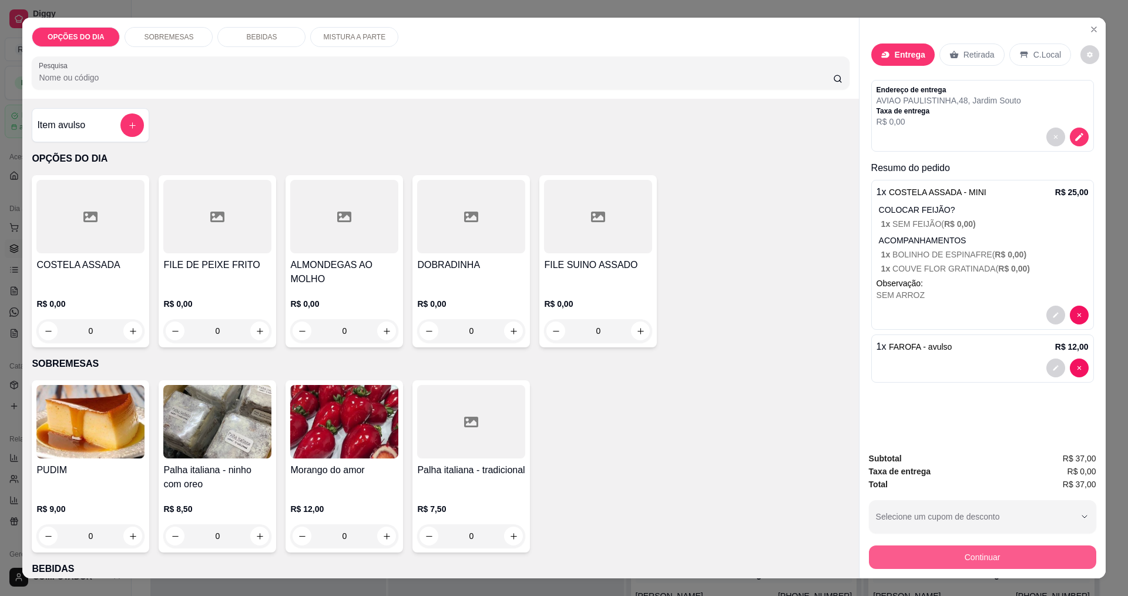
click at [937, 556] on button "Continuar" at bounding box center [982, 556] width 227 height 23
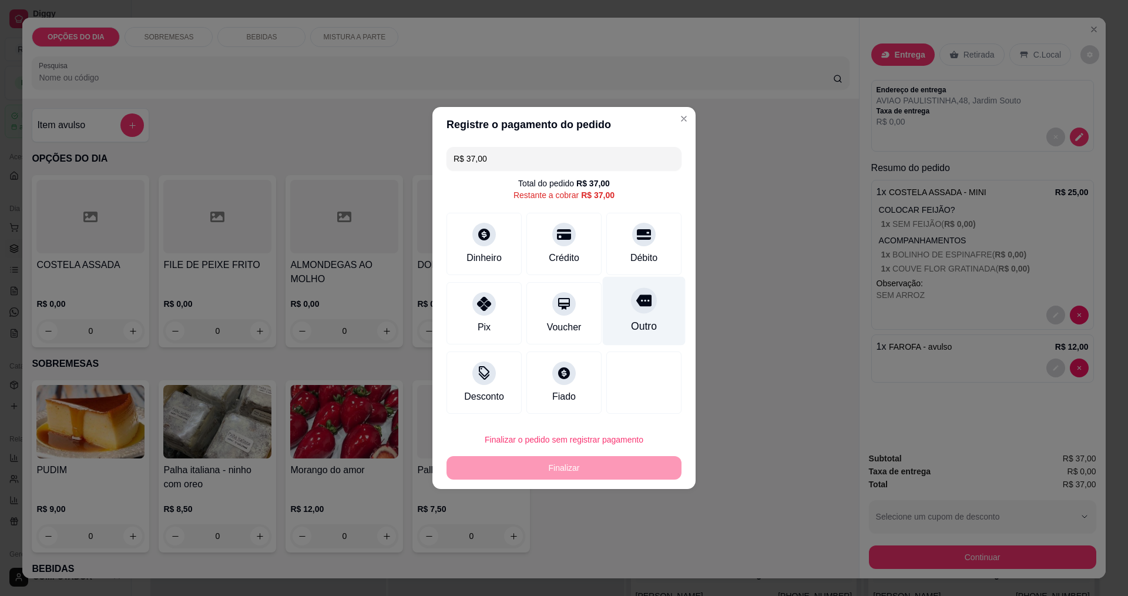
click at [613, 316] on div "Outro" at bounding box center [644, 311] width 83 height 69
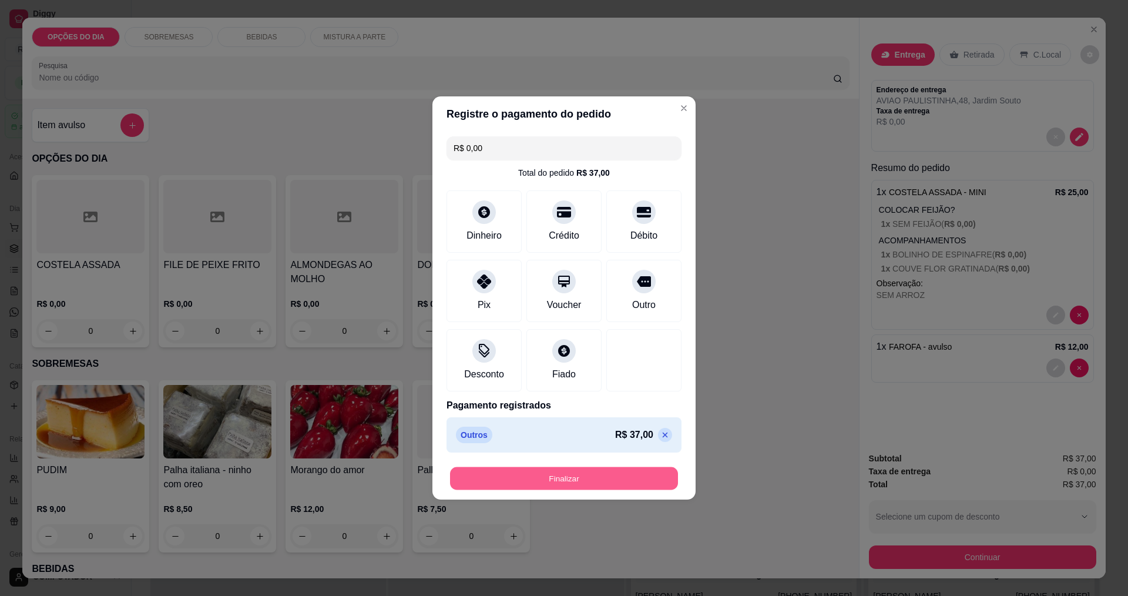
click at [607, 479] on button "Finalizar" at bounding box center [564, 478] width 228 height 23
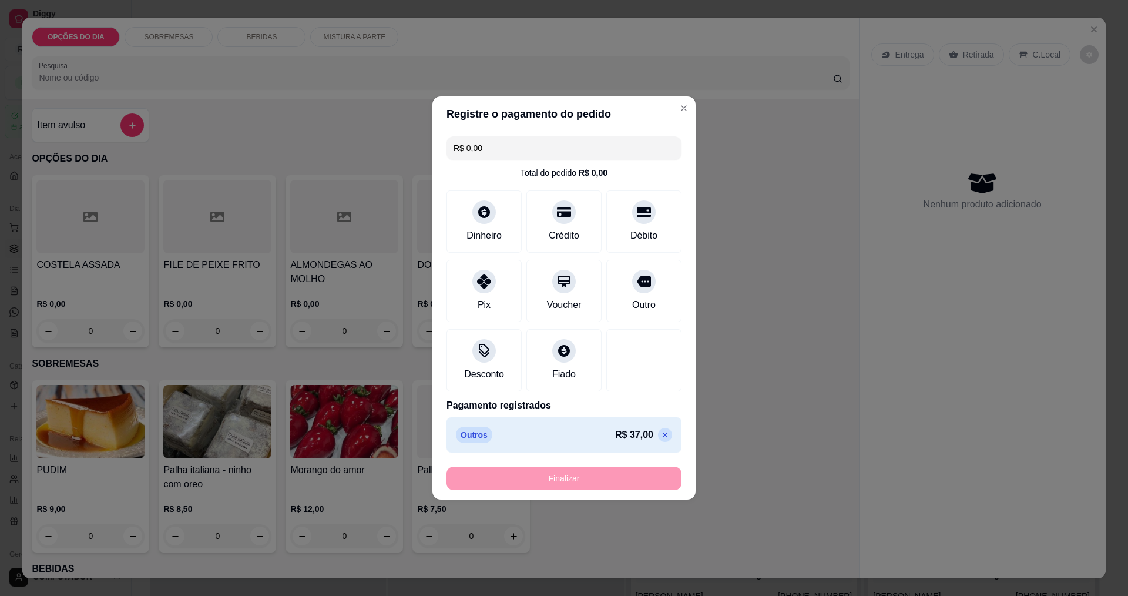
type input "-R$ 37,00"
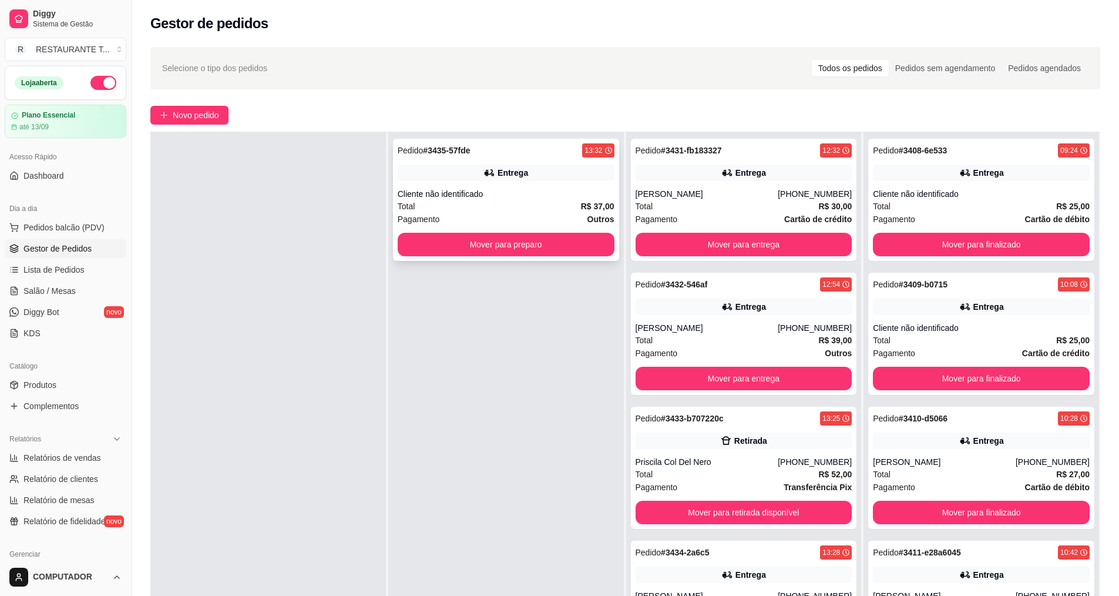
click at [558, 186] on div "Pedido # 3435-57fde 13:32 Entrega Cliente não identificado Total R$ 37,00 Pagam…" at bounding box center [506, 200] width 226 height 122
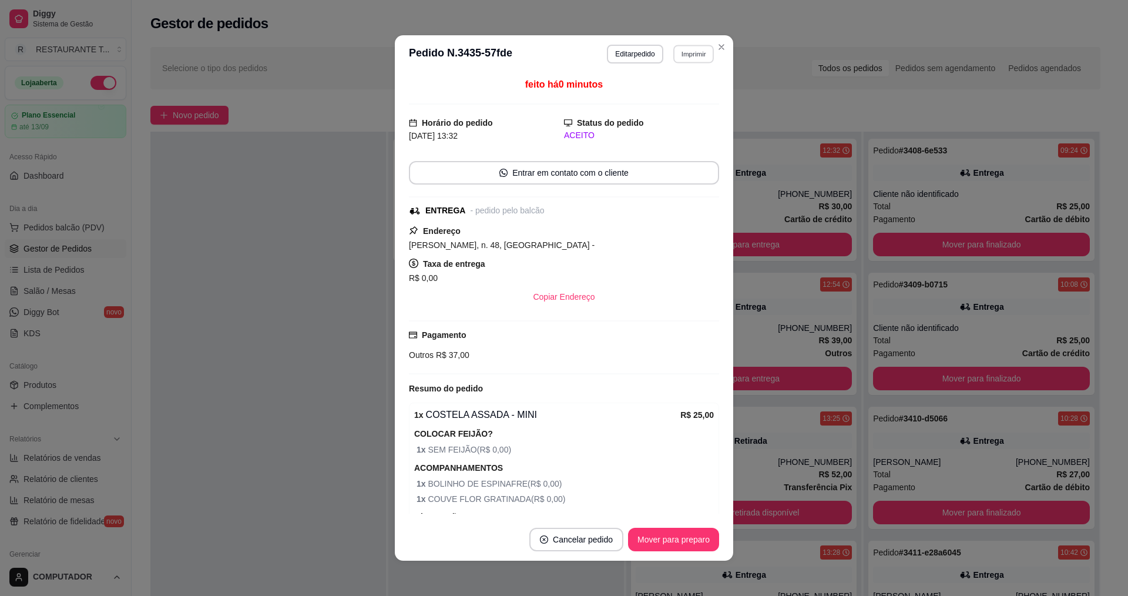
click at [686, 49] on button "Imprimir" at bounding box center [693, 54] width 41 height 18
click at [676, 93] on button "IMPRESSORA" at bounding box center [668, 95] width 82 height 18
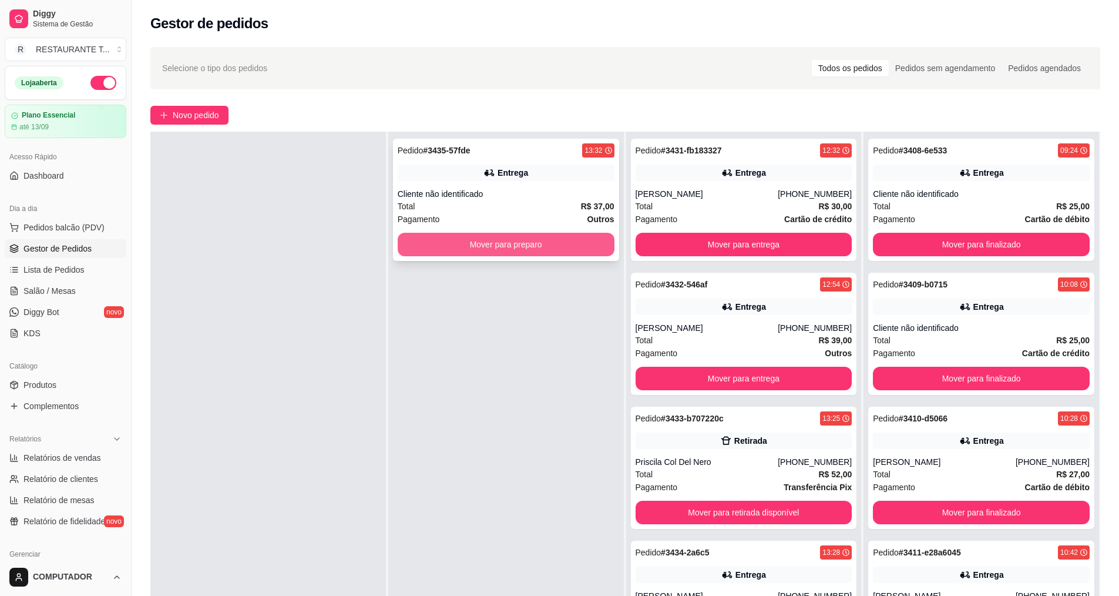
click at [542, 250] on button "Mover para preparo" at bounding box center [506, 244] width 217 height 23
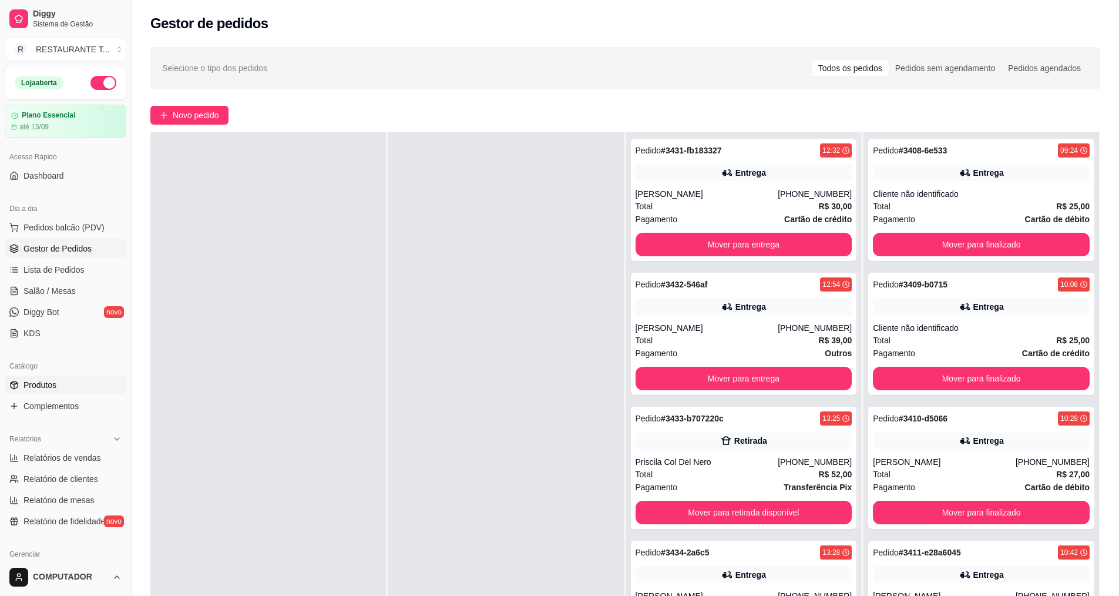
click at [47, 385] on span "Produtos" at bounding box center [39, 385] width 33 height 12
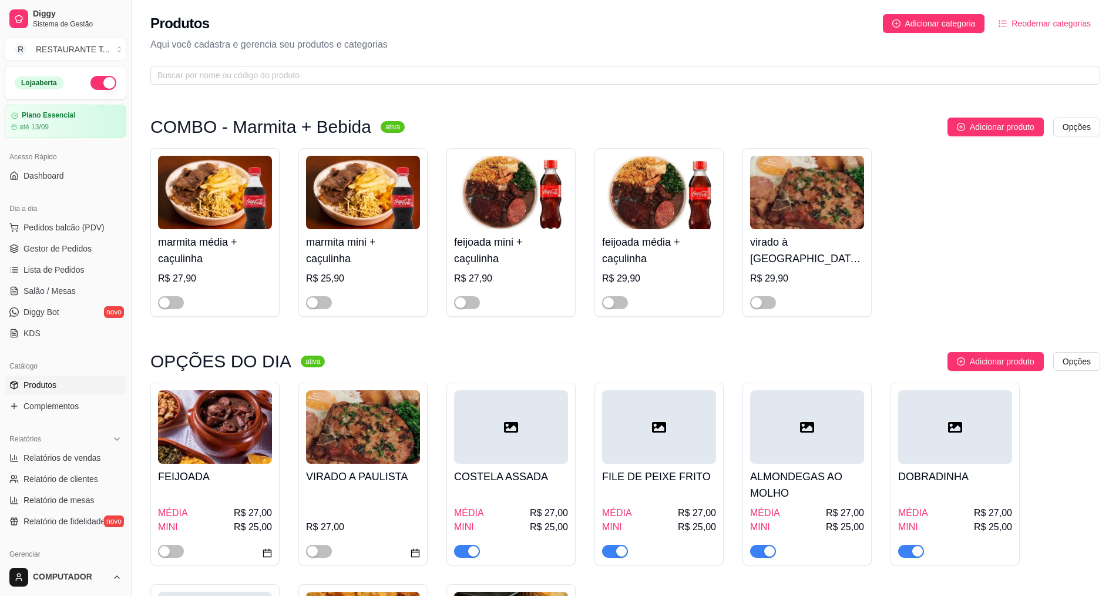
click at [466, 556] on span "button" at bounding box center [467, 550] width 26 height 13
click at [65, 247] on span "Gestor de Pedidos" at bounding box center [57, 249] width 68 height 12
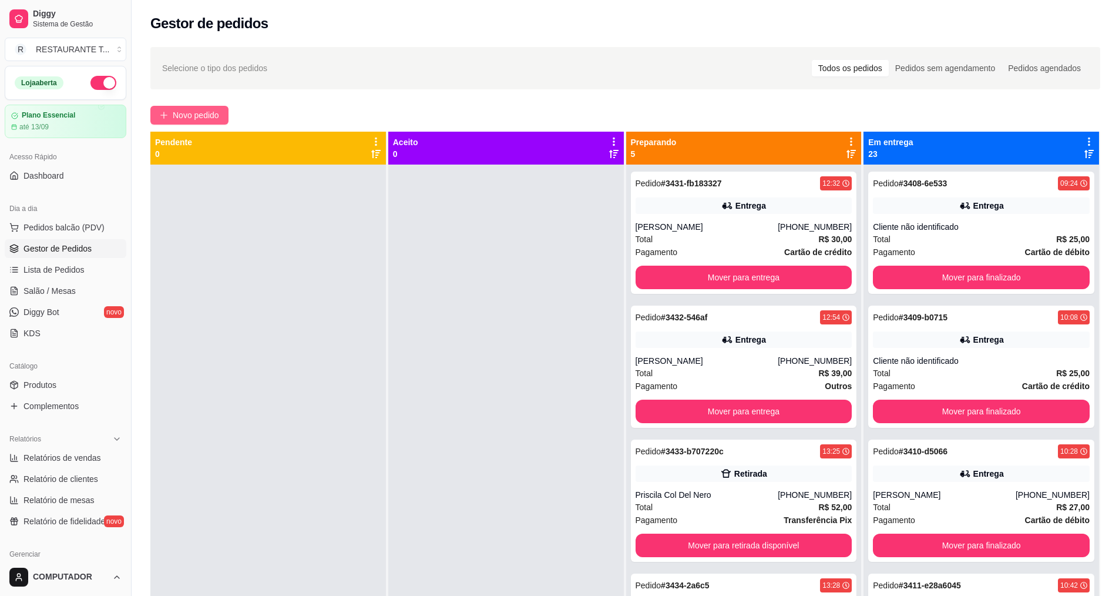
click at [214, 110] on span "Novo pedido" at bounding box center [196, 115] width 46 height 13
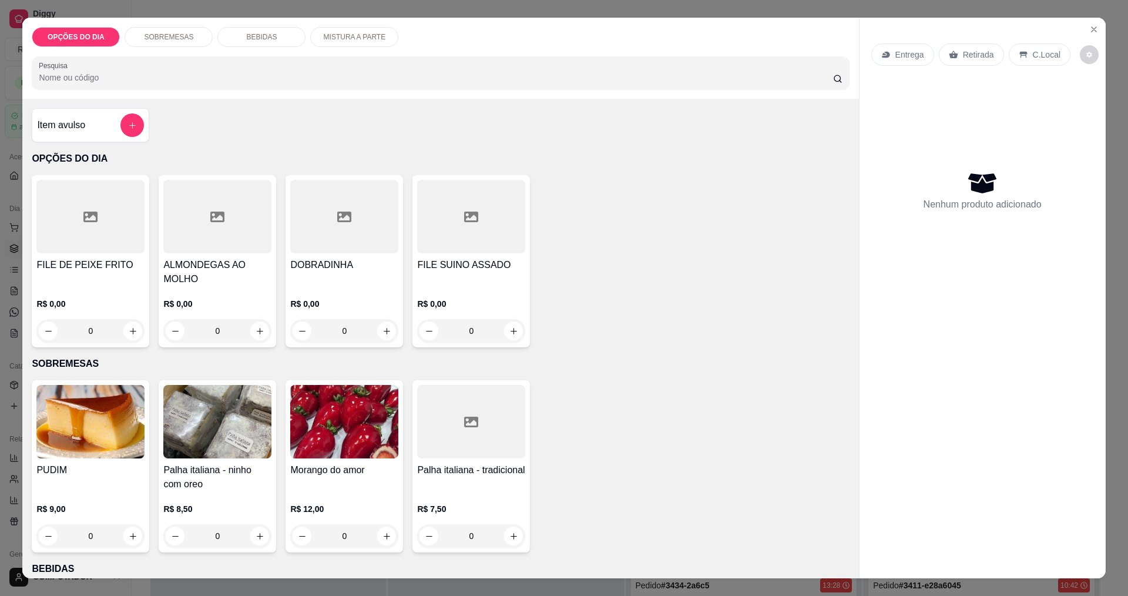
click at [388, 334] on div "0" at bounding box center [344, 330] width 108 height 23
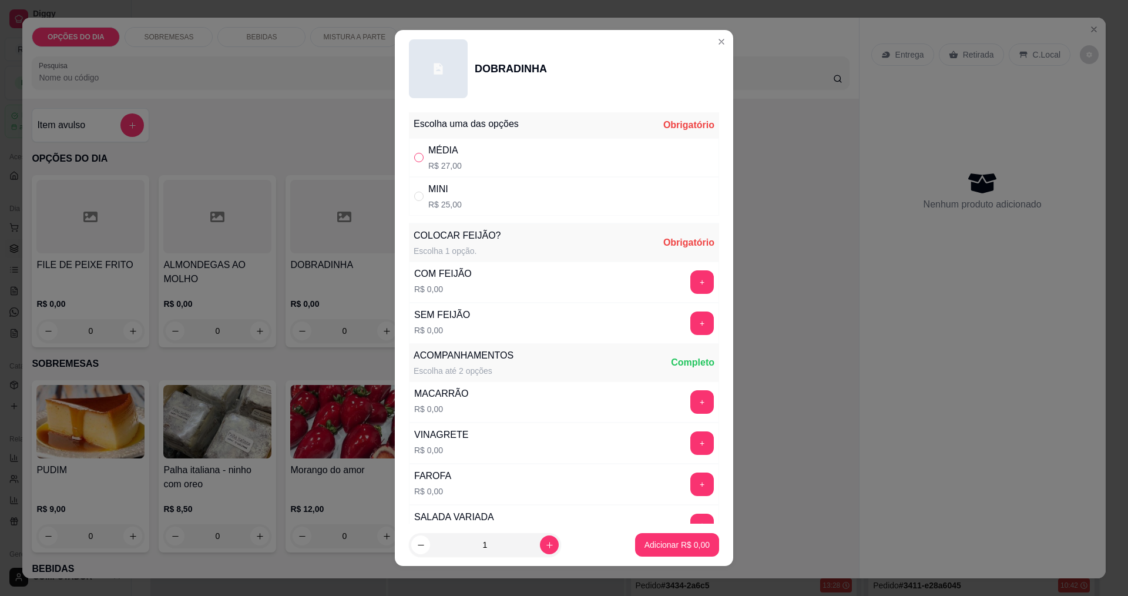
click at [414, 156] on input "" at bounding box center [418, 157] width 9 height 9
radio input "true"
click at [690, 285] on button "+" at bounding box center [701, 281] width 23 height 23
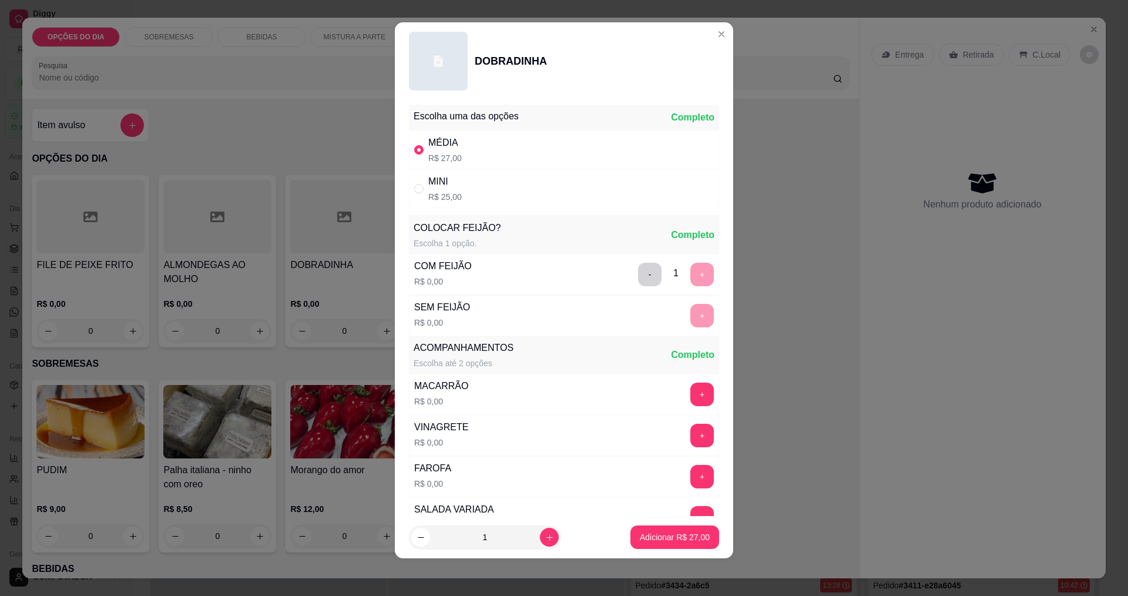
scroll to position [236, 0]
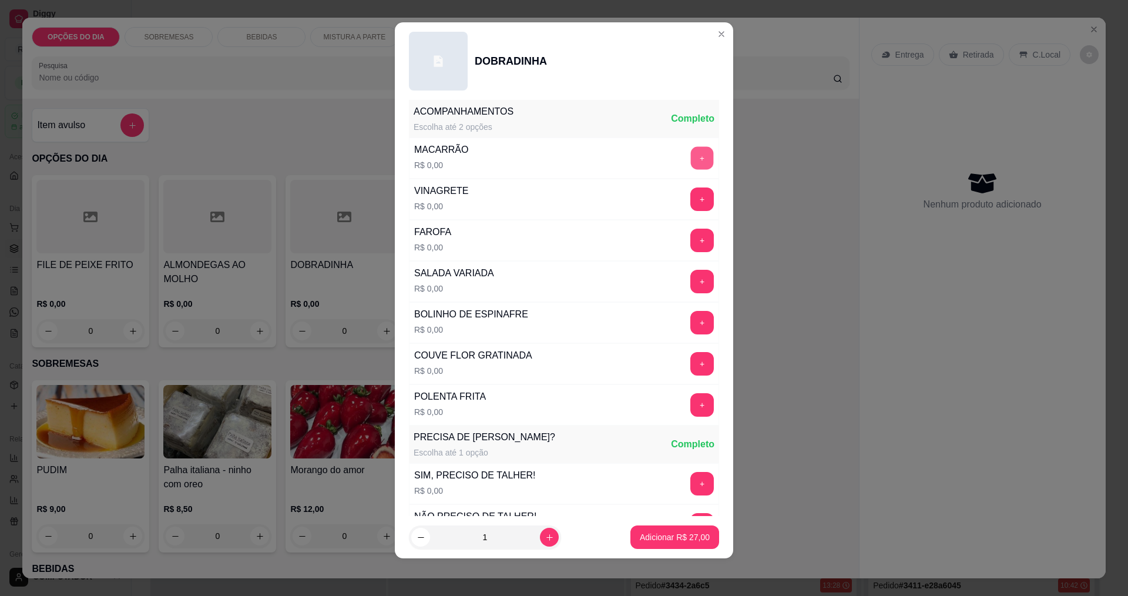
click at [691, 153] on button "+" at bounding box center [702, 157] width 23 height 23
click at [691, 365] on button "+" at bounding box center [702, 363] width 23 height 23
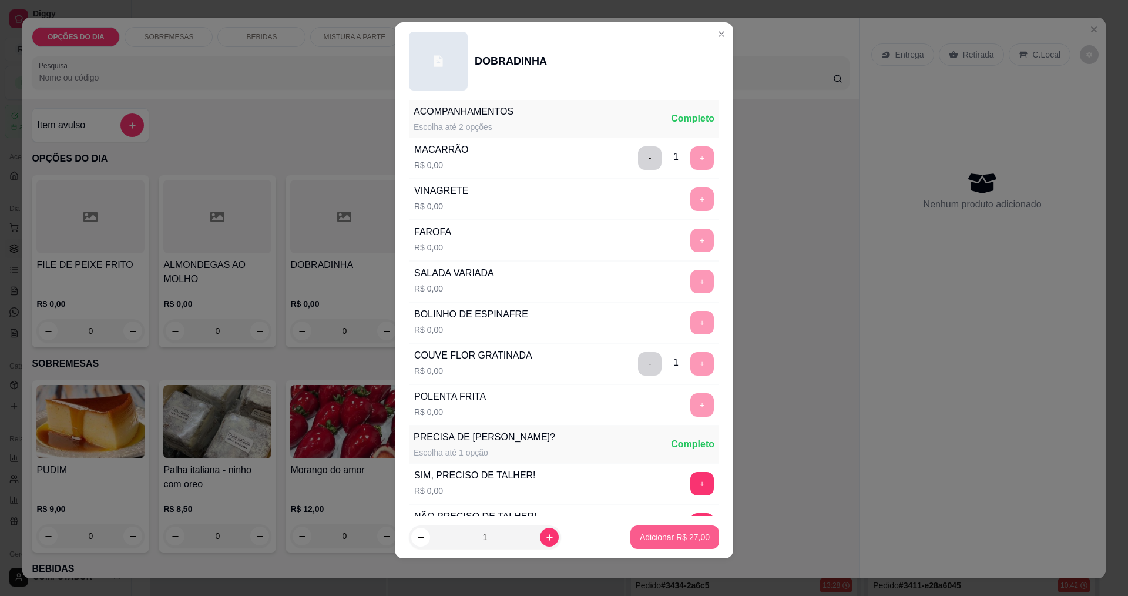
click at [667, 532] on p "Adicionar R$ 27,00" at bounding box center [675, 537] width 70 height 12
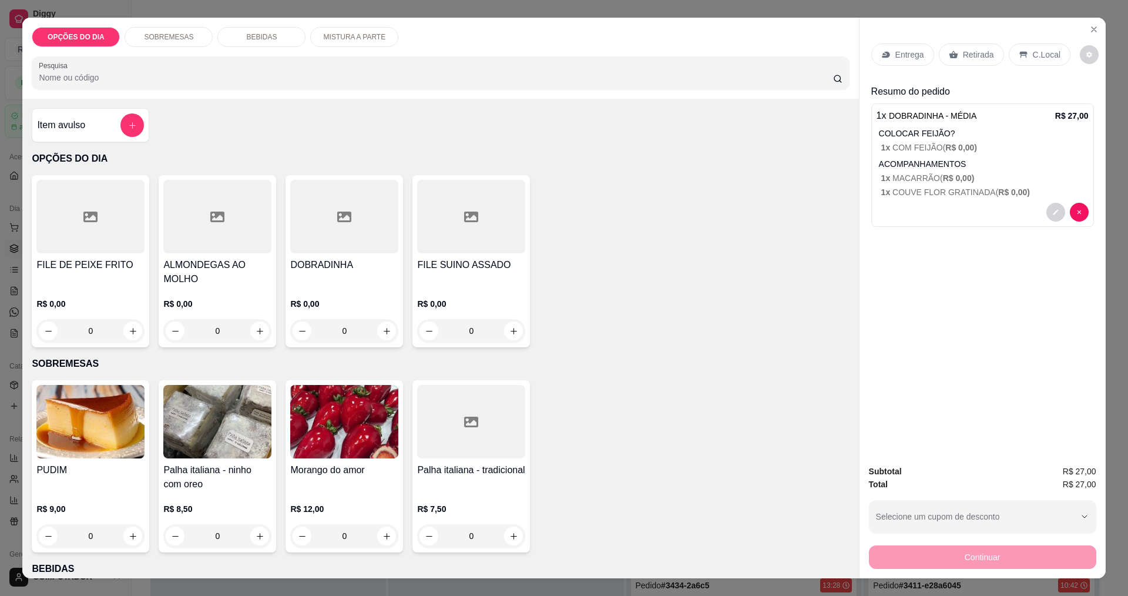
click at [895, 54] on p "Entrega" at bounding box center [909, 55] width 29 height 12
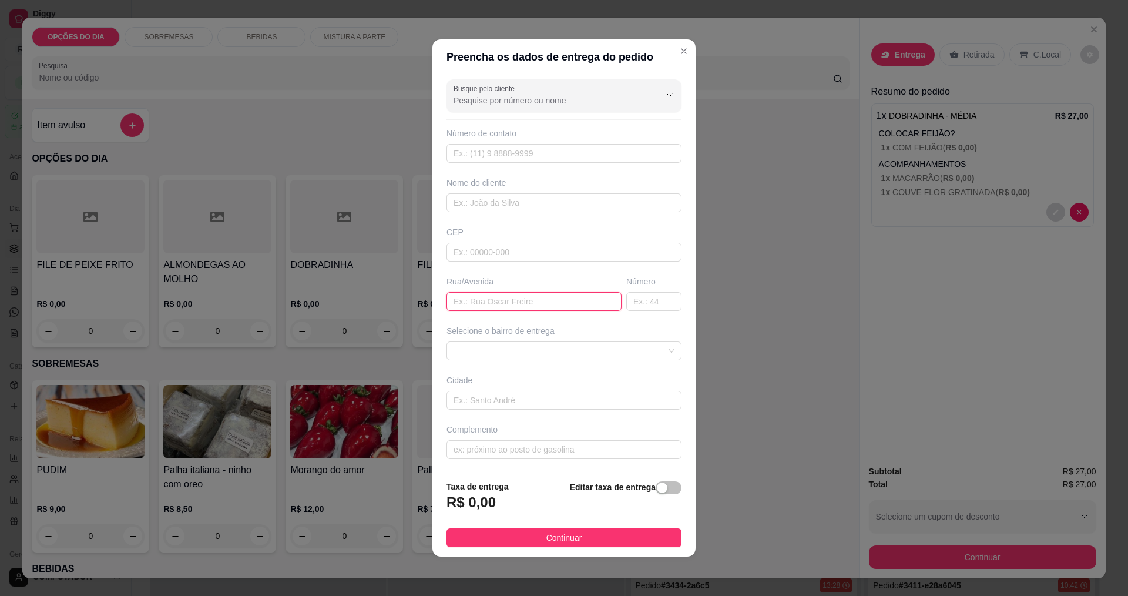
click at [497, 298] on input "text" at bounding box center [533, 301] width 175 height 19
click at [493, 345] on span at bounding box center [563, 351] width 221 height 18
type input "SORVETERIA NATA"
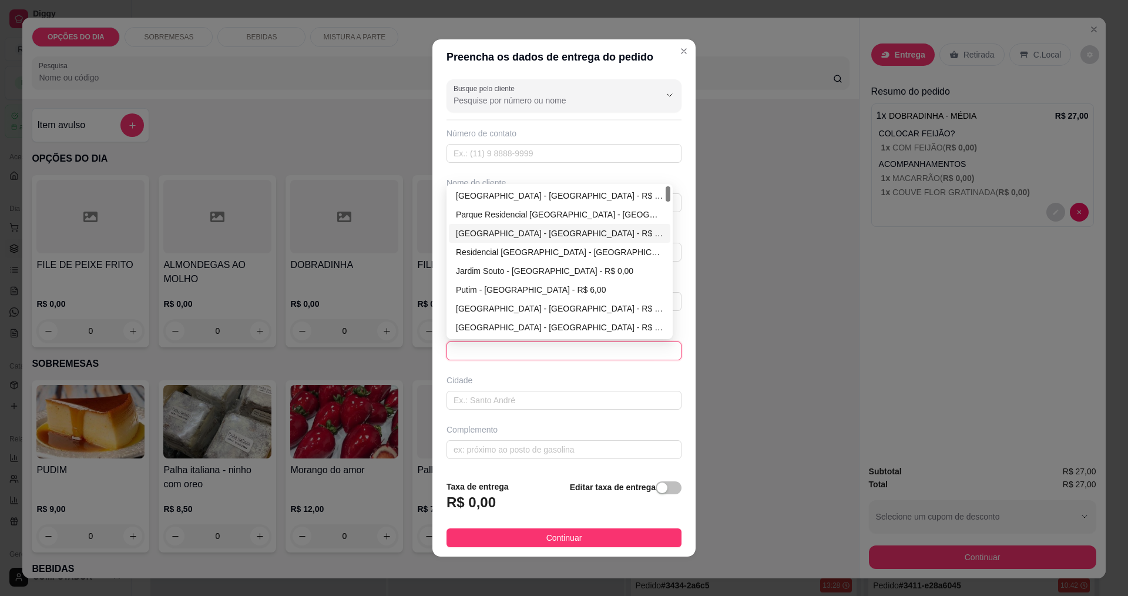
click at [479, 233] on div "[GEOGRAPHIC_DATA] - [GEOGRAPHIC_DATA] - R$ 0,00" at bounding box center [559, 233] width 207 height 13
type input "[GEOGRAPHIC_DATA]"
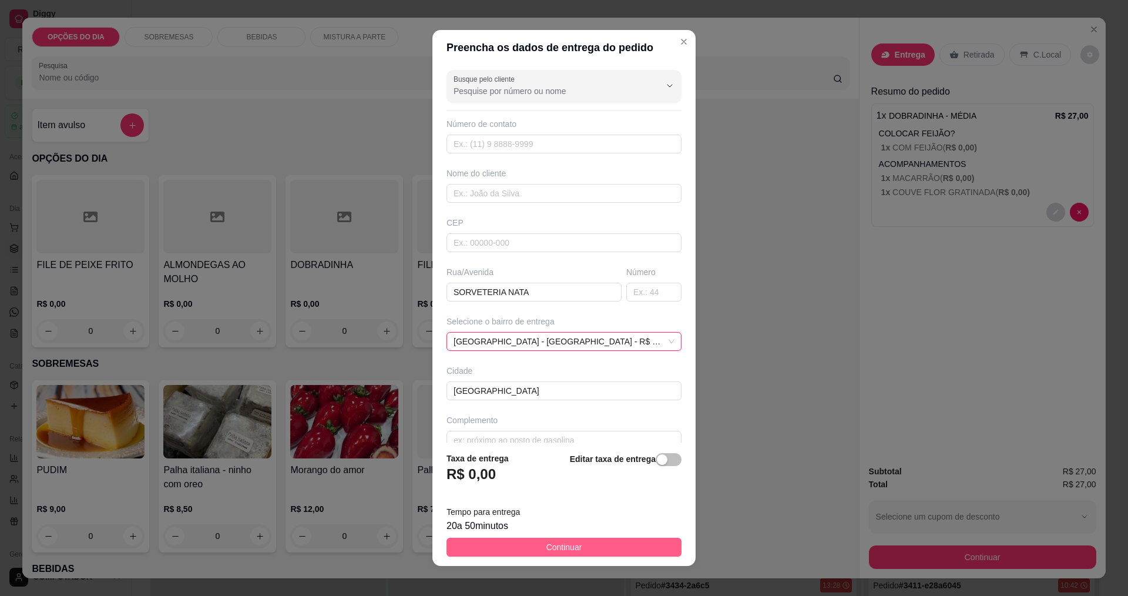
click at [522, 549] on button "Continuar" at bounding box center [563, 546] width 235 height 19
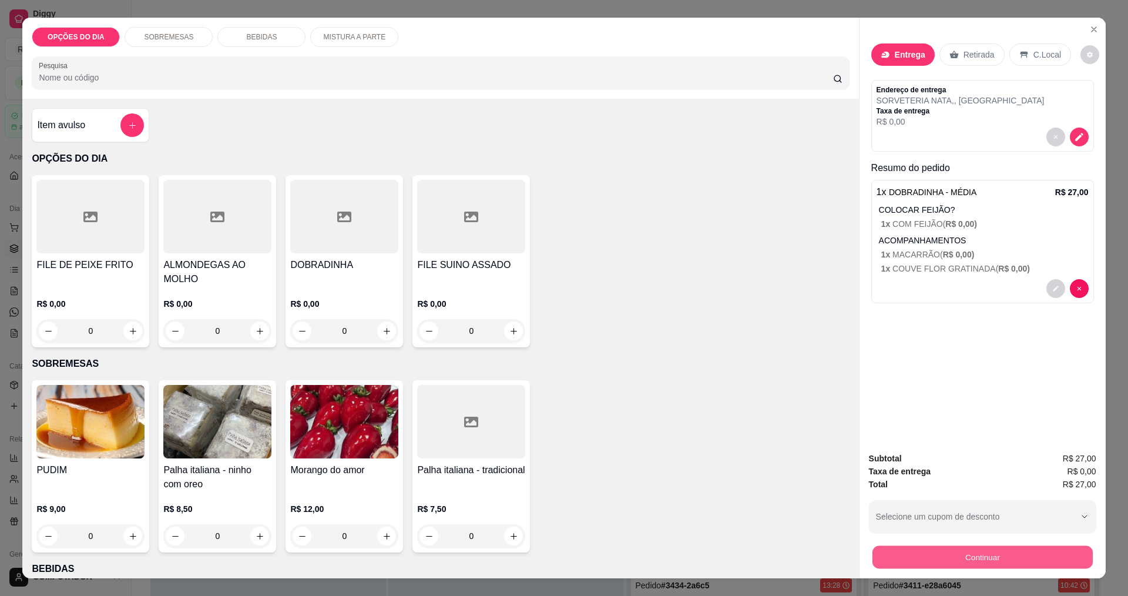
click at [920, 554] on button "Continuar" at bounding box center [982, 556] width 220 height 23
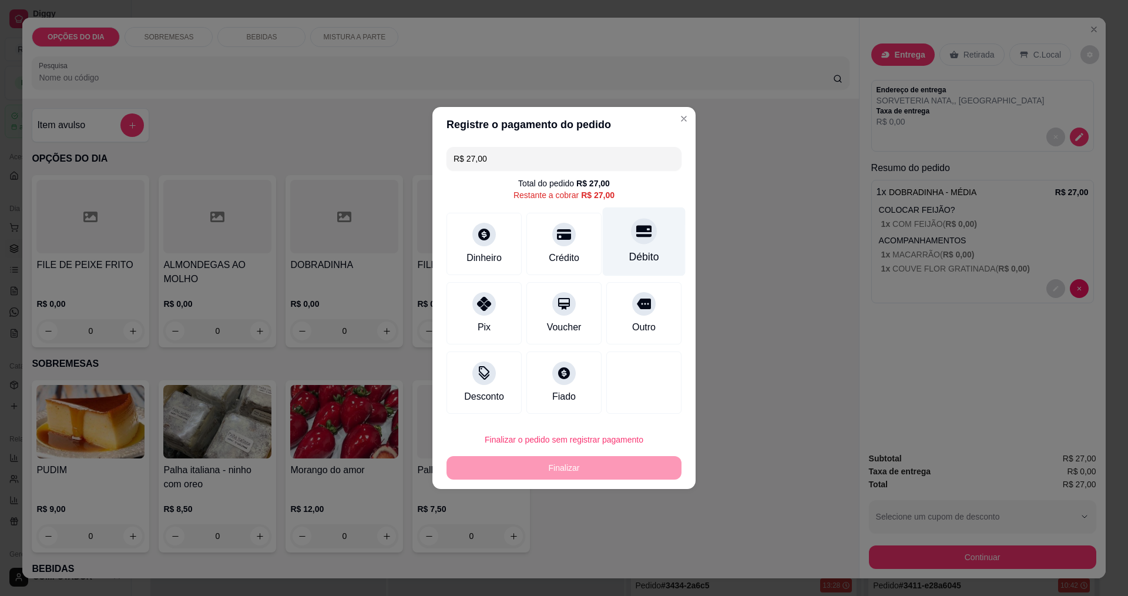
click at [636, 257] on div "Débito" at bounding box center [644, 256] width 30 height 15
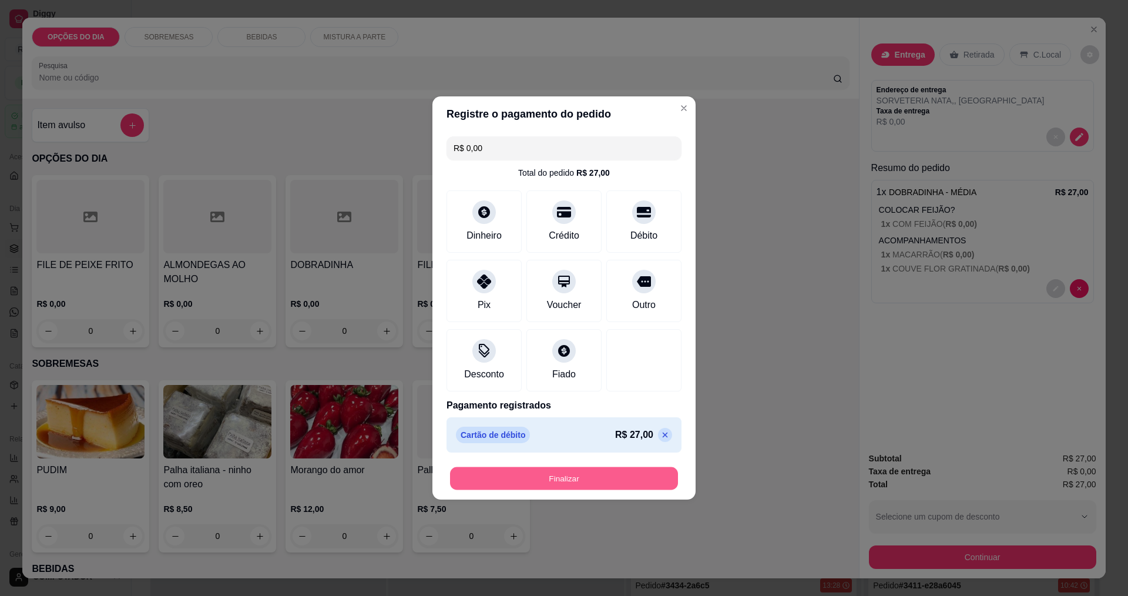
click at [595, 479] on button "Finalizar" at bounding box center [564, 478] width 228 height 23
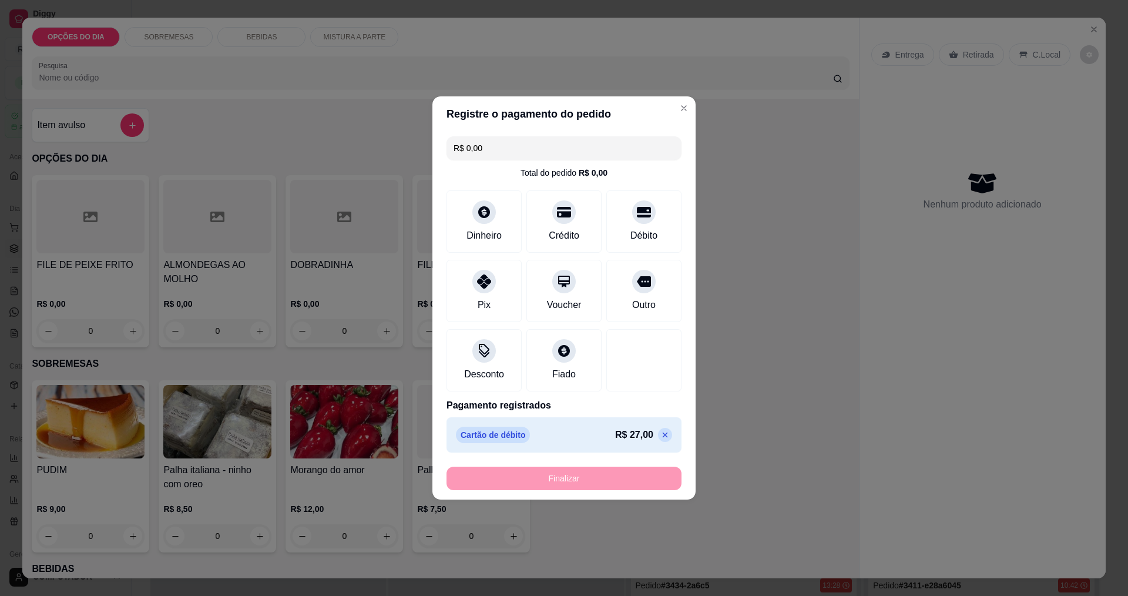
type input "-R$ 27,00"
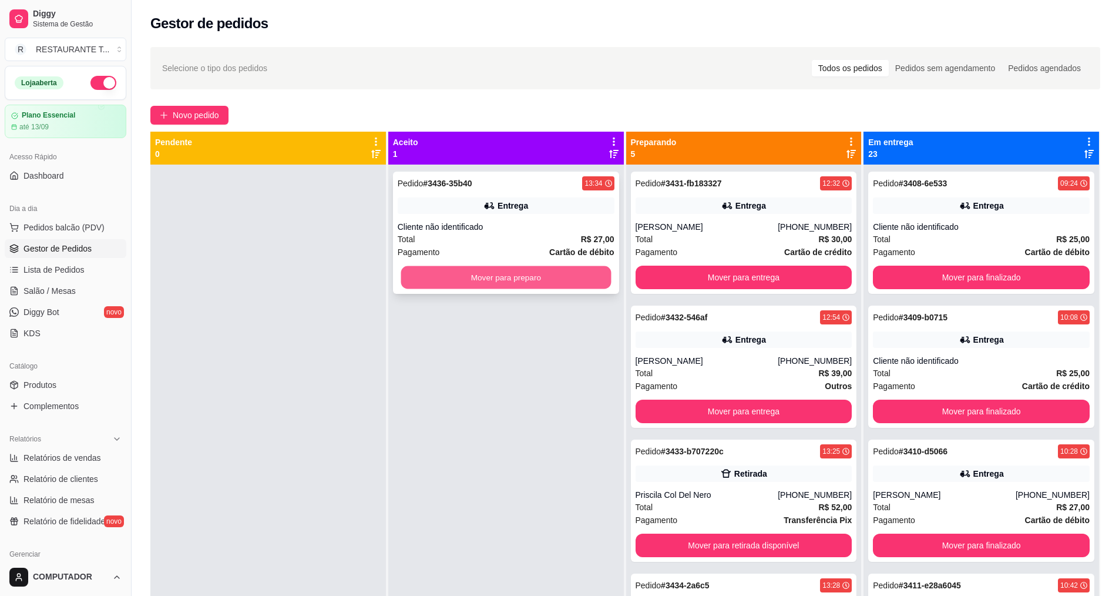
click at [479, 275] on button "Mover para preparo" at bounding box center [506, 277] width 210 height 23
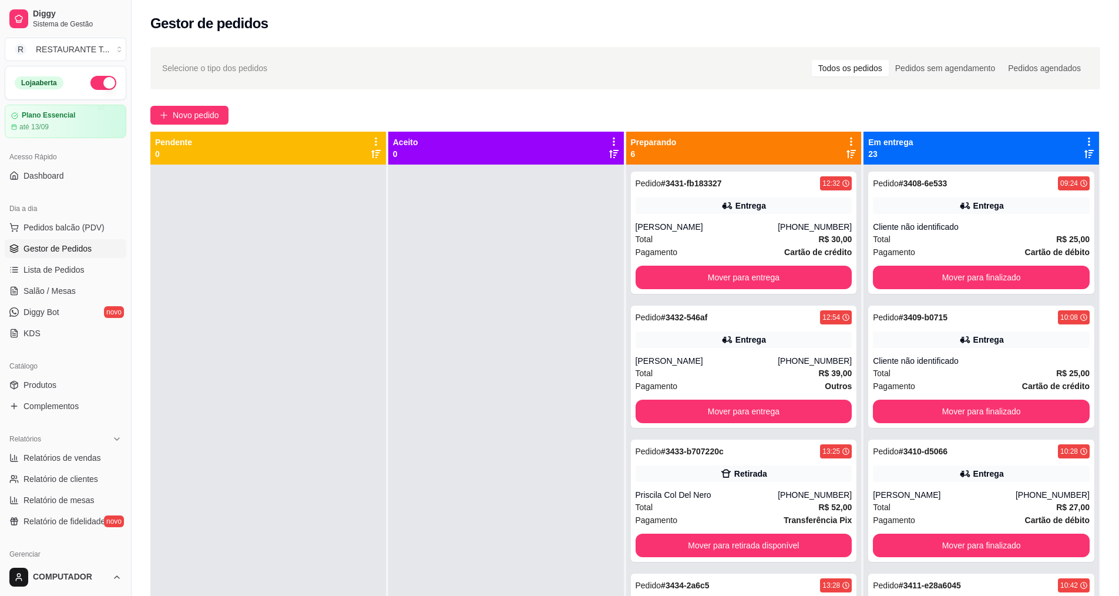
click at [196, 105] on div "Selecione o tipo dos pedidos Todos os pedidos Pedidos sem agendamento Pedidos a…" at bounding box center [625, 390] width 987 height 701
click at [196, 112] on span "Novo pedido" at bounding box center [196, 115] width 46 height 13
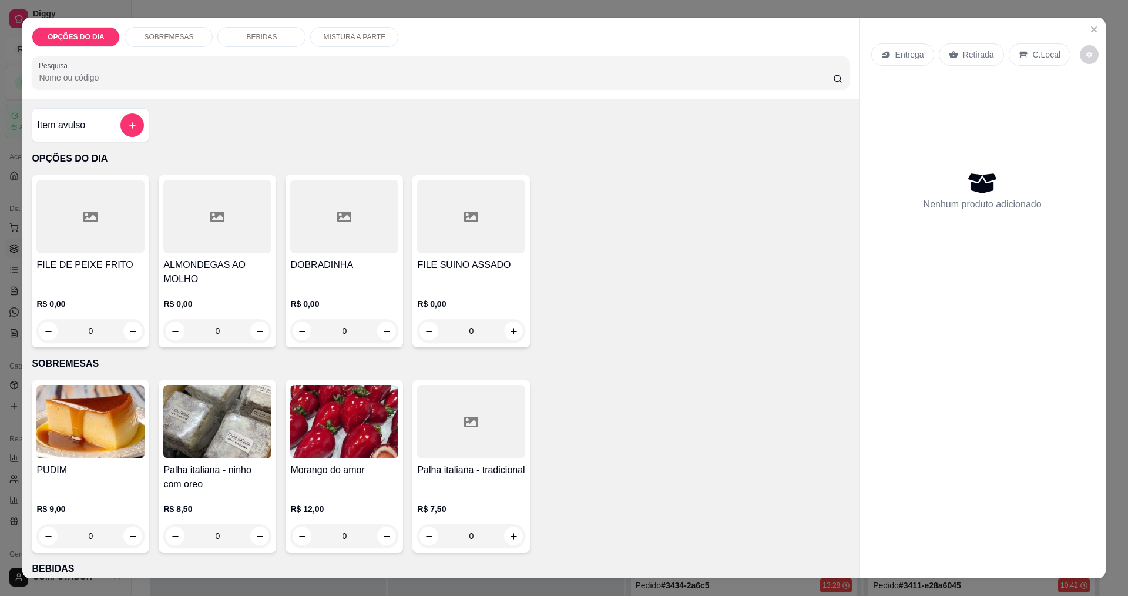
click at [262, 334] on div "0" at bounding box center [217, 330] width 108 height 23
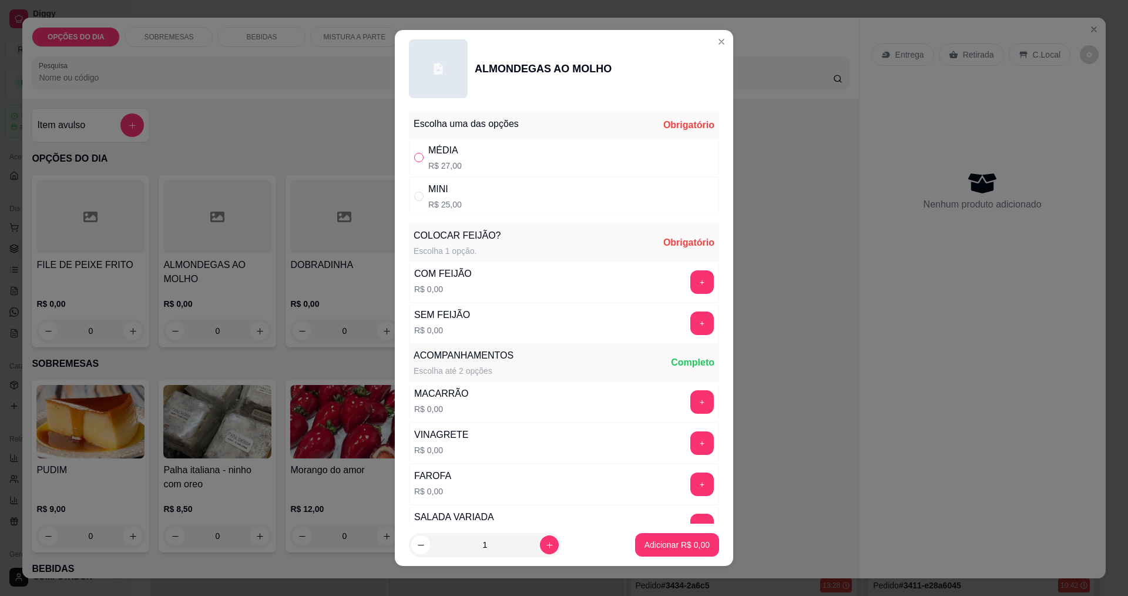
click at [414, 156] on input "" at bounding box center [418, 157] width 9 height 9
radio input "true"
click at [691, 280] on button "+" at bounding box center [702, 281] width 23 height 23
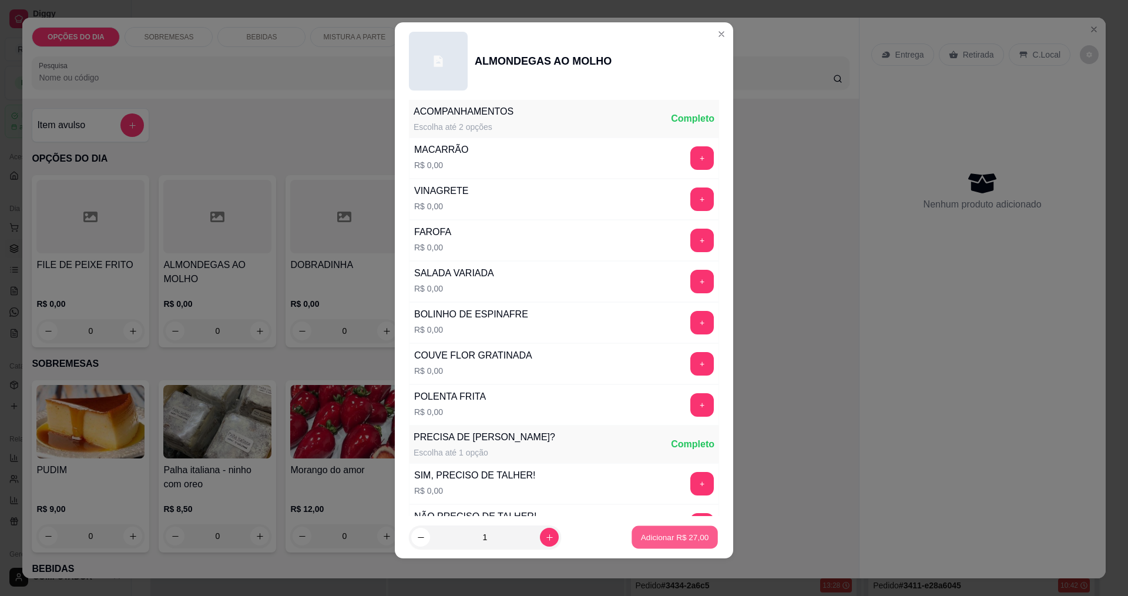
click at [652, 536] on p "Adicionar R$ 27,00" at bounding box center [675, 537] width 68 height 11
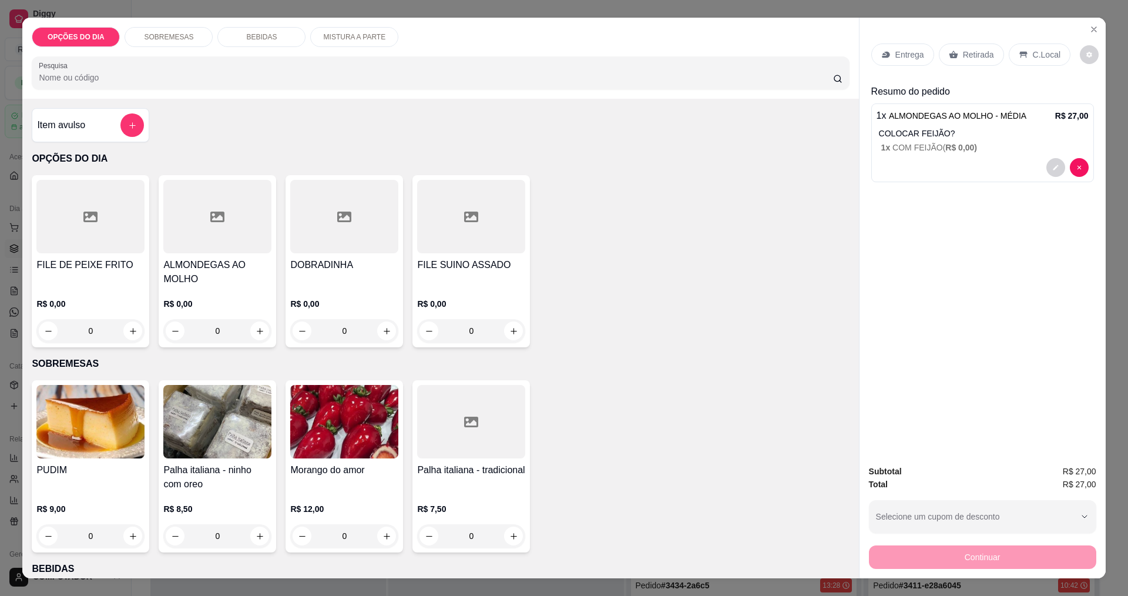
click at [906, 56] on p "Entrega" at bounding box center [909, 55] width 29 height 12
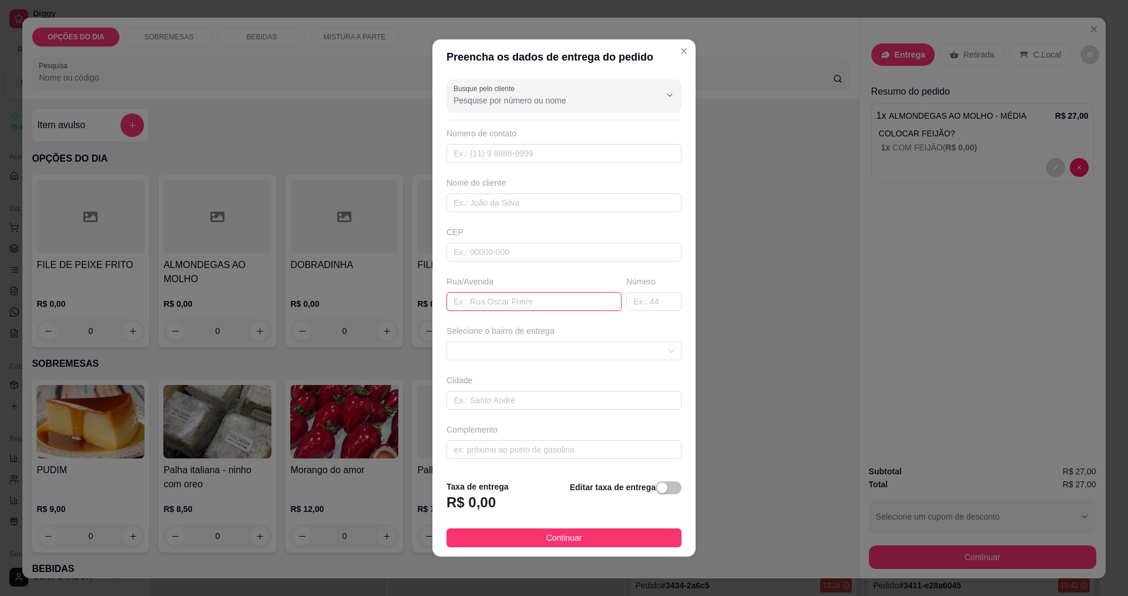
click at [529, 307] on input "text" at bounding box center [533, 301] width 175 height 19
type input "[PERSON_NAME] GEMA DE JESUS"
click at [504, 356] on span at bounding box center [563, 351] width 221 height 18
type input "261"
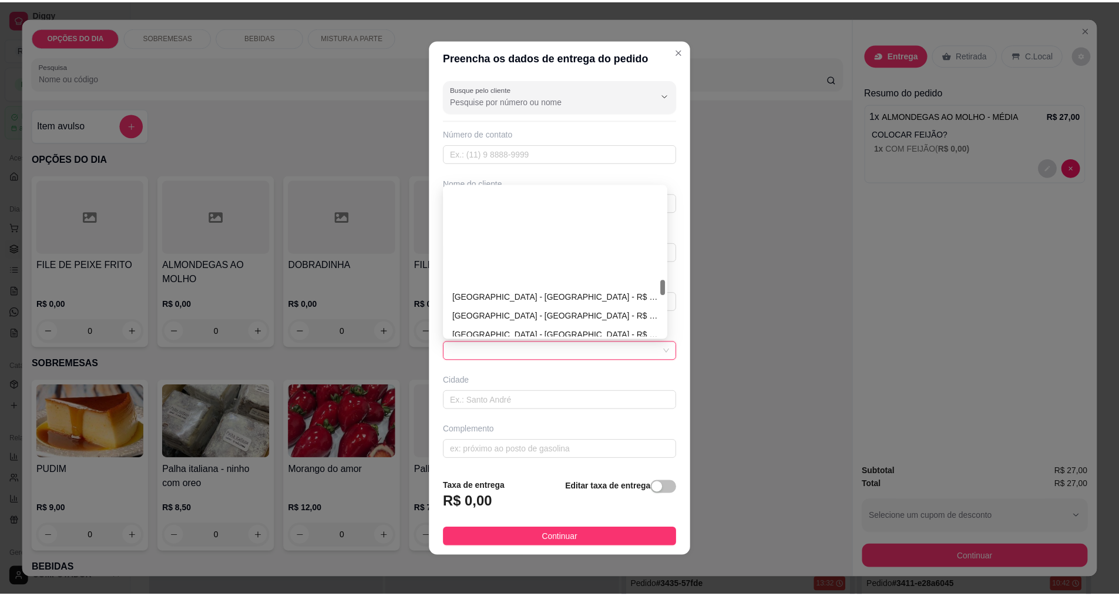
scroll to position [881, 0]
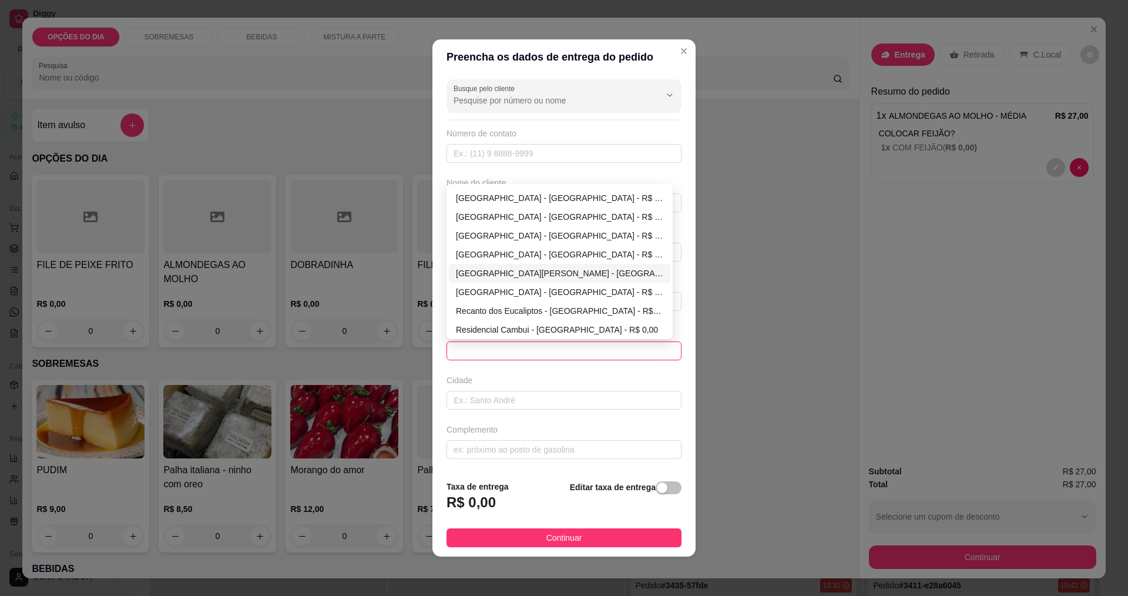
click at [500, 237] on div "[GEOGRAPHIC_DATA] - [GEOGRAPHIC_DATA] - R$ 0,00" at bounding box center [559, 235] width 207 height 13
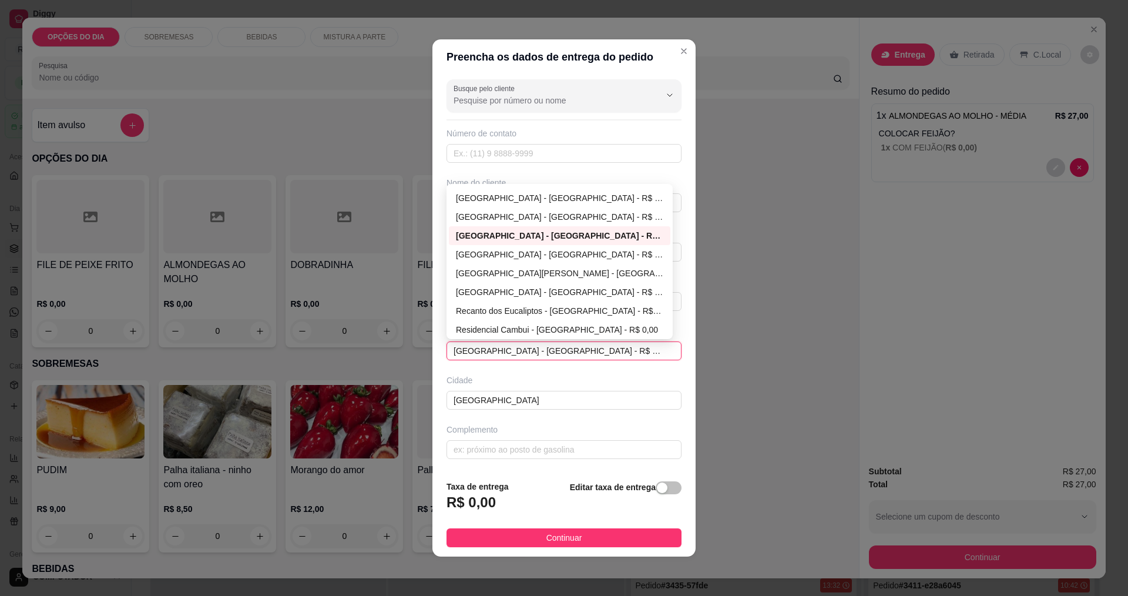
type input "[GEOGRAPHIC_DATA]"
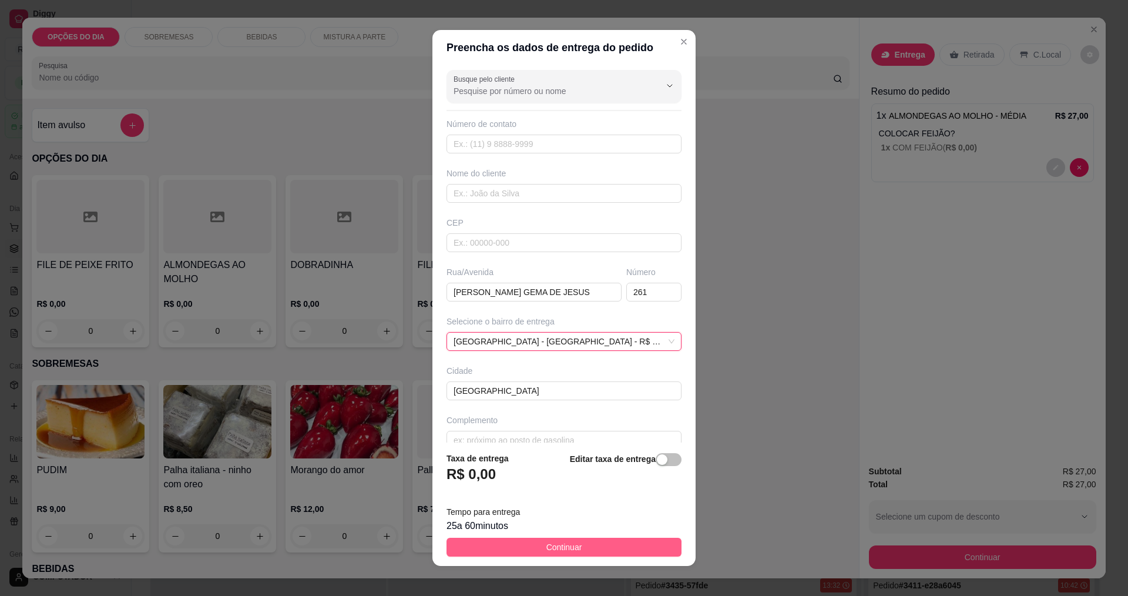
click at [520, 544] on button "Continuar" at bounding box center [563, 546] width 235 height 19
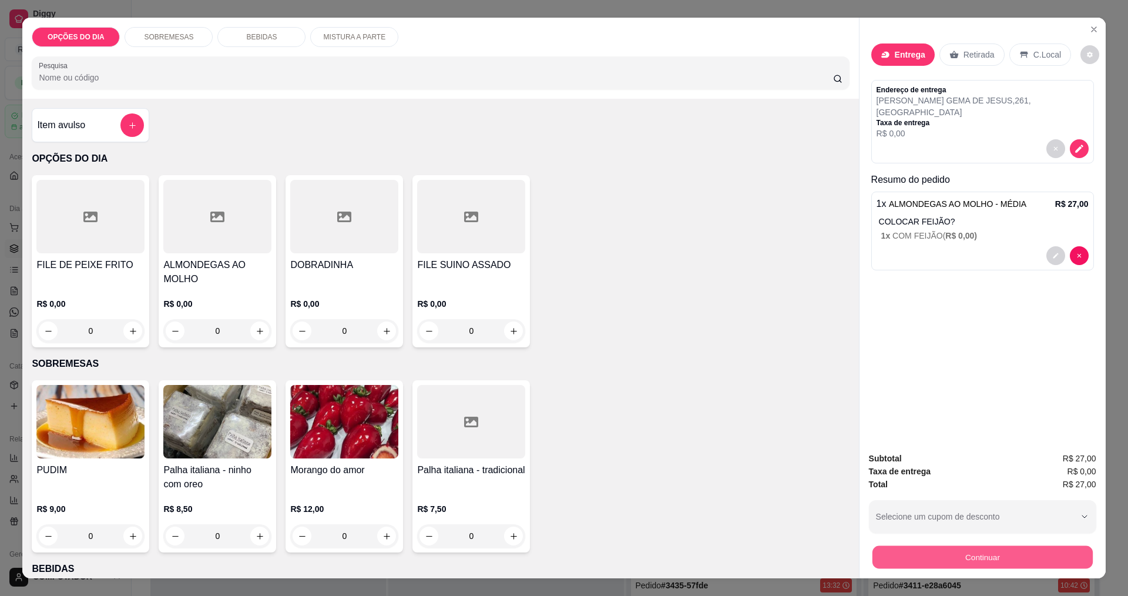
click at [982, 555] on button "Continuar" at bounding box center [982, 556] width 220 height 23
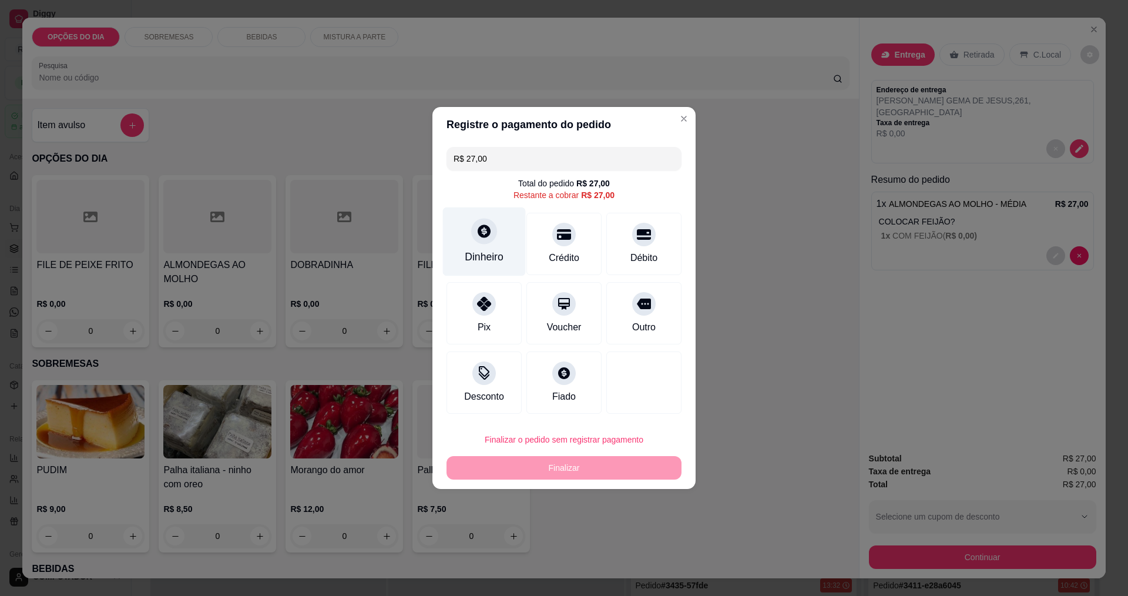
click at [472, 247] on div "Dinheiro" at bounding box center [484, 241] width 83 height 69
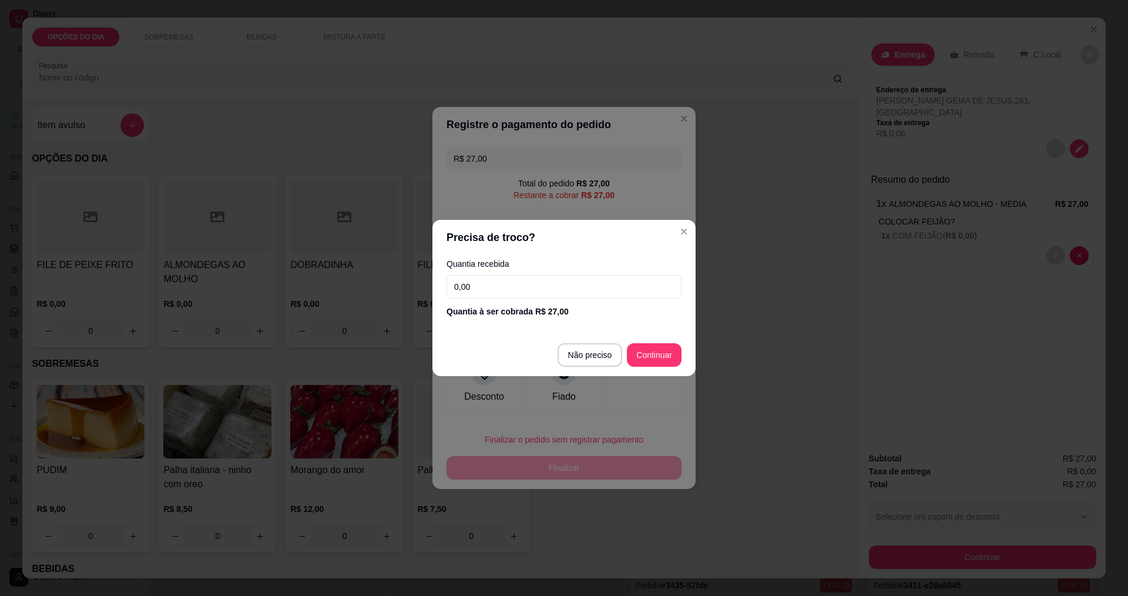
click at [483, 285] on input "0,00" at bounding box center [563, 286] width 235 height 23
type input "50,00"
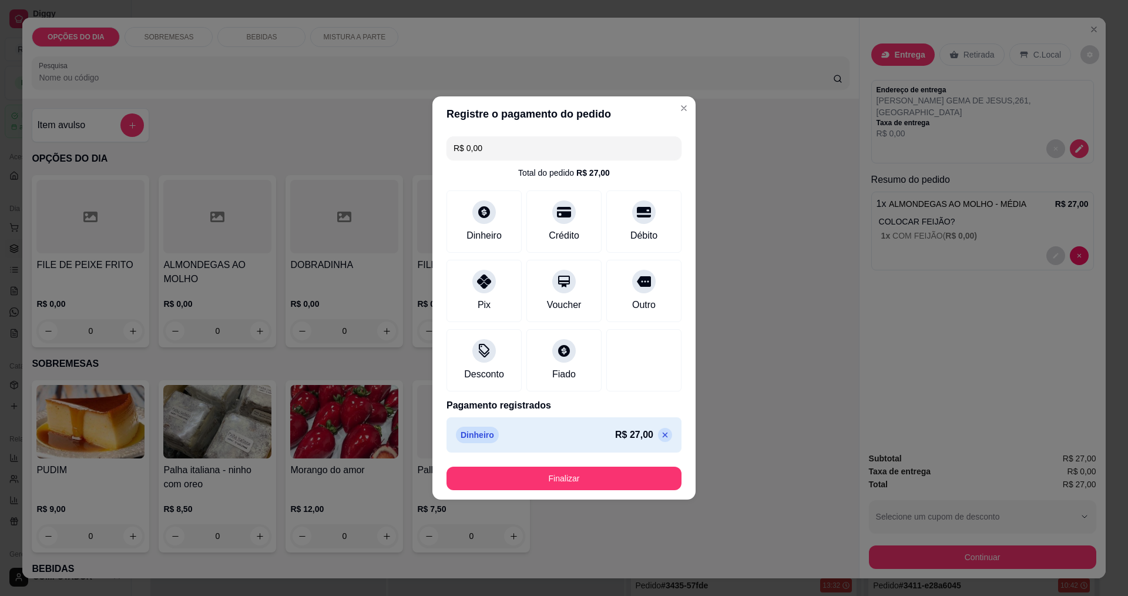
click at [614, 482] on button "Finalizar" at bounding box center [563, 477] width 235 height 23
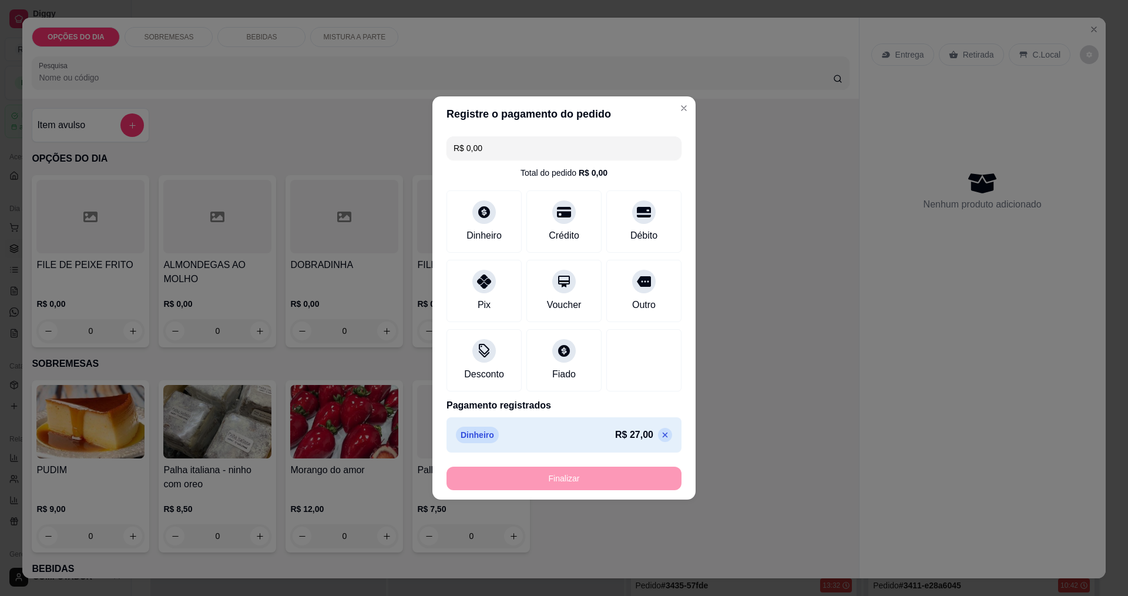
type input "-R$ 27,00"
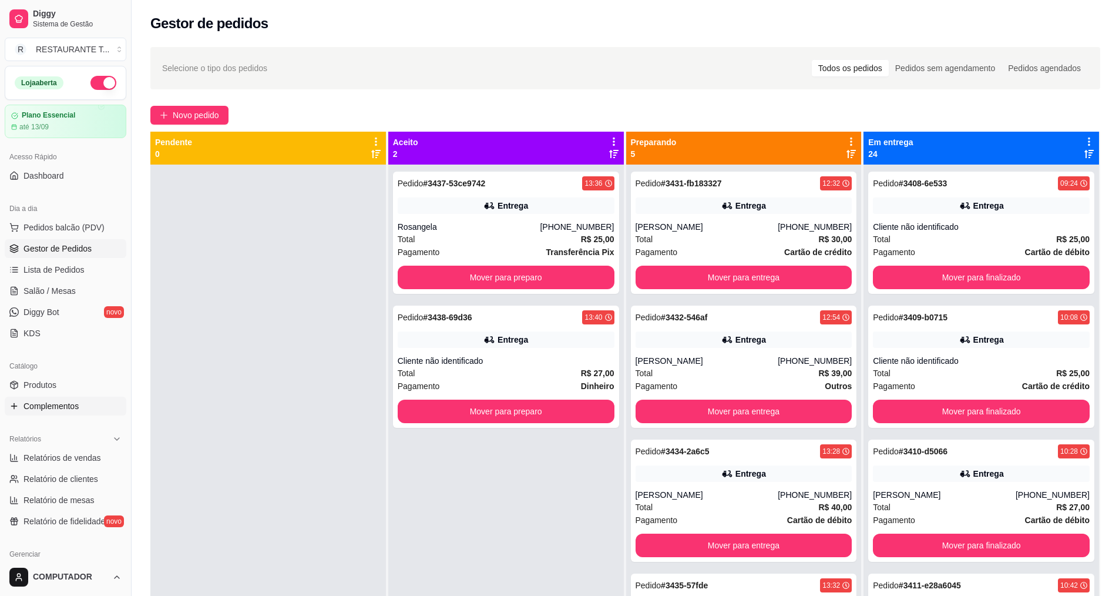
click at [37, 406] on span "Complementos" at bounding box center [50, 406] width 55 height 12
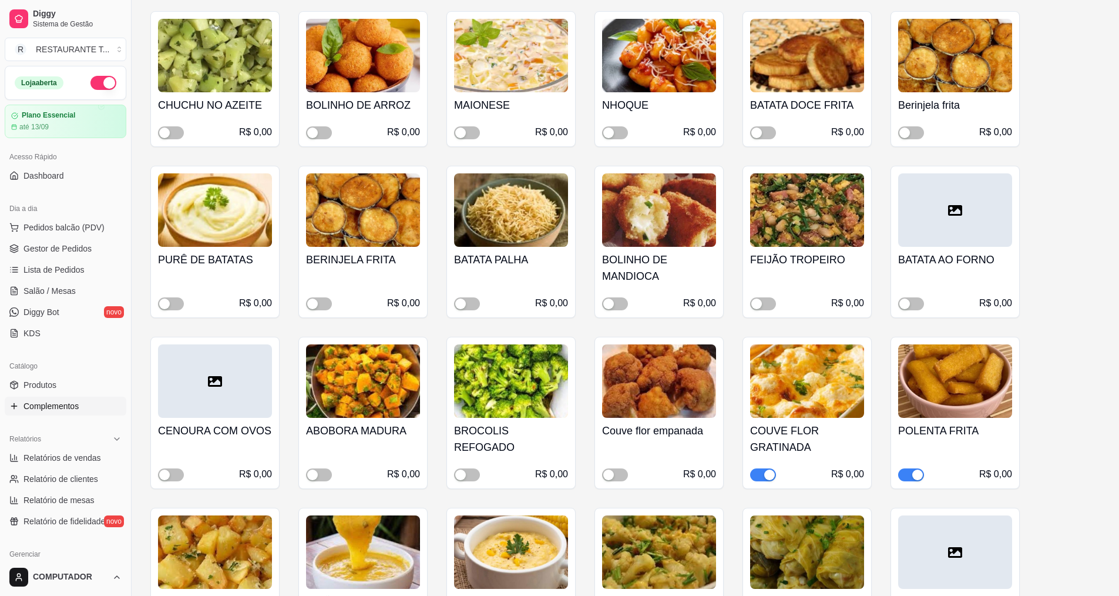
scroll to position [529, 0]
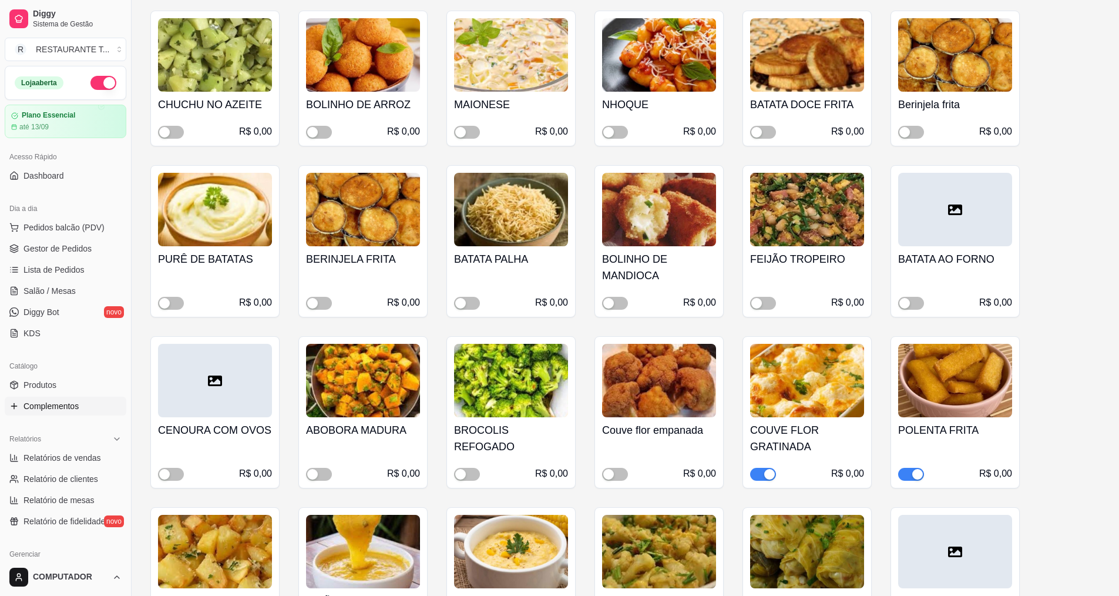
click at [768, 473] on div "button" at bounding box center [769, 474] width 11 height 11
click at [66, 247] on span "Gestor de Pedidos" at bounding box center [57, 249] width 68 height 12
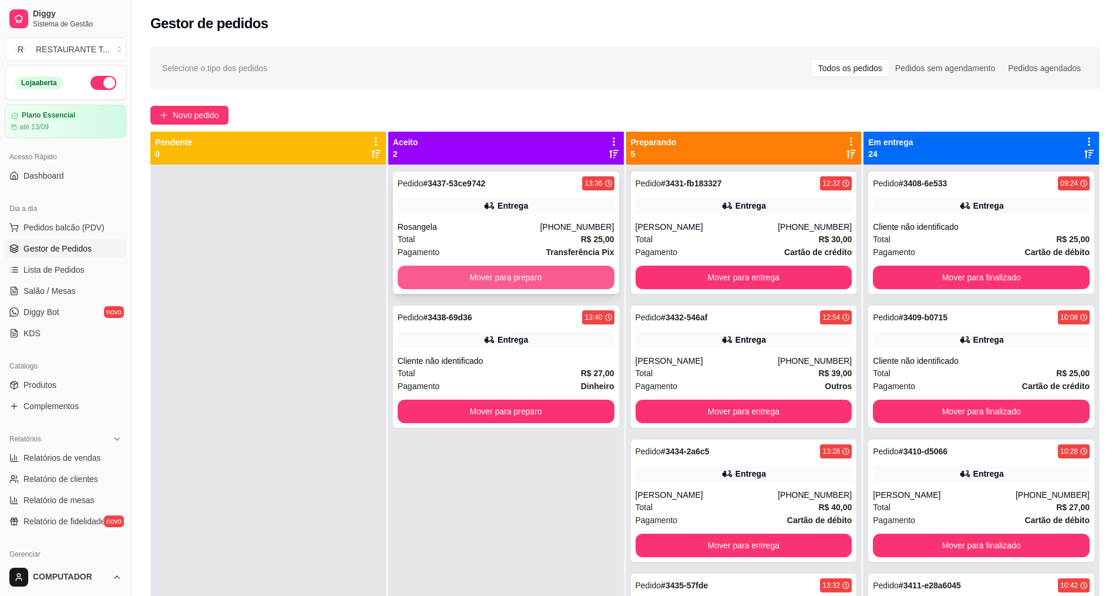
click at [429, 275] on button "Mover para preparo" at bounding box center [506, 276] width 217 height 23
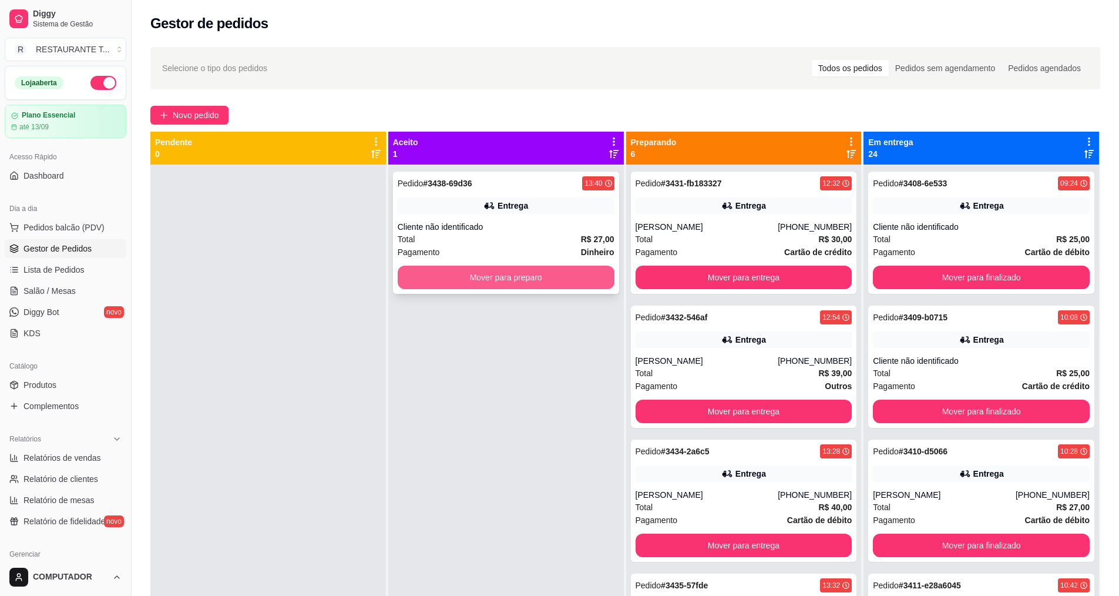
click at [507, 282] on button "Mover para preparo" at bounding box center [506, 276] width 217 height 23
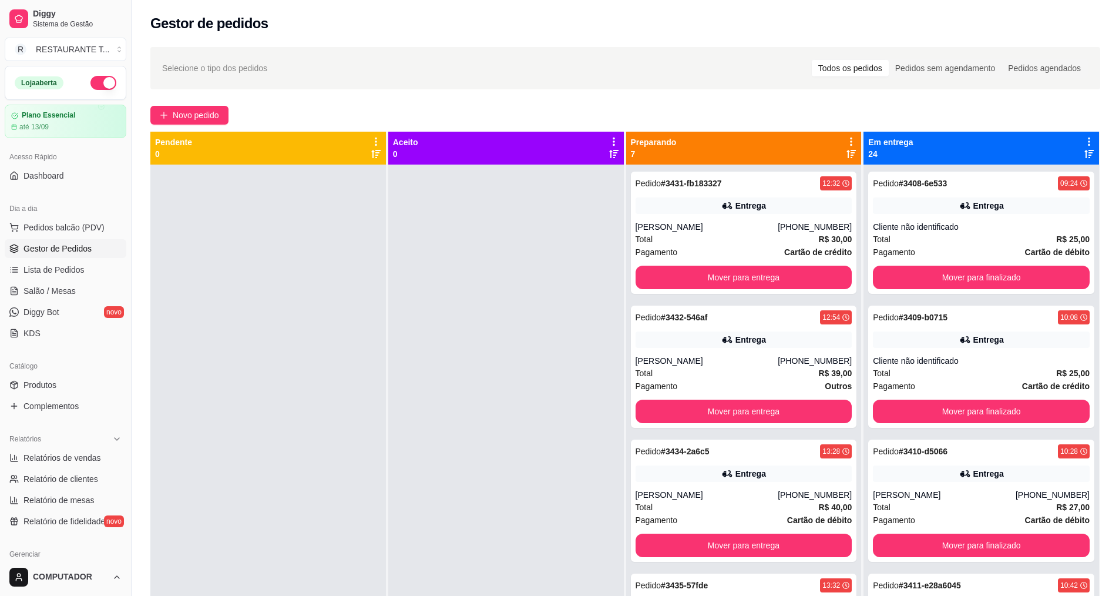
click at [601, 379] on div at bounding box center [506, 462] width 236 height 596
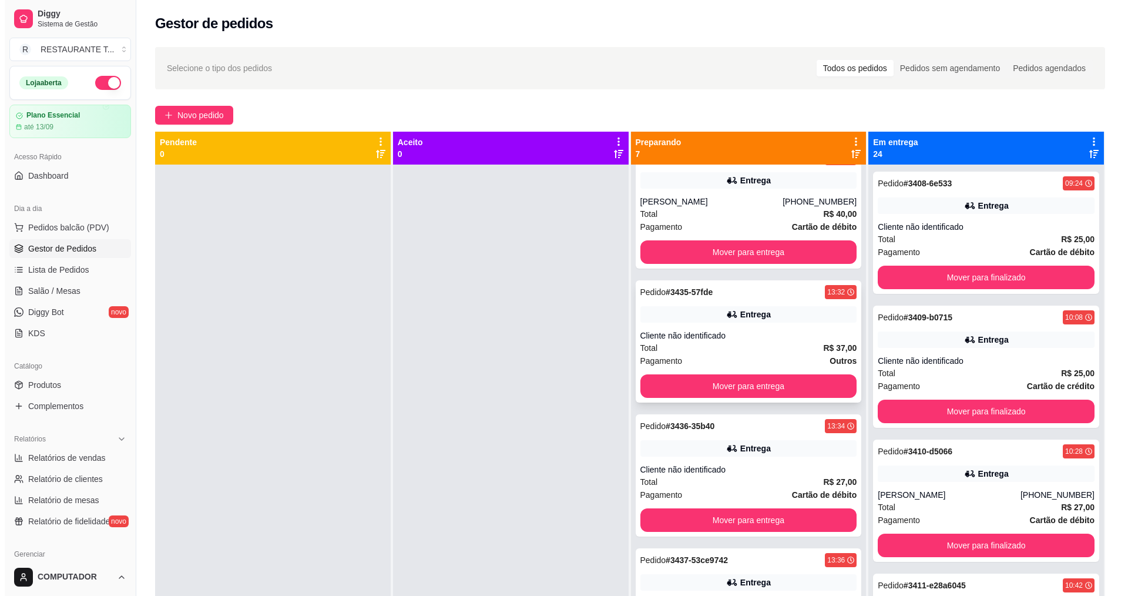
scroll to position [294, 0]
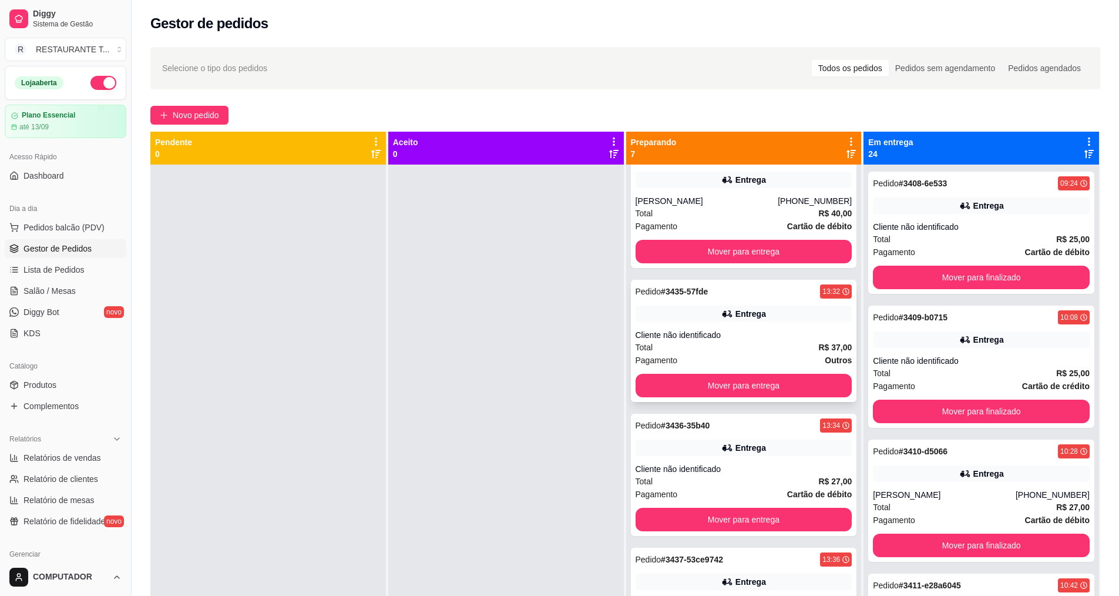
click at [722, 347] on div "Total R$ 37,00" at bounding box center [744, 347] width 217 height 13
click at [199, 114] on span "Novo pedido" at bounding box center [196, 115] width 46 height 13
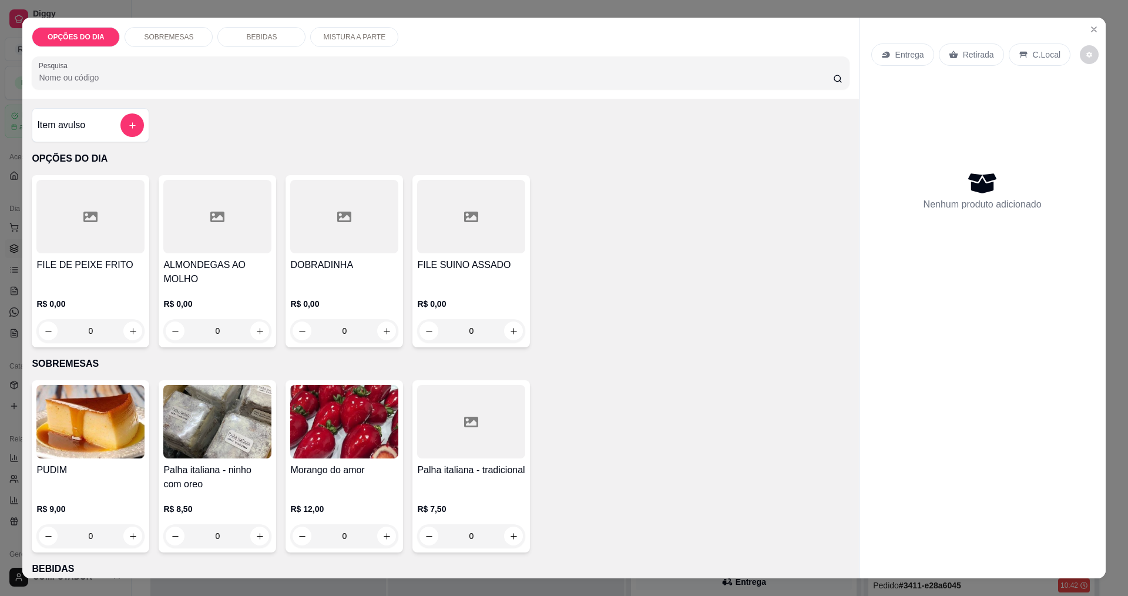
click at [129, 334] on div "0" at bounding box center [90, 330] width 108 height 23
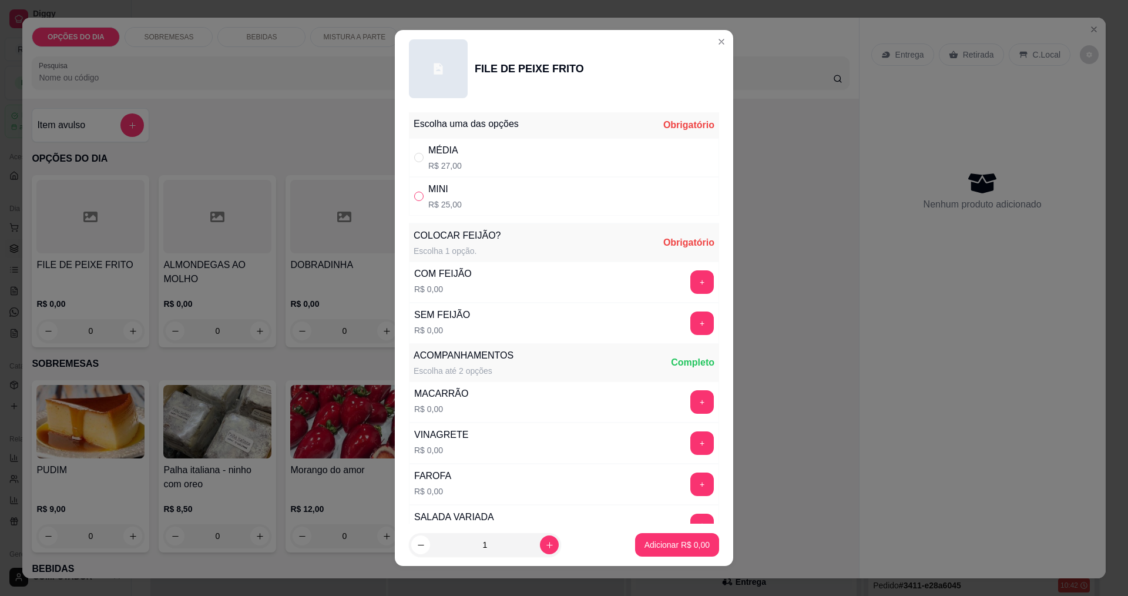
click at [416, 197] on input "" at bounding box center [418, 195] width 9 height 9
click at [691, 280] on button "+" at bounding box center [702, 281] width 23 height 23
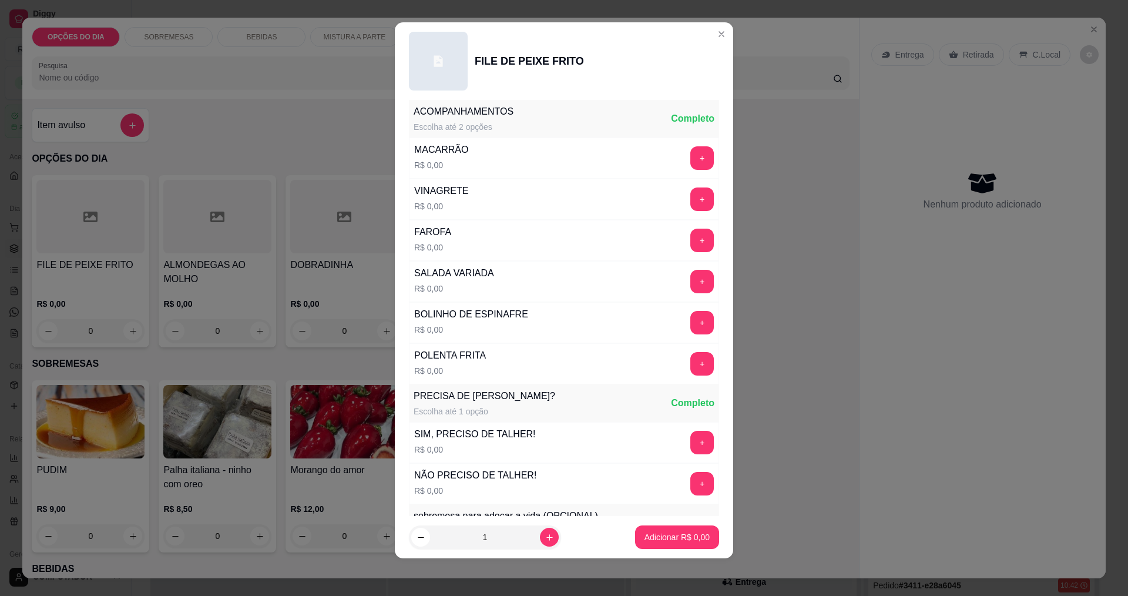
scroll to position [1, 0]
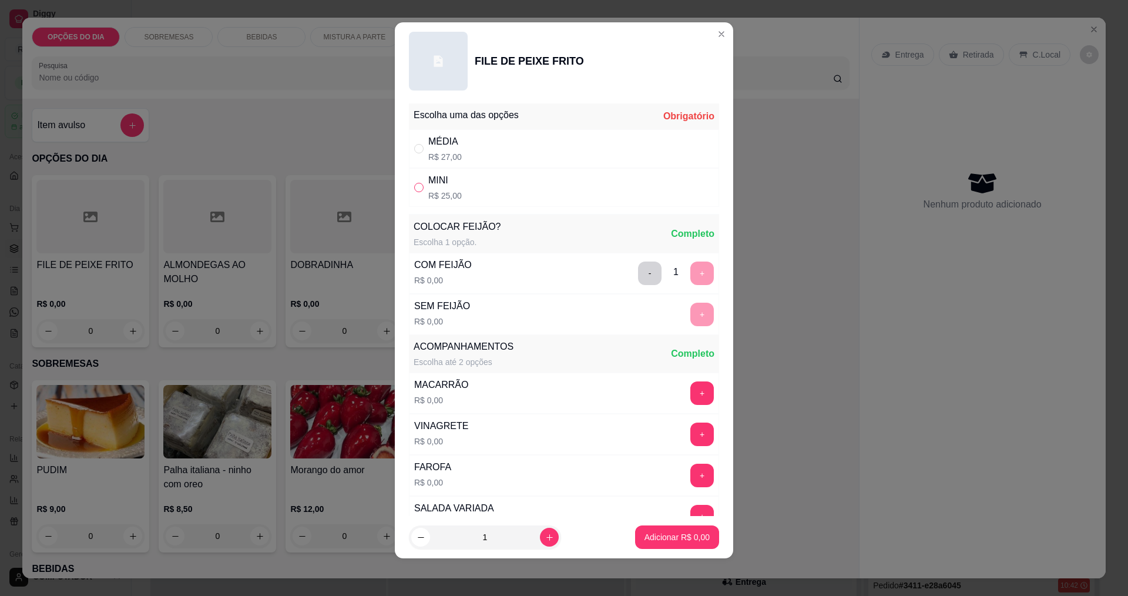
click at [414, 186] on input "" at bounding box center [418, 187] width 9 height 9
radio input "true"
click at [691, 424] on button "+" at bounding box center [702, 433] width 23 height 23
click at [691, 475] on button "+" at bounding box center [702, 474] width 23 height 23
click at [668, 542] on p "Adicionar R$ 25,00" at bounding box center [675, 537] width 70 height 12
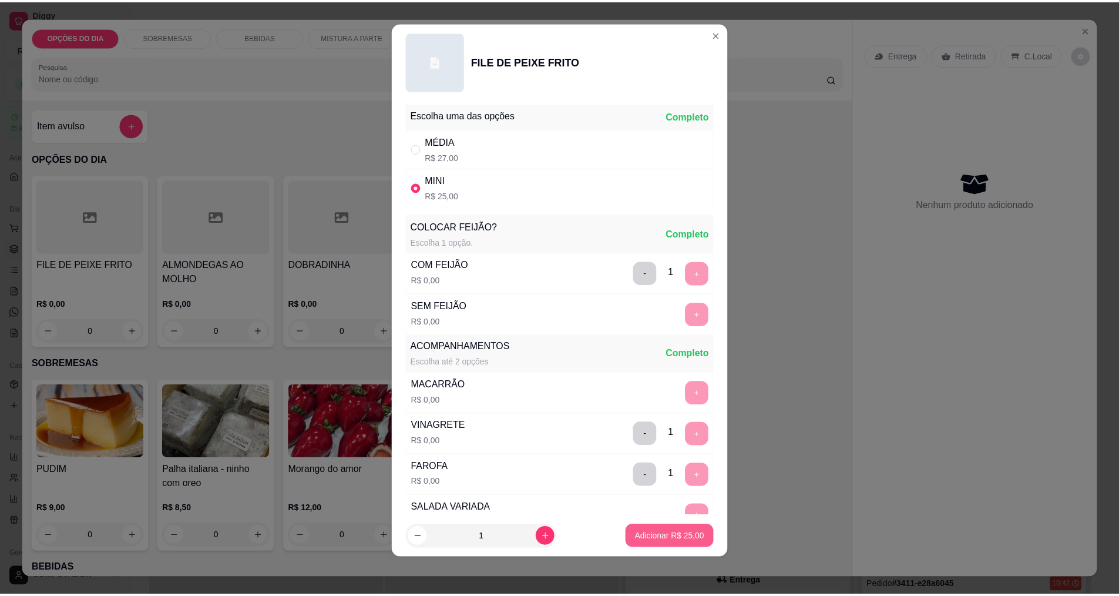
scroll to position [0, 0]
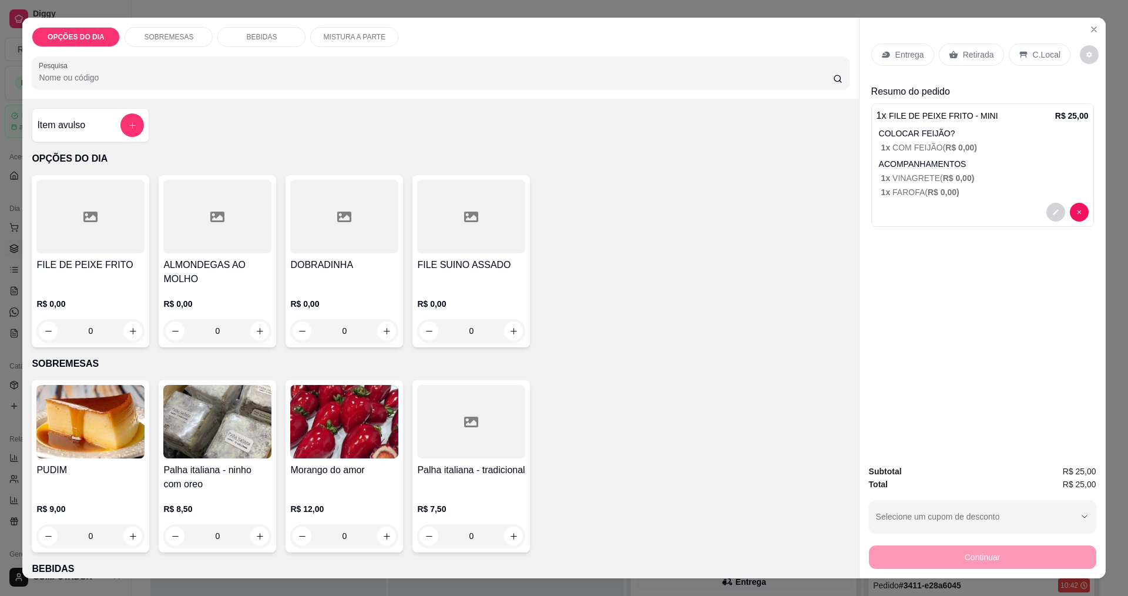
click at [896, 59] on p "Entrega" at bounding box center [909, 55] width 29 height 12
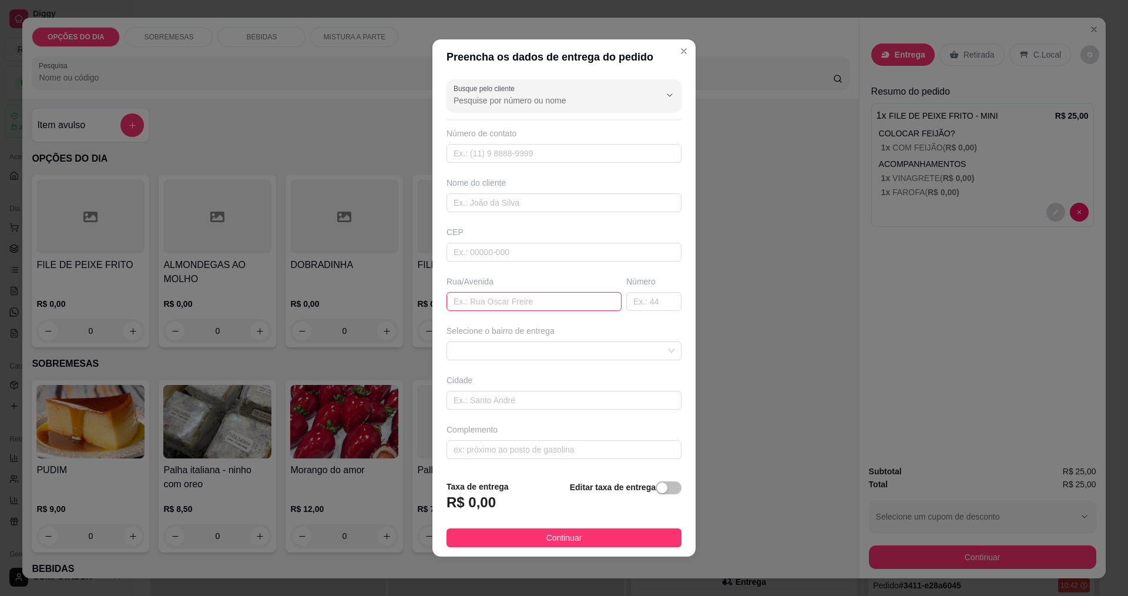
click at [567, 304] on input "text" at bounding box center [533, 301] width 175 height 19
type input "URANO"
click at [556, 355] on span at bounding box center [563, 351] width 221 height 18
type input "384"
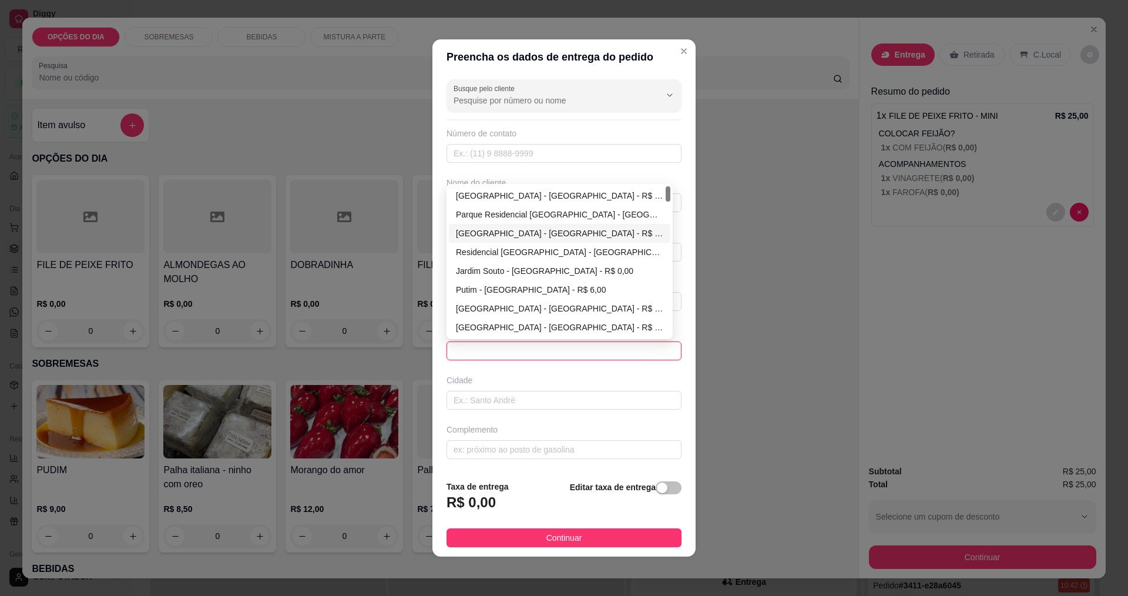
click at [492, 237] on div "[GEOGRAPHIC_DATA] - [GEOGRAPHIC_DATA] - R$ 0,00" at bounding box center [559, 233] width 207 height 13
type input "[GEOGRAPHIC_DATA]"
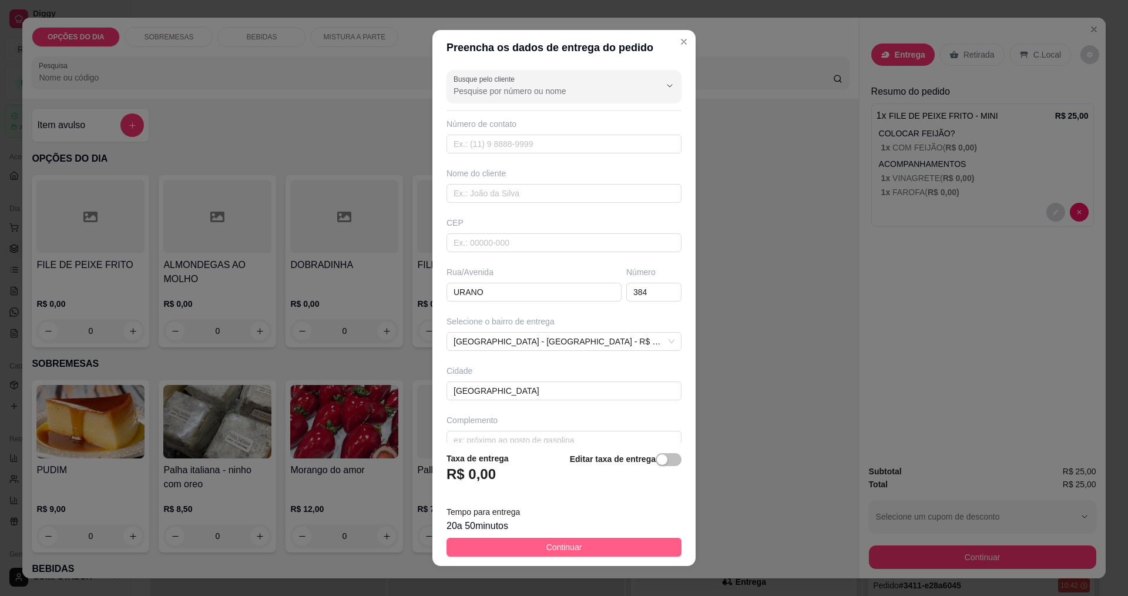
click at [469, 548] on button "Continuar" at bounding box center [563, 546] width 235 height 19
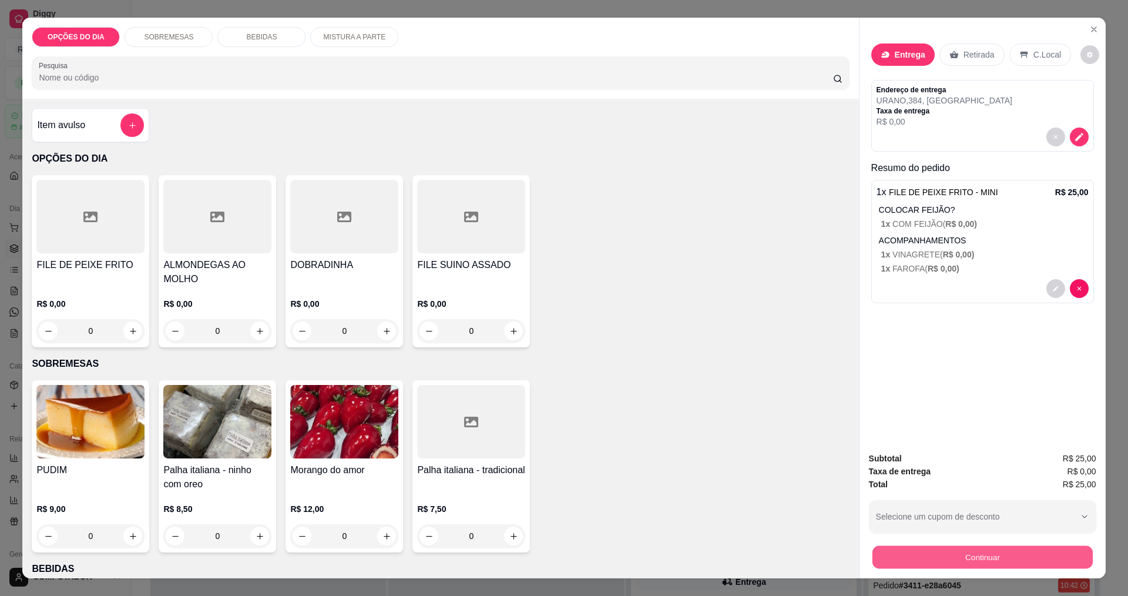
click at [906, 559] on button "Continuar" at bounding box center [982, 556] width 220 height 23
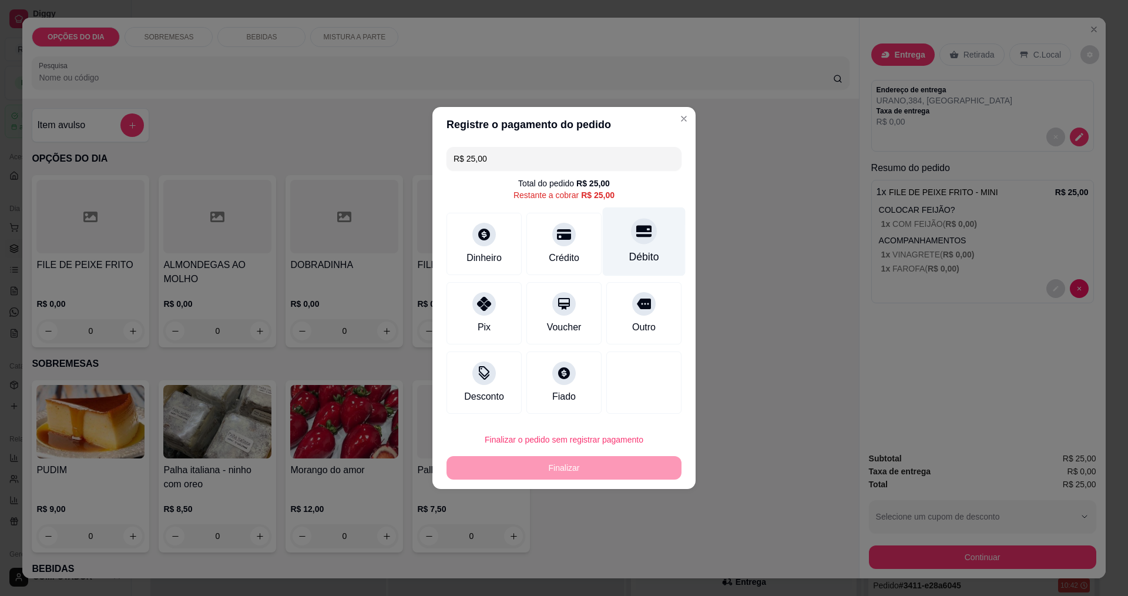
click at [655, 260] on div "Débito" at bounding box center [644, 241] width 83 height 69
type input "R$ 0,00"
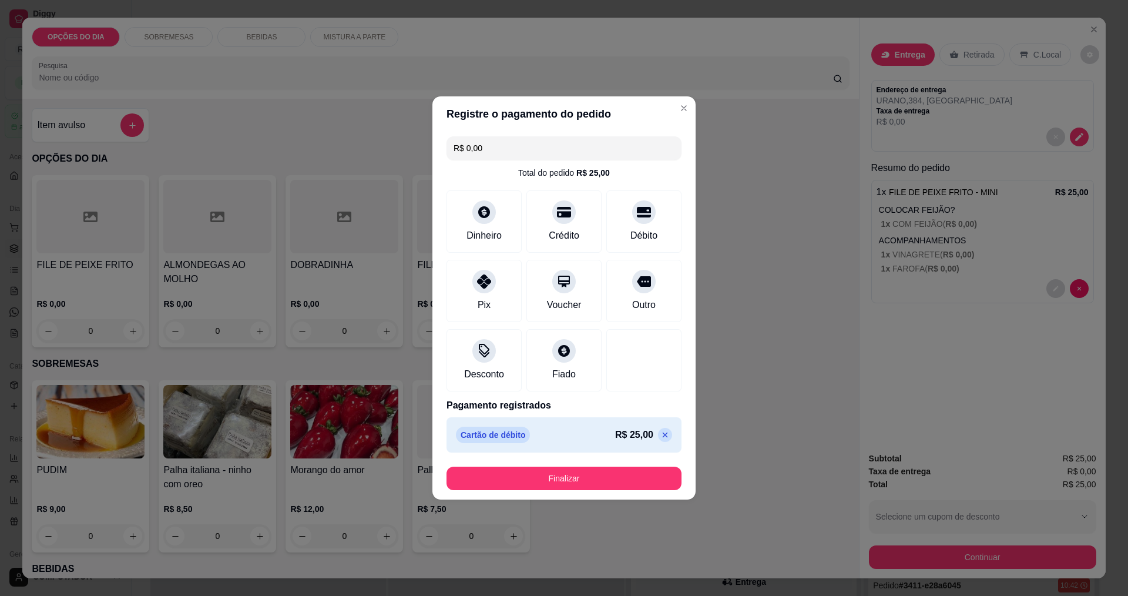
click at [648, 484] on button "Finalizar" at bounding box center [563, 477] width 235 height 23
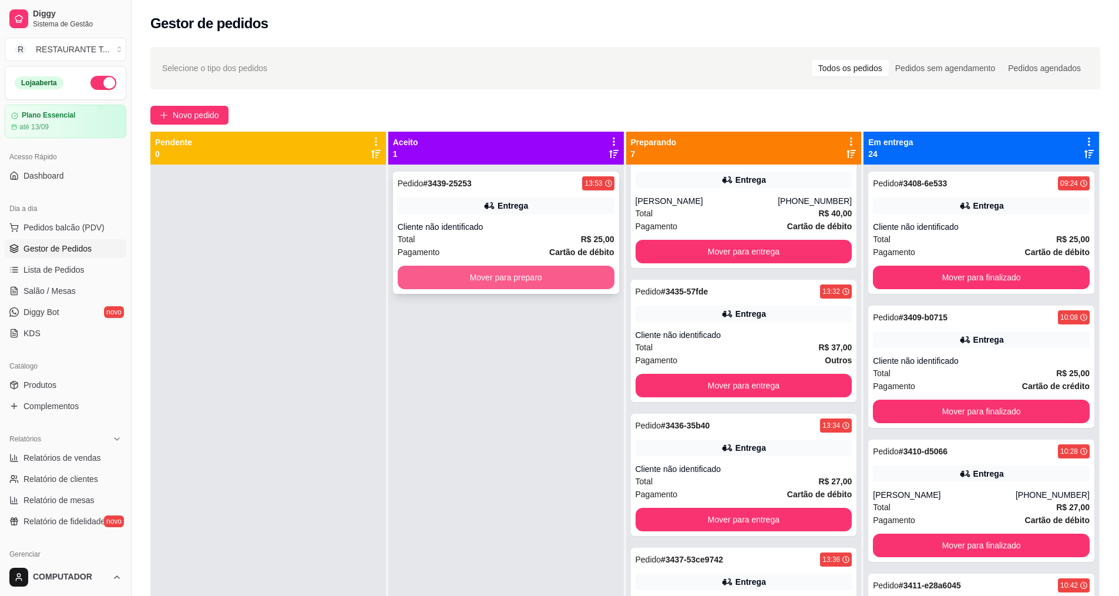
click at [461, 283] on button "Mover para preparo" at bounding box center [506, 276] width 217 height 23
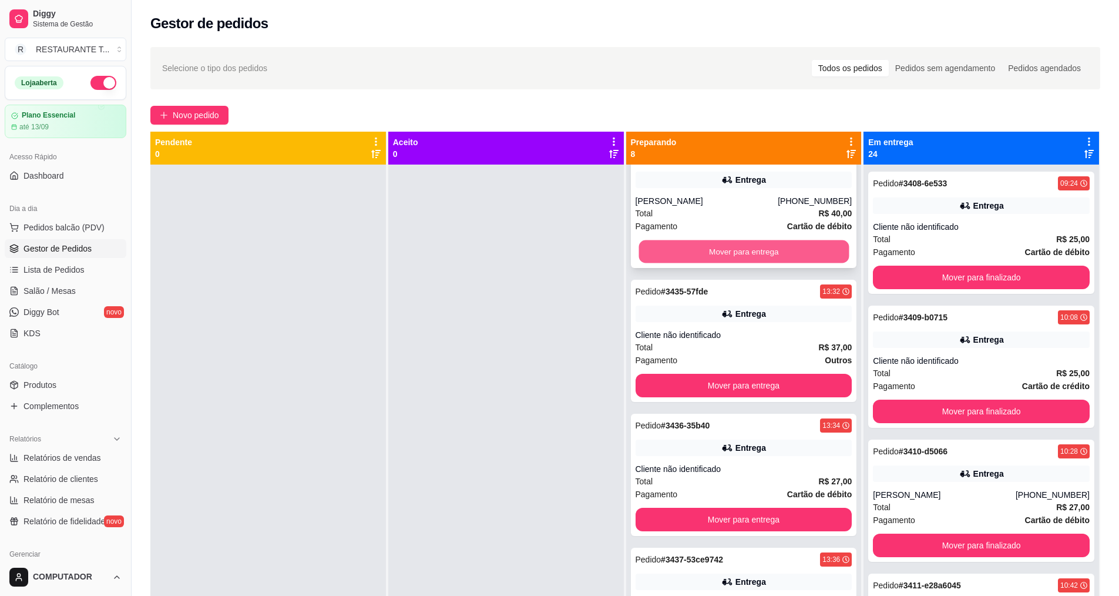
click at [664, 253] on button "Mover para entrega" at bounding box center [743, 251] width 210 height 23
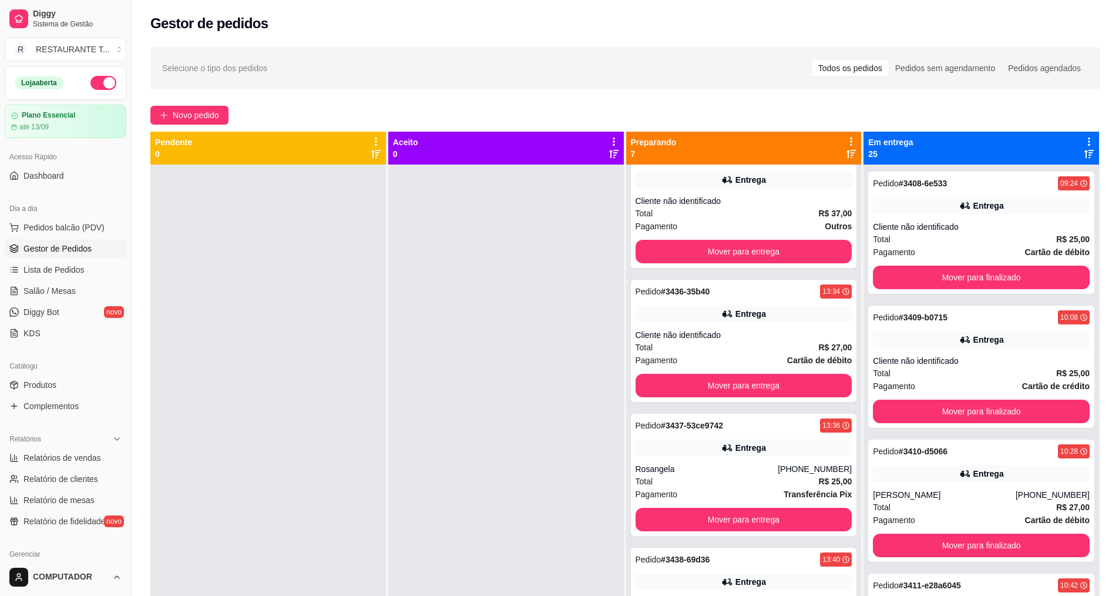
scroll to position [160, 0]
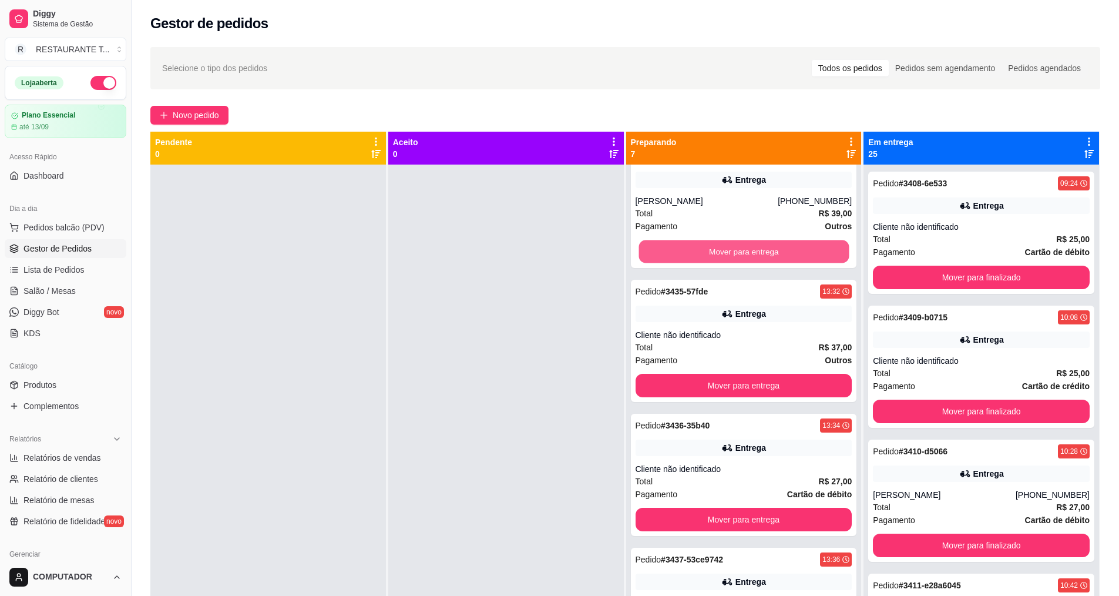
click at [664, 253] on button "Mover para entrega" at bounding box center [743, 251] width 210 height 23
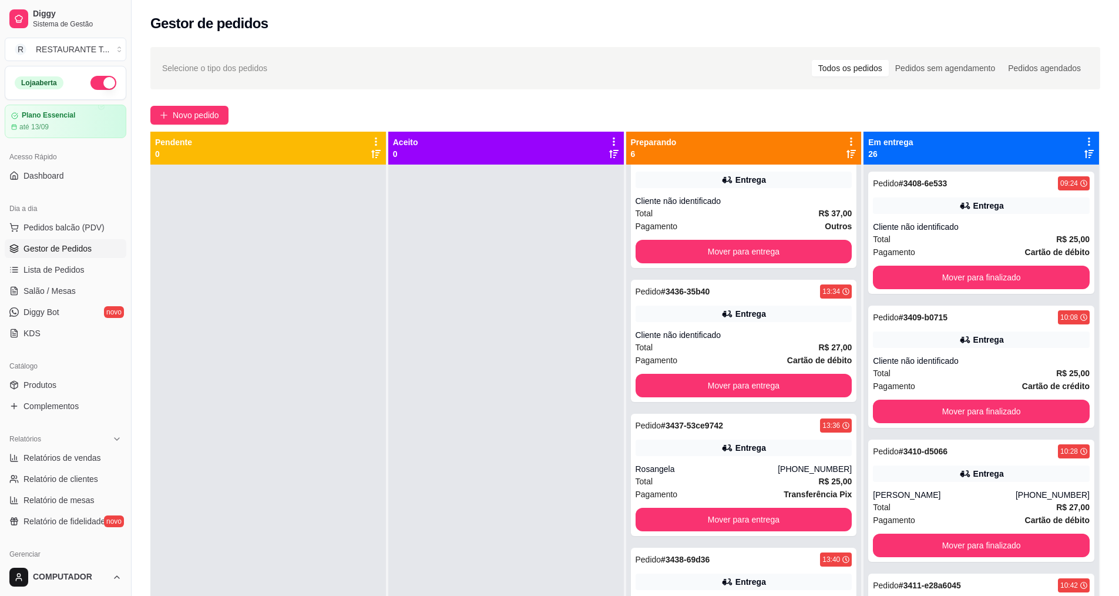
scroll to position [26, 0]
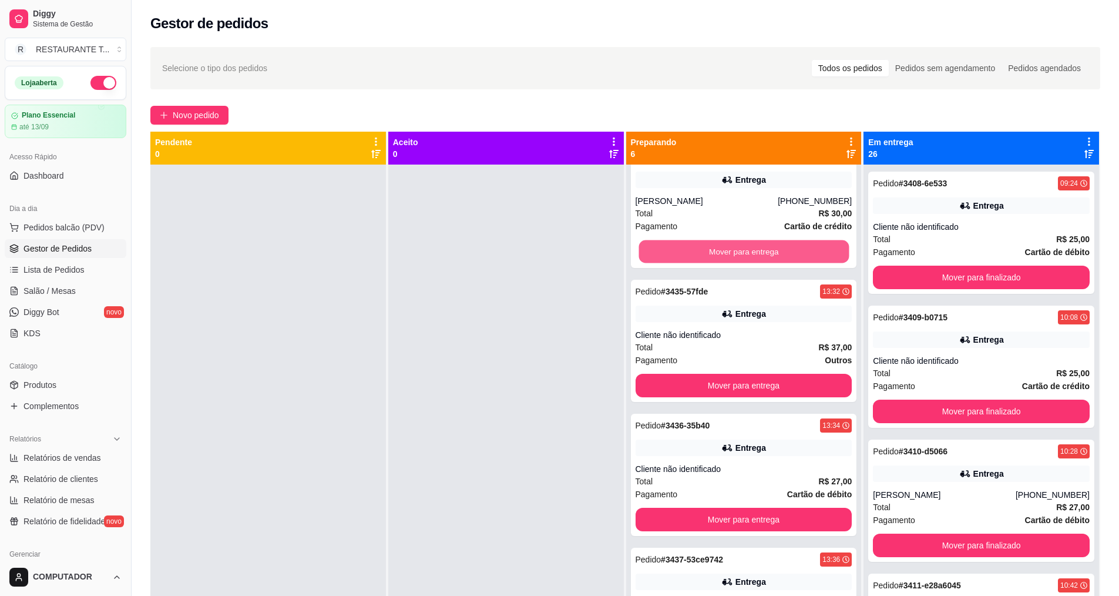
click at [664, 253] on button "Mover para entrega" at bounding box center [743, 251] width 210 height 23
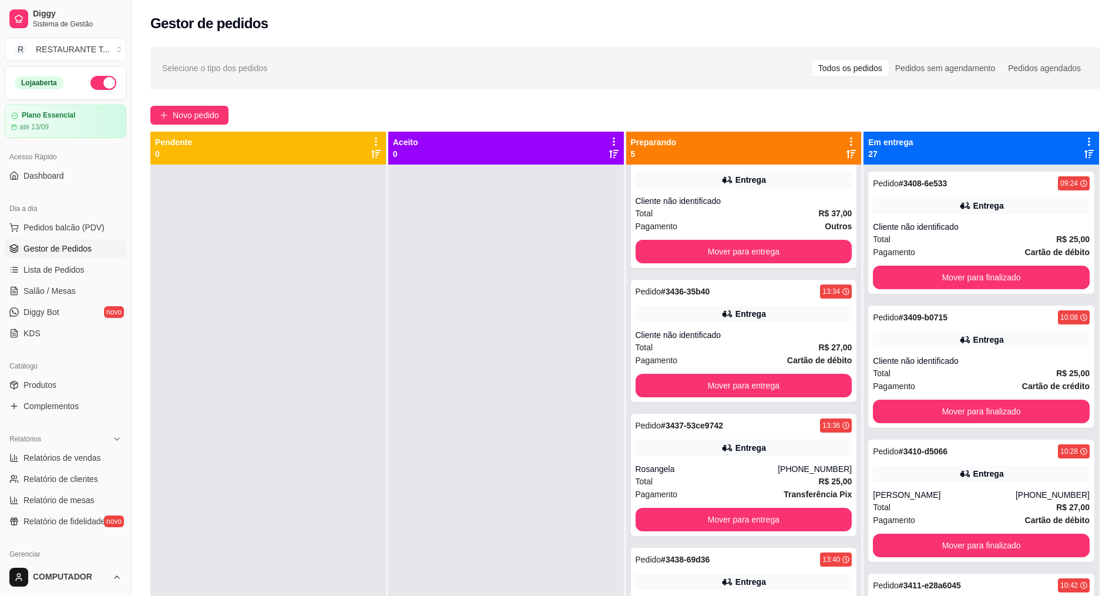
scroll to position [0, 0]
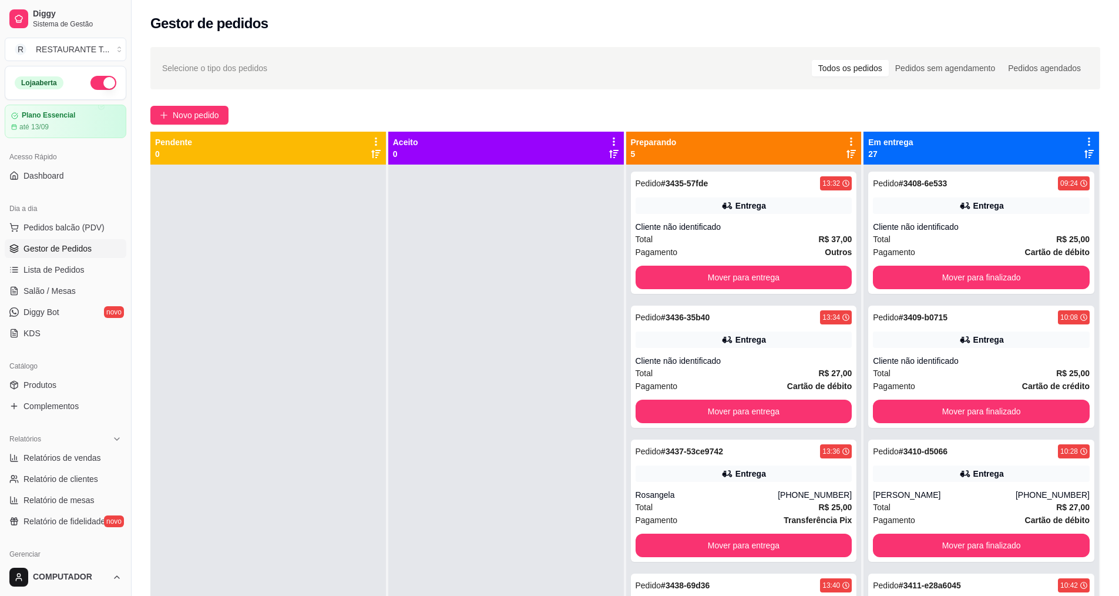
click at [664, 253] on span "Pagamento" at bounding box center [657, 252] width 42 height 13
click at [763, 278] on button "Mover para entrega" at bounding box center [743, 277] width 210 height 23
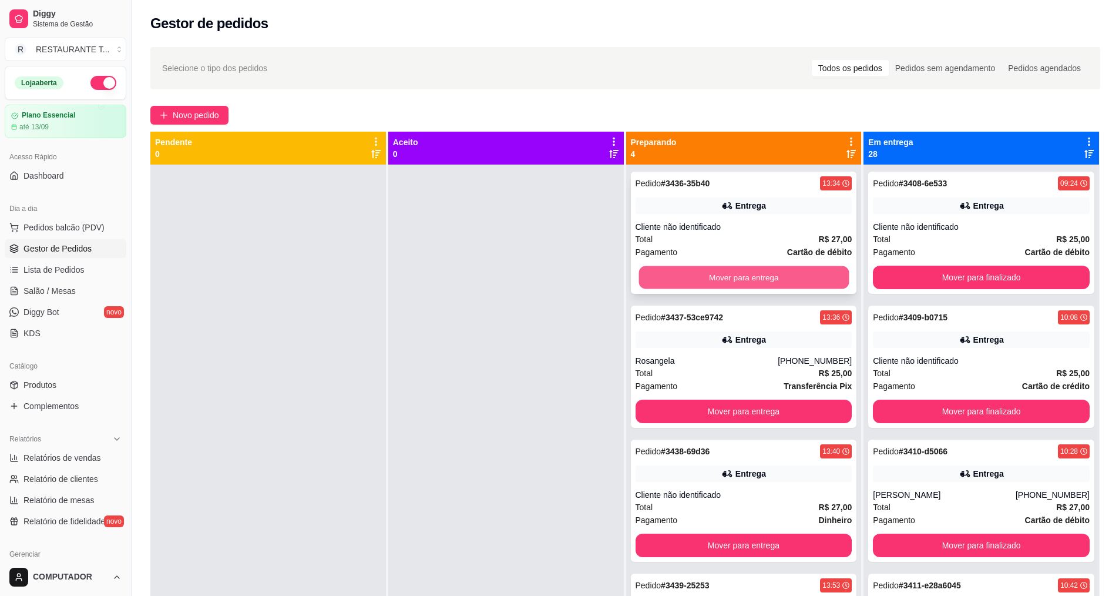
click at [786, 278] on button "Mover para entrega" at bounding box center [743, 277] width 210 height 23
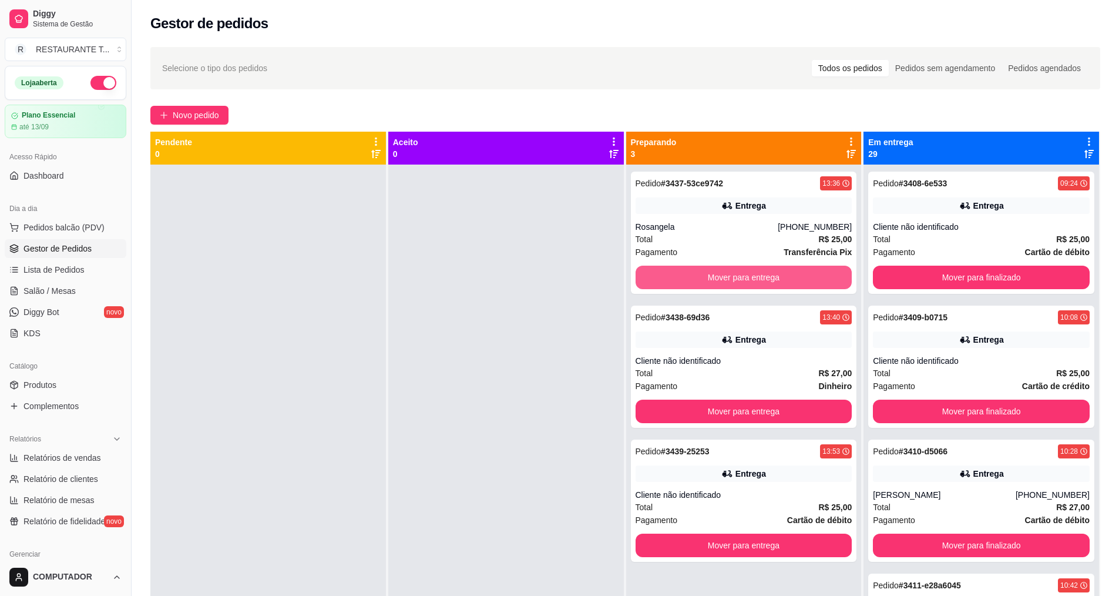
click at [786, 278] on button "Mover para entrega" at bounding box center [744, 276] width 217 height 23
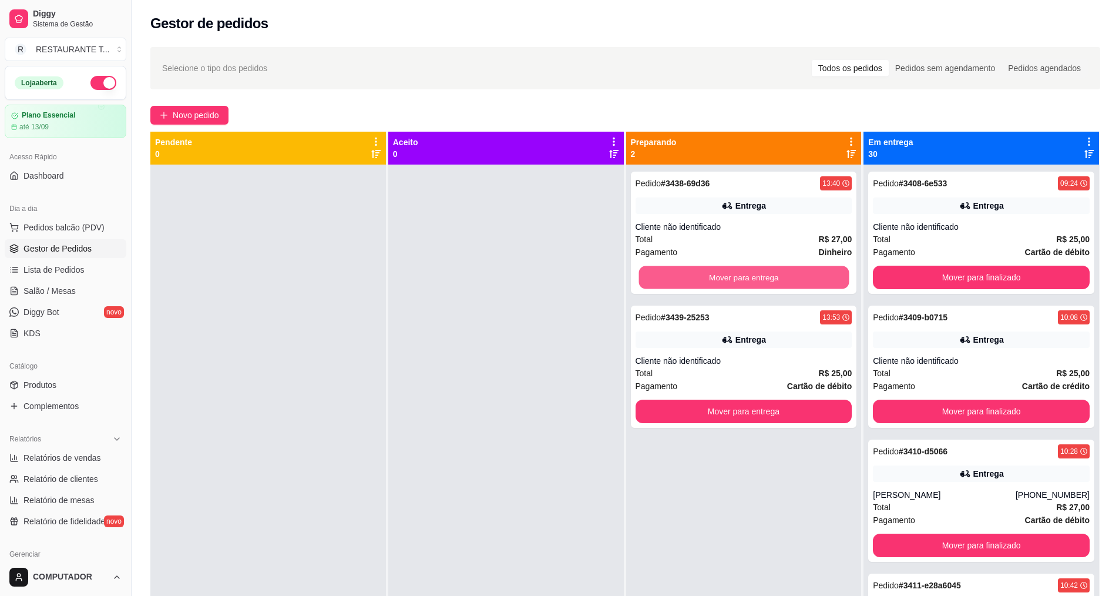
click at [786, 278] on button "Mover para entrega" at bounding box center [743, 277] width 210 height 23
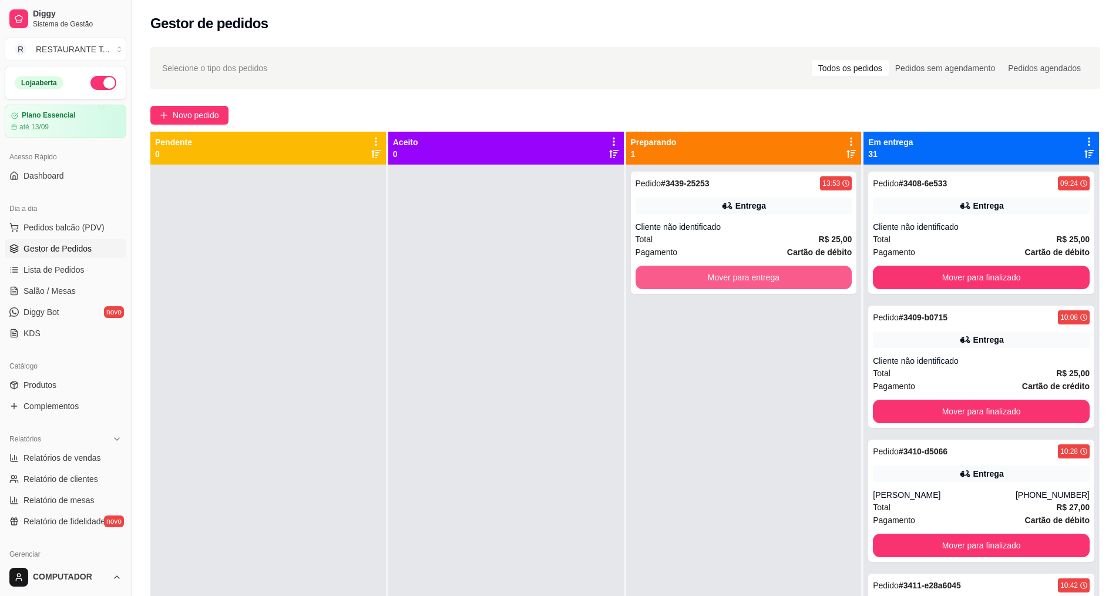
click at [786, 278] on button "Mover para entrega" at bounding box center [744, 276] width 217 height 23
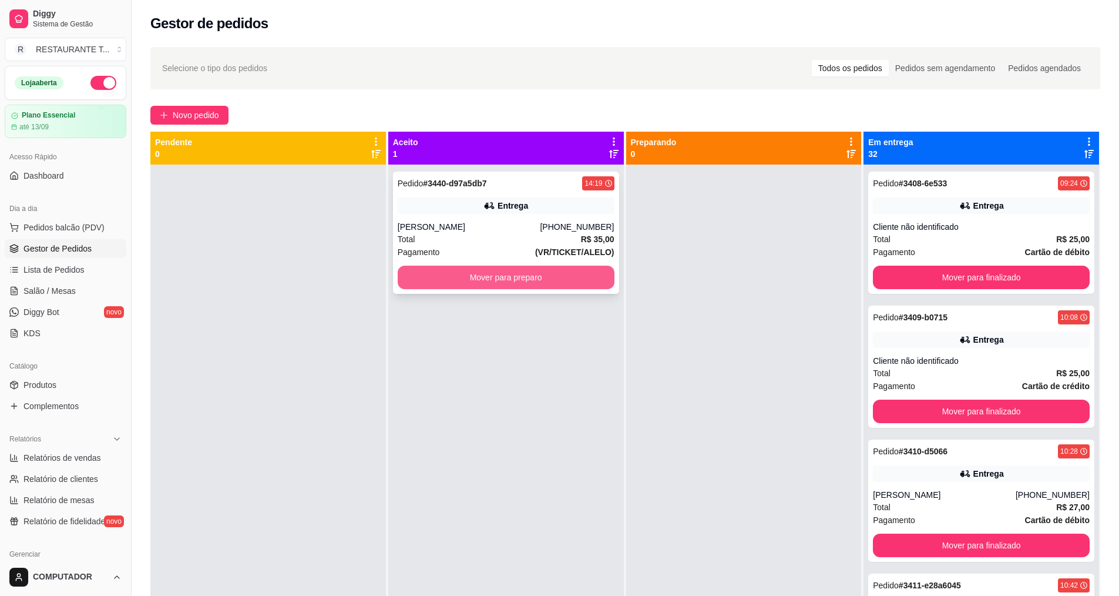
click at [502, 274] on button "Mover para preparo" at bounding box center [506, 276] width 217 height 23
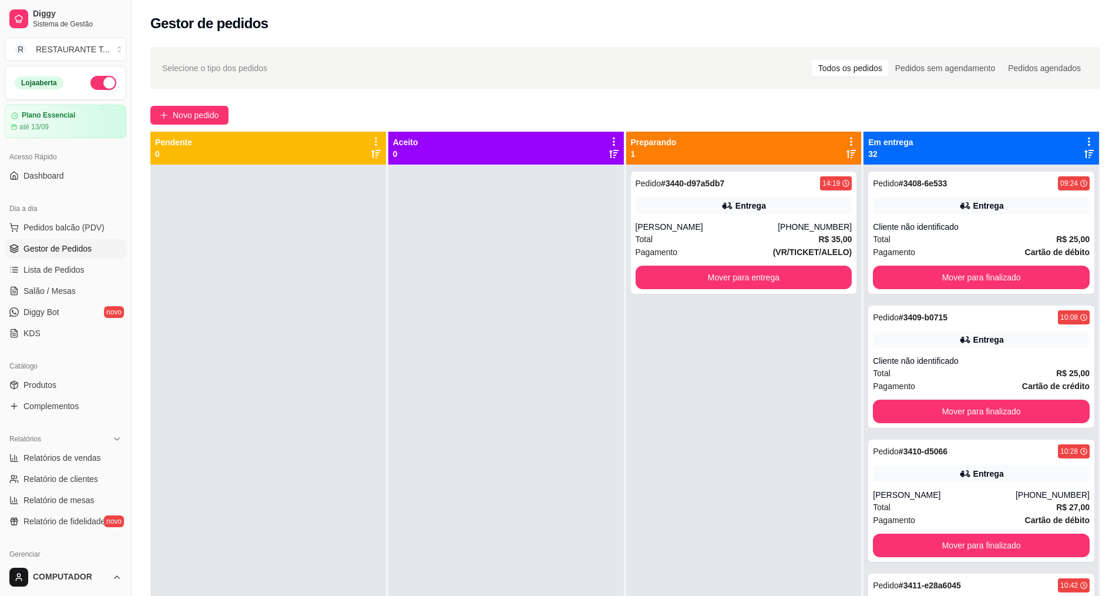
scroll to position [33, 0]
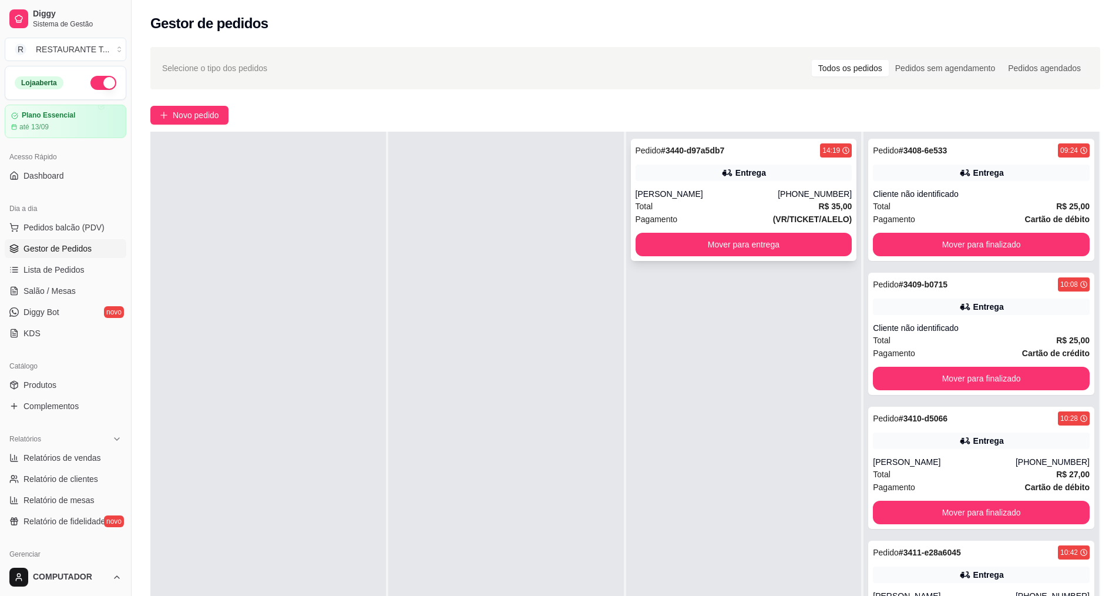
click at [725, 230] on div "Pedido # 3440-d97a5db7 14:19 Entrega Andre [PHONE_NUMBER] Total R$ 35,00 Pagame…" at bounding box center [744, 200] width 226 height 122
click at [706, 239] on button "Mover para entrega" at bounding box center [743, 244] width 210 height 23
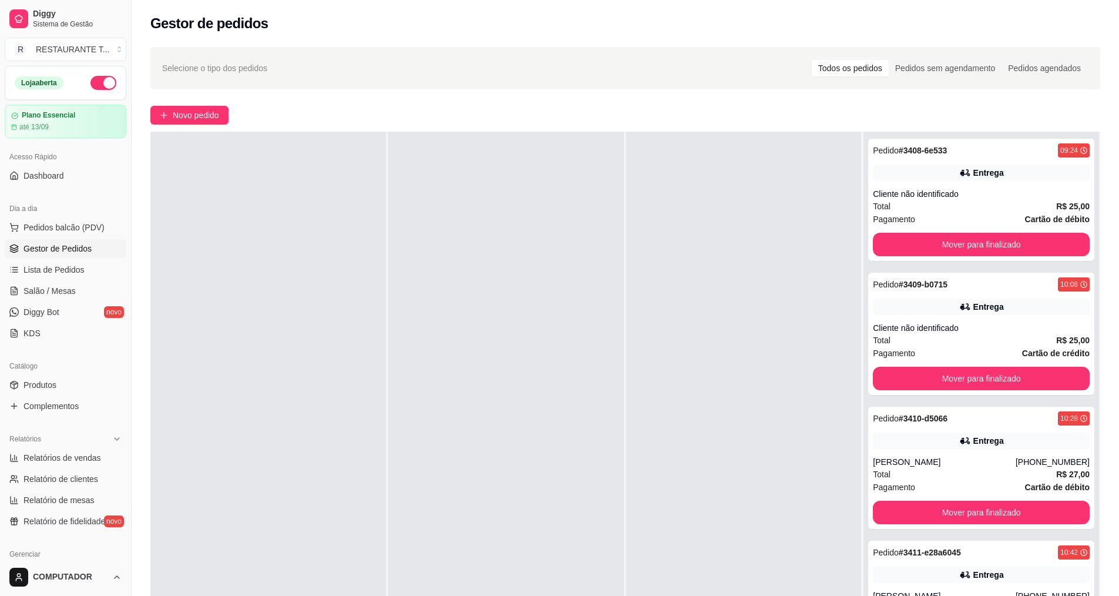
click at [96, 75] on div "Loja aberta" at bounding box center [65, 82] width 120 height 33
click at [100, 80] on button "button" at bounding box center [103, 83] width 26 height 14
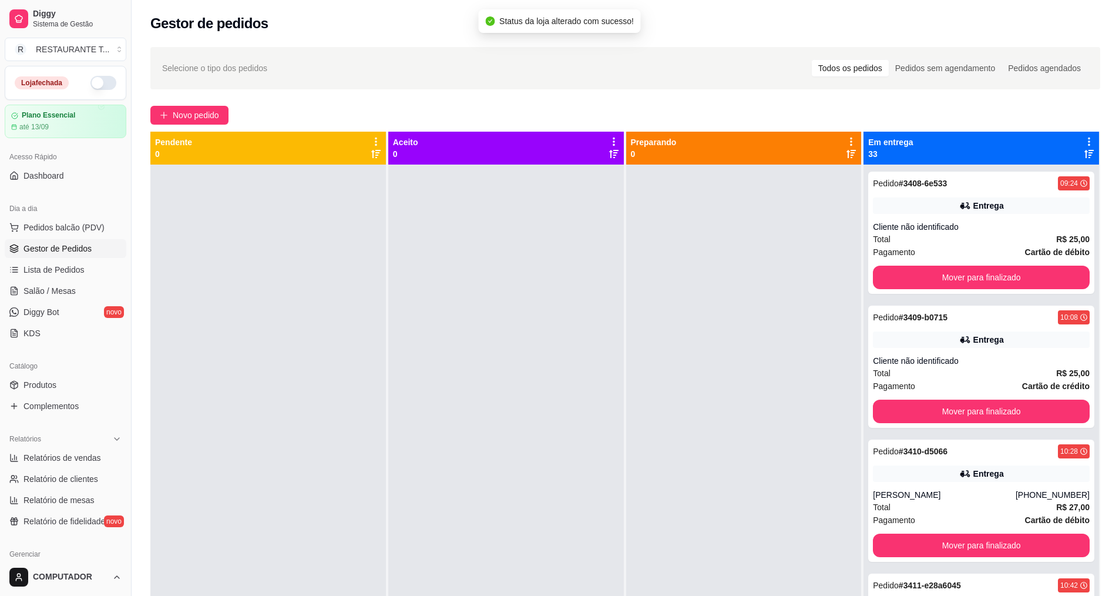
click at [1084, 139] on icon at bounding box center [1089, 141] width 11 height 11
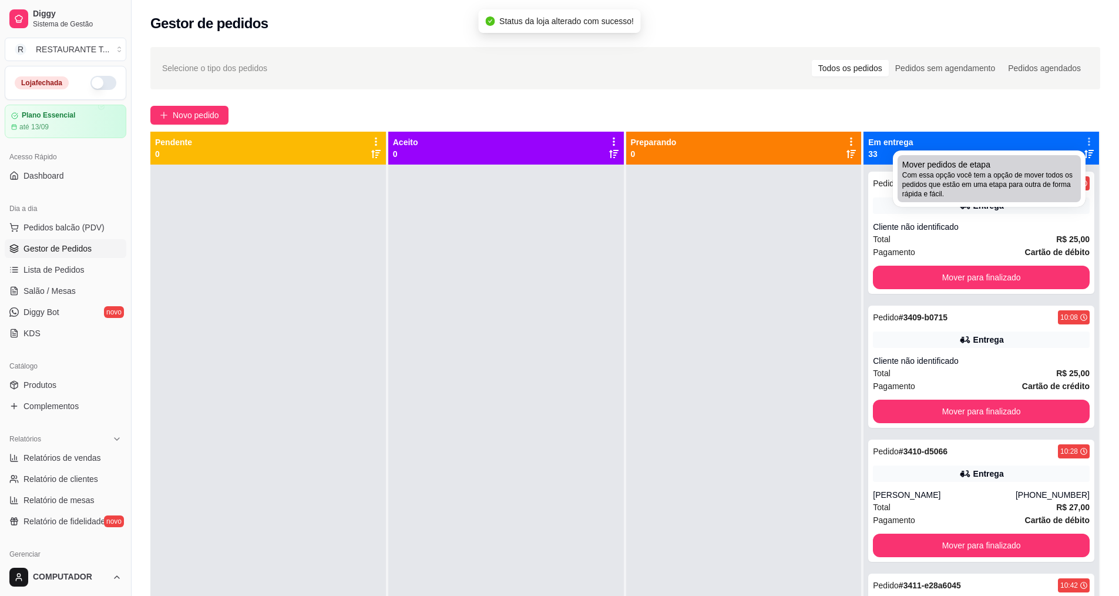
click at [927, 169] on span "Mover pedidos de etapa" at bounding box center [946, 165] width 88 height 12
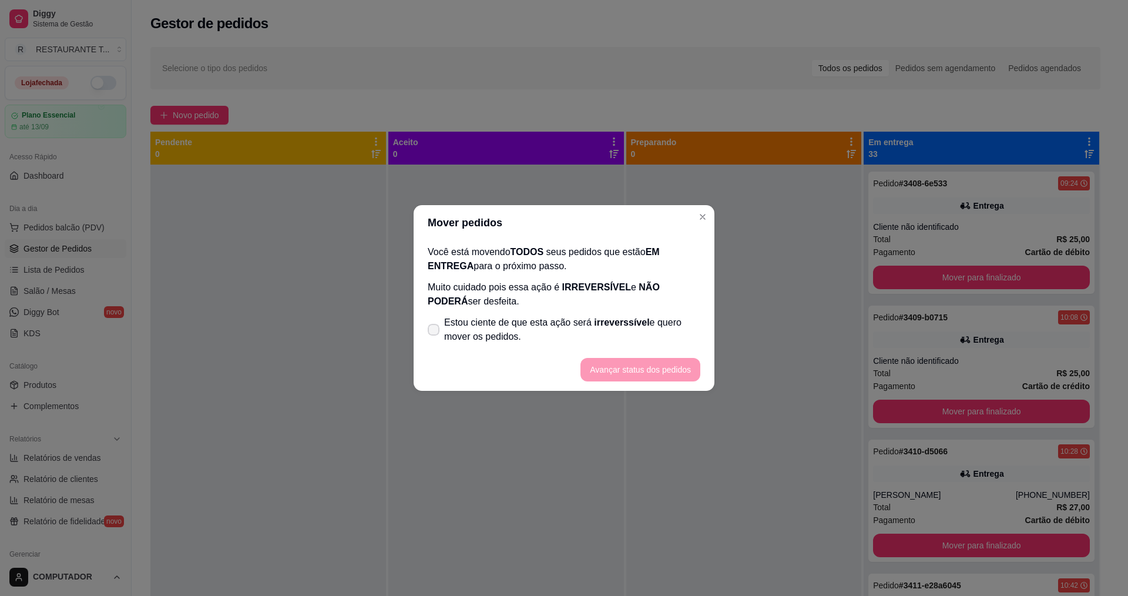
click at [440, 330] on label "Estou ciente de que esta ação será irreverssível e quero mover os pedidos." at bounding box center [564, 330] width 282 height 38
click at [435, 332] on input "Estou ciente de que esta ação será irreverssível e quero mover os pedidos." at bounding box center [431, 336] width 8 height 8
checkbox input "true"
click at [651, 373] on button "Avançar status dos pedidos" at bounding box center [640, 369] width 120 height 23
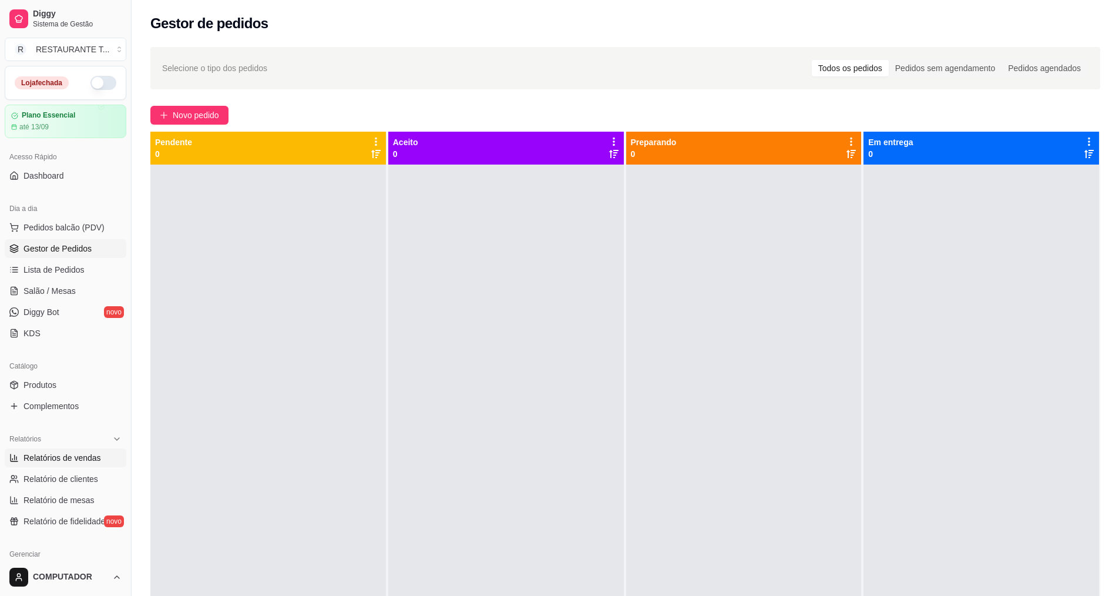
click at [78, 459] on span "Relatórios de vendas" at bounding box center [62, 458] width 78 height 12
select select "ALL"
select select "0"
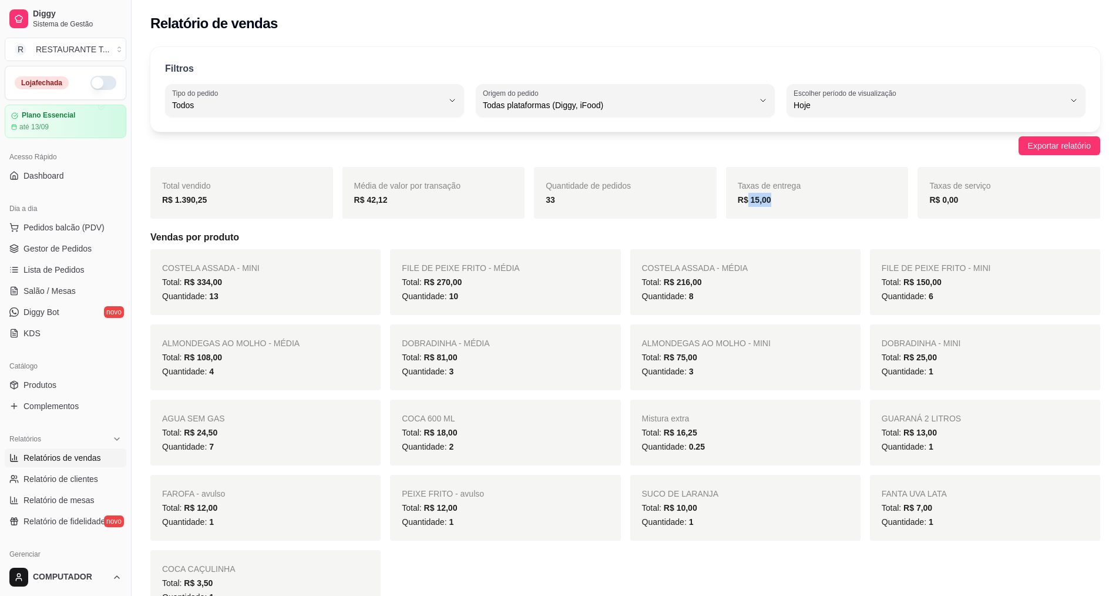
drag, startPoint x: 771, startPoint y: 200, endPoint x: 747, endPoint y: 206, distance: 24.4
click at [747, 206] on div "R$ 15,00" at bounding box center [817, 200] width 159 height 14
click at [789, 236] on h5 "Vendas por produto" at bounding box center [625, 237] width 950 height 14
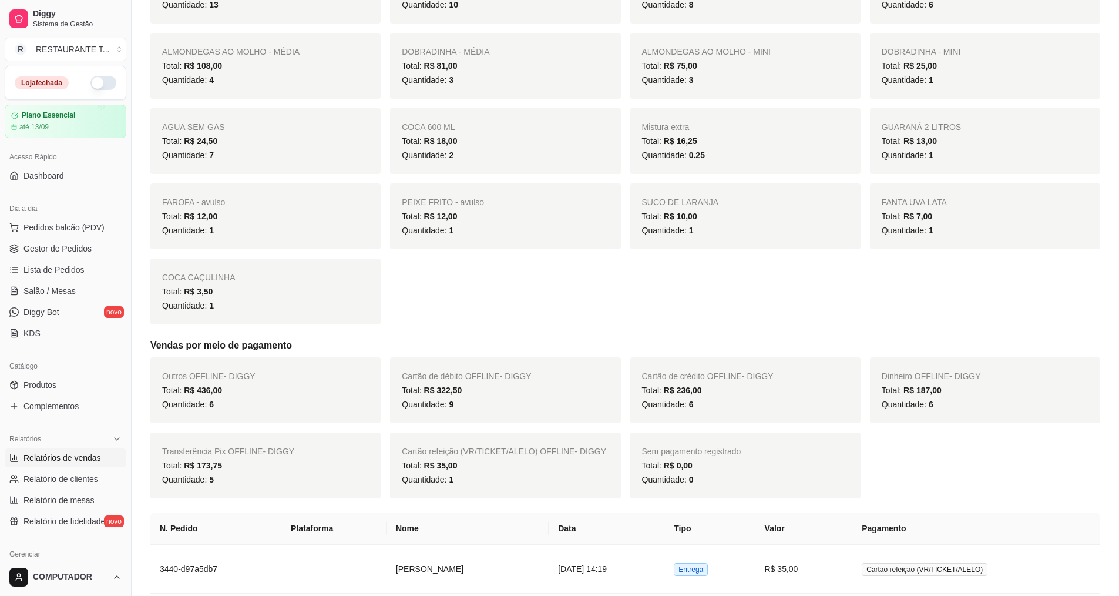
scroll to position [352, 0]
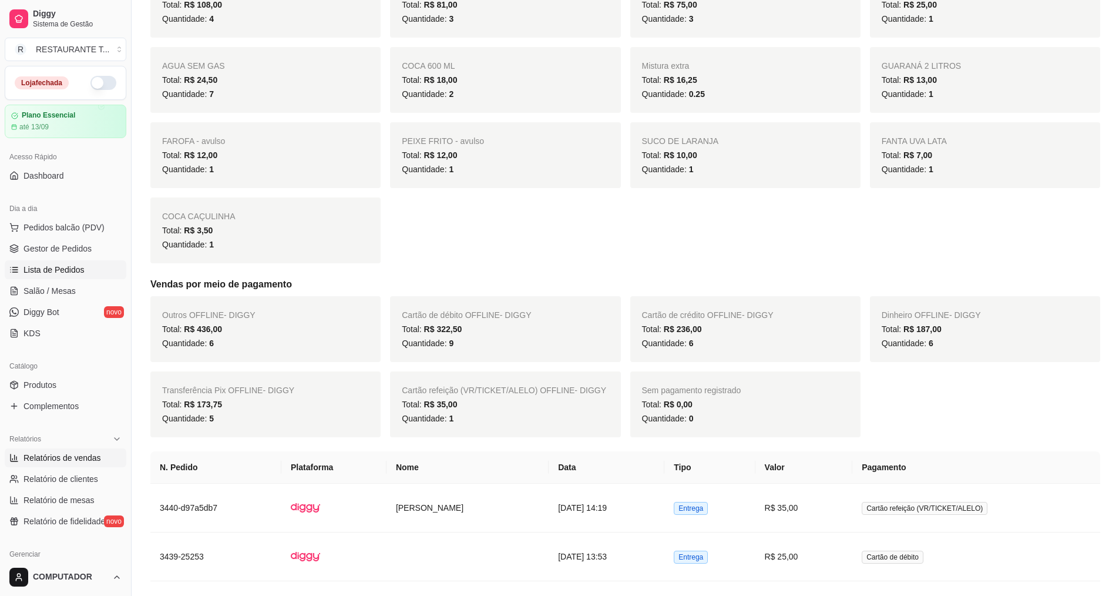
click at [84, 271] on link "Lista de Pedidos" at bounding box center [66, 269] width 122 height 19
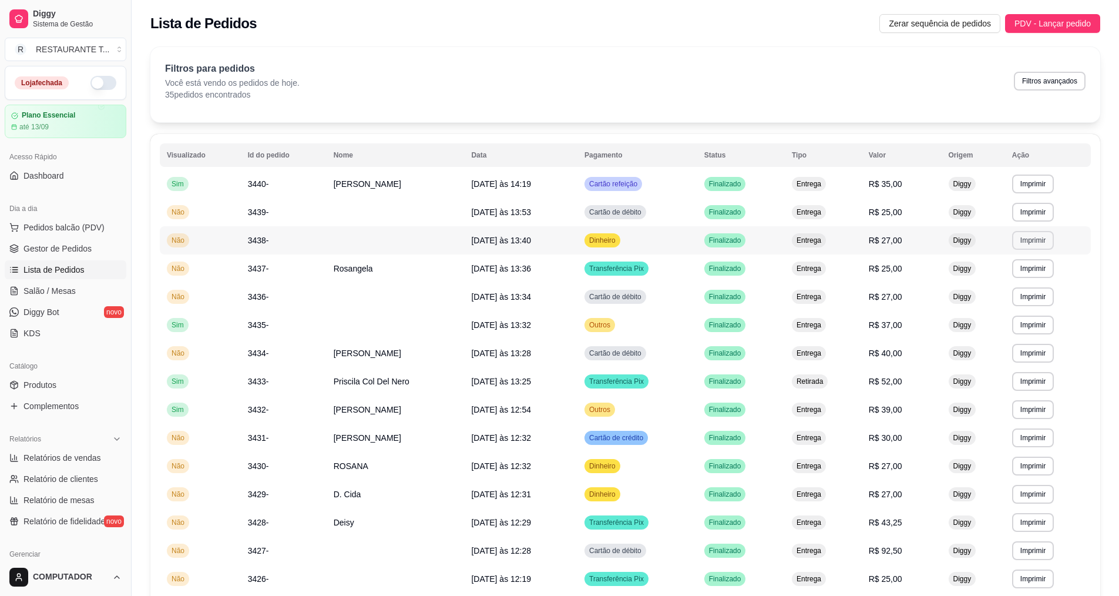
click at [1028, 238] on button "Imprimir" at bounding box center [1033, 240] width 42 height 19
click at [1026, 283] on button "IMPRESSORA" at bounding box center [1012, 282] width 85 height 19
click at [1026, 464] on button "Imprimir" at bounding box center [1033, 465] width 42 height 19
click at [1003, 506] on button "IMPRESSORA" at bounding box center [1011, 507] width 82 height 18
click at [1028, 491] on button "Imprimir" at bounding box center [1033, 494] width 42 height 19
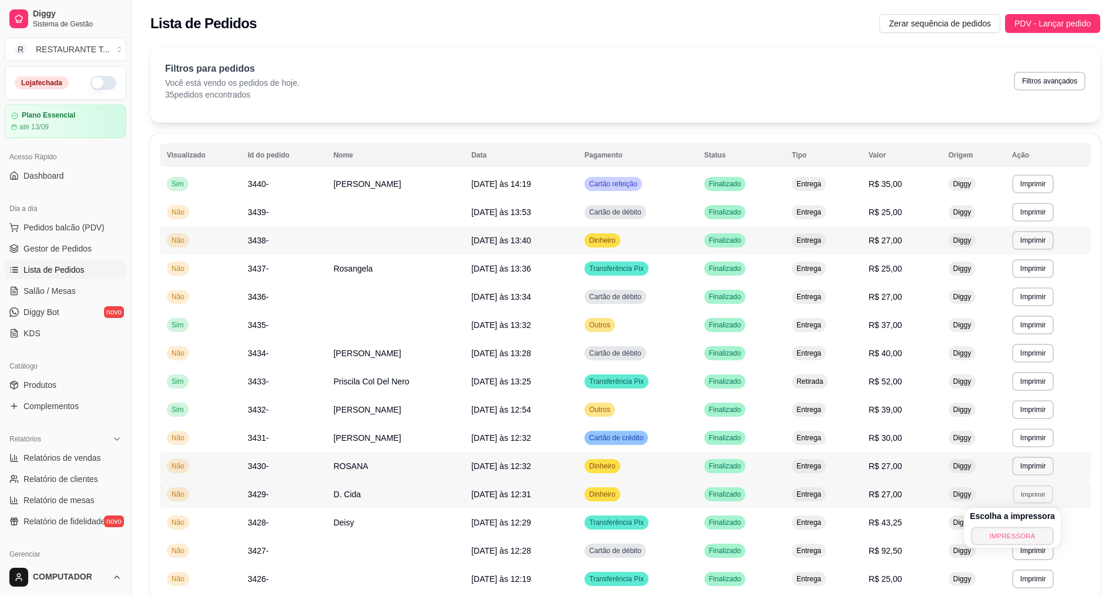
click at [993, 530] on button "IMPRESSORA" at bounding box center [1012, 535] width 82 height 18
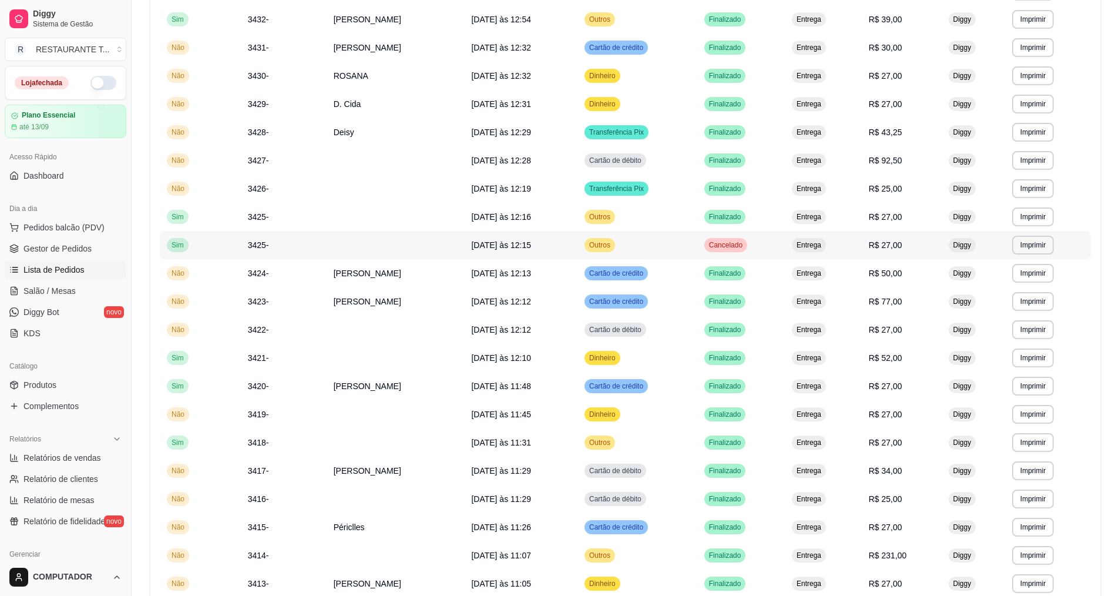
scroll to position [411, 0]
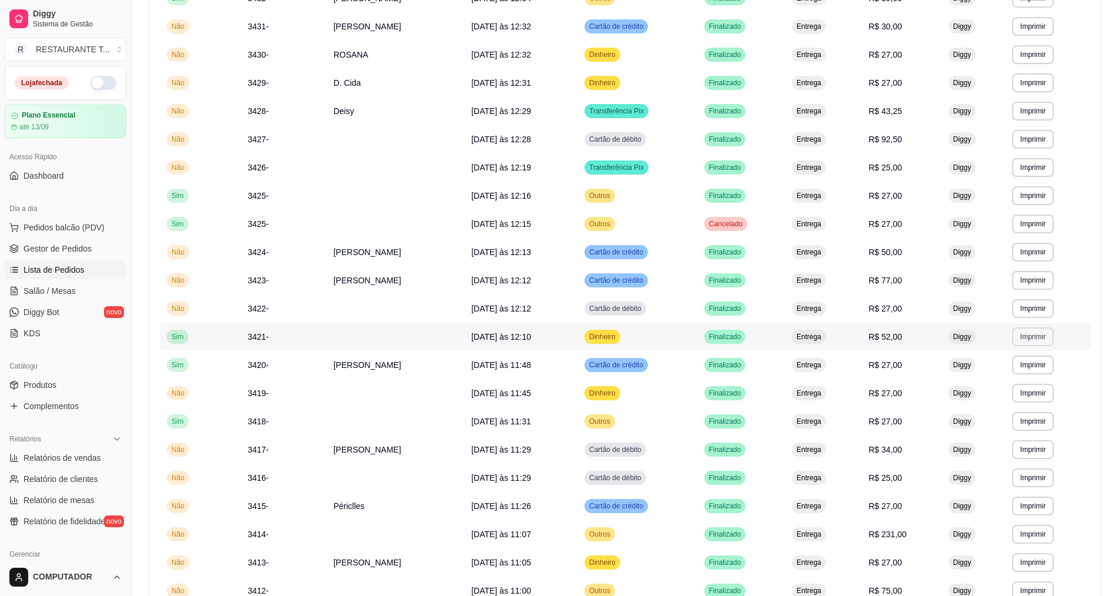
click at [1033, 340] on button "Imprimir" at bounding box center [1033, 336] width 42 height 19
click at [1022, 377] on button "IMPRESSORA" at bounding box center [1011, 377] width 85 height 19
click at [1033, 395] on button "Imprimir" at bounding box center [1033, 393] width 42 height 19
click at [1014, 434] on button "IMPRESSORA" at bounding box center [1011, 434] width 82 height 18
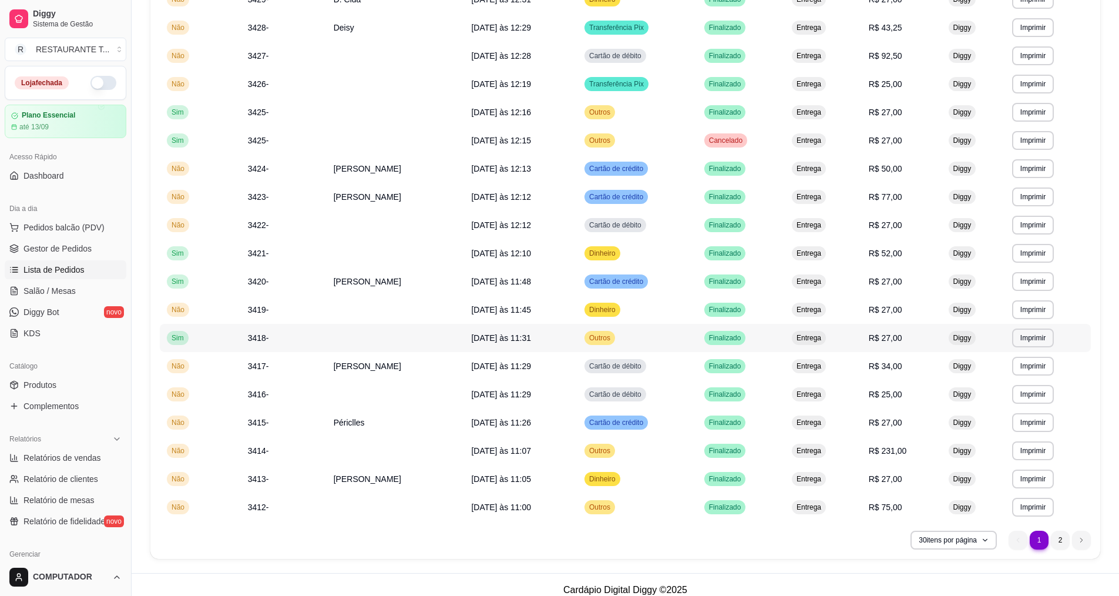
scroll to position [505, 0]
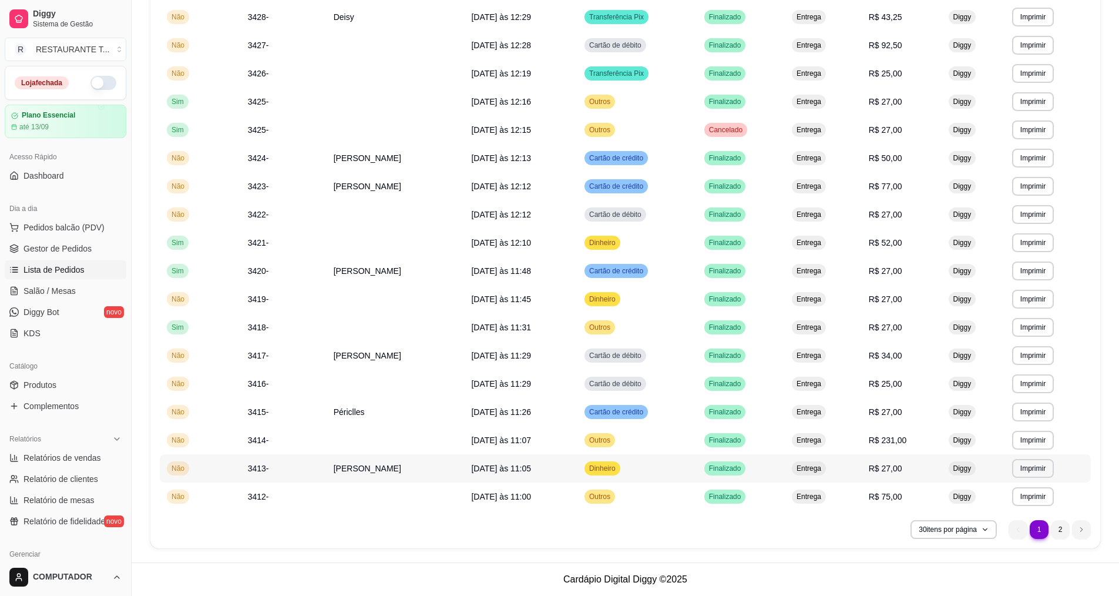
click at [1021, 469] on button "Imprimir" at bounding box center [1033, 468] width 42 height 19
click at [994, 506] on button "IMPRESSORA" at bounding box center [1012, 509] width 85 height 19
click at [85, 463] on link "Relatórios de vendas" at bounding box center [66, 457] width 122 height 19
select select "ALL"
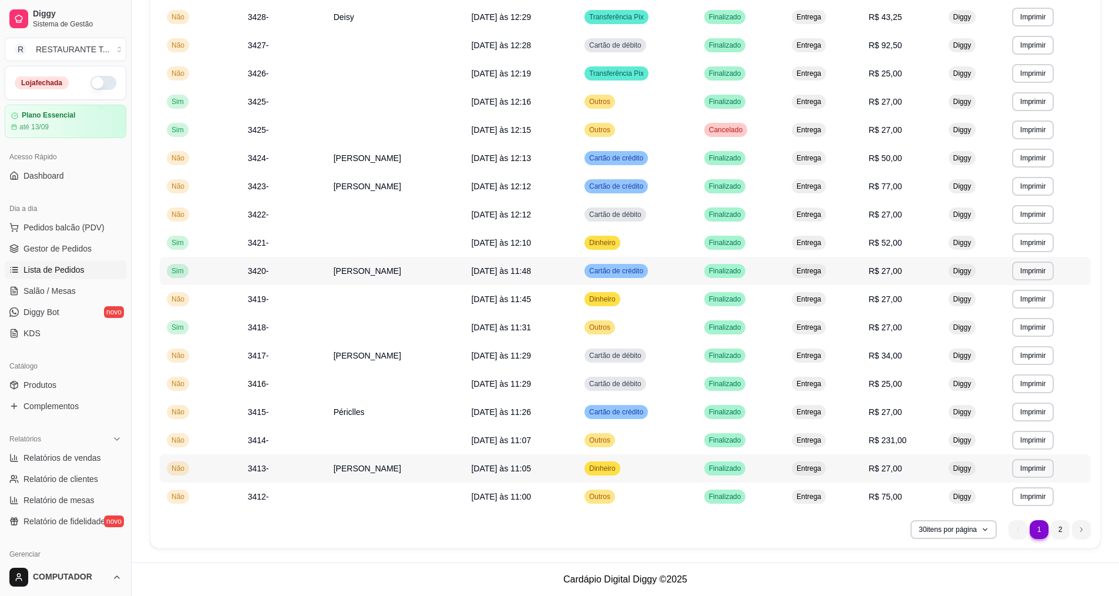
select select "0"
